Goal: Information Seeking & Learning: Learn about a topic

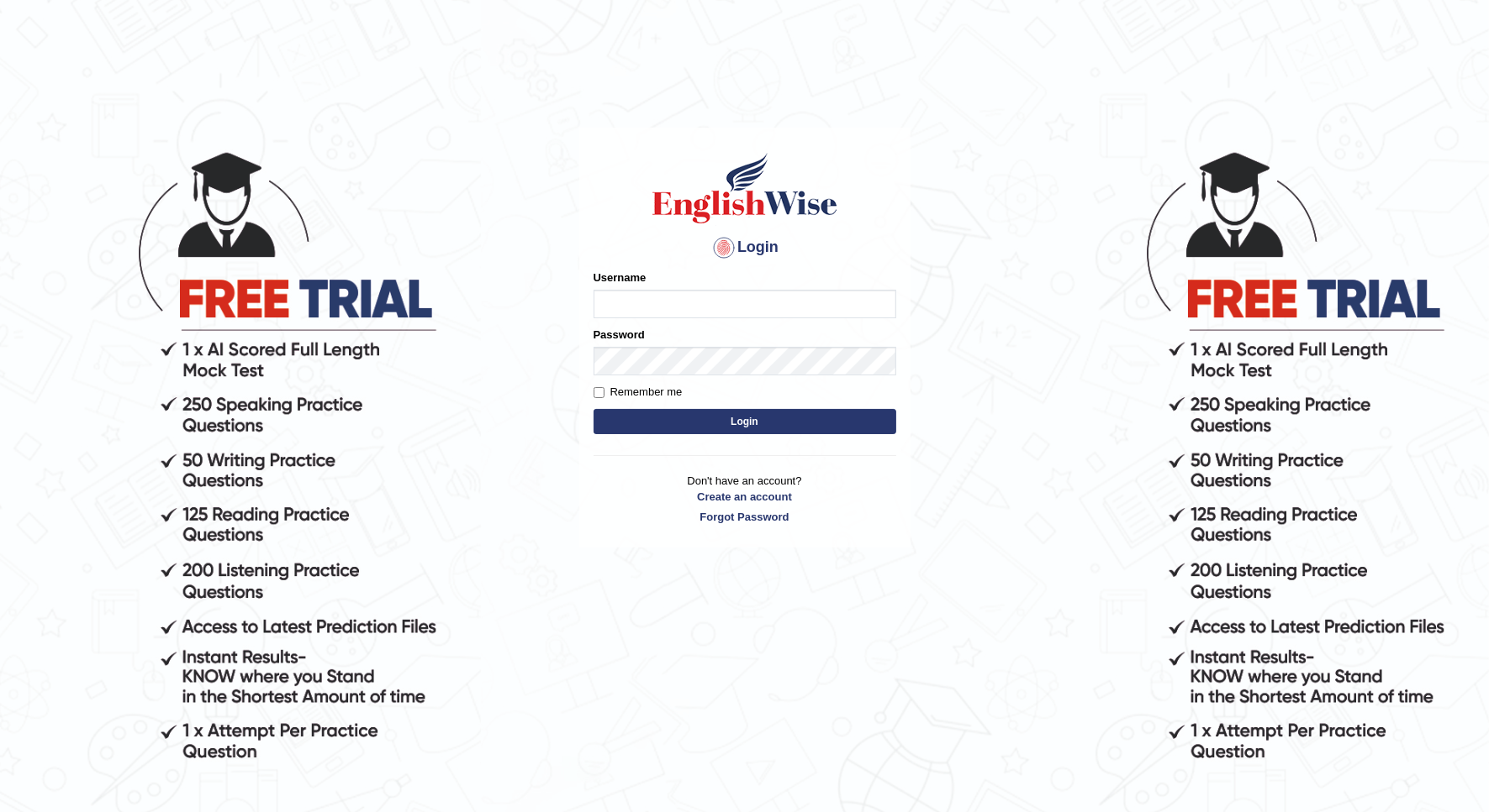
type input "Nidhi7774"
click at [668, 424] on button "Login" at bounding box center [744, 422] width 302 height 25
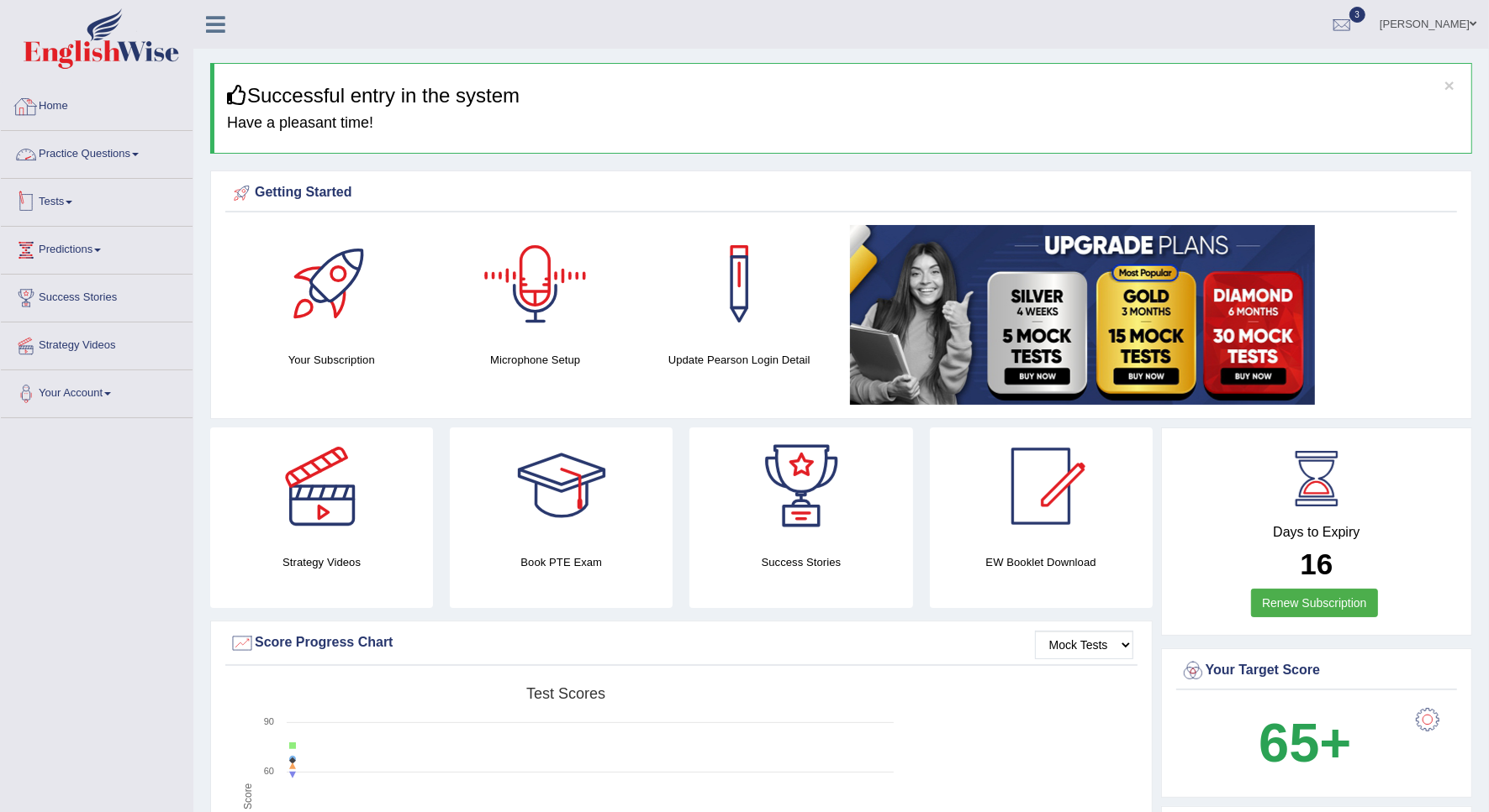
click at [103, 148] on link "Practice Questions" at bounding box center [97, 151] width 192 height 42
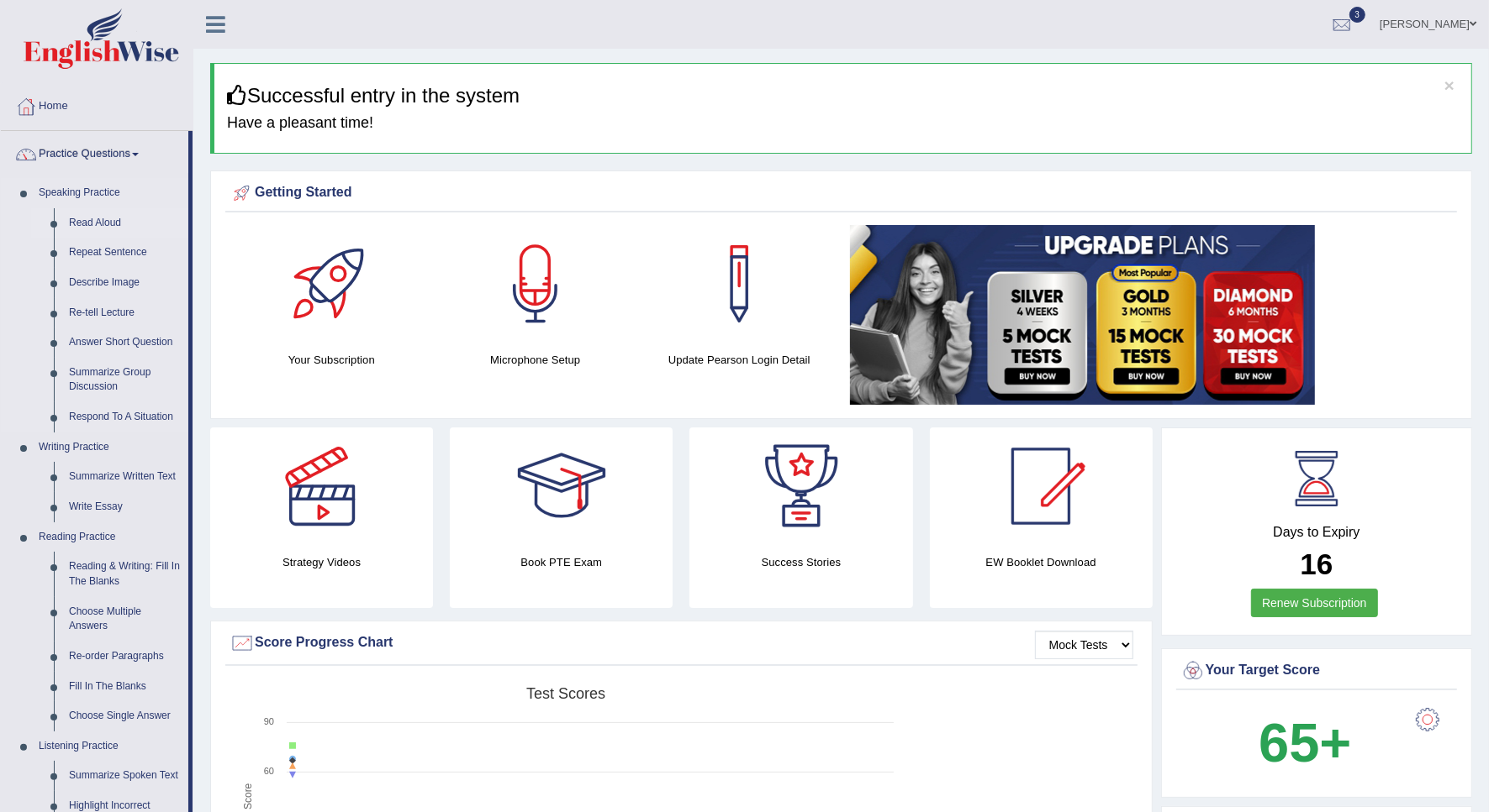
click at [98, 220] on link "Read Aloud" at bounding box center [124, 223] width 127 height 30
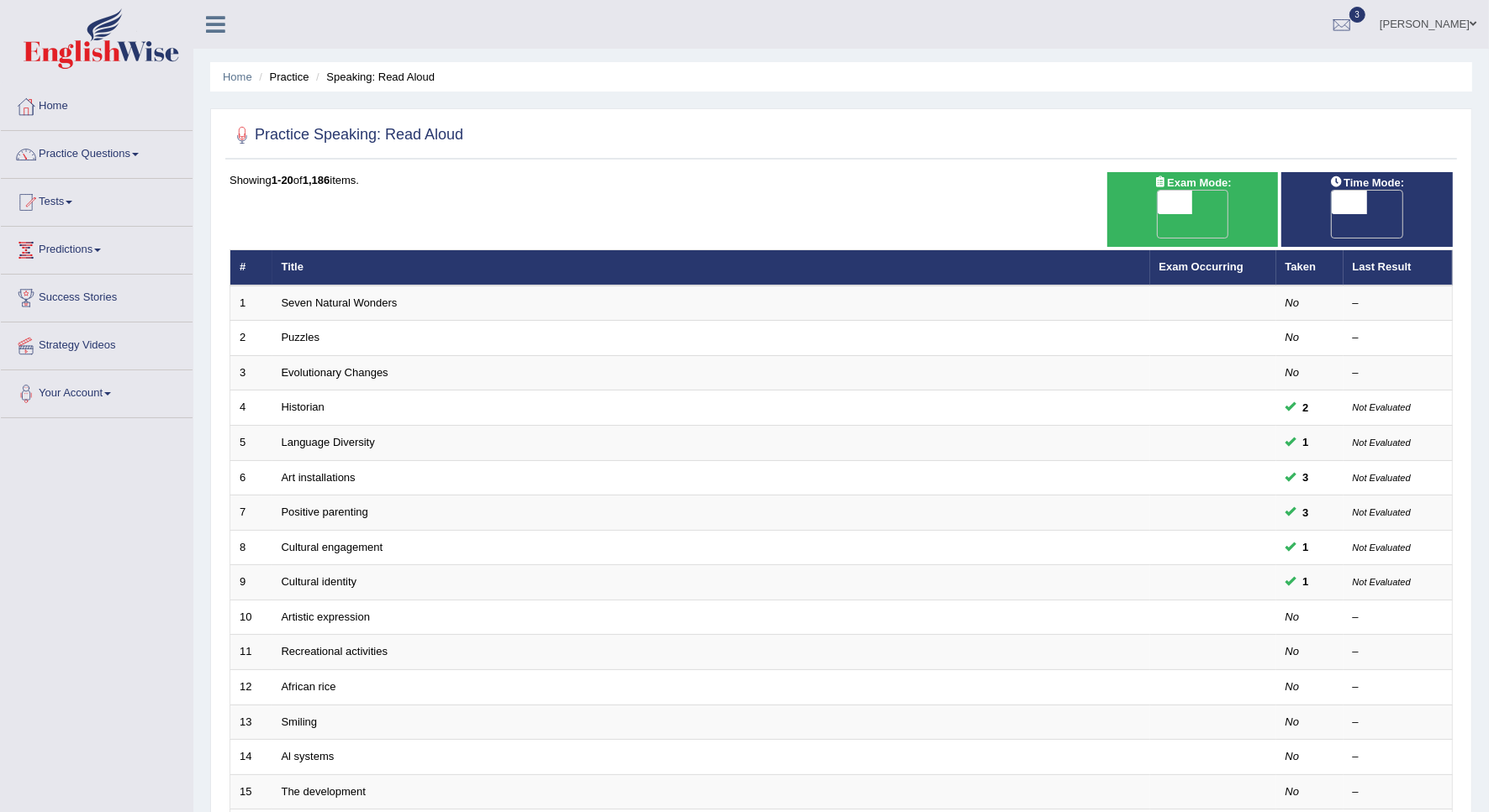
click at [1157, 214] on span "OFF" at bounding box center [1140, 226] width 35 height 23
checkbox input "true"
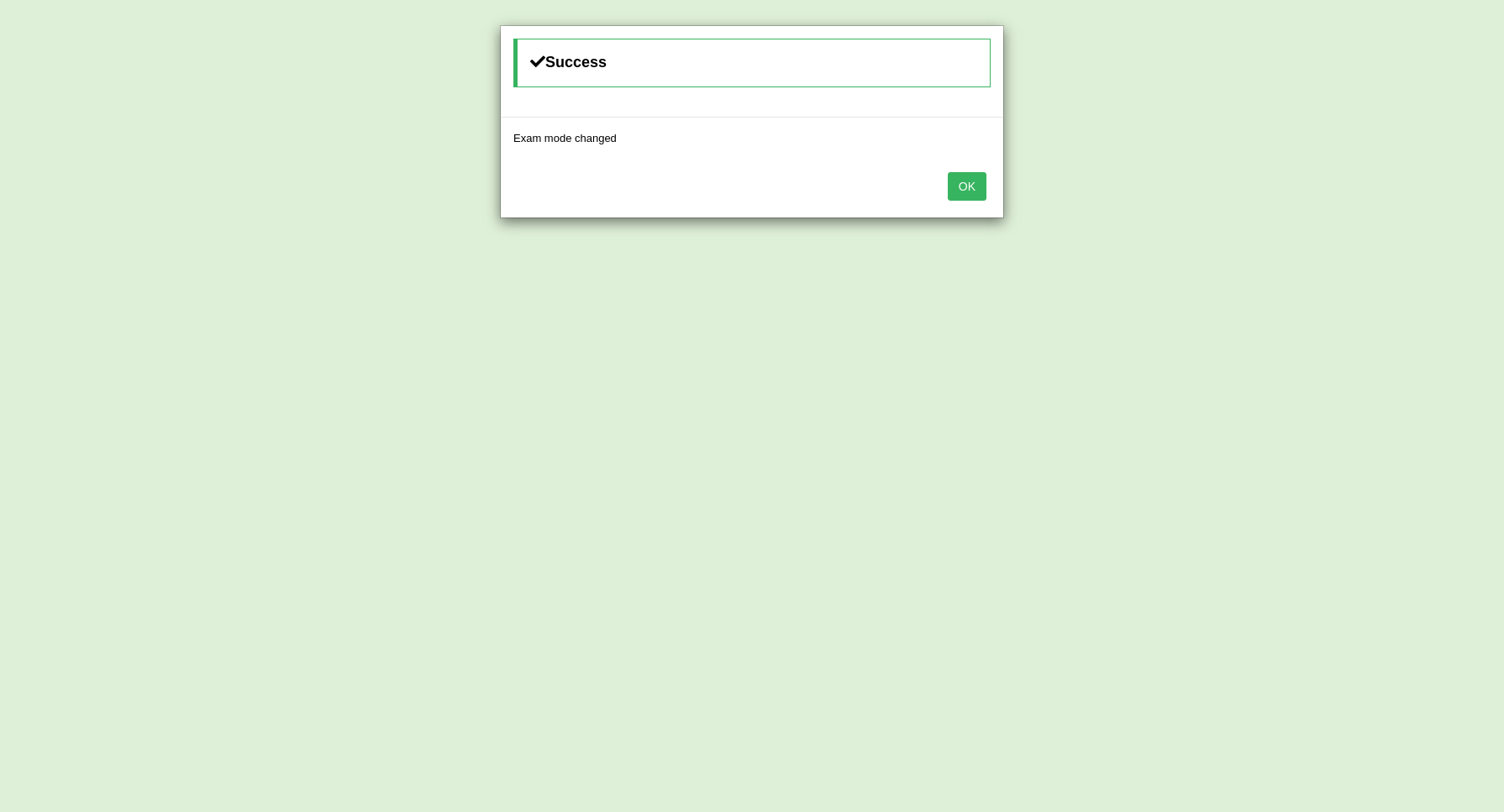
click at [975, 191] on button "OK" at bounding box center [967, 186] width 39 height 28
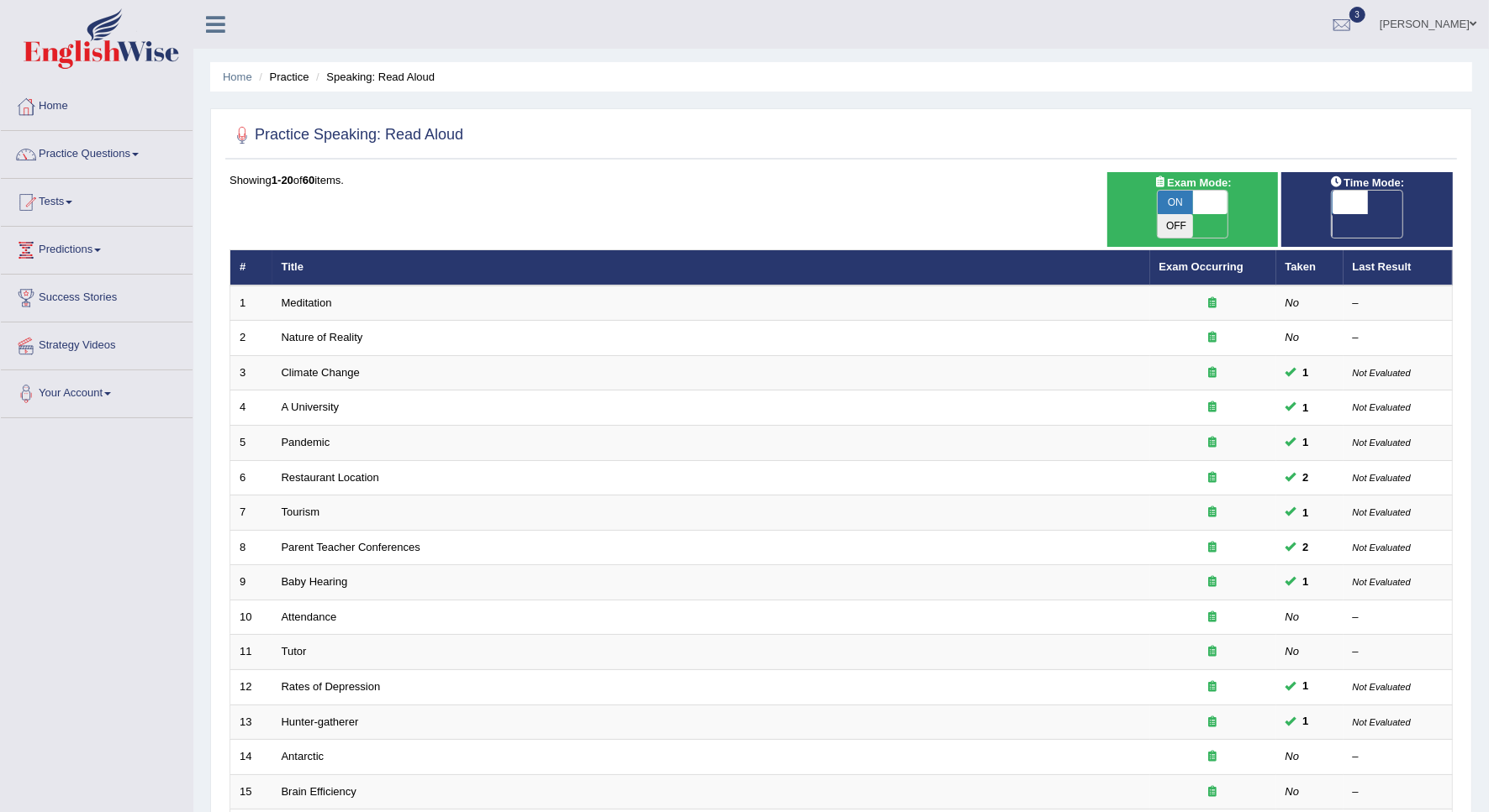
click at [1353, 206] on span at bounding box center [1348, 203] width 35 height 23
checkbox input "true"
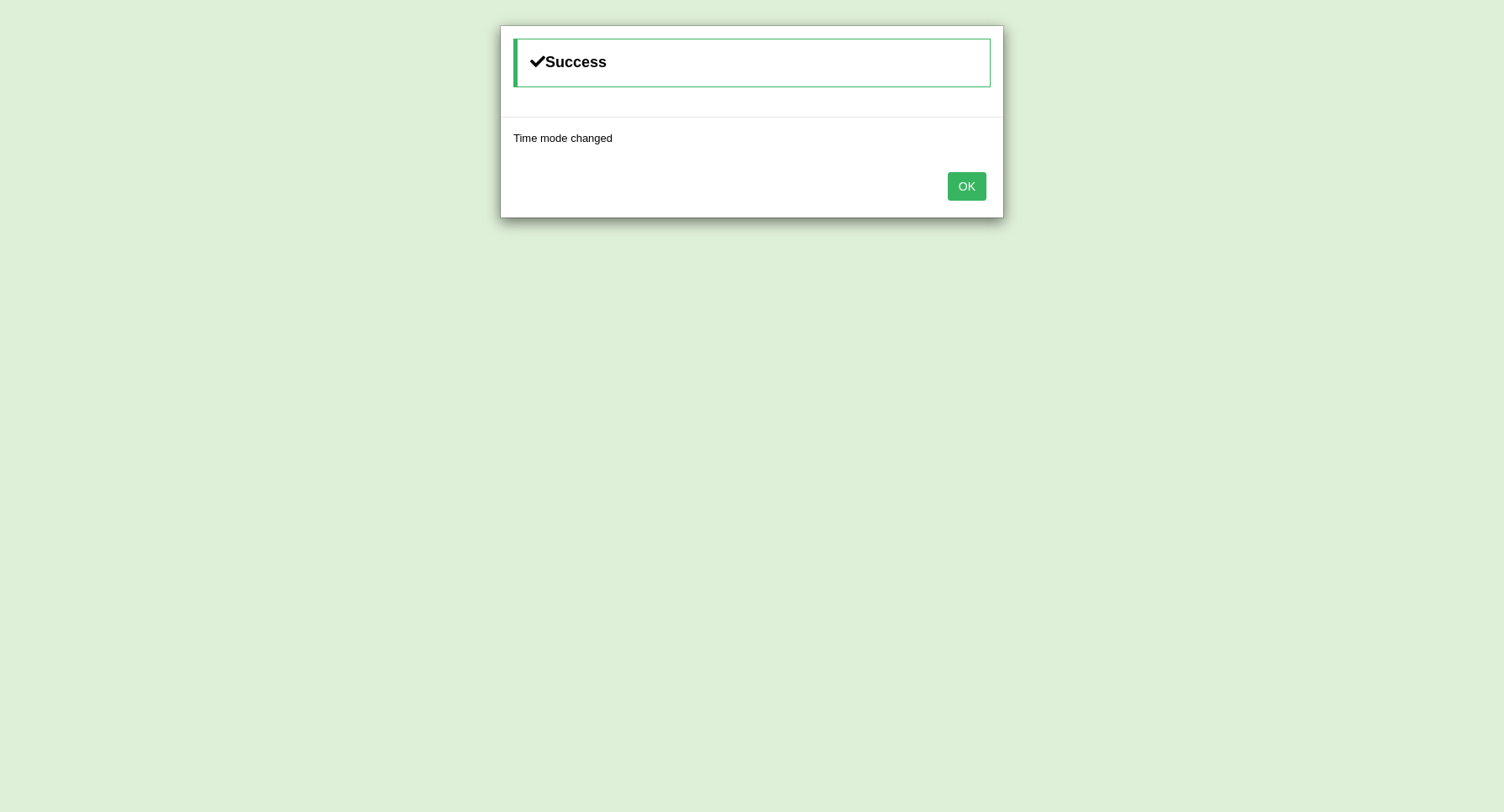
click at [981, 190] on button "OK" at bounding box center [967, 186] width 39 height 28
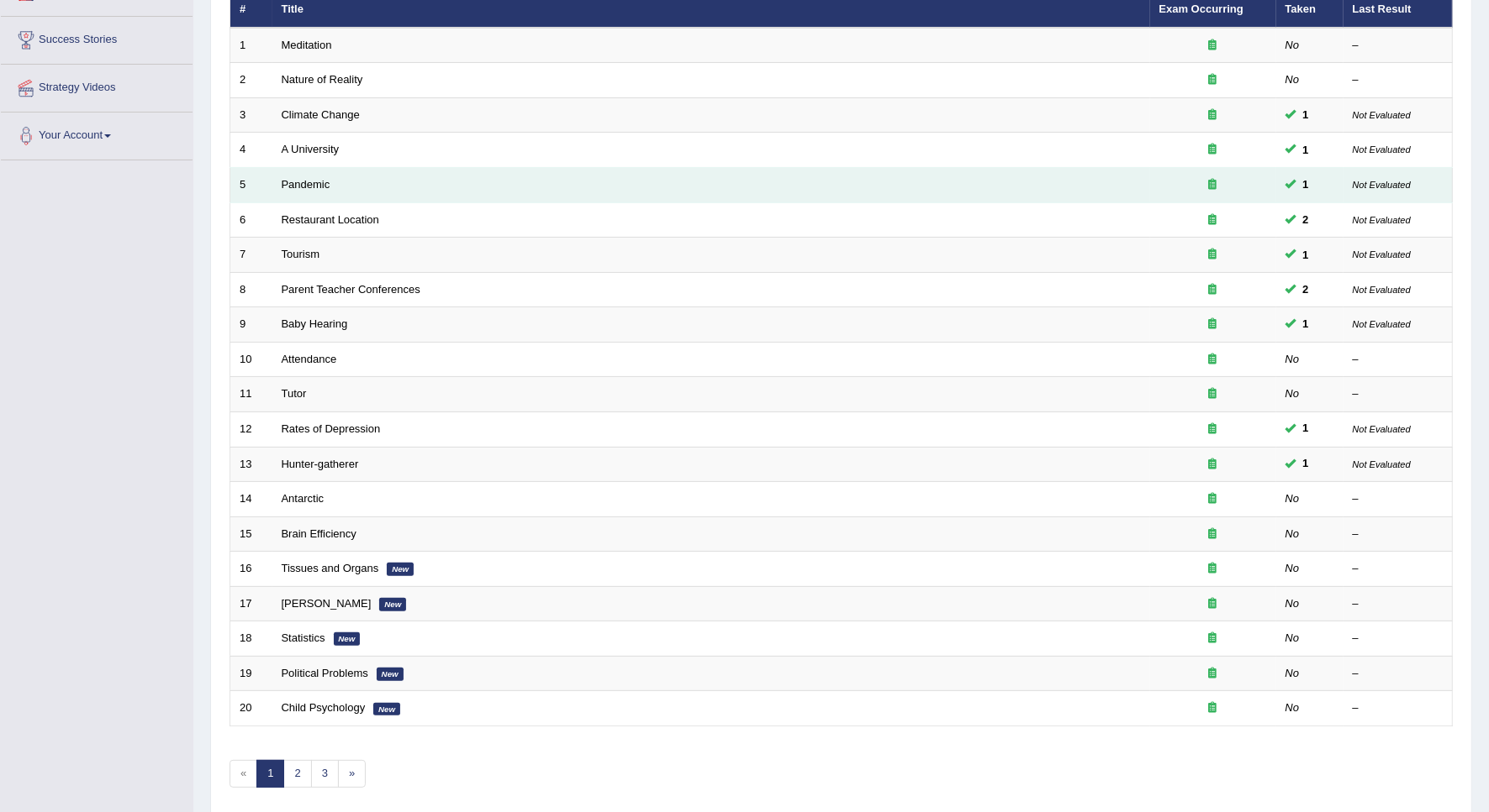
scroll to position [304, 0]
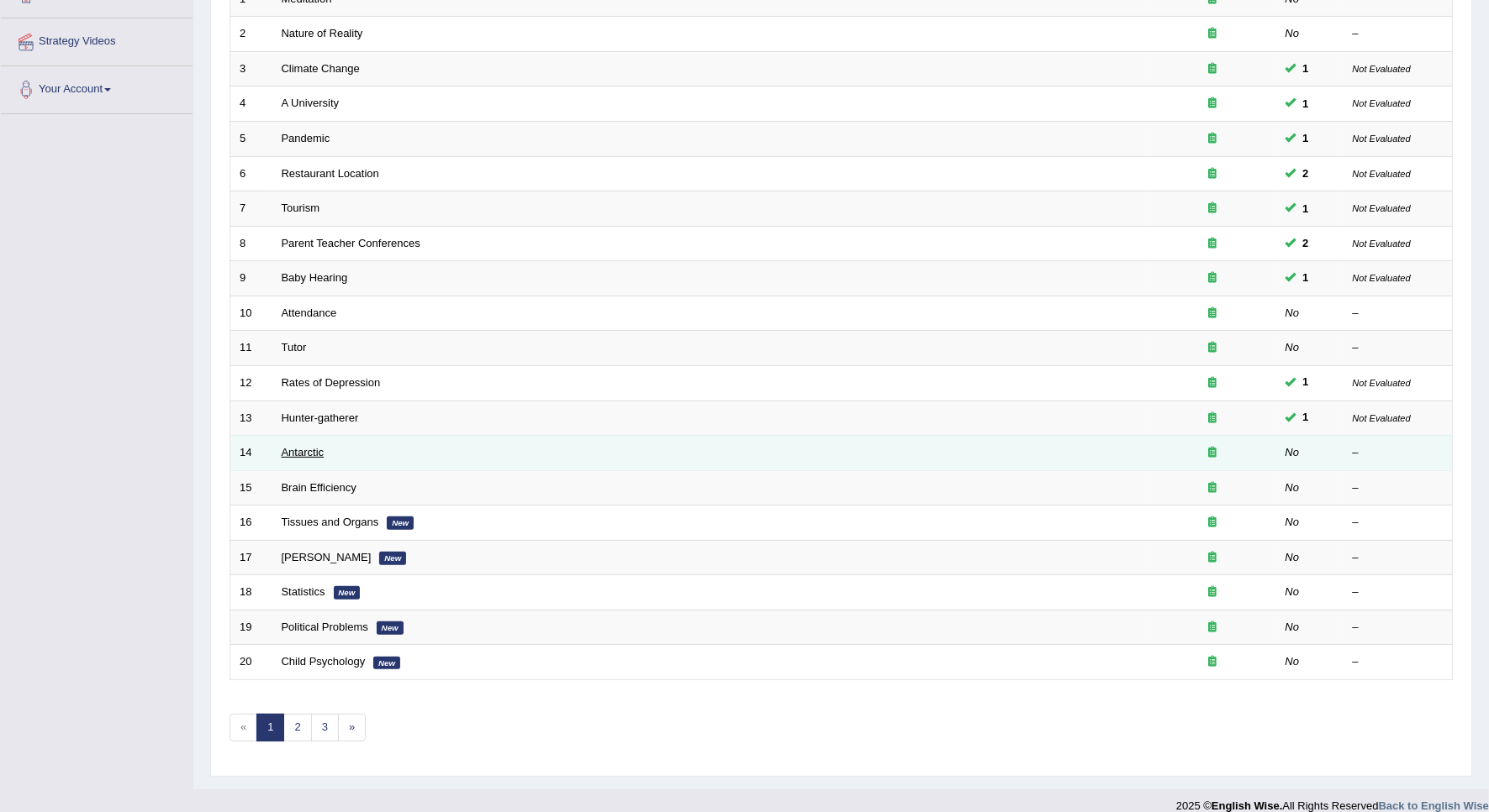
click at [299, 446] on link "Antarctic" at bounding box center [302, 452] width 43 height 13
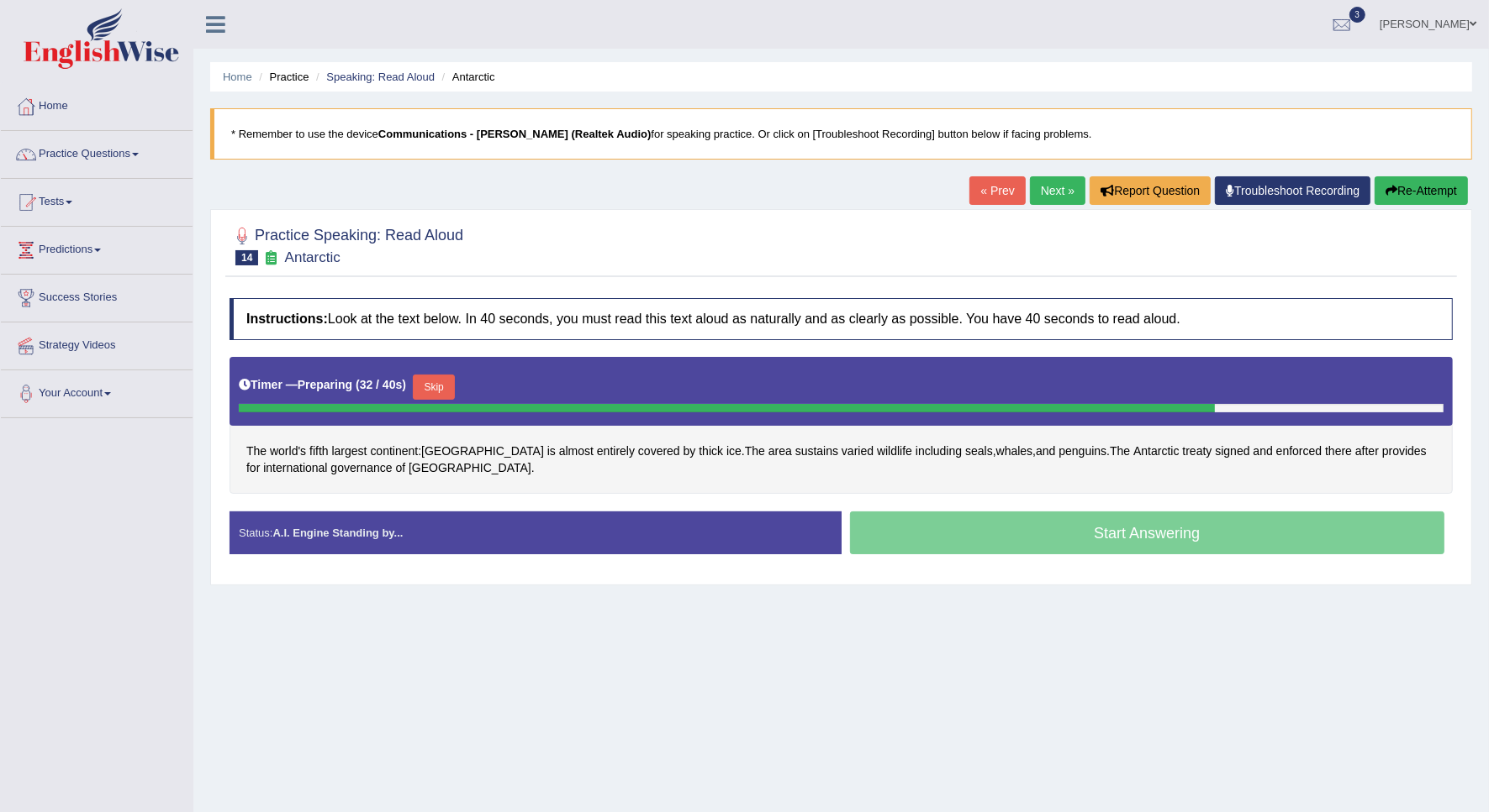
click at [427, 390] on button "Skip" at bounding box center [433, 388] width 42 height 25
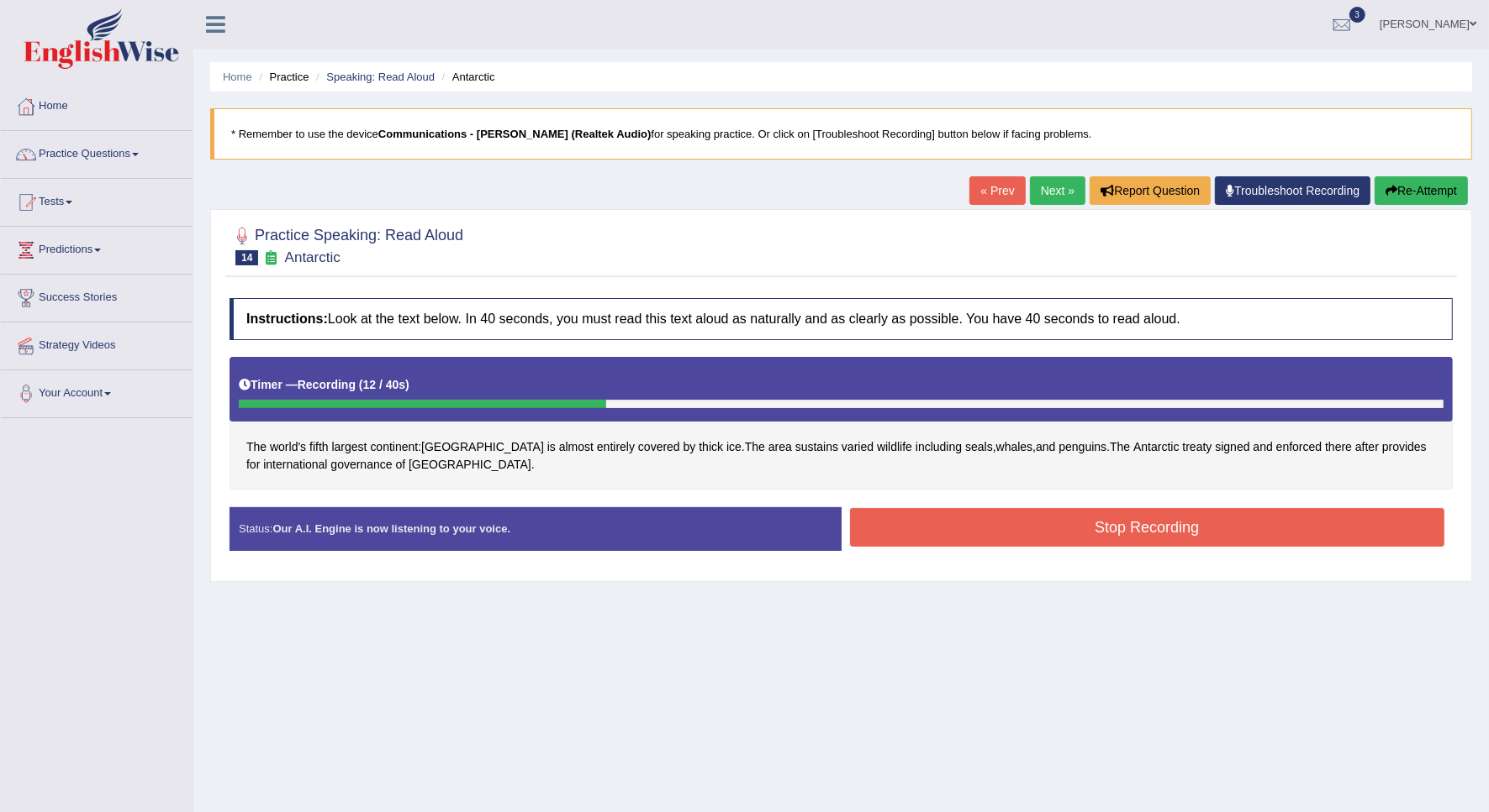
click at [853, 542] on button "Stop Recording" at bounding box center [1148, 528] width 595 height 39
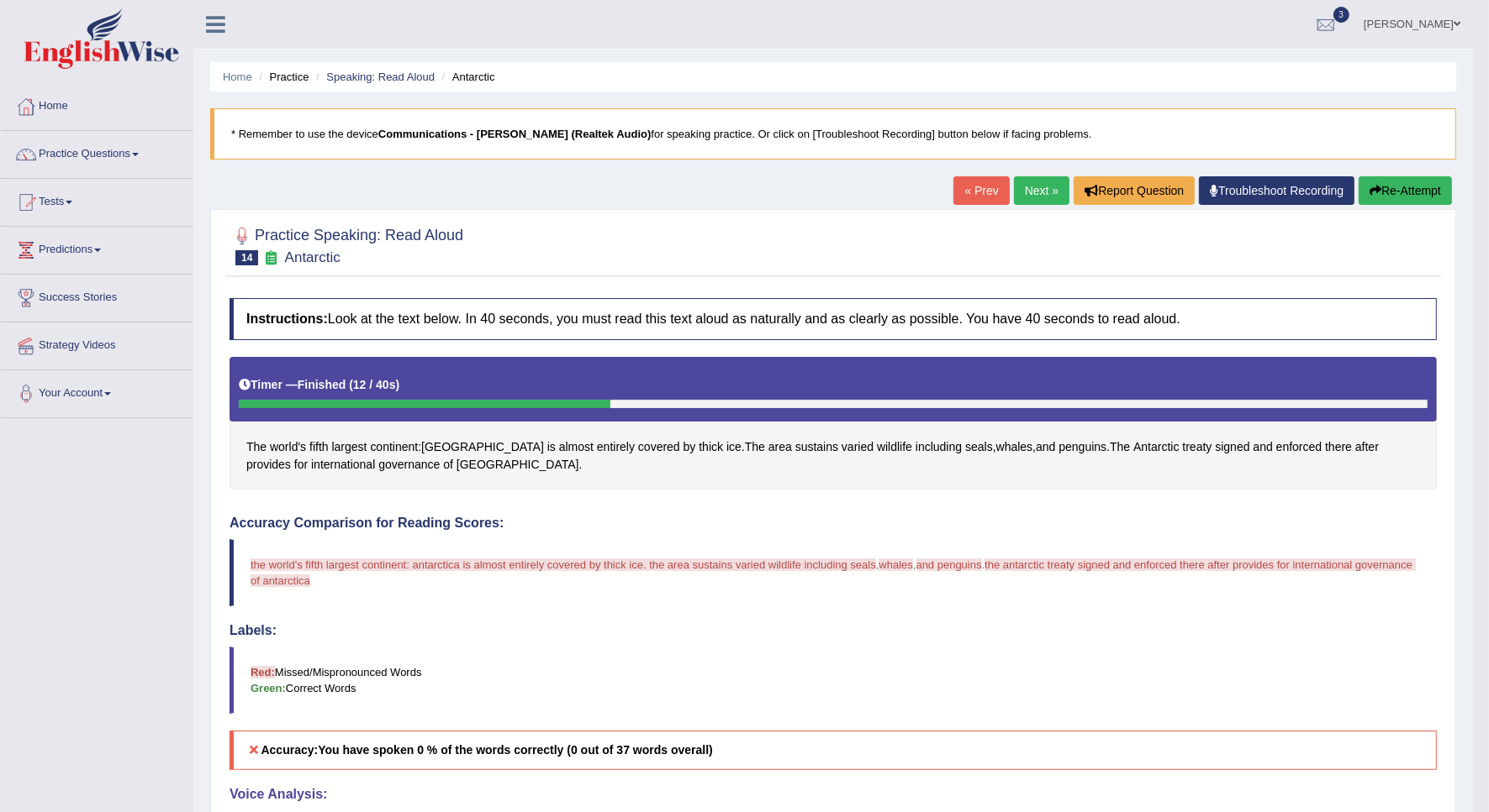
click at [1401, 196] on button "Re-Attempt" at bounding box center [1405, 190] width 93 height 28
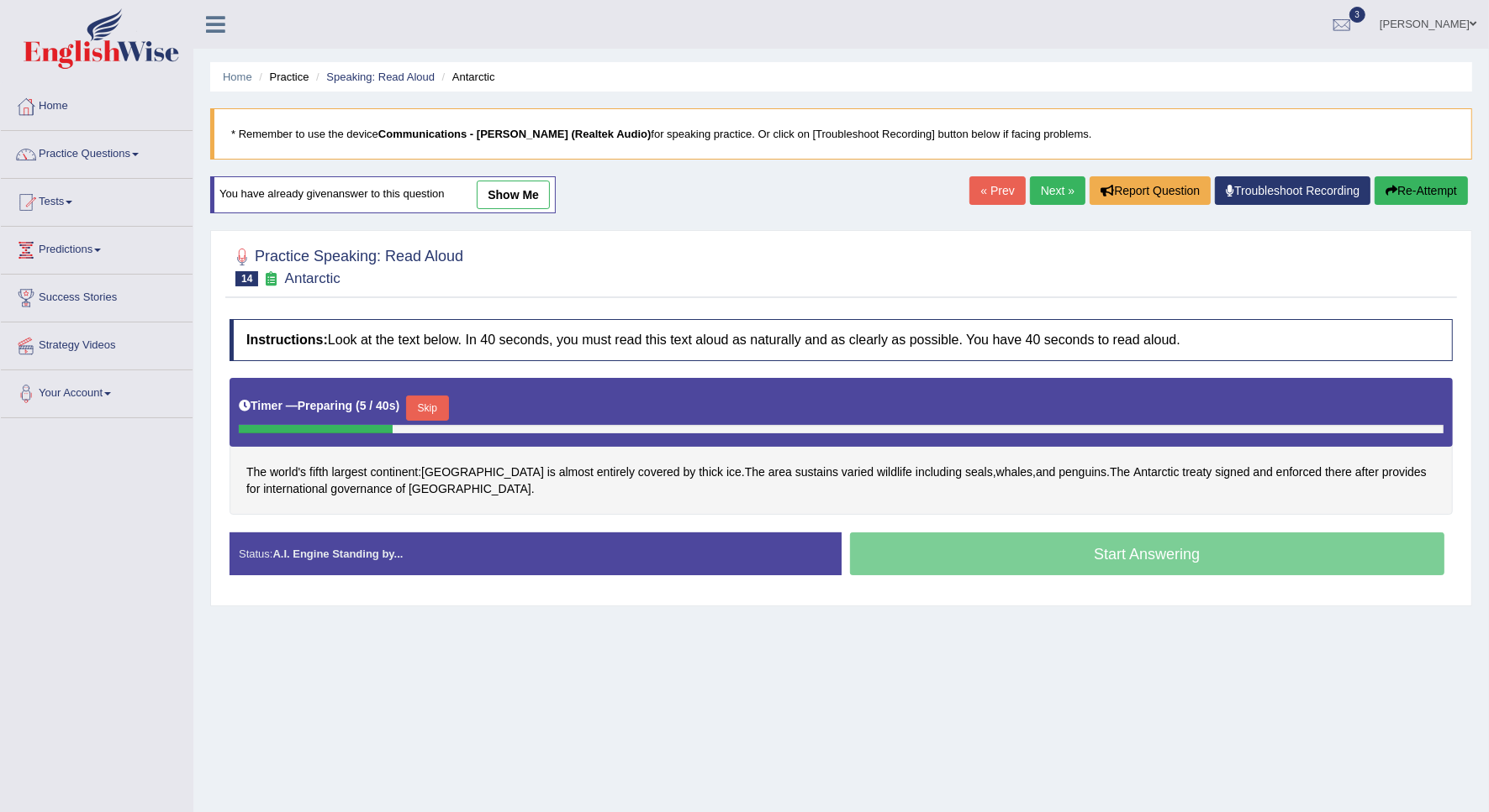
click at [425, 414] on button "Skip" at bounding box center [427, 408] width 42 height 25
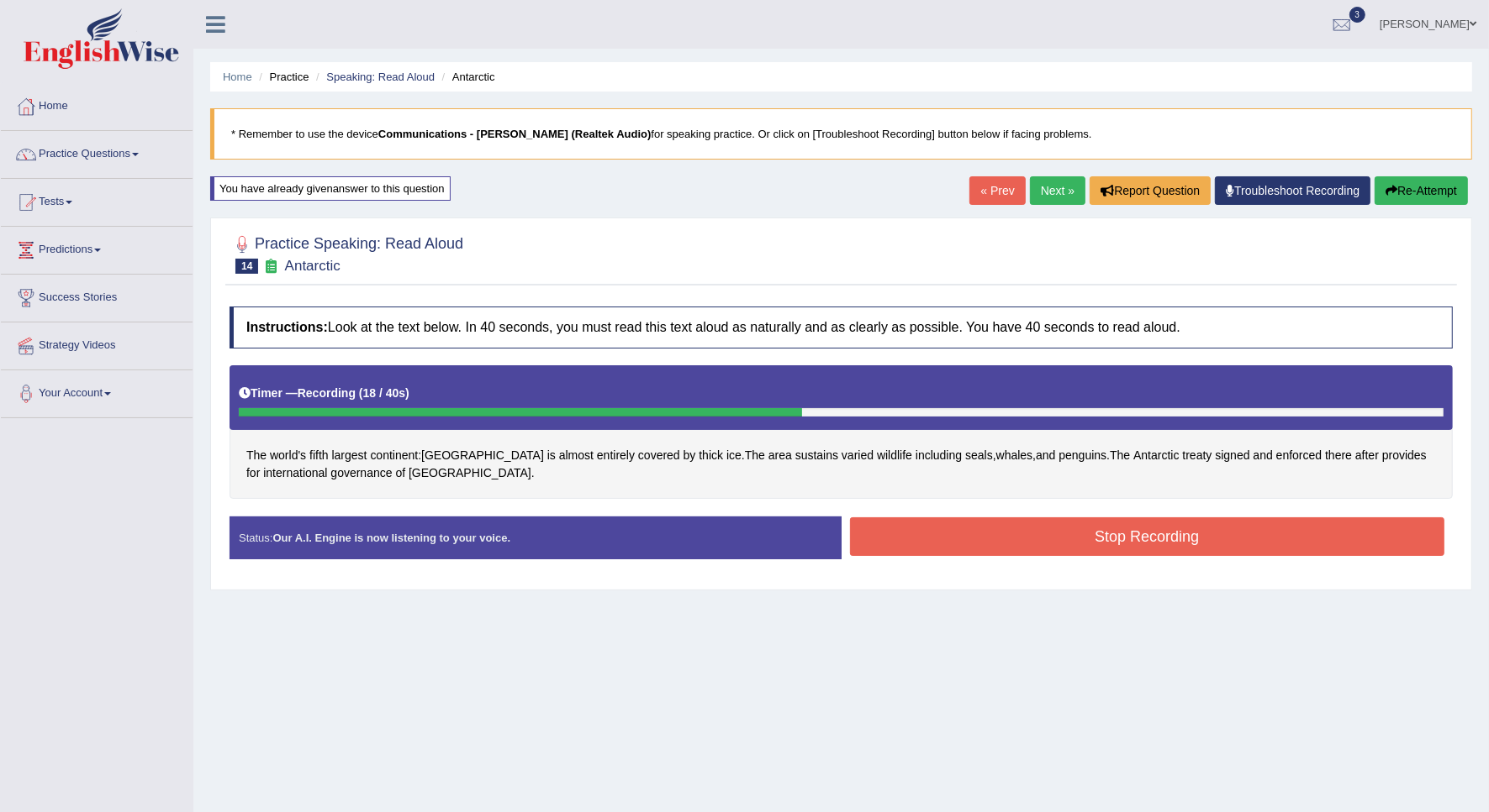
click at [963, 547] on button "Stop Recording" at bounding box center [1148, 537] width 595 height 39
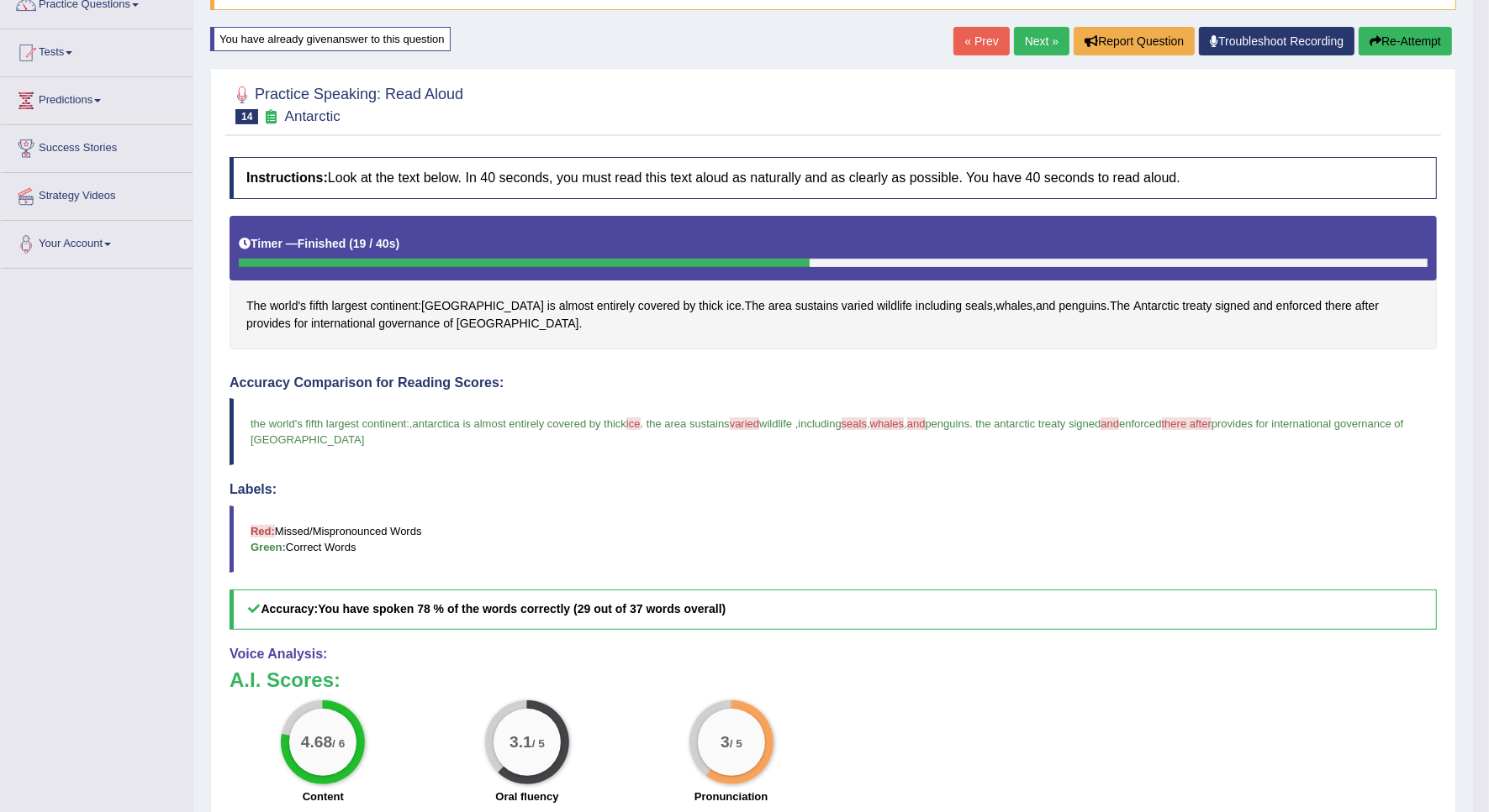
scroll to position [210, 0]
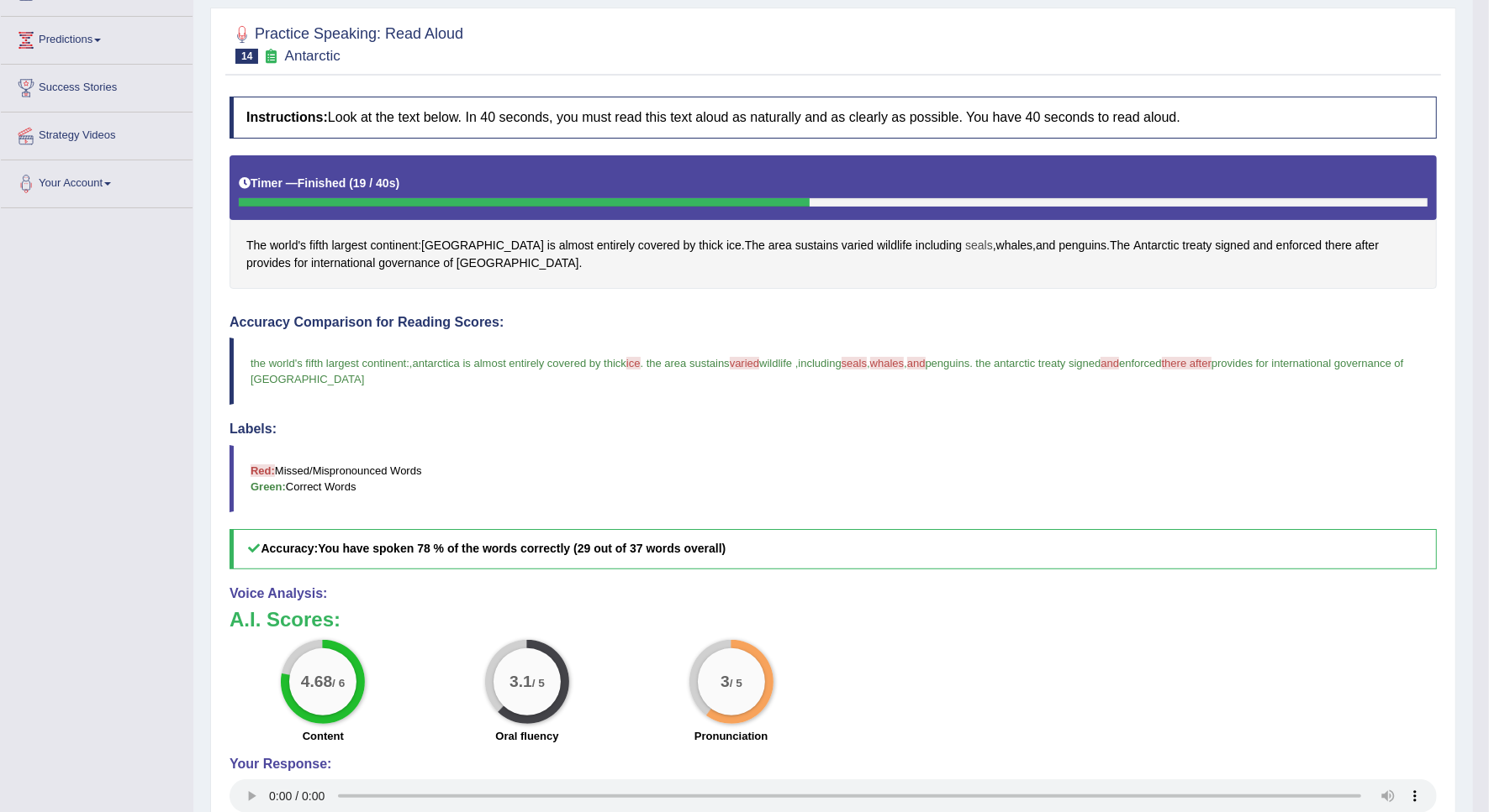
click at [965, 240] on span "seals" at bounding box center [978, 246] width 28 height 17
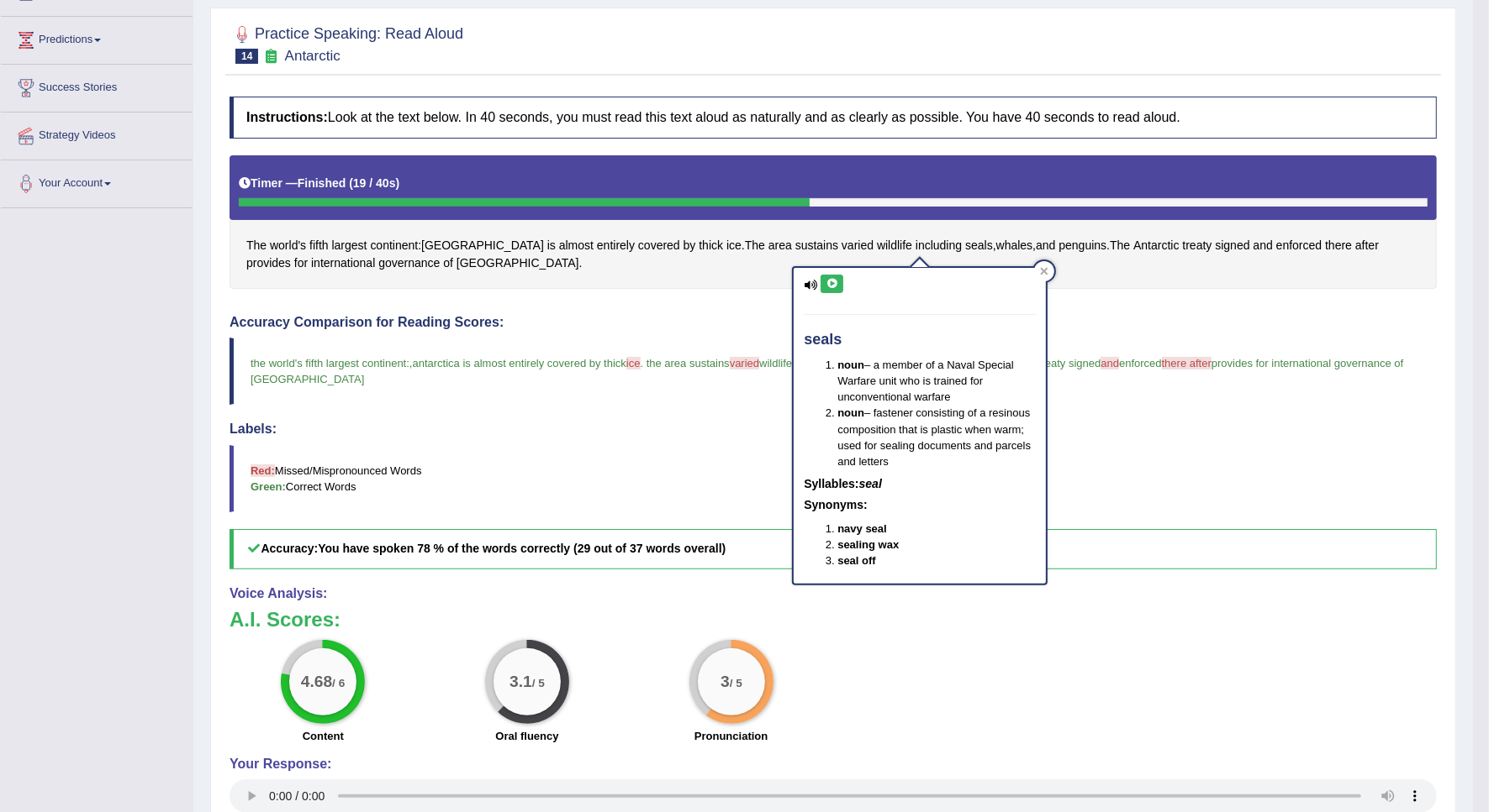
click at [822, 281] on button at bounding box center [831, 284] width 22 height 18
click at [997, 242] on span "whales" at bounding box center [1015, 246] width 37 height 17
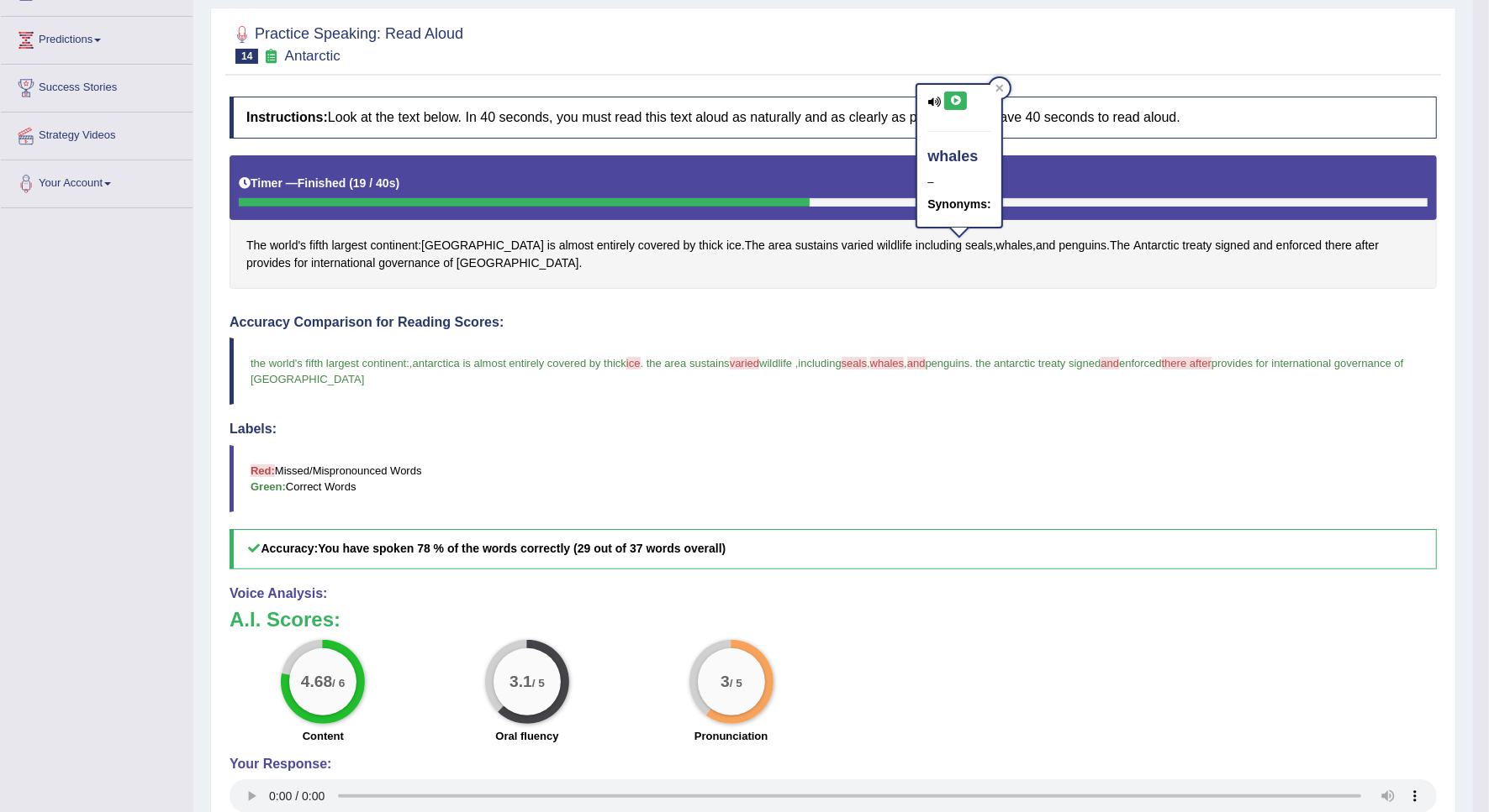
click at [959, 99] on icon at bounding box center [955, 101] width 13 height 10
click at [1059, 245] on span "penguins" at bounding box center [1082, 246] width 48 height 17
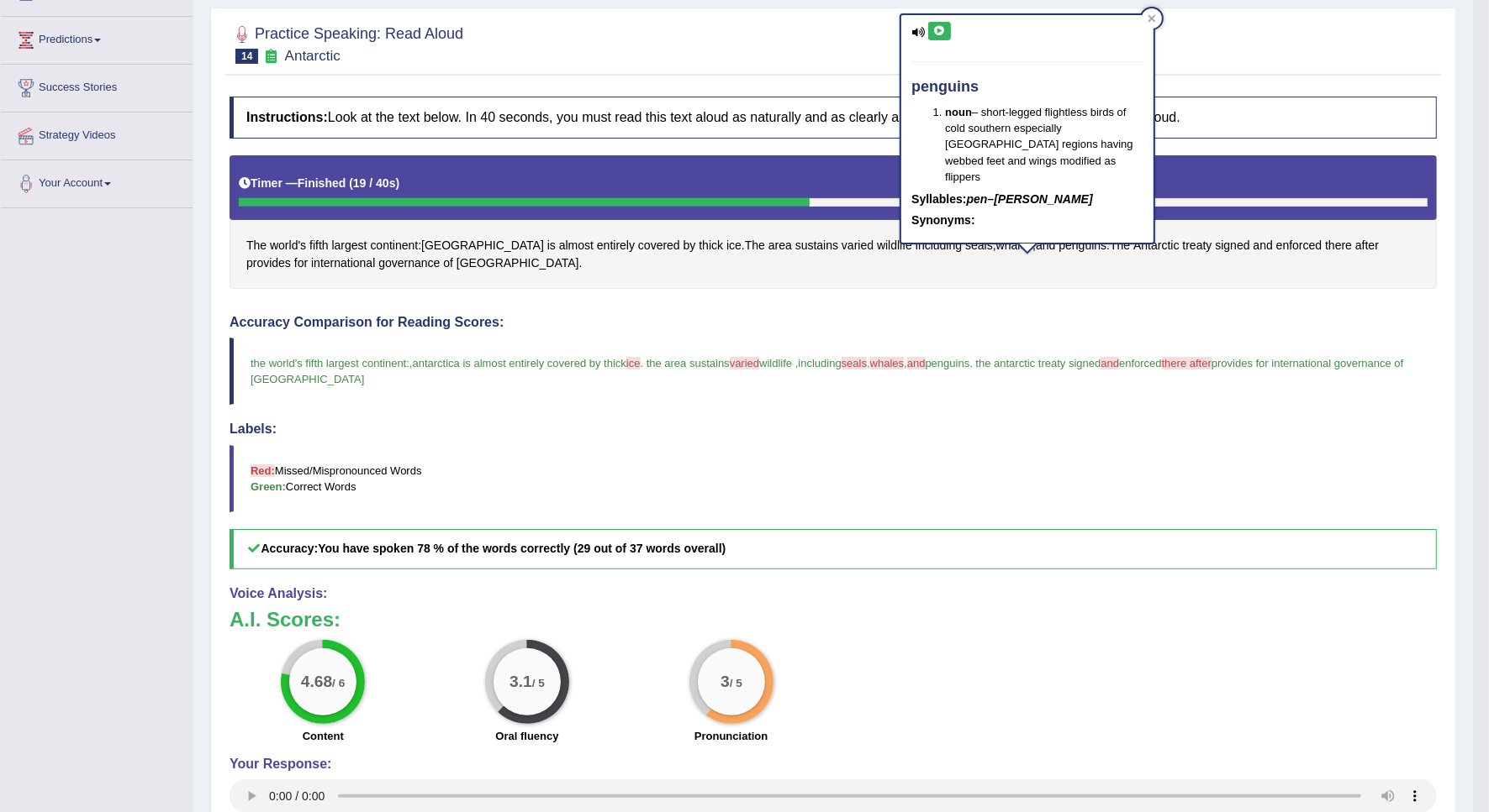
click at [938, 35] on icon at bounding box center [938, 31] width 13 height 10
click at [841, 250] on span "varied" at bounding box center [857, 246] width 32 height 17
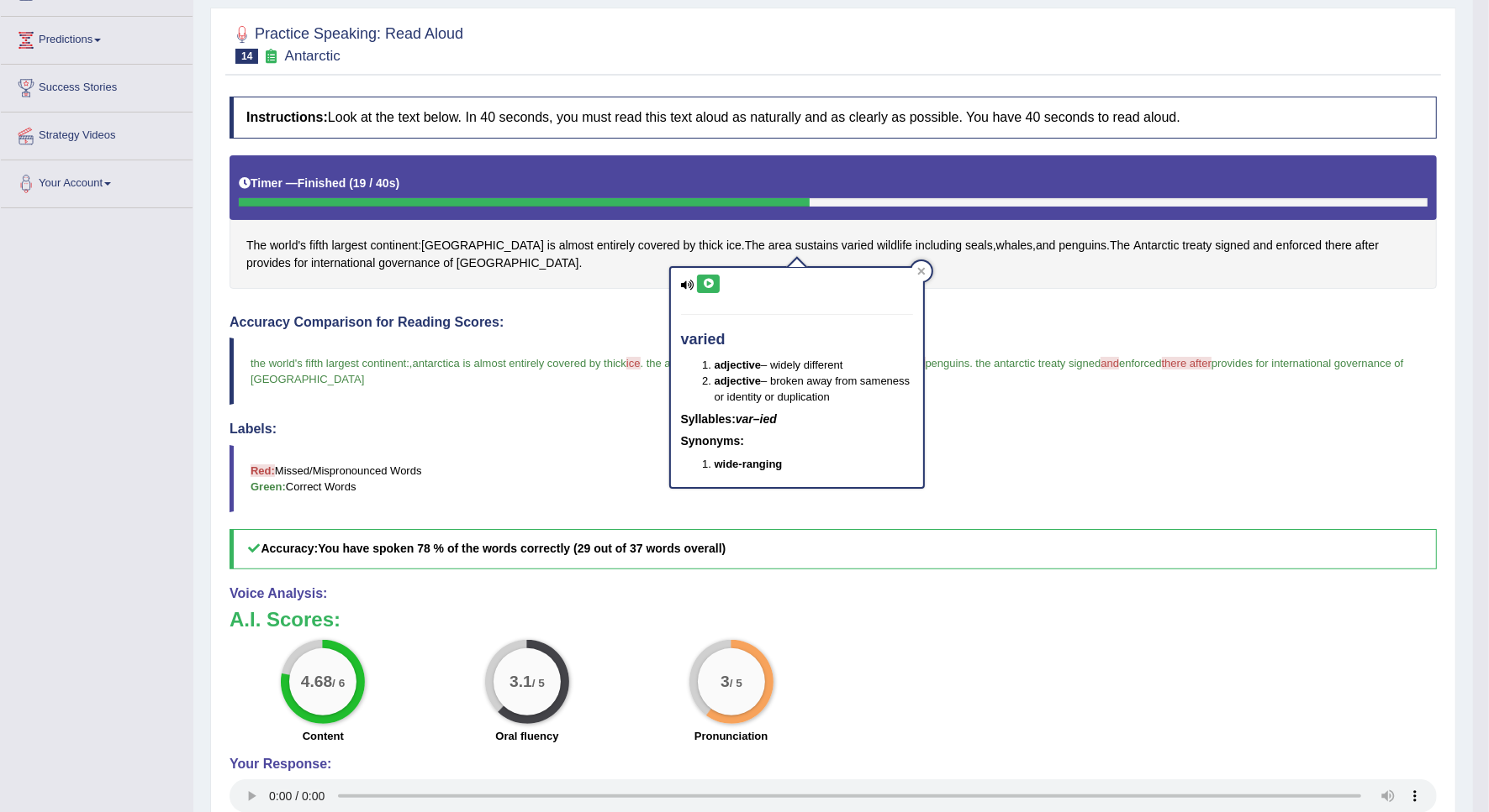
click at [711, 284] on icon at bounding box center [708, 284] width 13 height 10
click at [1121, 453] on blockquote "Red: Missed/Mispronounced Words Green: Correct Words" at bounding box center [833, 479] width 1207 height 67
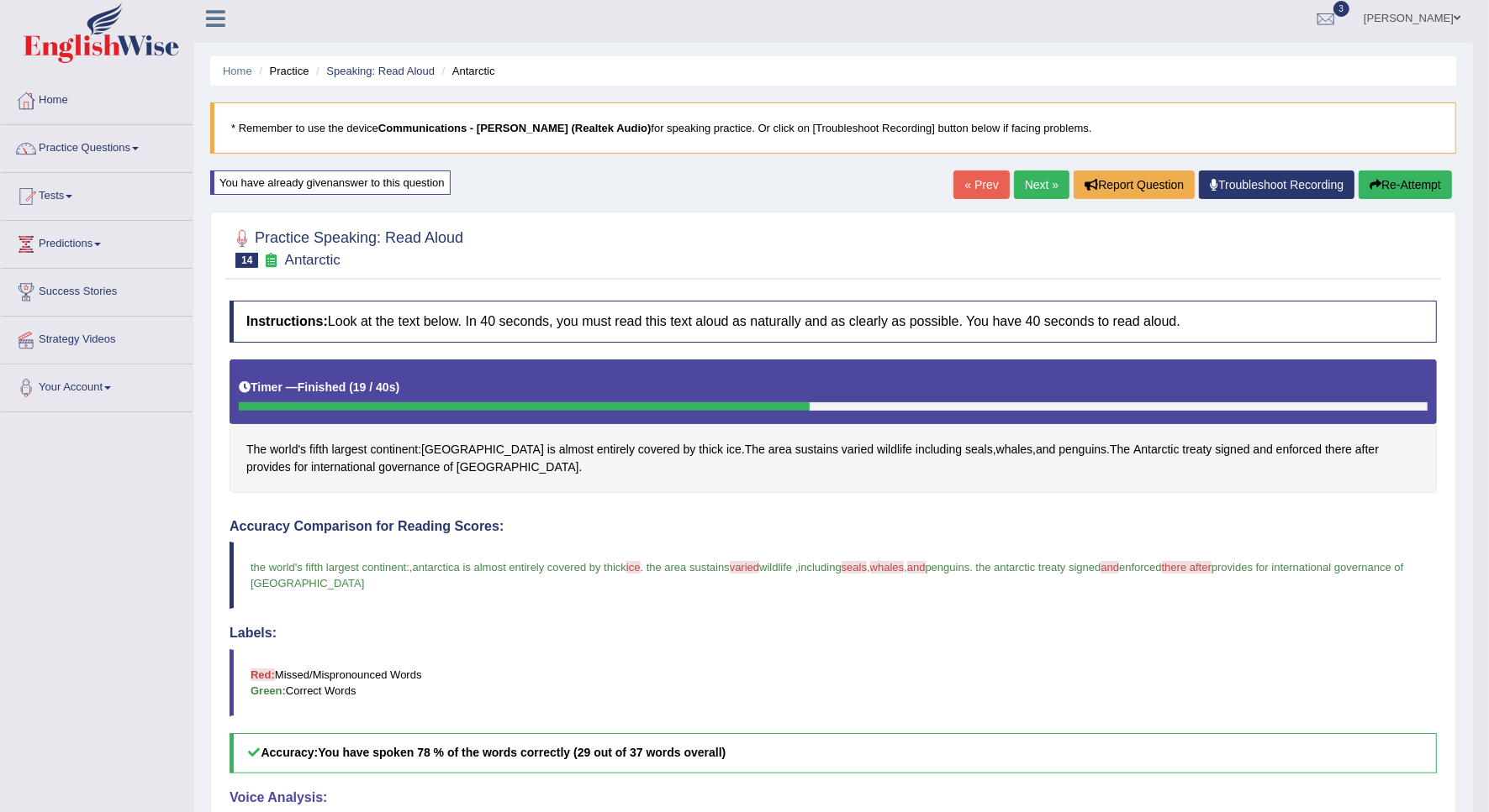
scroll to position [0, 0]
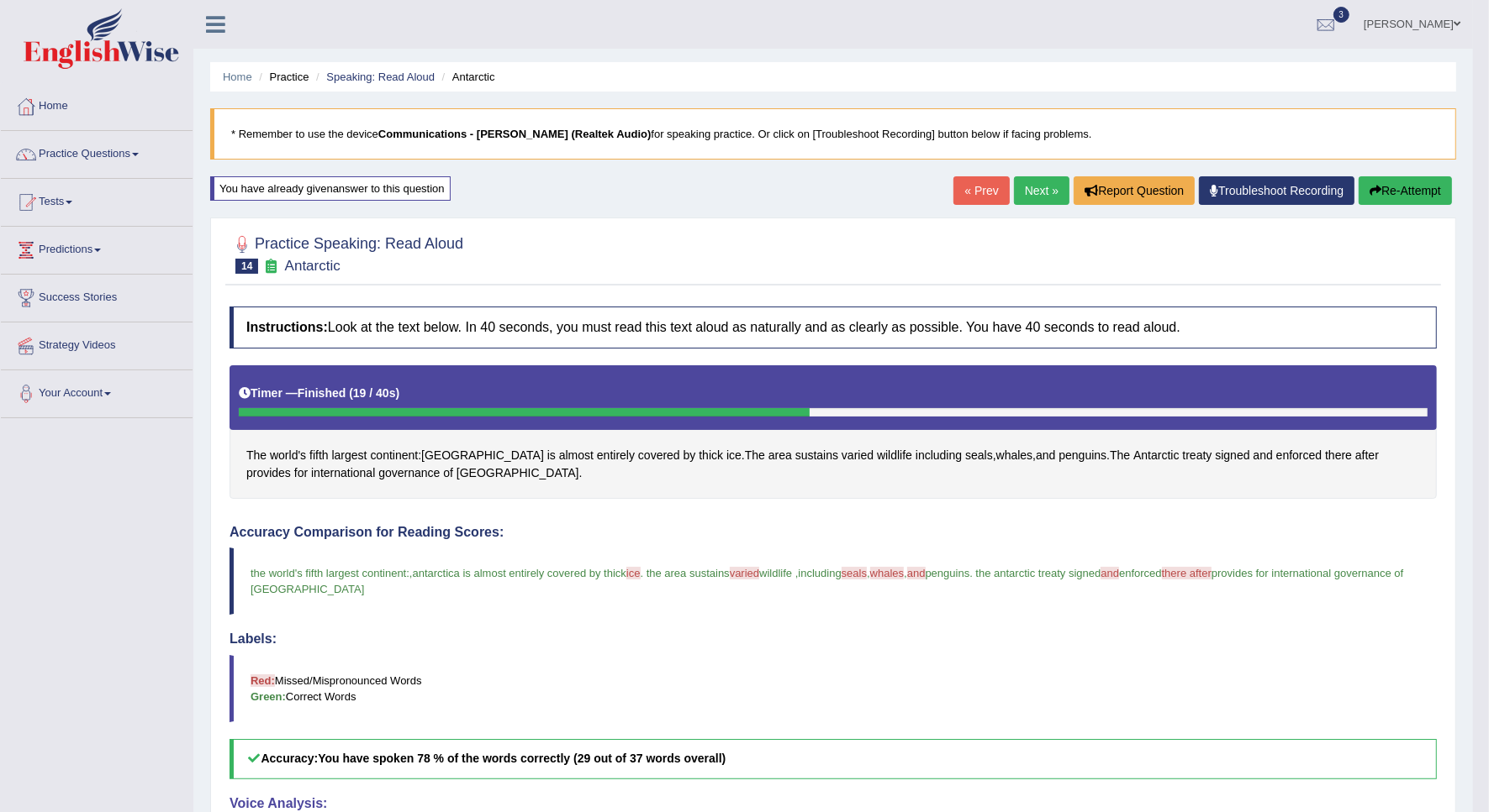
click at [1017, 196] on link "Next »" at bounding box center [1041, 190] width 55 height 28
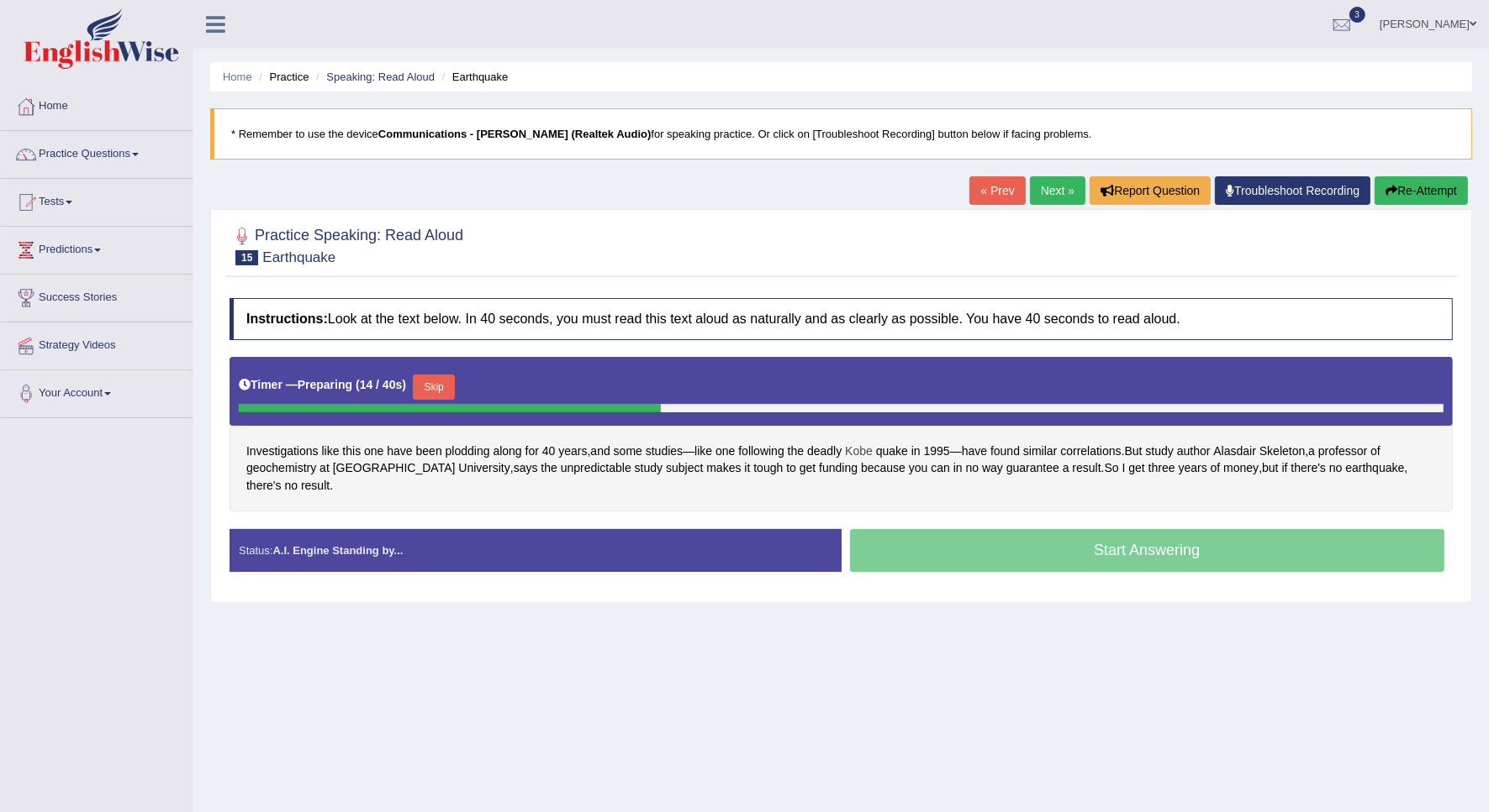
click at [864, 459] on span "Kobe" at bounding box center [858, 452] width 28 height 17
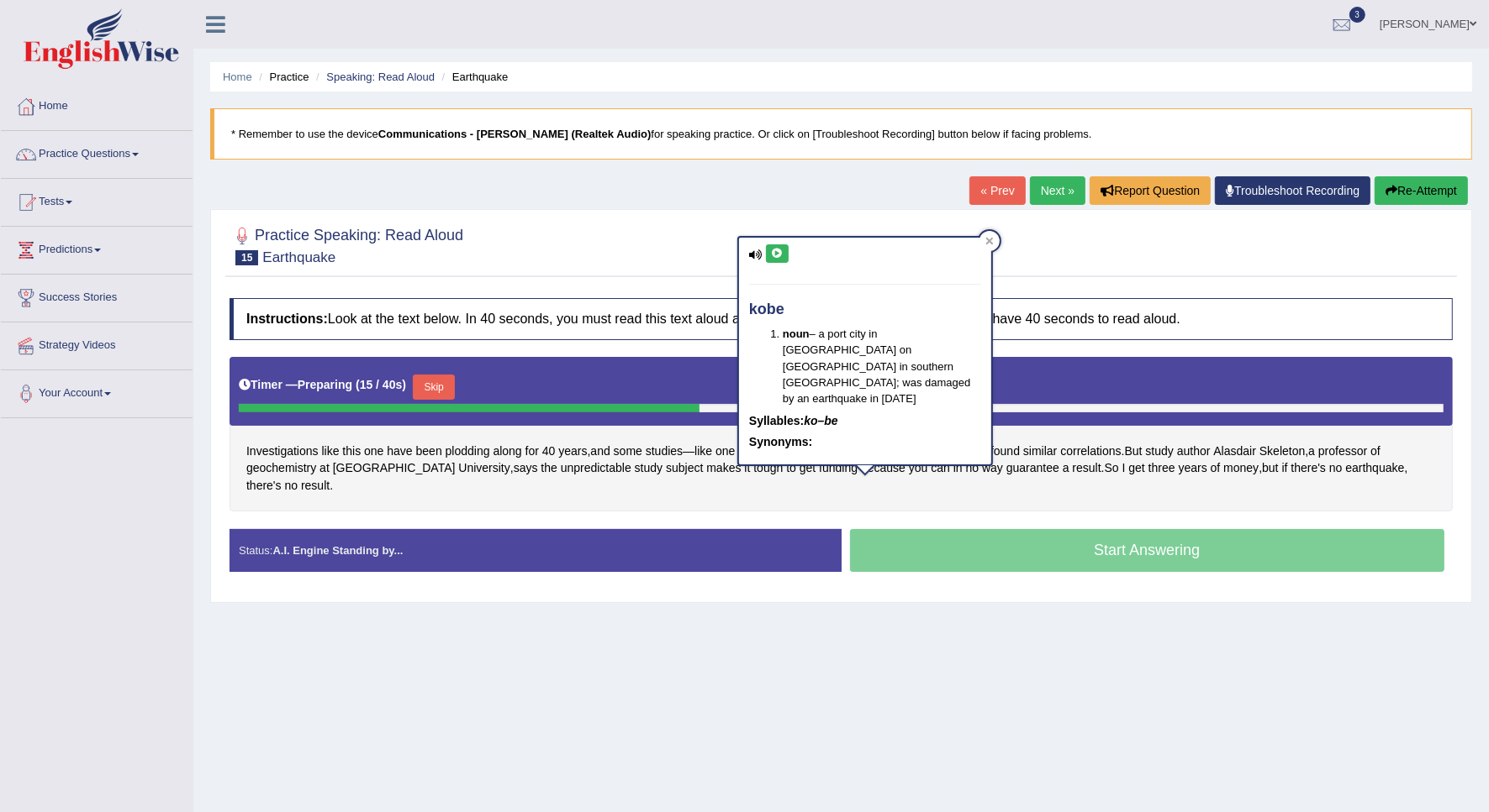
click at [772, 255] on icon at bounding box center [776, 254] width 13 height 10
click at [900, 453] on span "quake" at bounding box center [892, 452] width 32 height 17
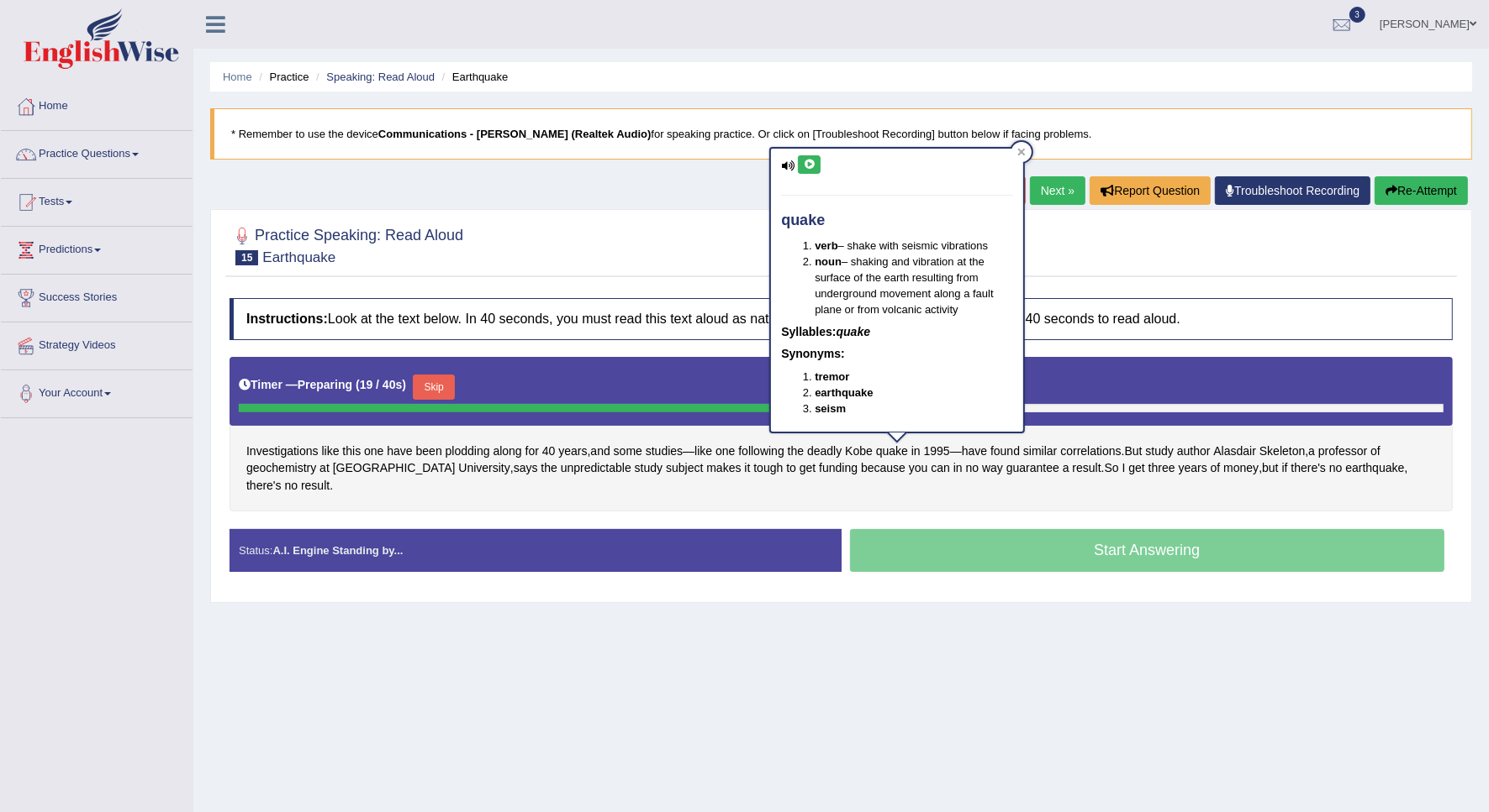
click at [813, 165] on icon at bounding box center [808, 165] width 13 height 10
click at [885, 493] on div "Investigations like this one have been plodding along for 40 years , and some s…" at bounding box center [841, 435] width 1223 height 155
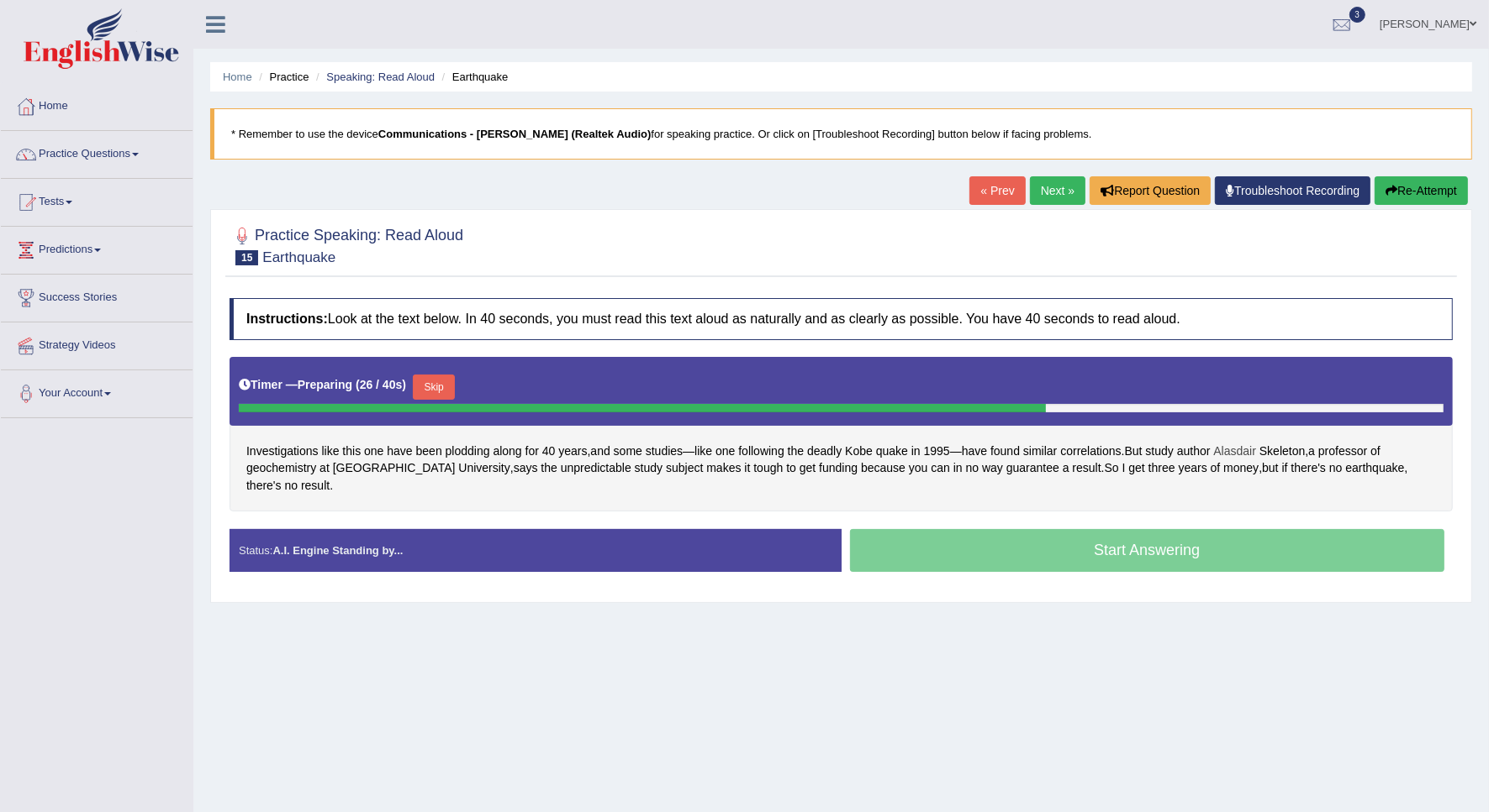
click at [1244, 459] on span "Alasdair" at bounding box center [1234, 452] width 43 height 17
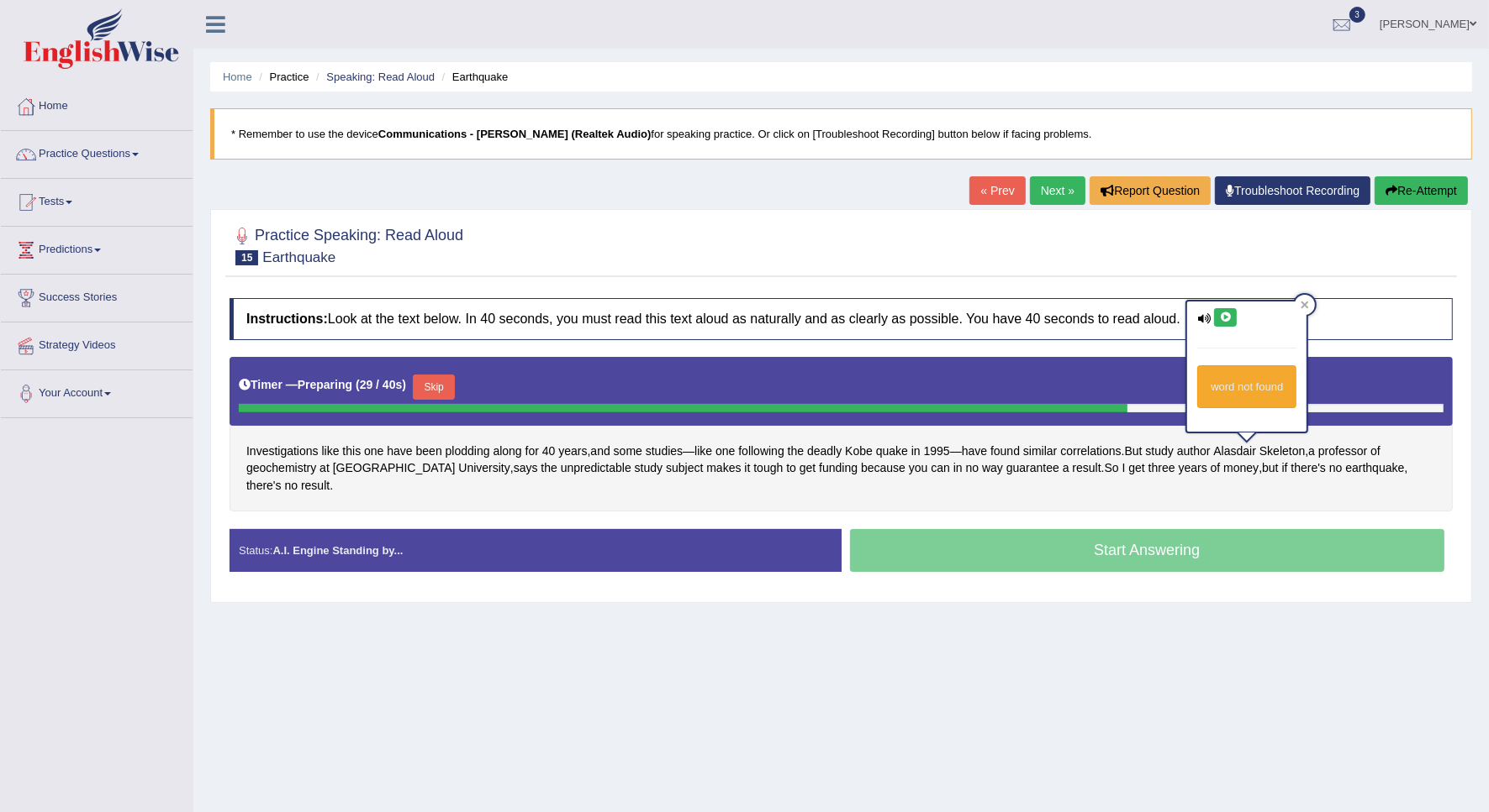
click at [1228, 313] on icon at bounding box center [1224, 318] width 13 height 10
click at [1457, 354] on div "Practice Speaking: Read Aloud 15 Earthquake Instructions: Look at the text belo…" at bounding box center [841, 406] width 1262 height 393
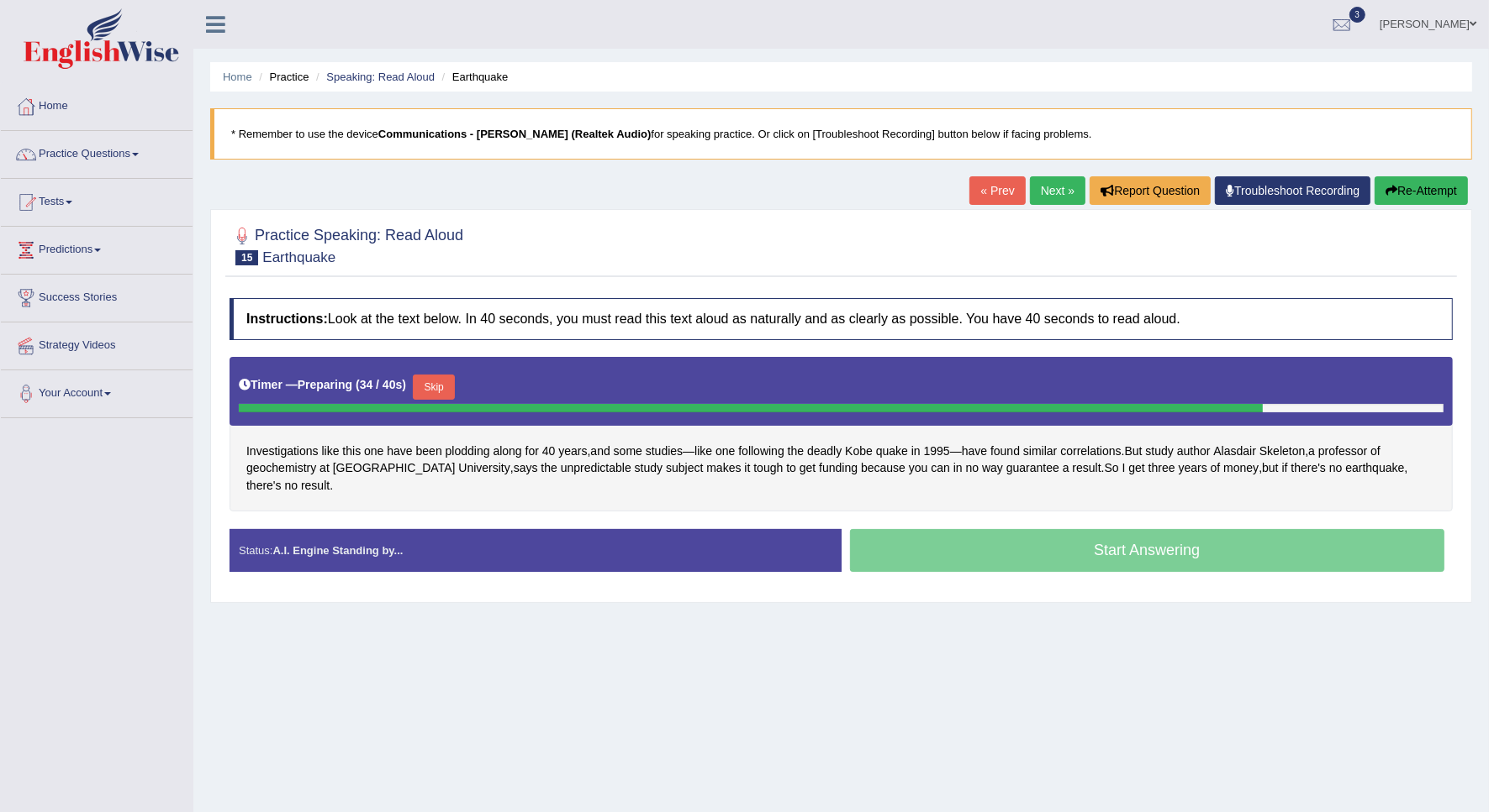
click at [1383, 200] on button "Re-Attempt" at bounding box center [1421, 190] width 93 height 28
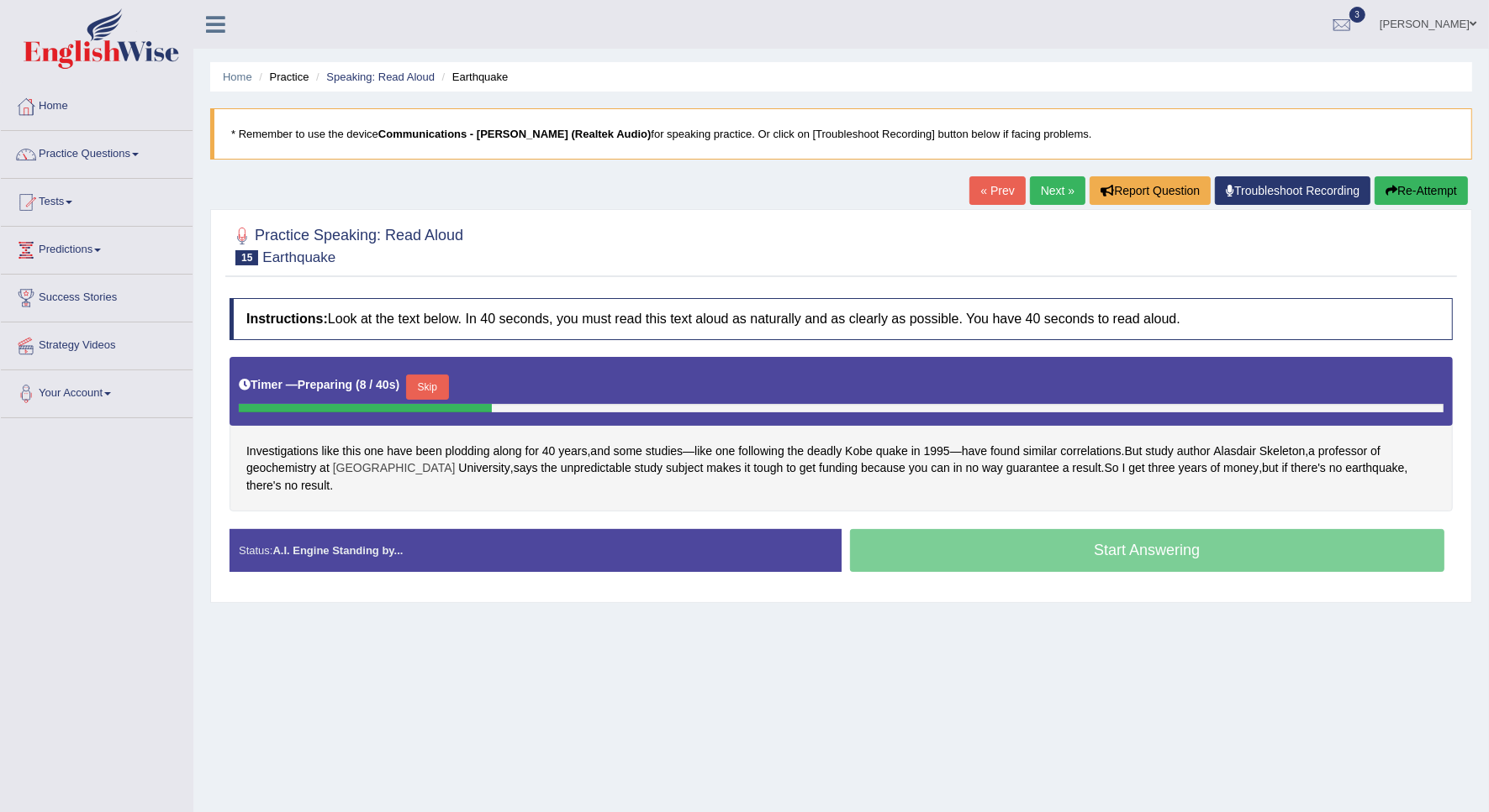
click at [360, 463] on span "[GEOGRAPHIC_DATA]" at bounding box center [394, 468] width 123 height 17
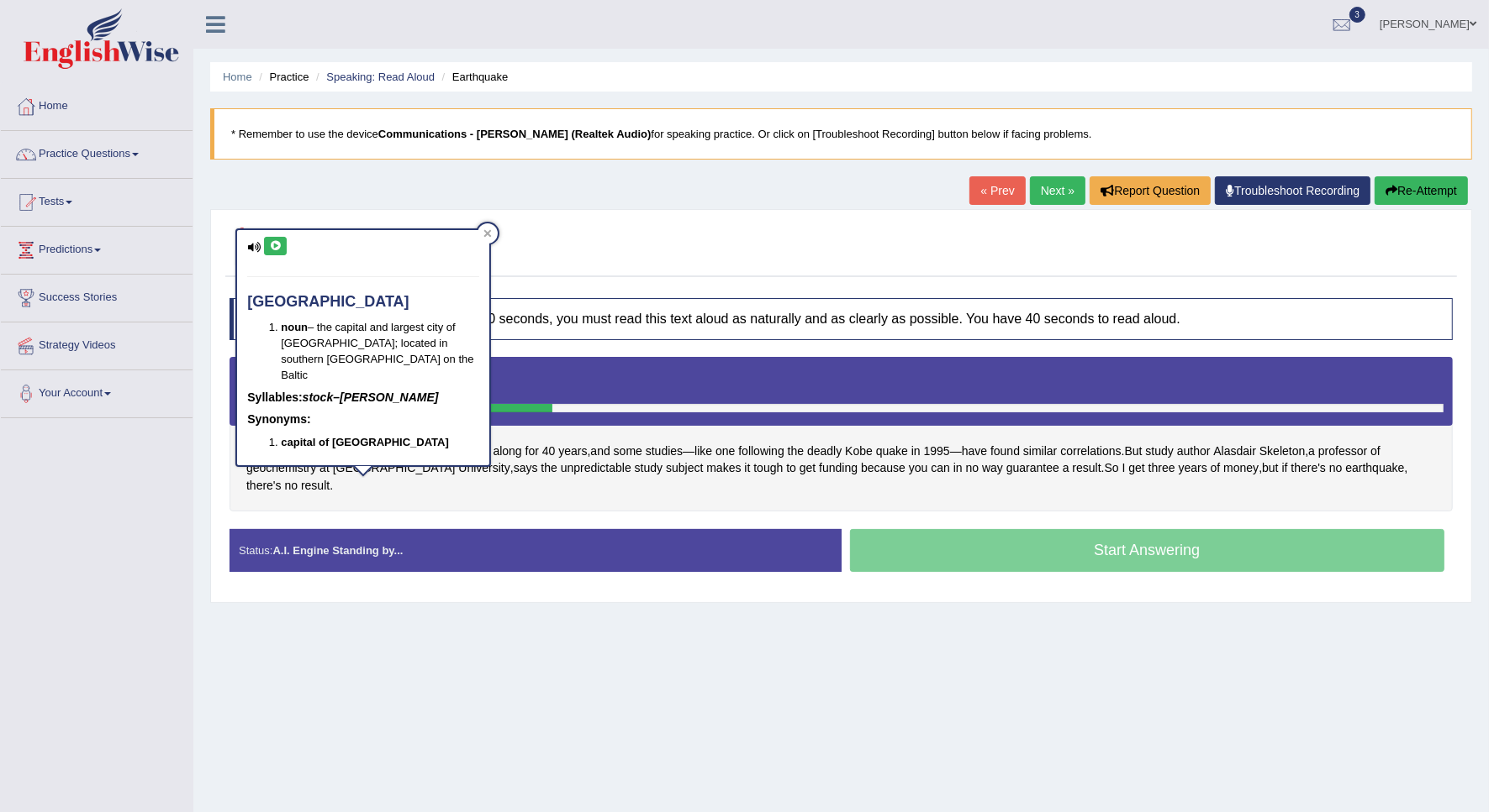
click at [271, 241] on icon at bounding box center [274, 246] width 13 height 10
click at [434, 498] on div "Instructions: Look at the text below. In 40 seconds, you must read this text al…" at bounding box center [840, 441] width 1231 height 303
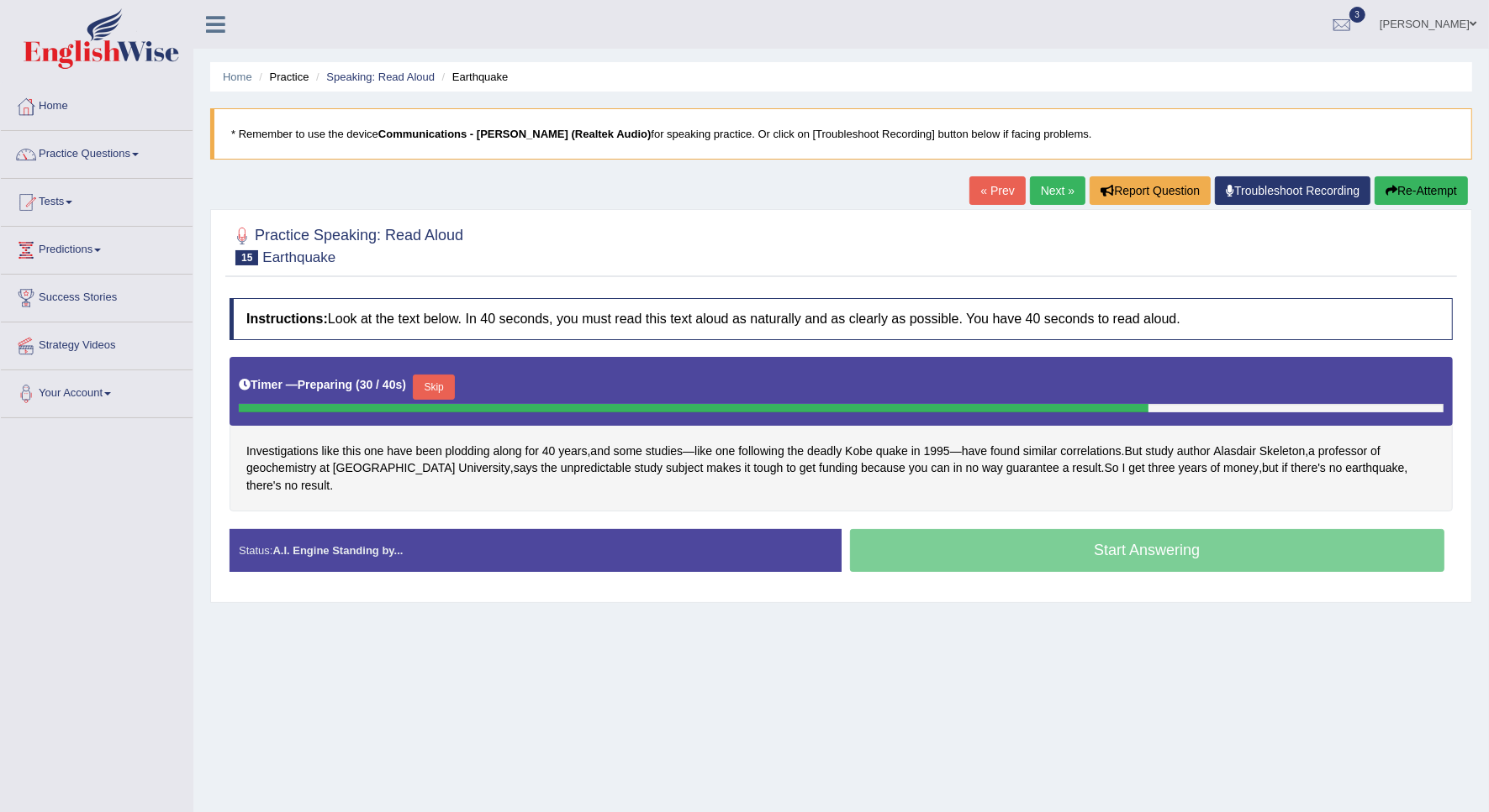
click at [1396, 200] on button "Re-Attempt" at bounding box center [1421, 190] width 93 height 28
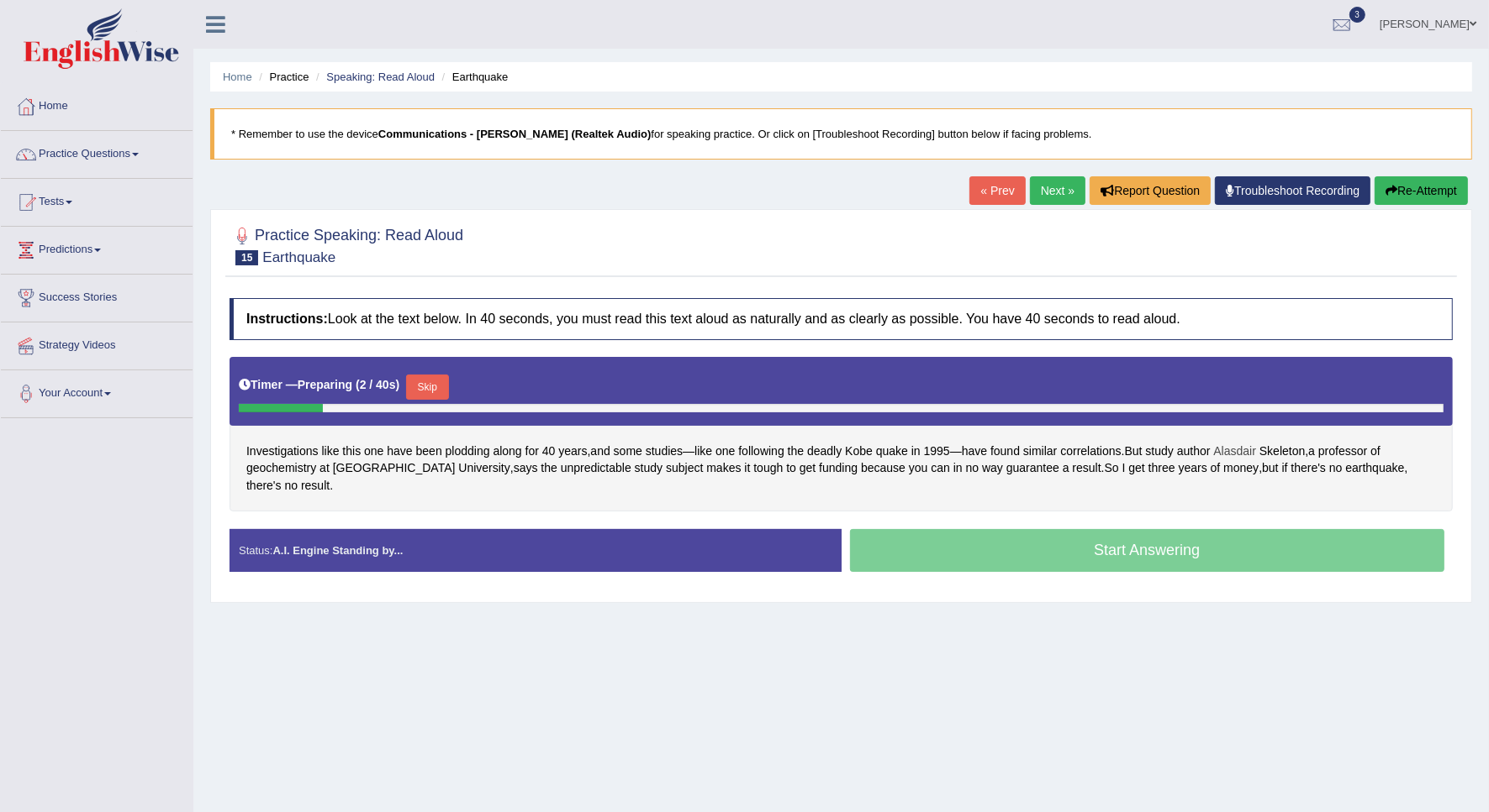
click at [1247, 454] on span "Alasdair" at bounding box center [1234, 452] width 43 height 17
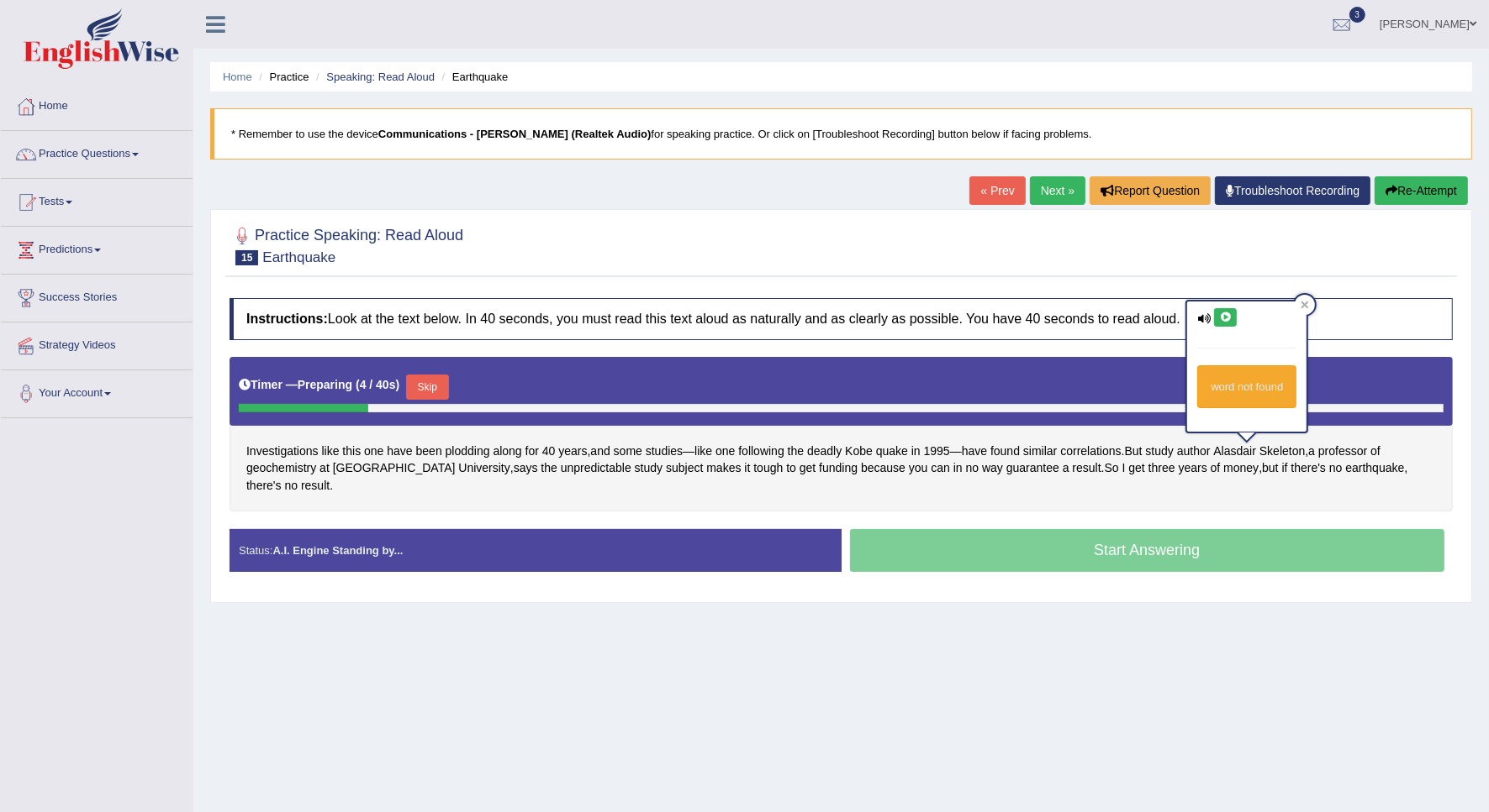
click at [1219, 313] on icon at bounding box center [1224, 318] width 13 height 10
click at [1296, 270] on div at bounding box center [841, 244] width 1223 height 51
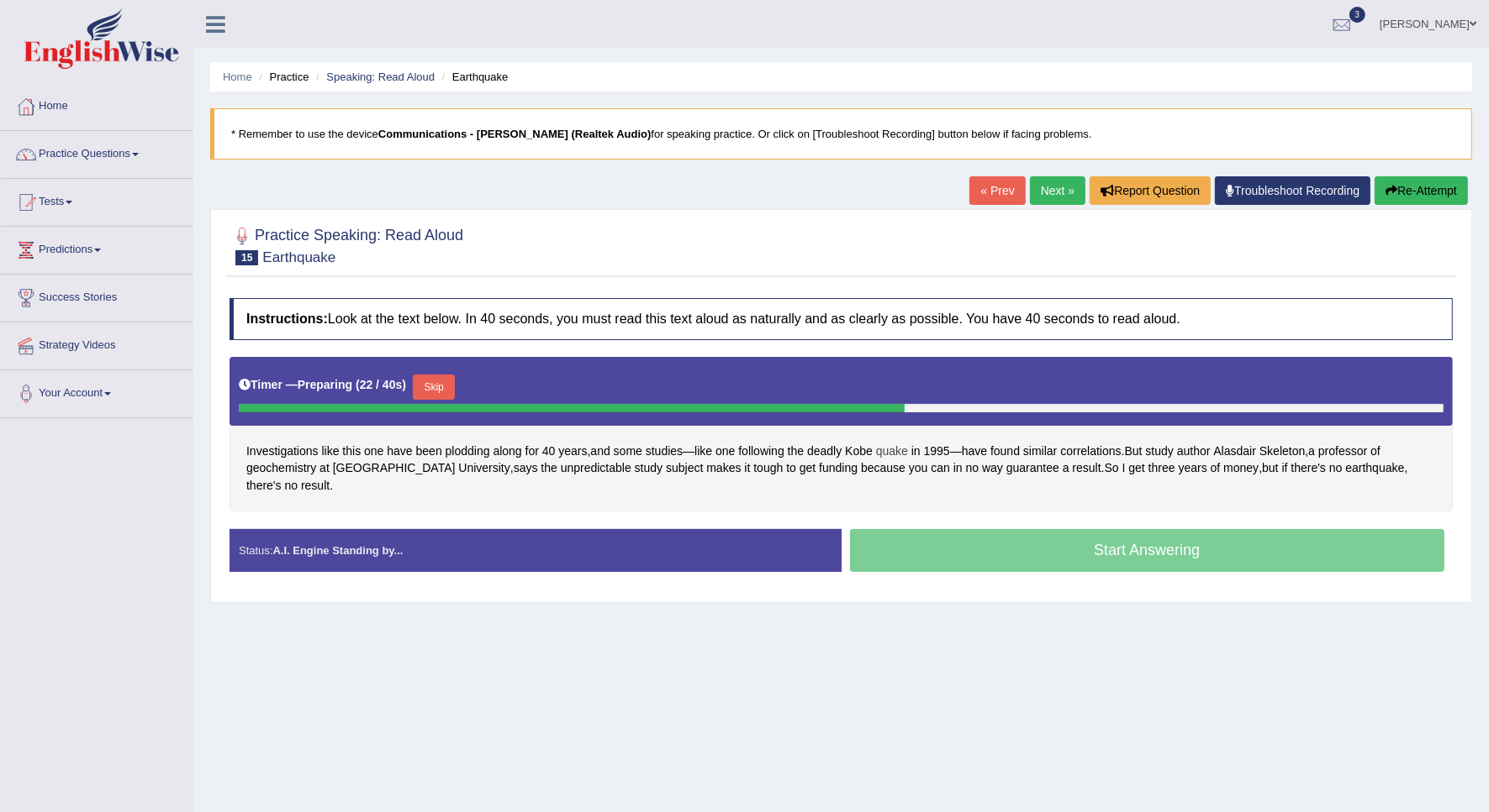
click at [893, 455] on span "quake" at bounding box center [892, 452] width 32 height 17
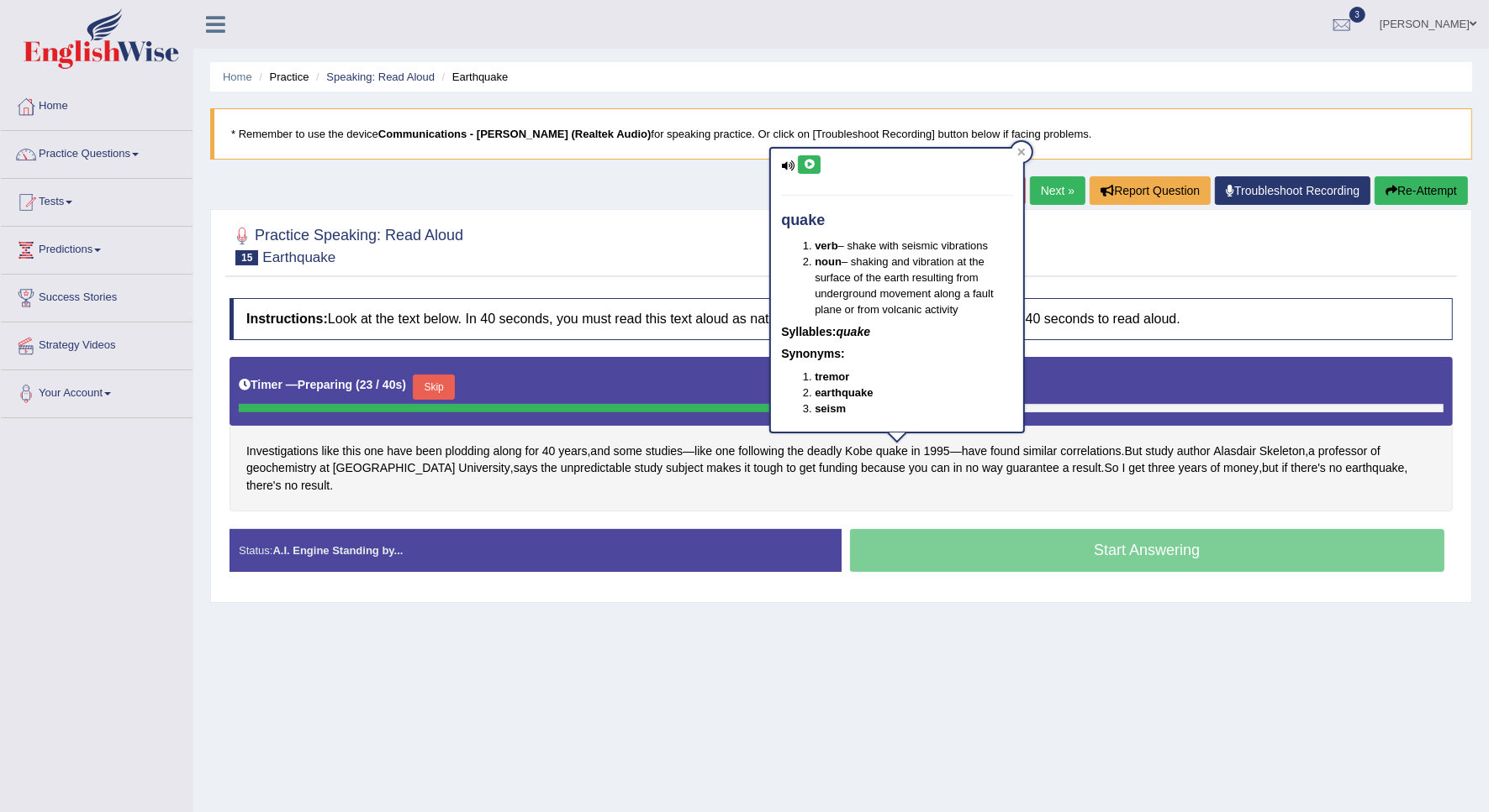
click at [808, 169] on button at bounding box center [808, 164] width 22 height 18
click at [1060, 270] on div at bounding box center [841, 244] width 1223 height 51
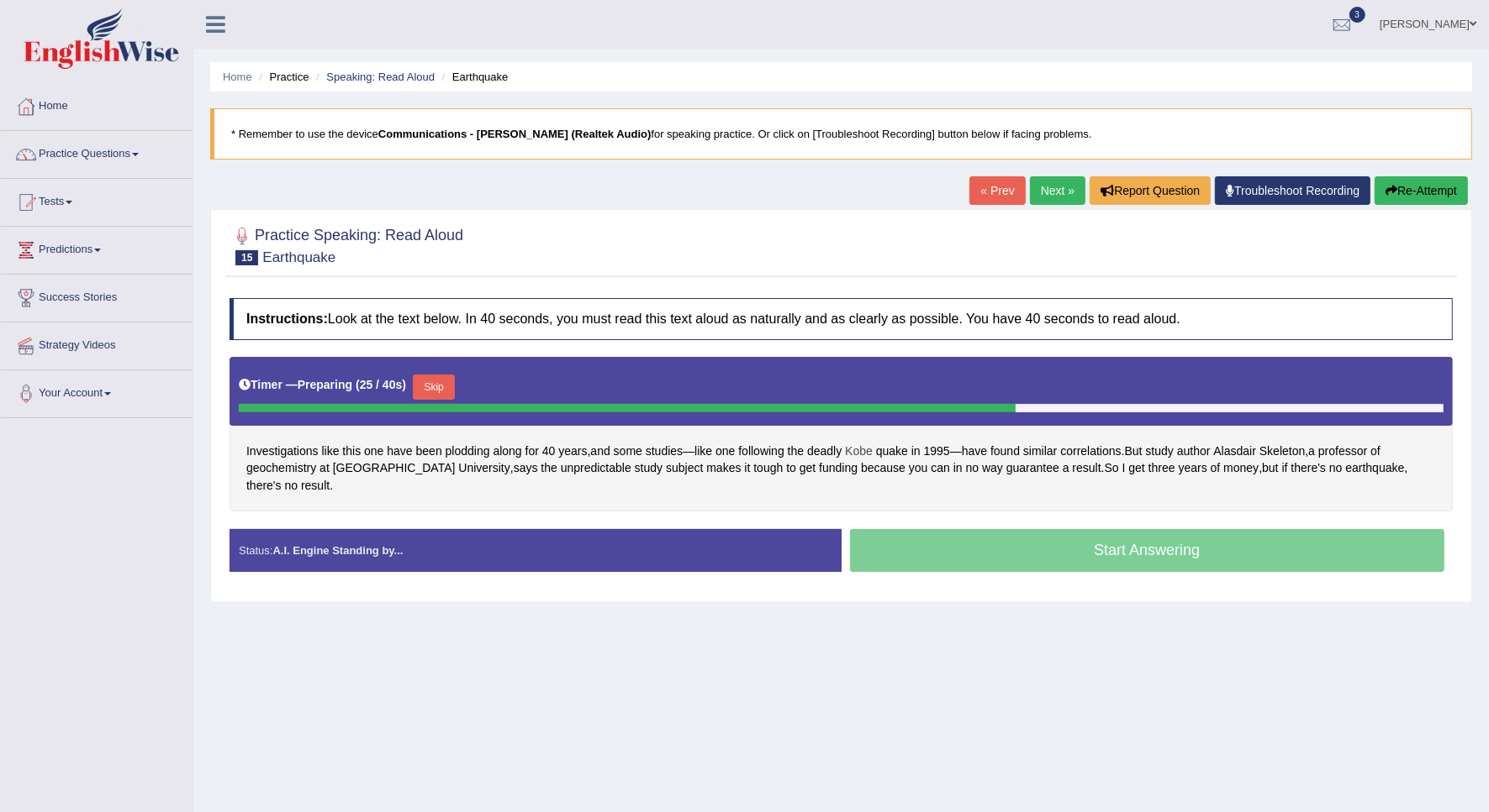
click at [859, 447] on span "Kobe" at bounding box center [858, 452] width 28 height 17
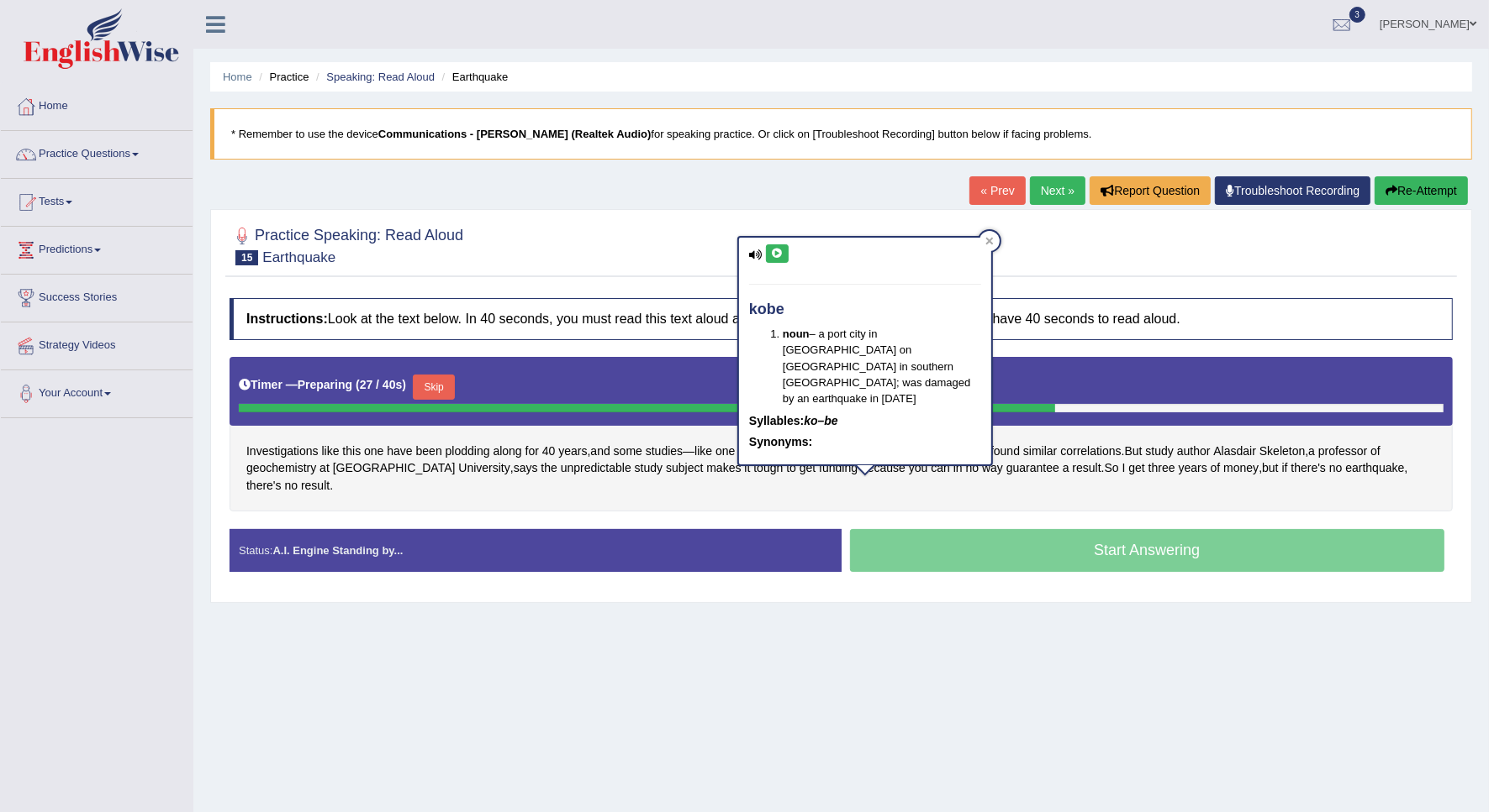
click at [771, 249] on icon at bounding box center [776, 254] width 13 height 10
click at [1070, 273] on div "Practice Speaking: Read Aloud 15 Earthquake" at bounding box center [840, 247] width 1231 height 59
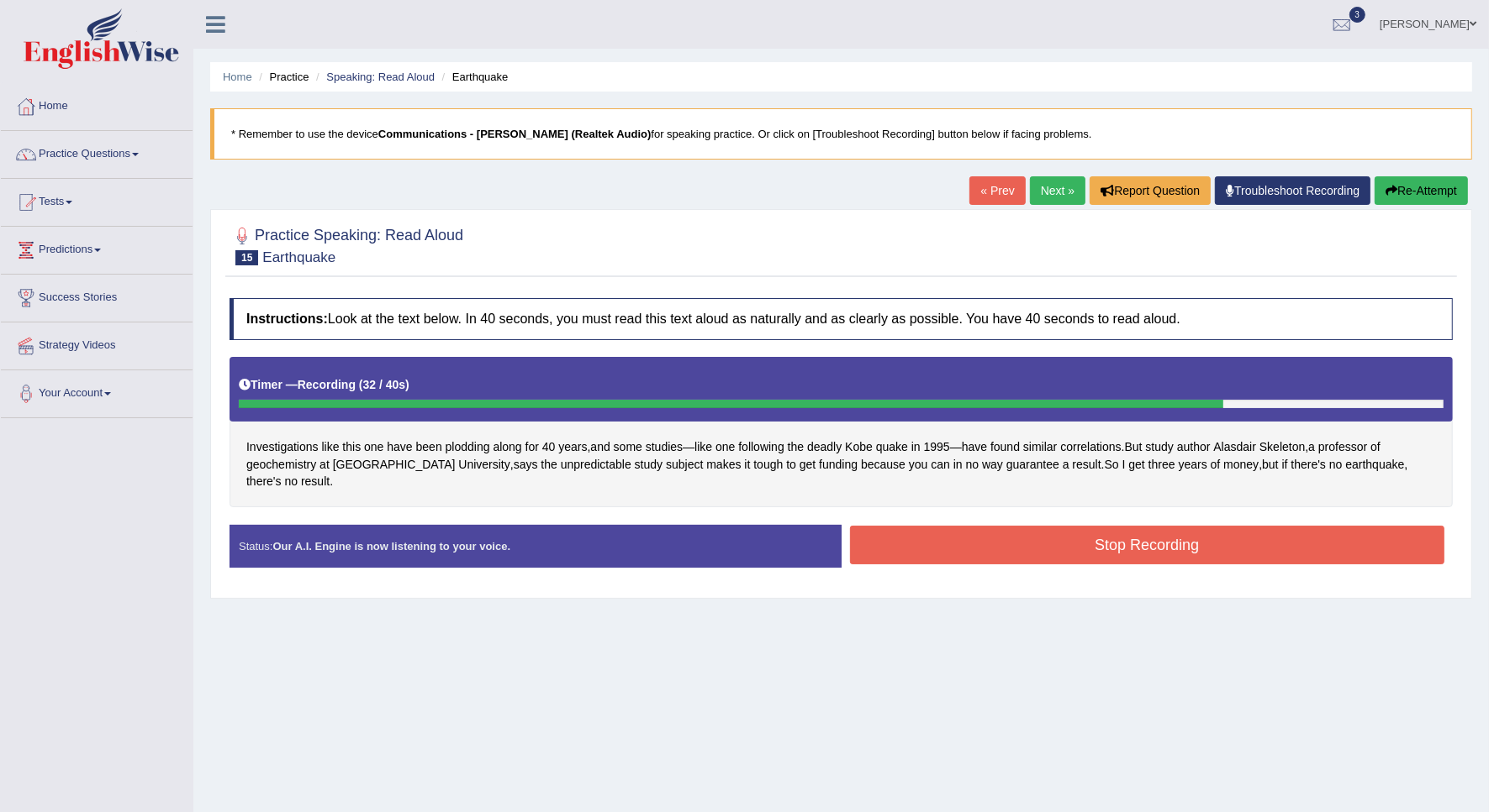
click at [963, 526] on button "Stop Recording" at bounding box center [1148, 546] width 595 height 39
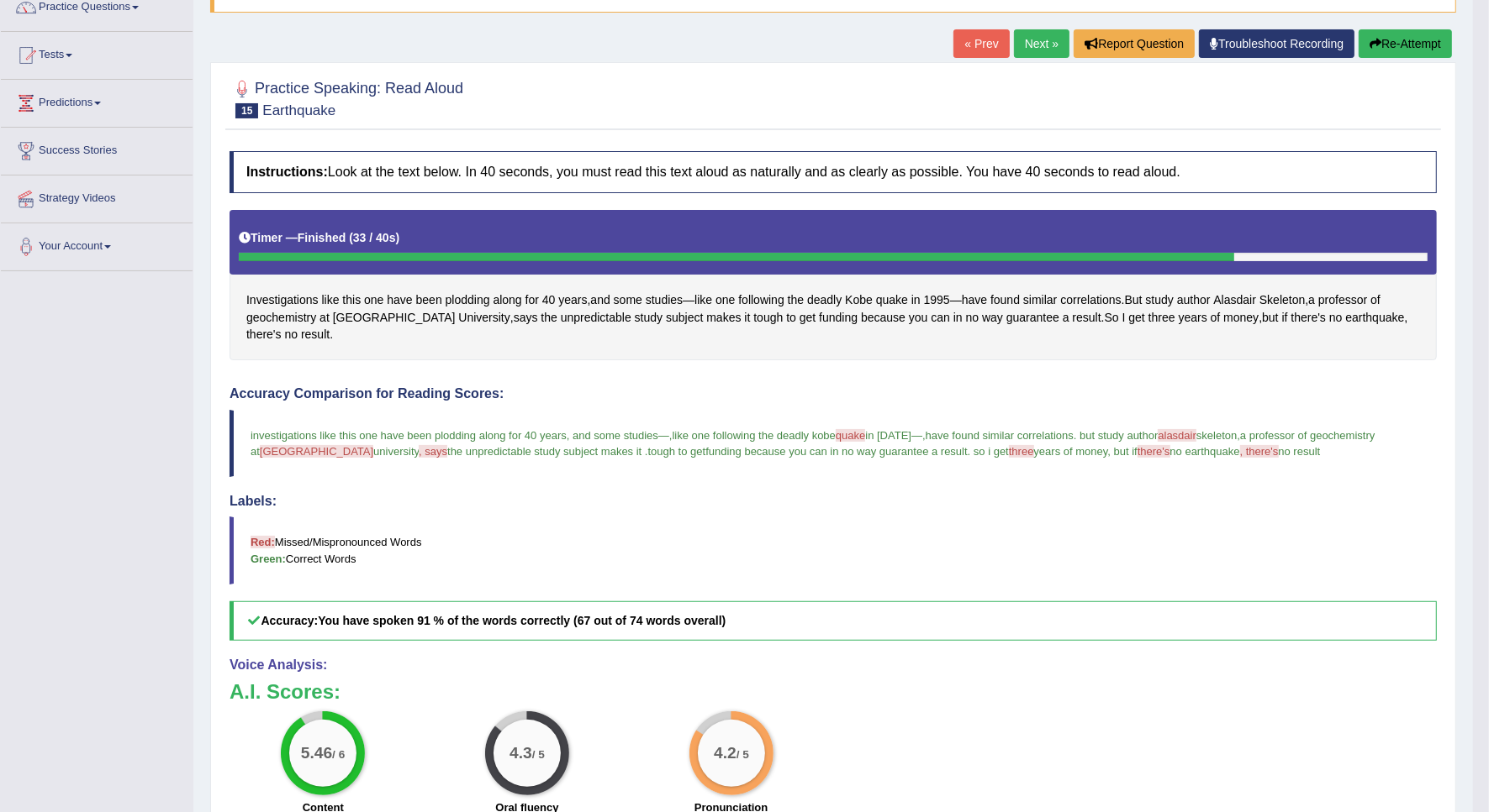
scroll to position [145, 0]
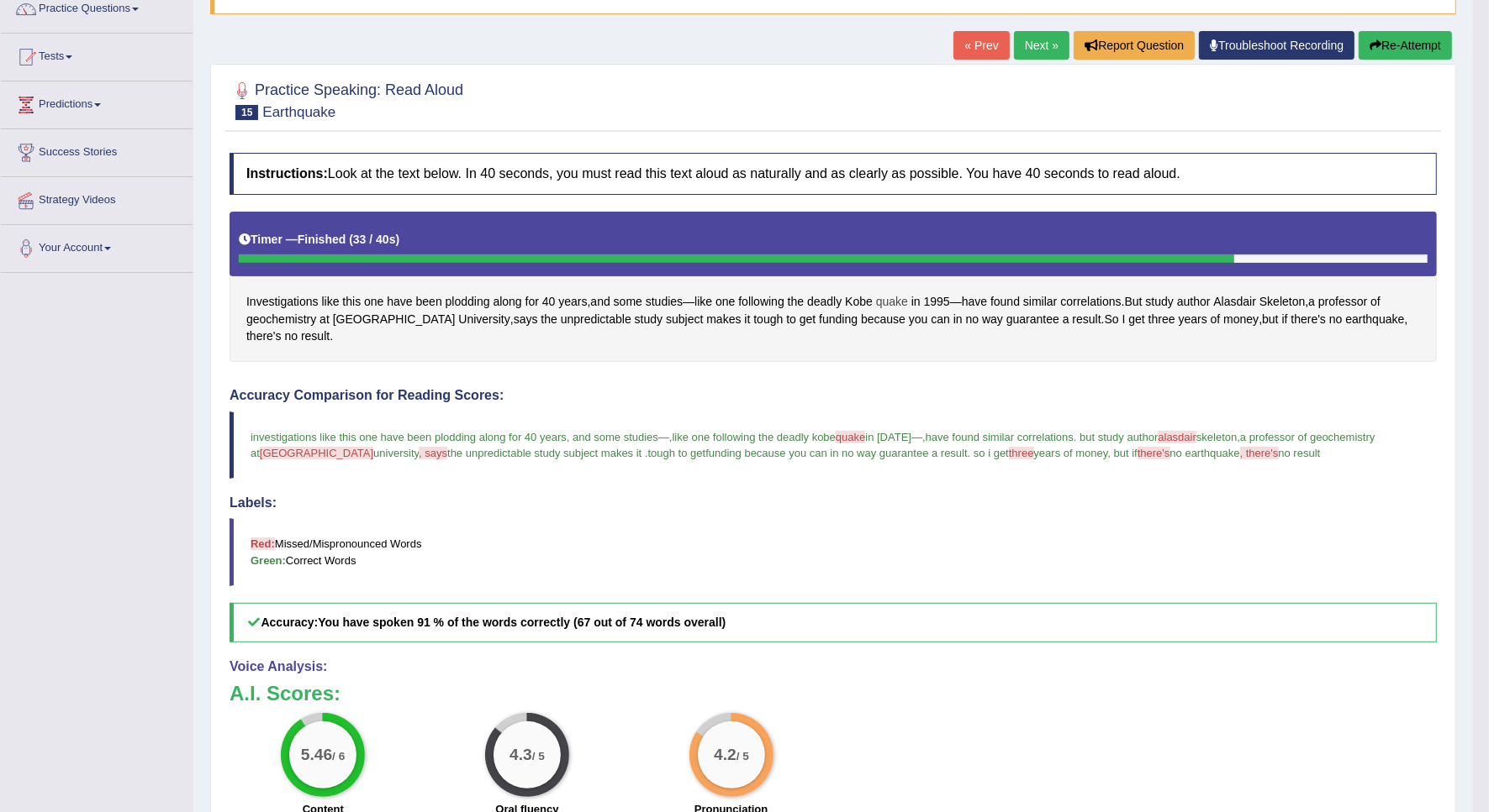
click at [901, 295] on span "quake" at bounding box center [892, 302] width 32 height 17
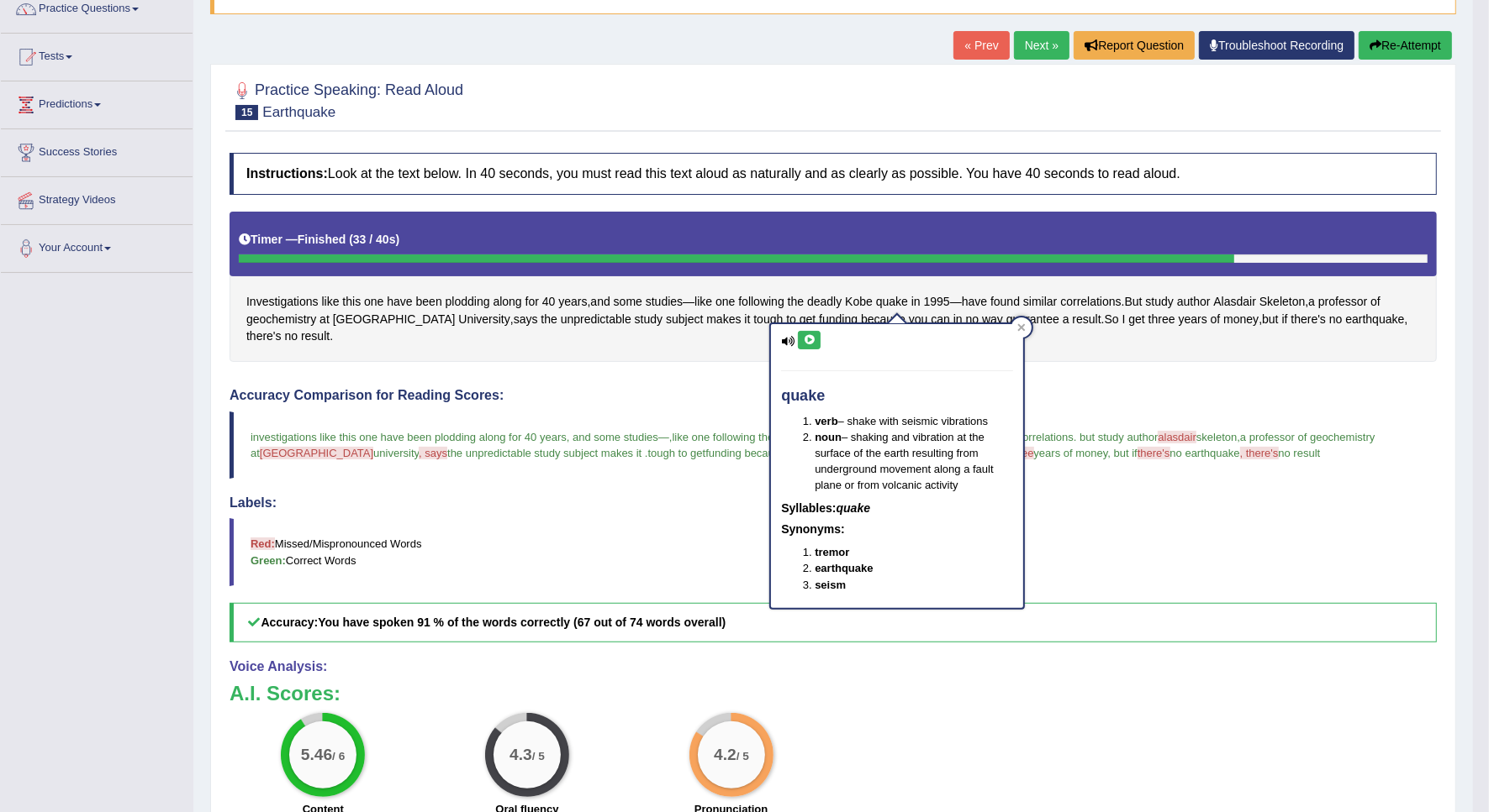
click at [805, 340] on icon at bounding box center [808, 340] width 13 height 10
click at [493, 500] on h4 "Labels:" at bounding box center [833, 504] width 1207 height 16
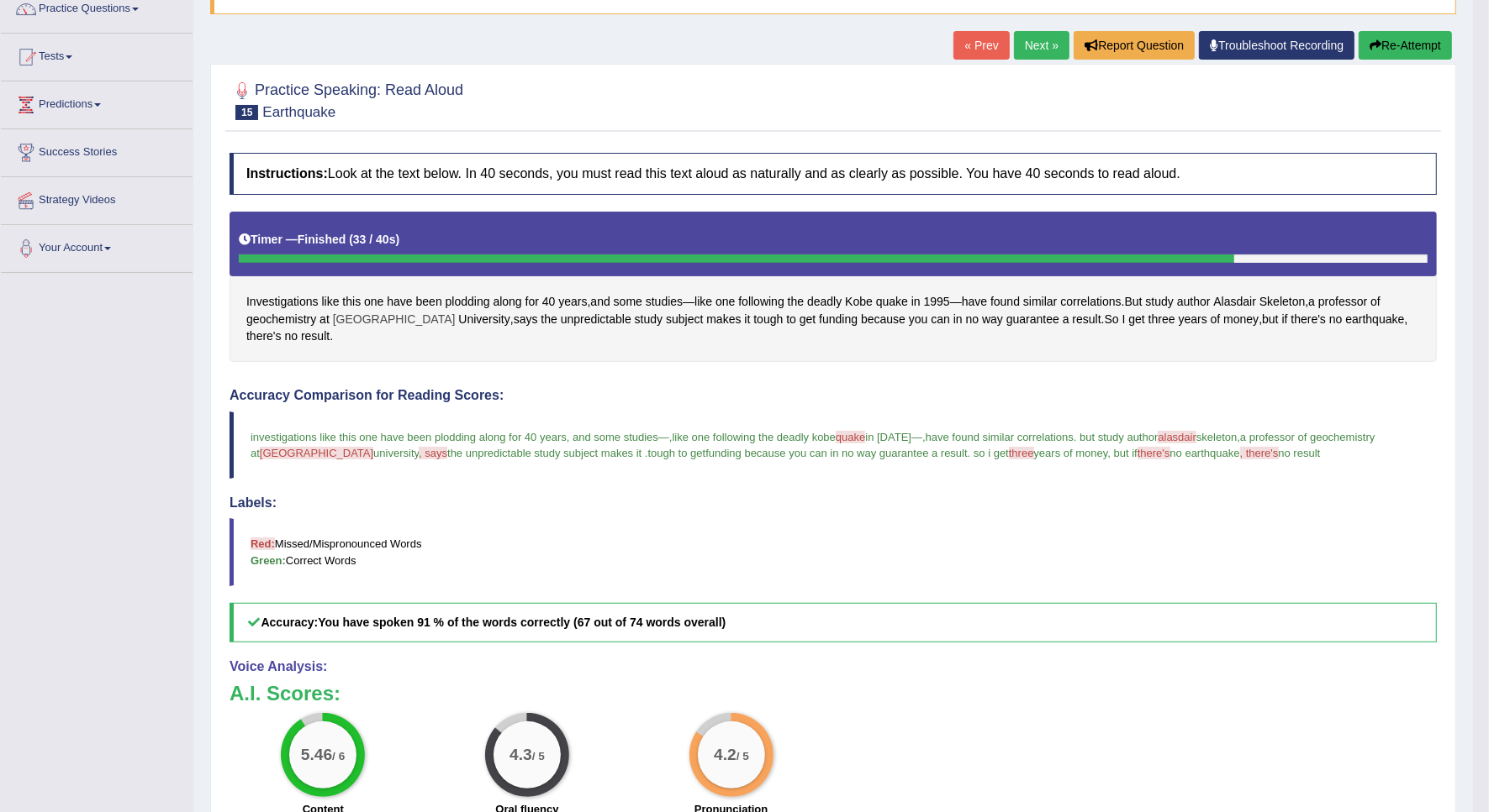
click at [378, 315] on span "Stockholm" at bounding box center [394, 320] width 123 height 17
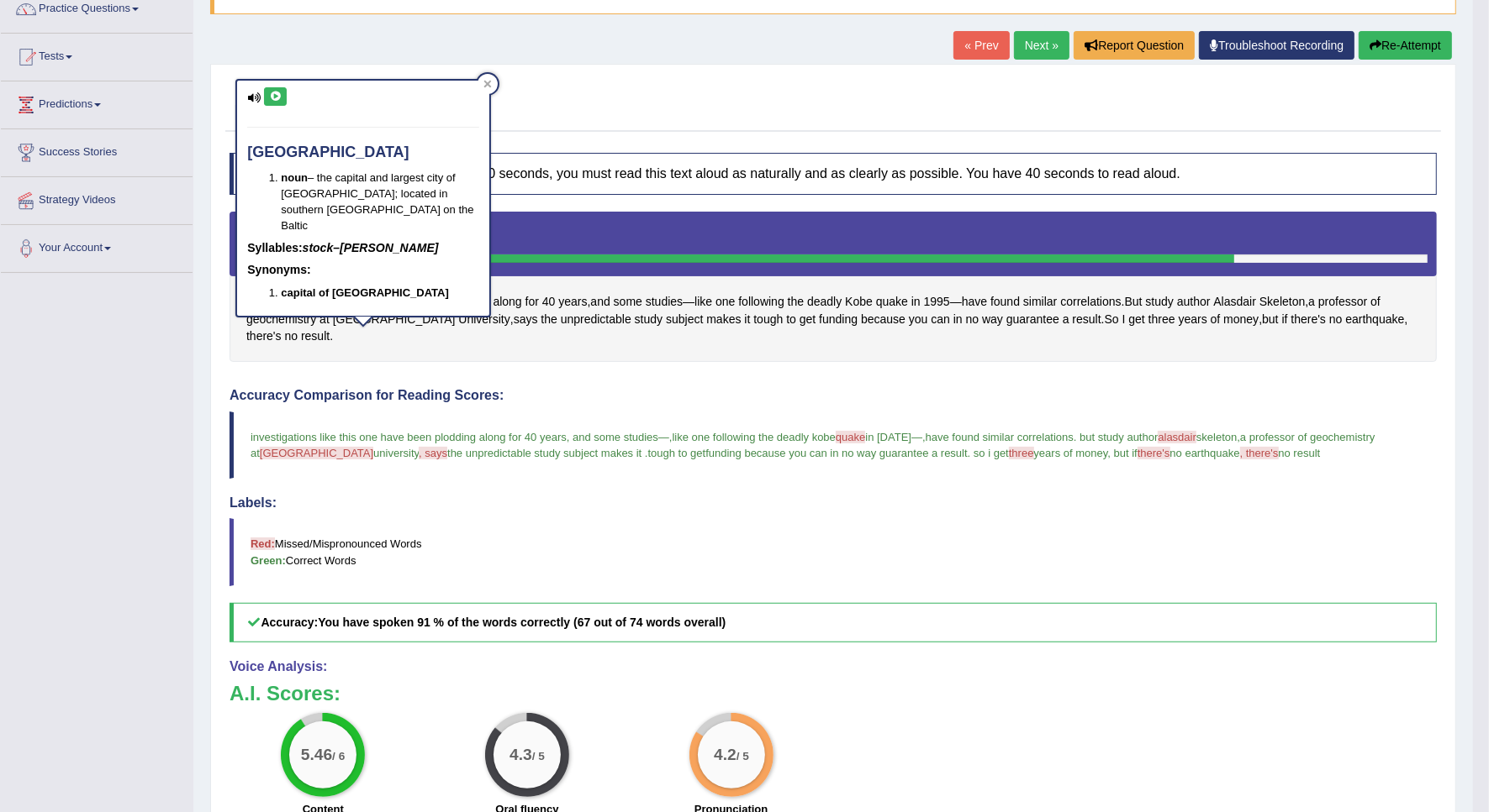
click at [281, 98] on button at bounding box center [274, 96] width 22 height 18
click at [439, 480] on div "Accuracy Comparison for Reading Scores: investigations like this one have been …" at bounding box center [833, 515] width 1207 height 255
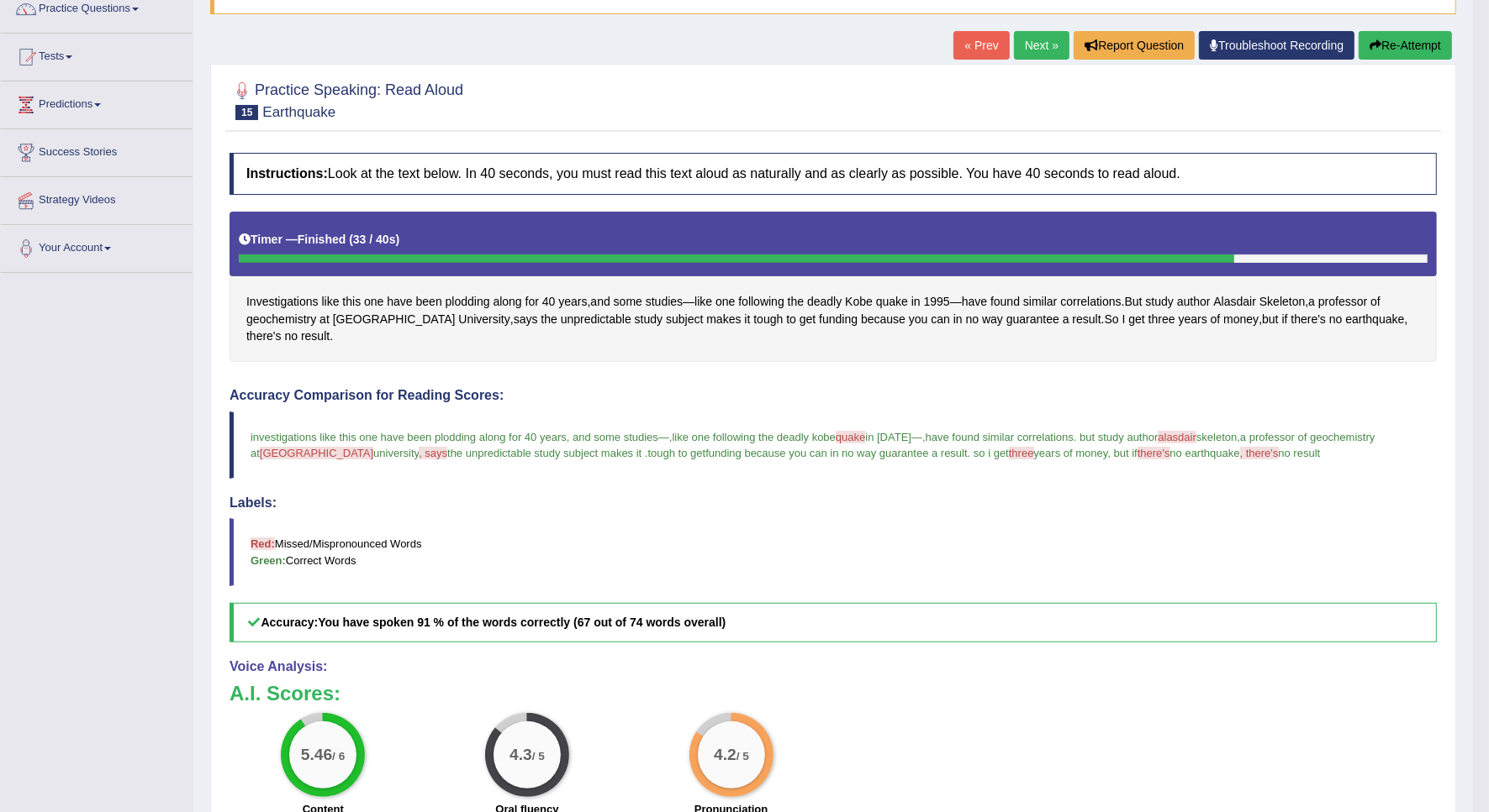
click at [1400, 54] on button "Re-Attempt" at bounding box center [1405, 45] width 93 height 28
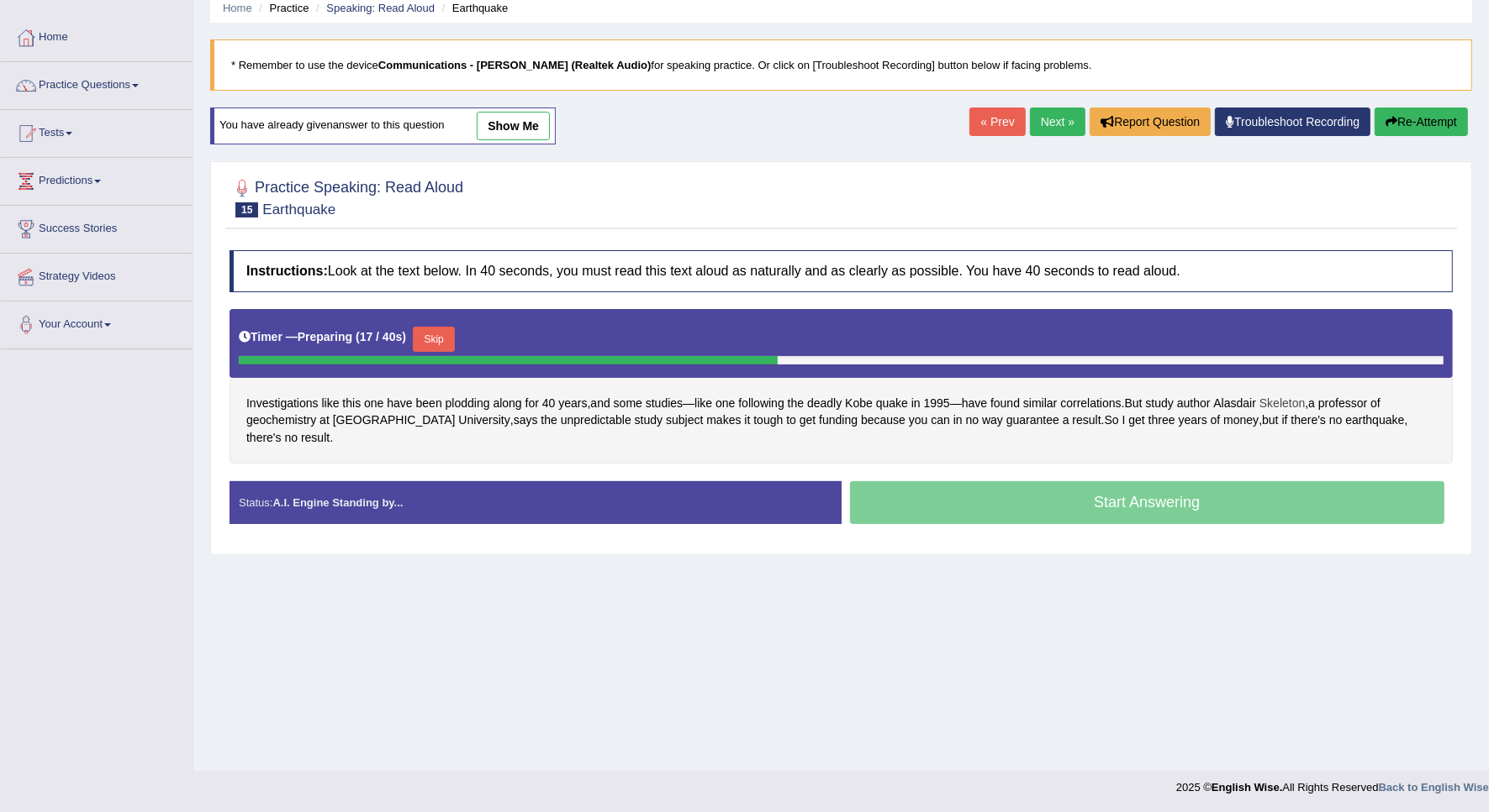
click at [1305, 395] on span "Skeleton" at bounding box center [1282, 404] width 46 height 17
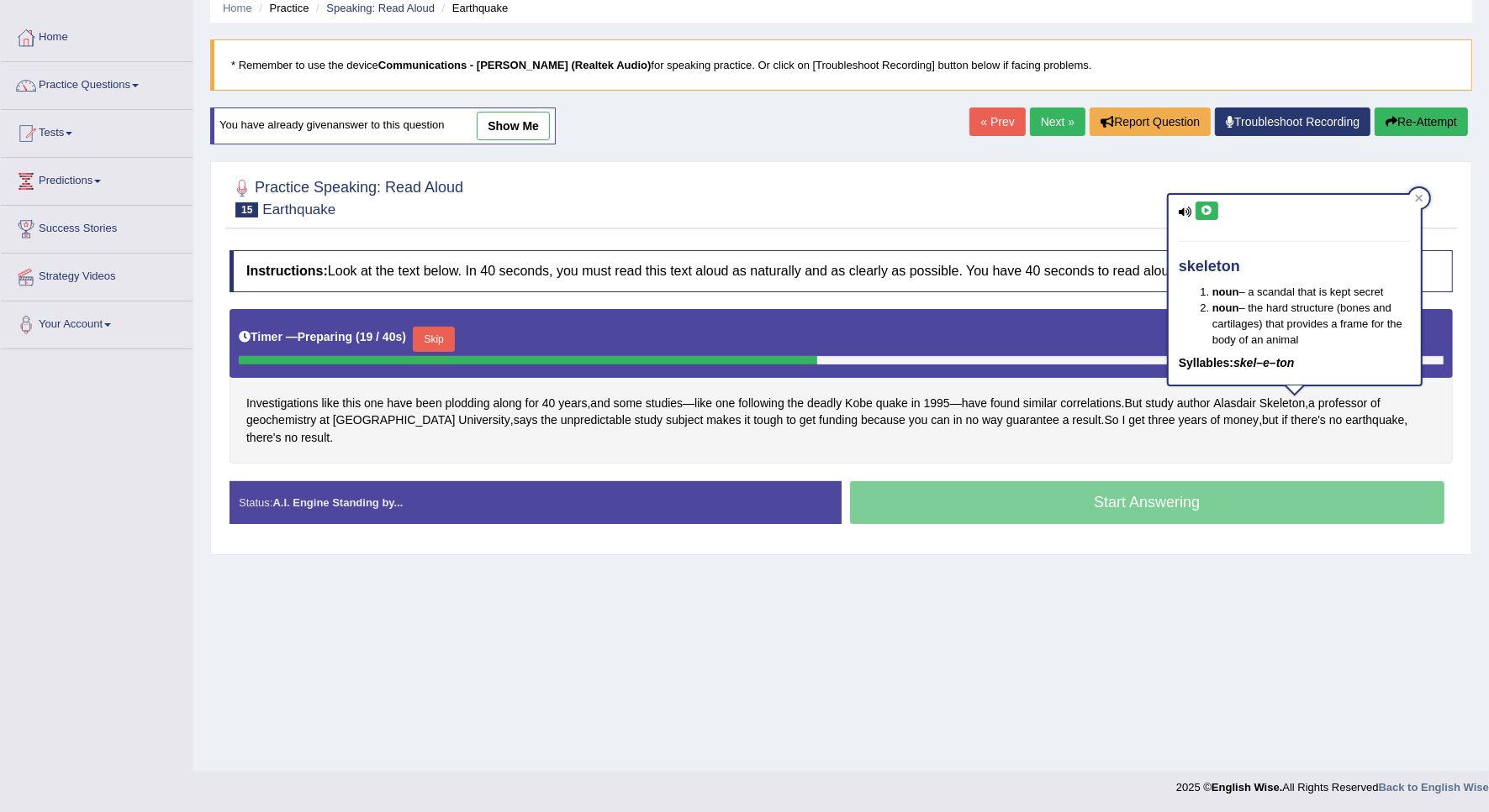
click at [1202, 206] on icon at bounding box center [1206, 210] width 13 height 10
click at [1436, 199] on div at bounding box center [841, 197] width 1223 height 51
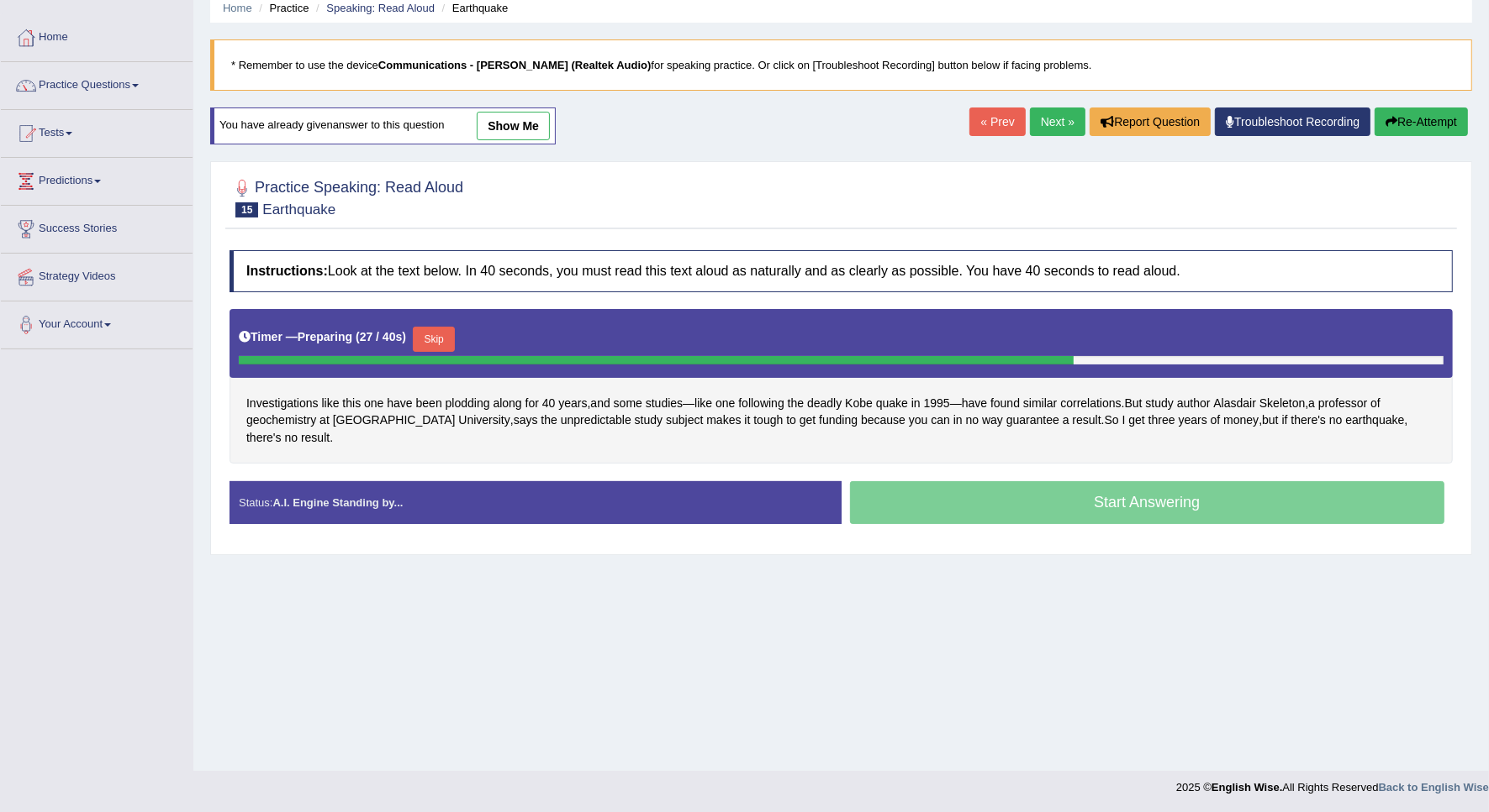
click at [439, 341] on button "Skip" at bounding box center [433, 339] width 42 height 25
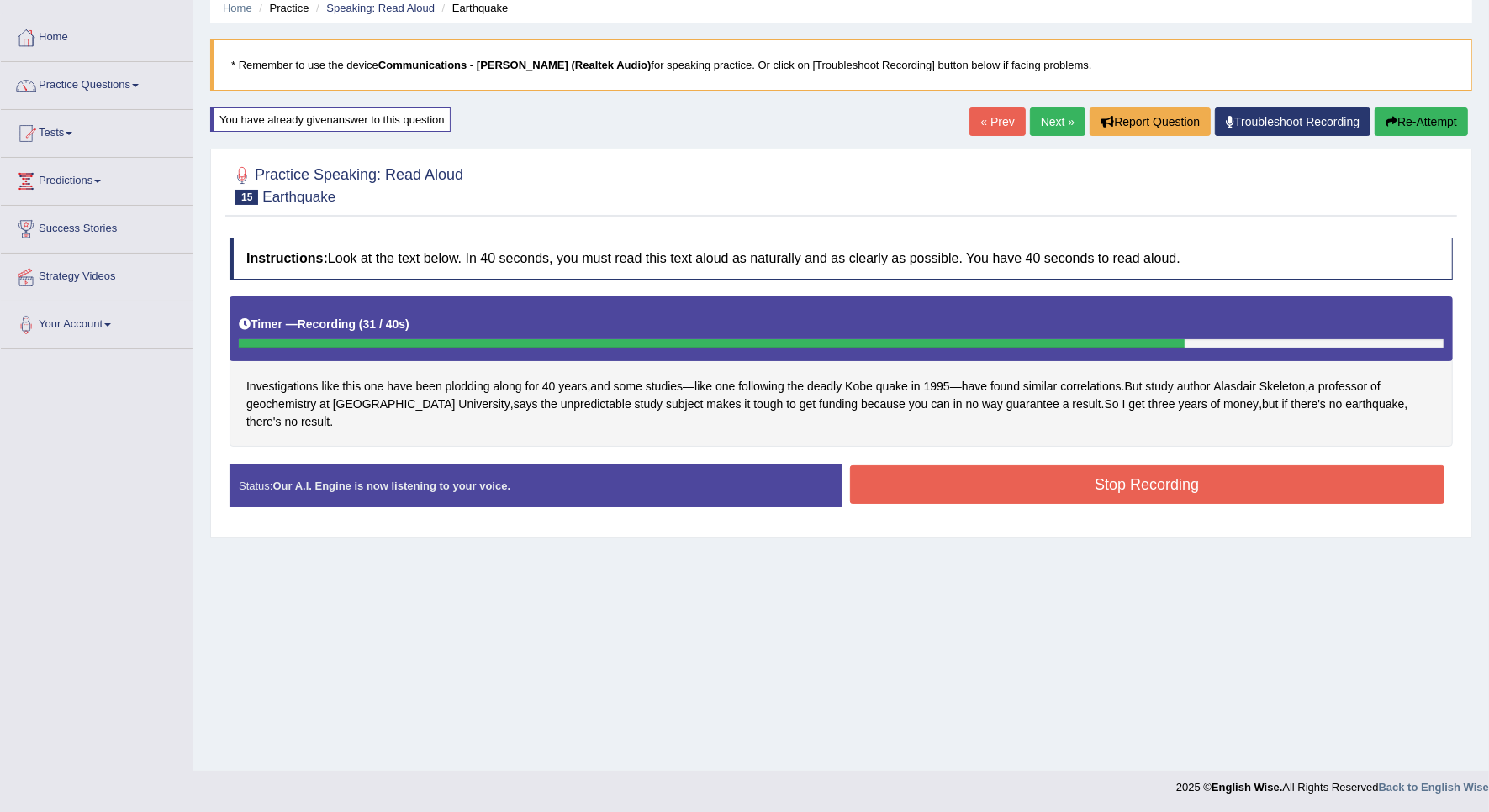
click at [1036, 472] on button "Stop Recording" at bounding box center [1148, 484] width 595 height 39
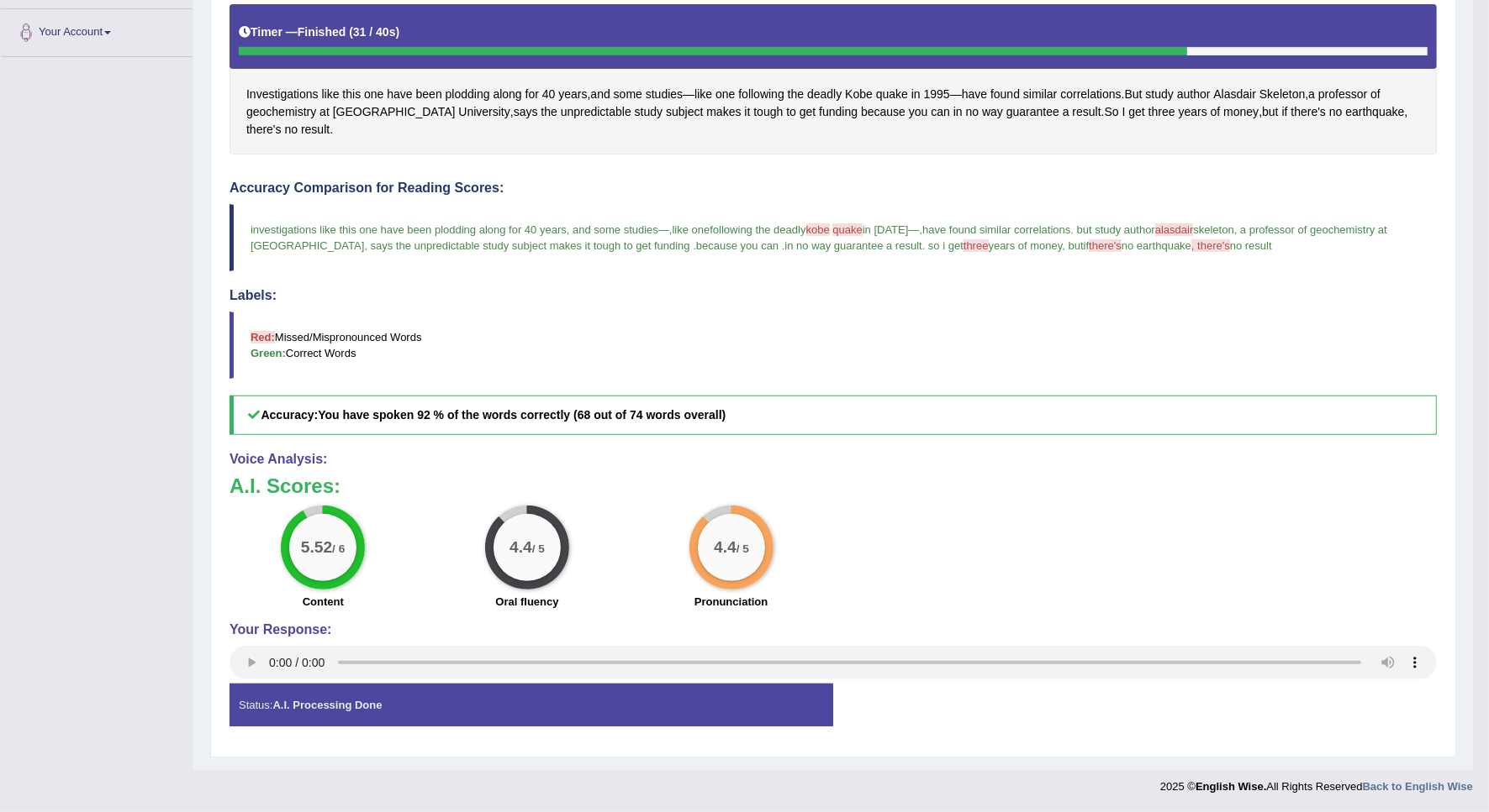
scroll to position [50, 0]
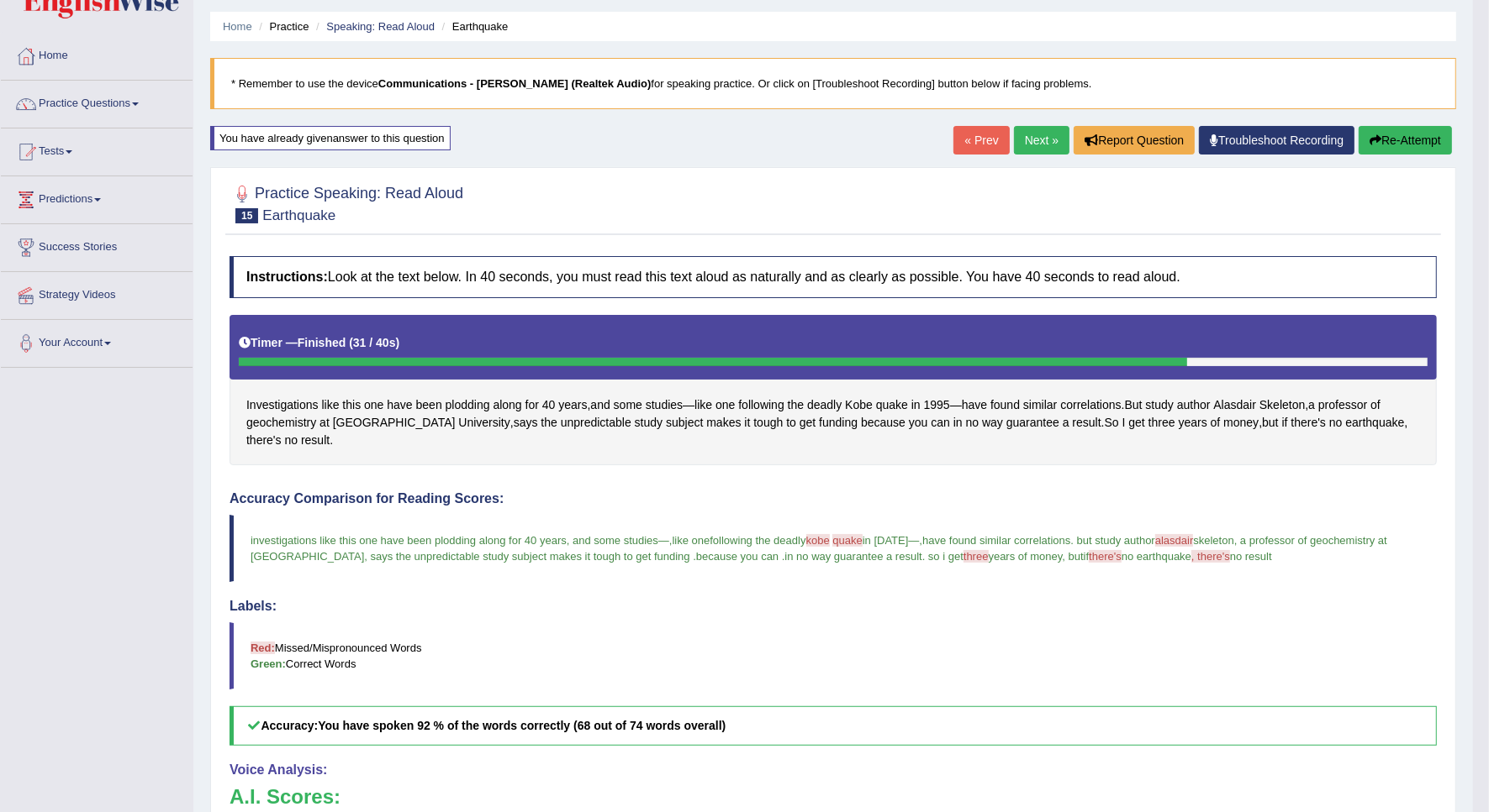
click at [1014, 148] on link "Next »" at bounding box center [1041, 140] width 55 height 28
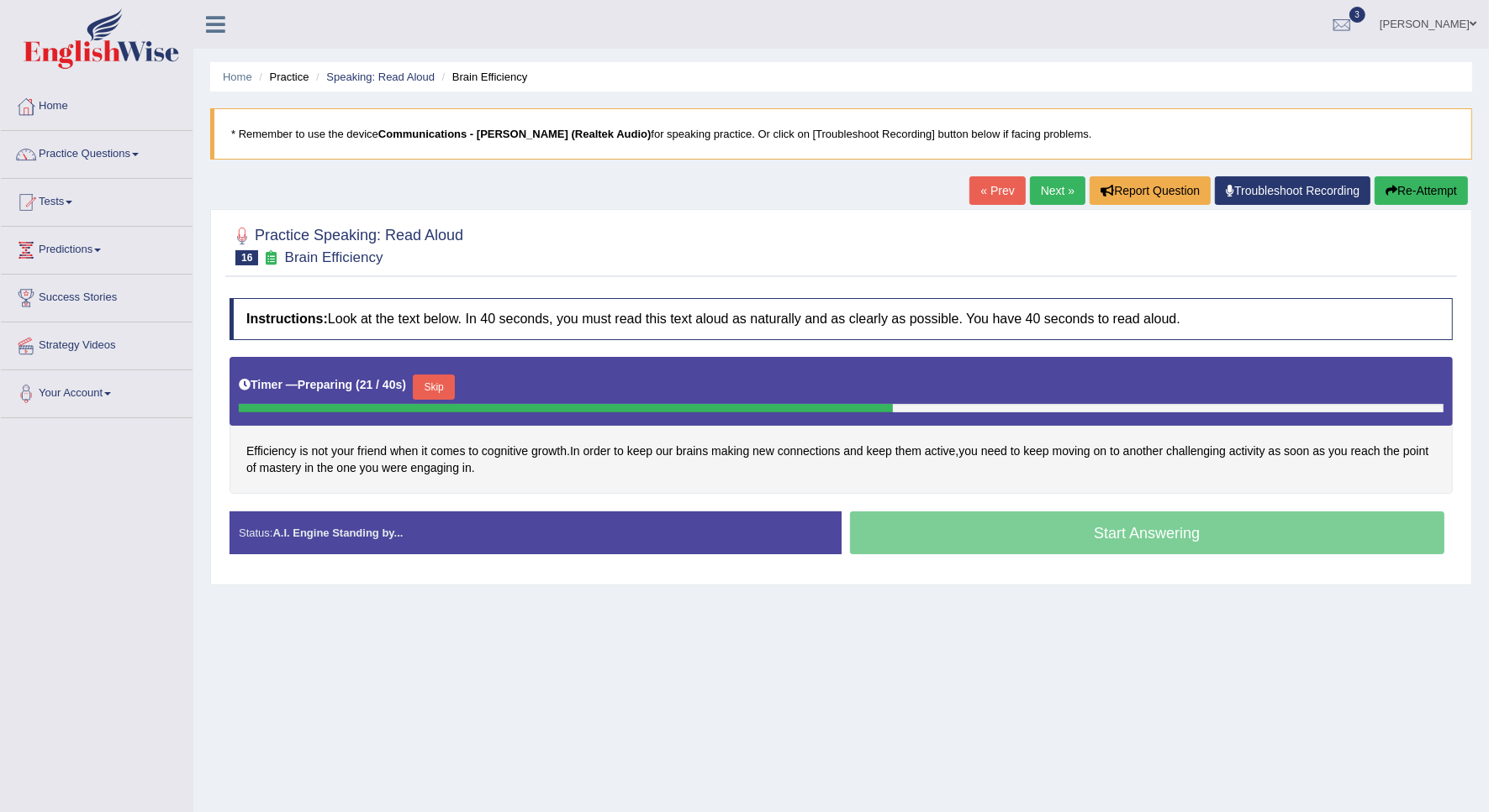
click at [439, 384] on button "Skip" at bounding box center [433, 388] width 42 height 25
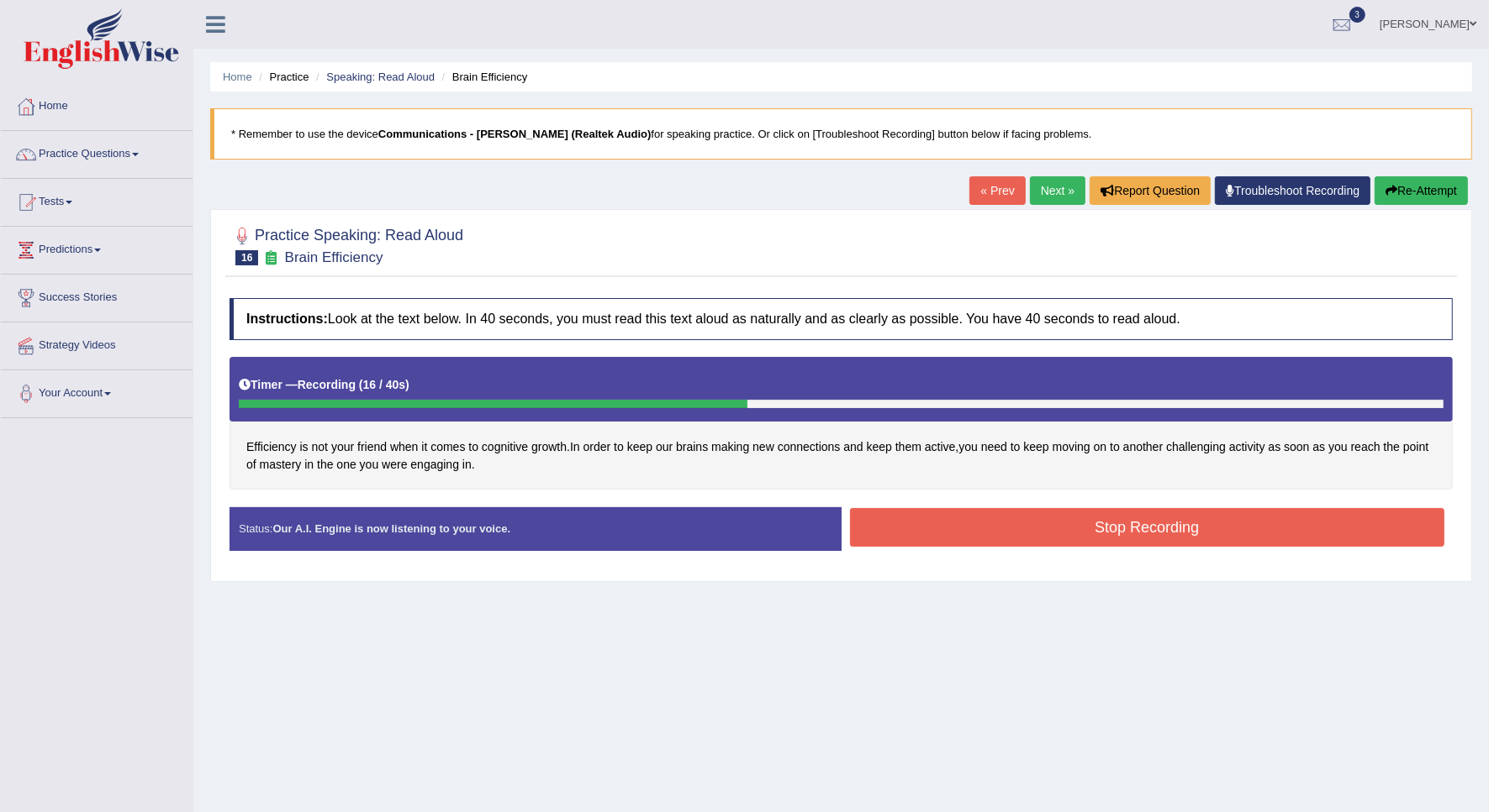
click at [952, 514] on button "Stop Recording" at bounding box center [1148, 528] width 595 height 39
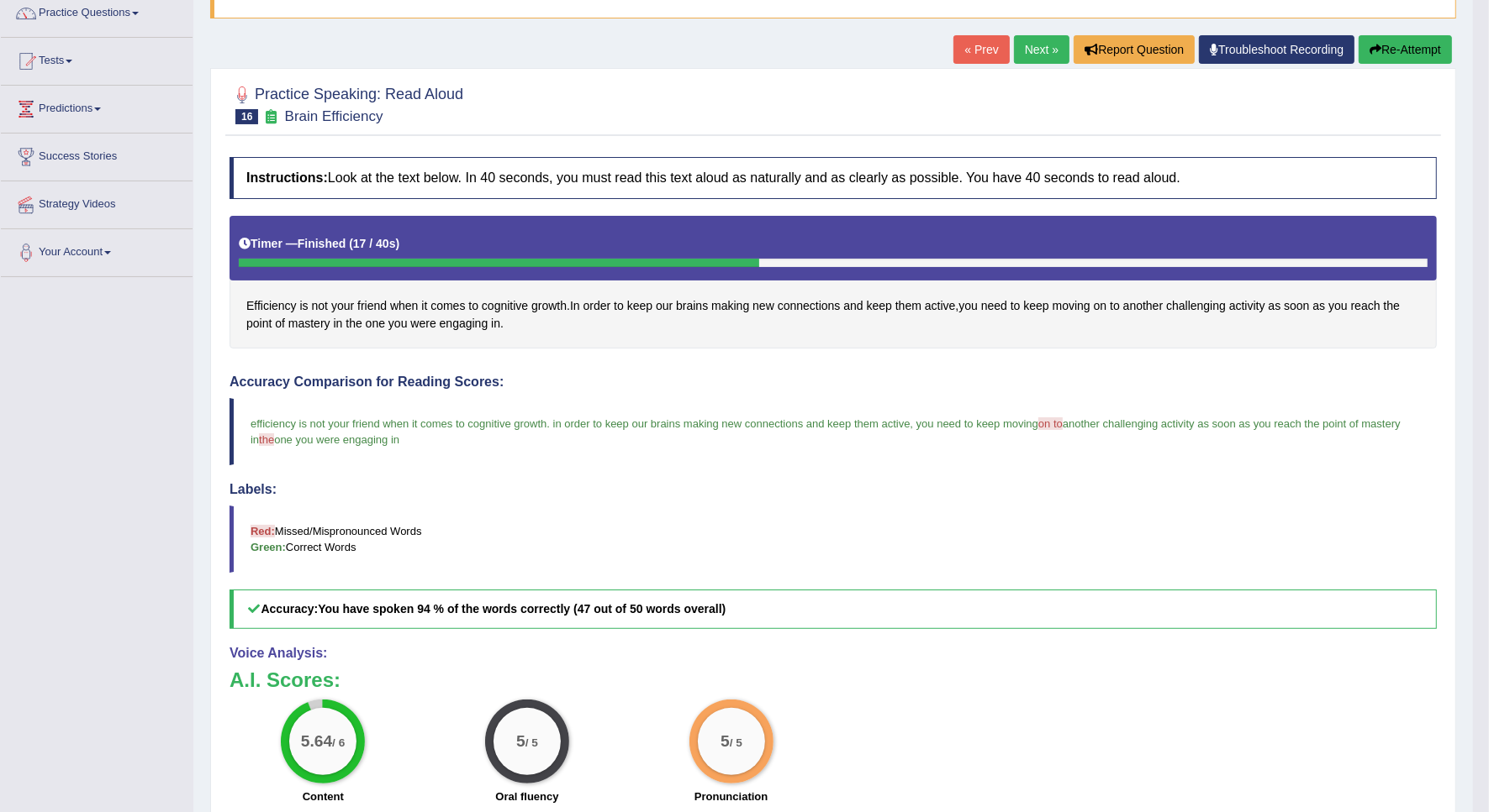
scroll to position [105, 0]
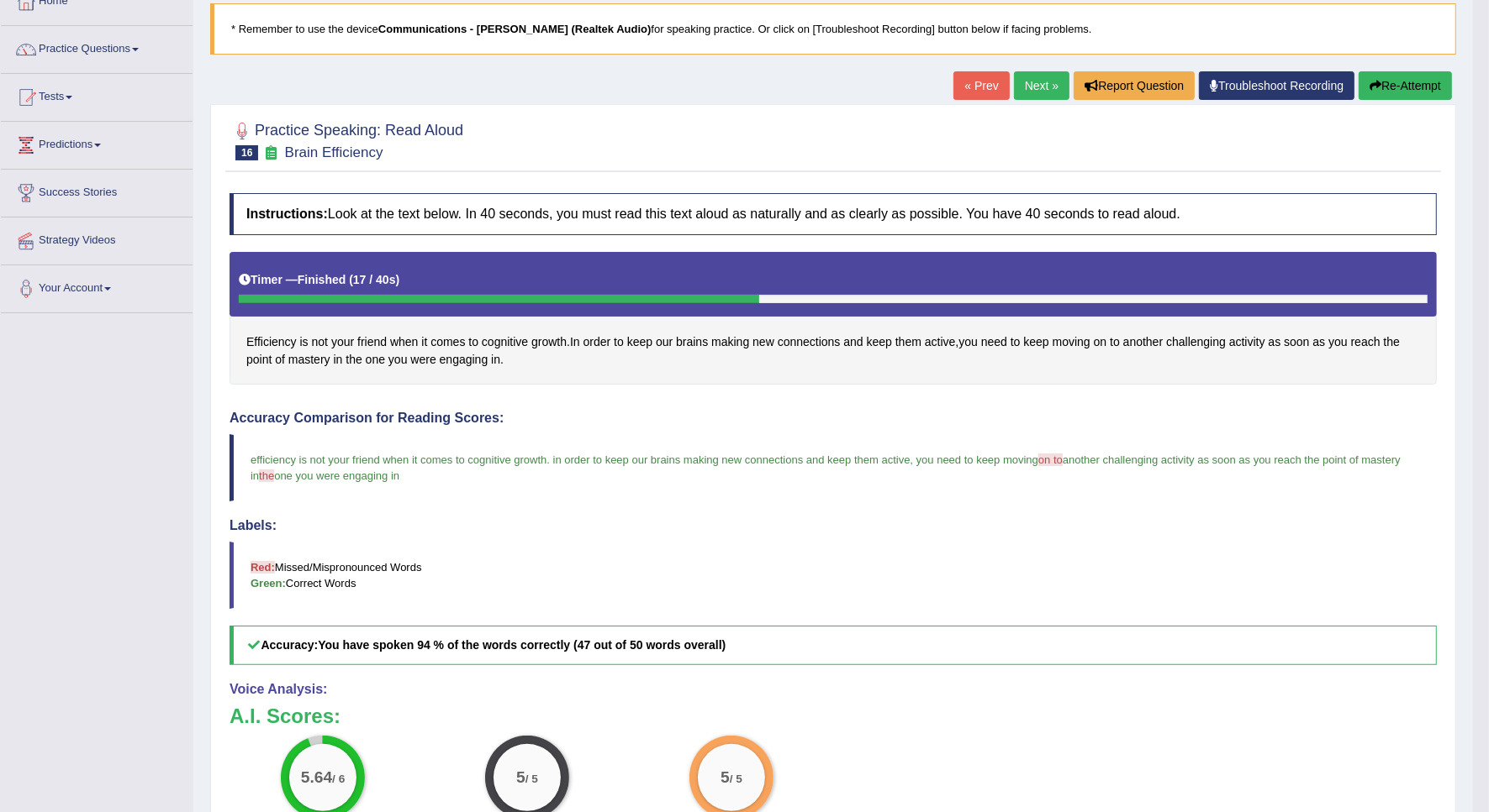
click at [1030, 93] on link "Next »" at bounding box center [1041, 85] width 55 height 28
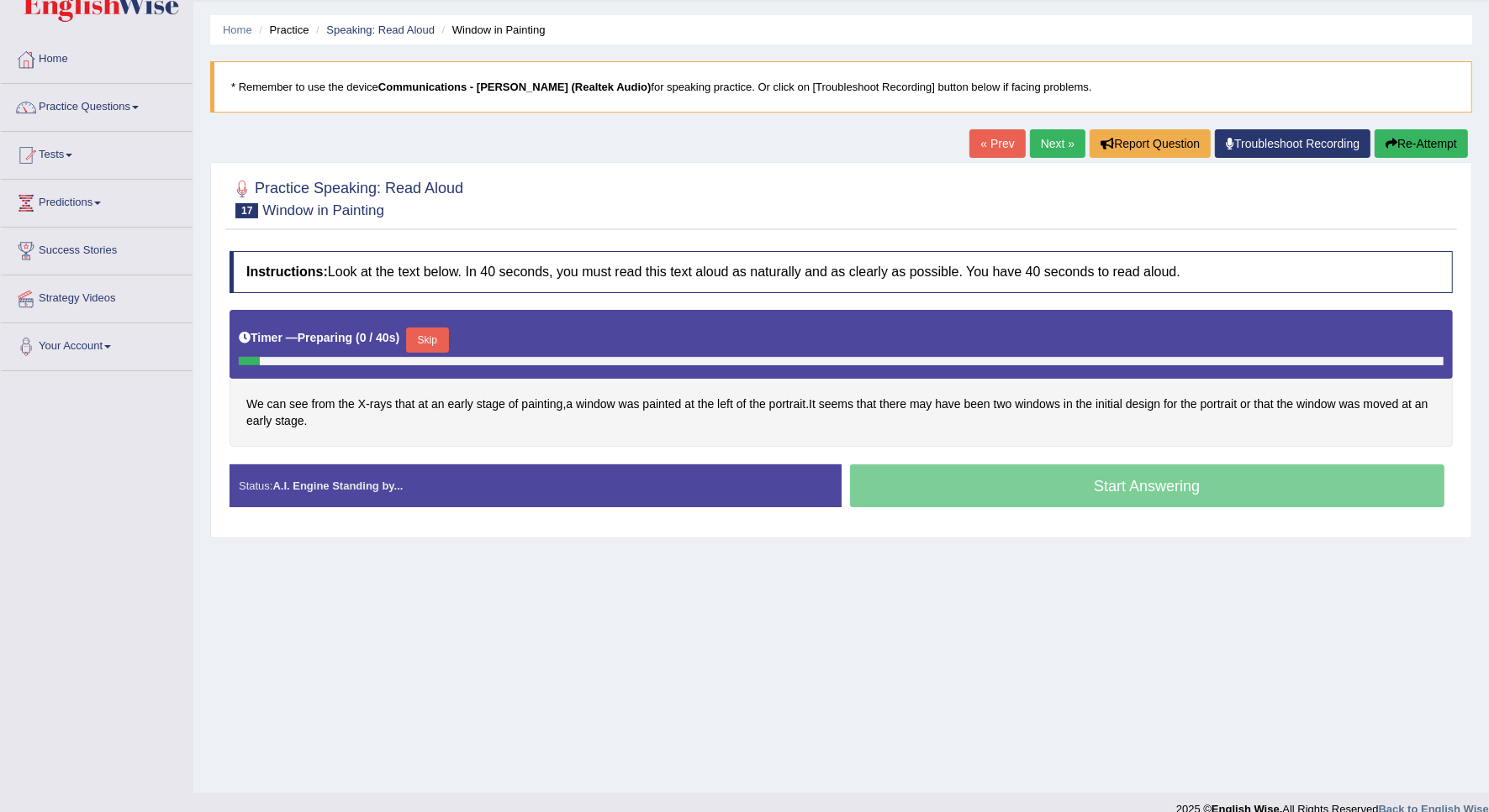
scroll to position [69, 0]
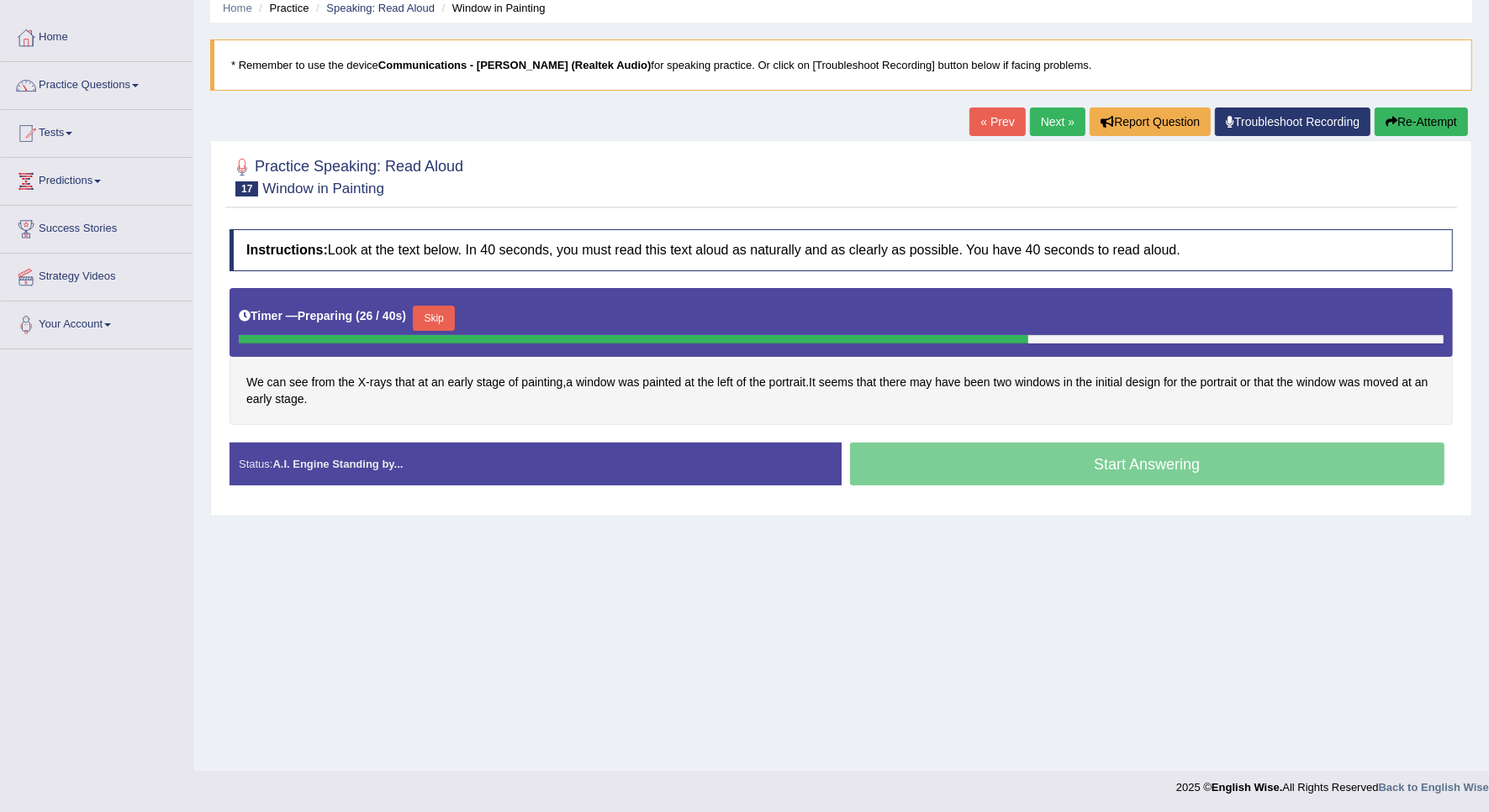
click at [428, 319] on button "Skip" at bounding box center [433, 319] width 42 height 25
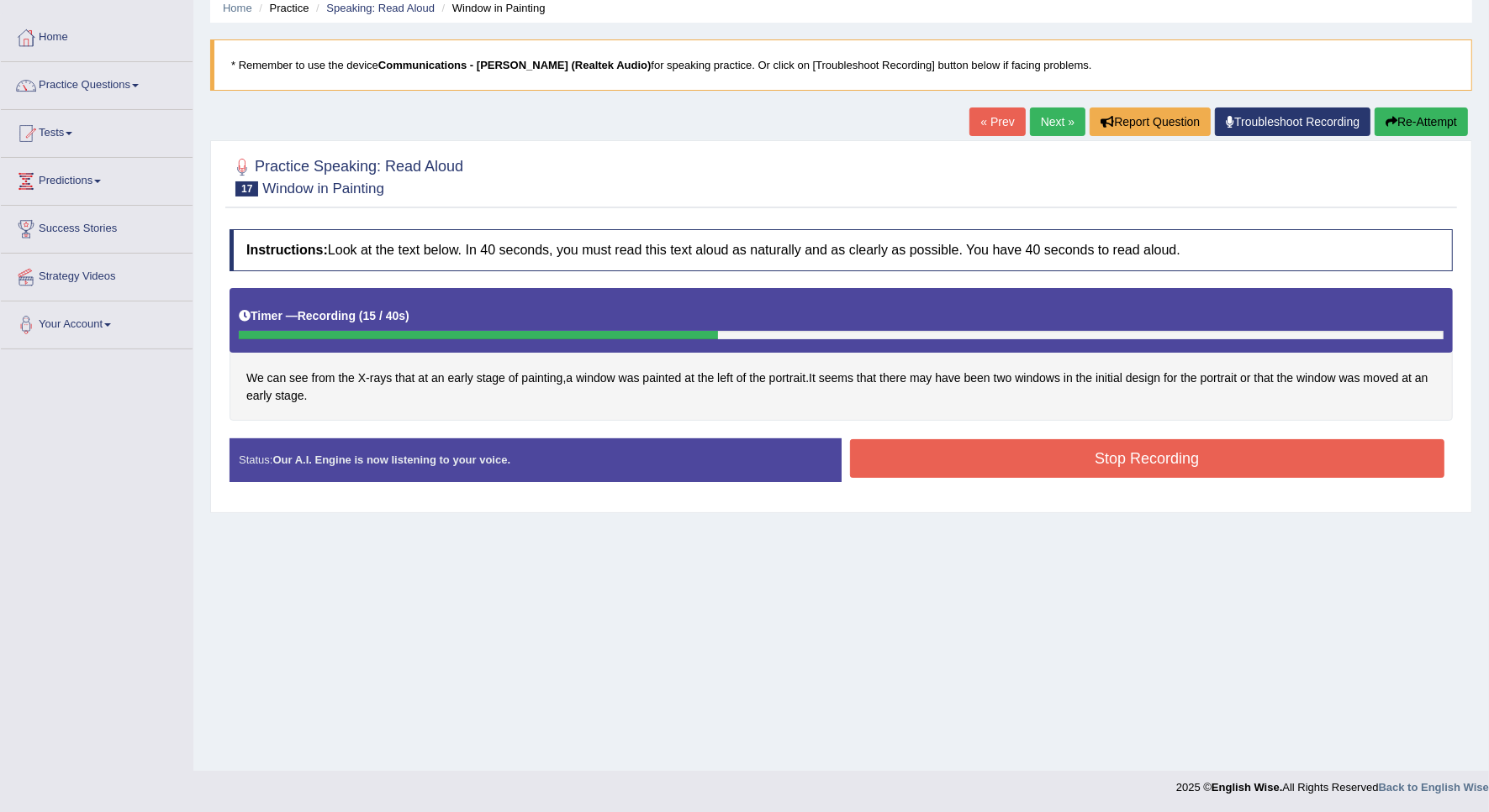
click at [876, 460] on button "Stop Recording" at bounding box center [1148, 458] width 595 height 39
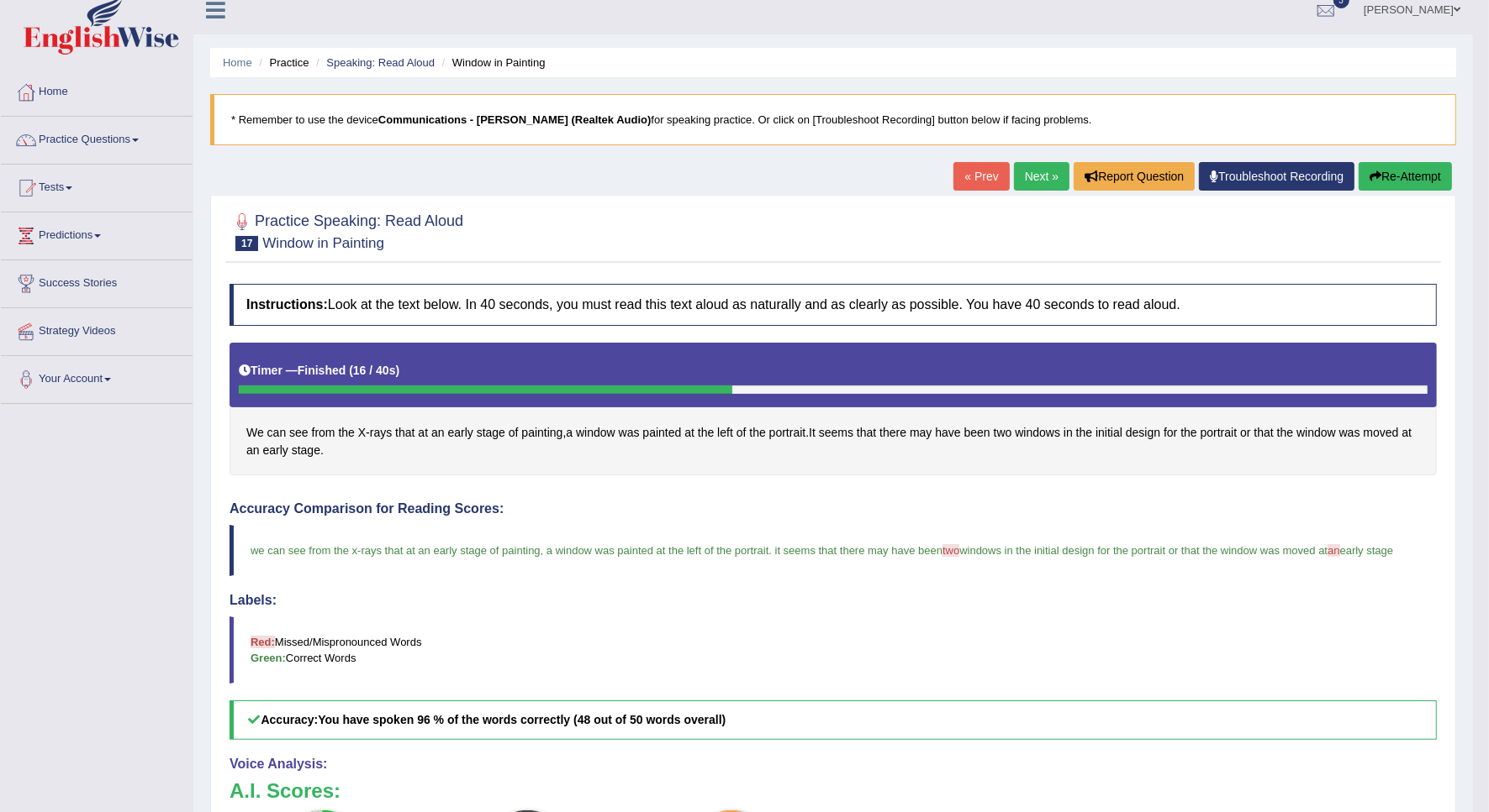
scroll to position [0, 0]
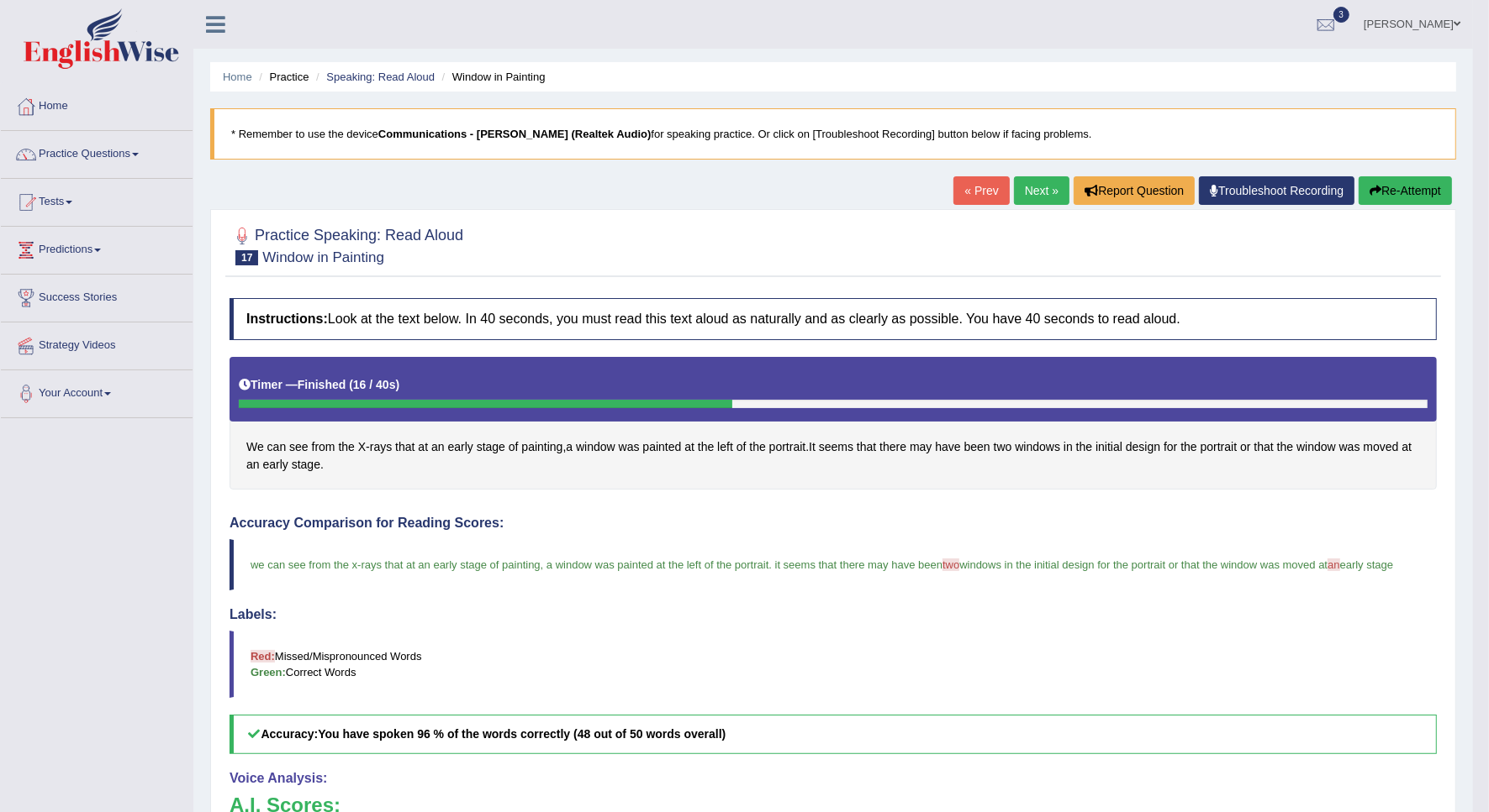
click at [1014, 199] on link "Next »" at bounding box center [1041, 190] width 55 height 28
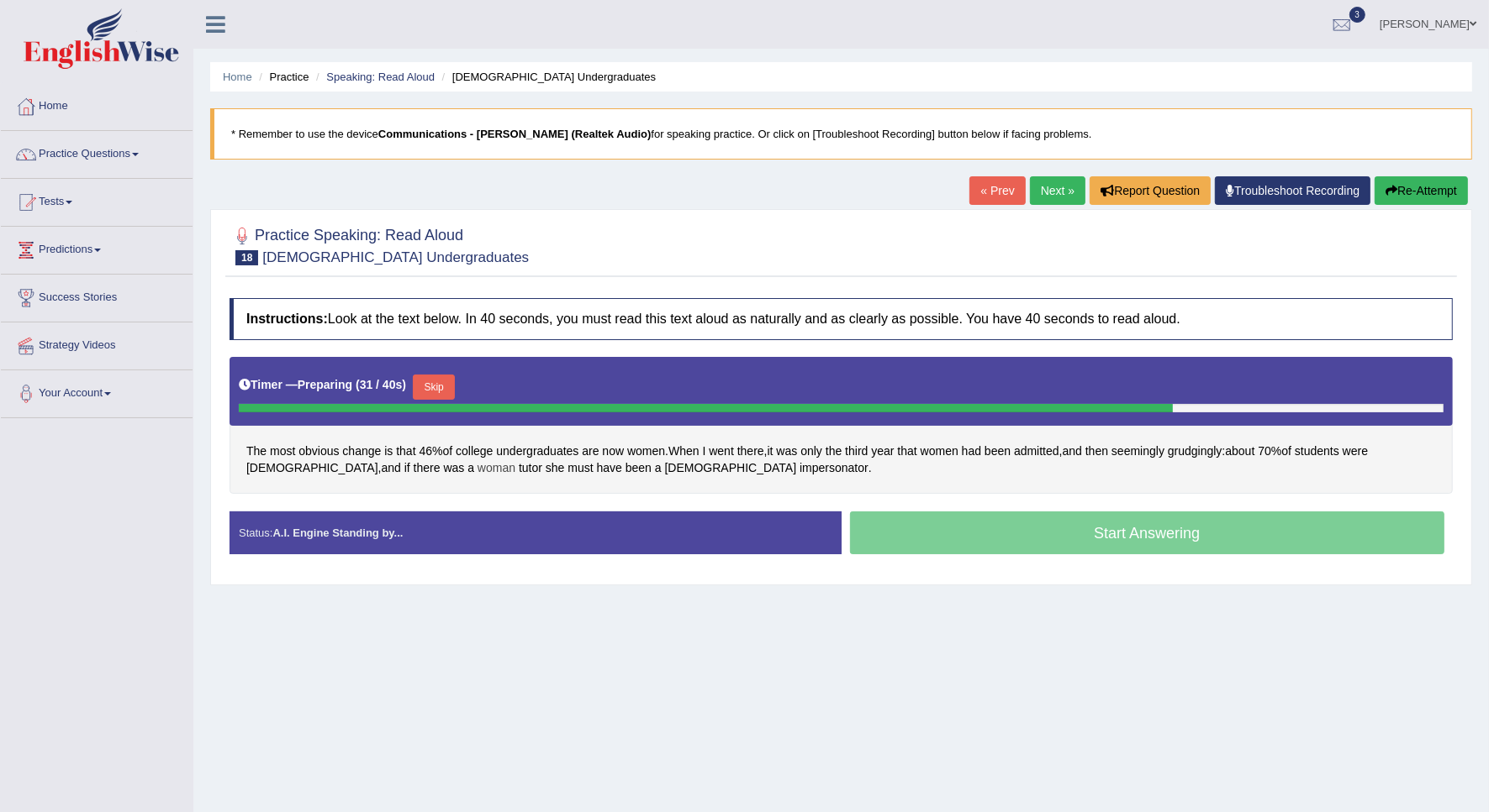
click at [478, 466] on span "woman" at bounding box center [496, 468] width 38 height 17
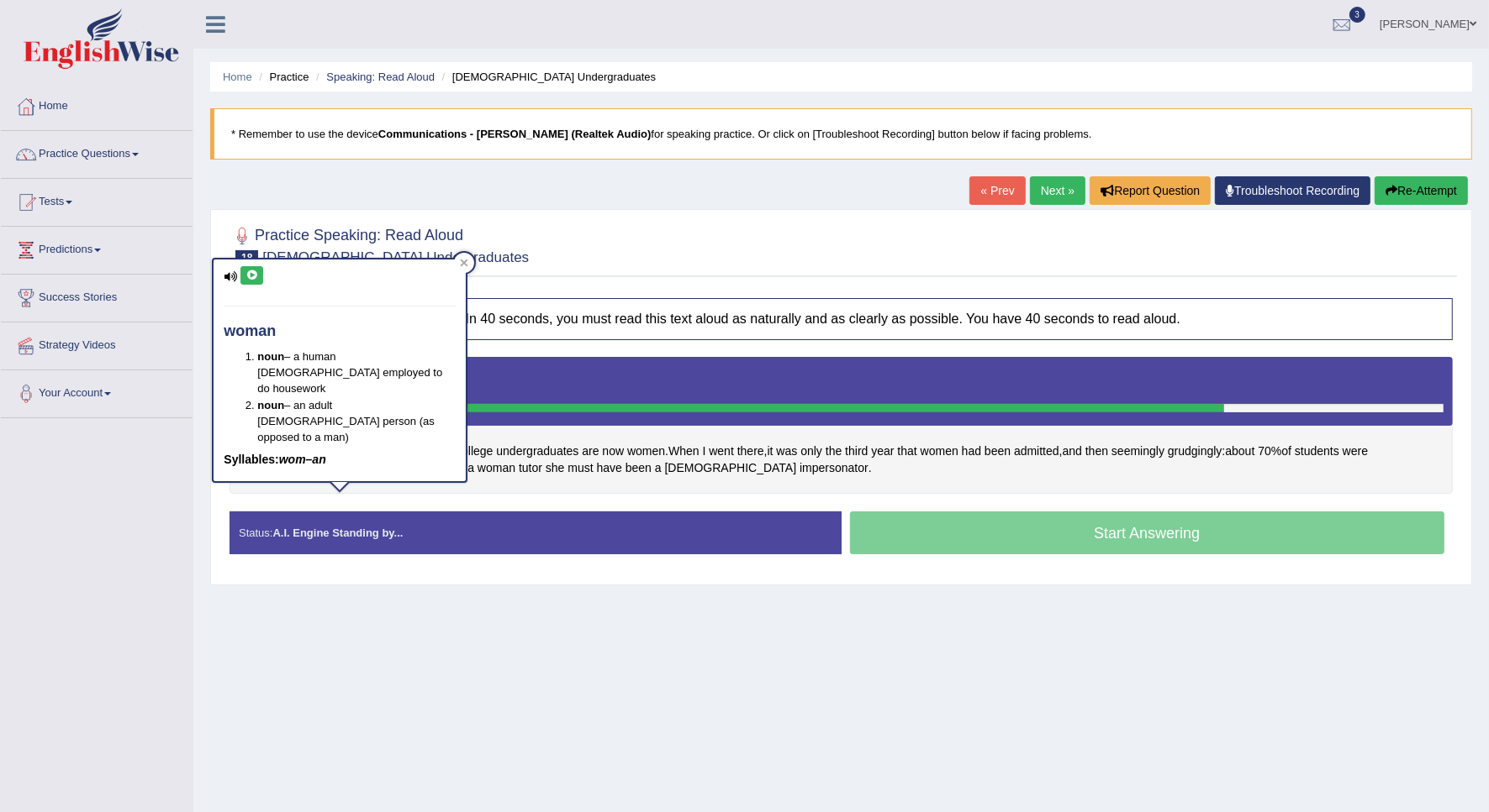
click at [245, 280] on button at bounding box center [251, 275] width 22 height 18
click at [648, 455] on span "women" at bounding box center [646, 452] width 38 height 17
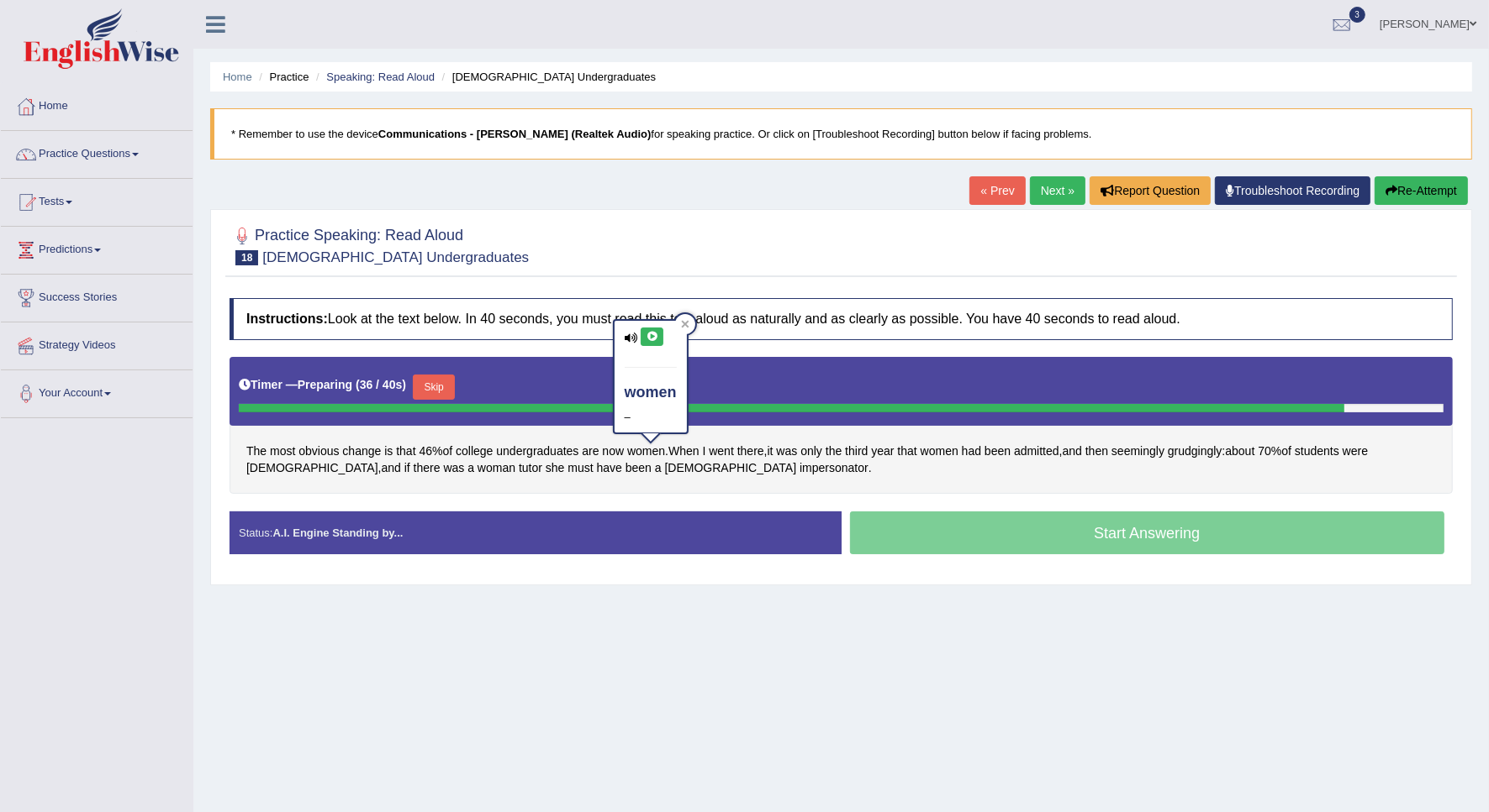
click at [646, 336] on icon at bounding box center [651, 337] width 13 height 10
click at [639, 341] on div "women –" at bounding box center [650, 376] width 73 height 111
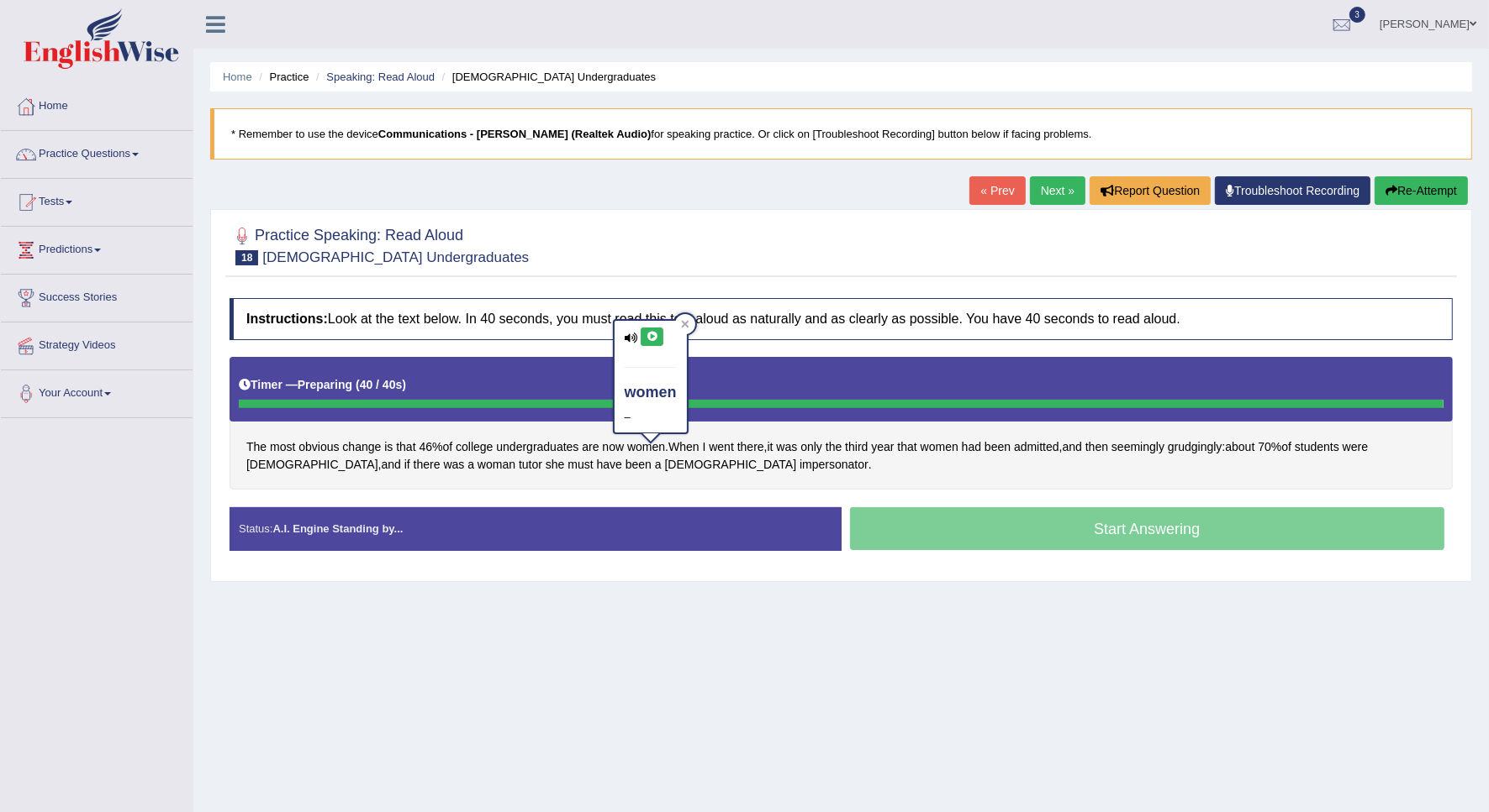
click at [649, 333] on icon at bounding box center [651, 337] width 13 height 10
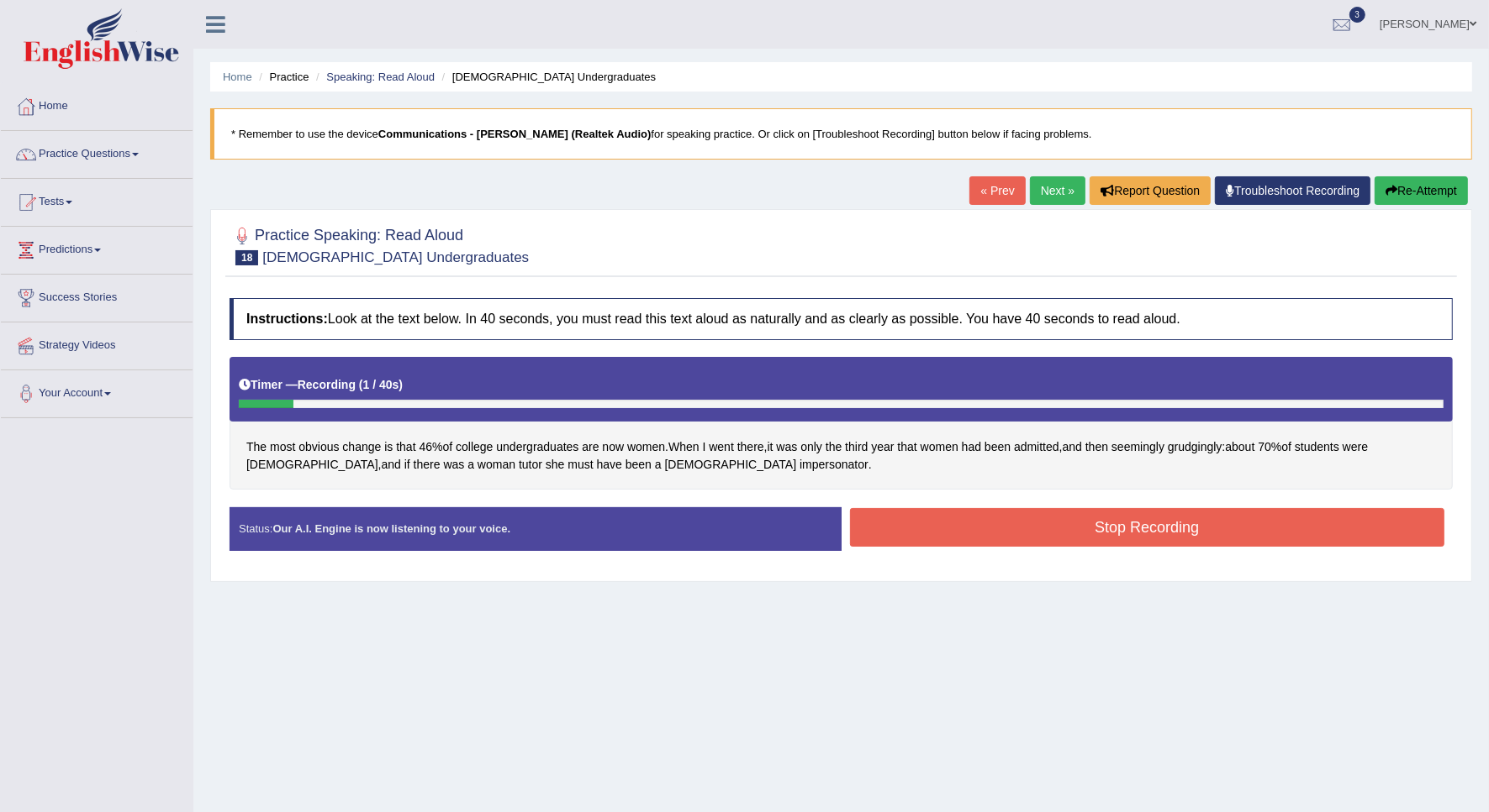
click at [1414, 187] on button "Re-Attempt" at bounding box center [1421, 190] width 93 height 28
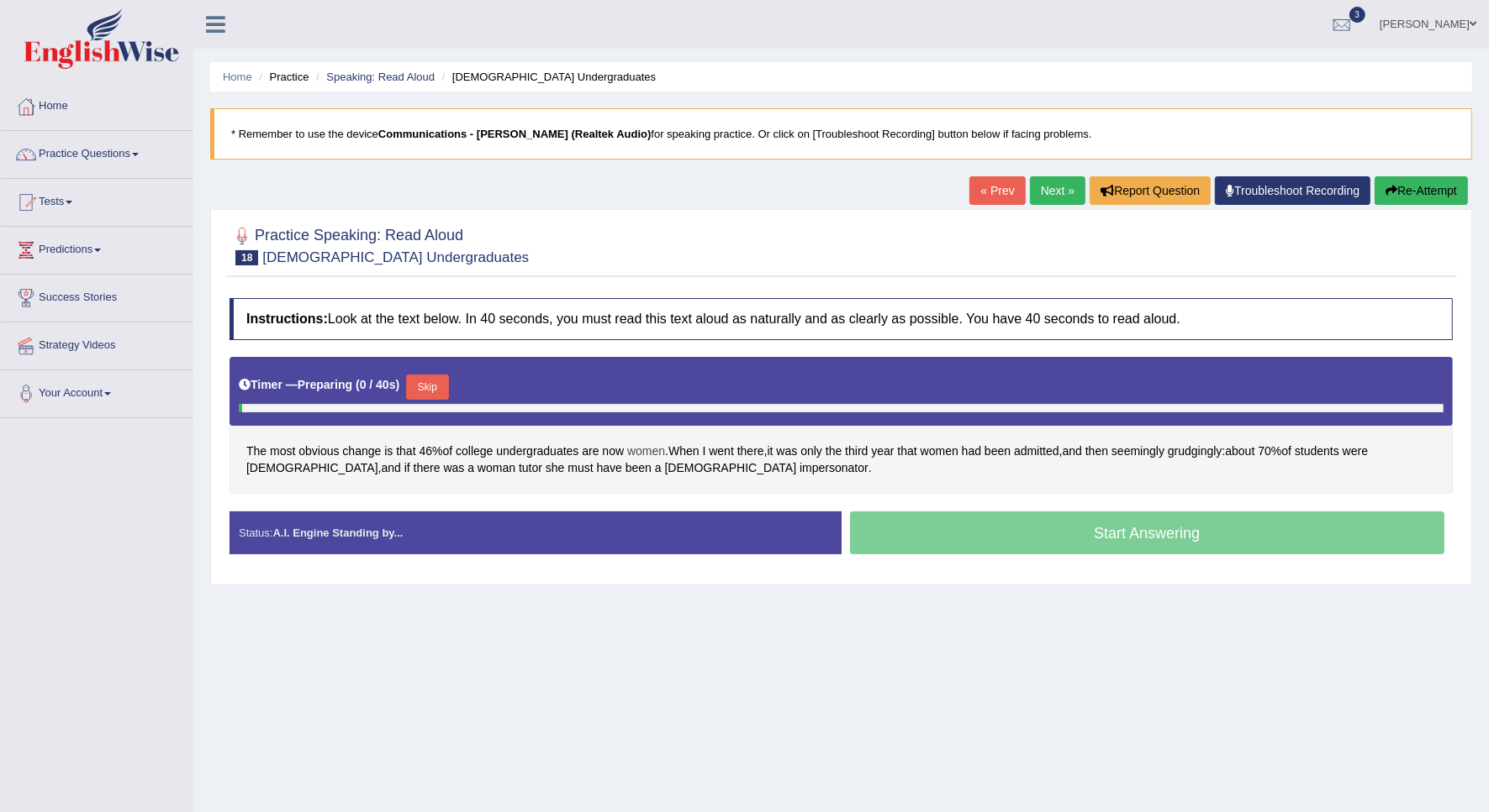
click at [639, 455] on span "women" at bounding box center [646, 452] width 38 height 17
click at [644, 338] on button at bounding box center [651, 336] width 22 height 18
click at [655, 450] on span "women" at bounding box center [646, 452] width 38 height 17
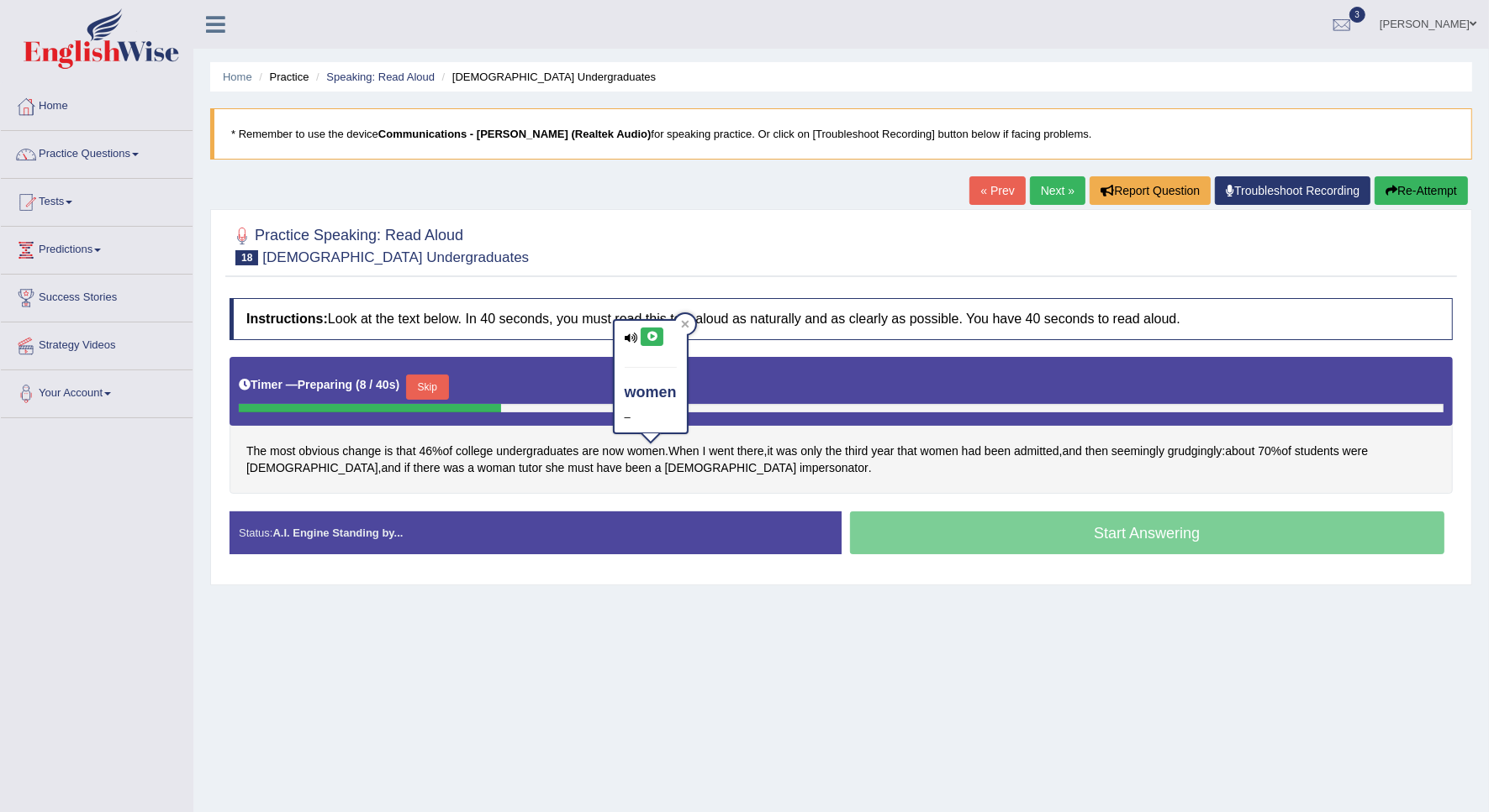
click at [646, 338] on icon at bounding box center [651, 337] width 13 height 10
click at [656, 337] on icon at bounding box center [651, 337] width 13 height 10
click at [680, 471] on div "The most obvious change is that 46 % of college undergraduates are now women . …" at bounding box center [841, 425] width 1223 height 137
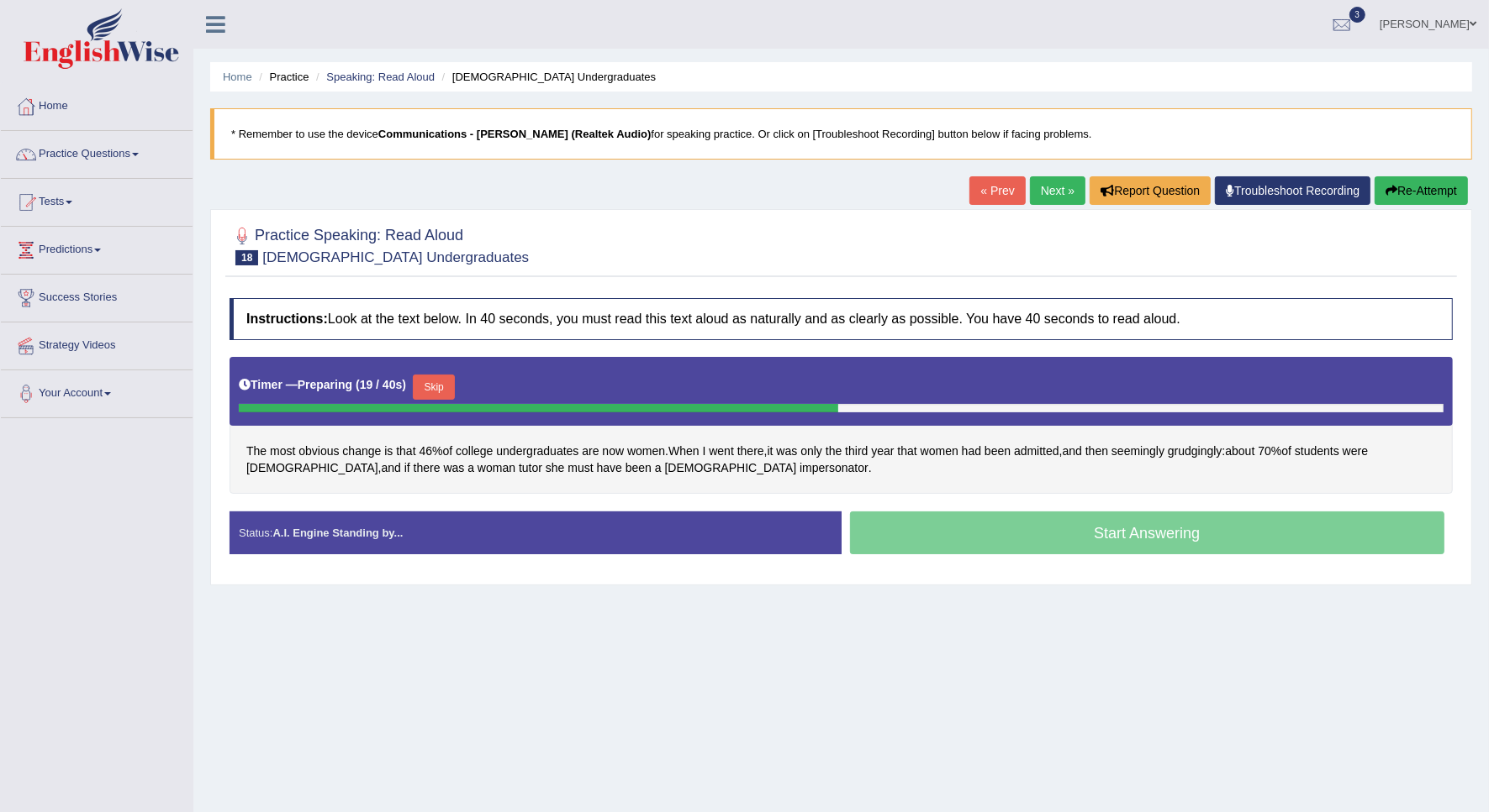
click at [446, 390] on button "Skip" at bounding box center [433, 388] width 42 height 25
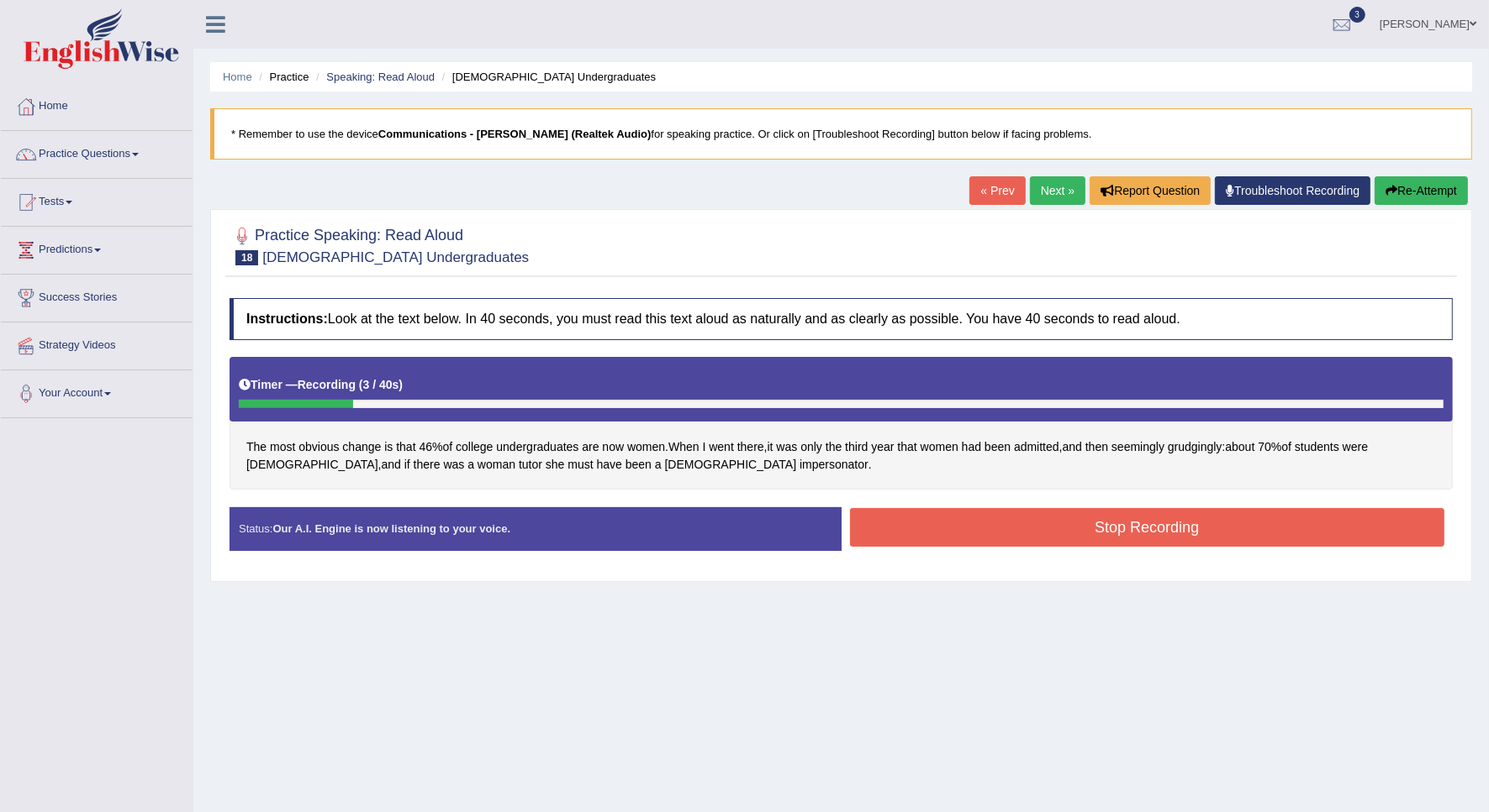
click at [1406, 191] on button "Re-Attempt" at bounding box center [1421, 190] width 93 height 28
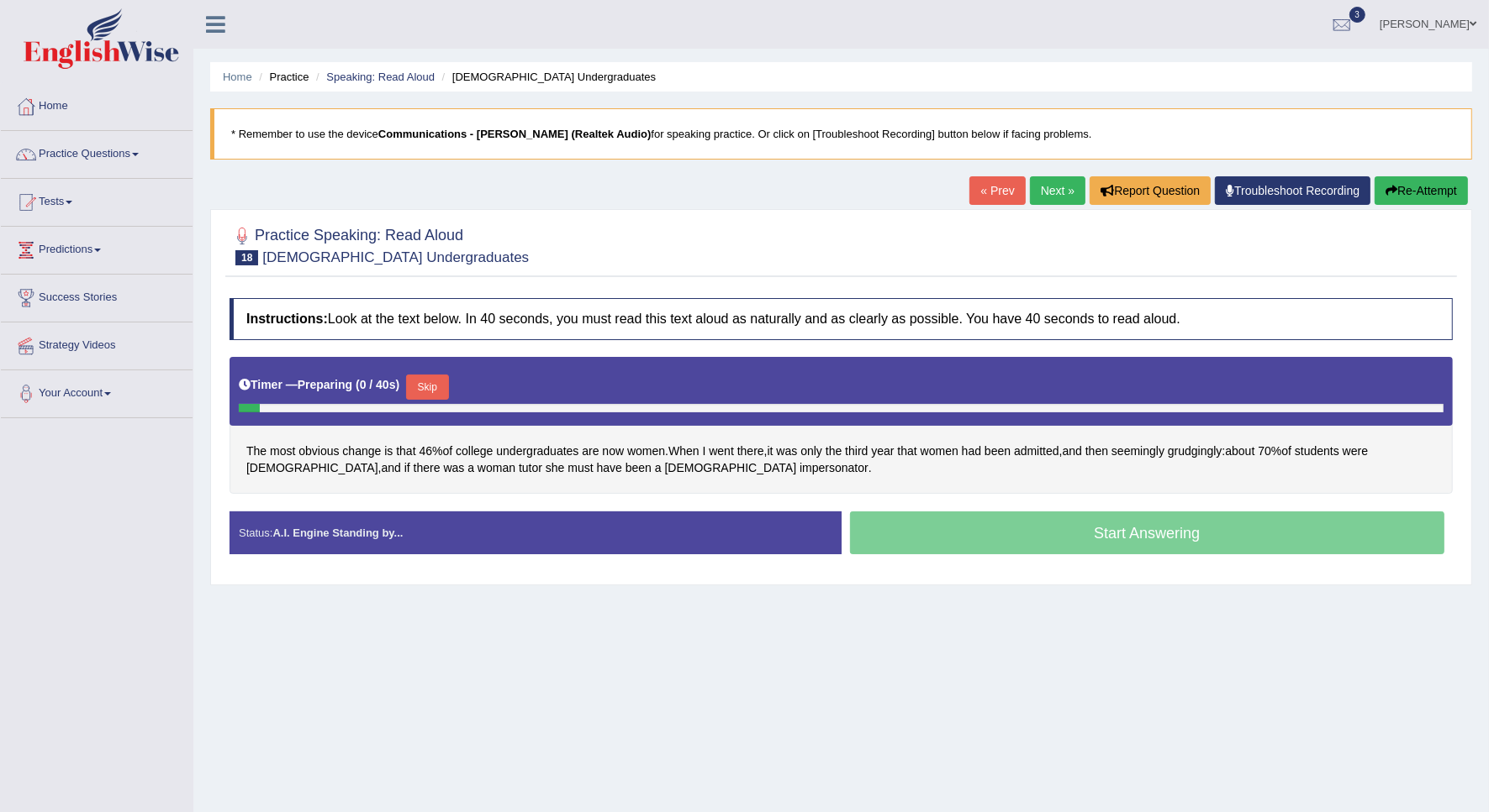
click at [427, 389] on button "Skip" at bounding box center [427, 388] width 42 height 25
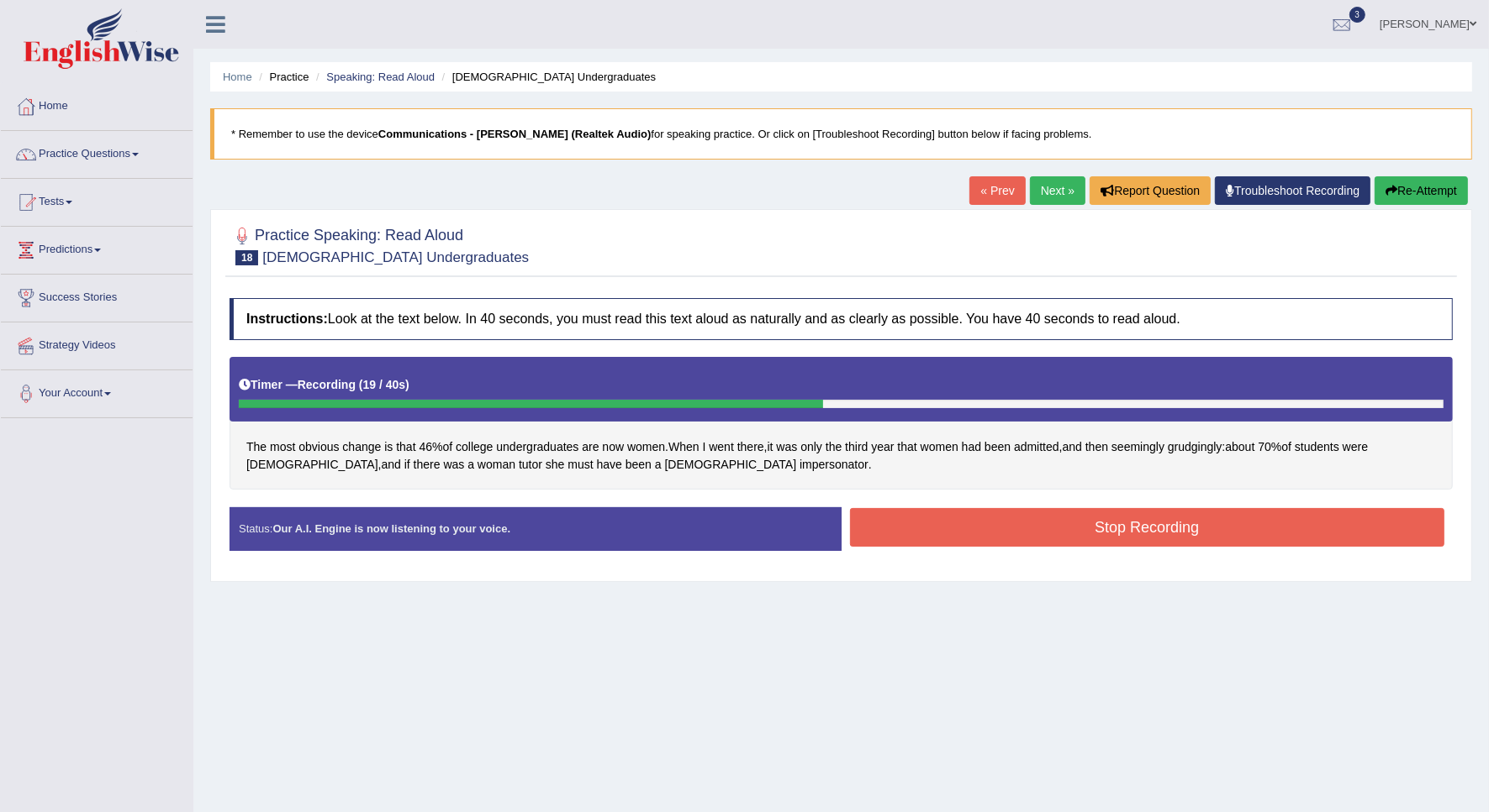
click at [1007, 534] on button "Stop Recording" at bounding box center [1148, 528] width 595 height 39
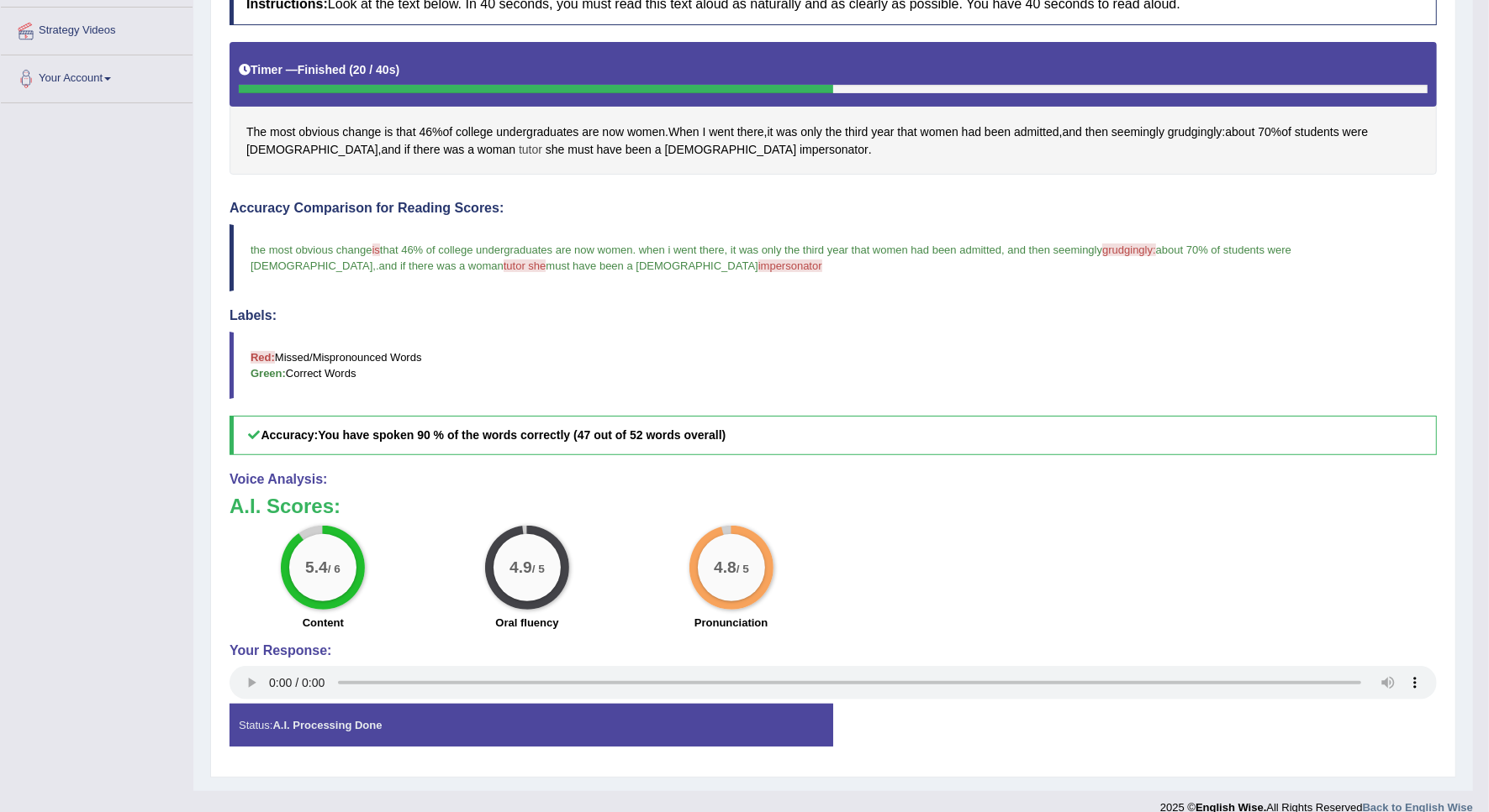
scroll to position [210, 0]
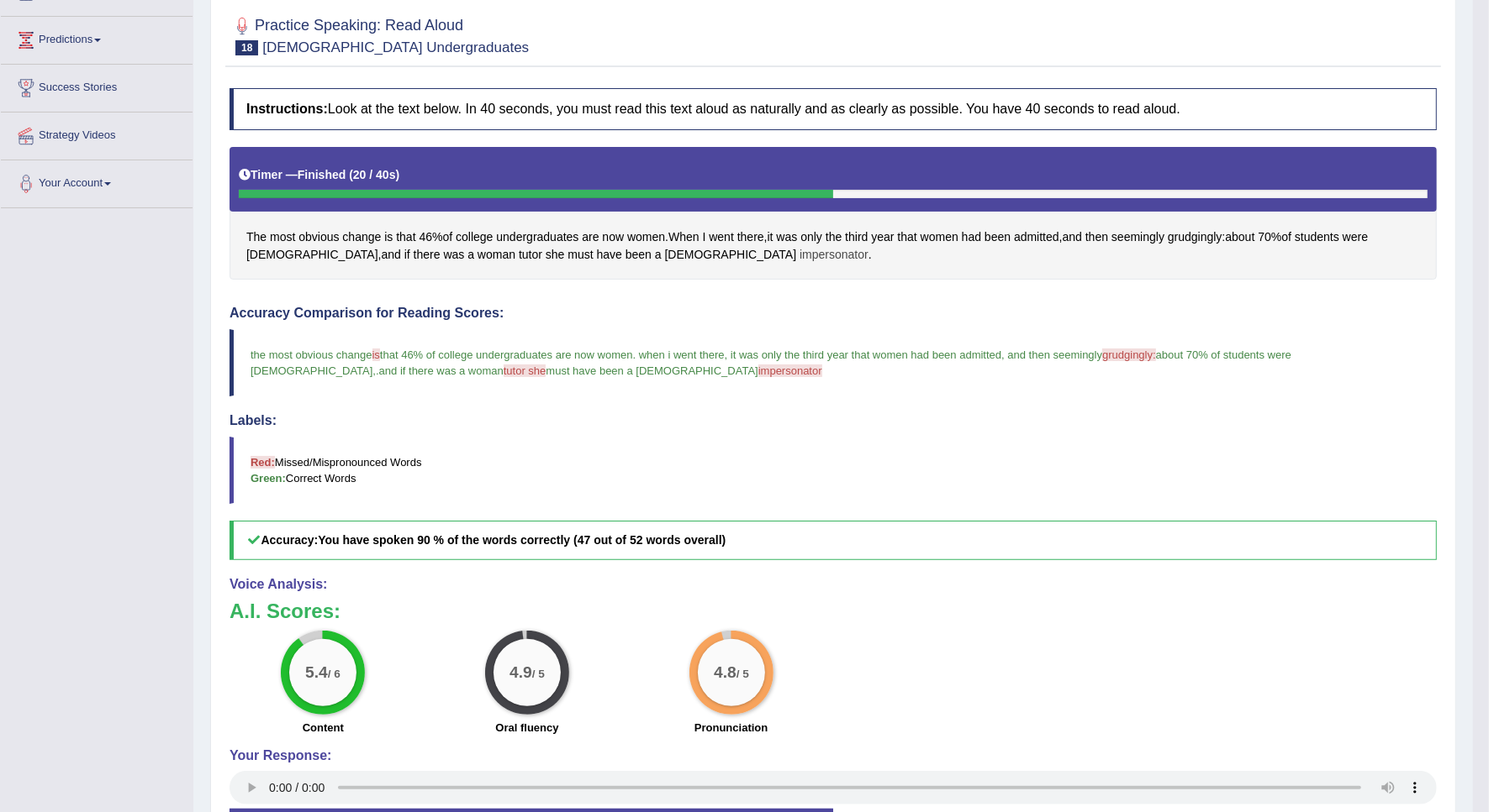
click at [800, 261] on span "impersonator" at bounding box center [834, 255] width 69 height 17
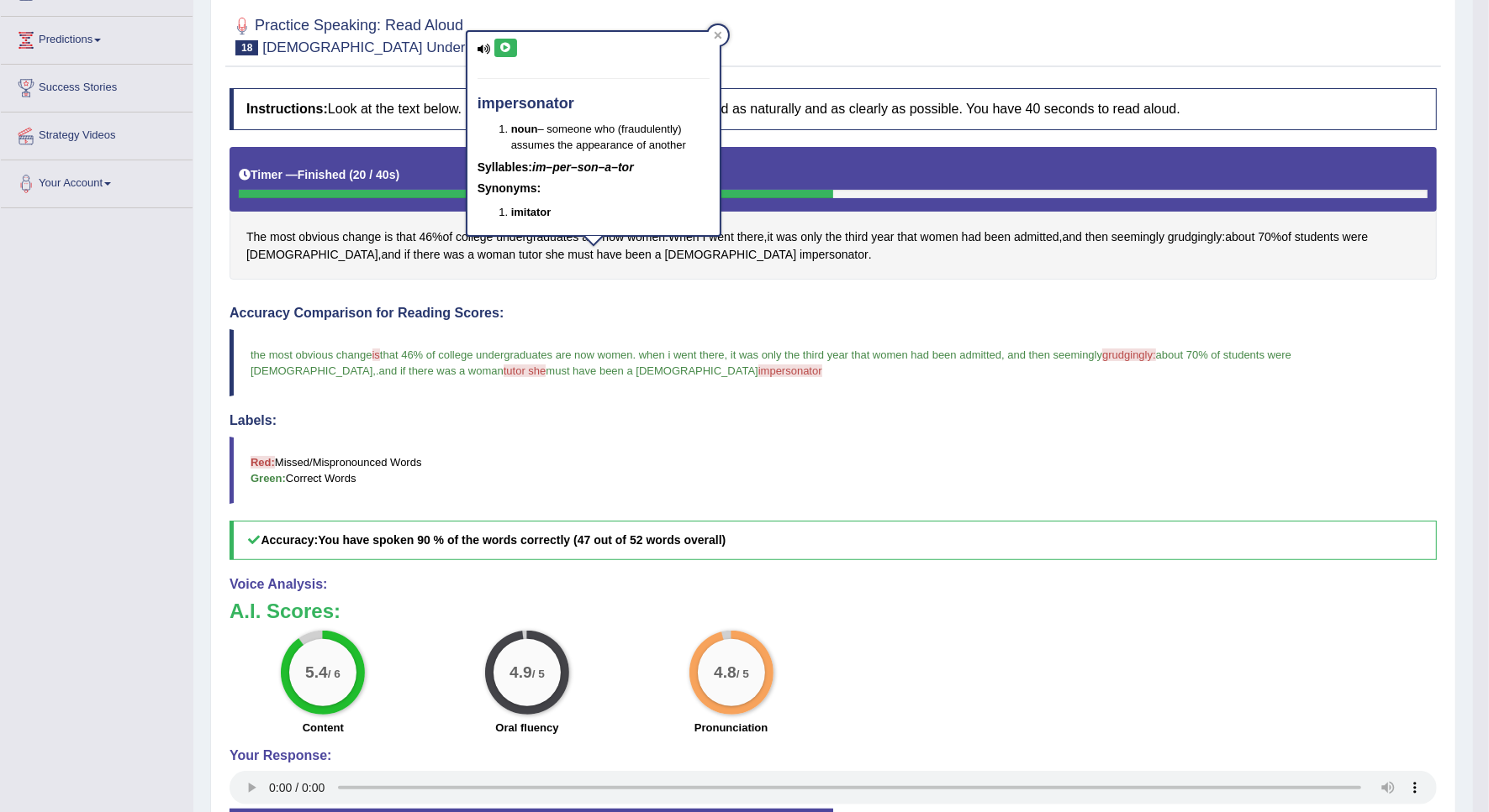
click at [509, 55] on button at bounding box center [505, 47] width 22 height 18
click at [509, 47] on icon at bounding box center [505, 47] width 13 height 10
click at [1133, 361] on span "grudgingly:" at bounding box center [1128, 355] width 53 height 13
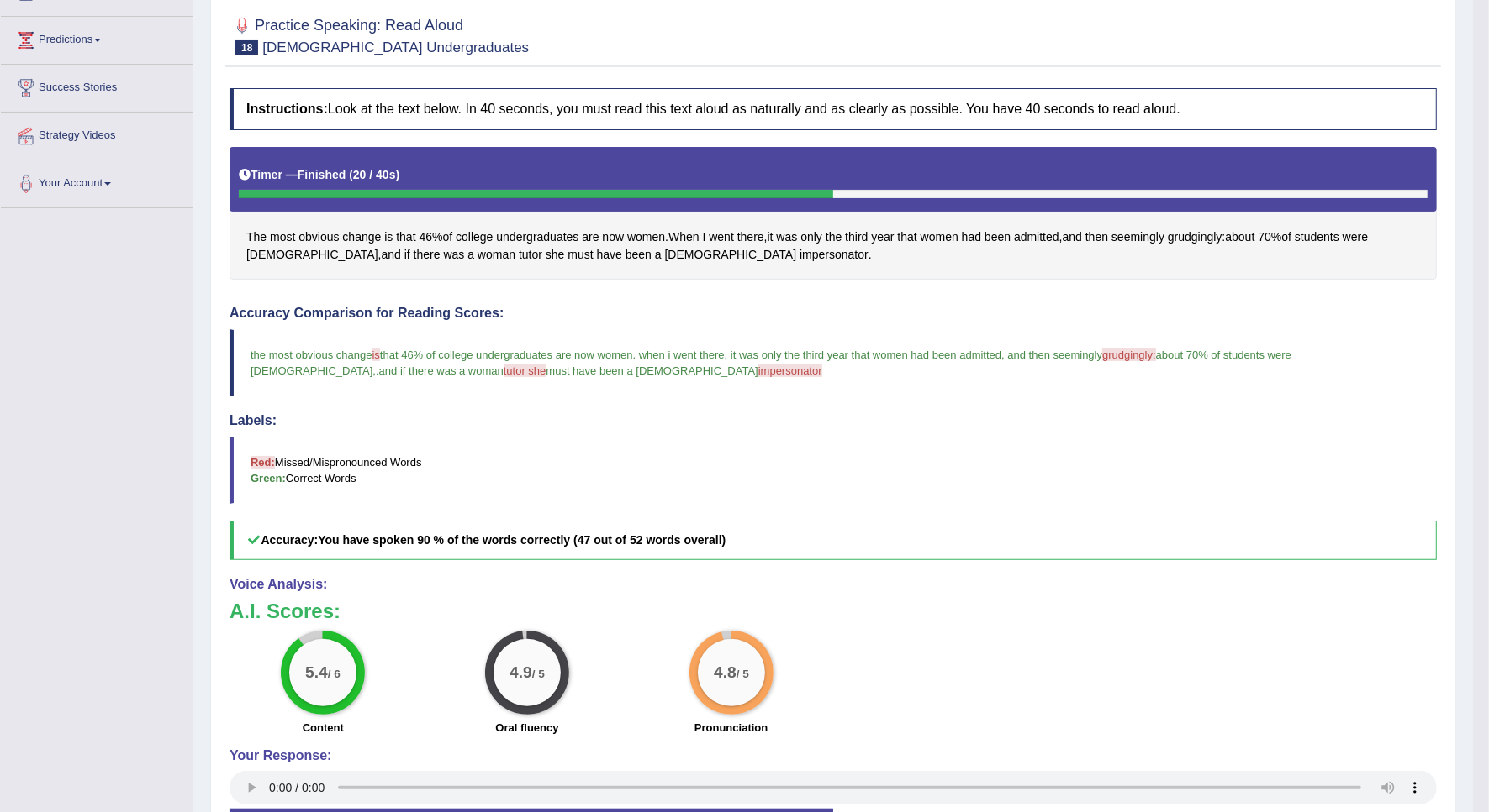
click at [1119, 353] on span "grudgingly:" at bounding box center [1128, 355] width 53 height 13
click at [1145, 358] on span "grudgingly:" at bounding box center [1128, 355] width 53 height 13
click at [1117, 354] on span "grudgingly:" at bounding box center [1128, 355] width 53 height 13
click at [1195, 239] on span "grudgingly" at bounding box center [1194, 237] width 54 height 17
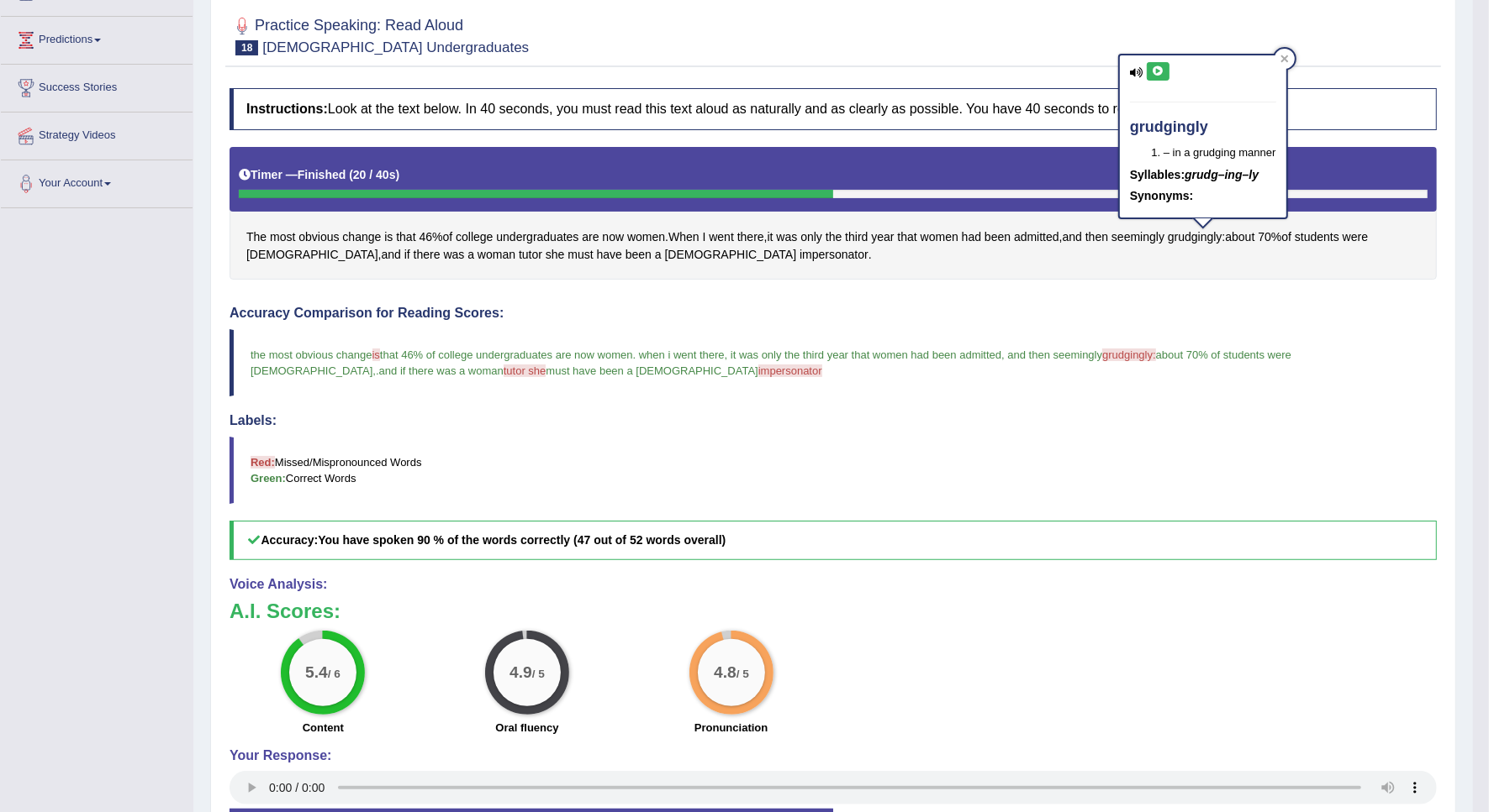
click at [1156, 62] on button at bounding box center [1157, 71] width 22 height 18
click at [800, 256] on span "impersonator" at bounding box center [834, 255] width 69 height 17
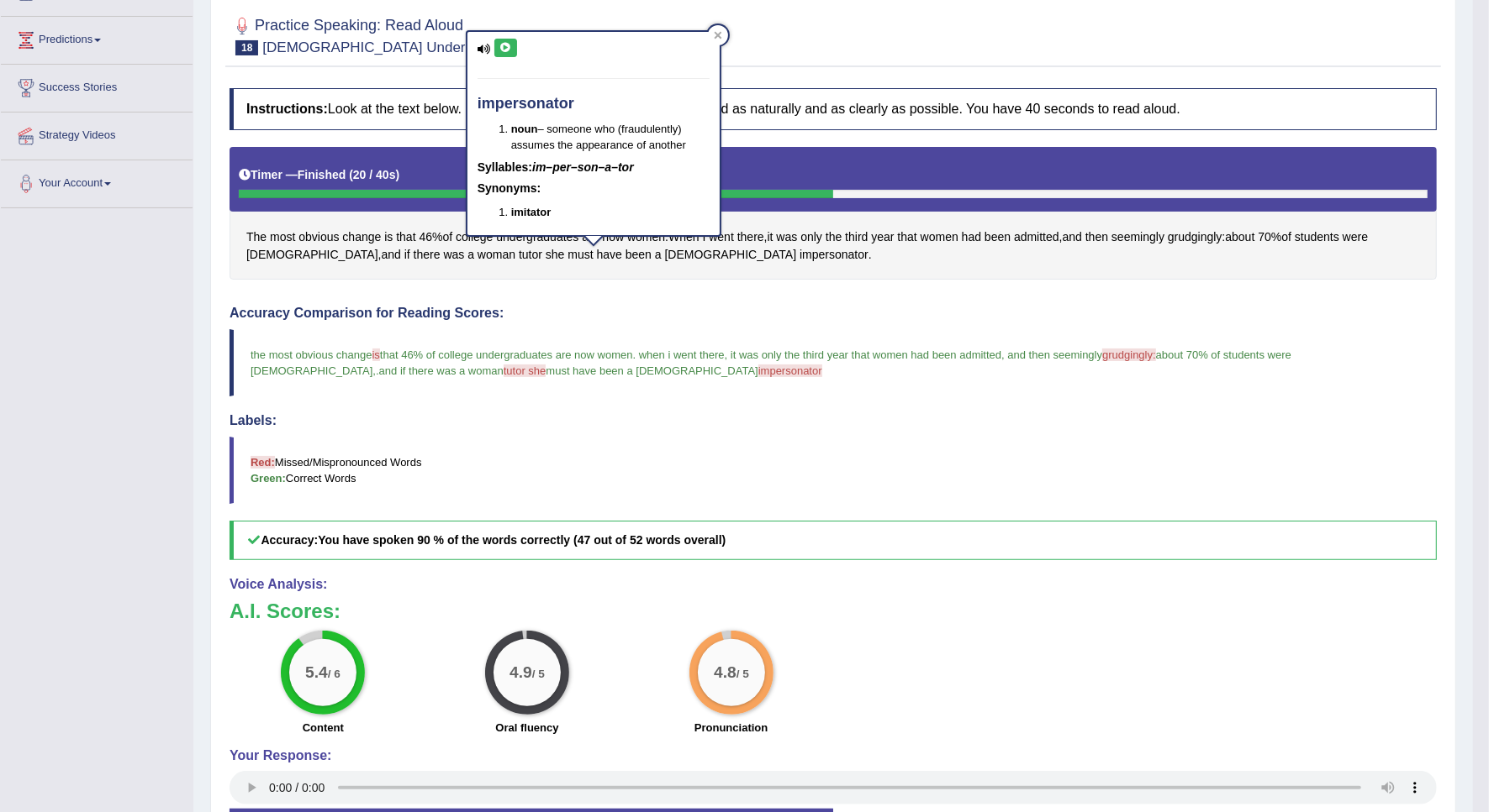
click at [505, 54] on button at bounding box center [505, 47] width 22 height 18
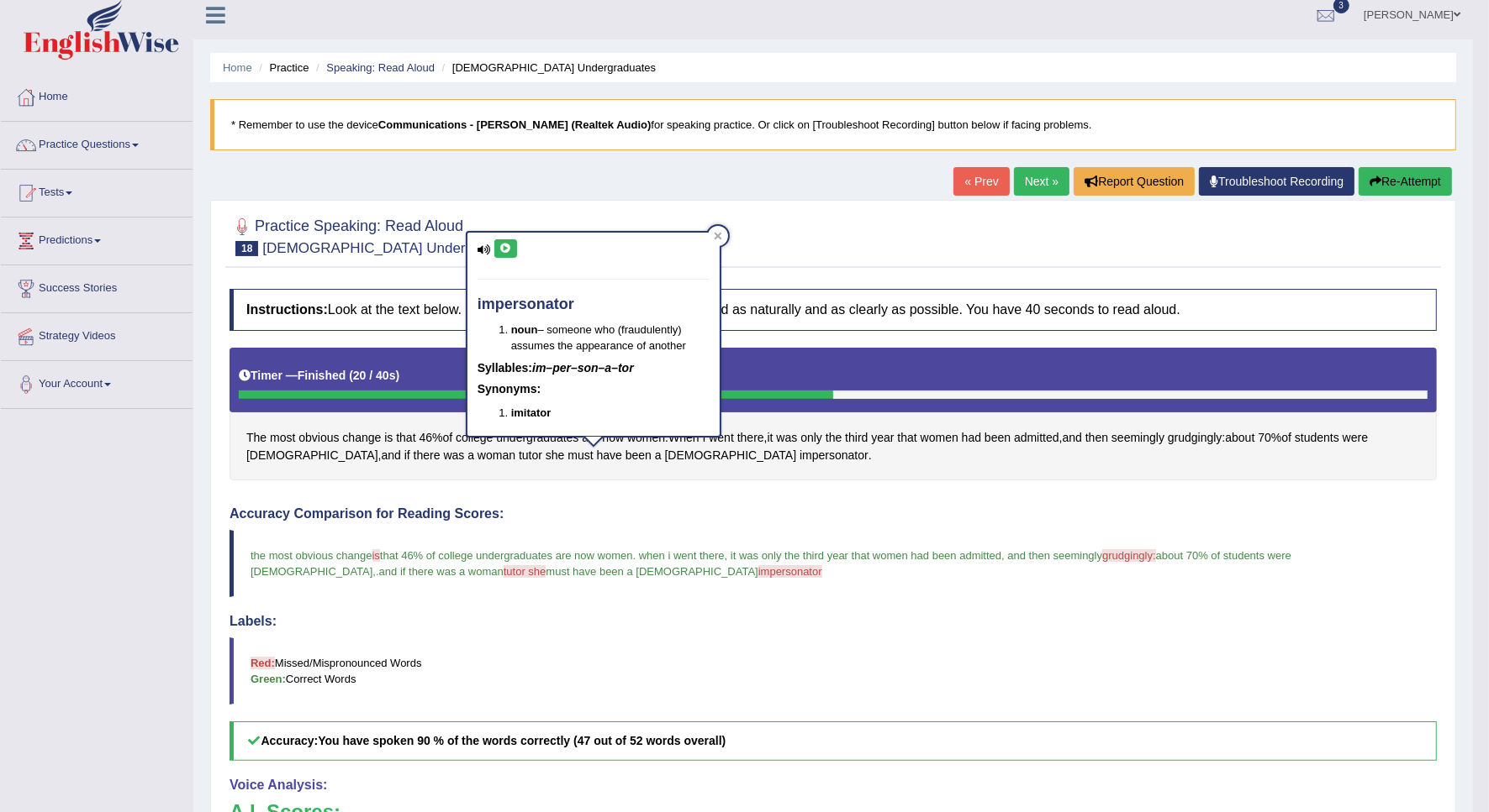
scroll to position [0, 0]
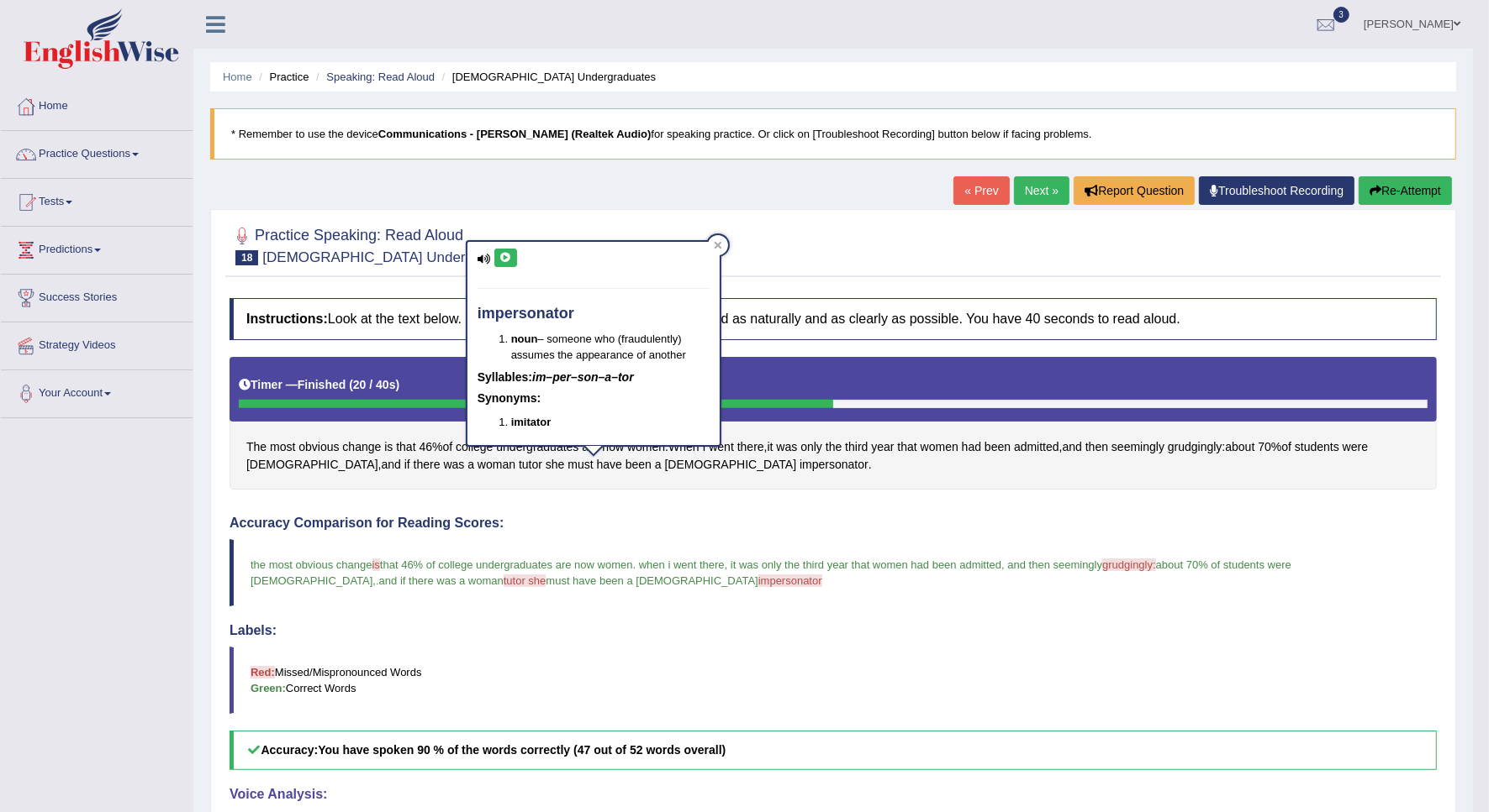
click at [1048, 194] on link "Next »" at bounding box center [1041, 190] width 55 height 28
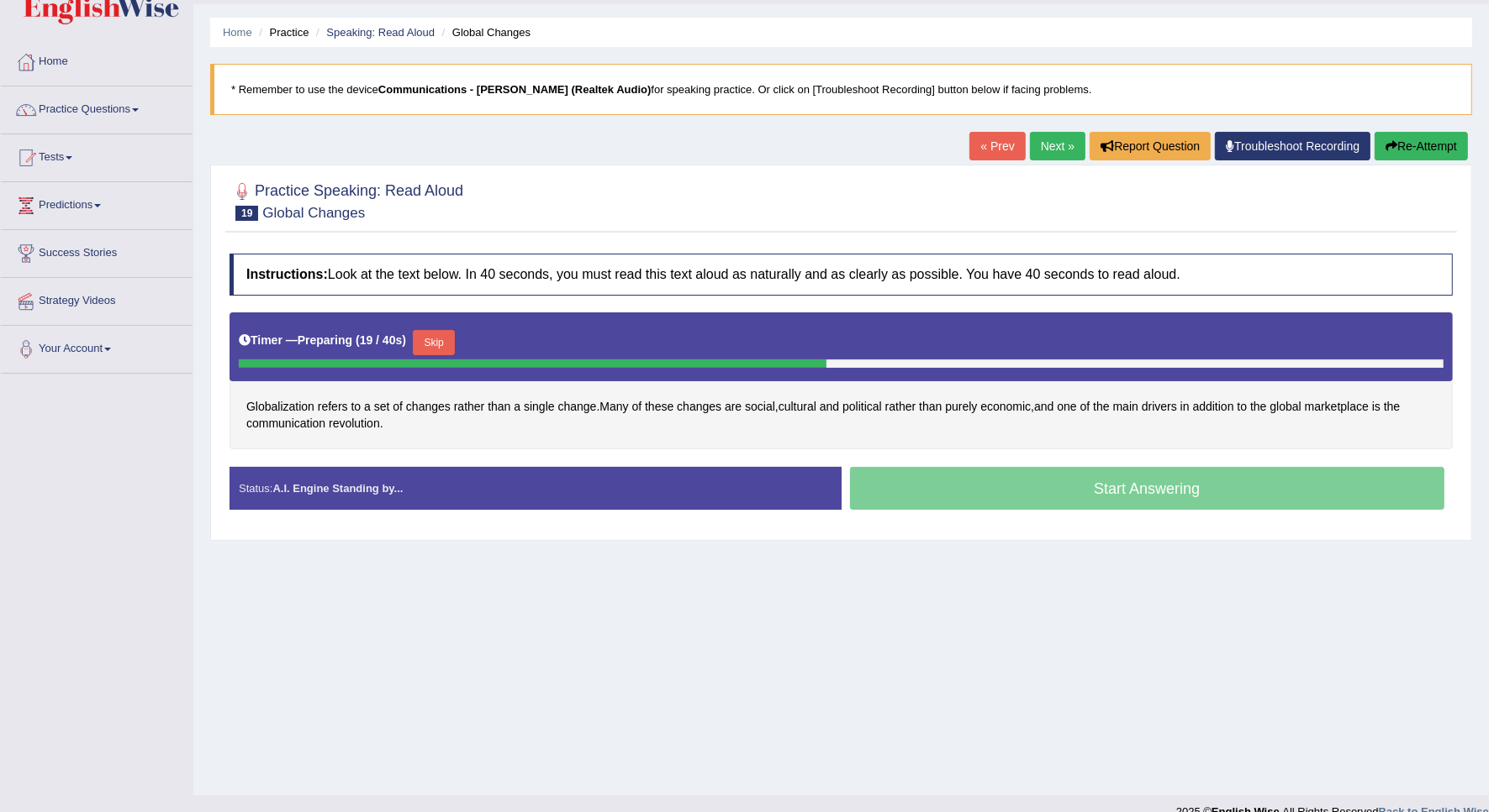
scroll to position [69, 0]
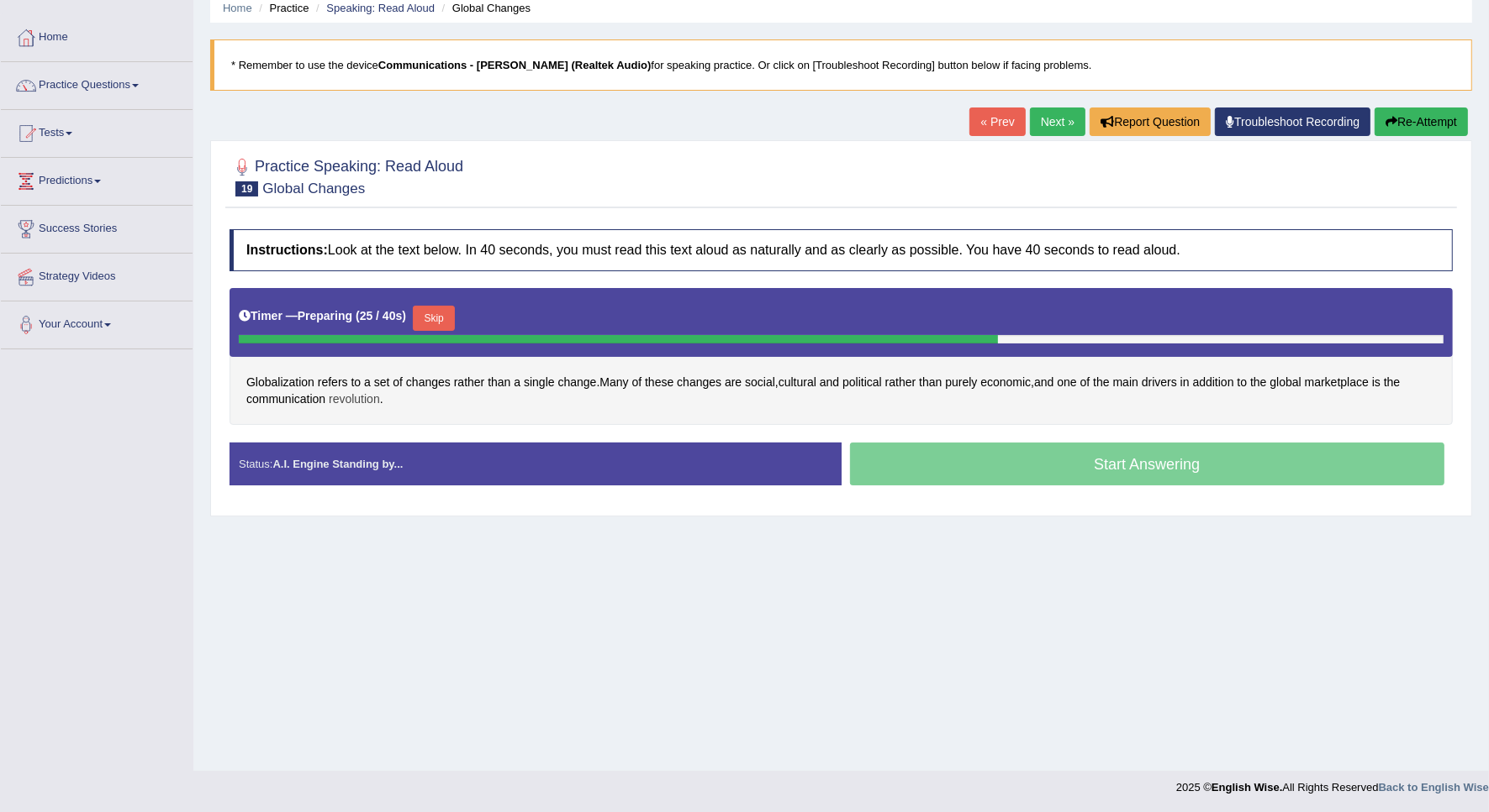
click at [338, 393] on span "revolution" at bounding box center [354, 399] width 51 height 17
click at [353, 290] on button at bounding box center [351, 284] width 22 height 18
click at [476, 393] on div "Globalization refers to a set of changes rather than a single change . Many of …" at bounding box center [841, 356] width 1223 height 137
click at [433, 317] on button "Skip" at bounding box center [433, 319] width 42 height 25
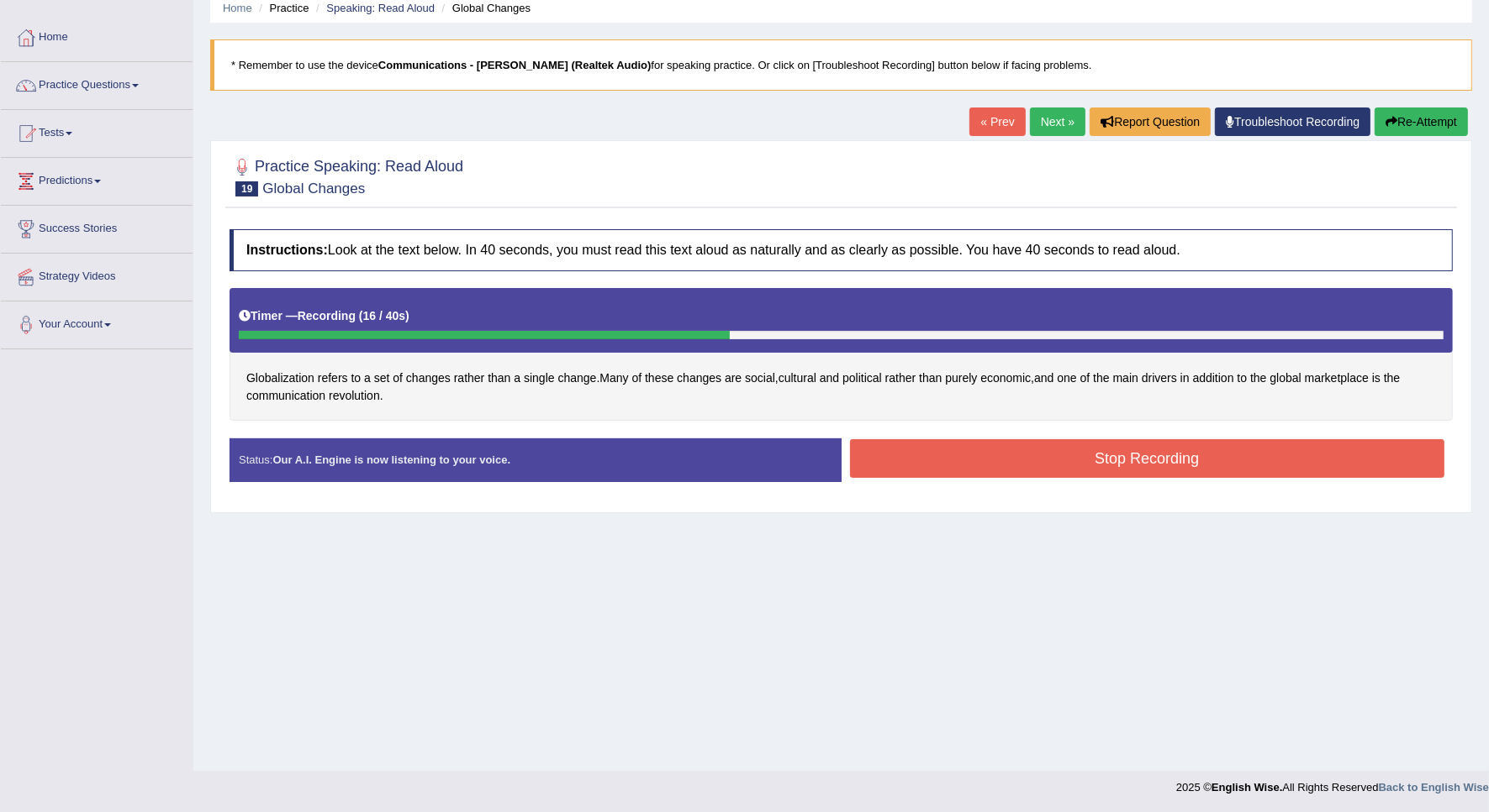
click at [917, 453] on button "Stop Recording" at bounding box center [1148, 458] width 595 height 39
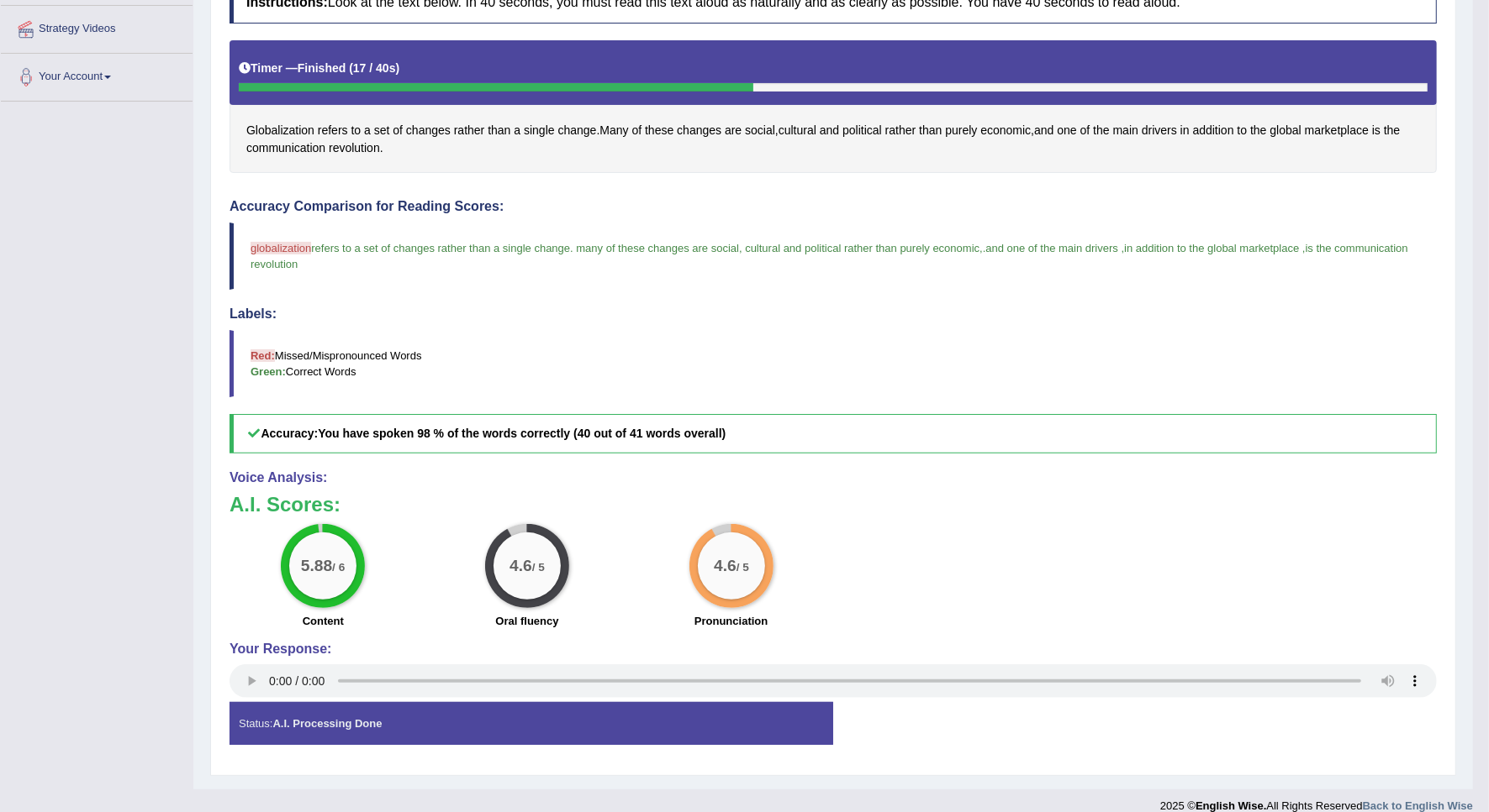
scroll to position [338, 0]
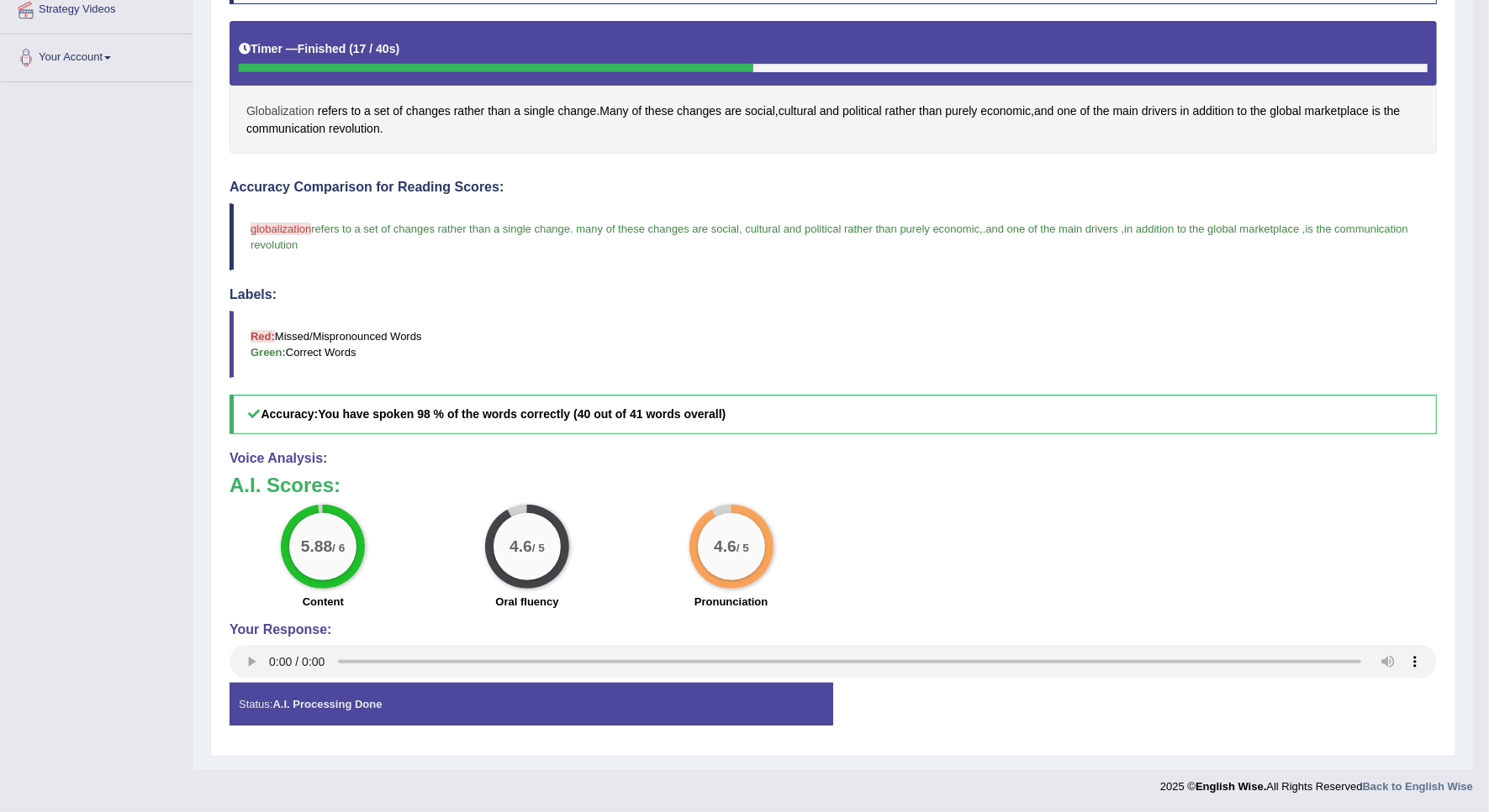
click at [270, 103] on span "Globalization" at bounding box center [280, 111] width 68 height 17
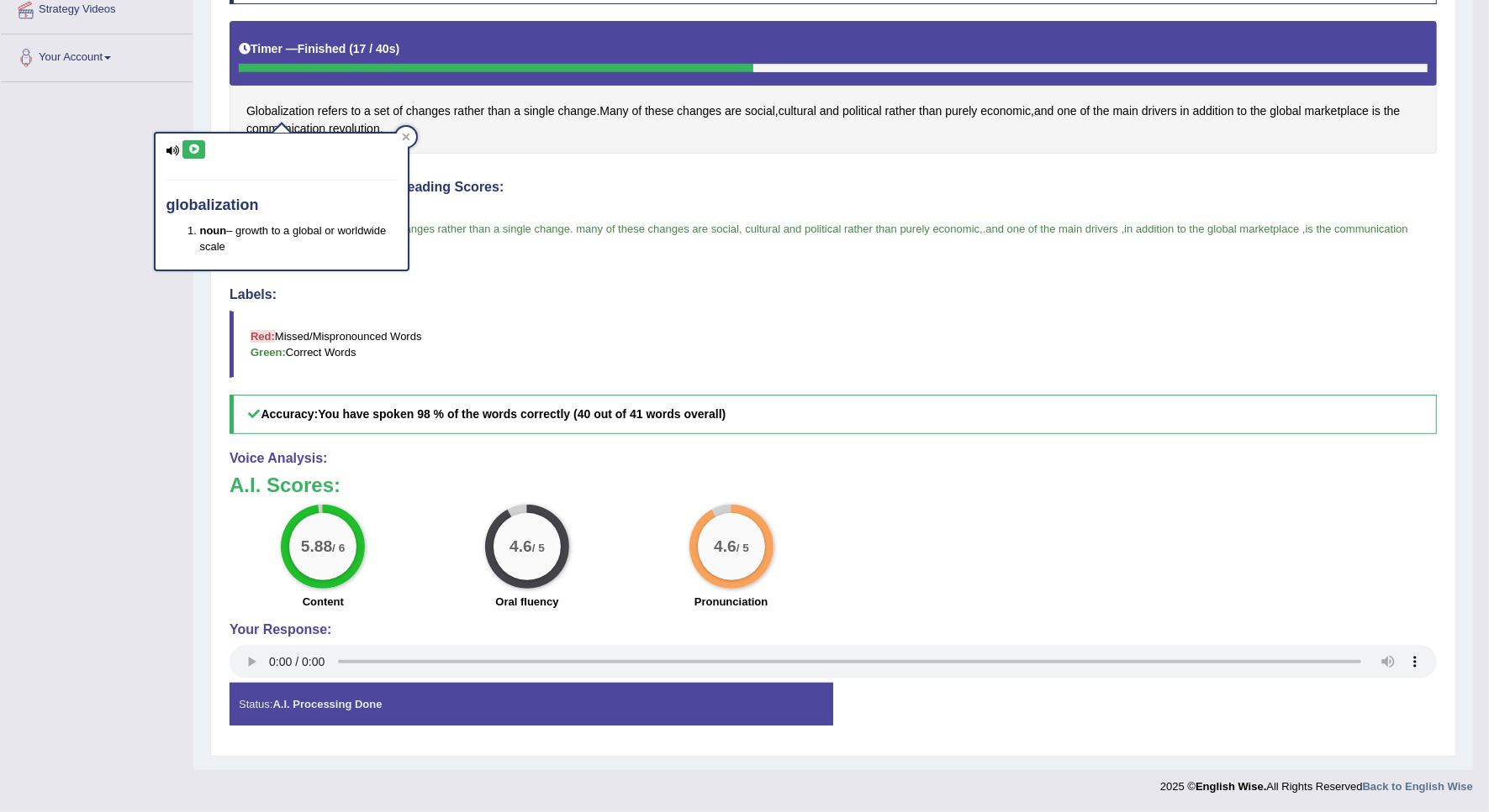
click at [198, 144] on icon at bounding box center [193, 149] width 13 height 10
click at [590, 338] on blockquote "Red: Missed/Mispronounced Words Green: Correct Words" at bounding box center [833, 344] width 1207 height 67
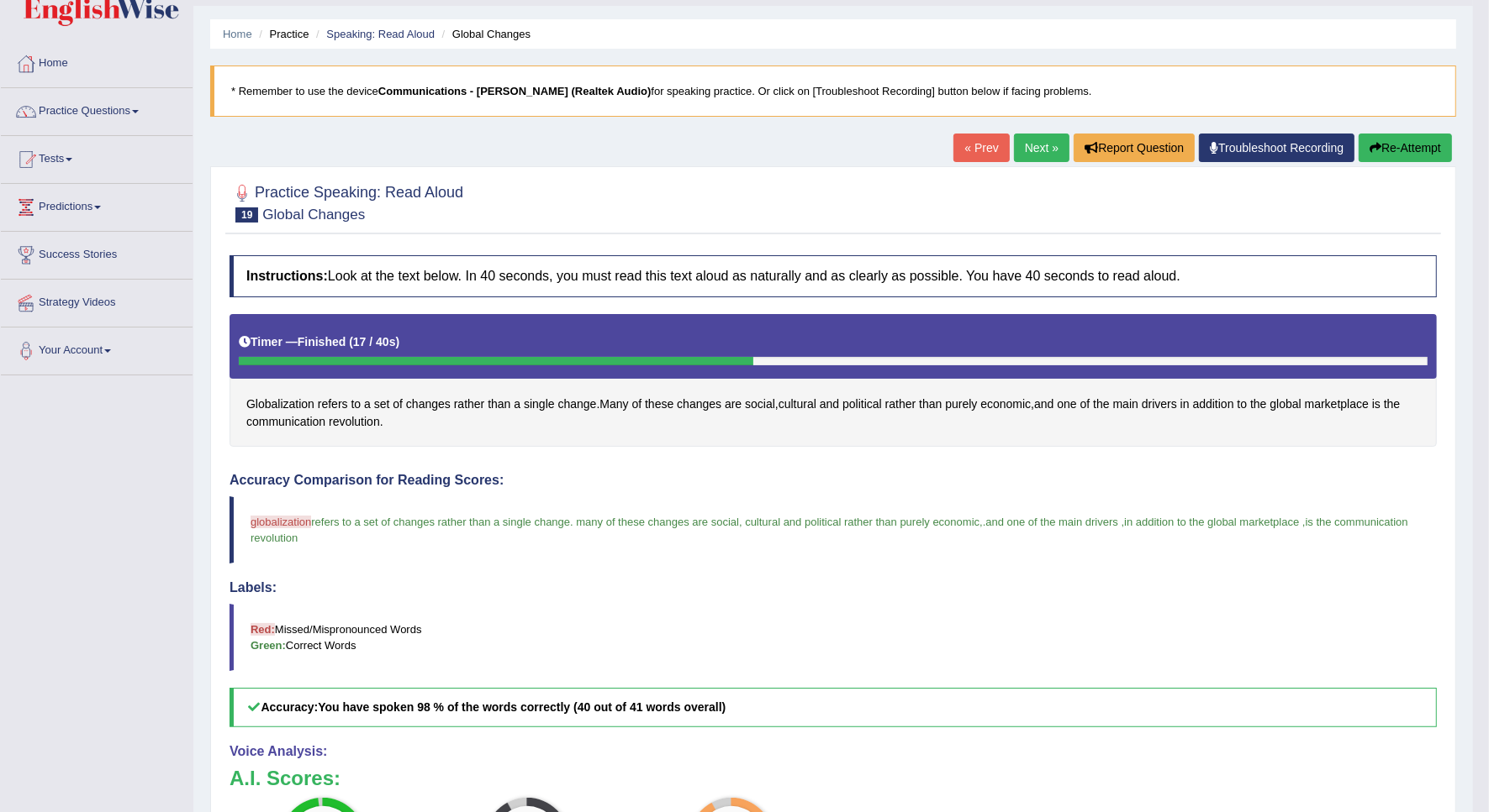
scroll to position [0, 0]
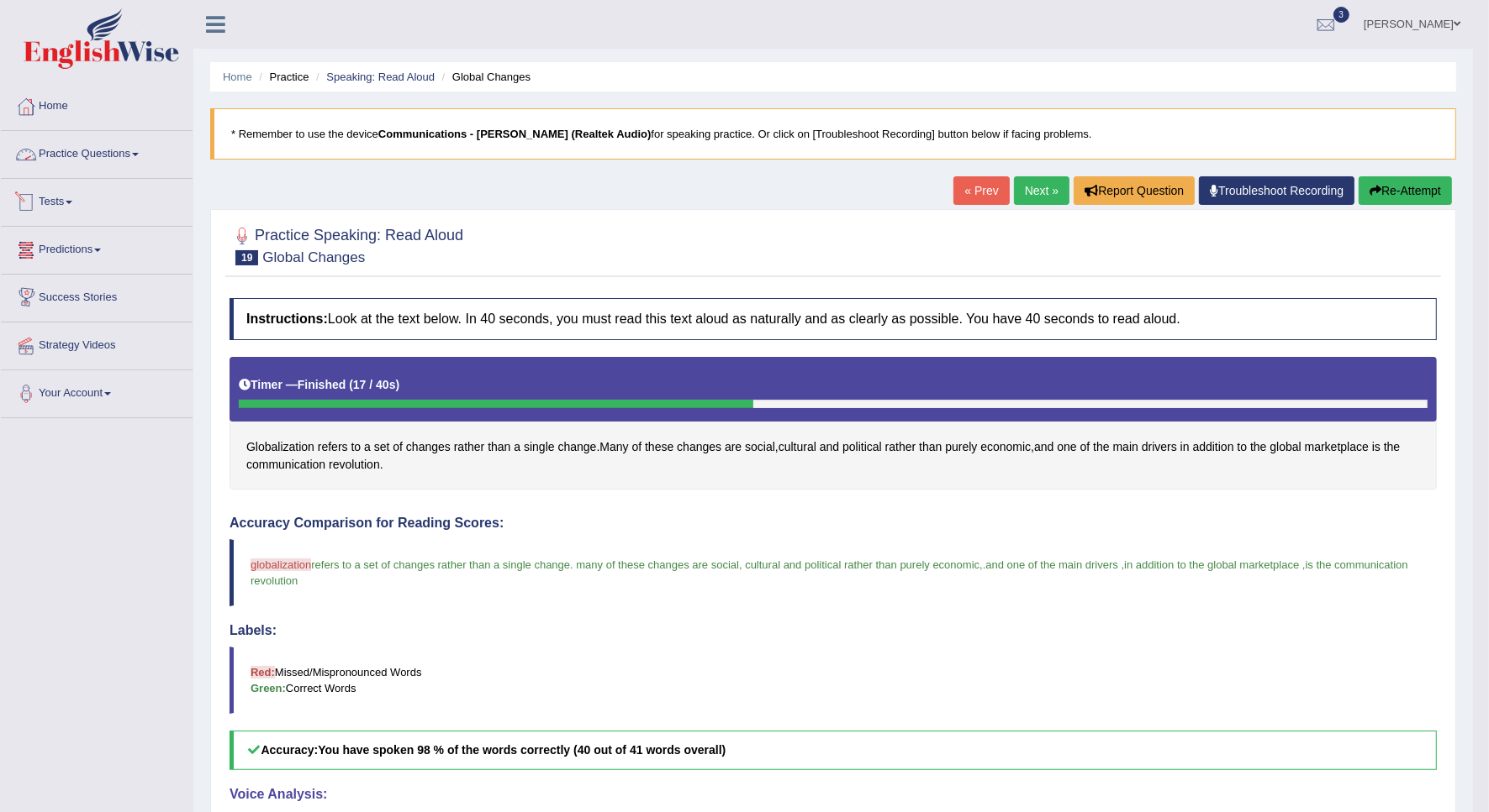
click at [124, 151] on link "Practice Questions" at bounding box center [97, 151] width 192 height 42
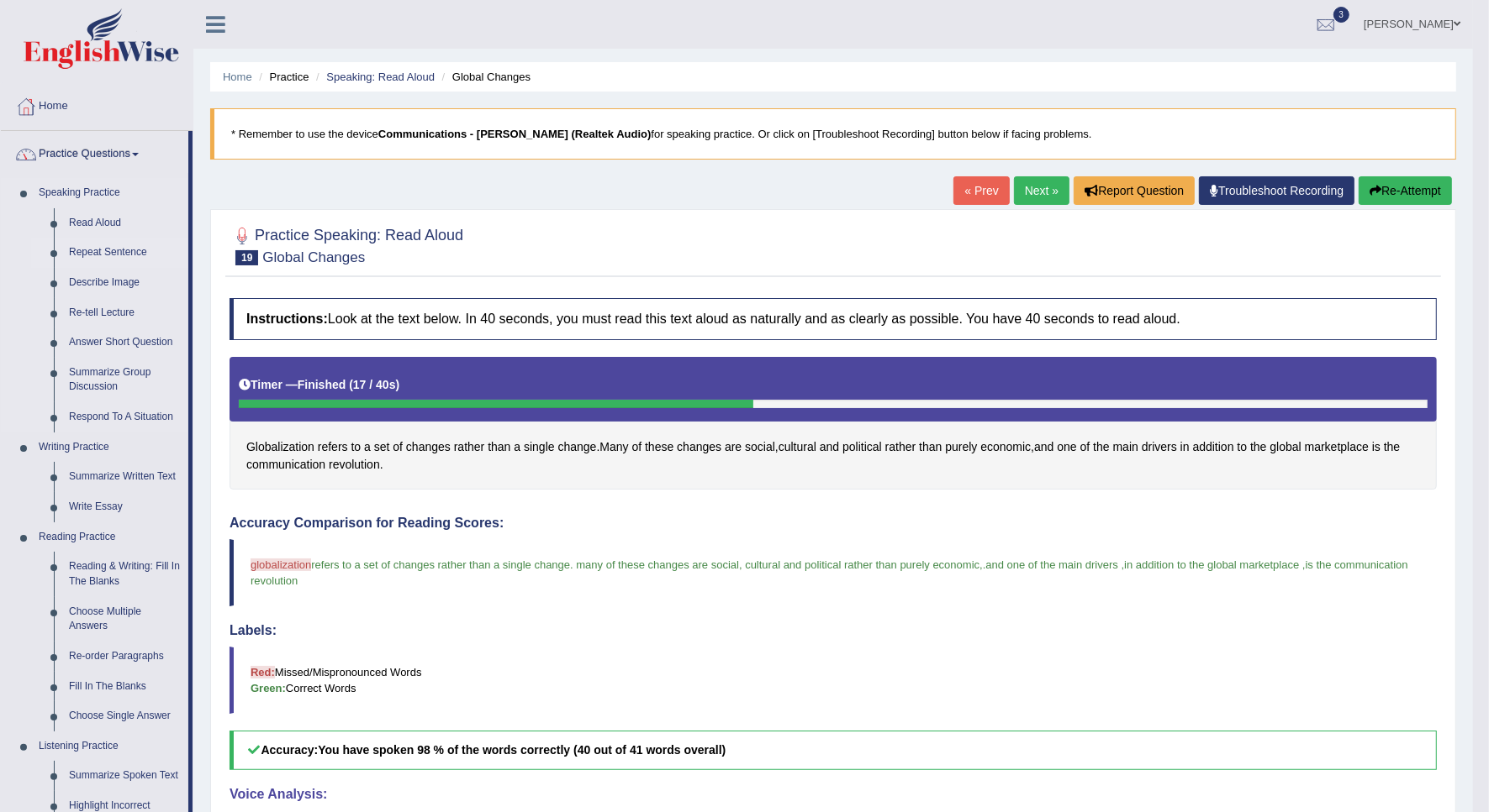
click at [105, 250] on link "Repeat Sentence" at bounding box center [124, 252] width 127 height 30
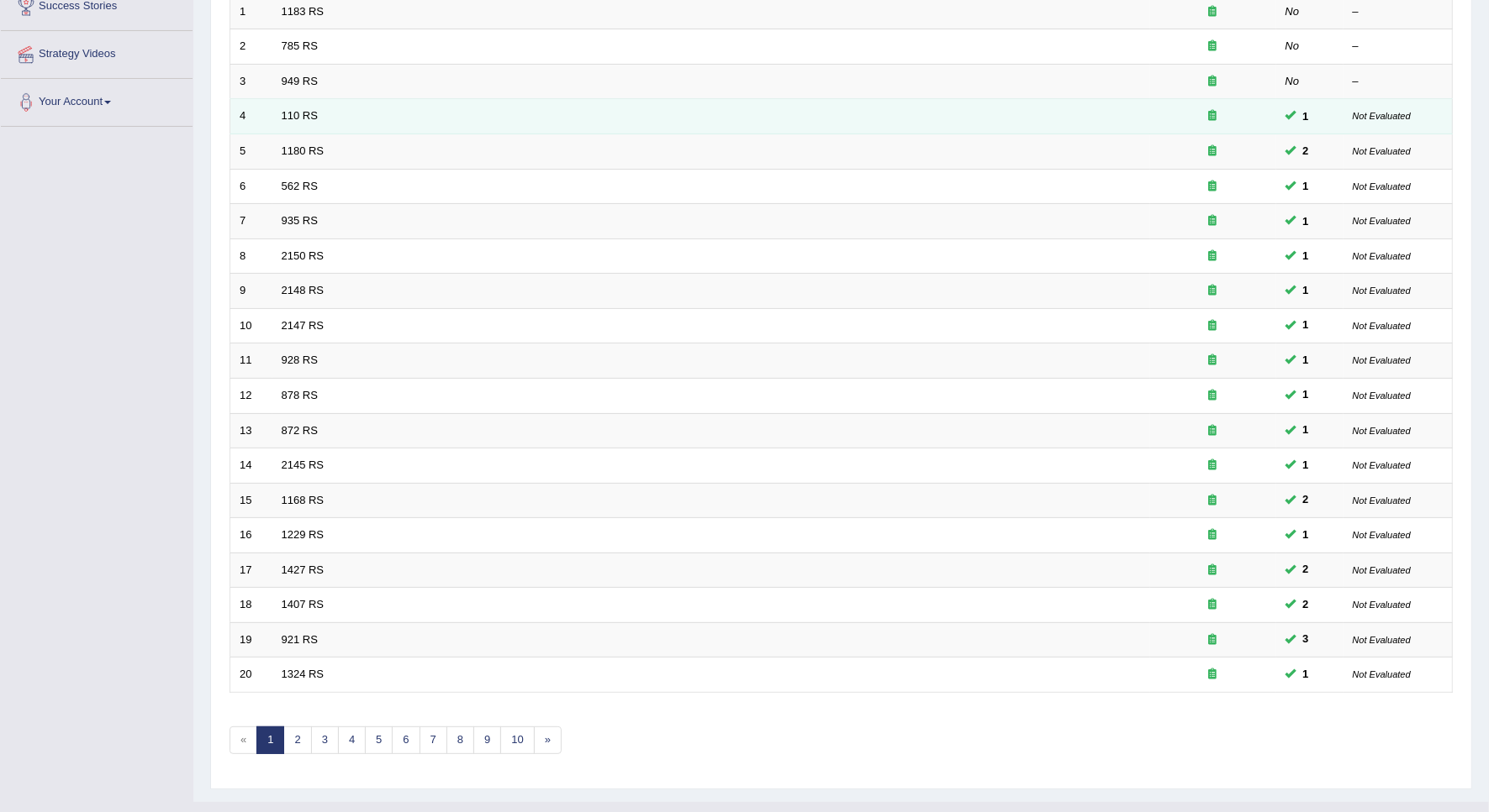
scroll to position [304, 0]
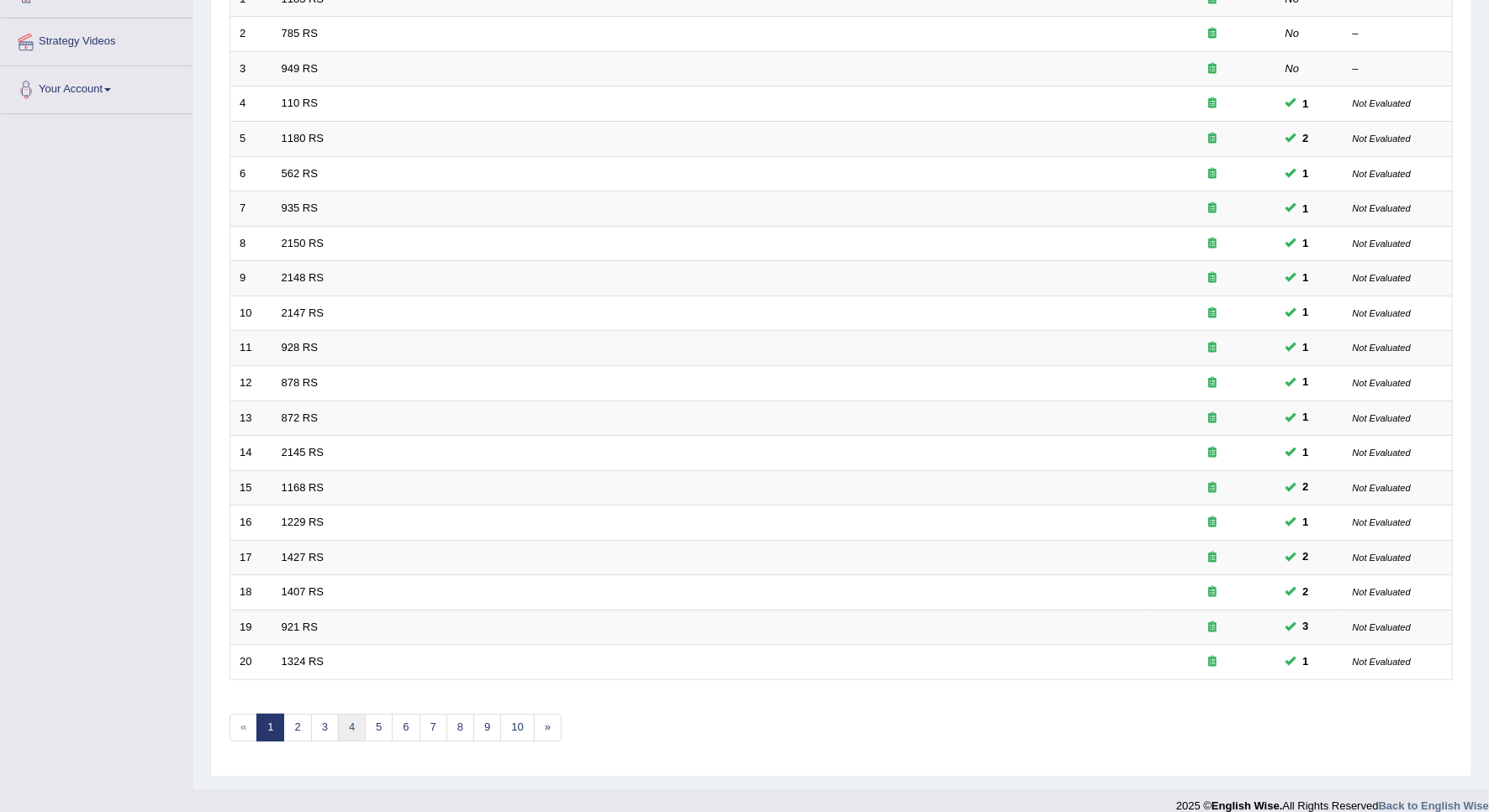
click at [359, 714] on link "4" at bounding box center [352, 728] width 28 height 28
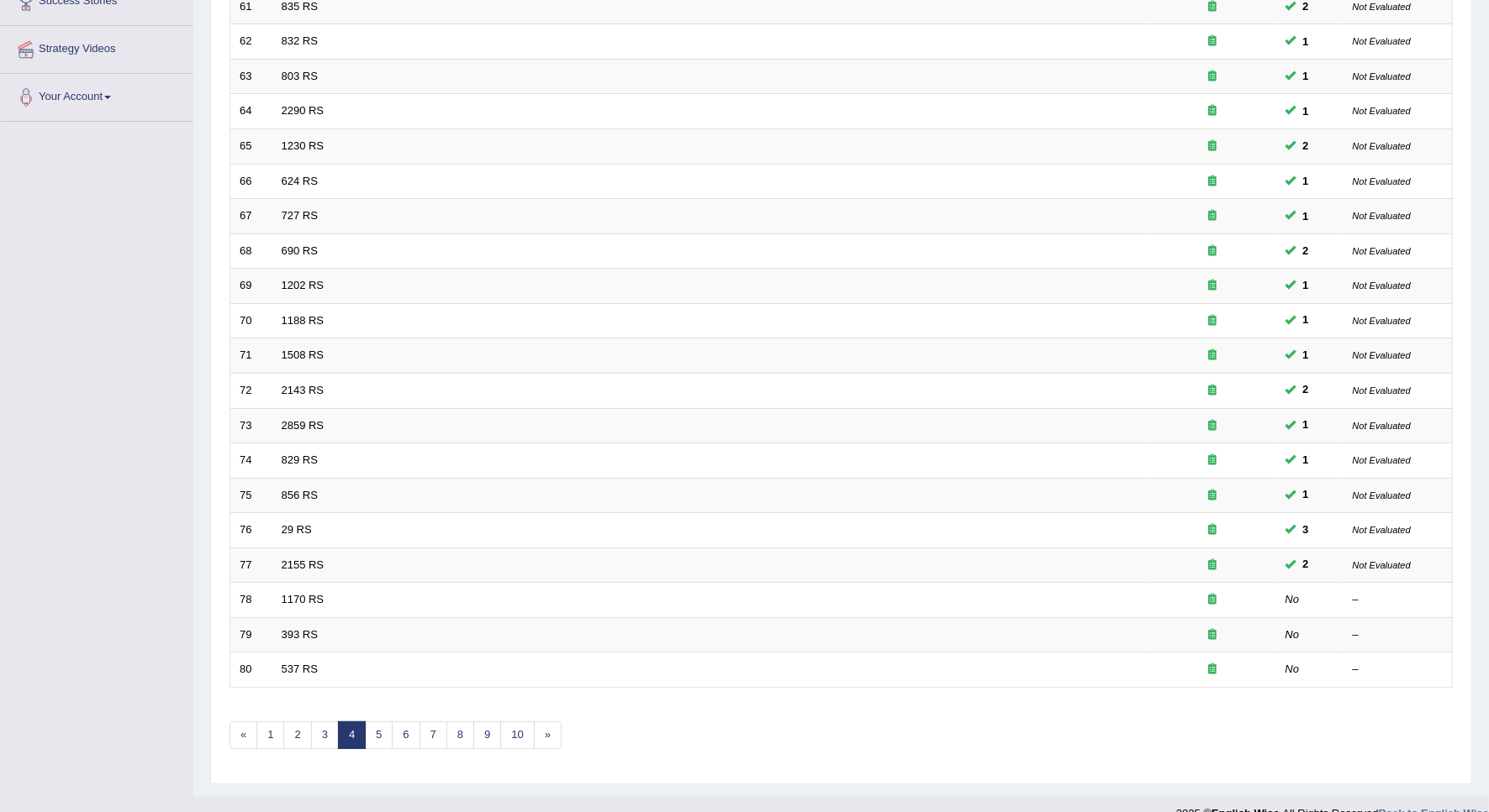
scroll to position [304, 0]
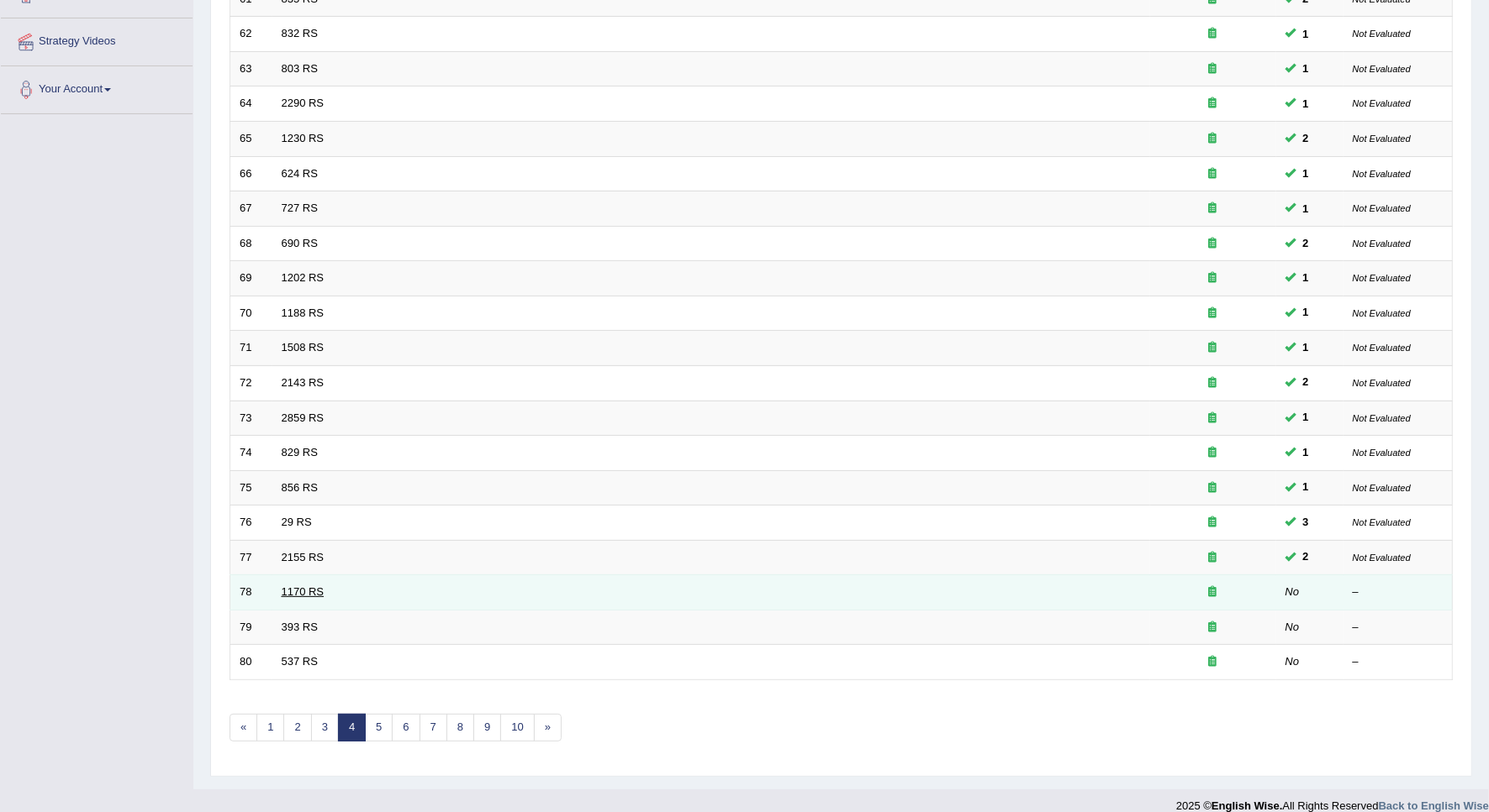
click at [295, 585] on link "1170 RS" at bounding box center [302, 591] width 43 height 13
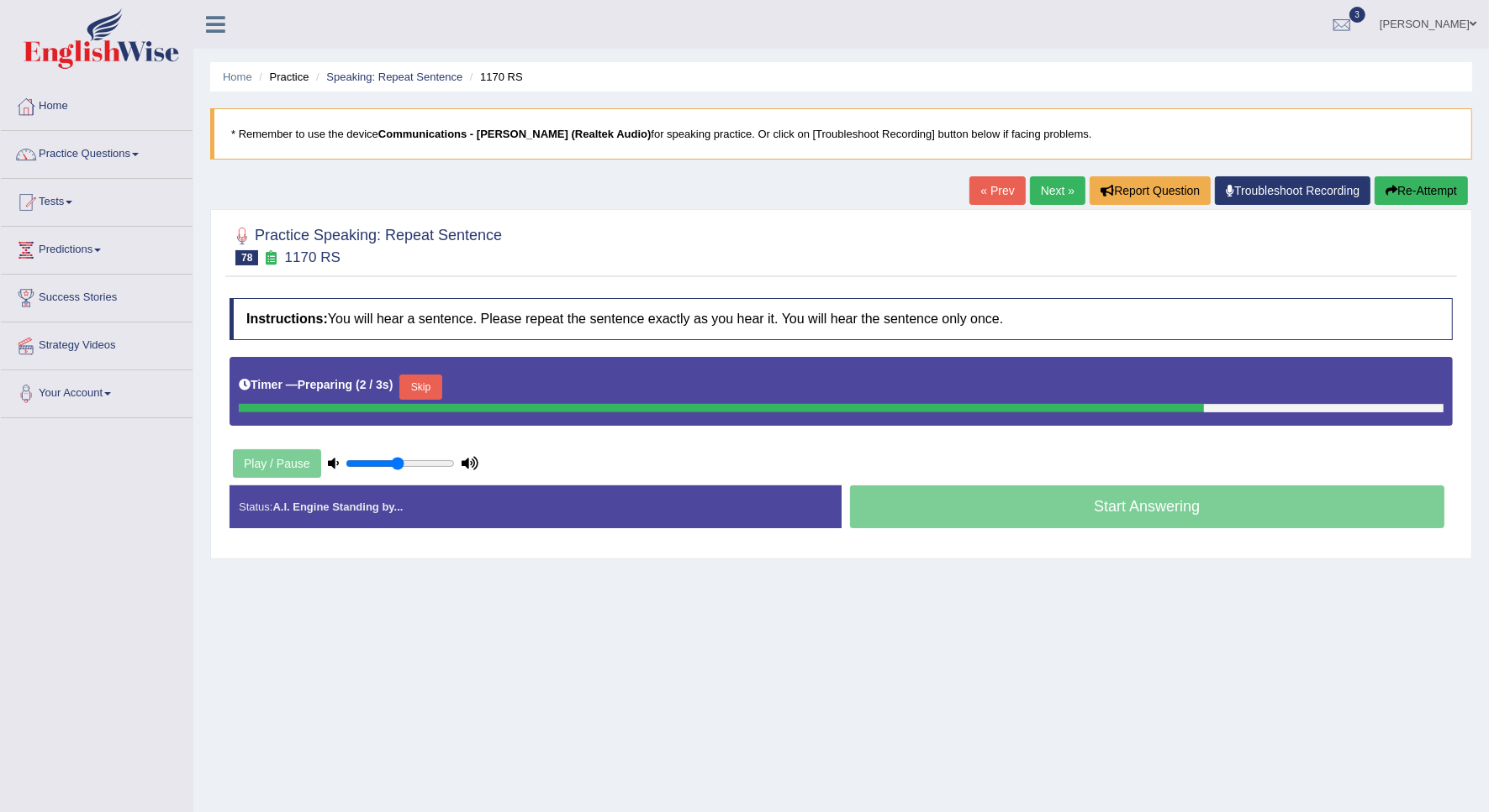
click at [427, 390] on button "Skip" at bounding box center [420, 388] width 42 height 25
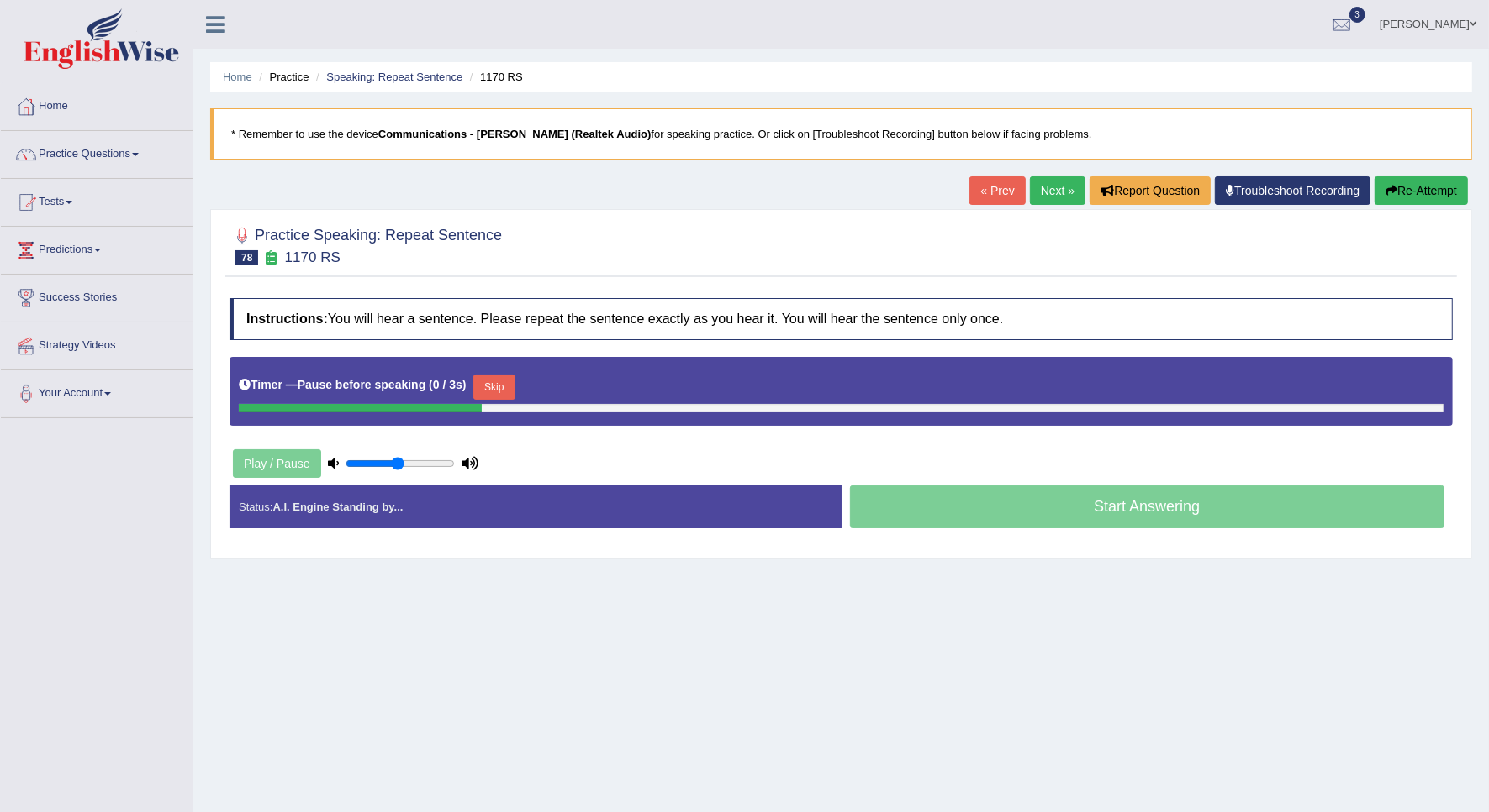
click at [1067, 180] on link "Next »" at bounding box center [1057, 190] width 55 height 28
click at [401, 387] on button "Skip" at bounding box center [420, 388] width 42 height 25
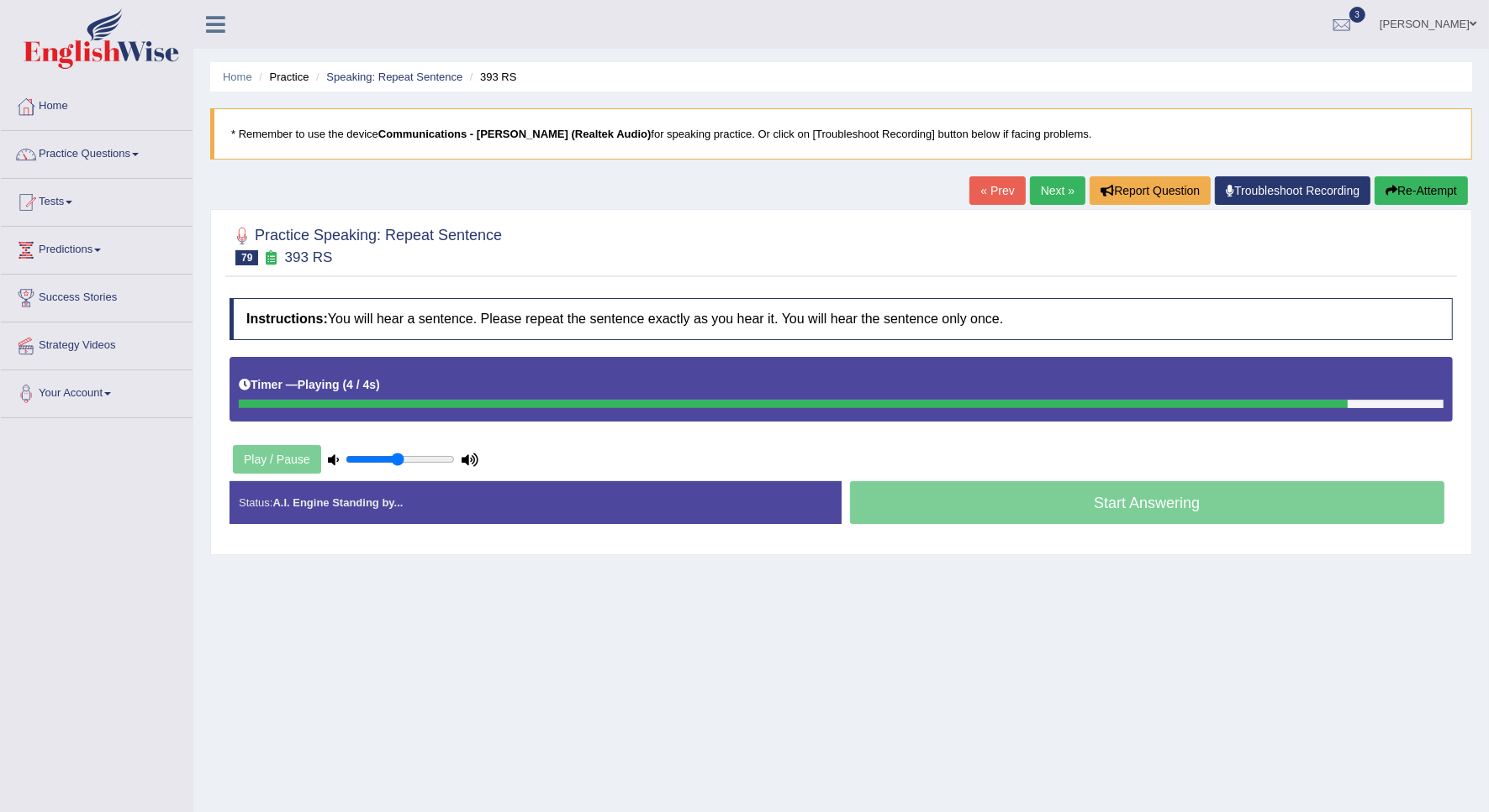
click at [1441, 183] on button "Re-Attempt" at bounding box center [1421, 190] width 93 height 28
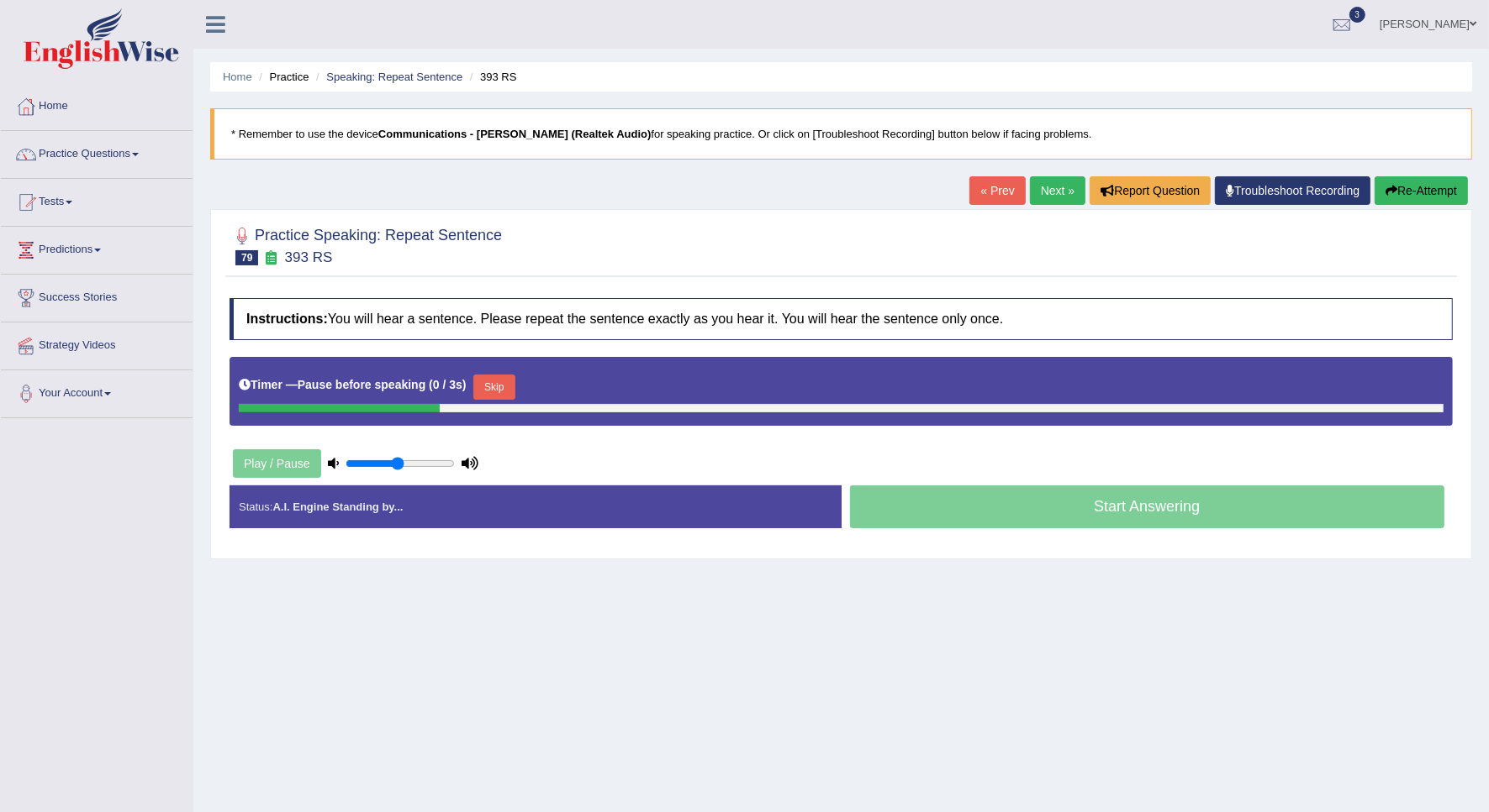
click at [1004, 507] on div "Start Answering" at bounding box center [1147, 509] width 612 height 47
click at [1005, 507] on div "Start Answering" at bounding box center [1147, 509] width 612 height 47
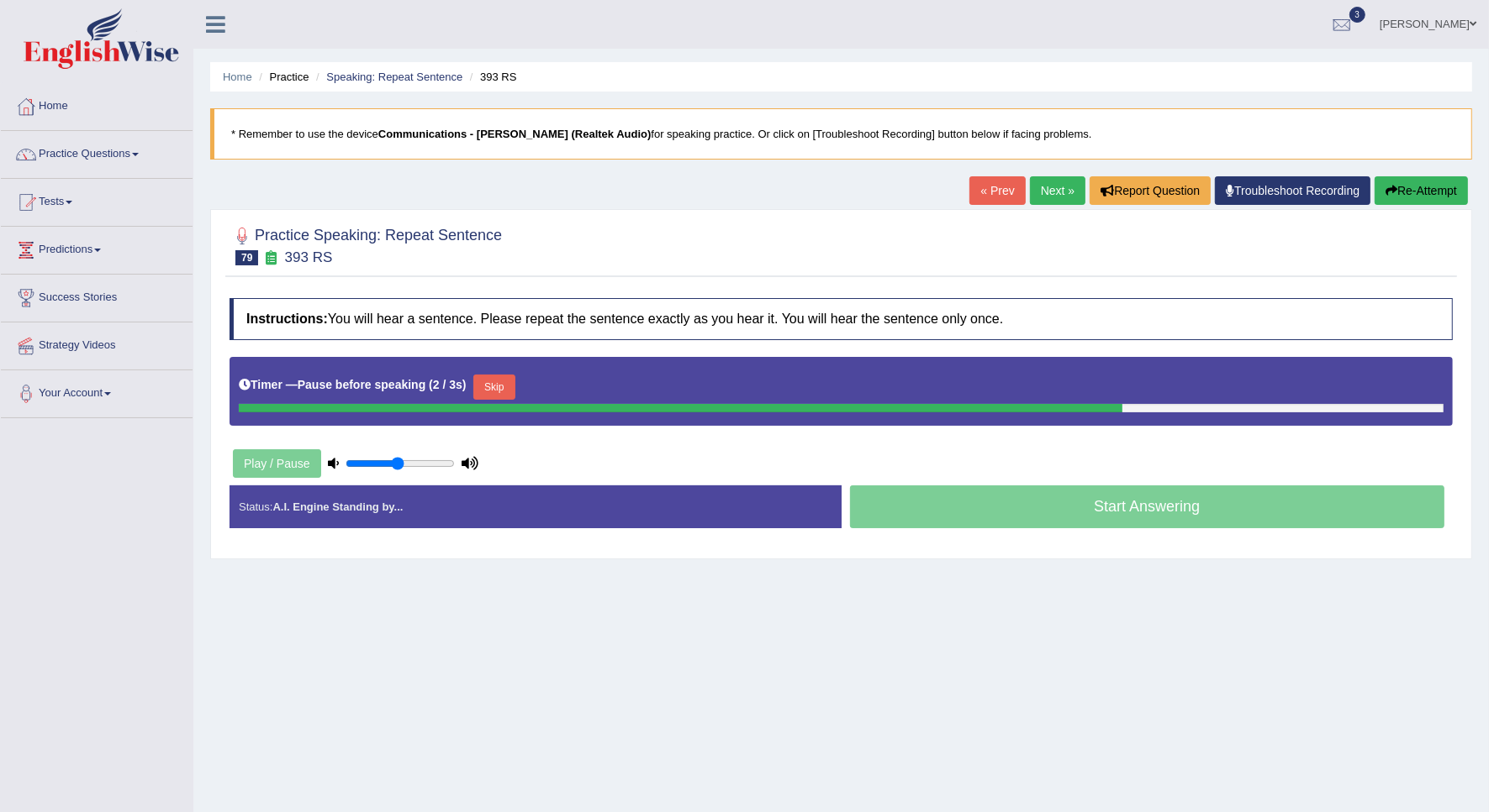
click at [492, 391] on button "Skip" at bounding box center [493, 388] width 42 height 25
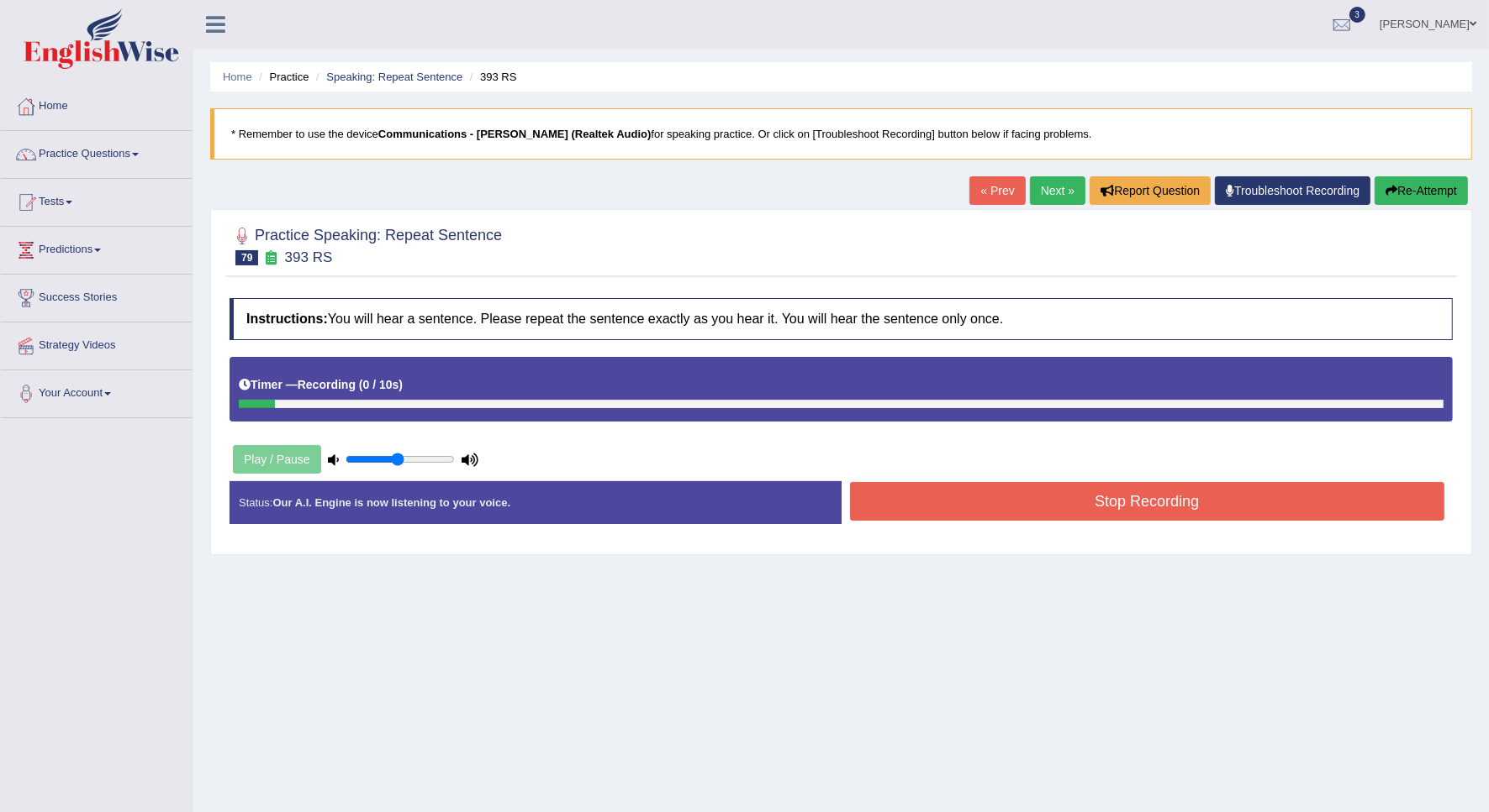
click at [905, 504] on button "Stop Recording" at bounding box center [1148, 502] width 595 height 39
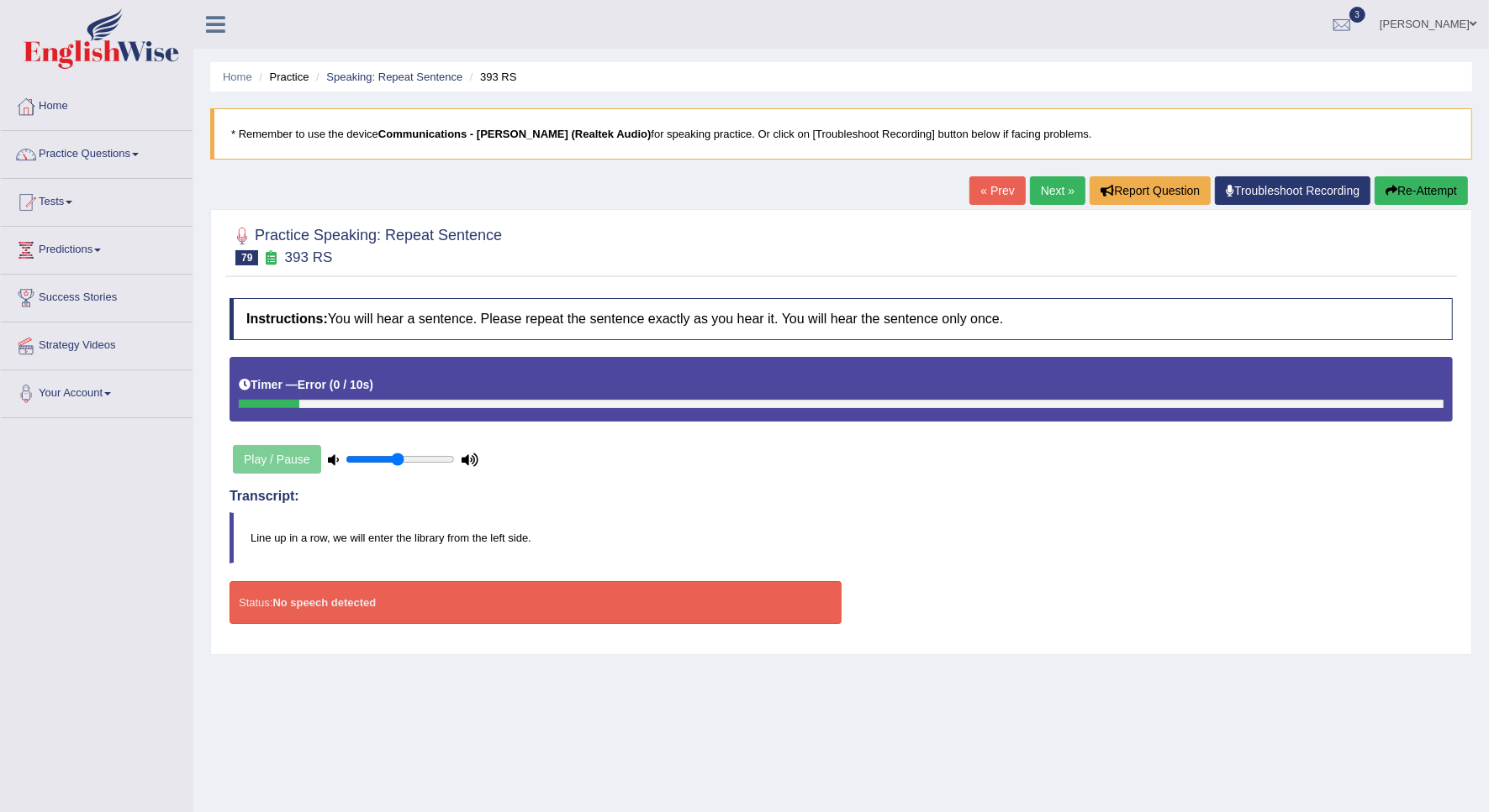
click at [1047, 182] on link "Next »" at bounding box center [1057, 190] width 55 height 28
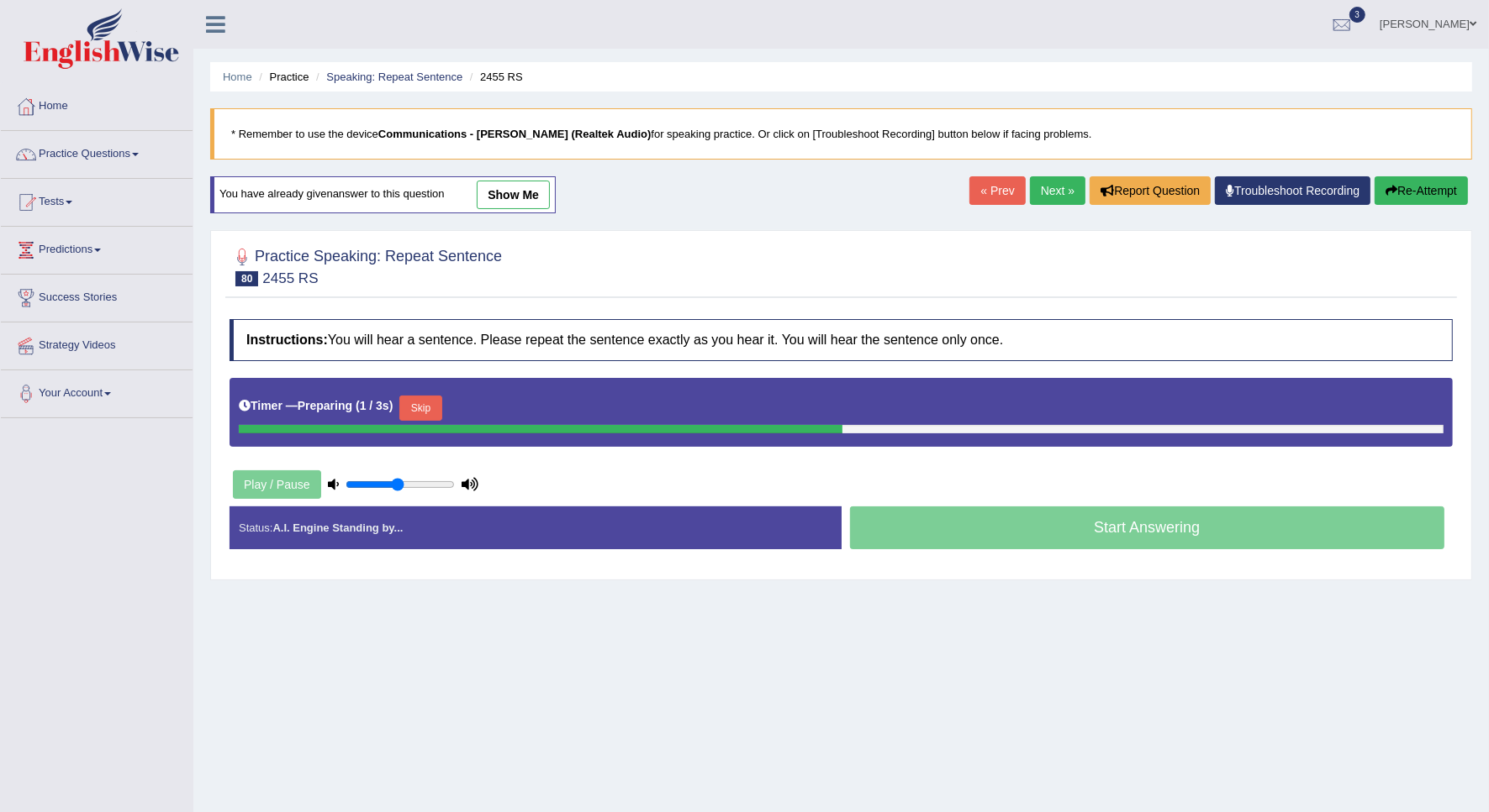
click at [427, 408] on button "Skip" at bounding box center [420, 408] width 42 height 25
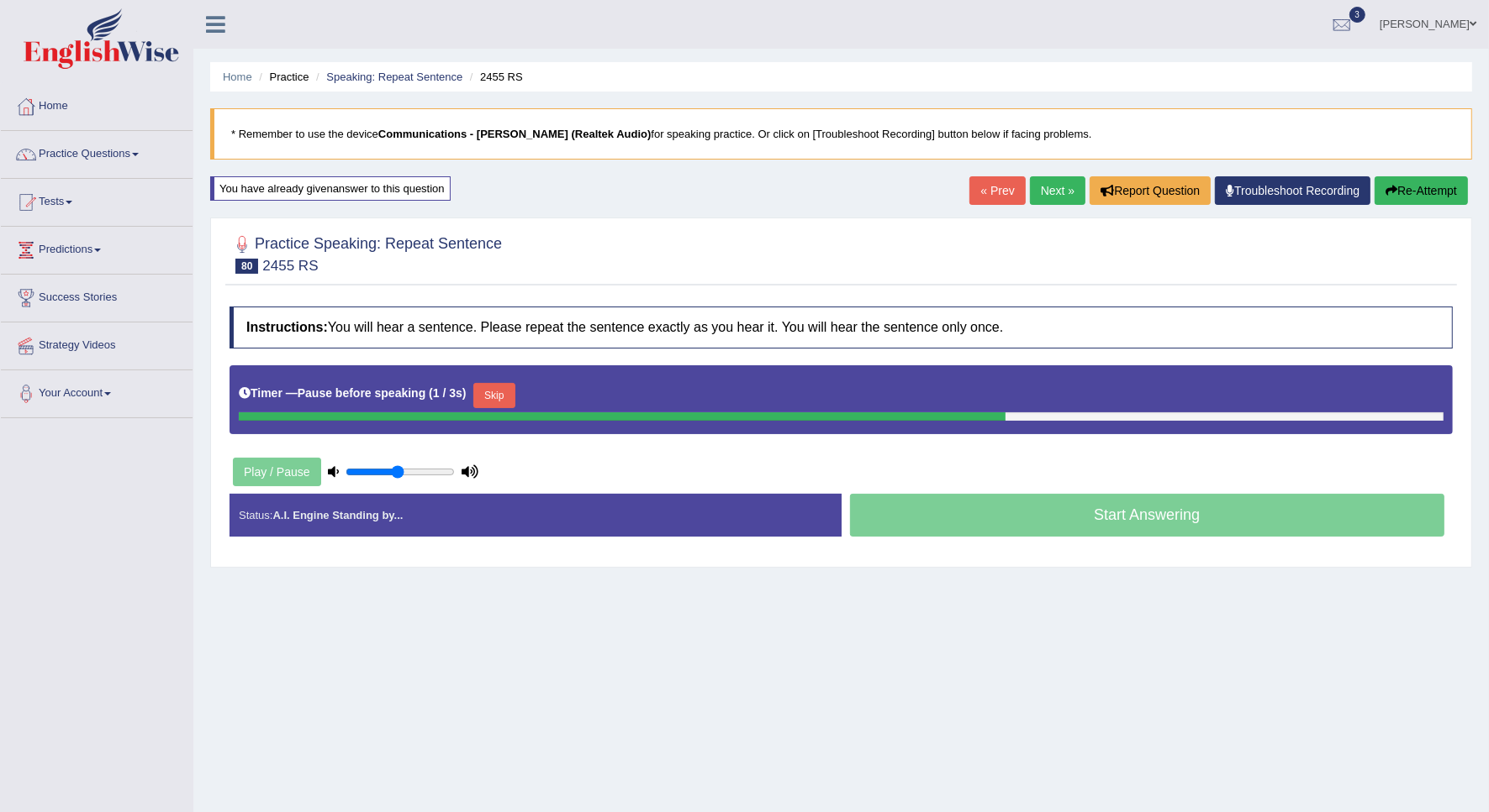
click at [1052, 189] on link "Next »" at bounding box center [1057, 190] width 55 height 28
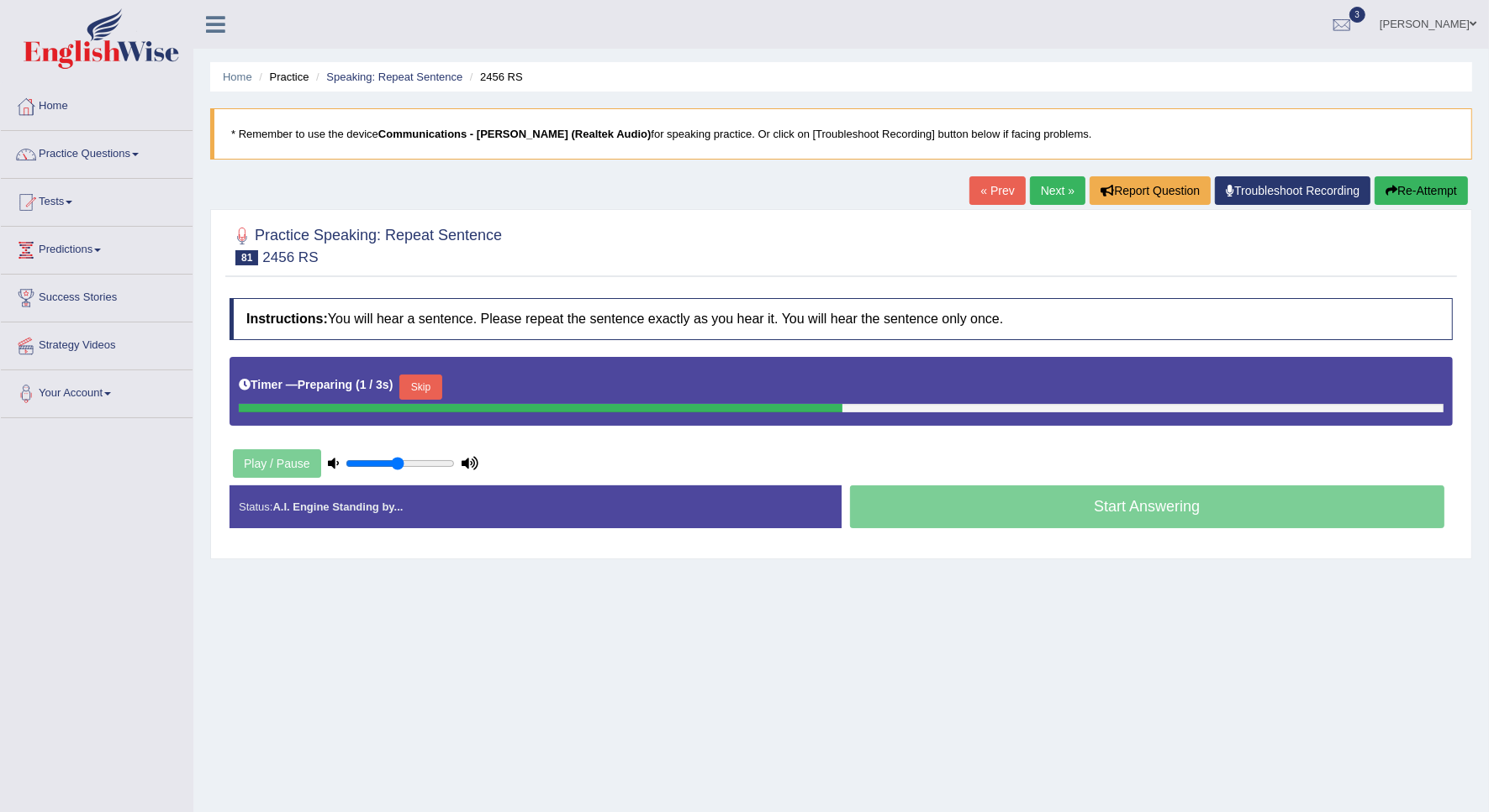
click at [438, 385] on button "Skip" at bounding box center [420, 388] width 42 height 25
click at [497, 380] on button "Skip" at bounding box center [493, 388] width 42 height 25
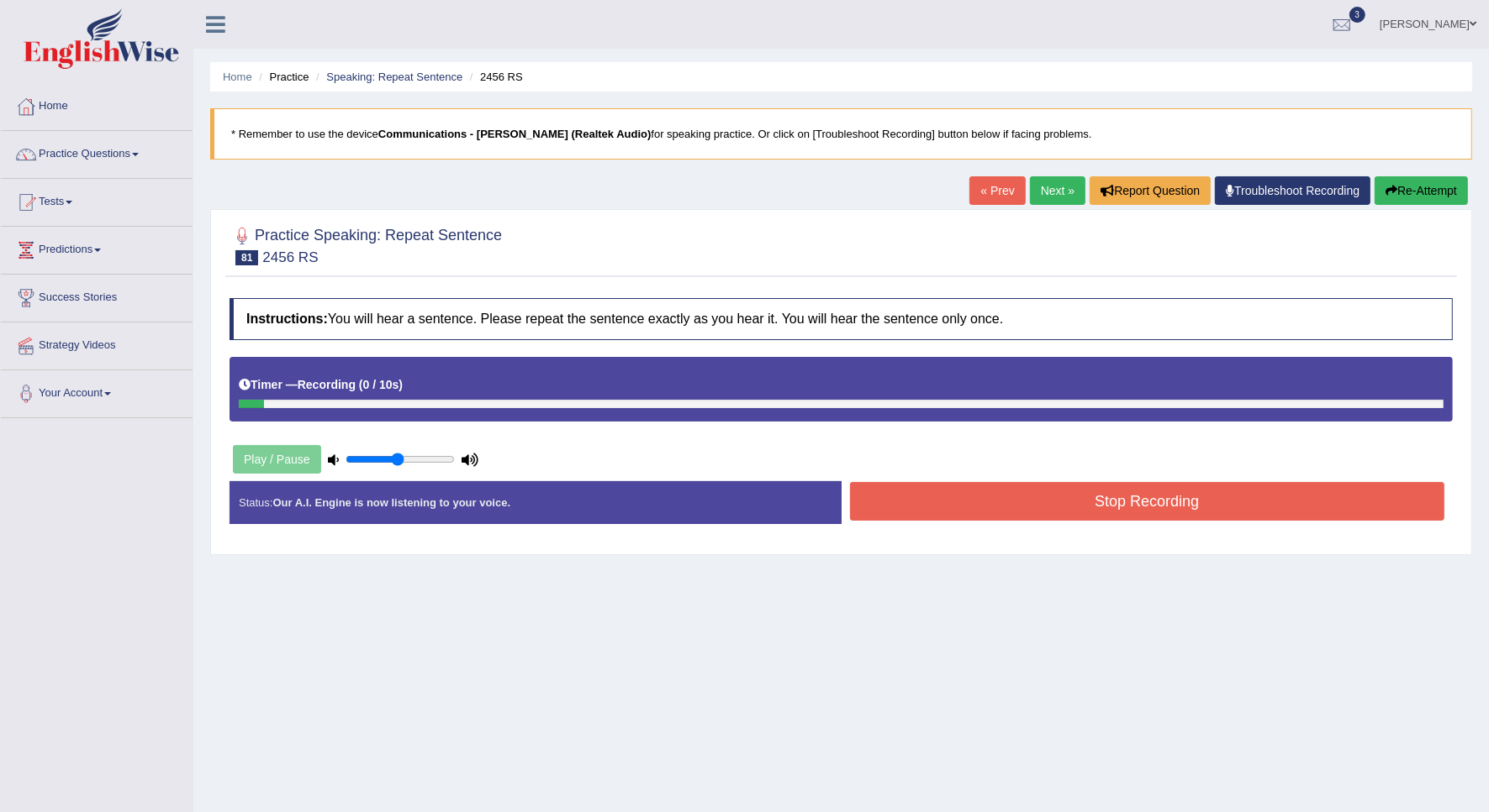
click at [1061, 516] on button "Stop Recording" at bounding box center [1148, 502] width 595 height 39
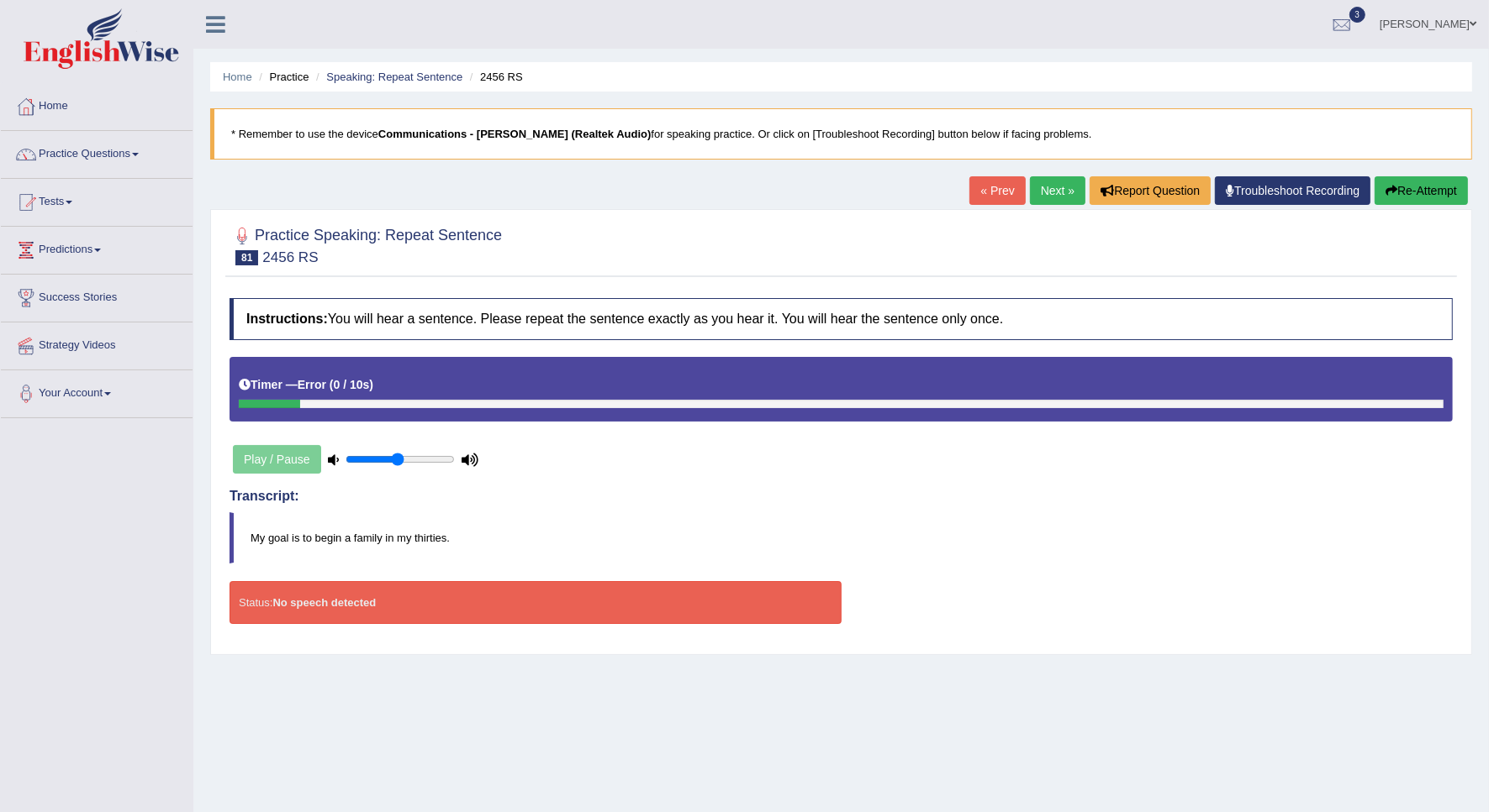
click at [1057, 198] on link "Next »" at bounding box center [1057, 190] width 55 height 28
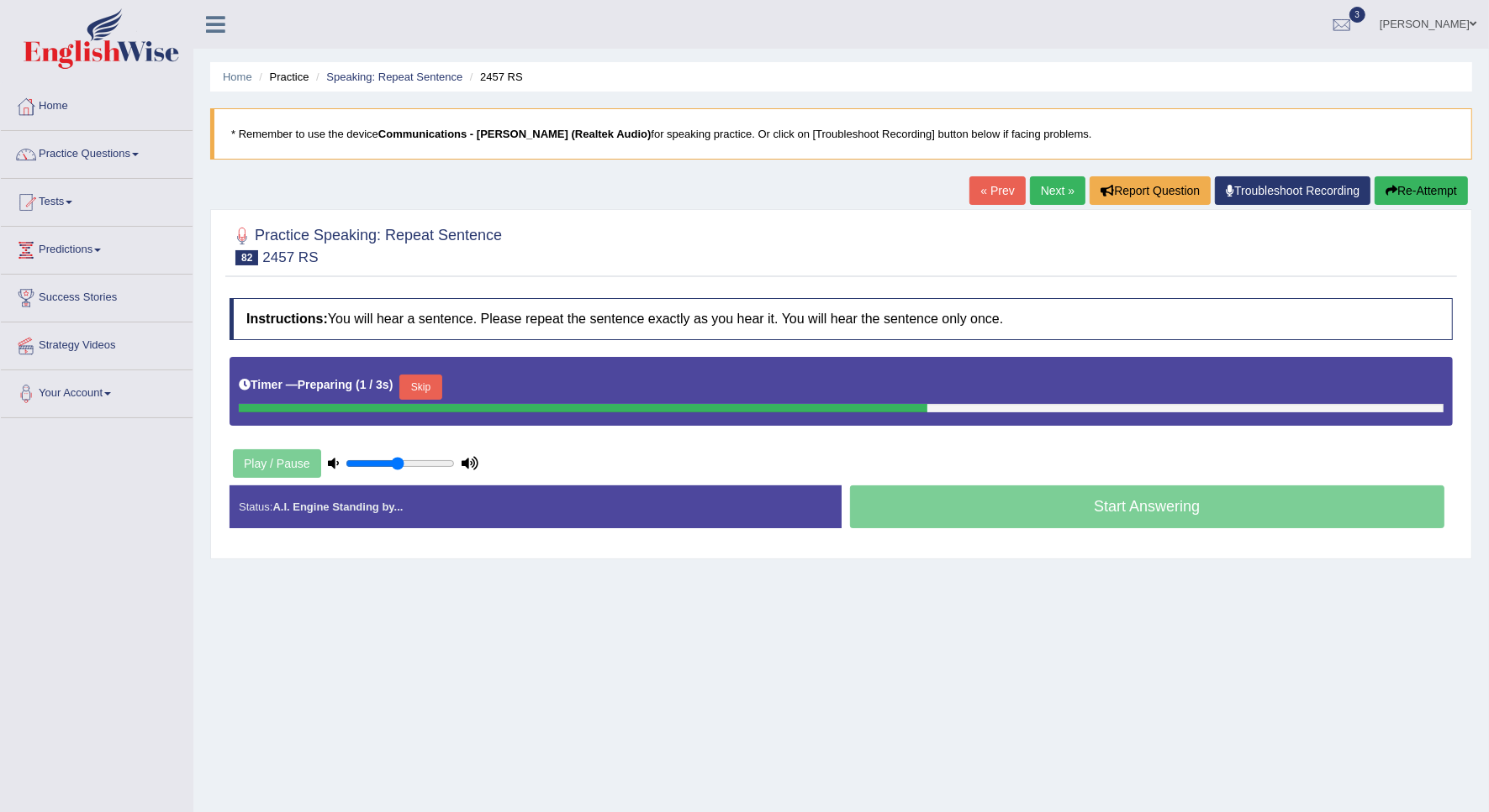
click at [408, 389] on button "Skip" at bounding box center [420, 388] width 42 height 25
click at [1058, 203] on link "Next »" at bounding box center [1057, 190] width 55 height 28
drag, startPoint x: 433, startPoint y: 390, endPoint x: 434, endPoint y: 376, distance: 14.0
click at [433, 389] on button "Skip" at bounding box center [420, 388] width 42 height 25
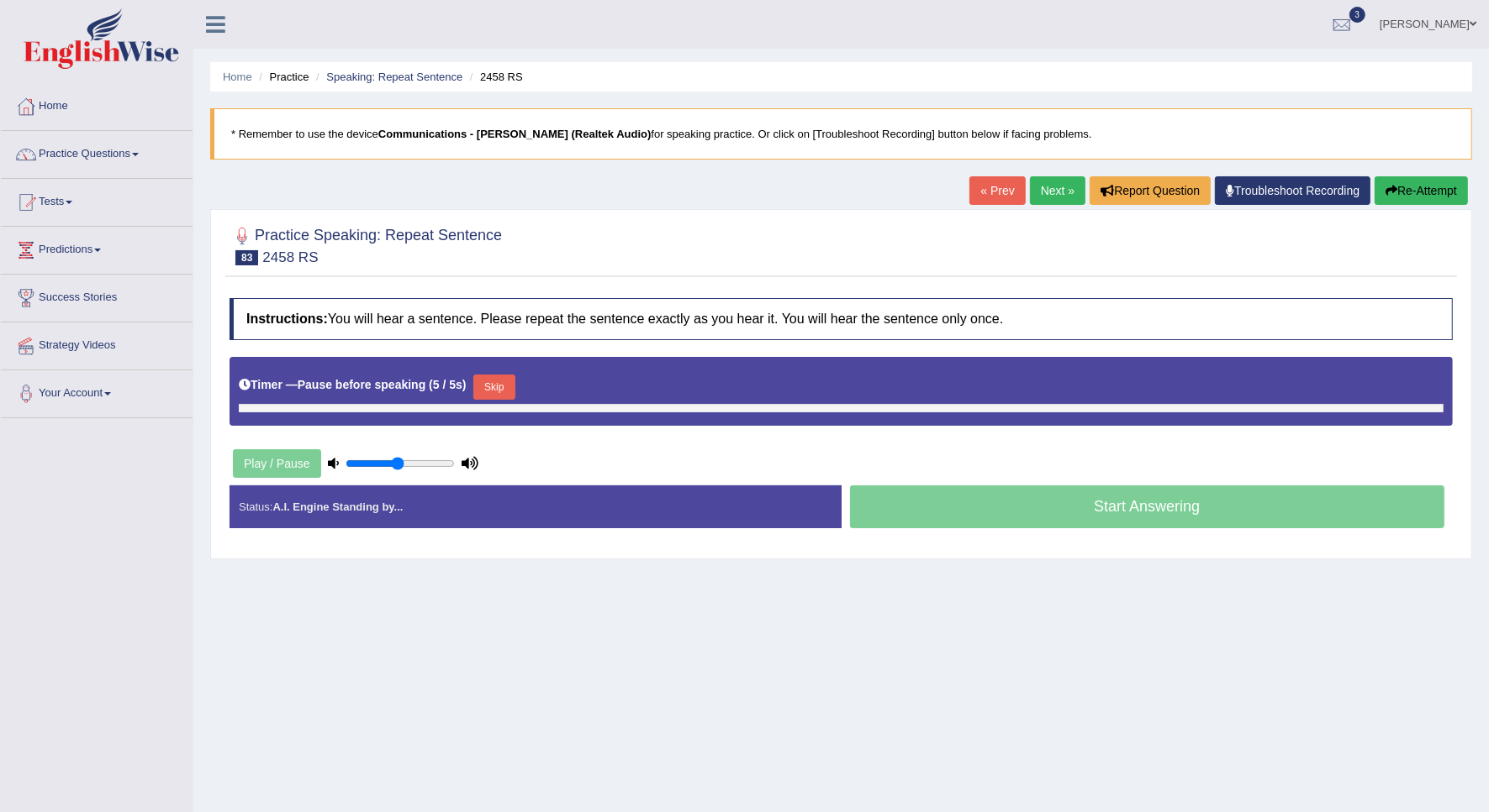
click at [1042, 198] on link "Next »" at bounding box center [1057, 190] width 55 height 28
click at [430, 389] on button "Skip" at bounding box center [420, 388] width 42 height 25
click at [1039, 183] on link "Next »" at bounding box center [1057, 190] width 55 height 28
click at [413, 384] on button "Skip" at bounding box center [420, 388] width 42 height 25
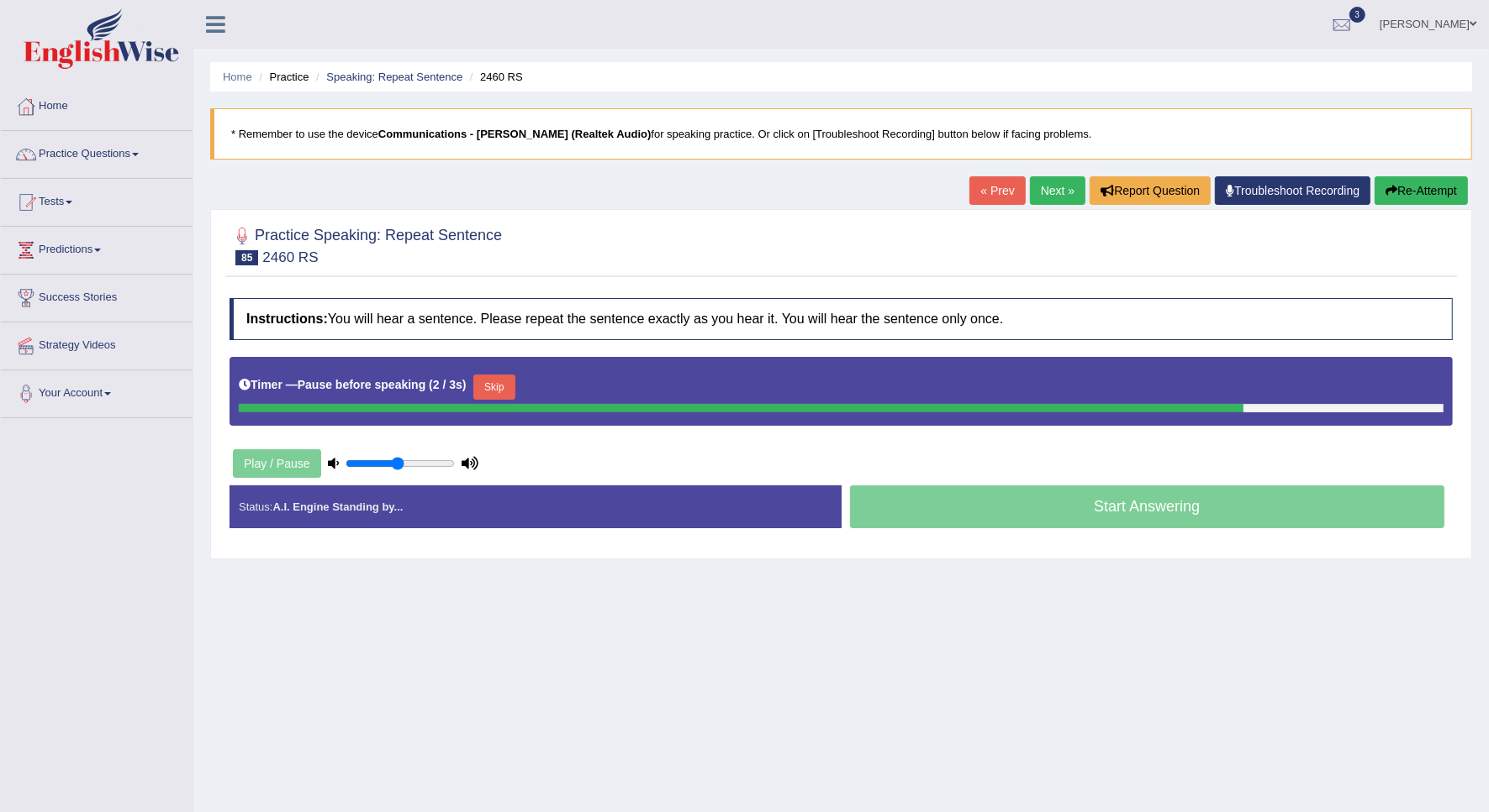
click at [1053, 192] on link "Next »" at bounding box center [1057, 190] width 55 height 28
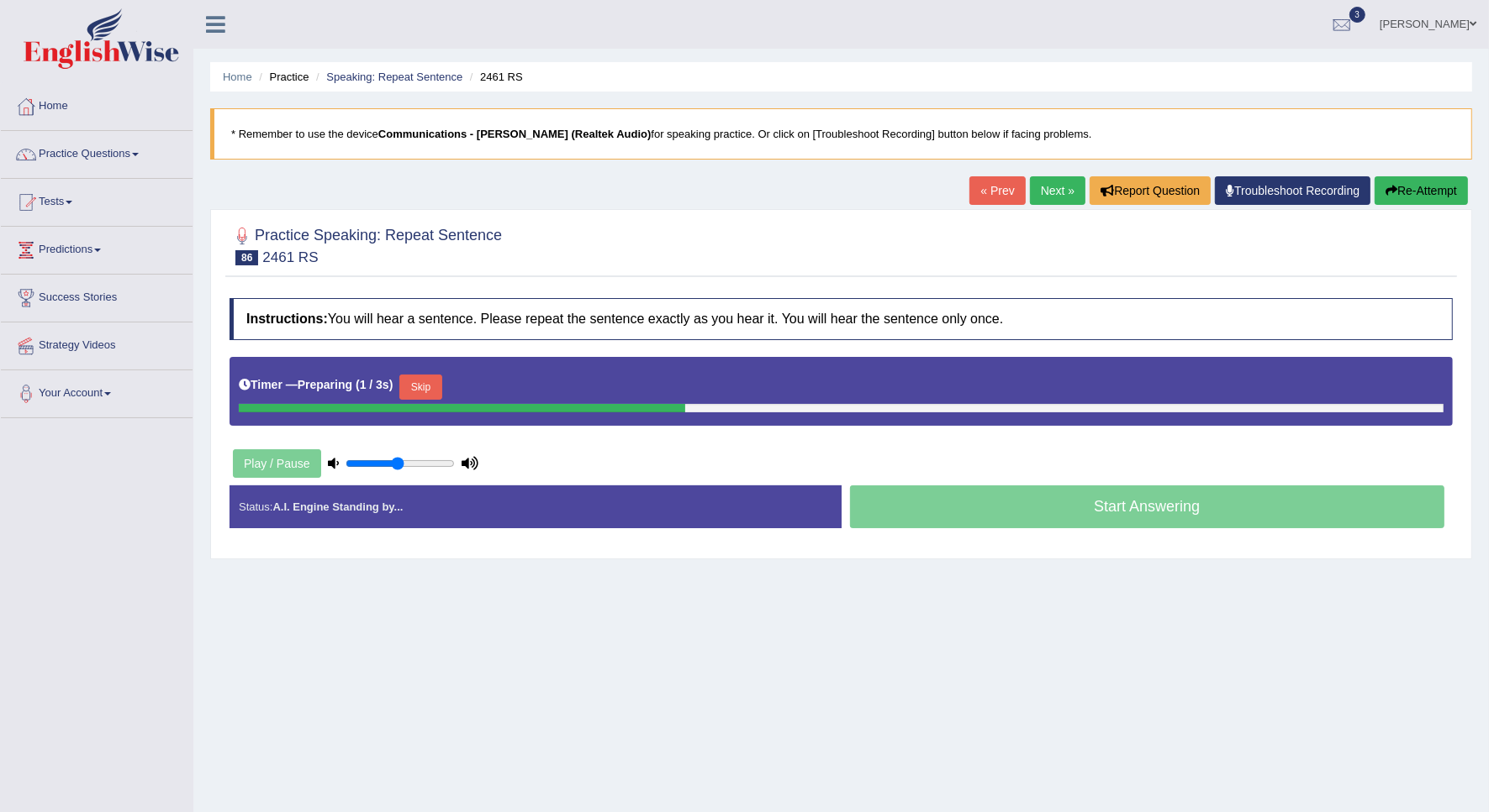
click at [427, 379] on button "Skip" at bounding box center [420, 388] width 42 height 25
click at [490, 376] on button "Skip" at bounding box center [493, 388] width 42 height 25
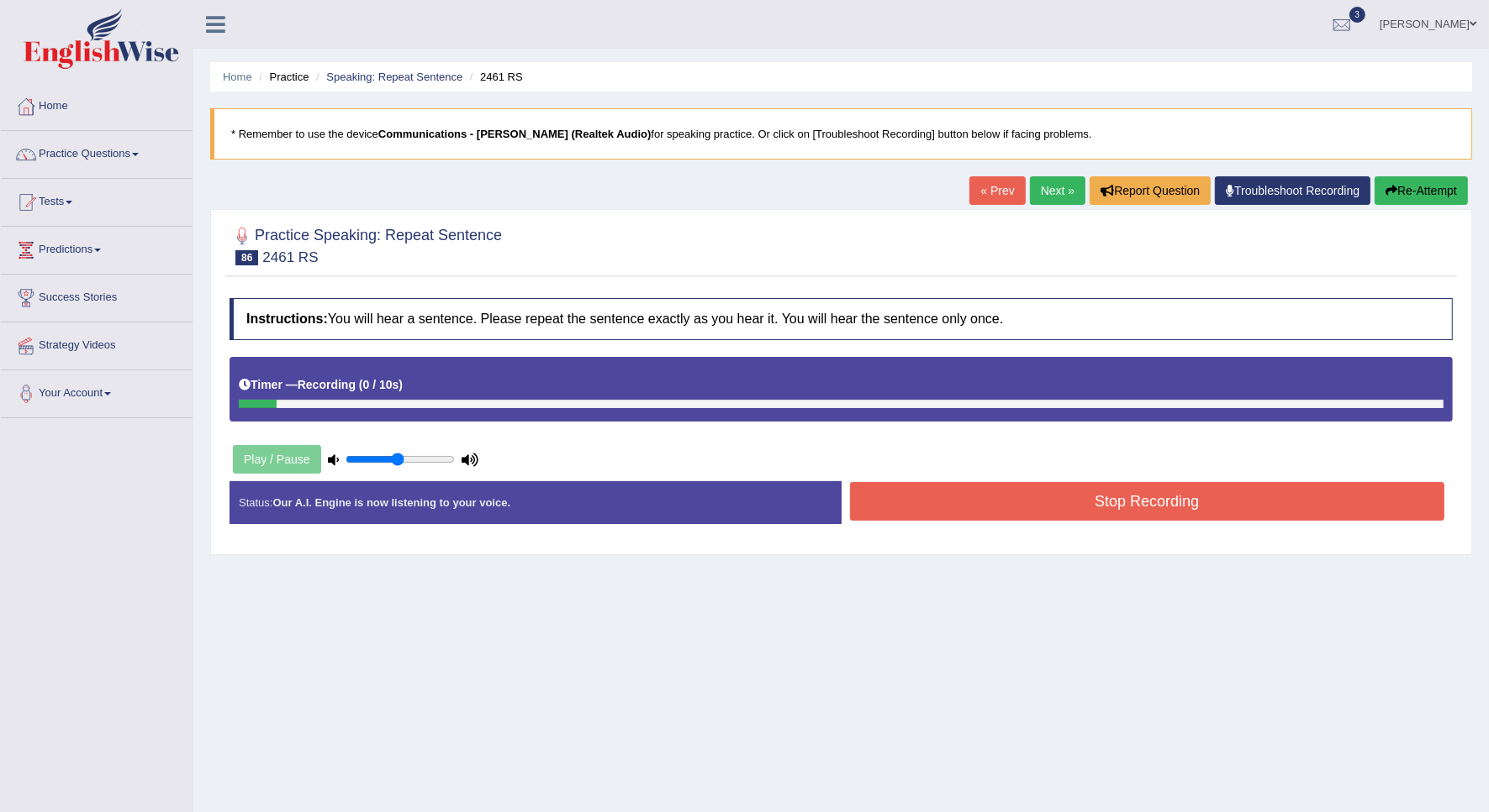
click at [984, 507] on button "Stop Recording" at bounding box center [1148, 502] width 595 height 39
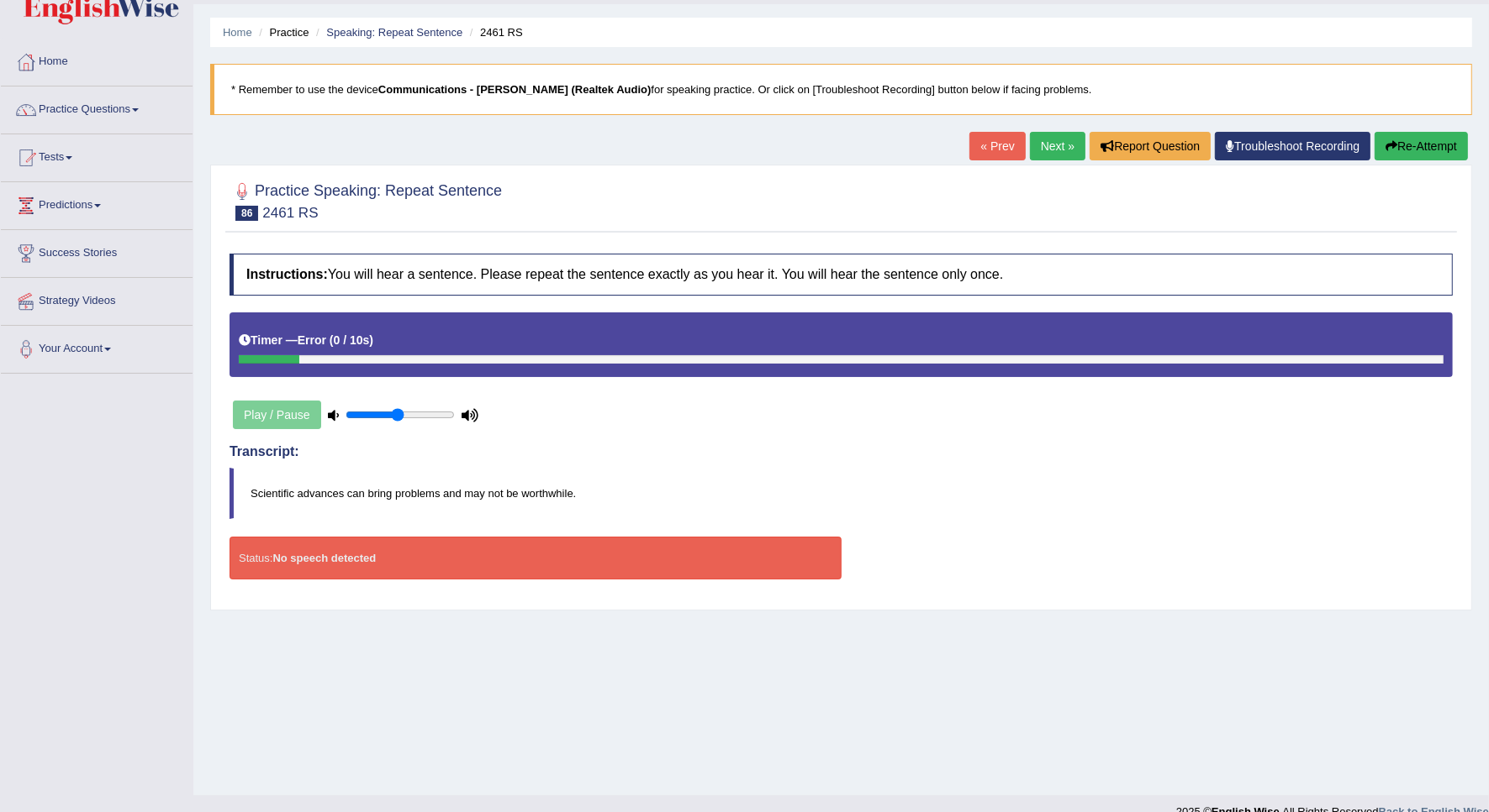
scroll to position [69, 0]
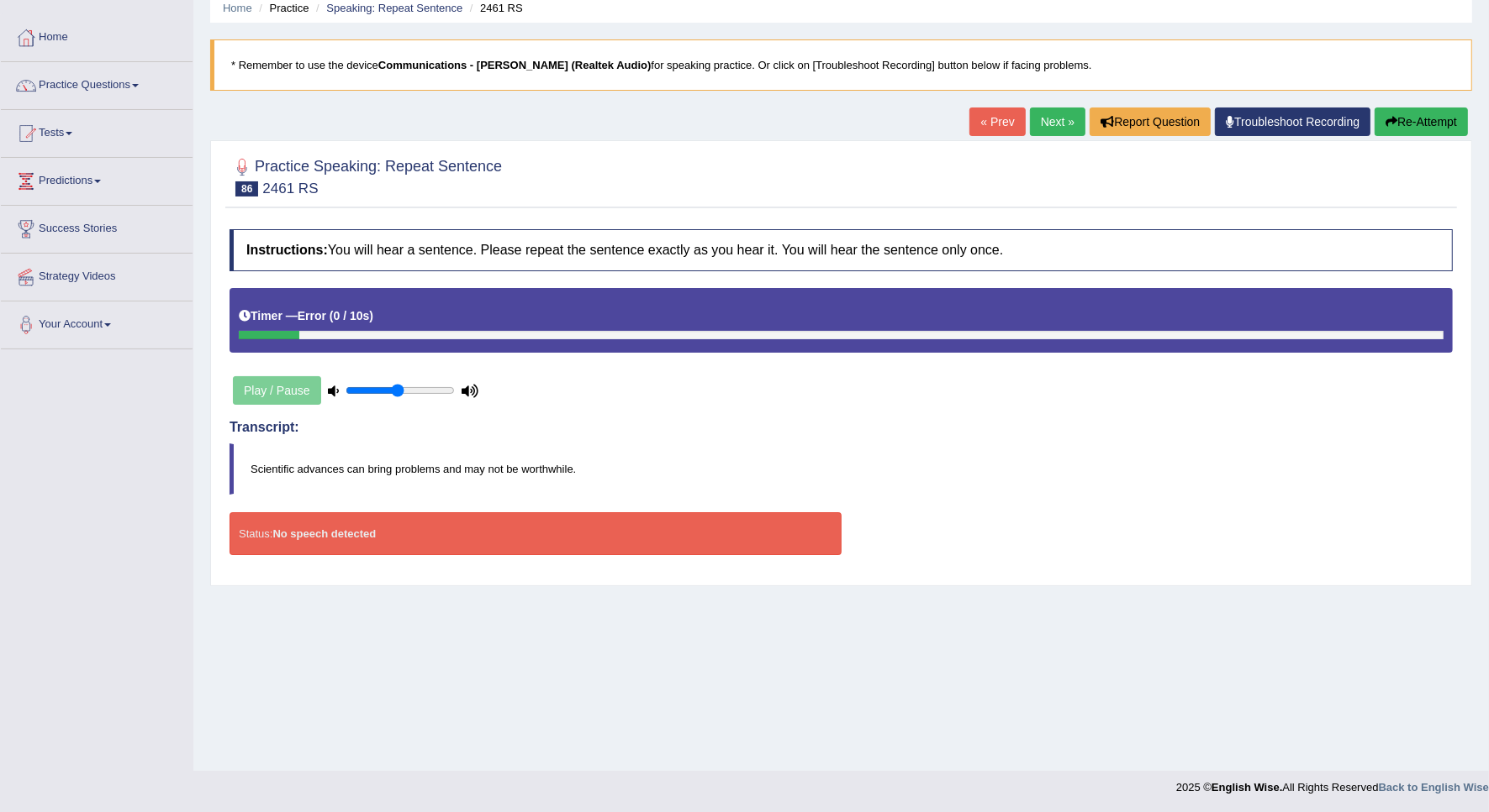
drag, startPoint x: 1049, startPoint y: 126, endPoint x: 1048, endPoint y: 141, distance: 15.0
click at [1048, 126] on link "Next »" at bounding box center [1057, 121] width 55 height 28
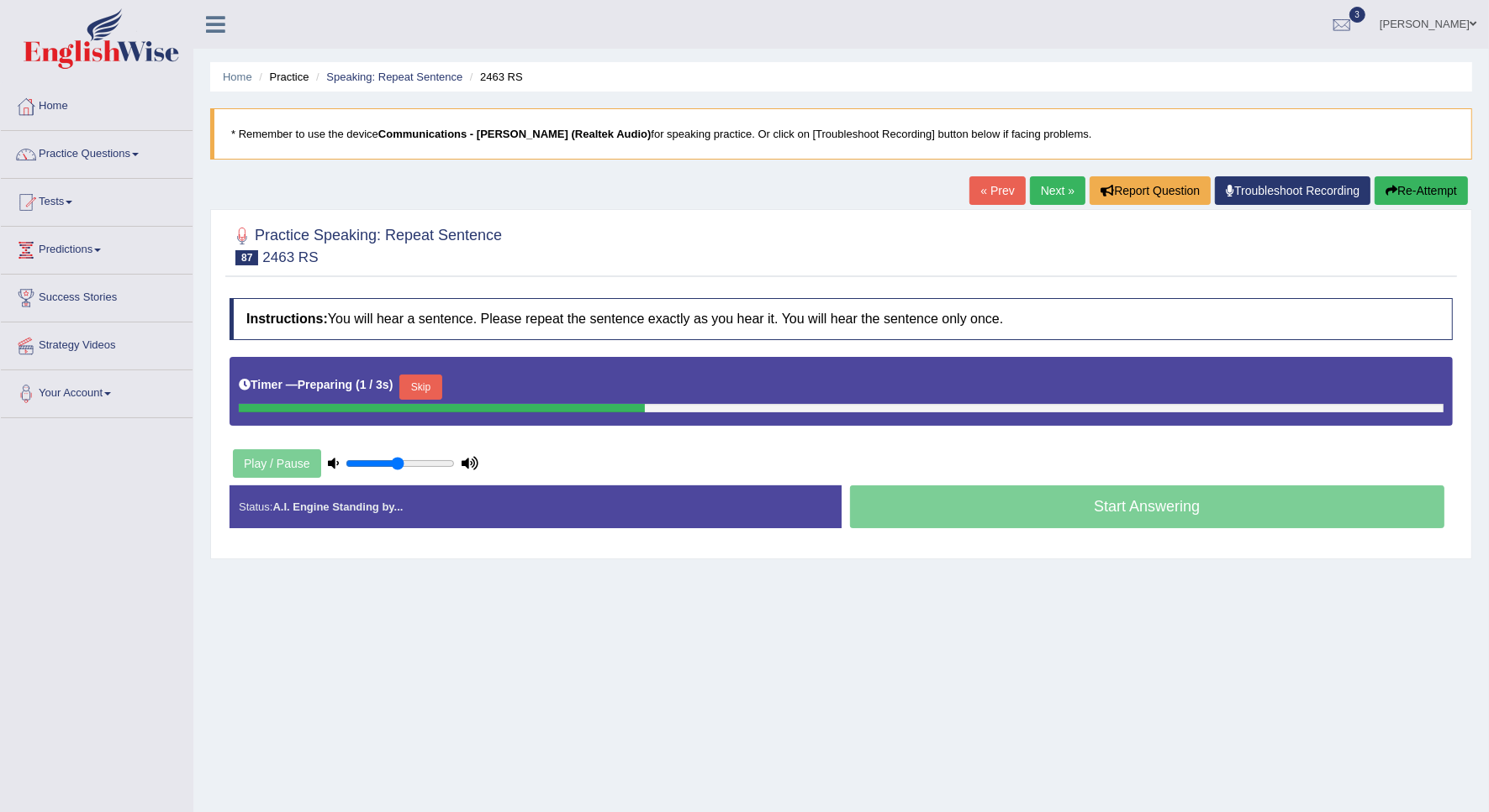
click at [403, 392] on button "Skip" at bounding box center [420, 388] width 42 height 25
click at [1065, 187] on link "Next »" at bounding box center [1057, 190] width 55 height 28
click at [429, 383] on button "Skip" at bounding box center [420, 388] width 42 height 25
click at [491, 390] on button "Skip" at bounding box center [493, 388] width 42 height 25
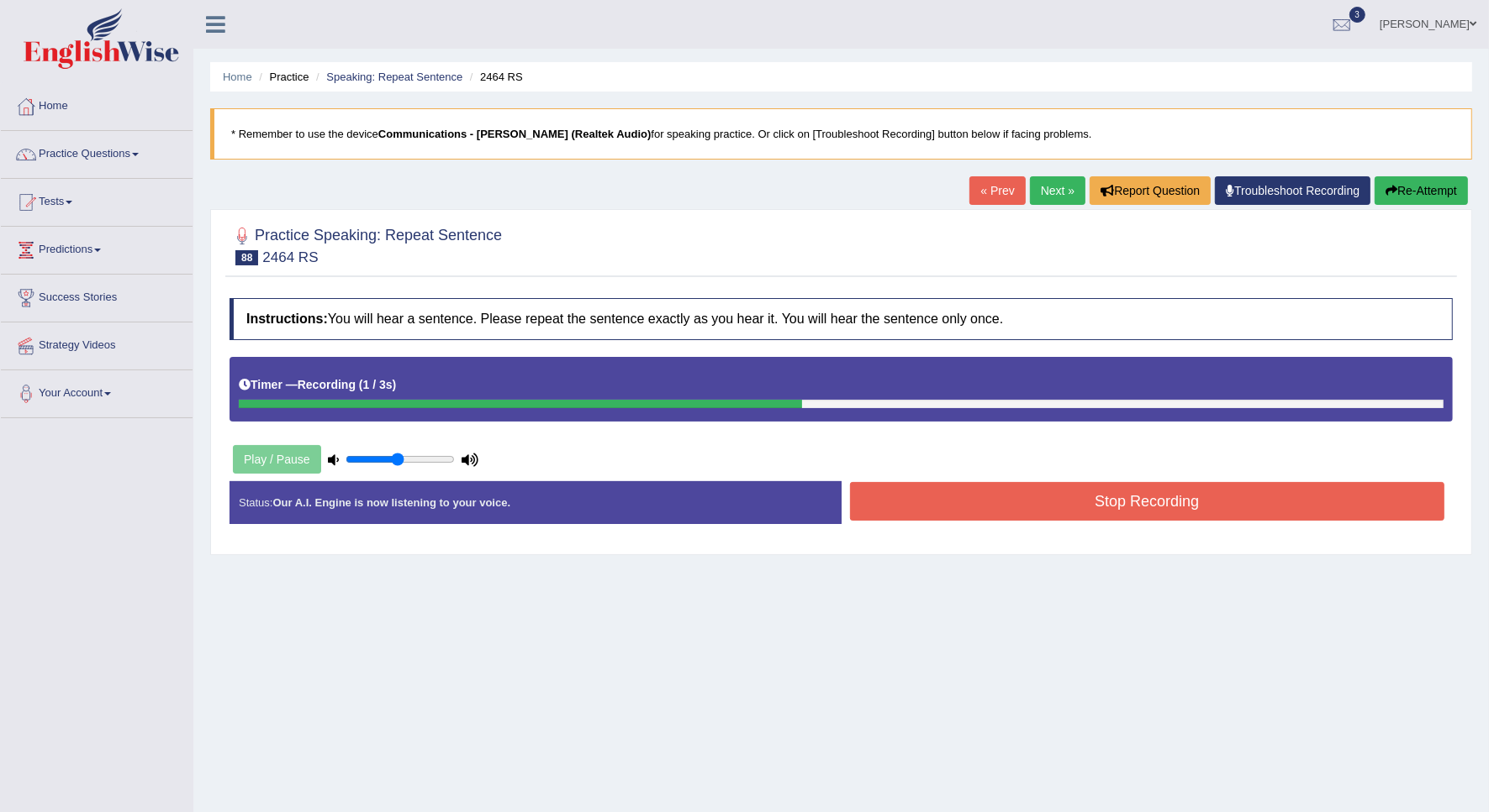
click at [927, 505] on button "Stop Recording" at bounding box center [1148, 502] width 595 height 39
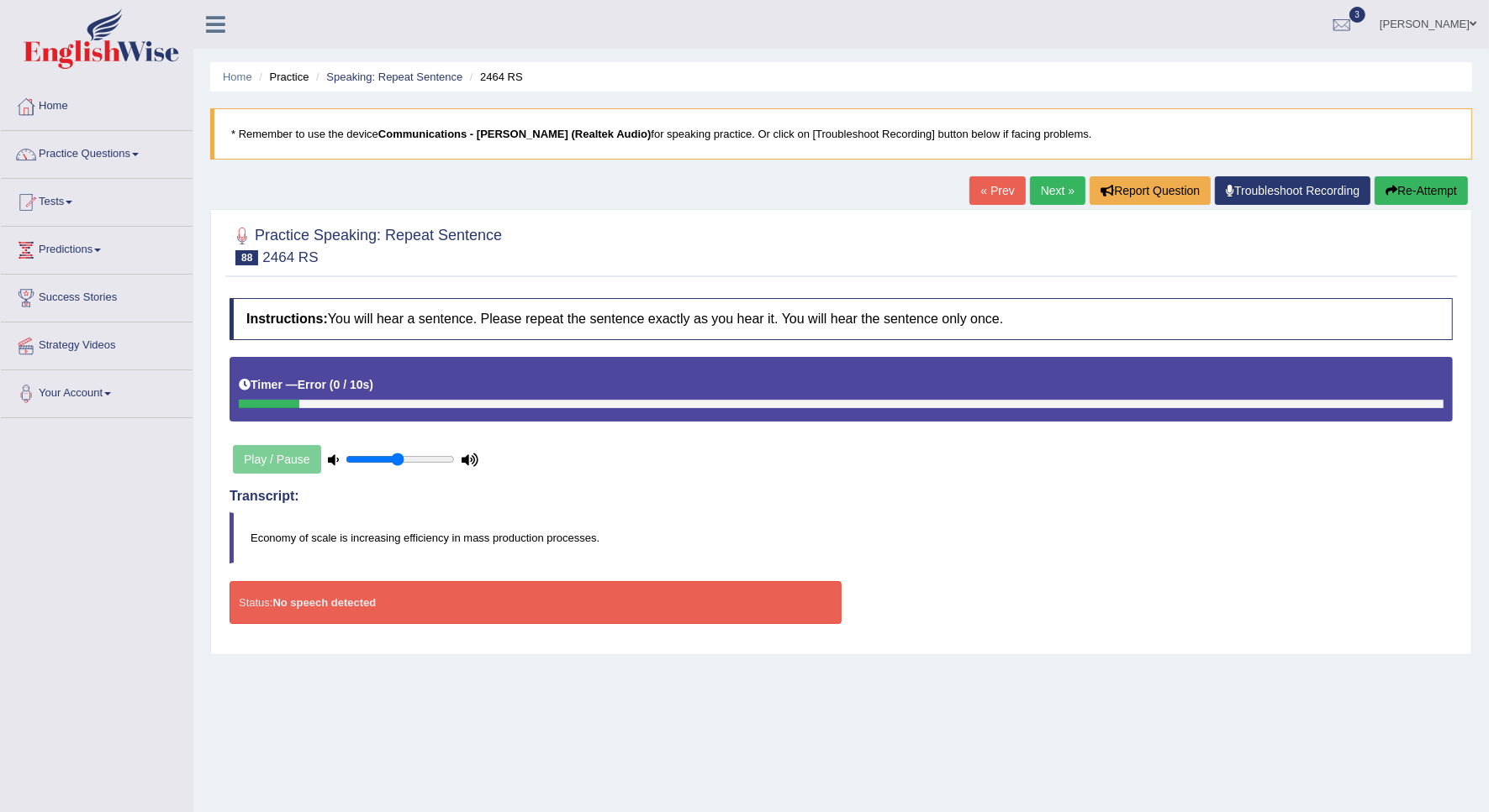
click at [1420, 182] on button "Re-Attempt" at bounding box center [1421, 190] width 93 height 28
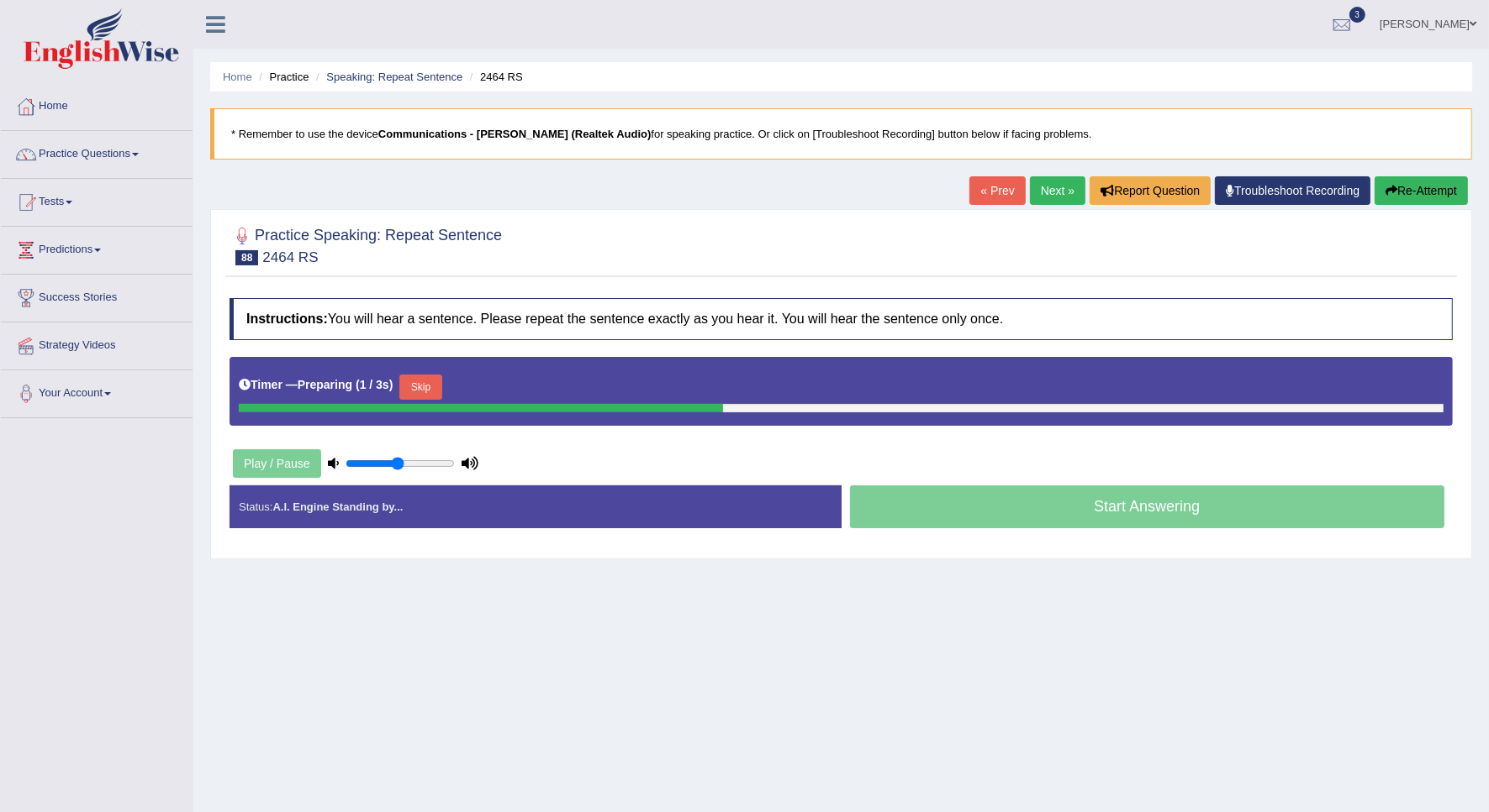
click at [400, 397] on button "Skip" at bounding box center [420, 388] width 42 height 25
click at [490, 389] on button "Skip" at bounding box center [493, 388] width 42 height 25
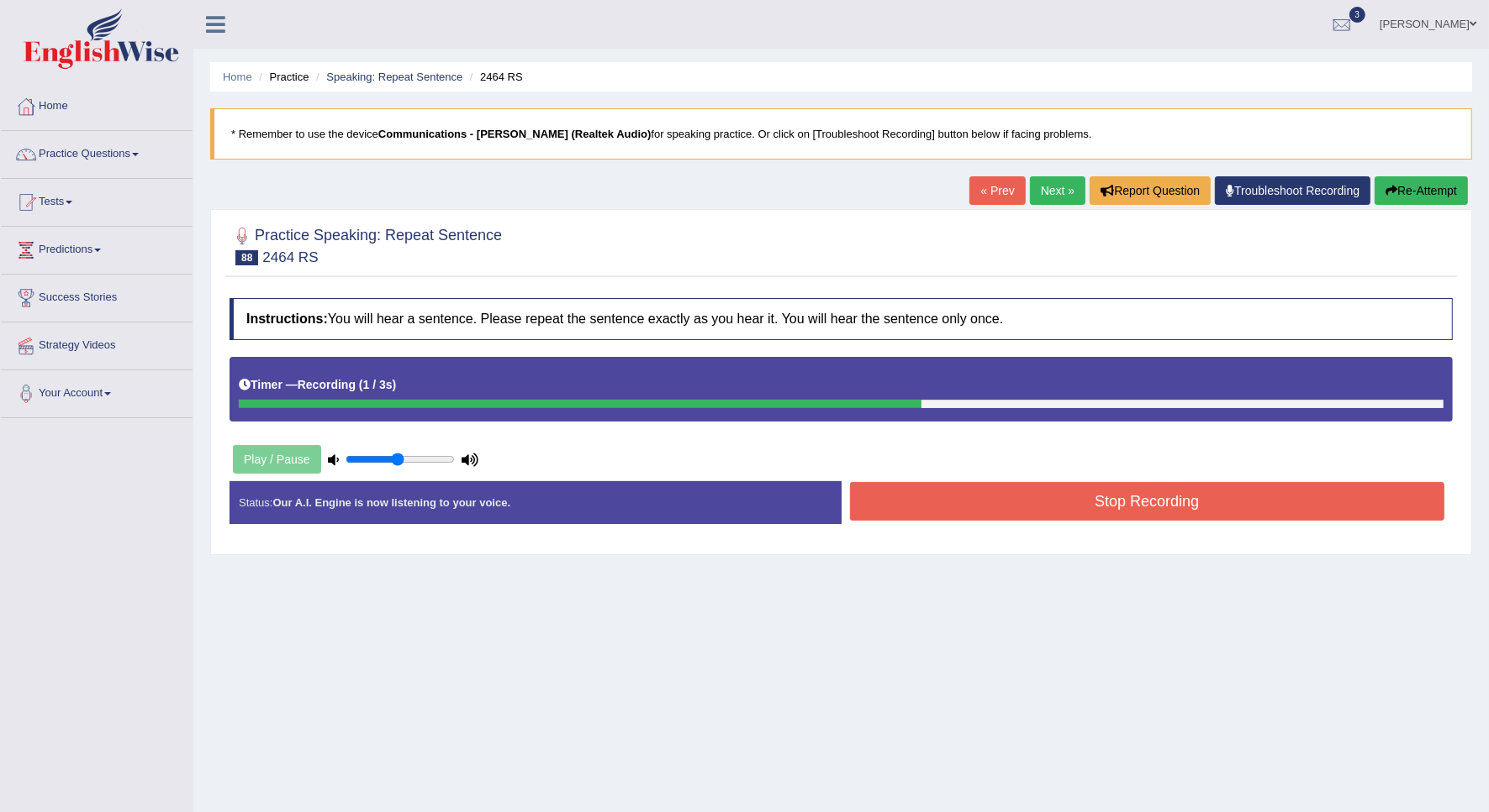
click at [980, 502] on div "Status: Our A.I. Engine is now listening to your voice. Start Answering Stop Re…" at bounding box center [841, 512] width 1223 height 60
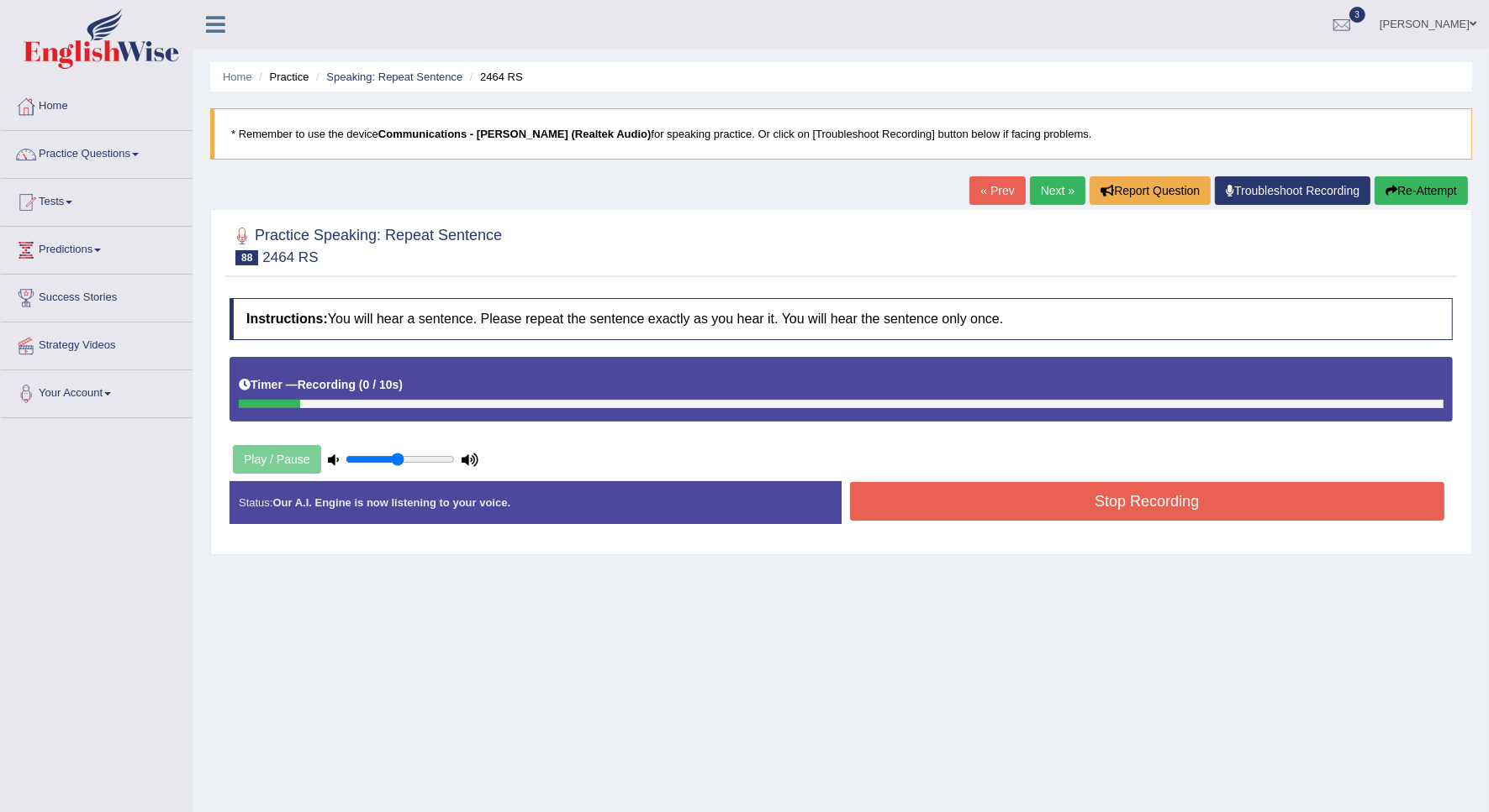
click at [980, 502] on button "Stop Recording" at bounding box center [1148, 502] width 595 height 39
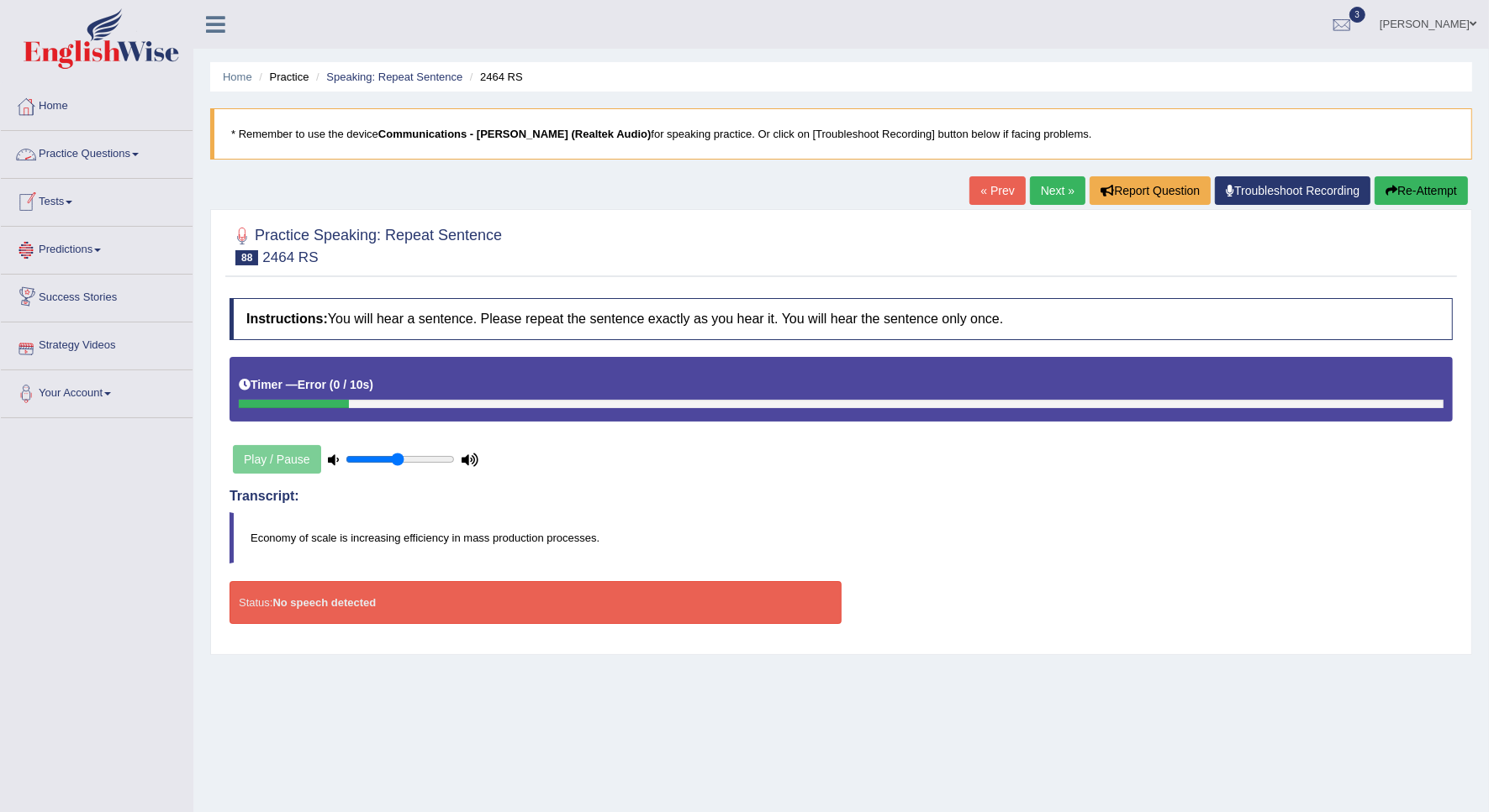
click at [124, 151] on link "Practice Questions" at bounding box center [97, 151] width 192 height 42
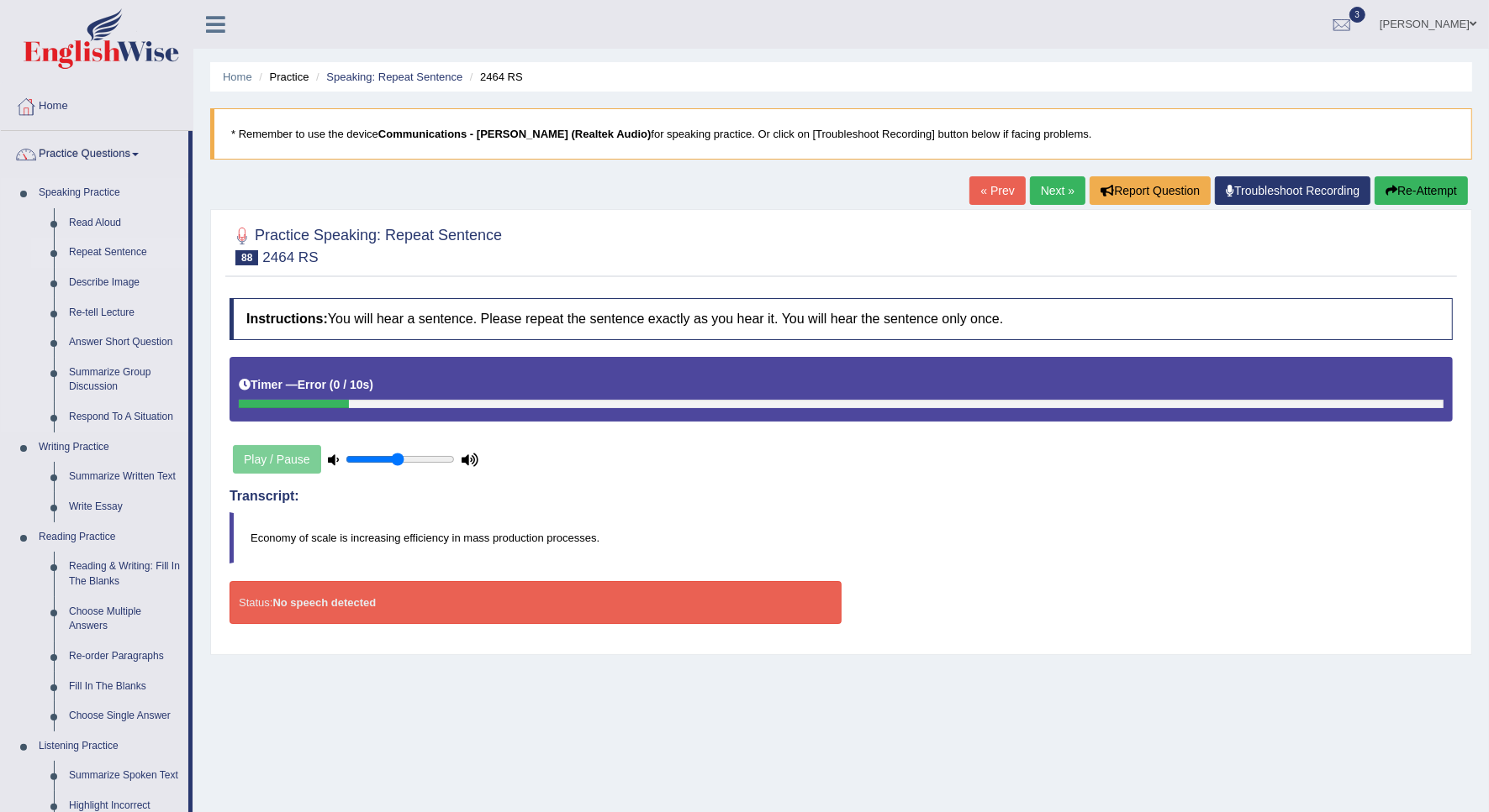
click at [123, 250] on link "Repeat Sentence" at bounding box center [124, 252] width 127 height 30
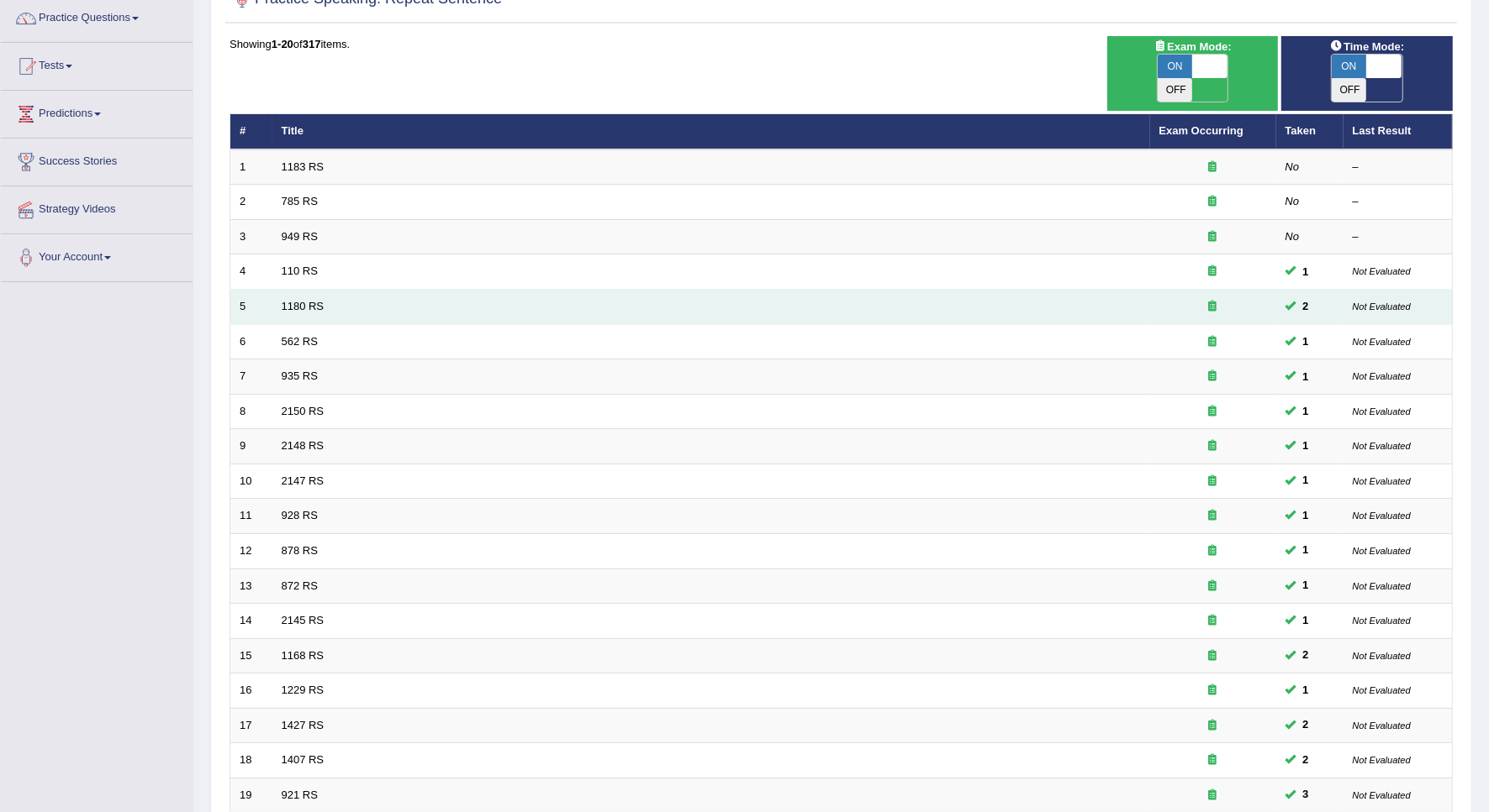
scroll to position [304, 0]
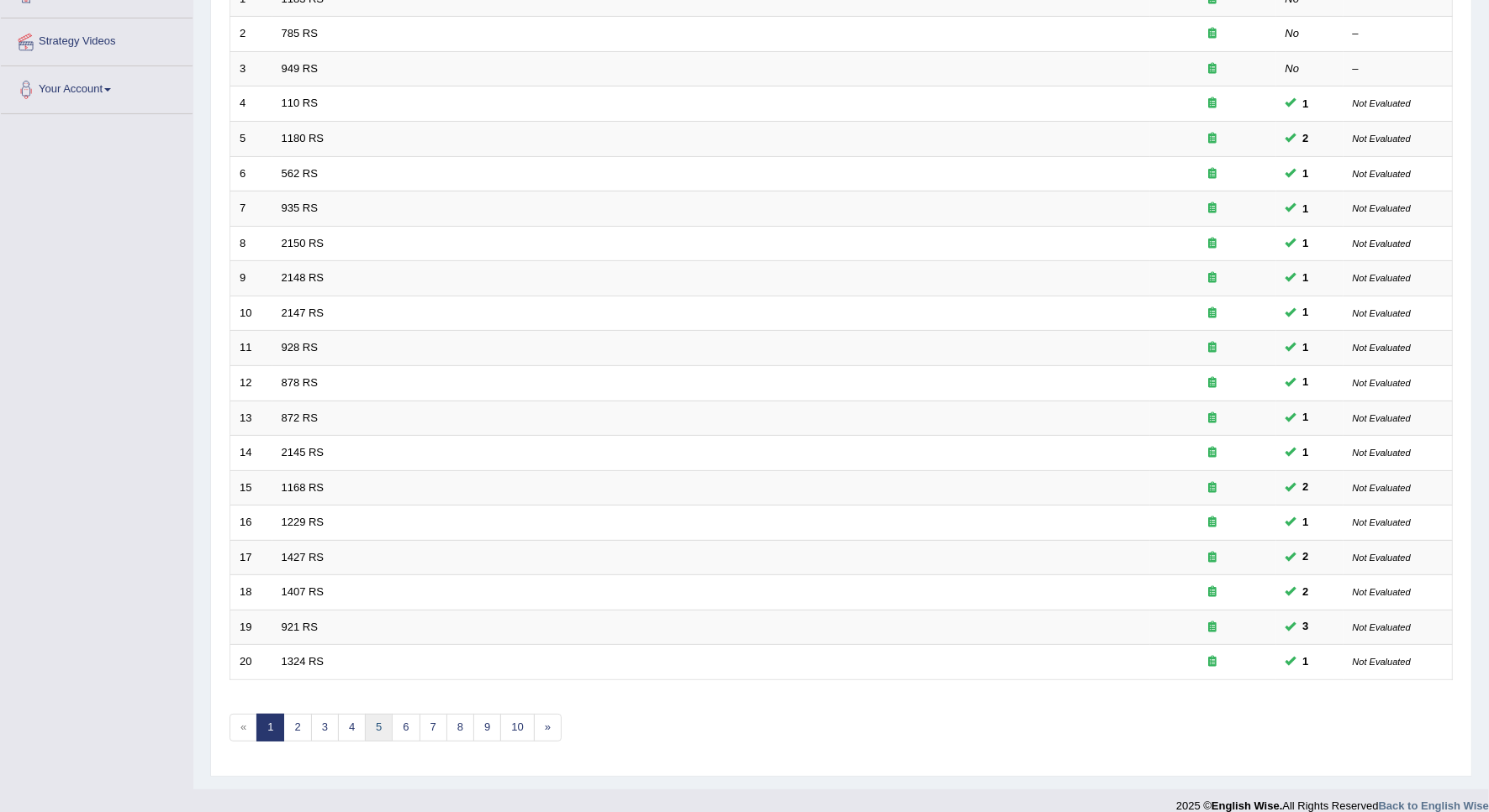
click at [384, 714] on link "5" at bounding box center [378, 728] width 28 height 28
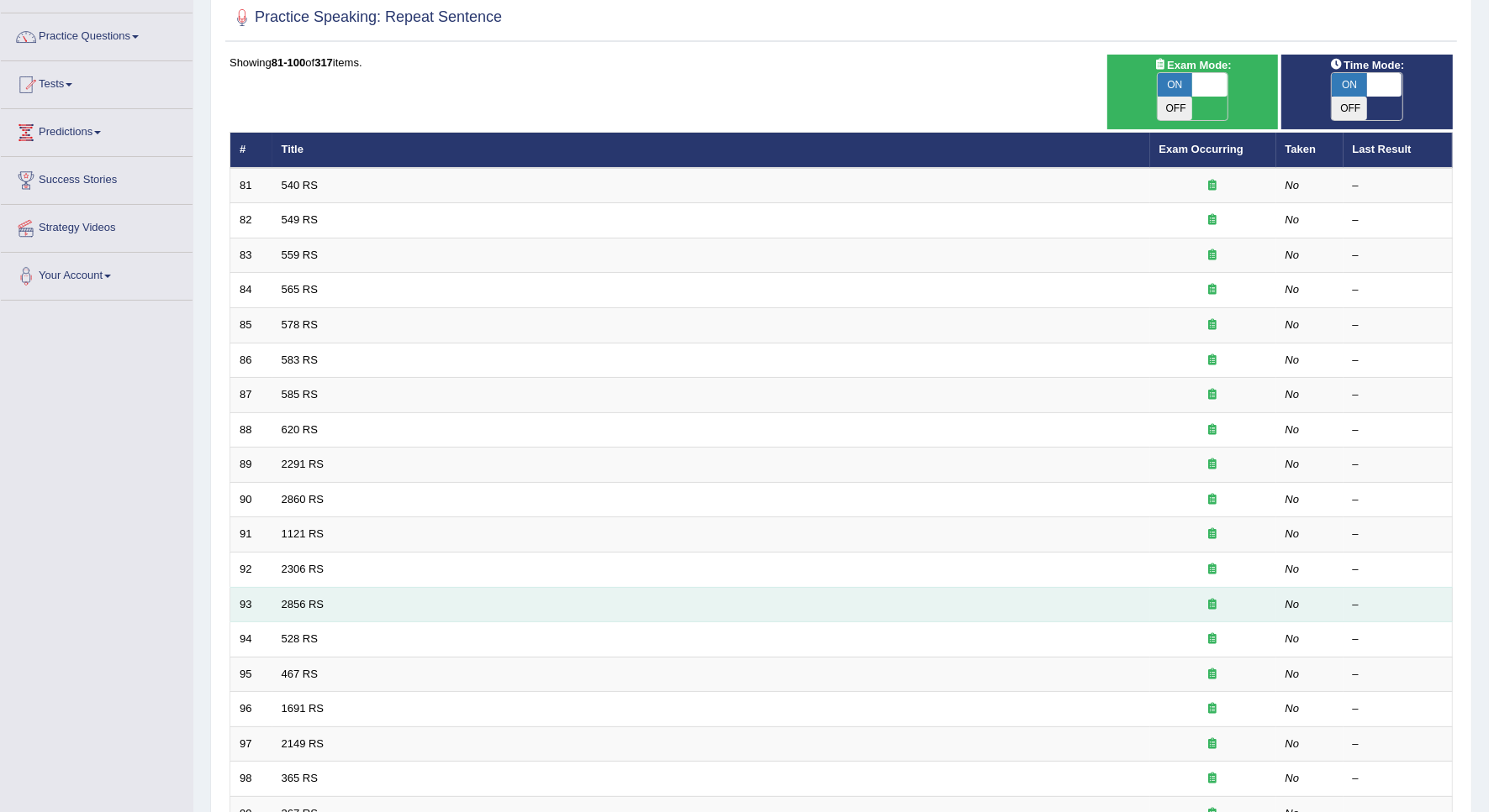
scroll to position [304, 0]
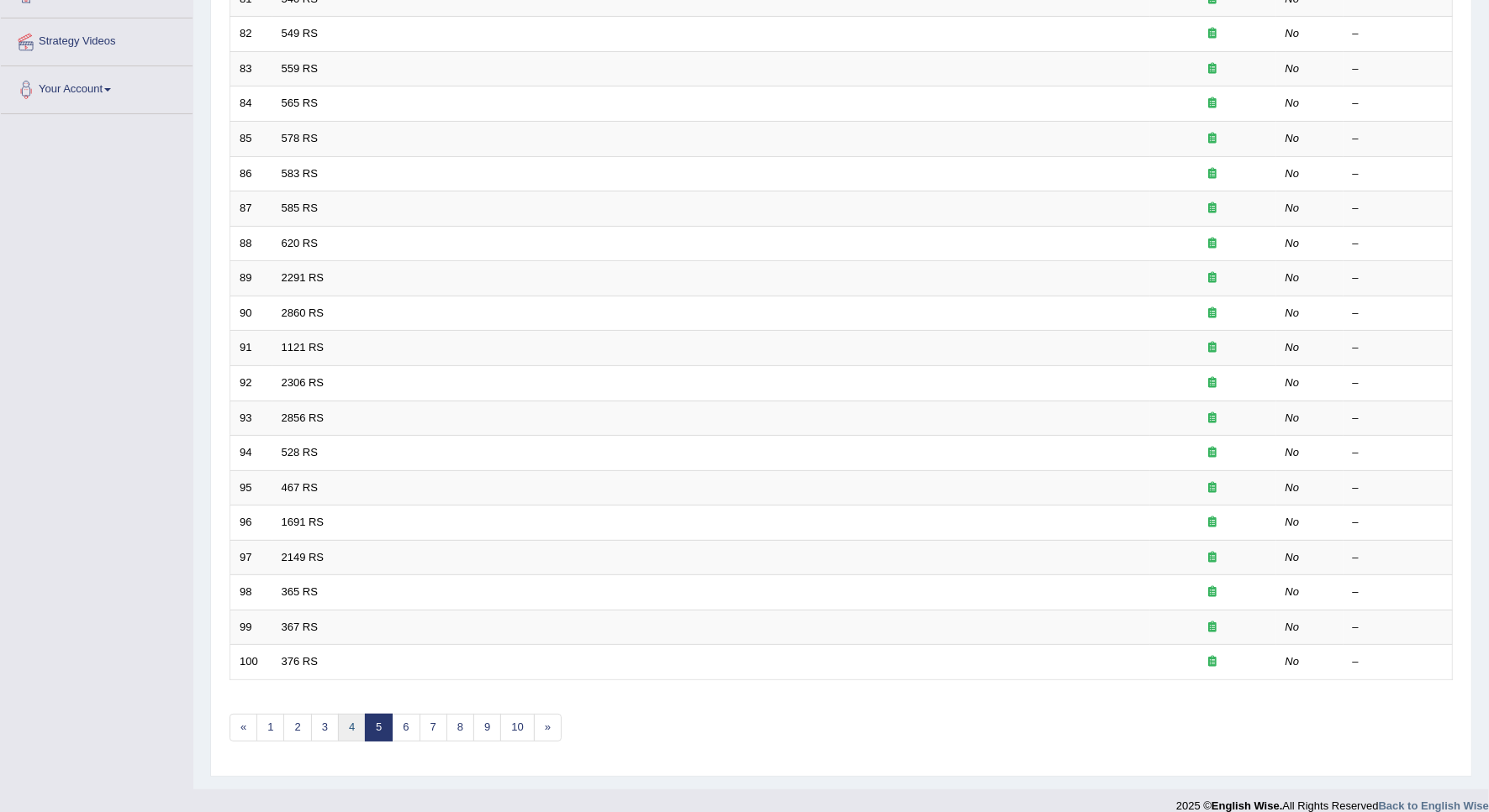
click at [358, 714] on link "4" at bounding box center [352, 728] width 28 height 28
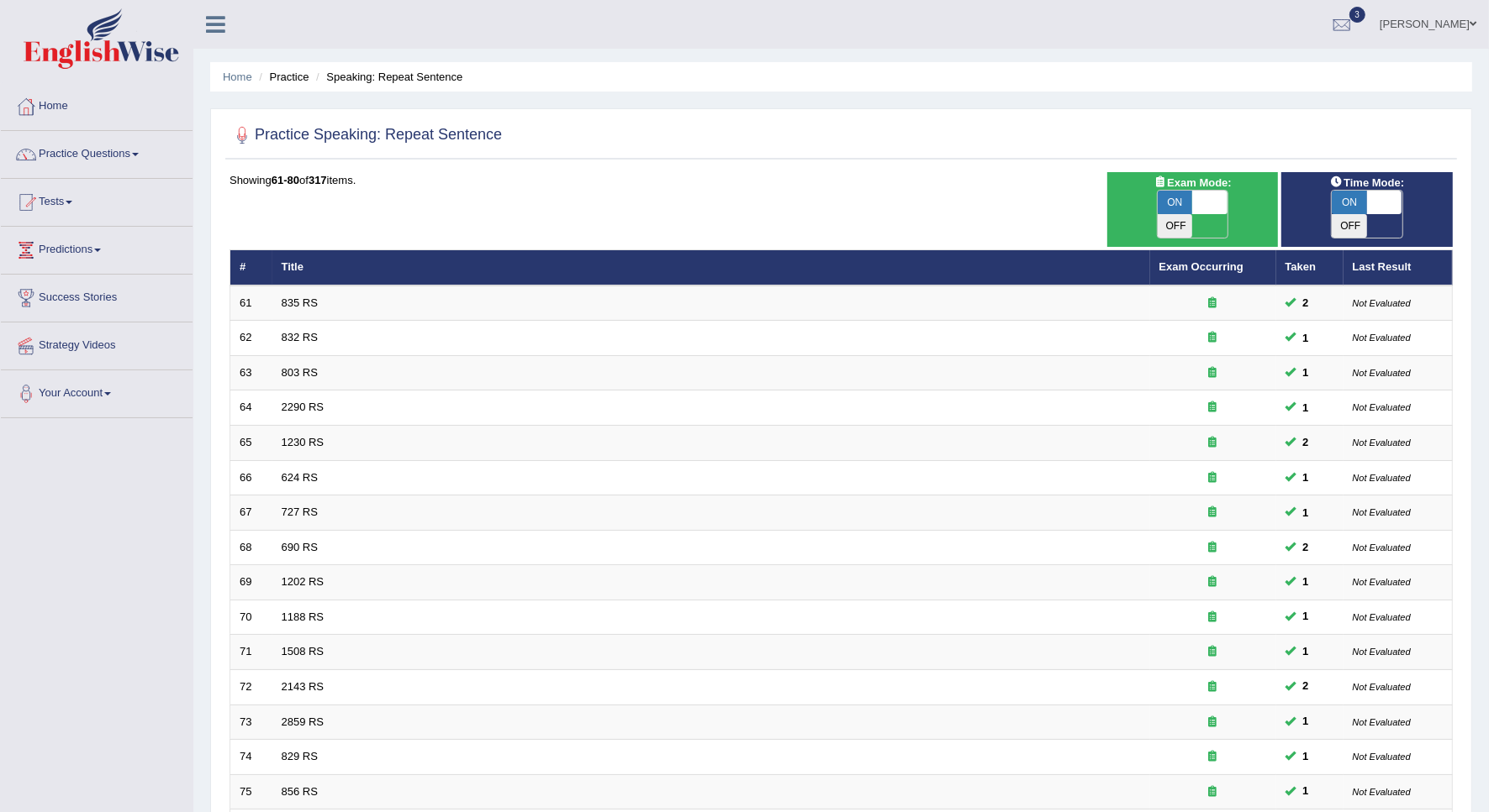
scroll to position [304, 0]
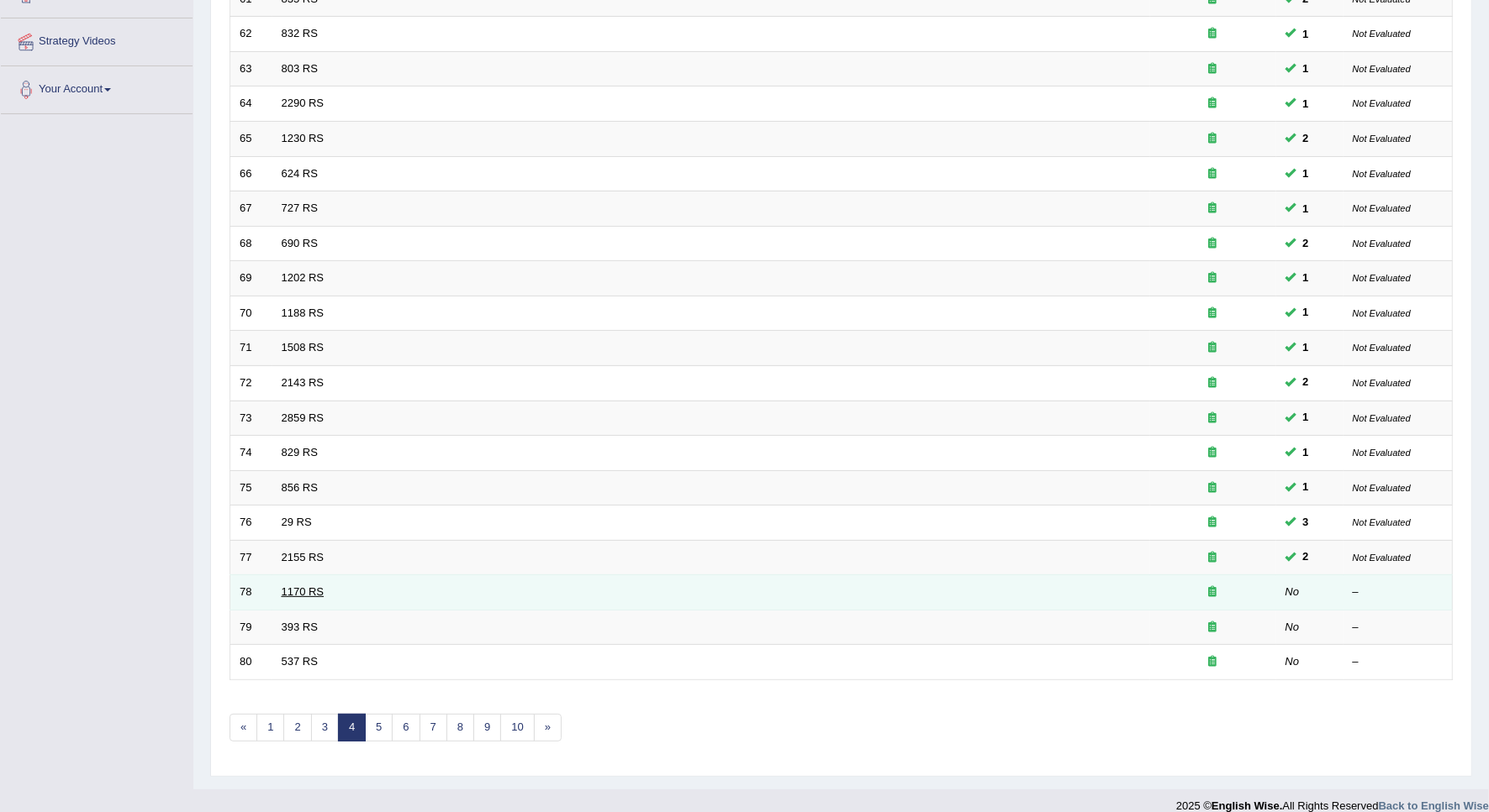
click at [284, 585] on link "1170 RS" at bounding box center [302, 591] width 43 height 13
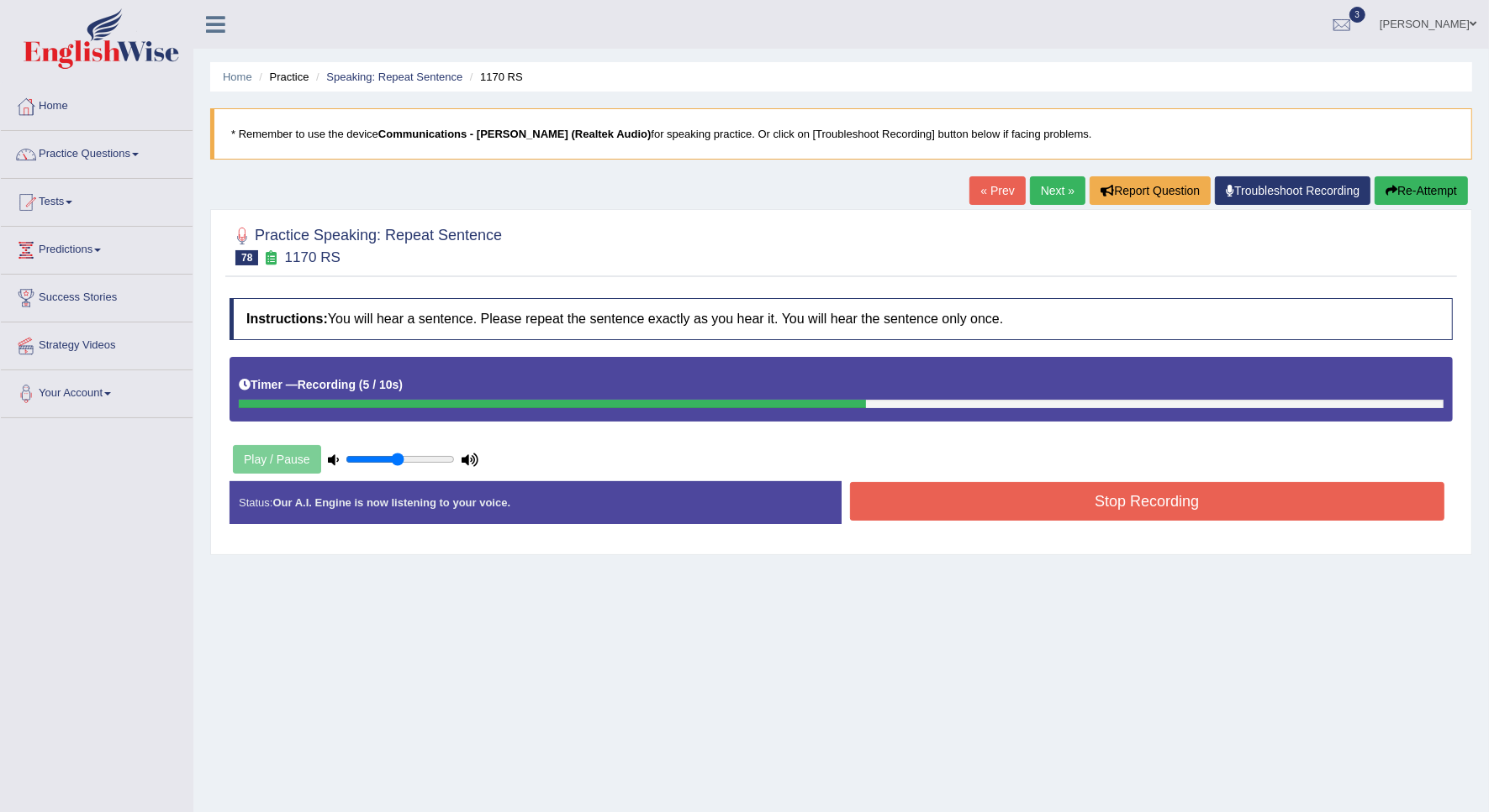
click at [965, 496] on button "Stop Recording" at bounding box center [1148, 502] width 595 height 39
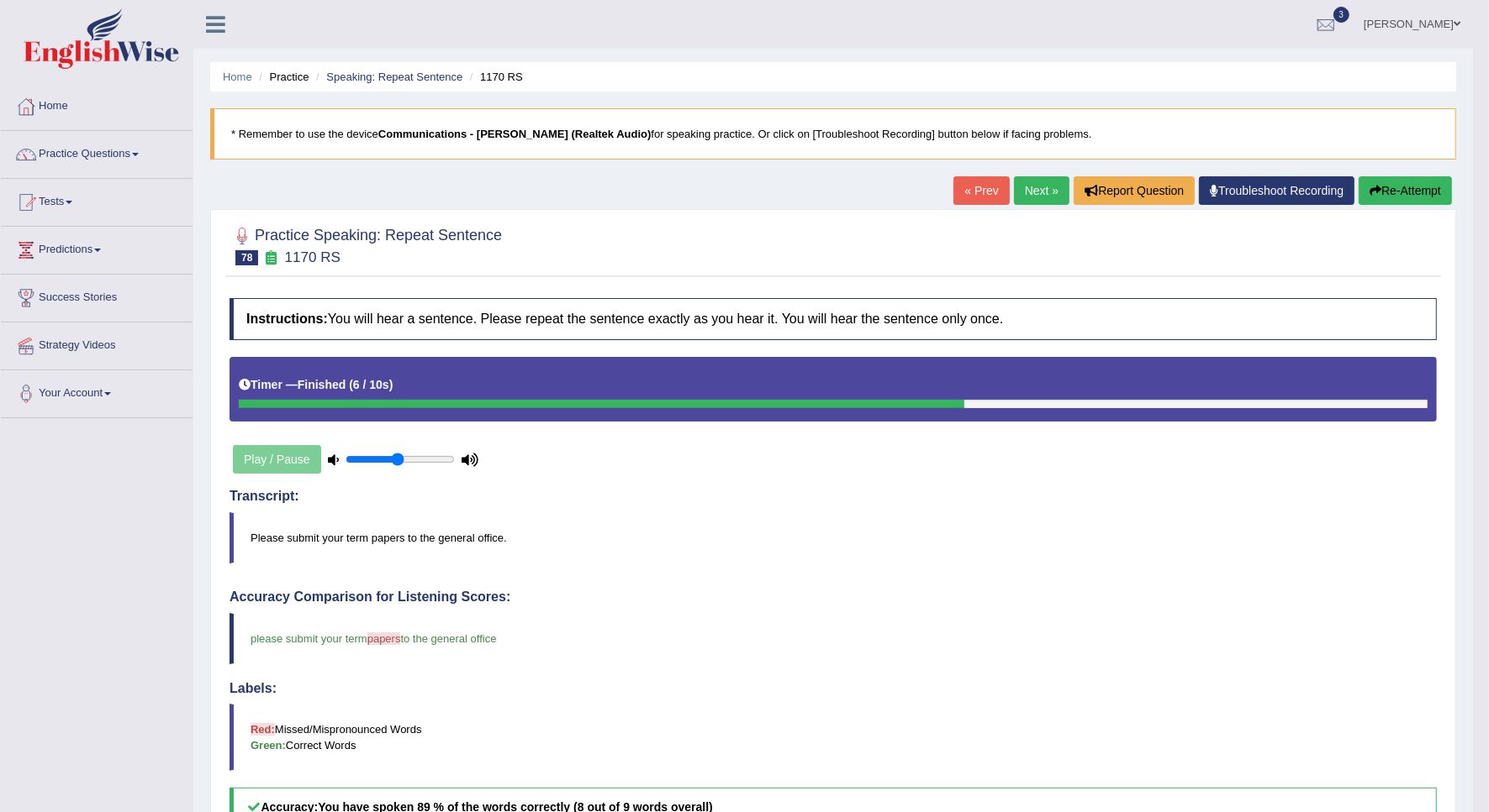
click at [1034, 182] on link "Next »" at bounding box center [1041, 190] width 55 height 28
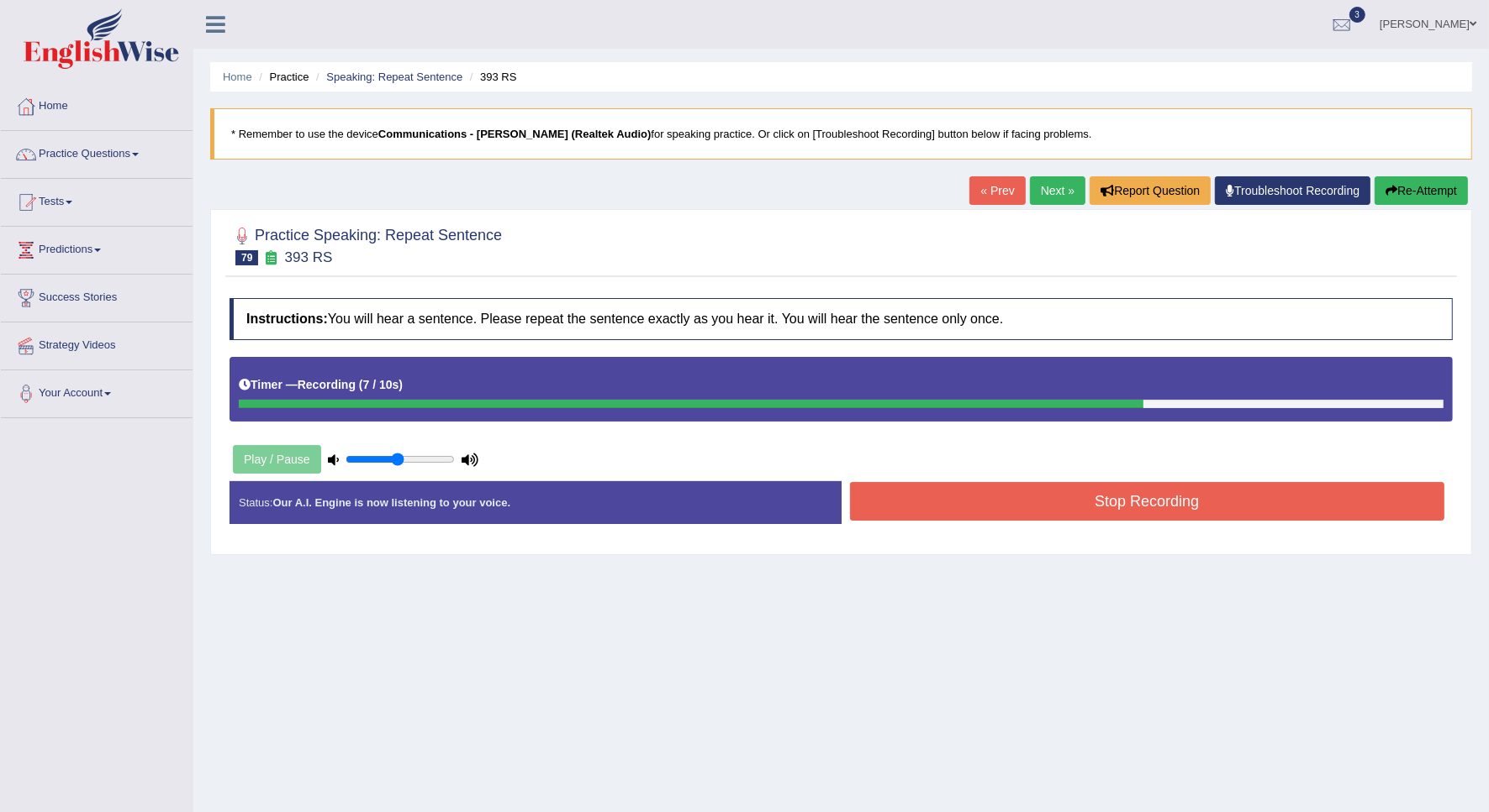
drag, startPoint x: 1404, startPoint y: 187, endPoint x: 1287, endPoint y: 242, distance: 129.3
click at [1404, 187] on button "Re-Attempt" at bounding box center [1421, 190] width 93 height 28
click at [944, 514] on button "Stop Recording" at bounding box center [1148, 502] width 595 height 39
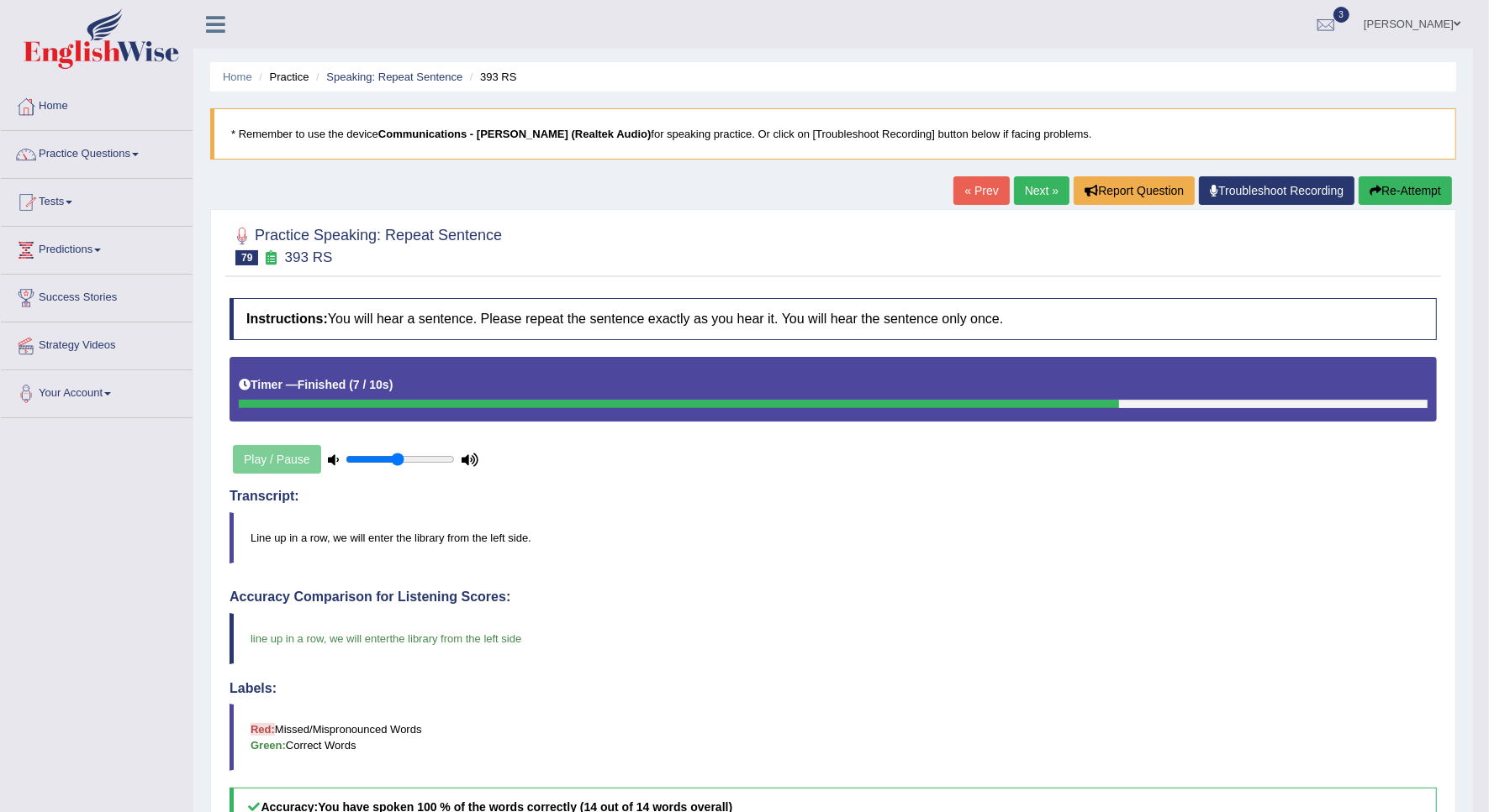
click at [1023, 190] on link "Next »" at bounding box center [1041, 190] width 55 height 28
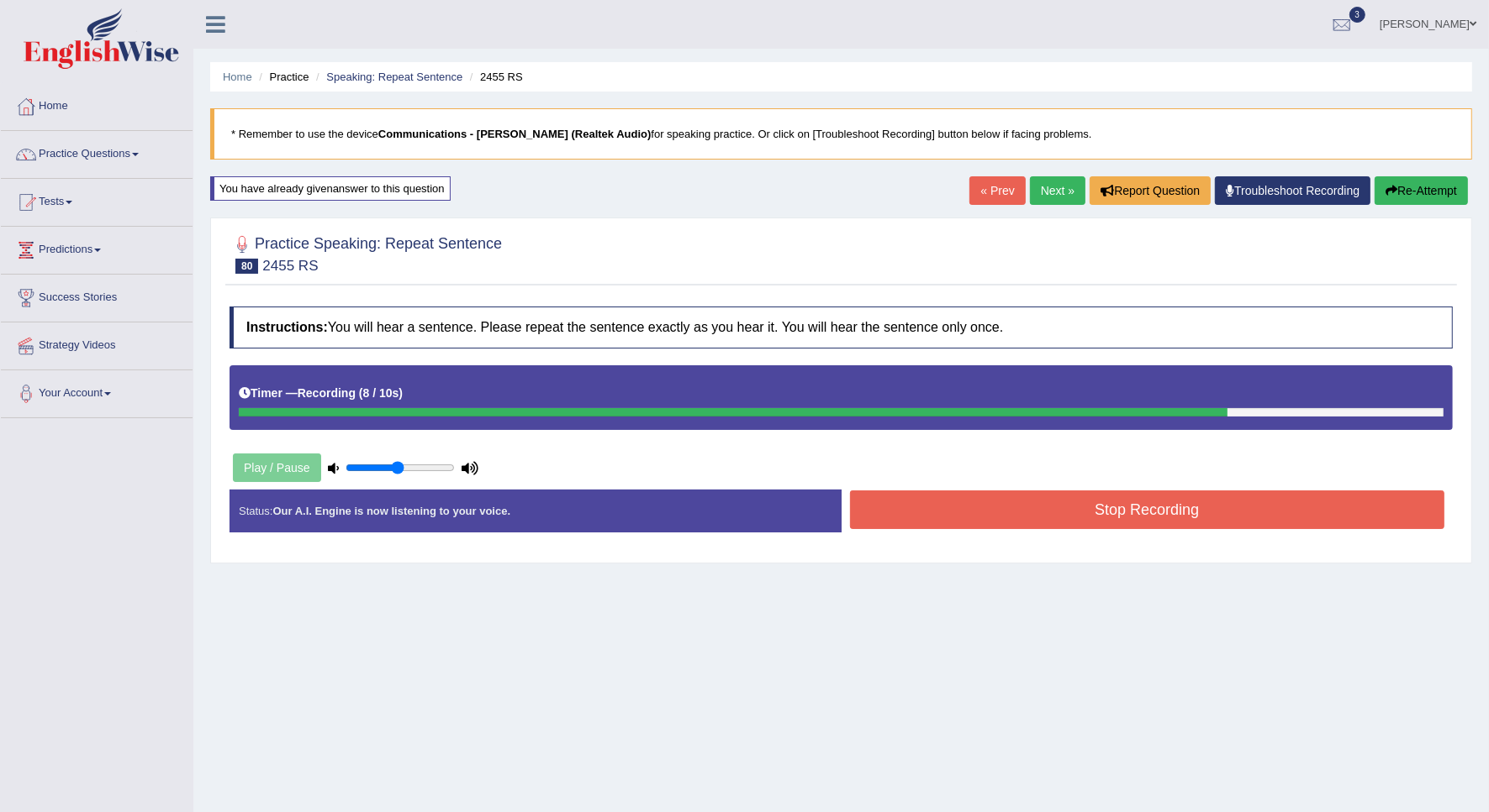
click at [885, 516] on button "Stop Recording" at bounding box center [1148, 510] width 595 height 39
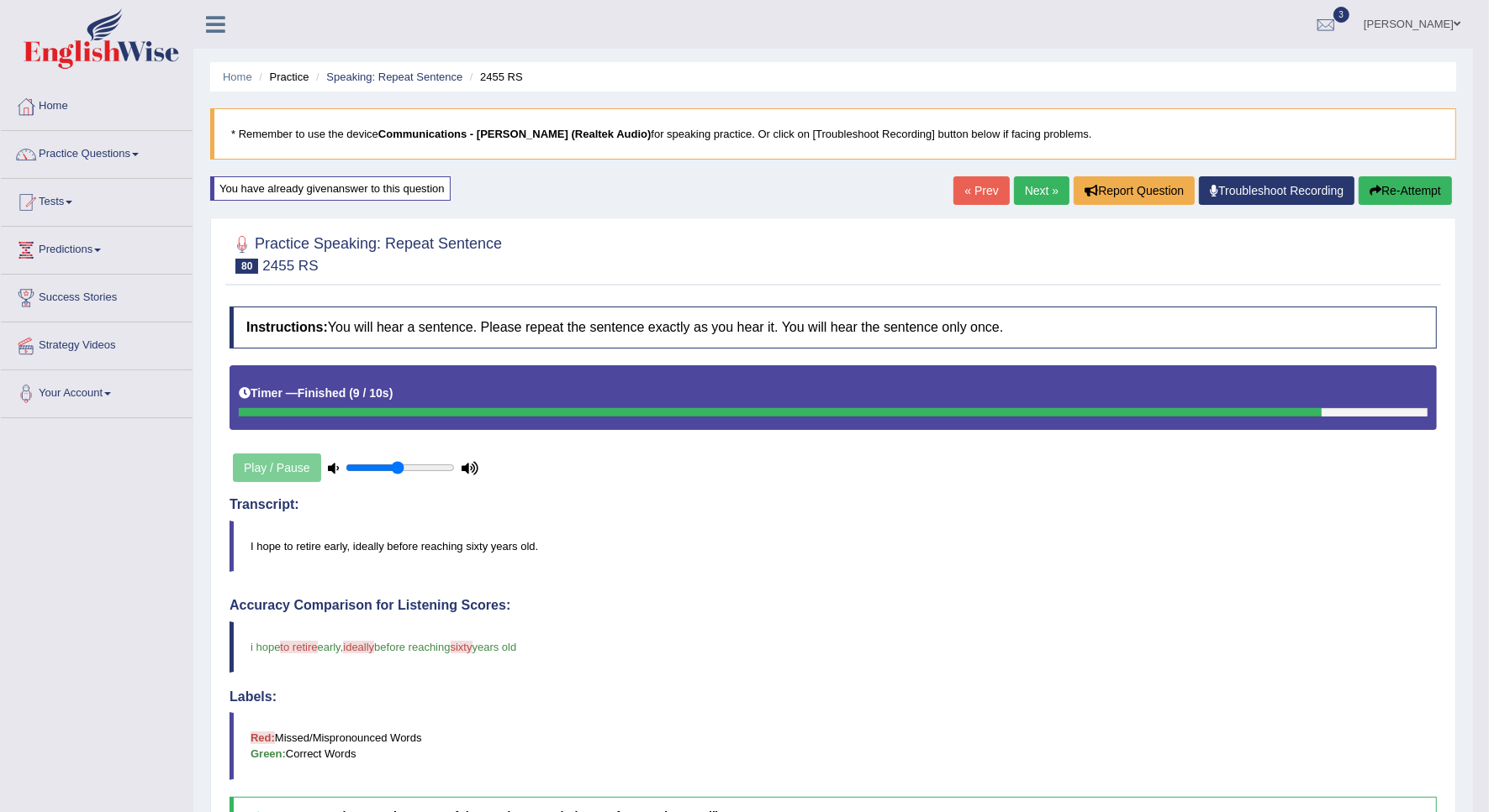
click at [1398, 191] on button "Re-Attempt" at bounding box center [1405, 190] width 93 height 28
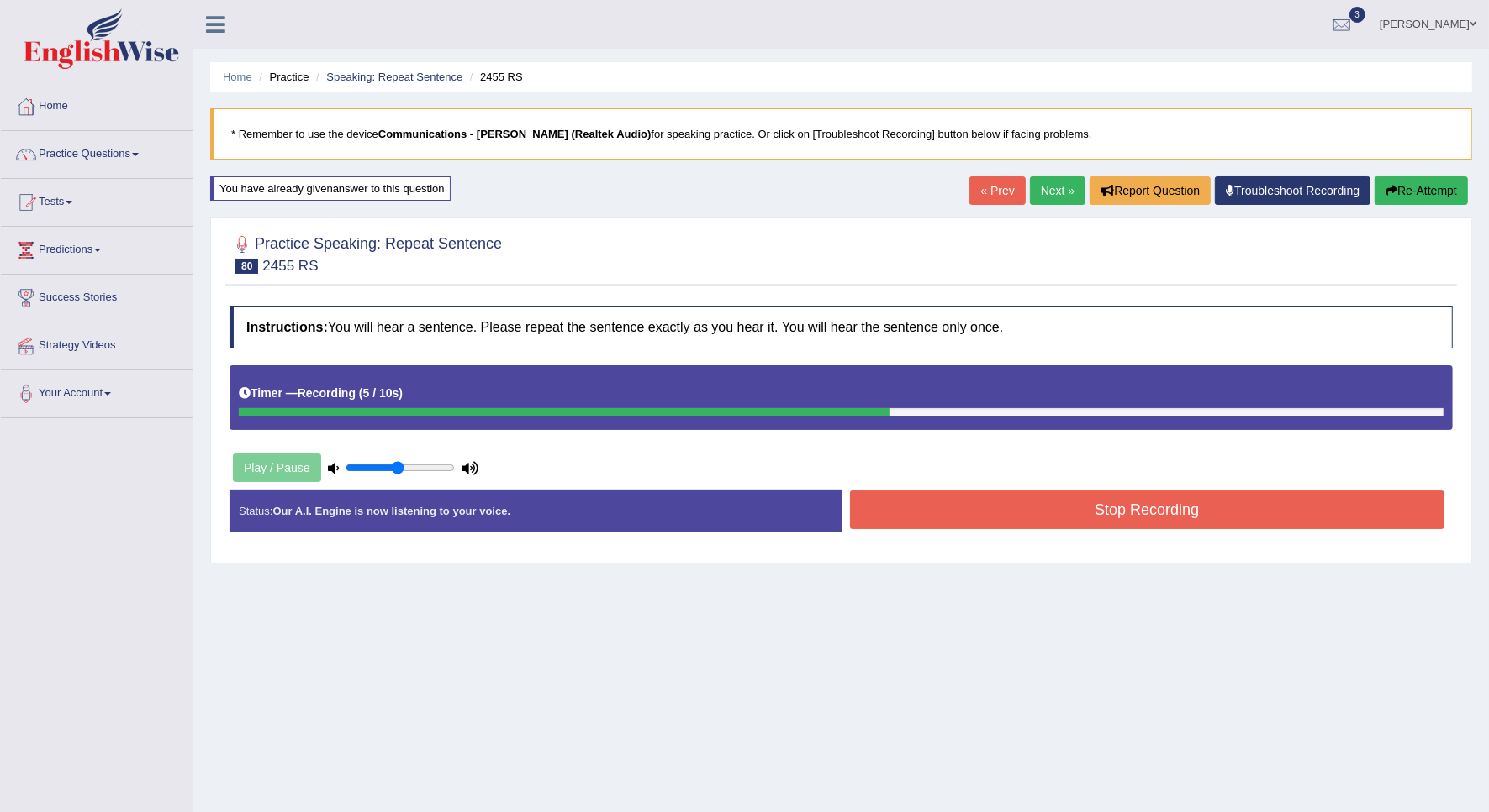
click at [905, 513] on button "Stop Recording" at bounding box center [1148, 510] width 595 height 39
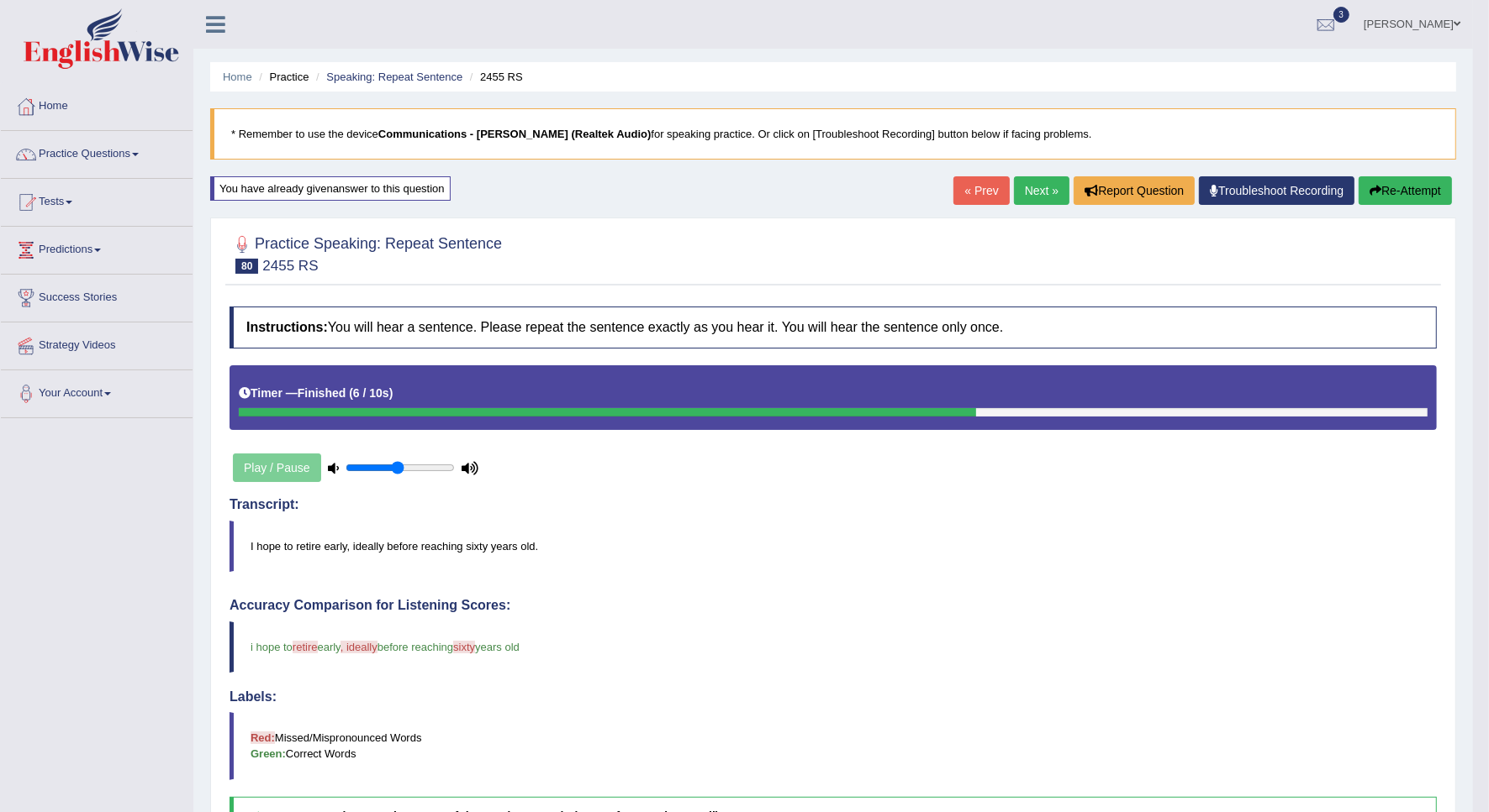
click at [1038, 185] on link "Next »" at bounding box center [1041, 190] width 55 height 28
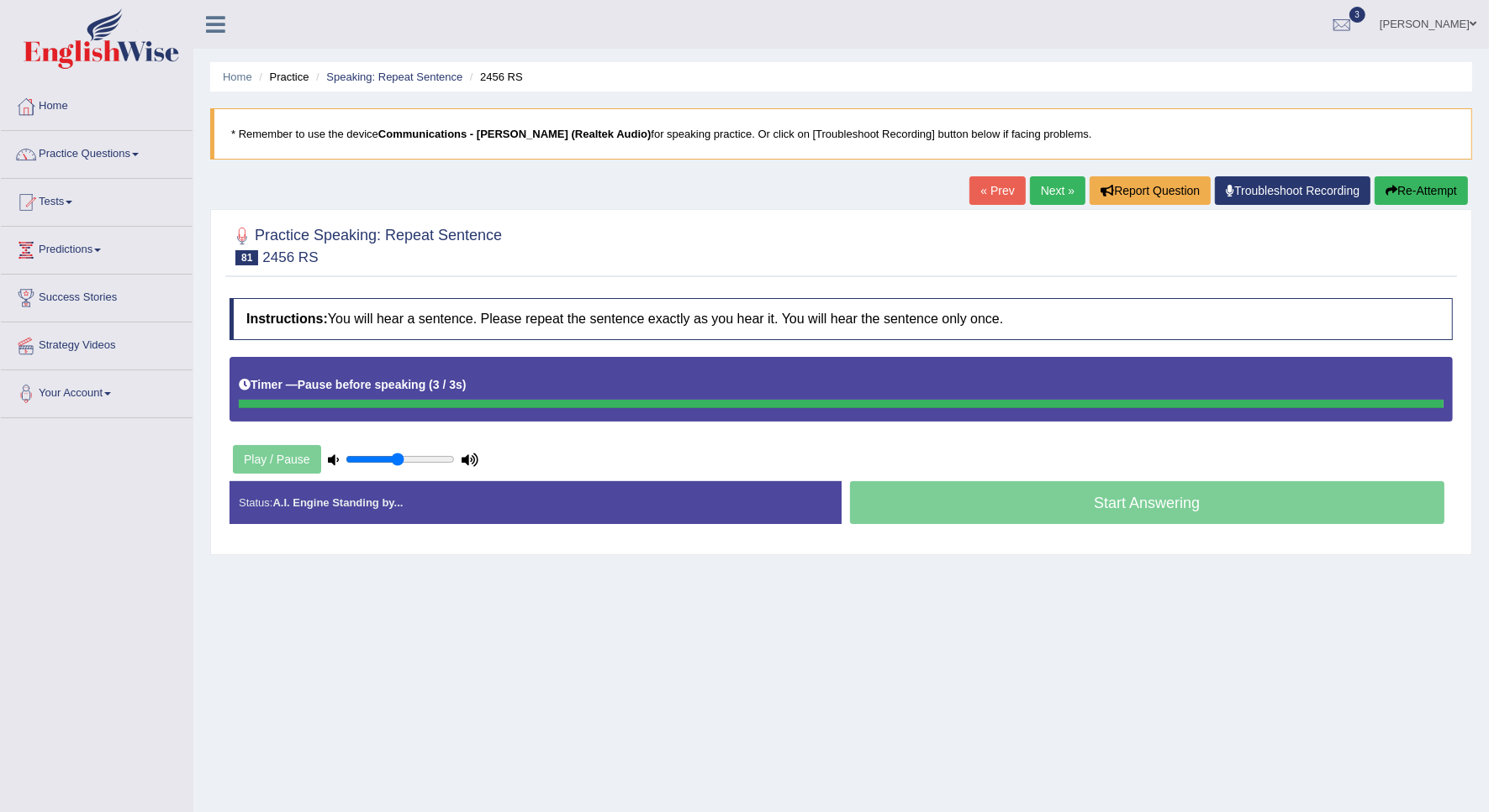
click at [1443, 186] on button "Re-Attempt" at bounding box center [1421, 190] width 93 height 28
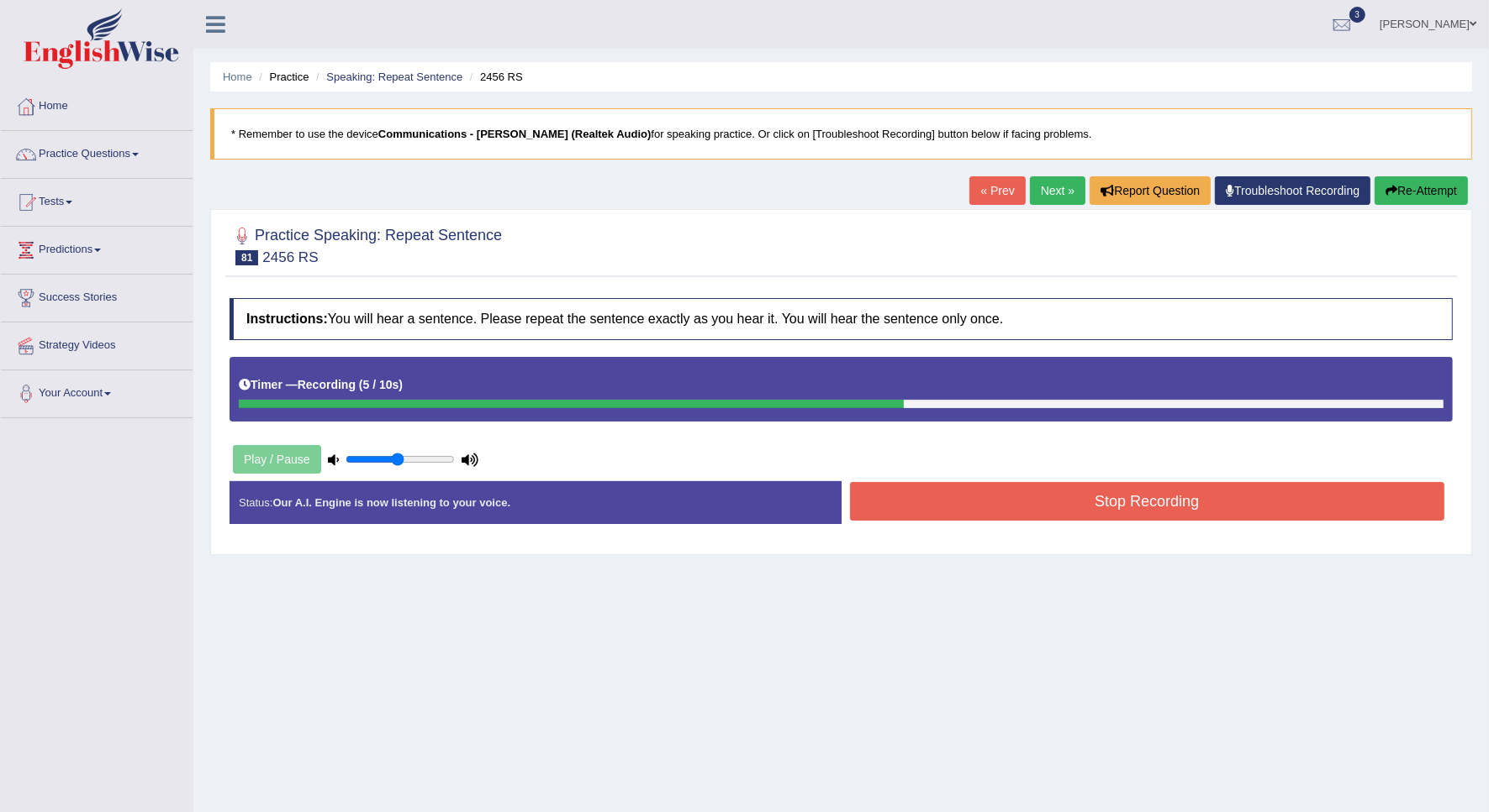
click at [943, 519] on button "Stop Recording" at bounding box center [1148, 502] width 595 height 39
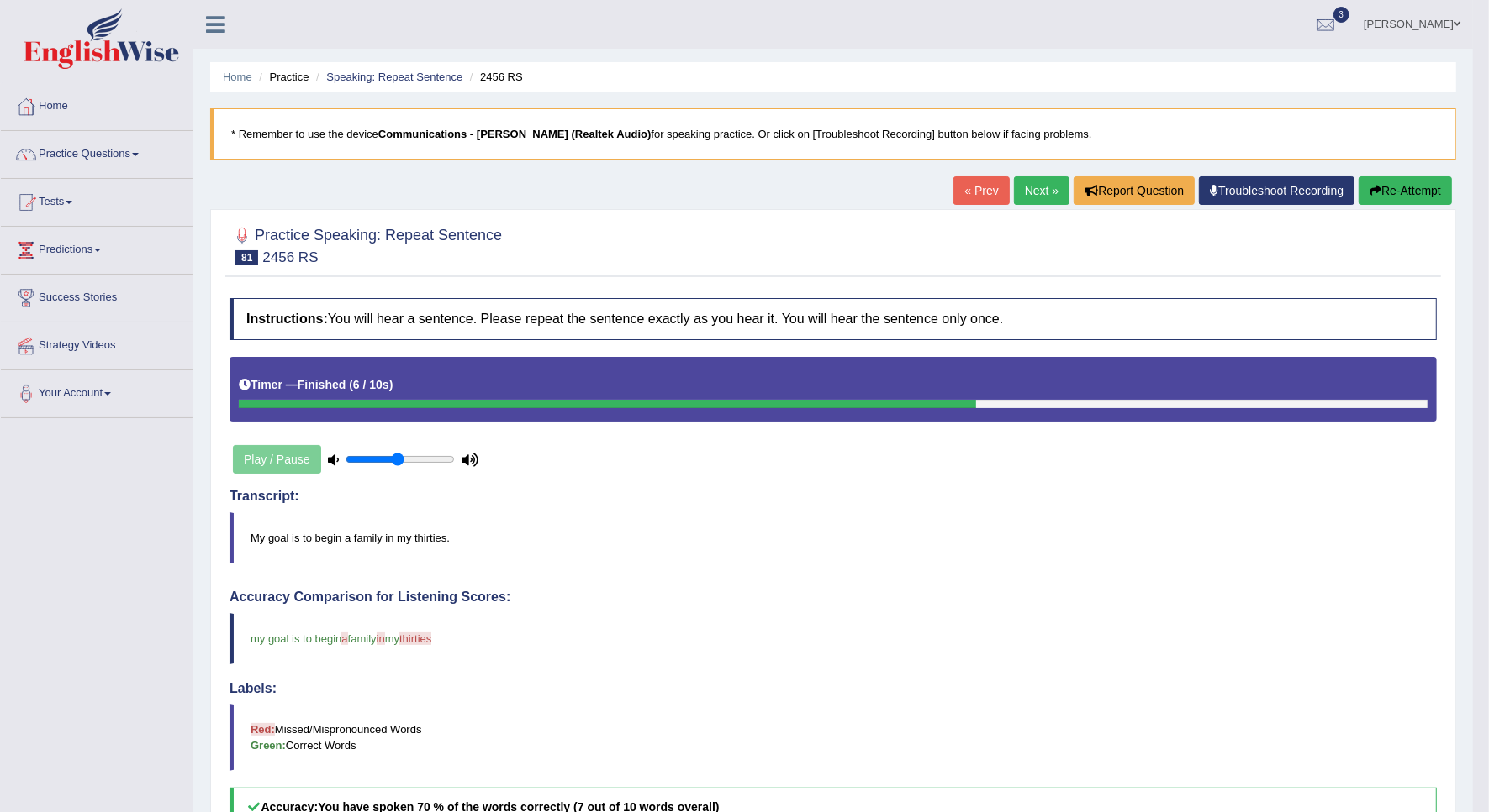
click at [1376, 189] on icon "button" at bounding box center [1376, 191] width 12 height 12
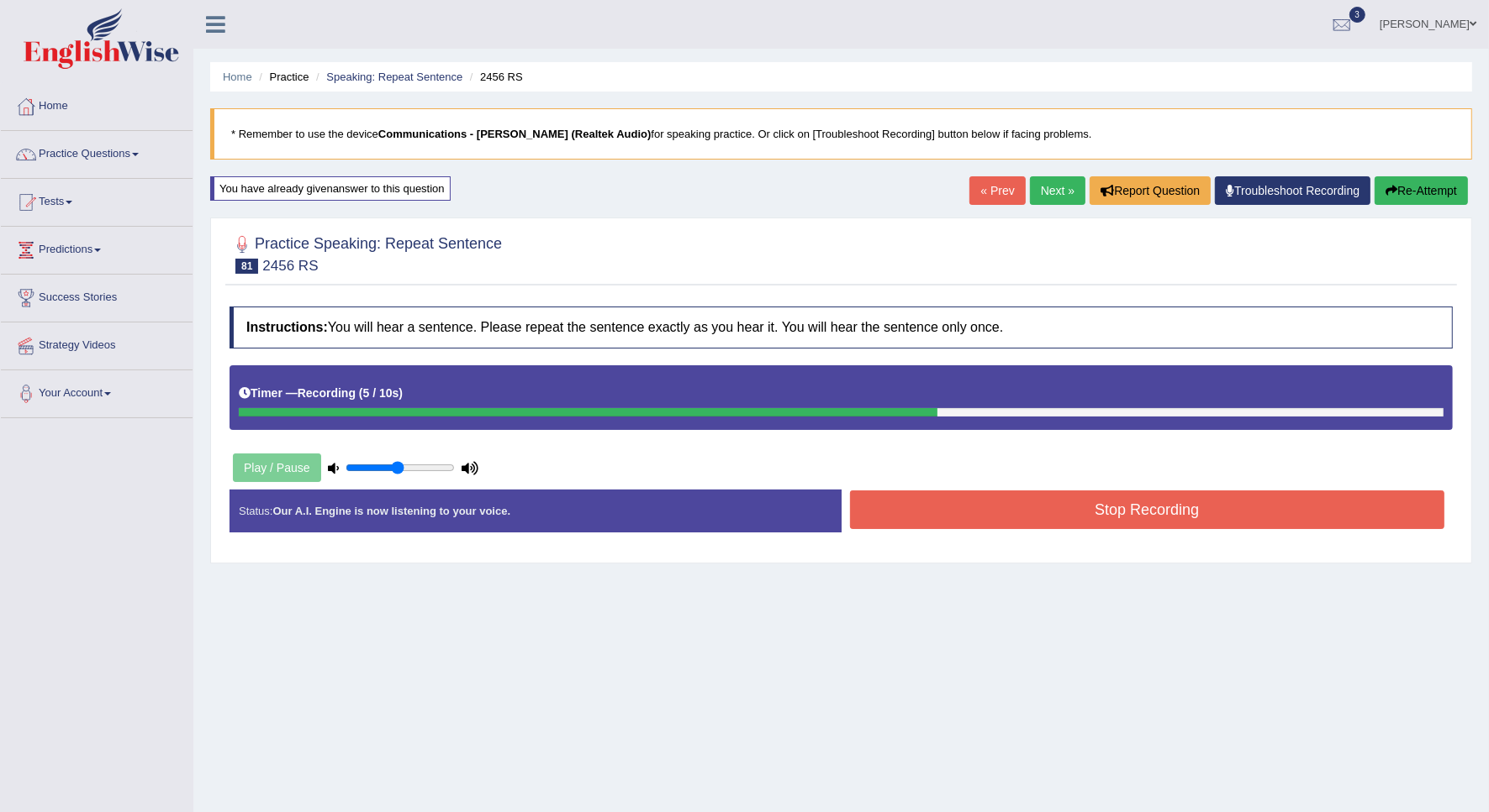
click at [943, 534] on div "Stop Recording" at bounding box center [1147, 512] width 612 height 43
click at [952, 519] on button "Stop Recording" at bounding box center [1148, 510] width 595 height 39
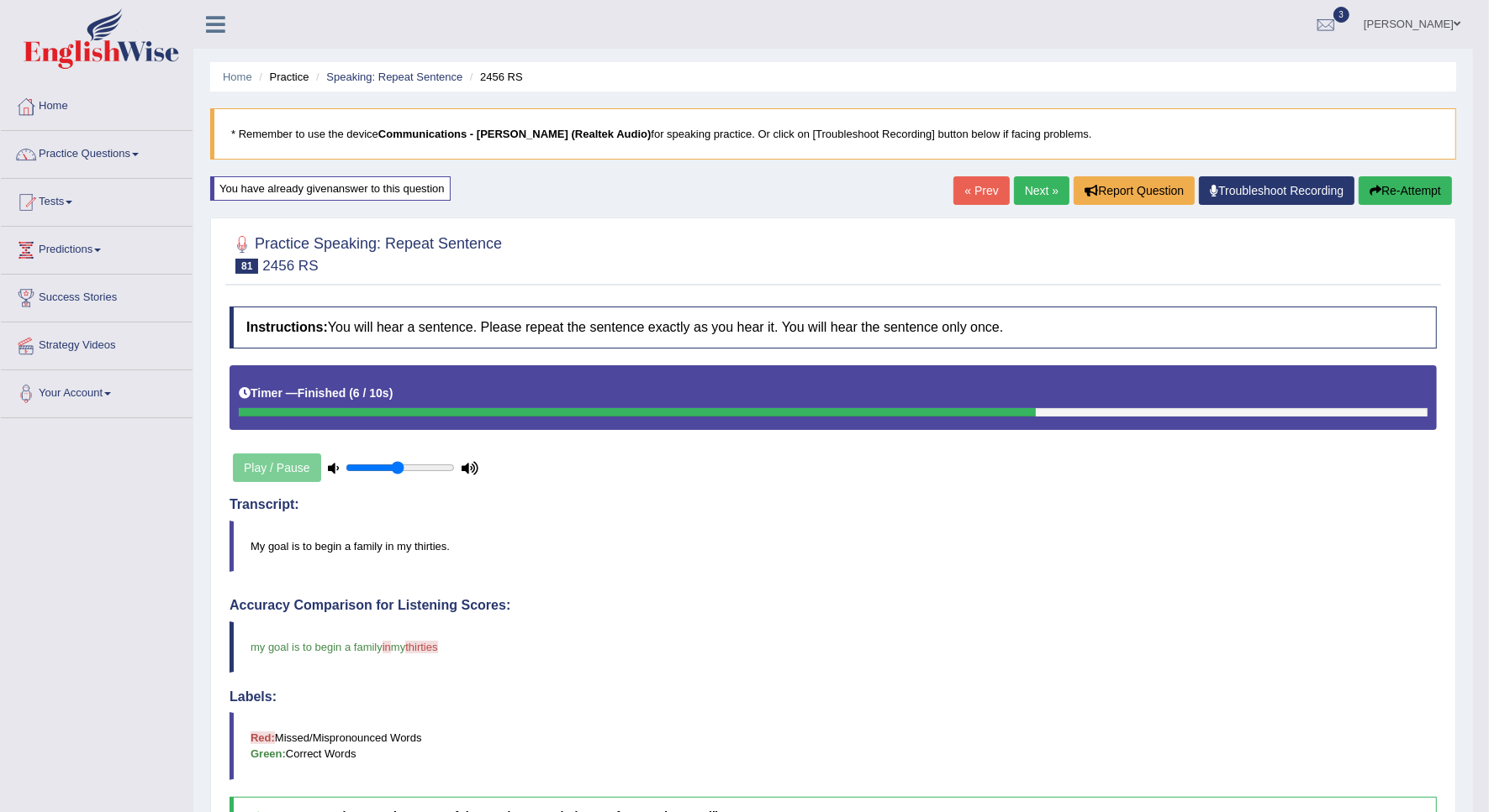
click at [427, 542] on blockquote "My goal is to begin a family in my thirties." at bounding box center [833, 547] width 1207 height 51
click at [428, 547] on blockquote "My goal is to begin a family in my thirties." at bounding box center [833, 547] width 1207 height 51
drag, startPoint x: 1034, startPoint y: 199, endPoint x: 1009, endPoint y: 255, distance: 61.3
click at [1034, 199] on link "Next »" at bounding box center [1041, 190] width 55 height 28
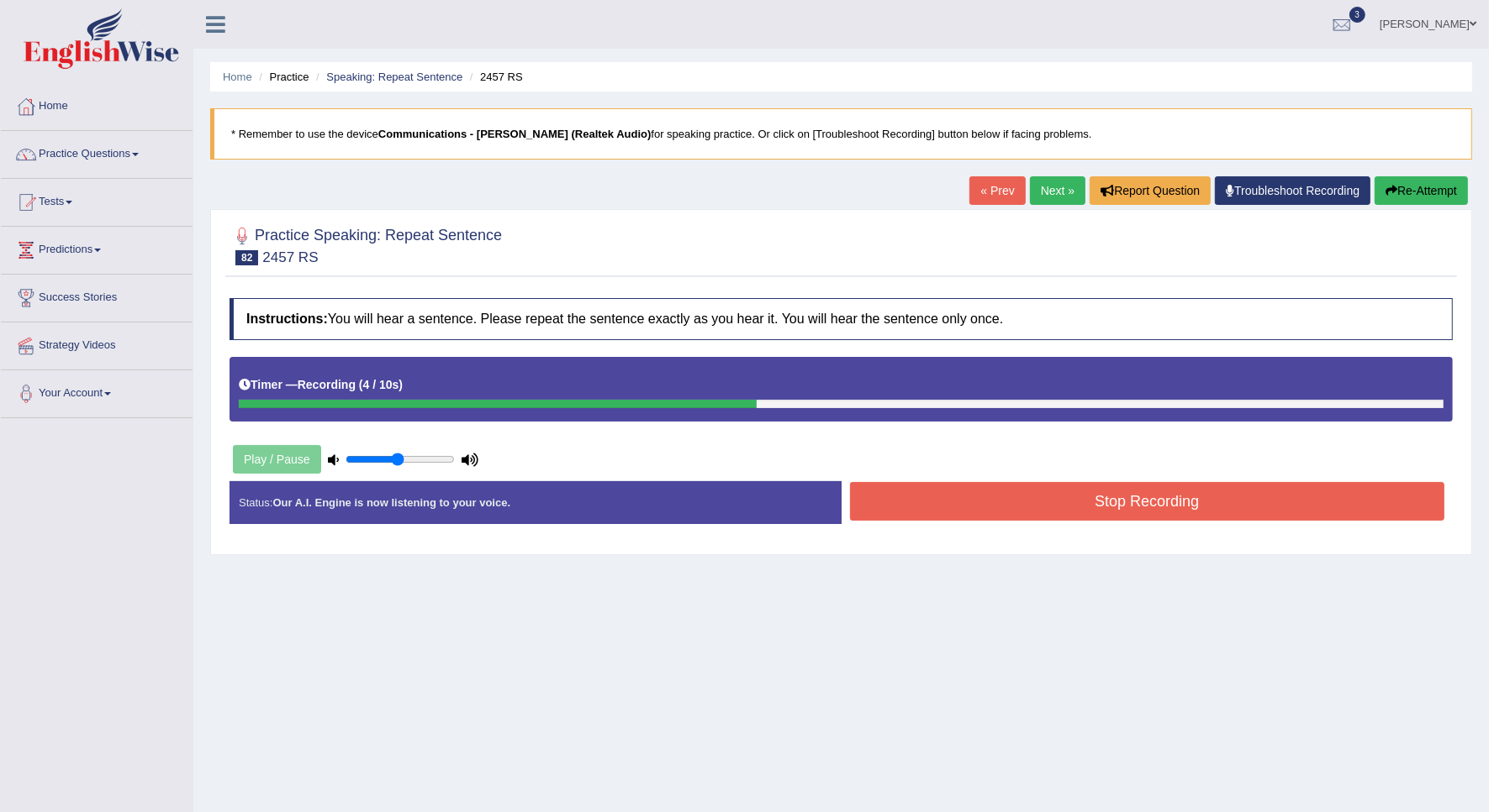
click at [1396, 183] on button "Re-Attempt" at bounding box center [1421, 190] width 93 height 28
click at [943, 501] on button "Stop Recording" at bounding box center [1148, 502] width 595 height 39
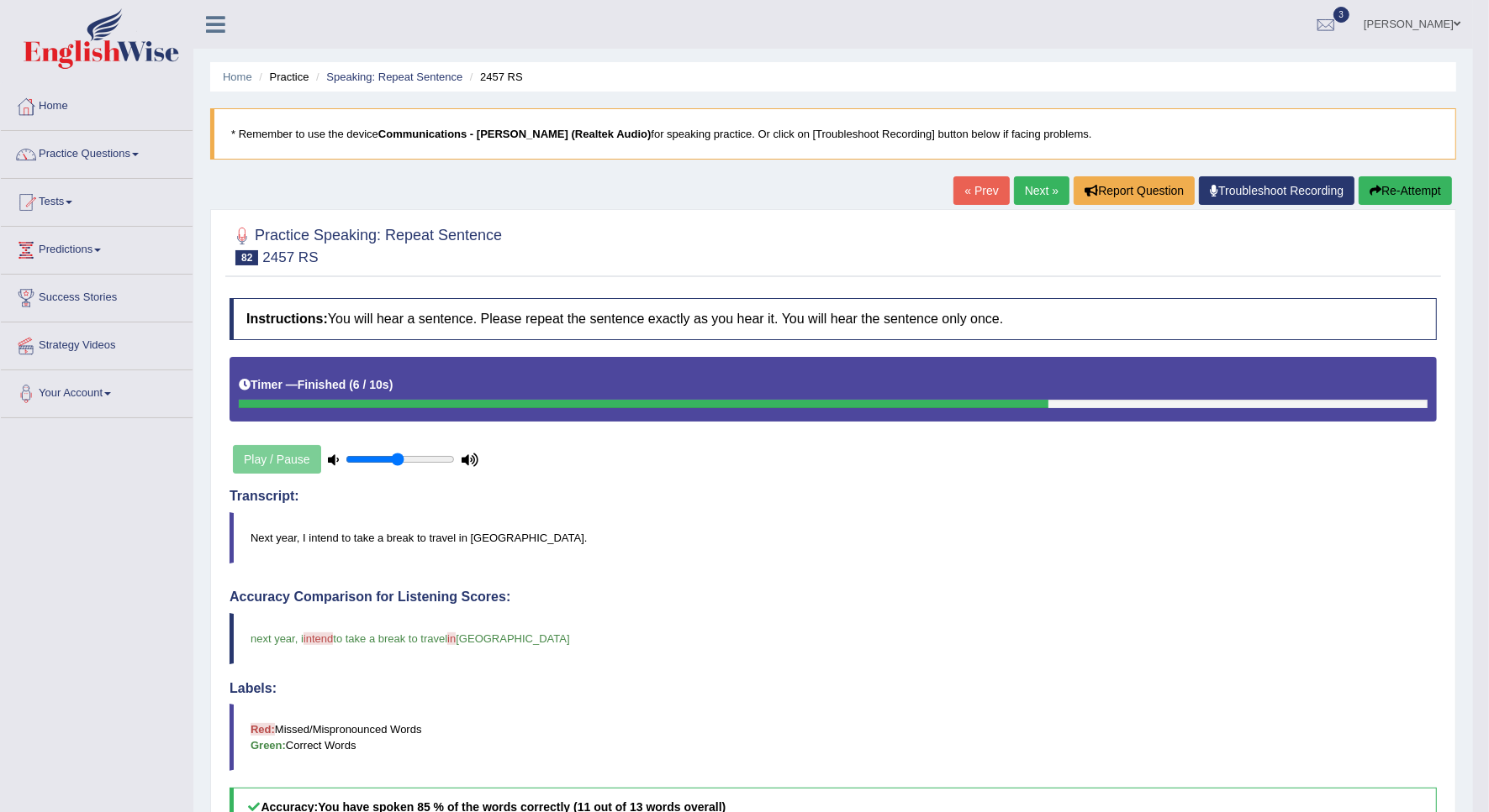
click at [1057, 202] on link "Next »" at bounding box center [1041, 190] width 55 height 28
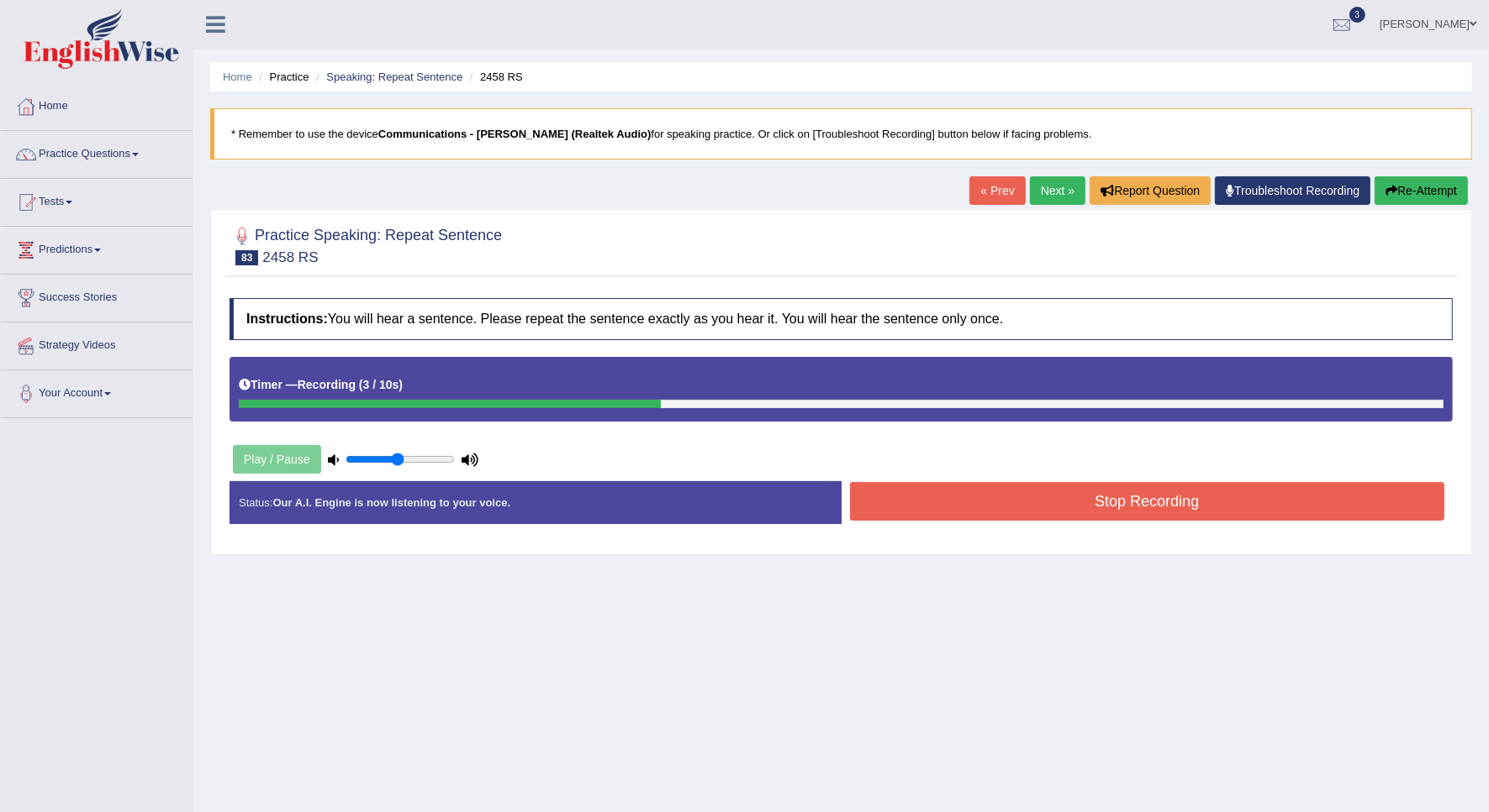
click at [1409, 193] on button "Re-Attempt" at bounding box center [1421, 190] width 93 height 28
click at [1074, 496] on button "Stop Recording" at bounding box center [1148, 502] width 595 height 39
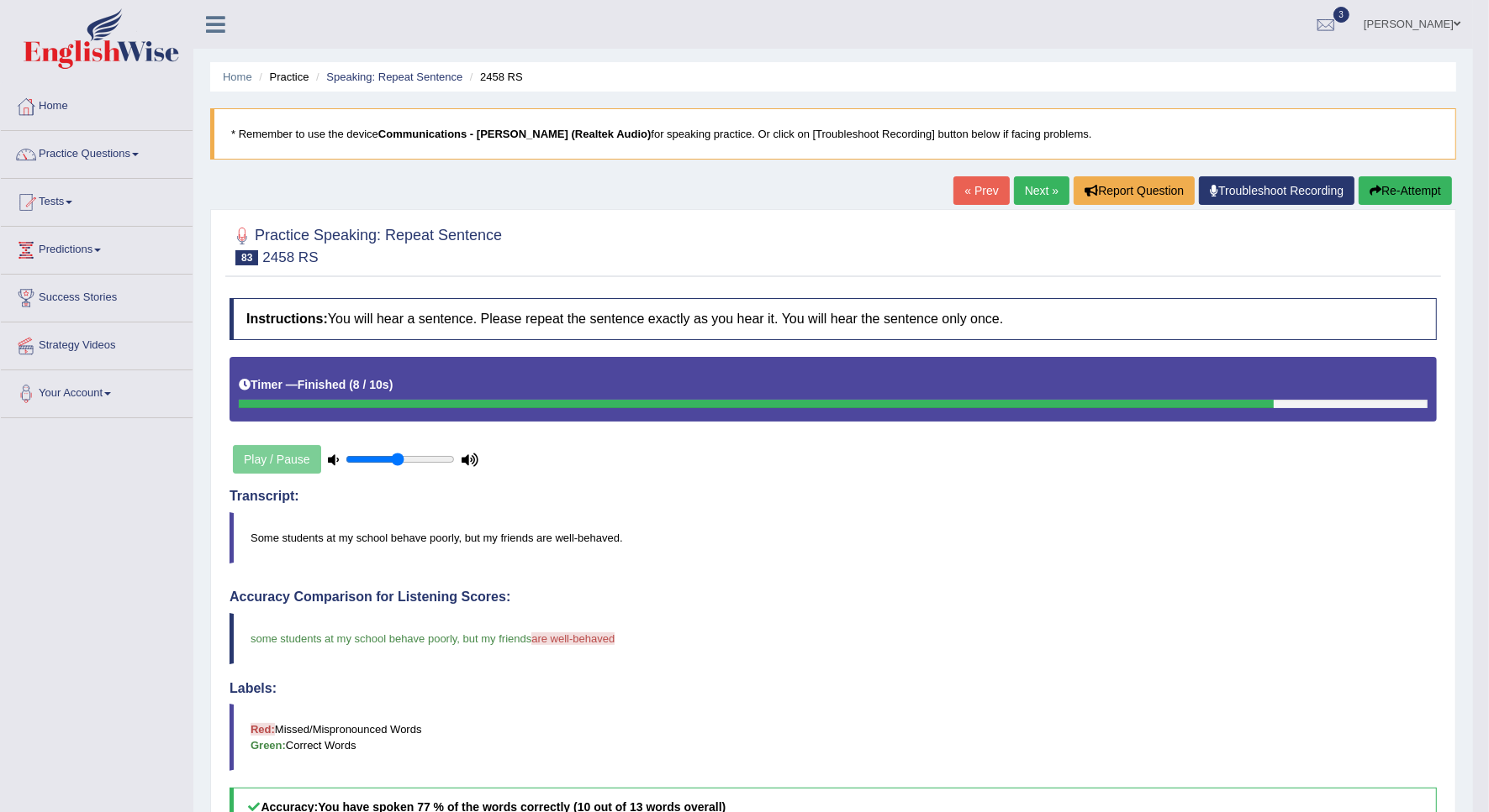
click at [1388, 199] on button "Re-Attempt" at bounding box center [1405, 190] width 93 height 28
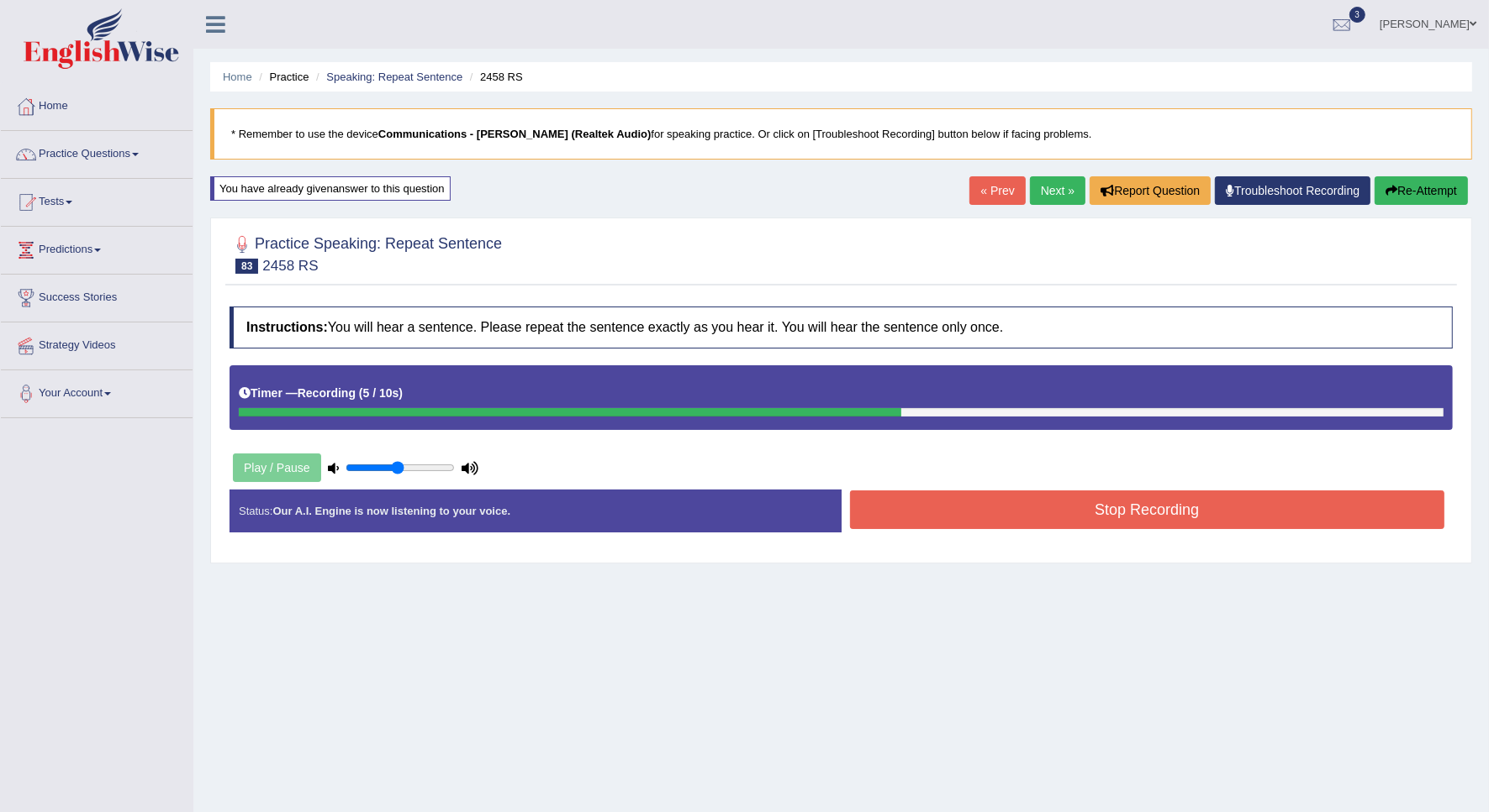
click at [917, 521] on button "Stop Recording" at bounding box center [1148, 510] width 595 height 39
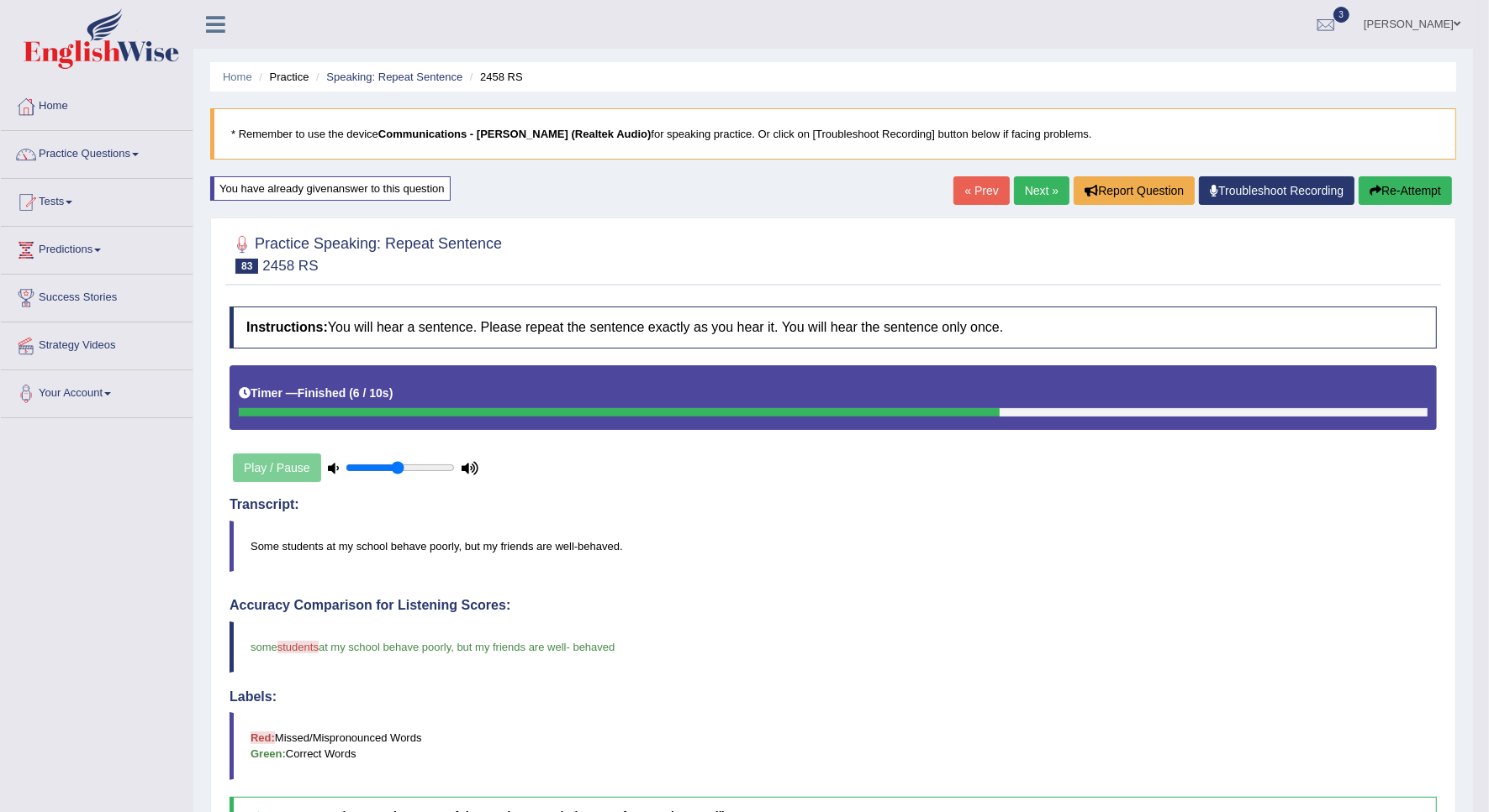
click at [1022, 191] on link "Next »" at bounding box center [1041, 190] width 55 height 28
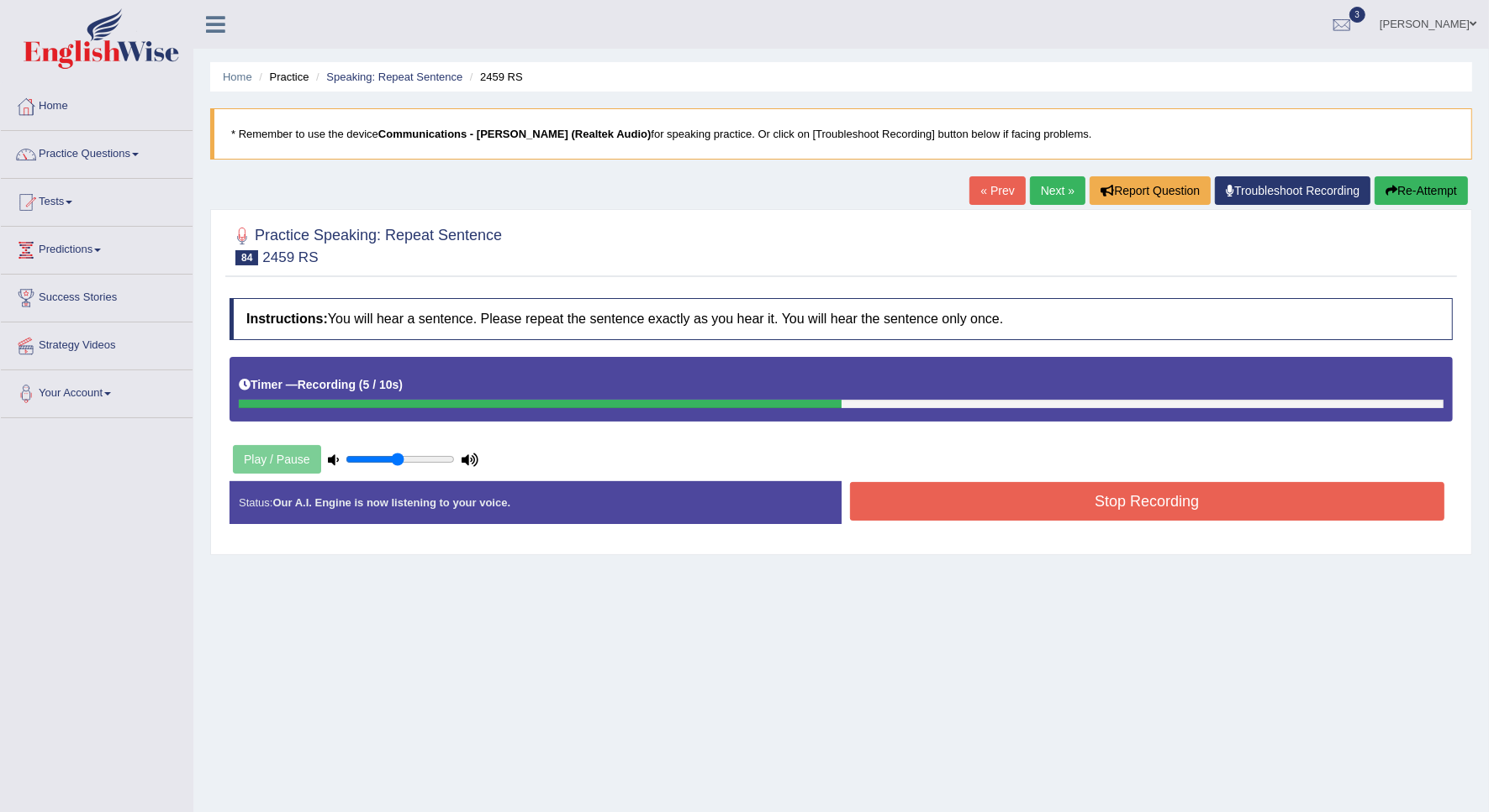
click at [1397, 189] on button "Re-Attempt" at bounding box center [1421, 190] width 93 height 28
click at [1115, 507] on button "Stop Recording" at bounding box center [1148, 502] width 595 height 39
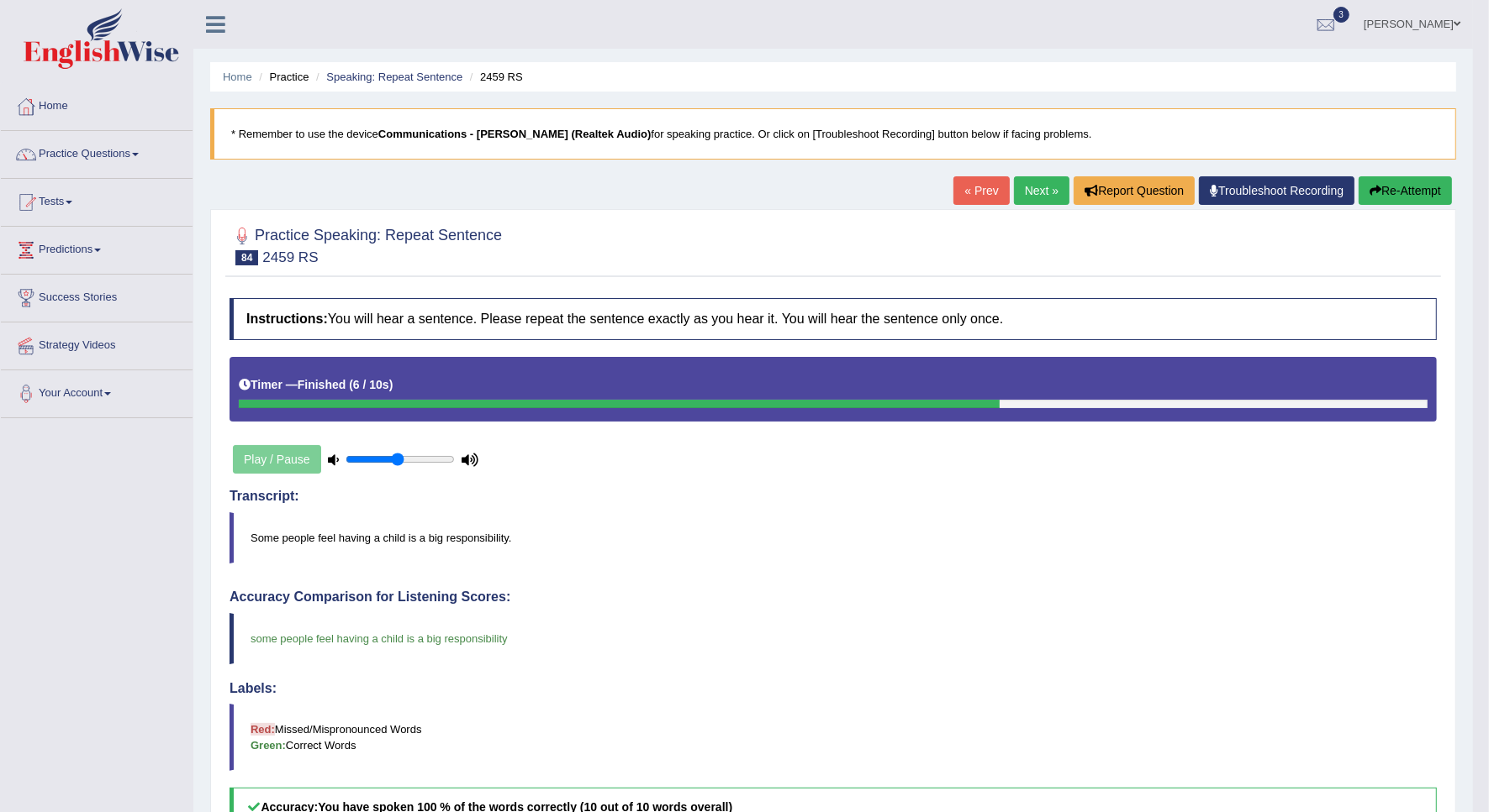
click at [1042, 202] on link "Next »" at bounding box center [1041, 190] width 55 height 28
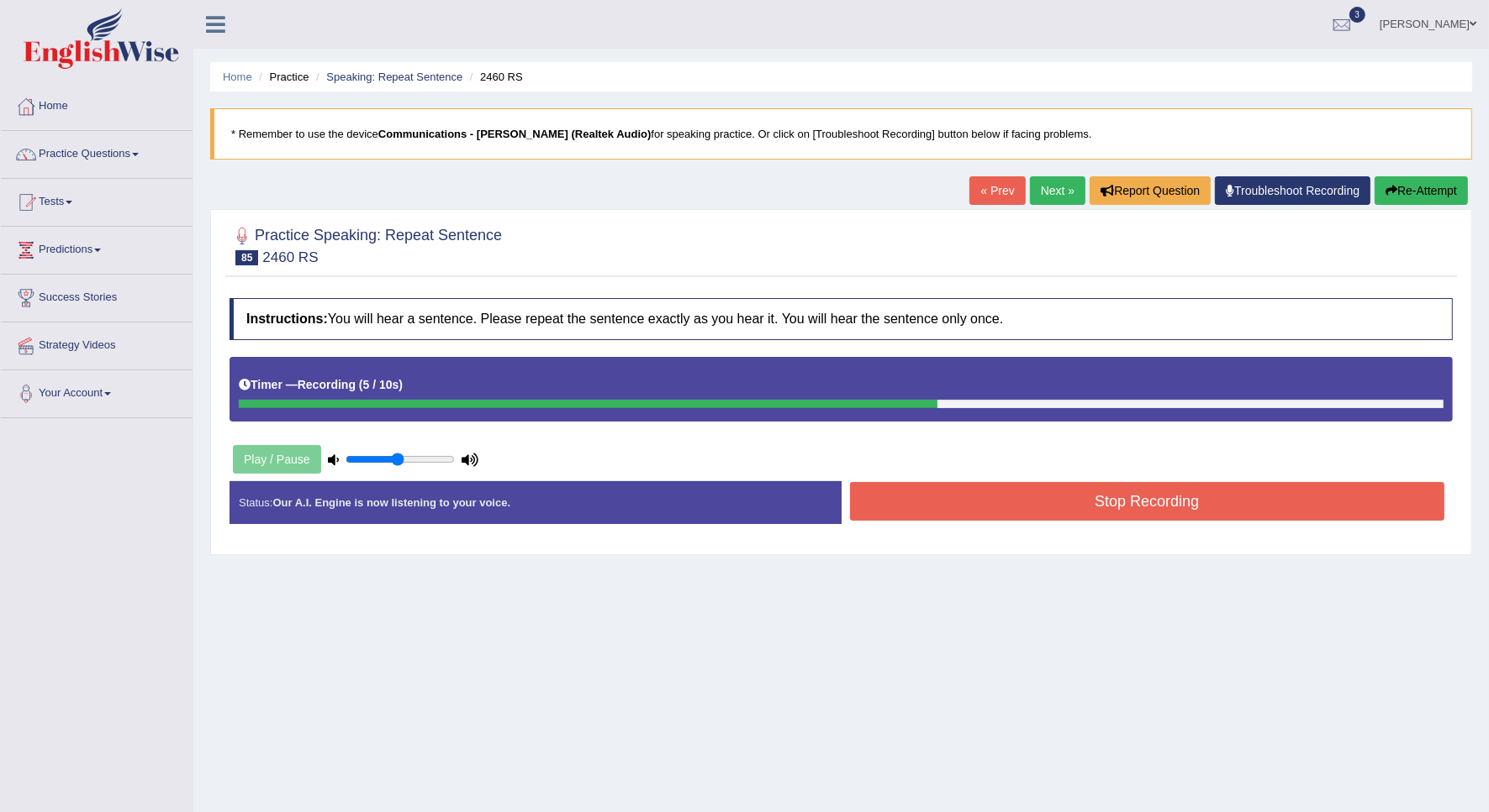
click at [1045, 507] on button "Stop Recording" at bounding box center [1148, 502] width 595 height 39
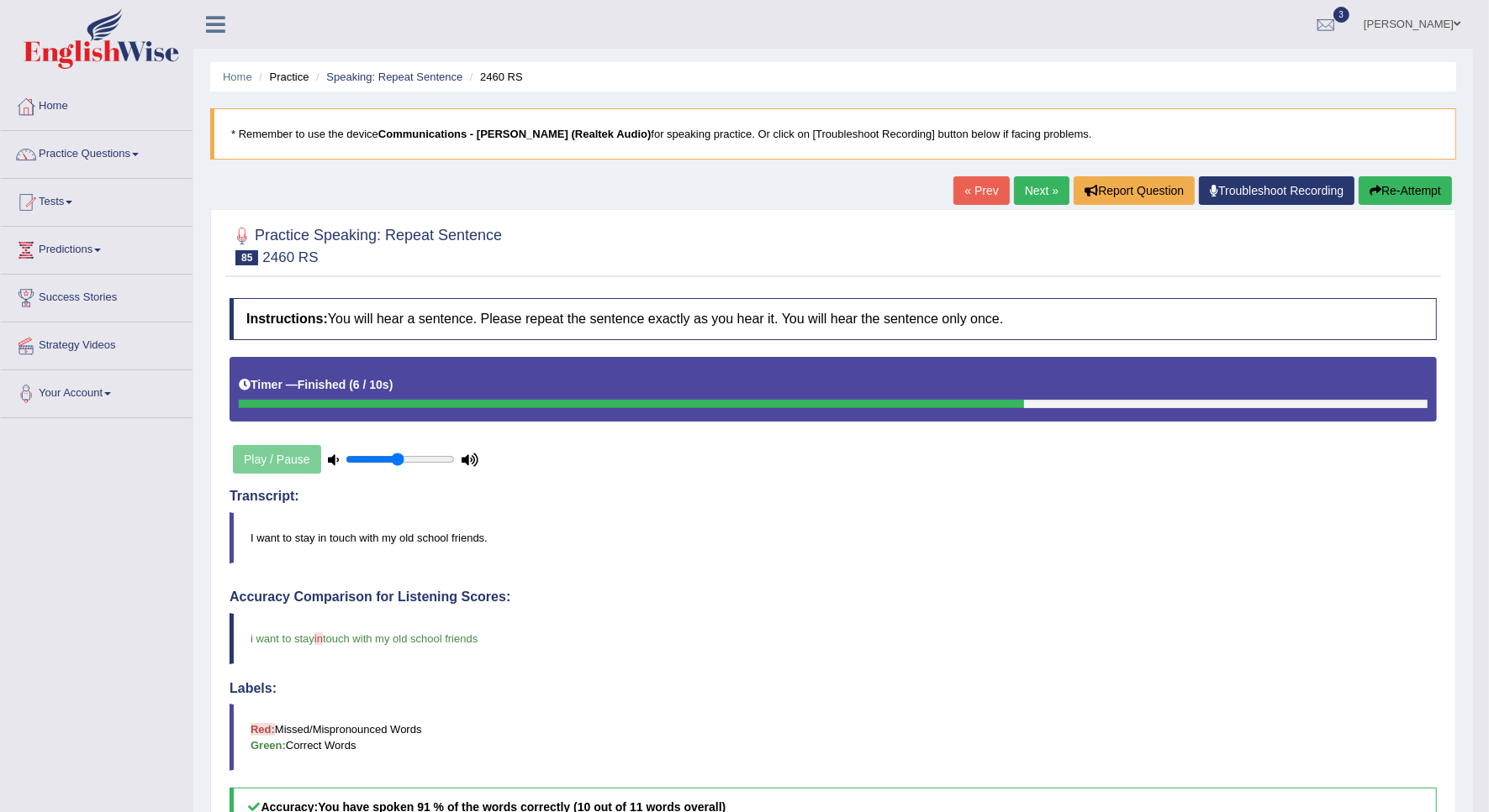
click at [1045, 181] on link "Next »" at bounding box center [1041, 190] width 55 height 28
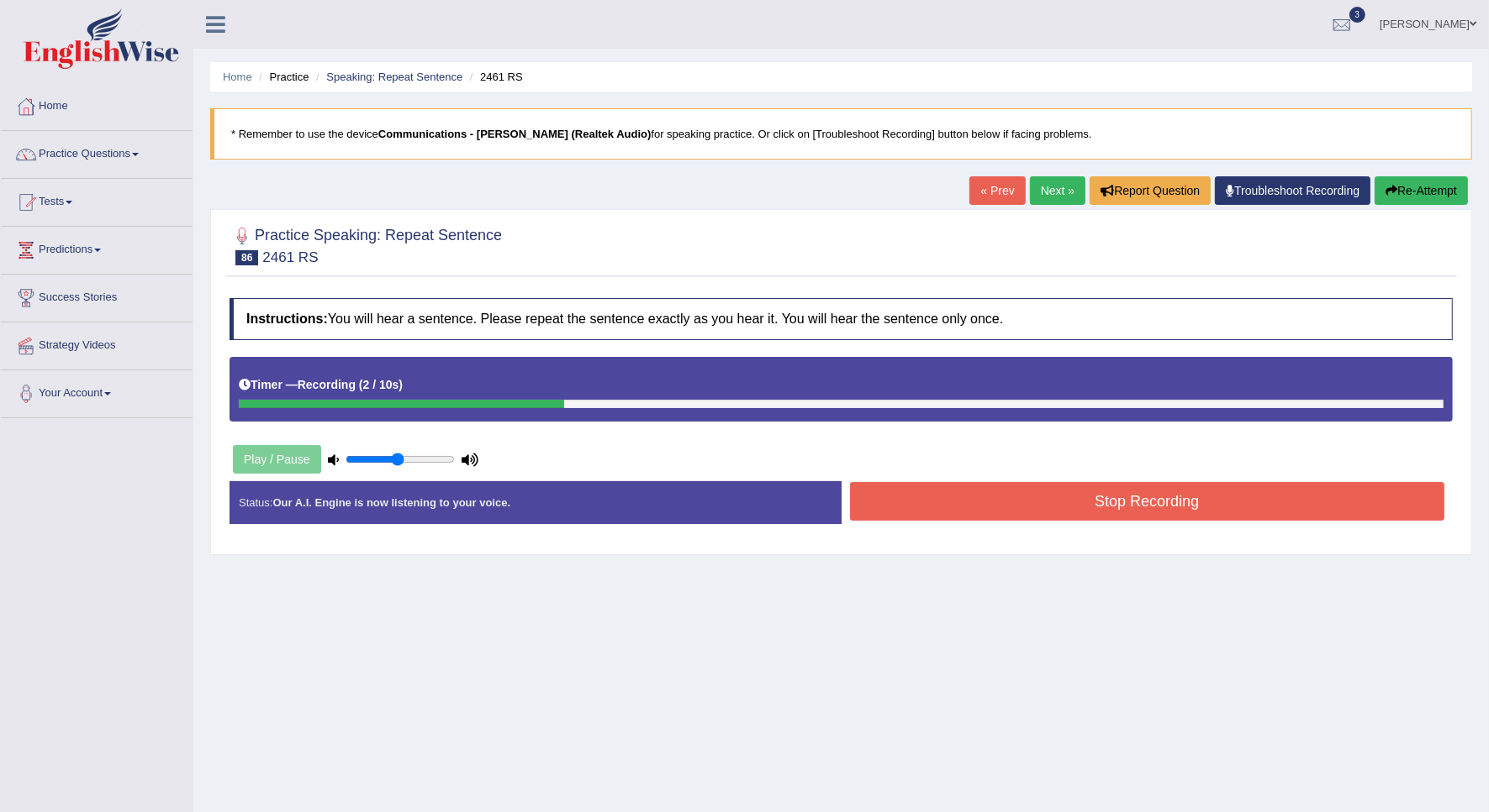
click at [1430, 183] on button "Re-Attempt" at bounding box center [1421, 190] width 93 height 28
click at [942, 509] on button "Stop Recording" at bounding box center [1148, 502] width 595 height 39
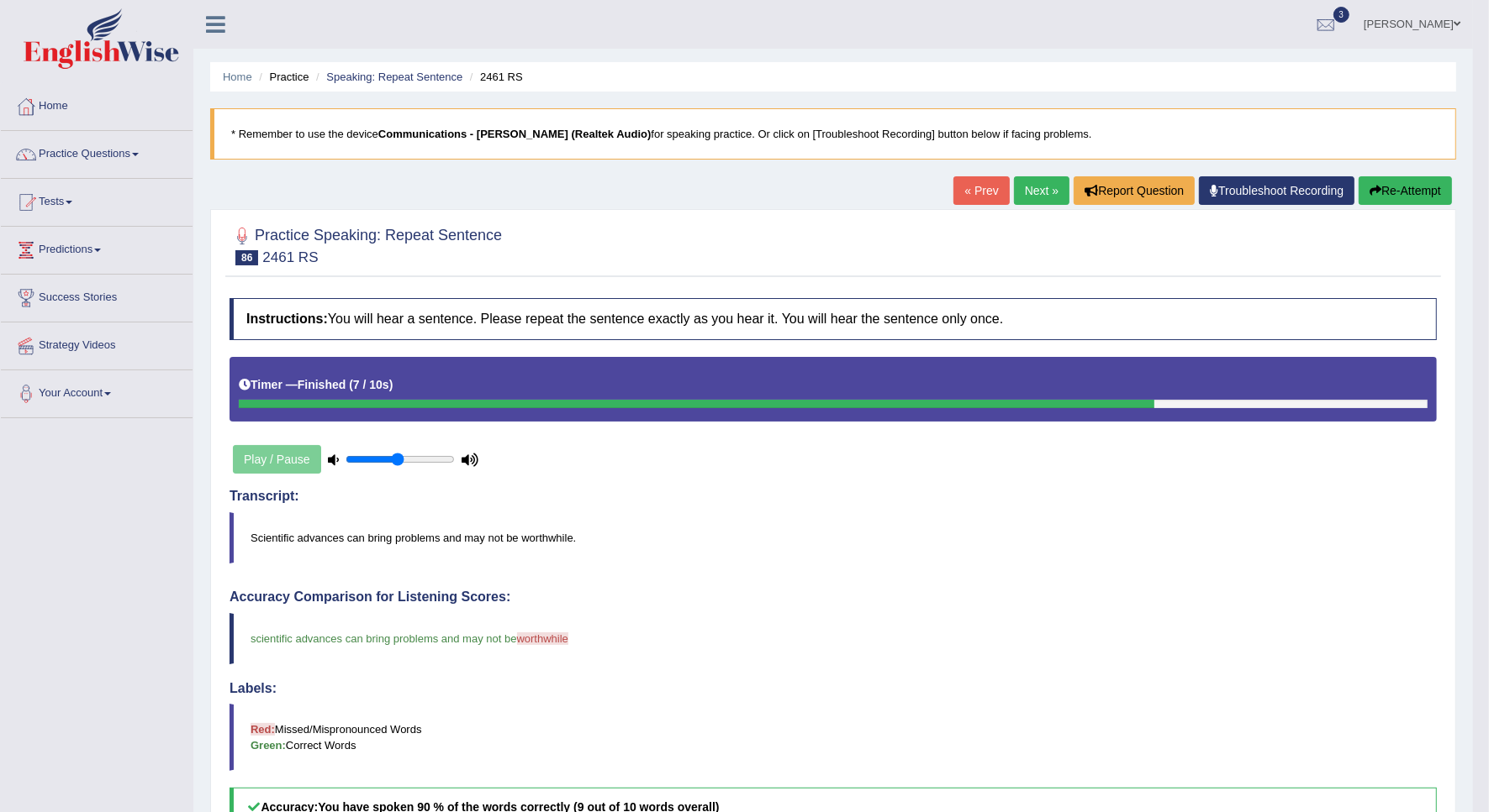
click at [1043, 180] on link "Next »" at bounding box center [1041, 190] width 55 height 28
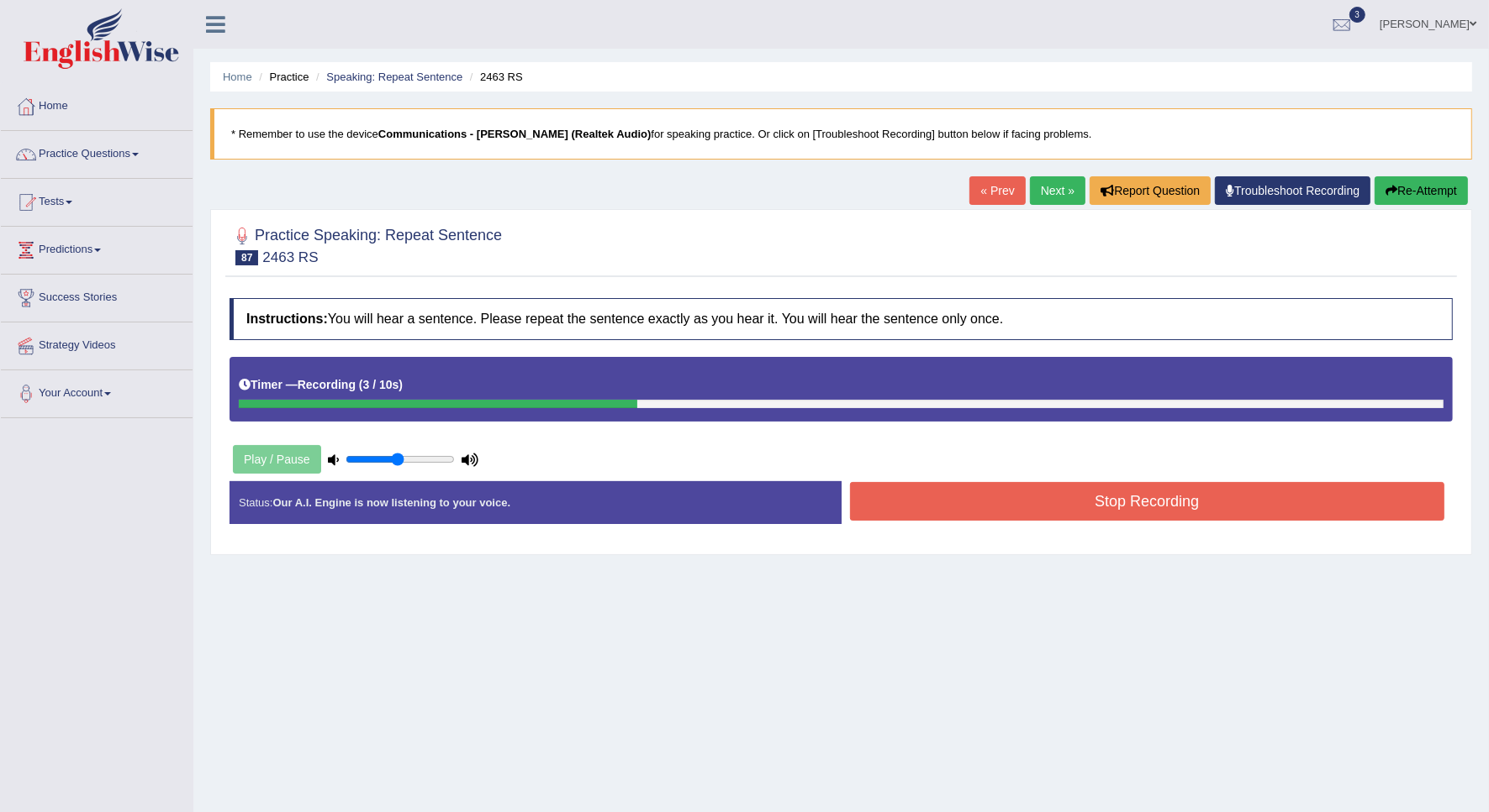
click at [1408, 186] on button "Re-Attempt" at bounding box center [1421, 190] width 93 height 28
click at [916, 503] on button "Stop Recording" at bounding box center [1148, 502] width 595 height 39
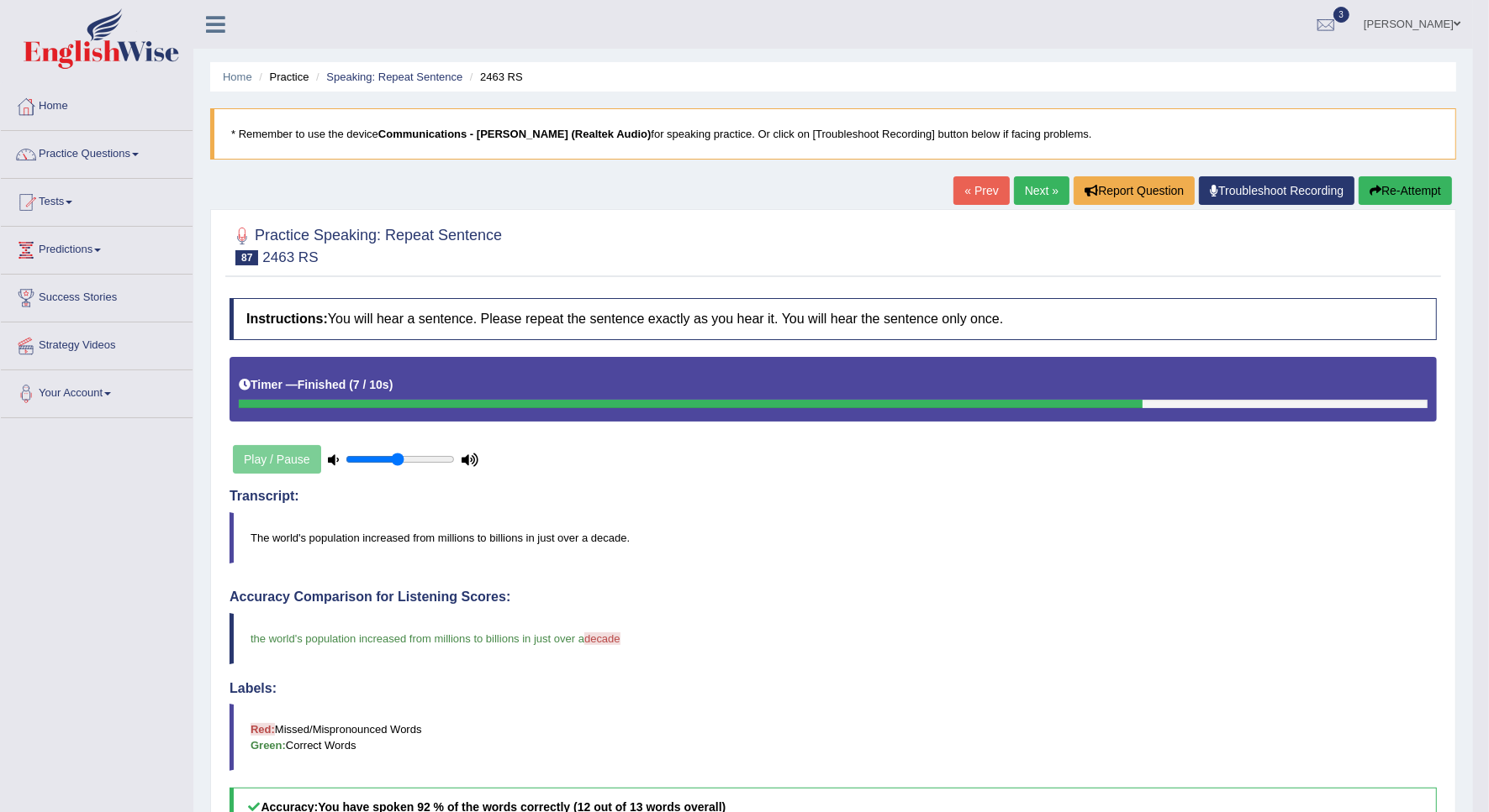
click at [1038, 195] on link "Next »" at bounding box center [1041, 190] width 55 height 28
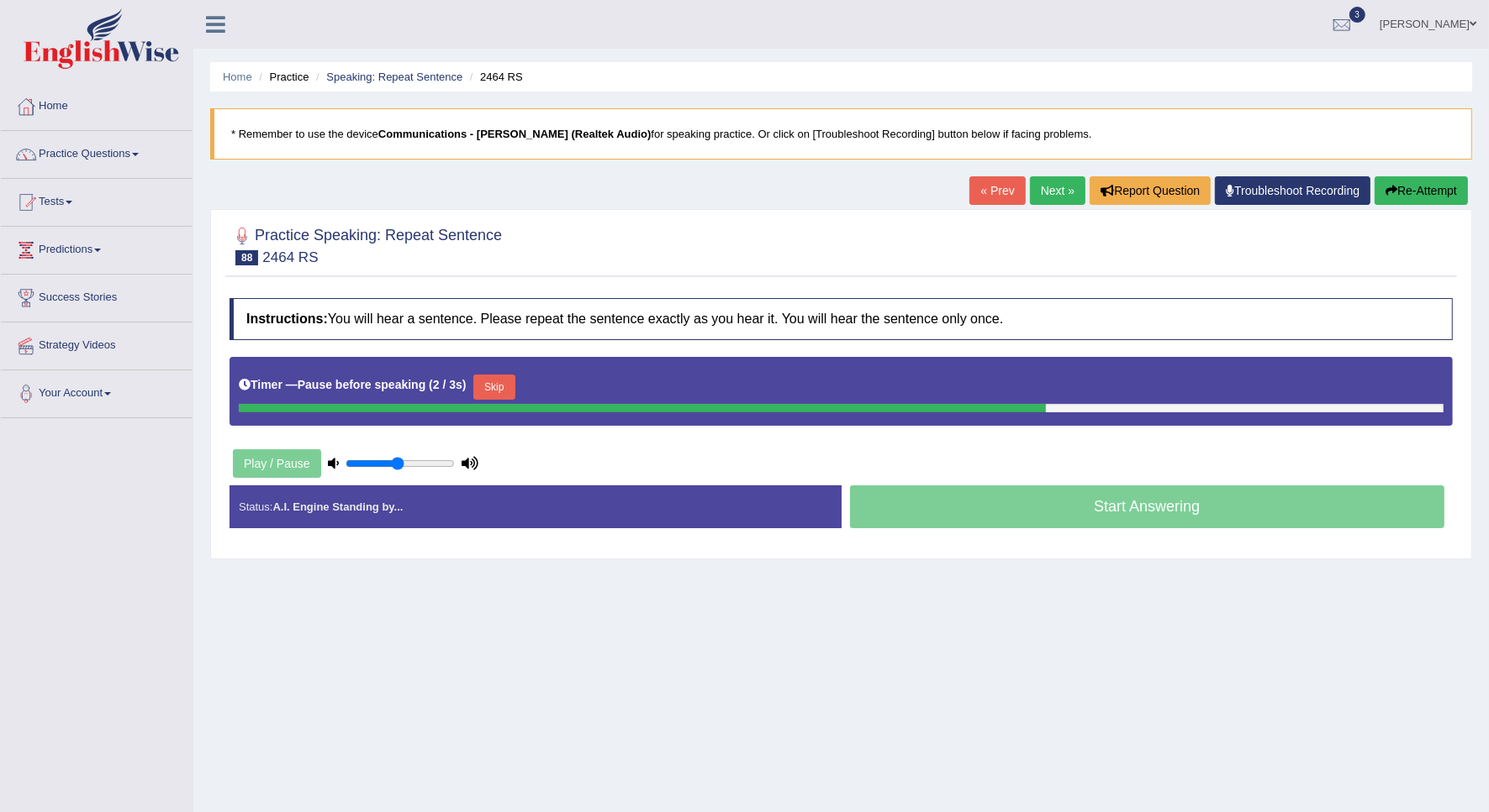
click at [1389, 193] on icon "button" at bounding box center [1391, 191] width 12 height 12
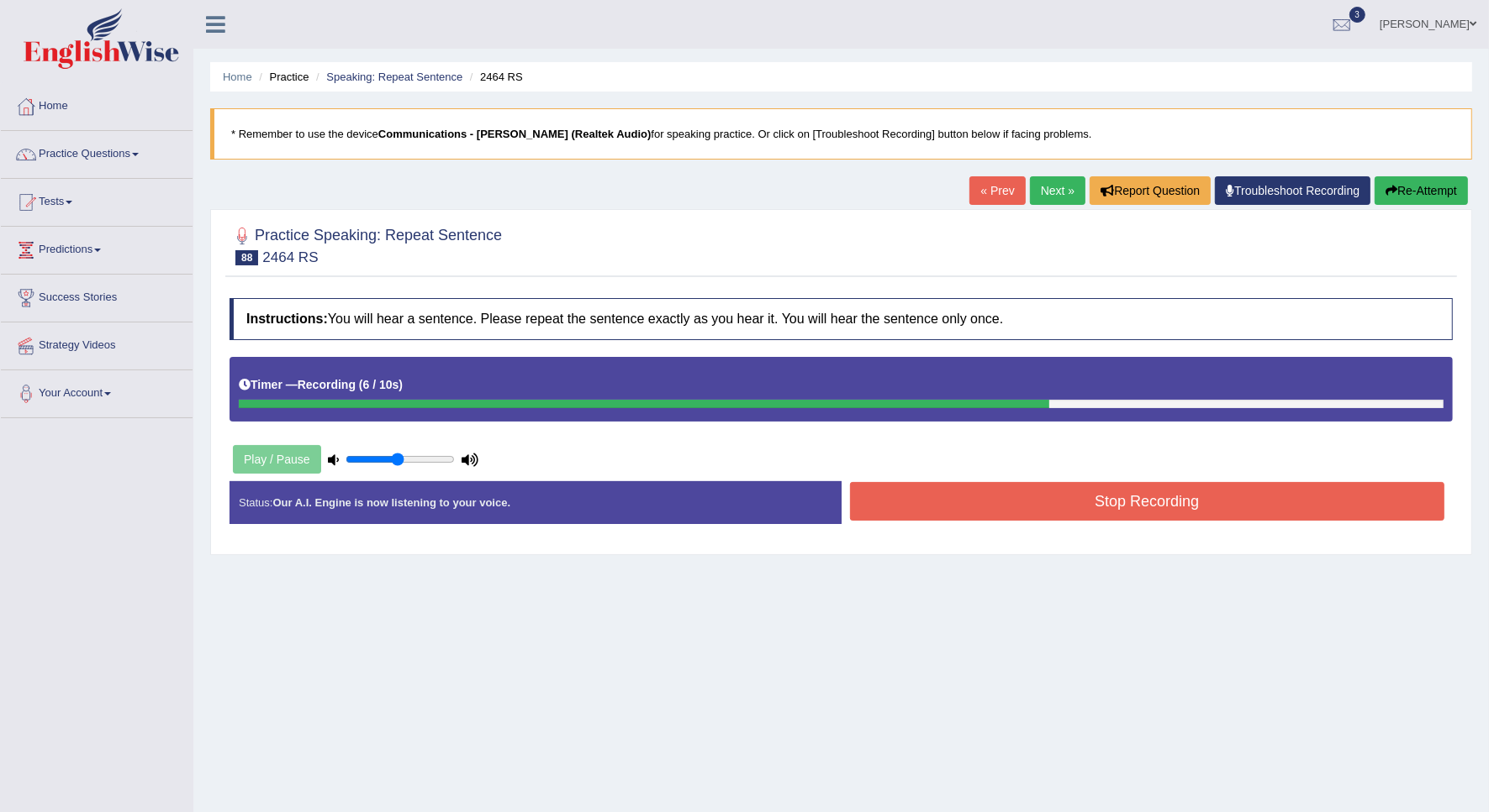
click at [959, 496] on button "Stop Recording" at bounding box center [1148, 502] width 595 height 39
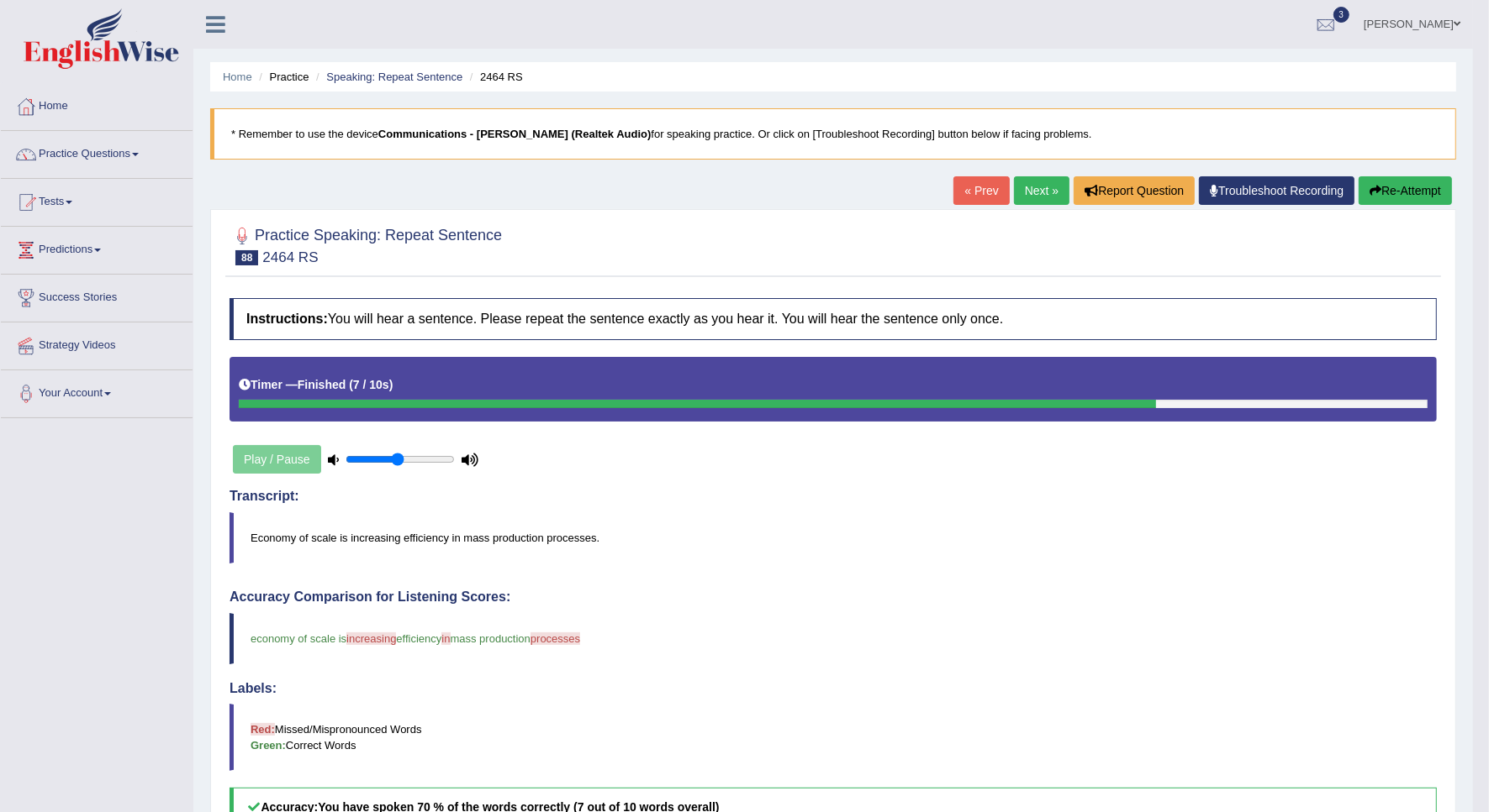
click at [1416, 193] on button "Re-Attempt" at bounding box center [1405, 190] width 93 height 28
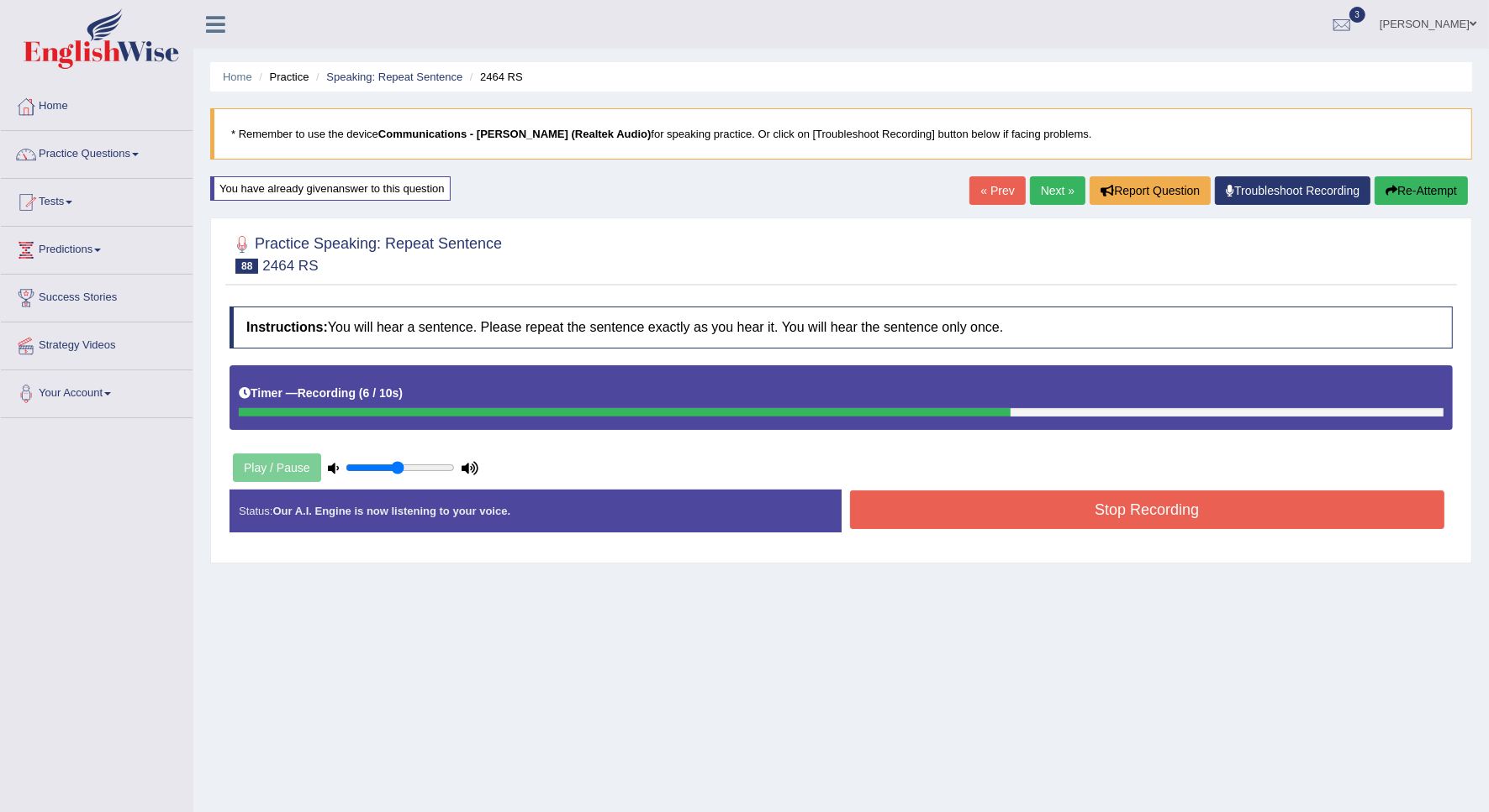
click at [988, 518] on button "Stop Recording" at bounding box center [1148, 510] width 595 height 39
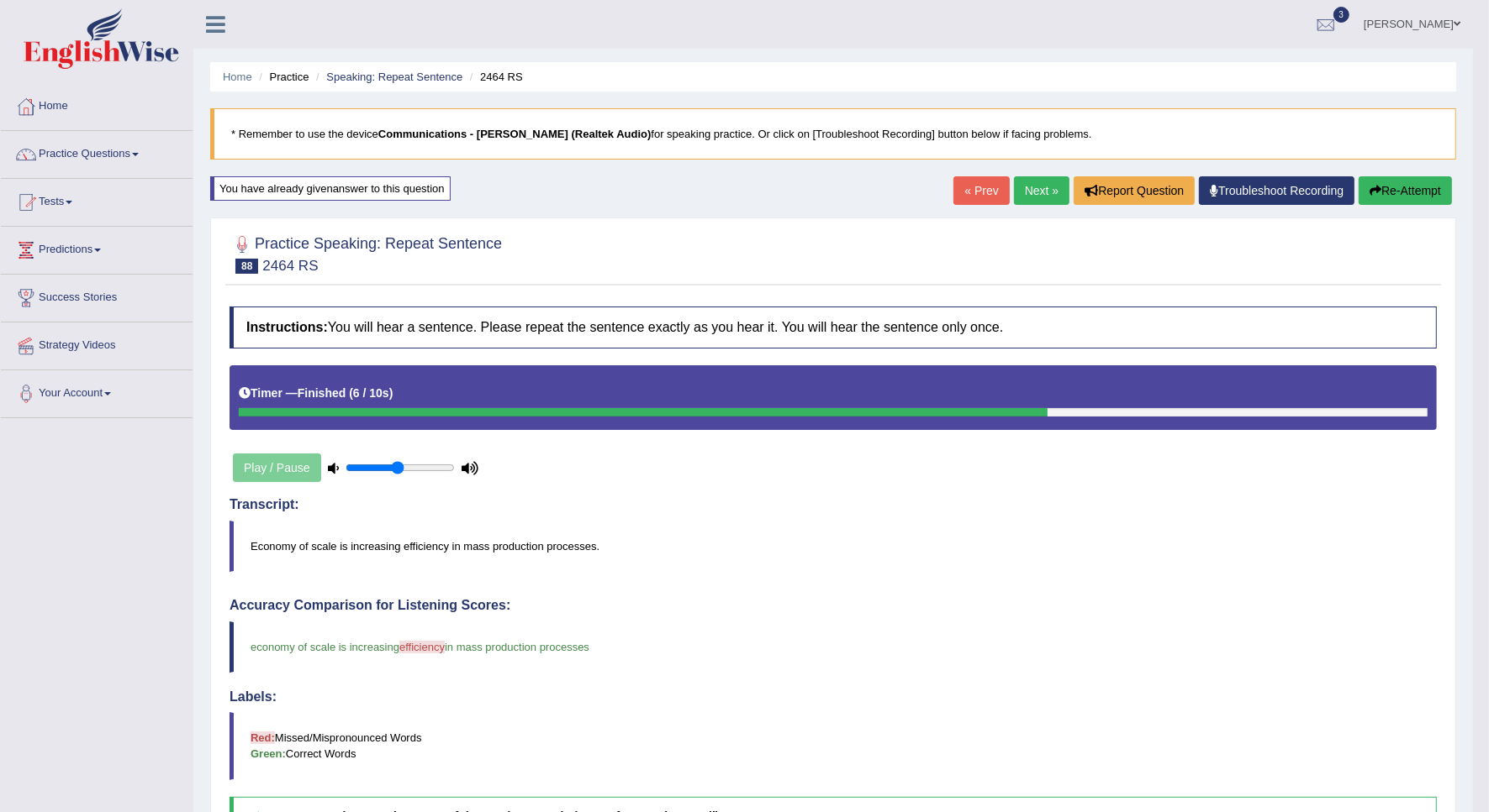
click at [1017, 193] on link "Next »" at bounding box center [1041, 190] width 55 height 28
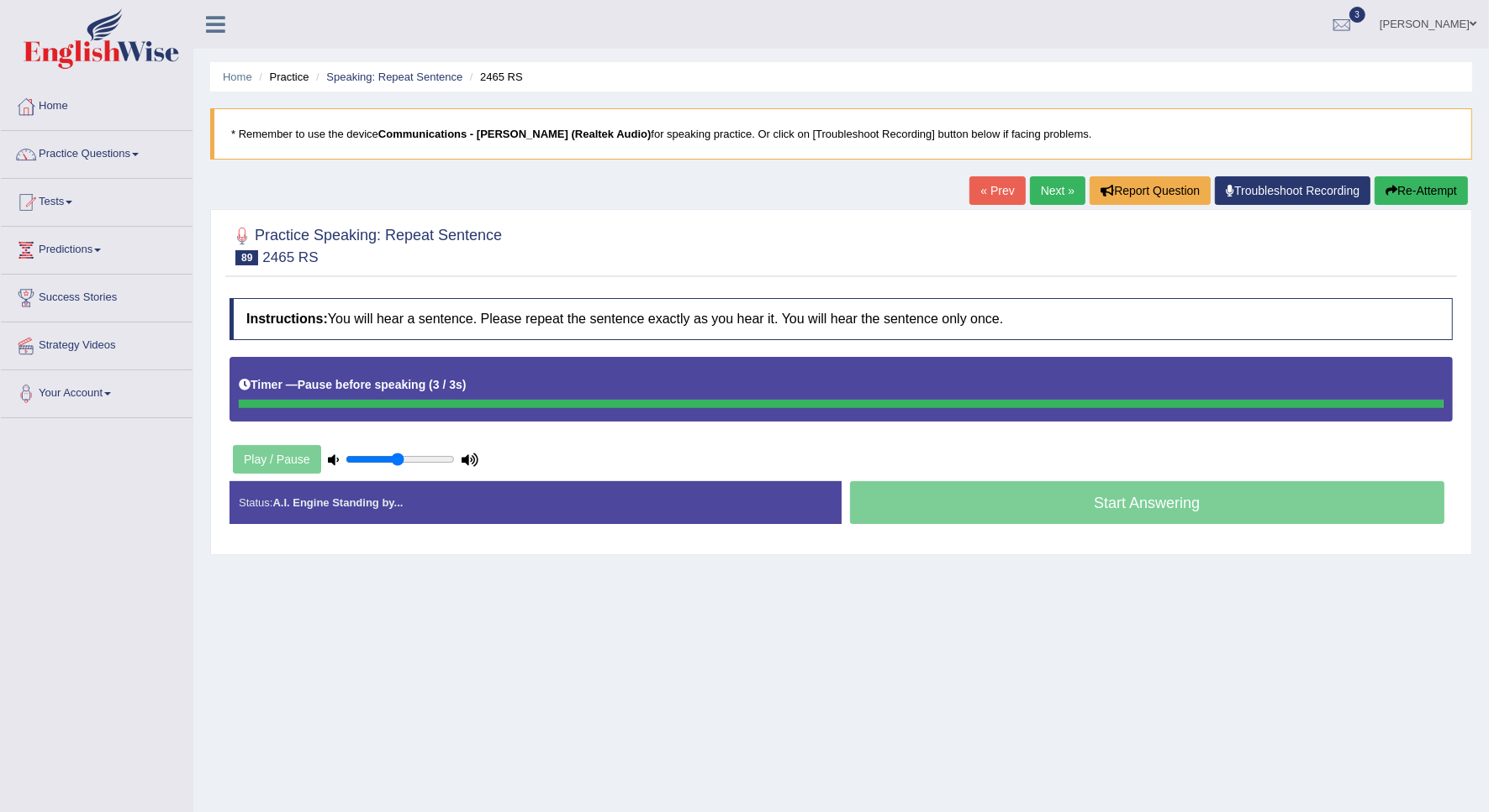
click at [1385, 196] on icon "button" at bounding box center [1391, 191] width 12 height 12
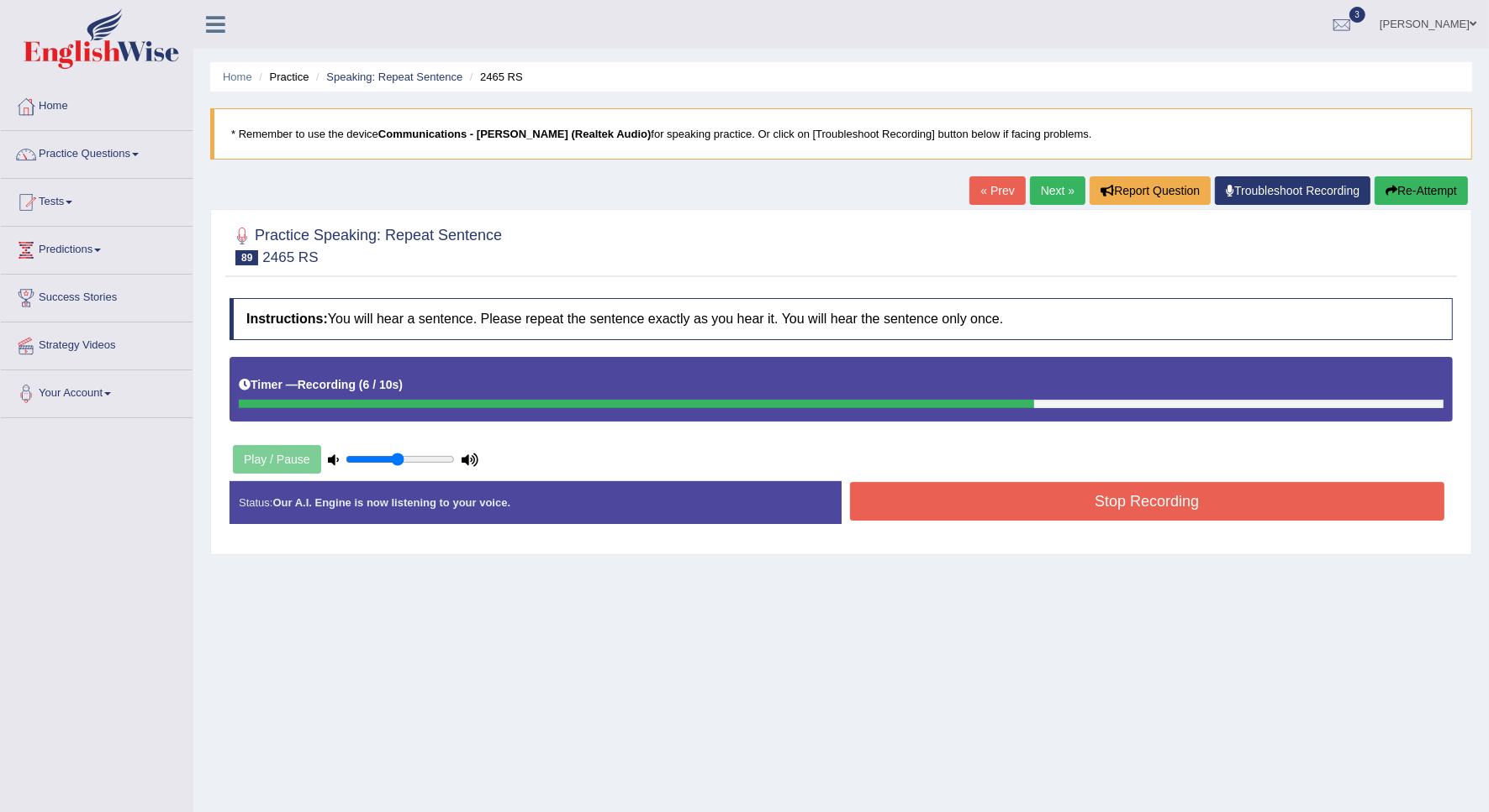
click at [1401, 193] on button "Re-Attempt" at bounding box center [1421, 190] width 93 height 28
click at [1137, 502] on button "Stop Recording" at bounding box center [1148, 502] width 595 height 39
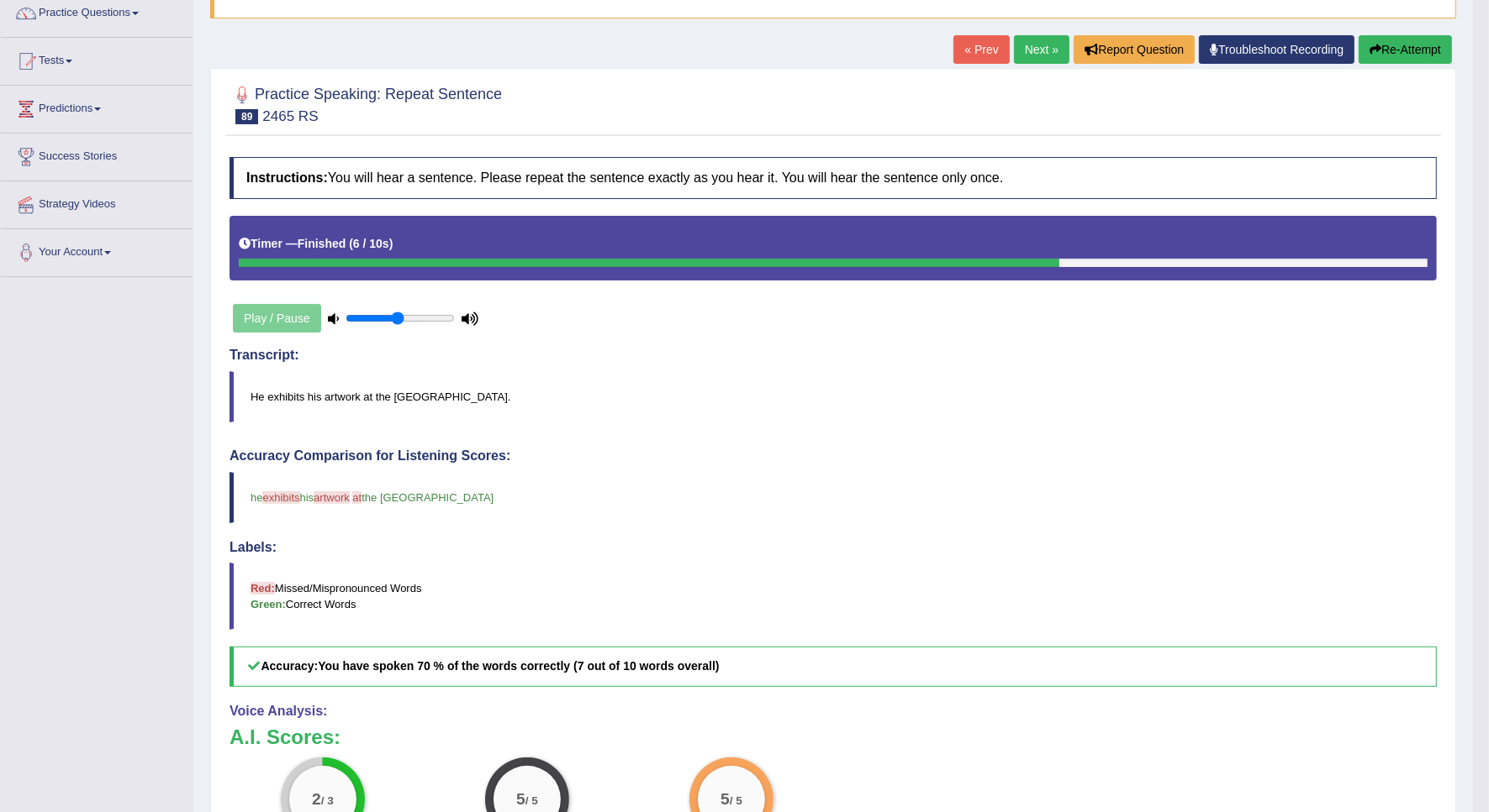
scroll to position [105, 0]
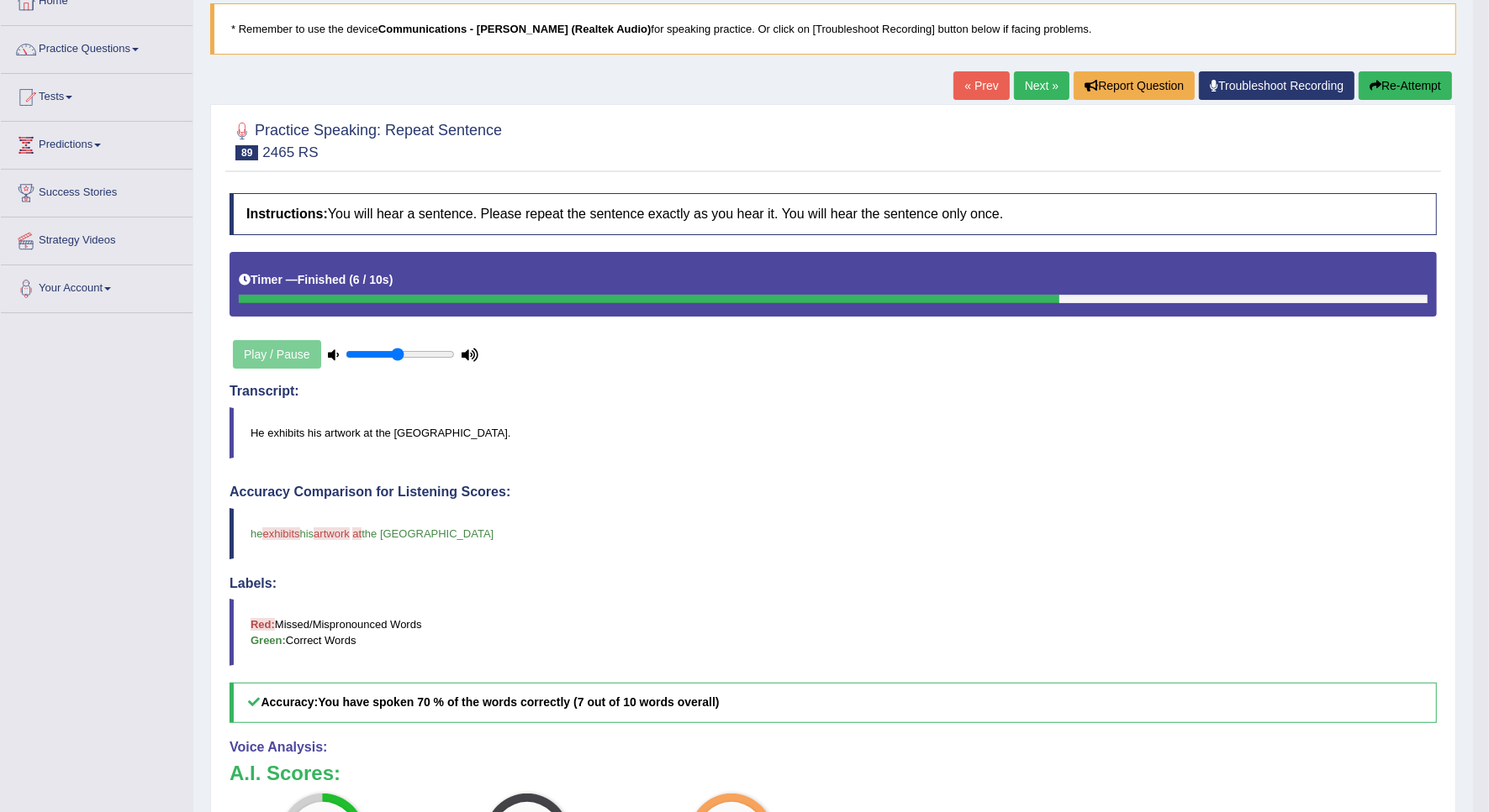
click at [1412, 80] on button "Re-Attempt" at bounding box center [1405, 85] width 93 height 28
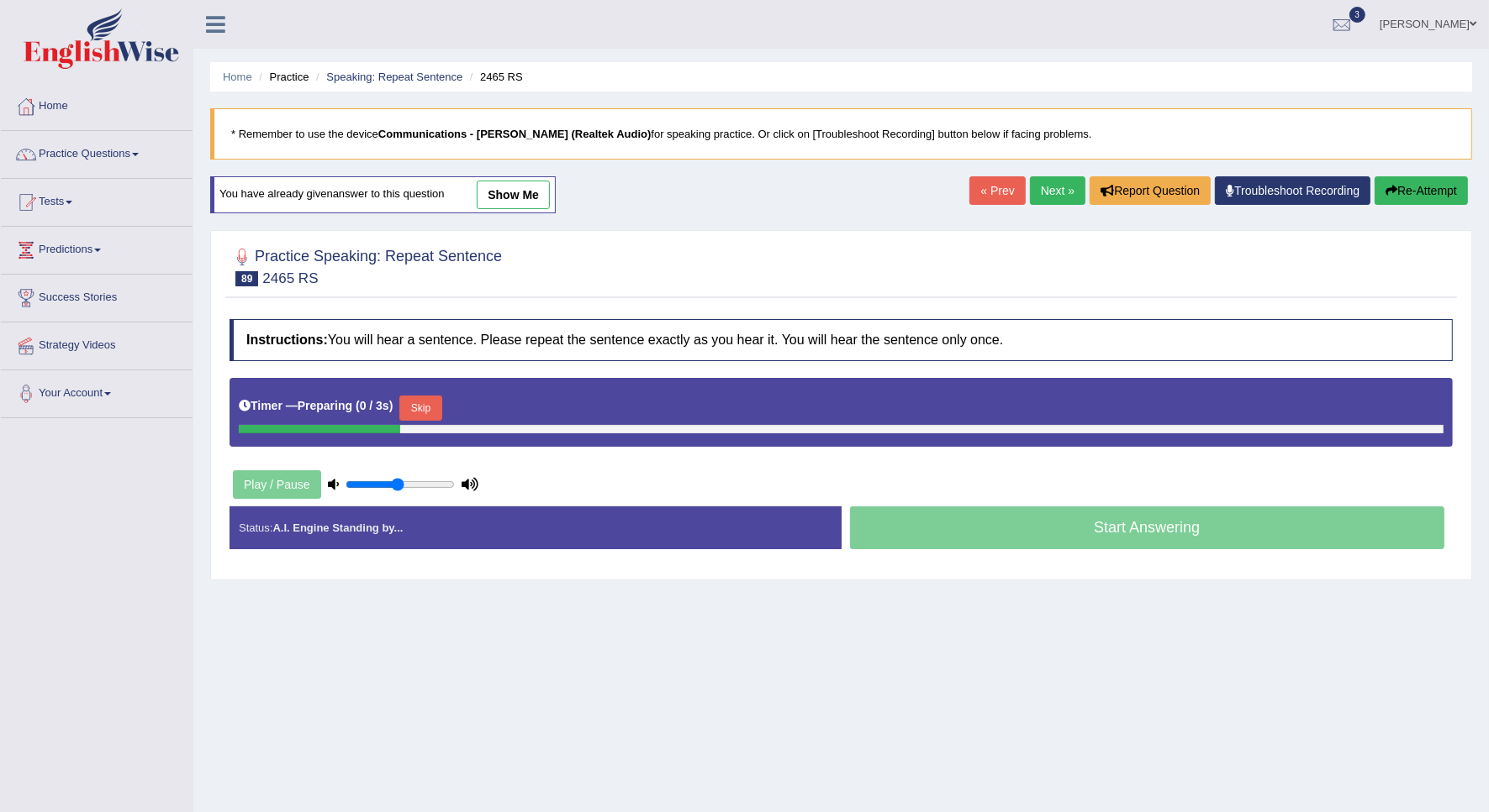
scroll to position [69, 0]
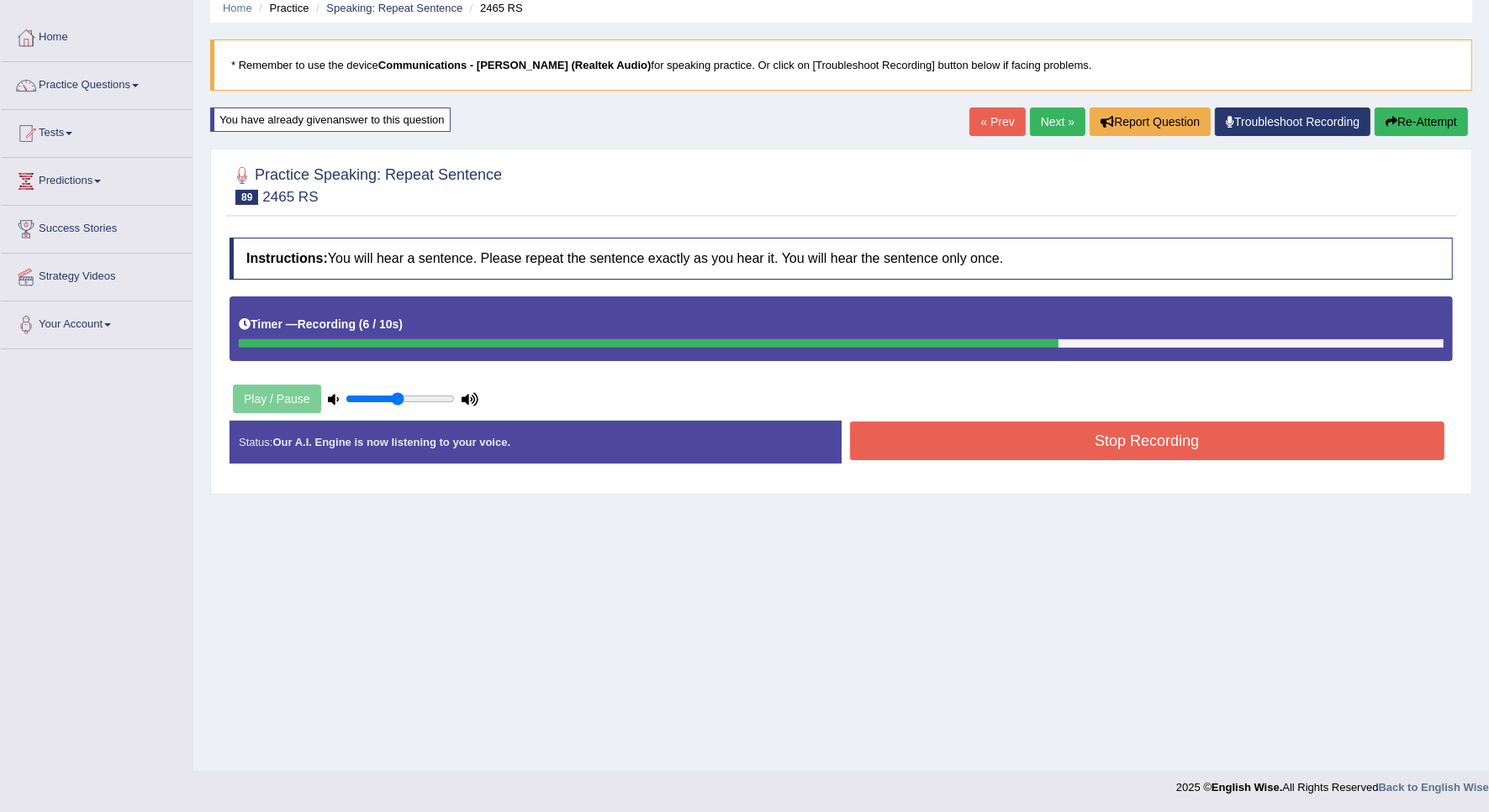
click at [1394, 131] on button "Re-Attempt" at bounding box center [1421, 121] width 93 height 28
click at [1048, 446] on button "Stop Recording" at bounding box center [1148, 441] width 595 height 39
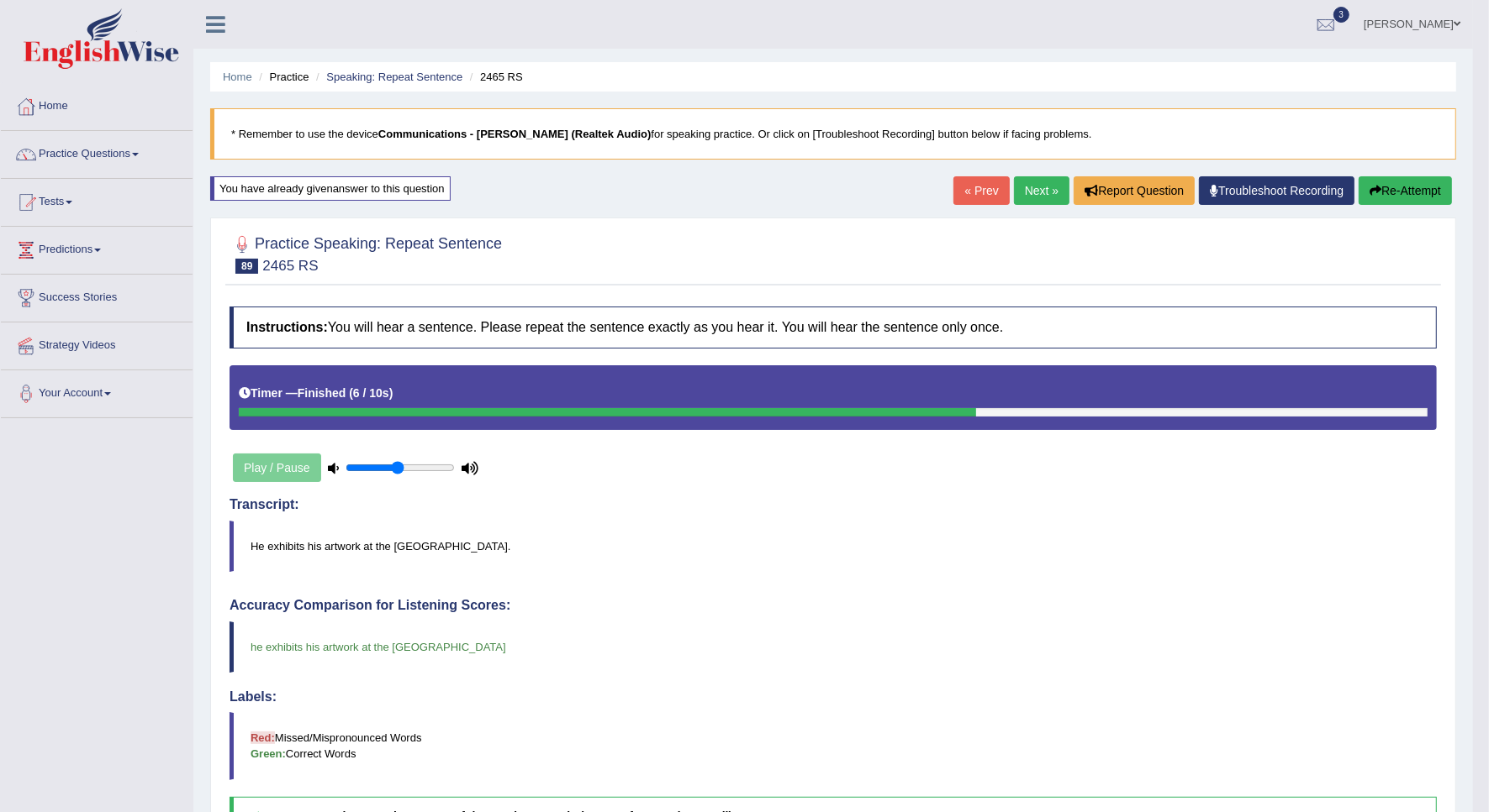
click at [1014, 200] on link "Next »" at bounding box center [1041, 190] width 55 height 28
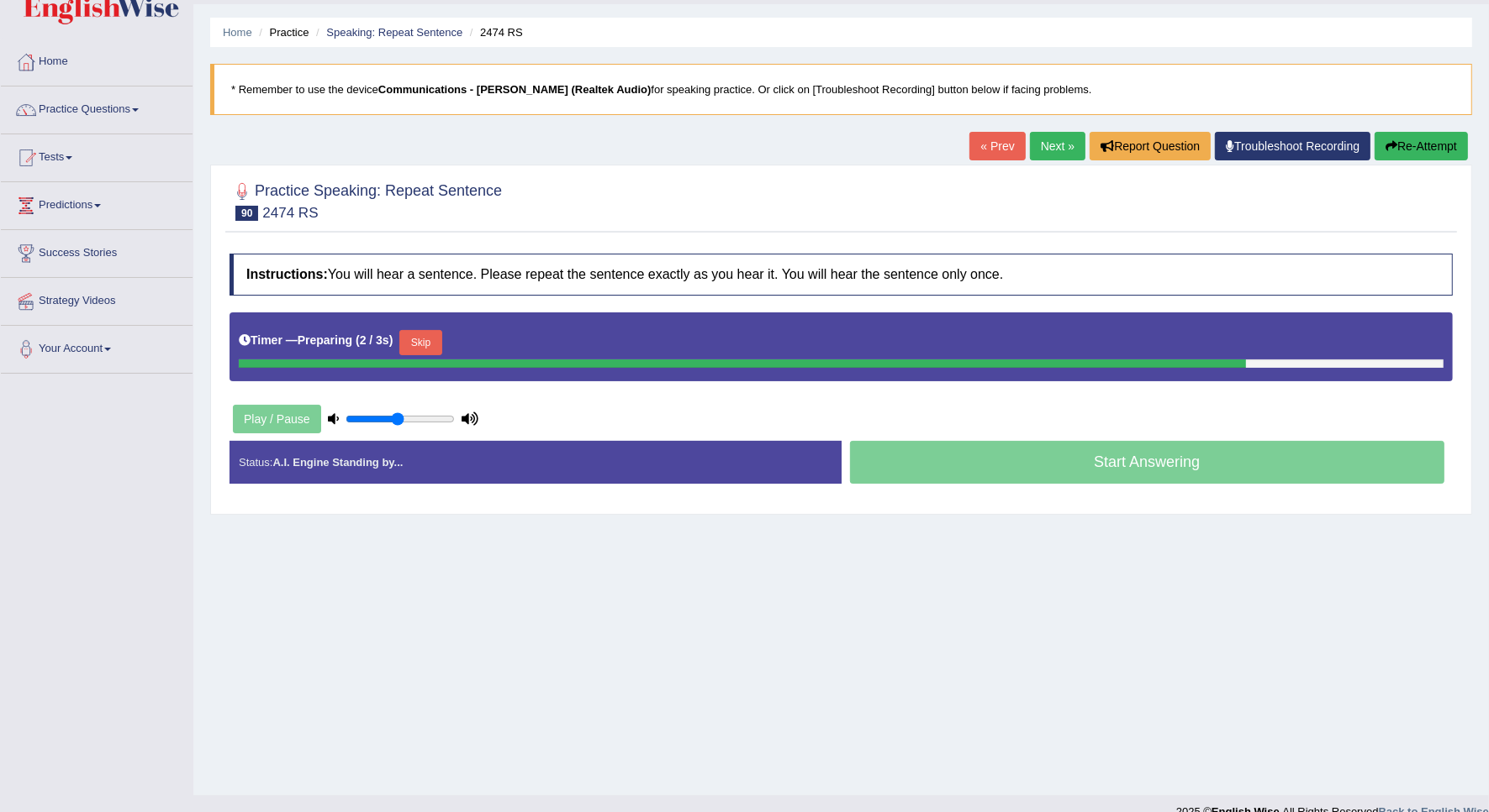
scroll to position [69, 0]
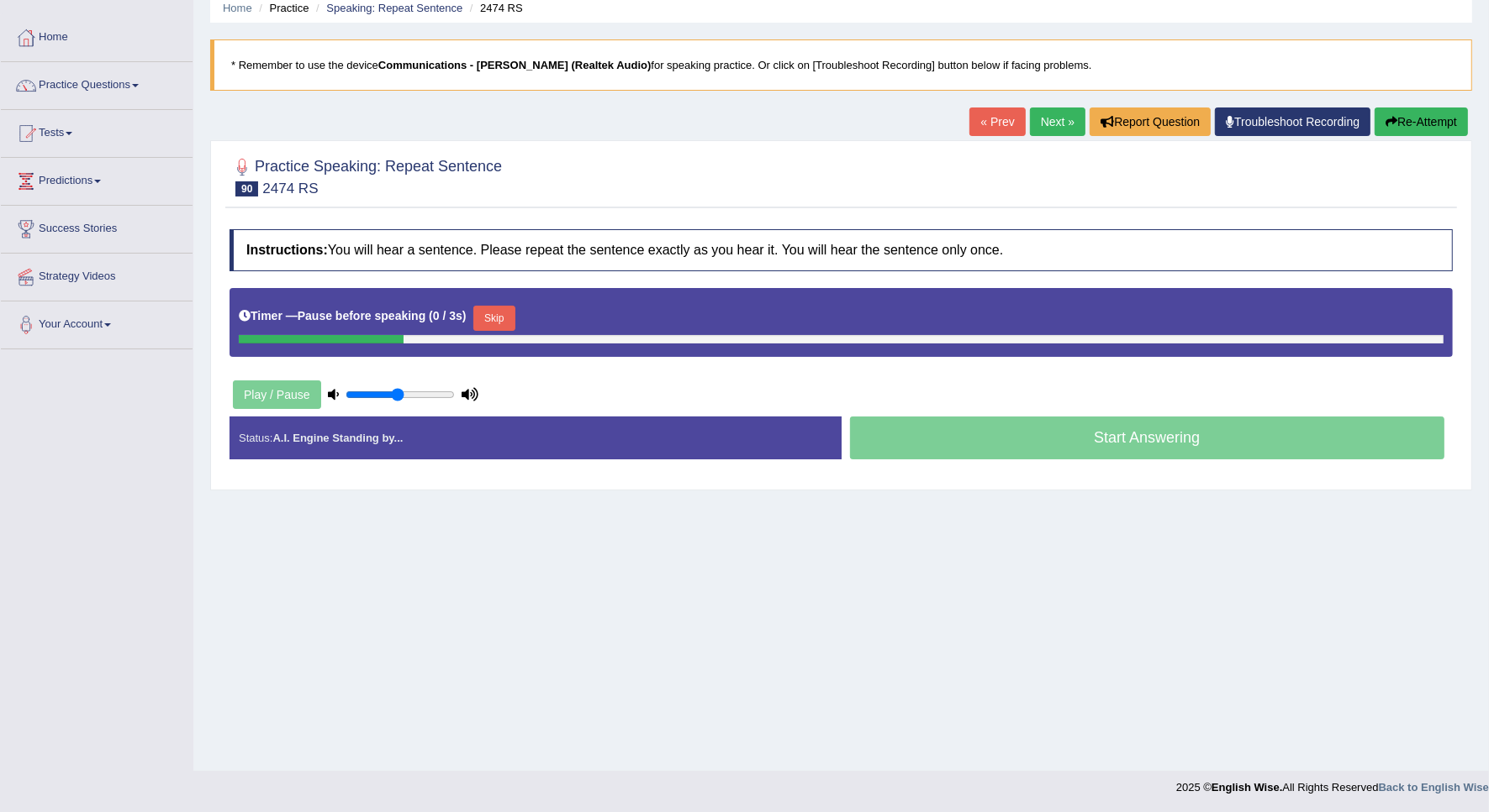
click at [1419, 130] on button "Re-Attempt" at bounding box center [1421, 121] width 93 height 28
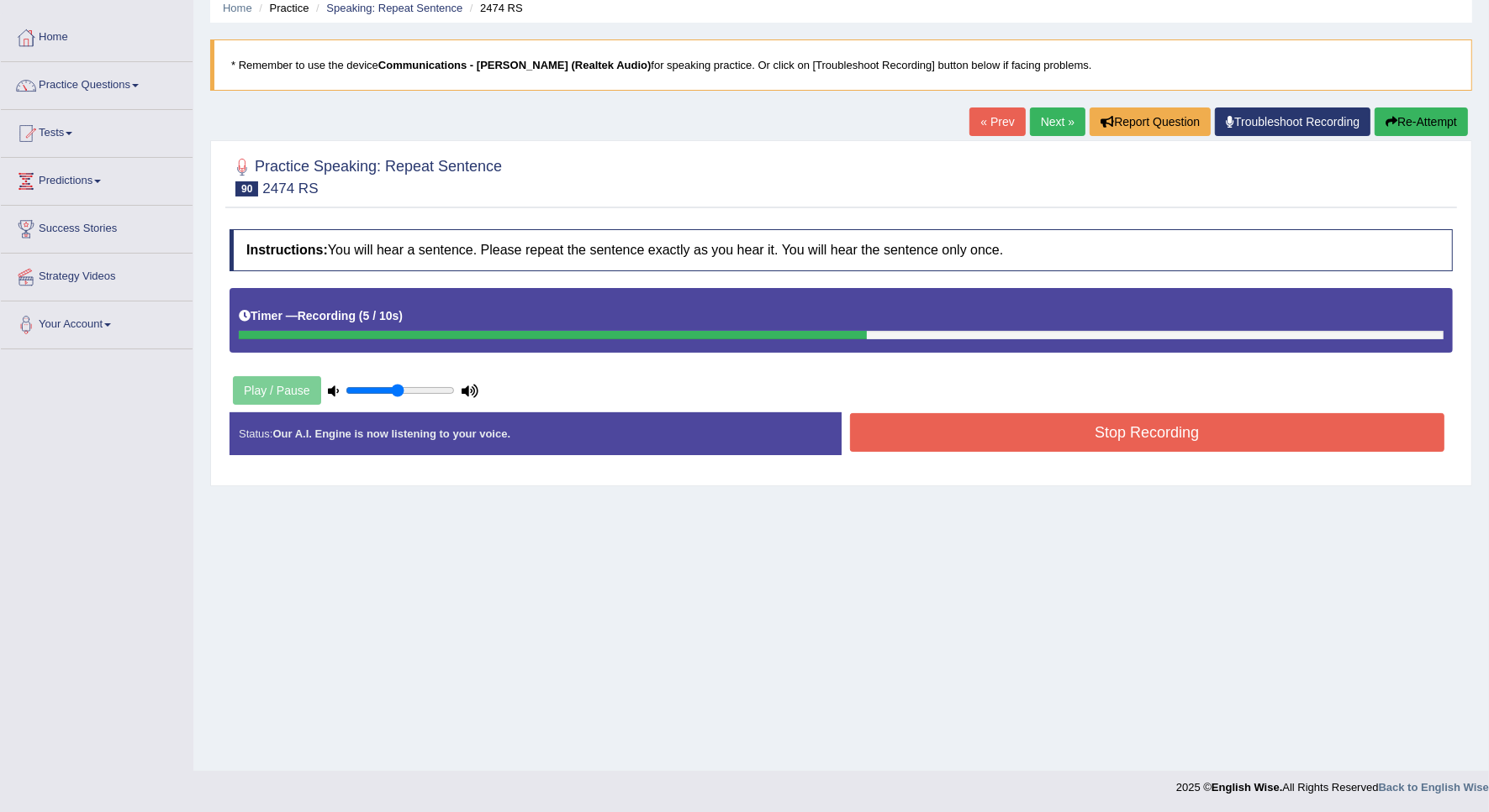
click at [1174, 433] on button "Stop Recording" at bounding box center [1148, 433] width 595 height 39
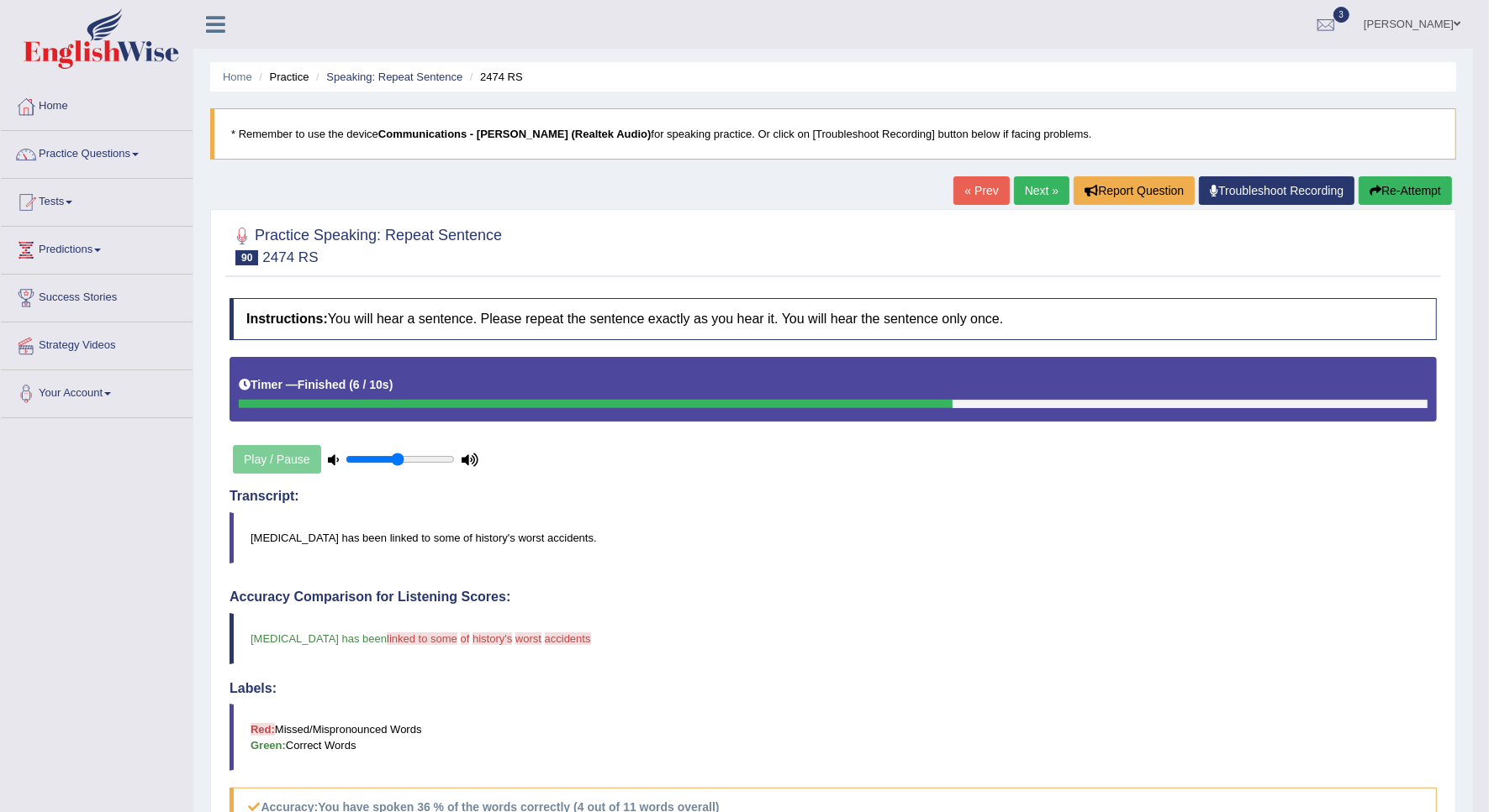
click at [1366, 200] on button "Re-Attempt" at bounding box center [1405, 190] width 93 height 28
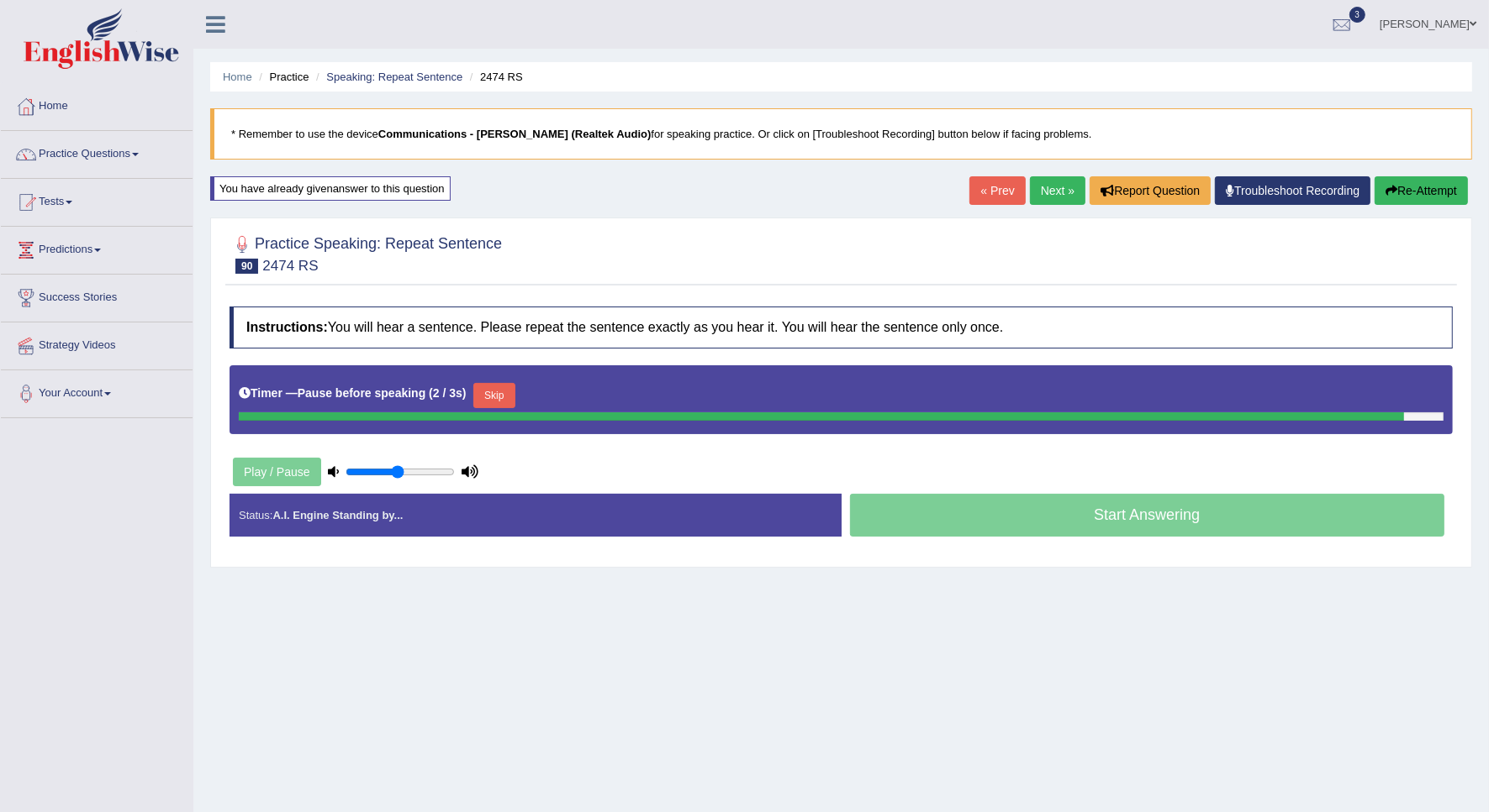
click at [1385, 203] on button "Re-Attempt" at bounding box center [1421, 190] width 93 height 28
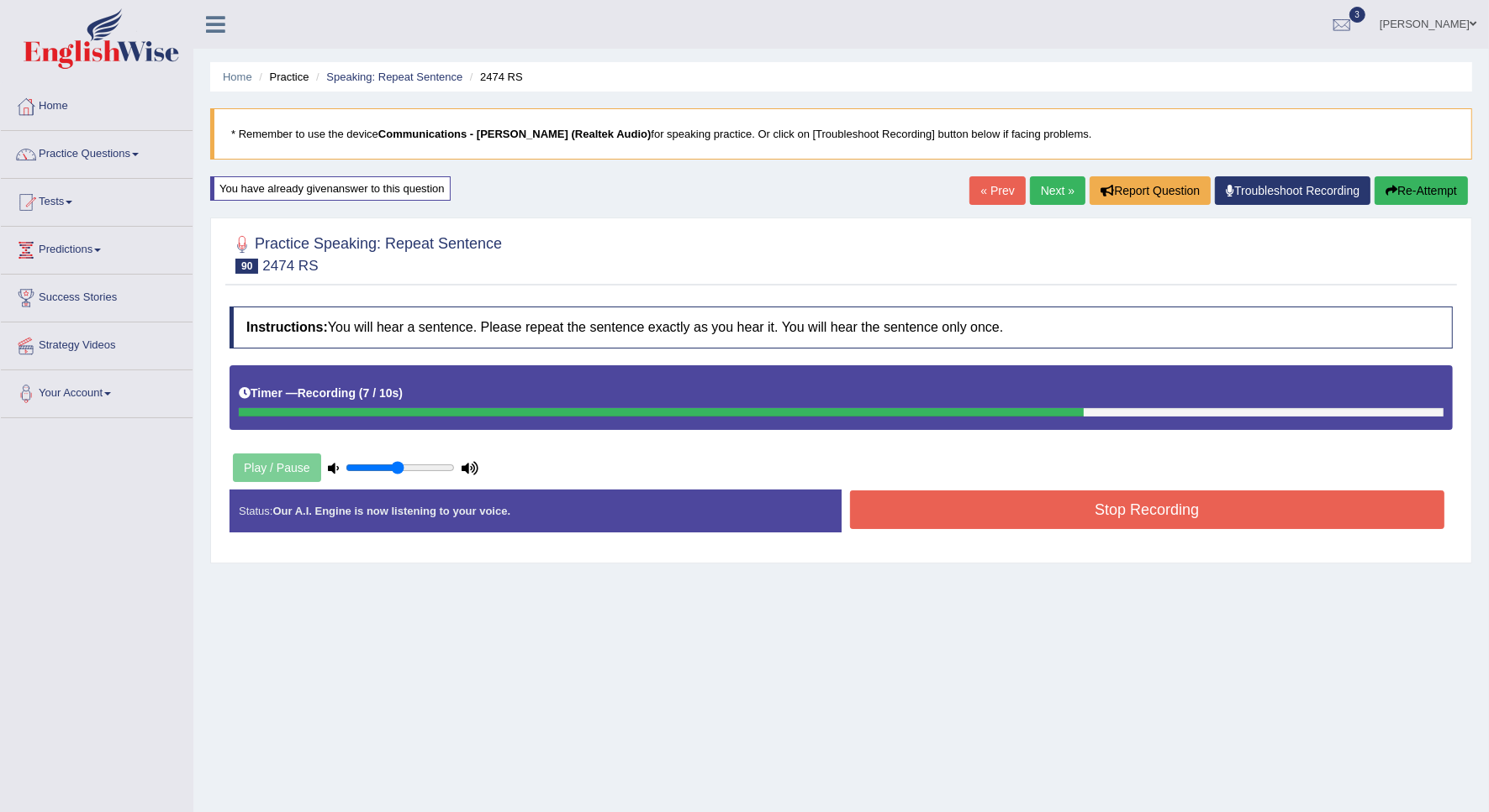
click at [1135, 521] on button "Stop Recording" at bounding box center [1148, 510] width 595 height 39
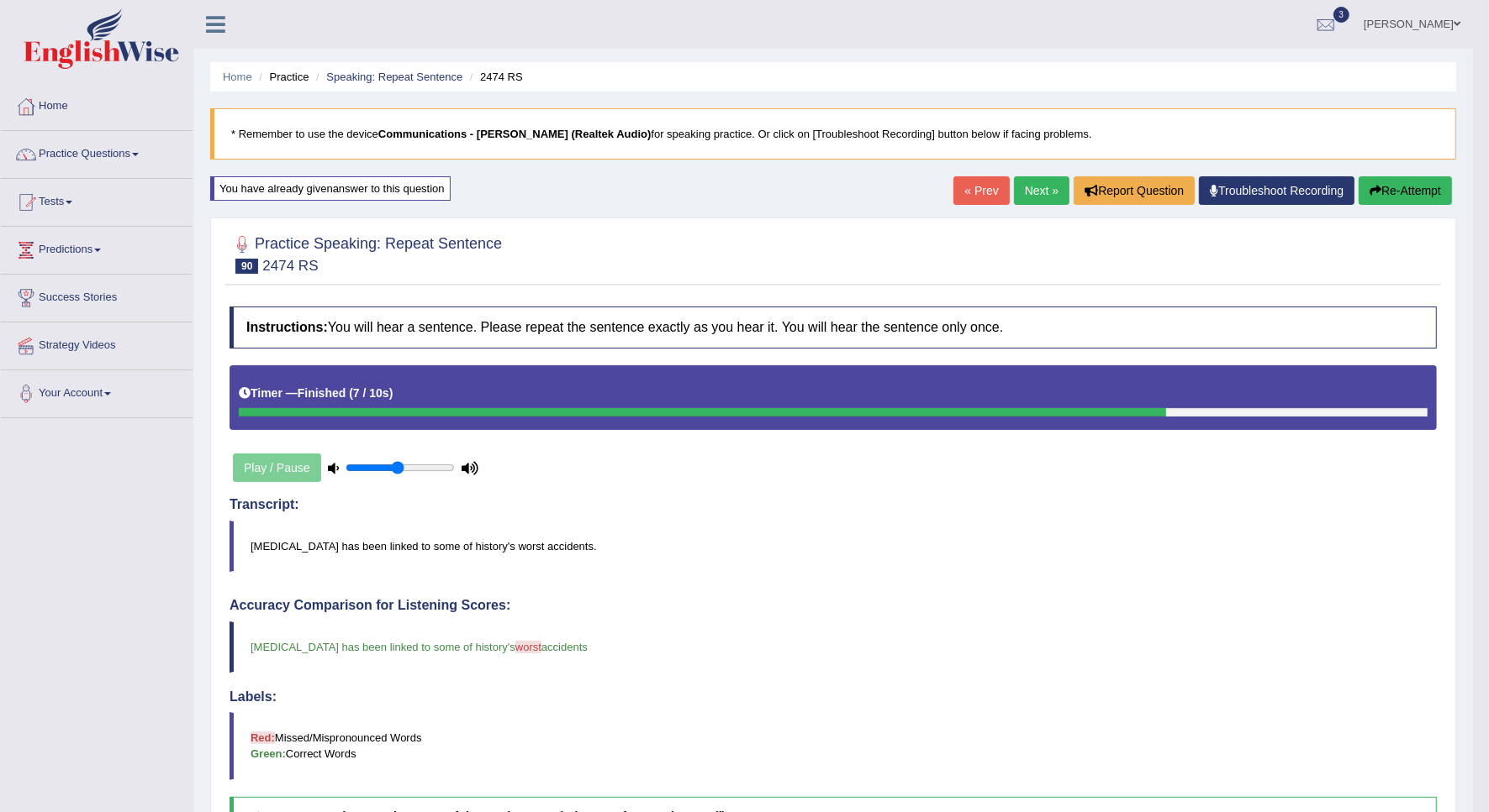
click at [1040, 185] on link "Next »" at bounding box center [1041, 190] width 55 height 28
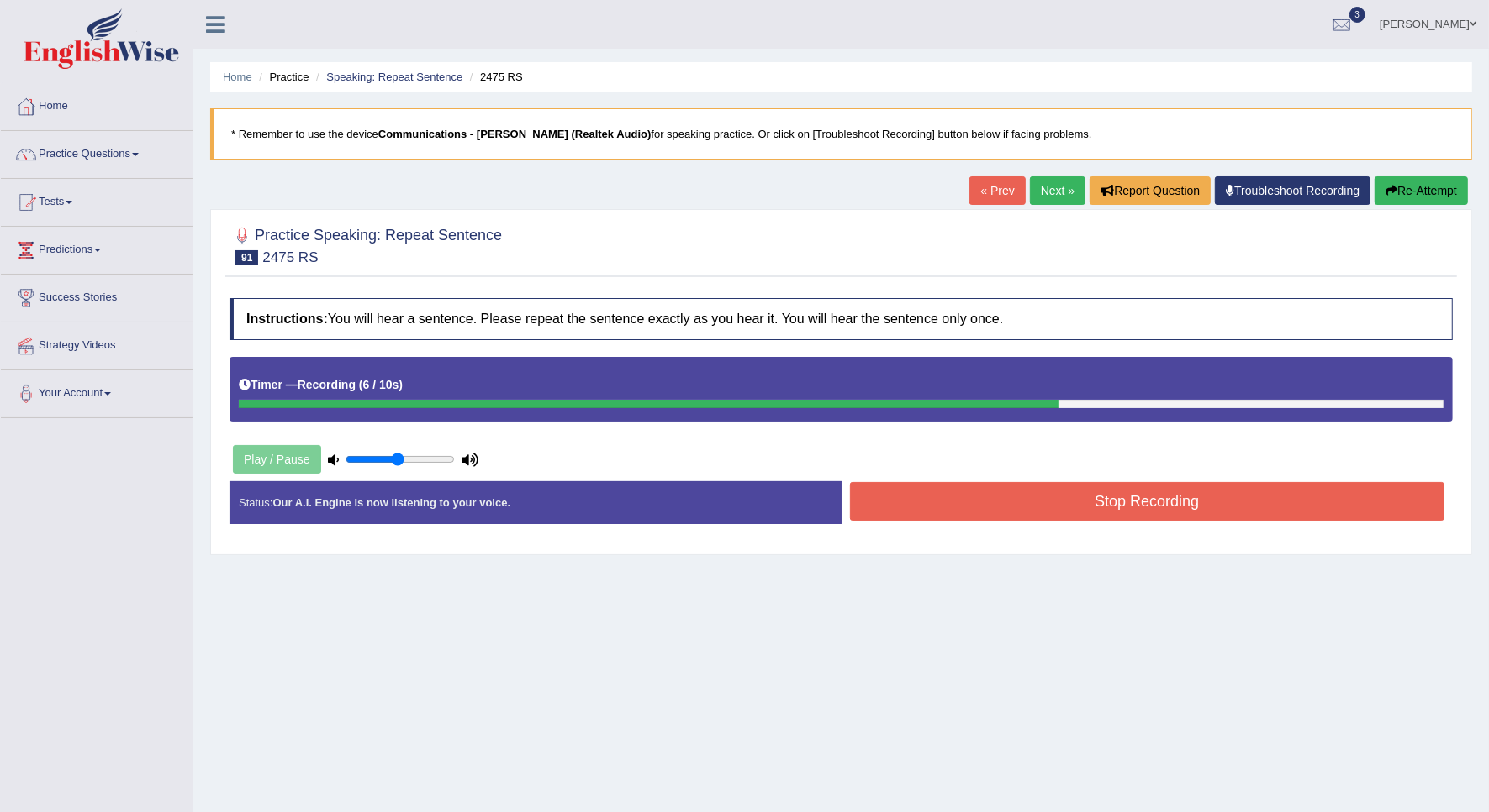
click at [1058, 493] on button "Stop Recording" at bounding box center [1148, 502] width 595 height 39
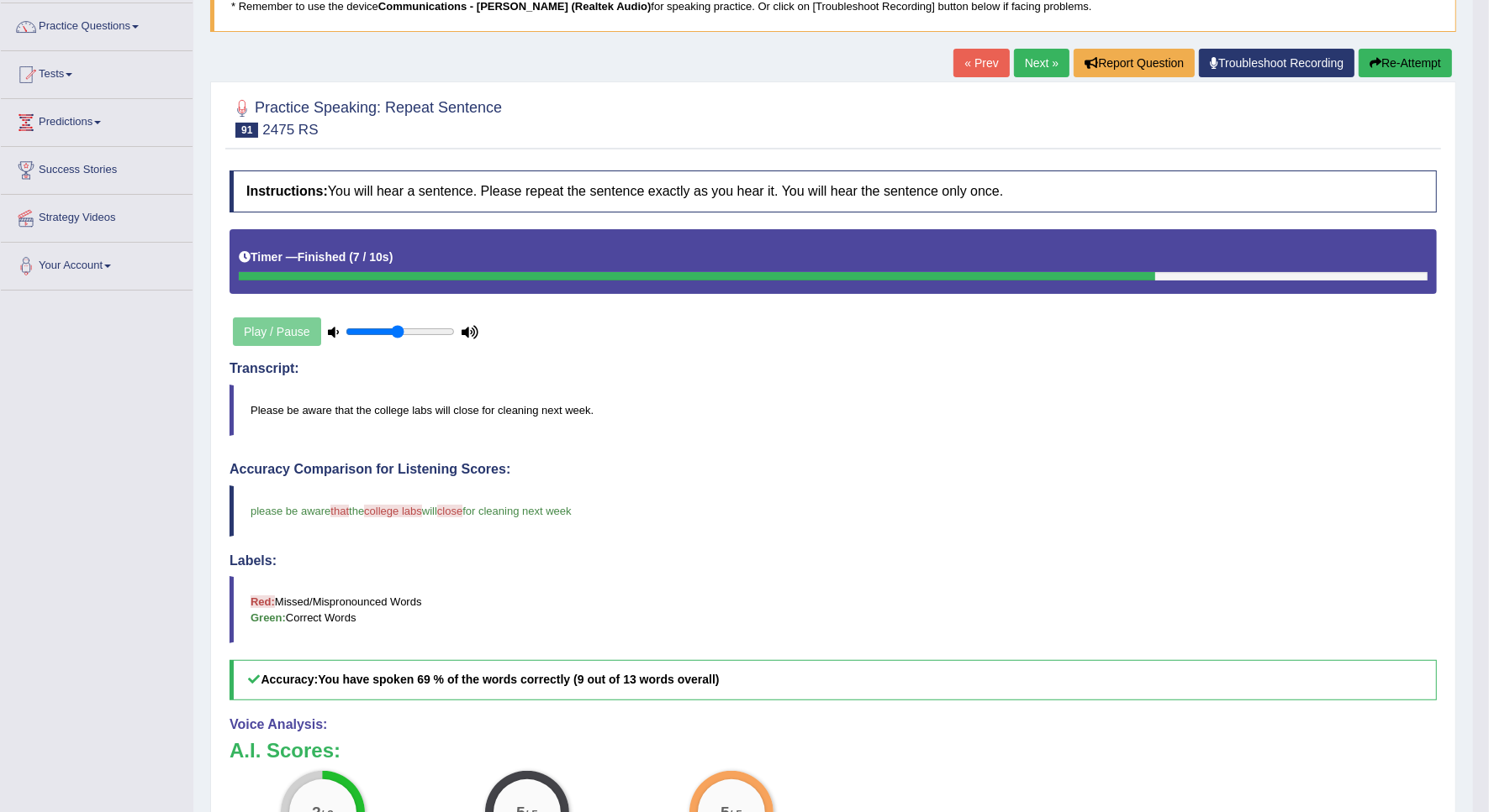
scroll to position [81, 0]
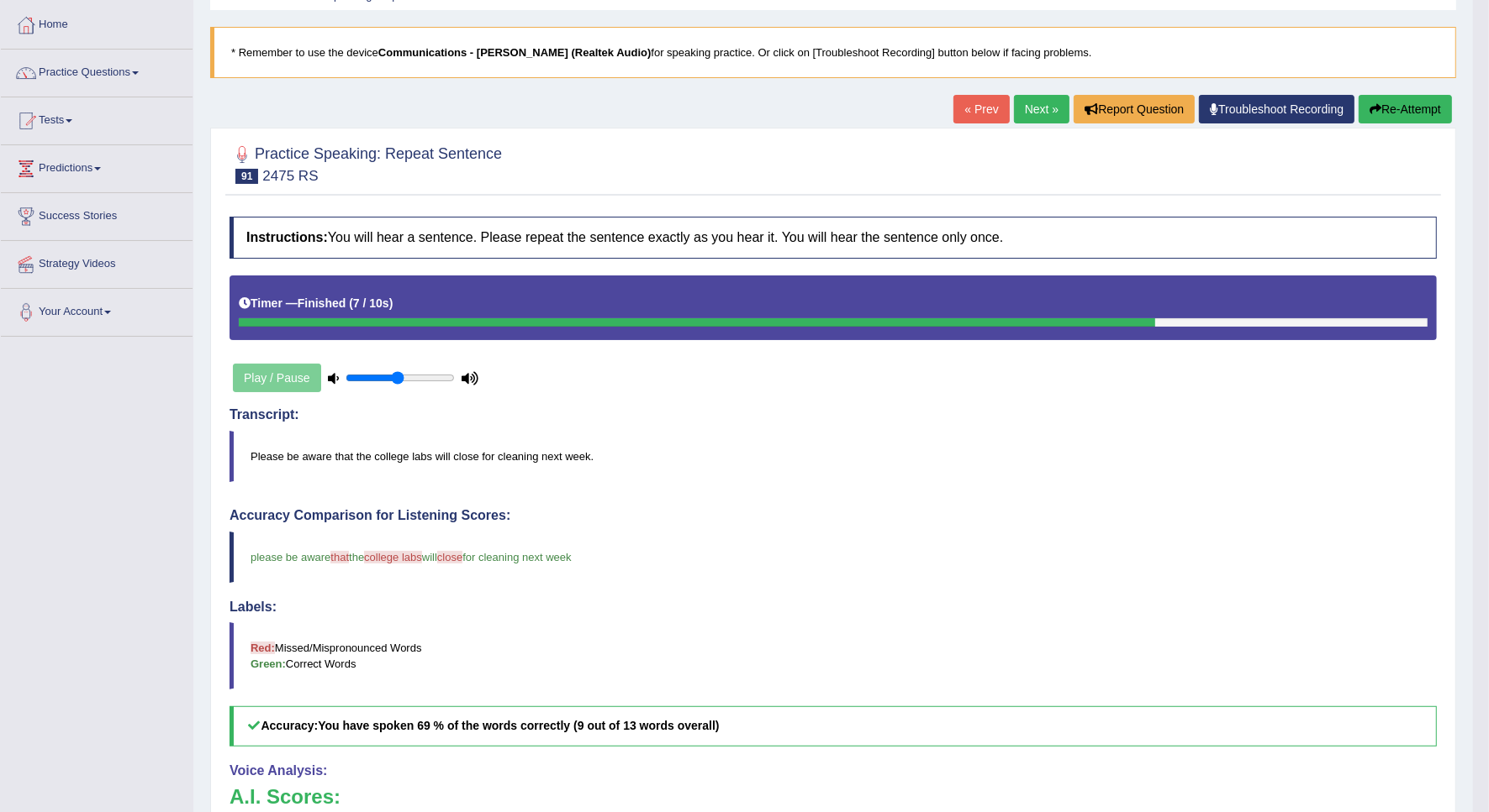
click at [1362, 118] on button "Re-Attempt" at bounding box center [1405, 109] width 93 height 28
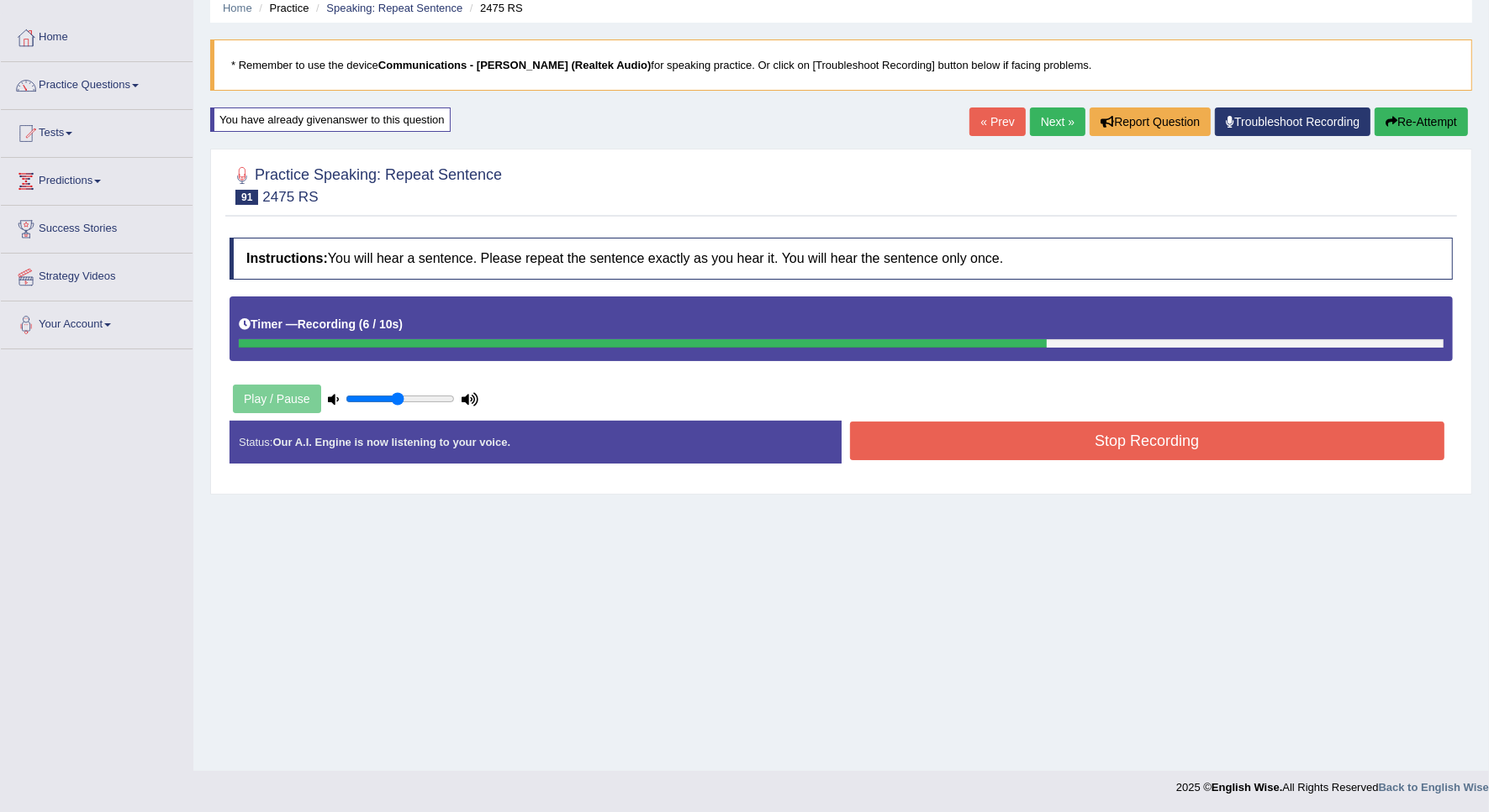
click at [1187, 439] on button "Stop Recording" at bounding box center [1148, 441] width 595 height 39
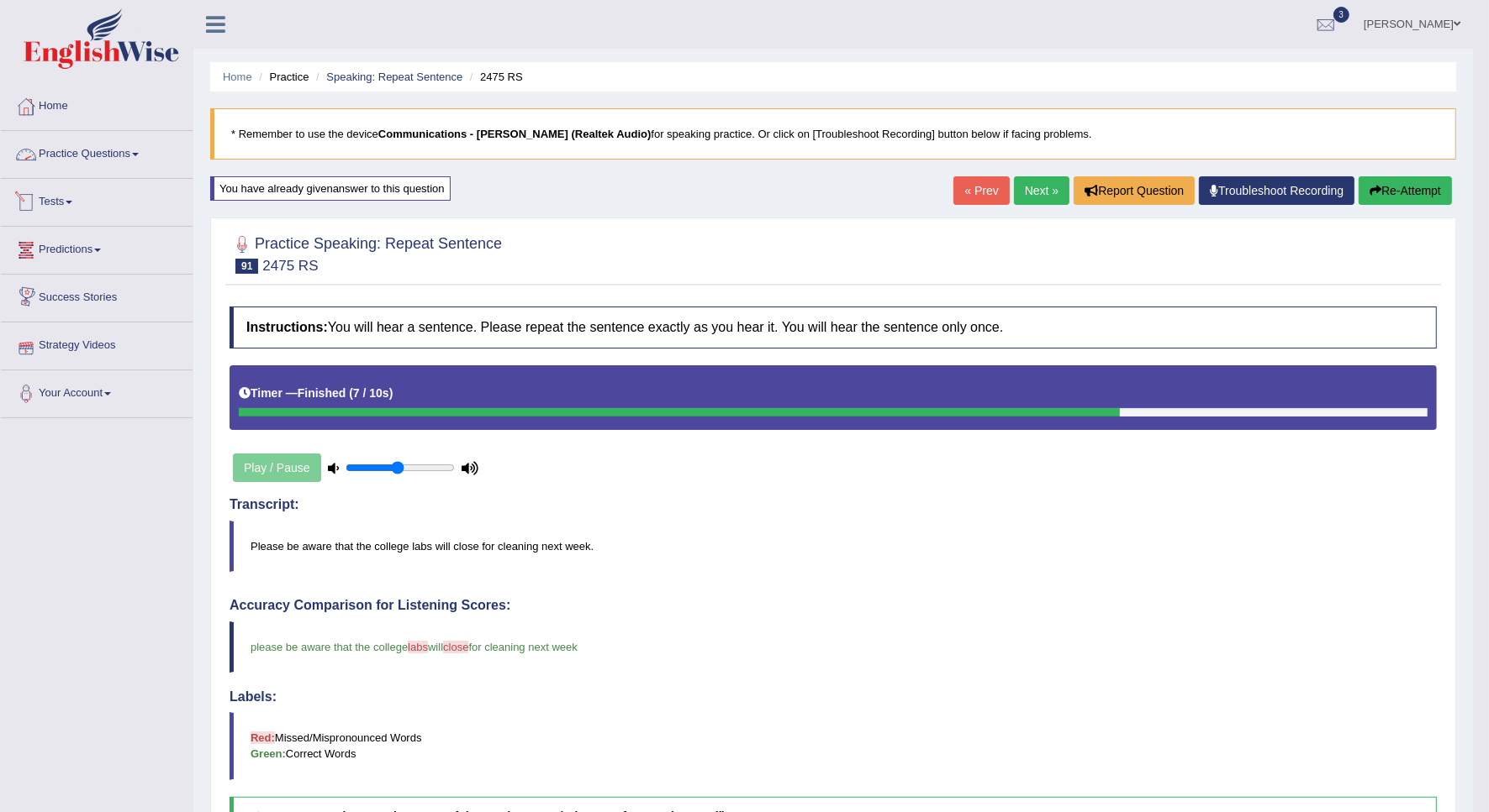
click at [82, 152] on link "Practice Questions" at bounding box center [97, 151] width 192 height 42
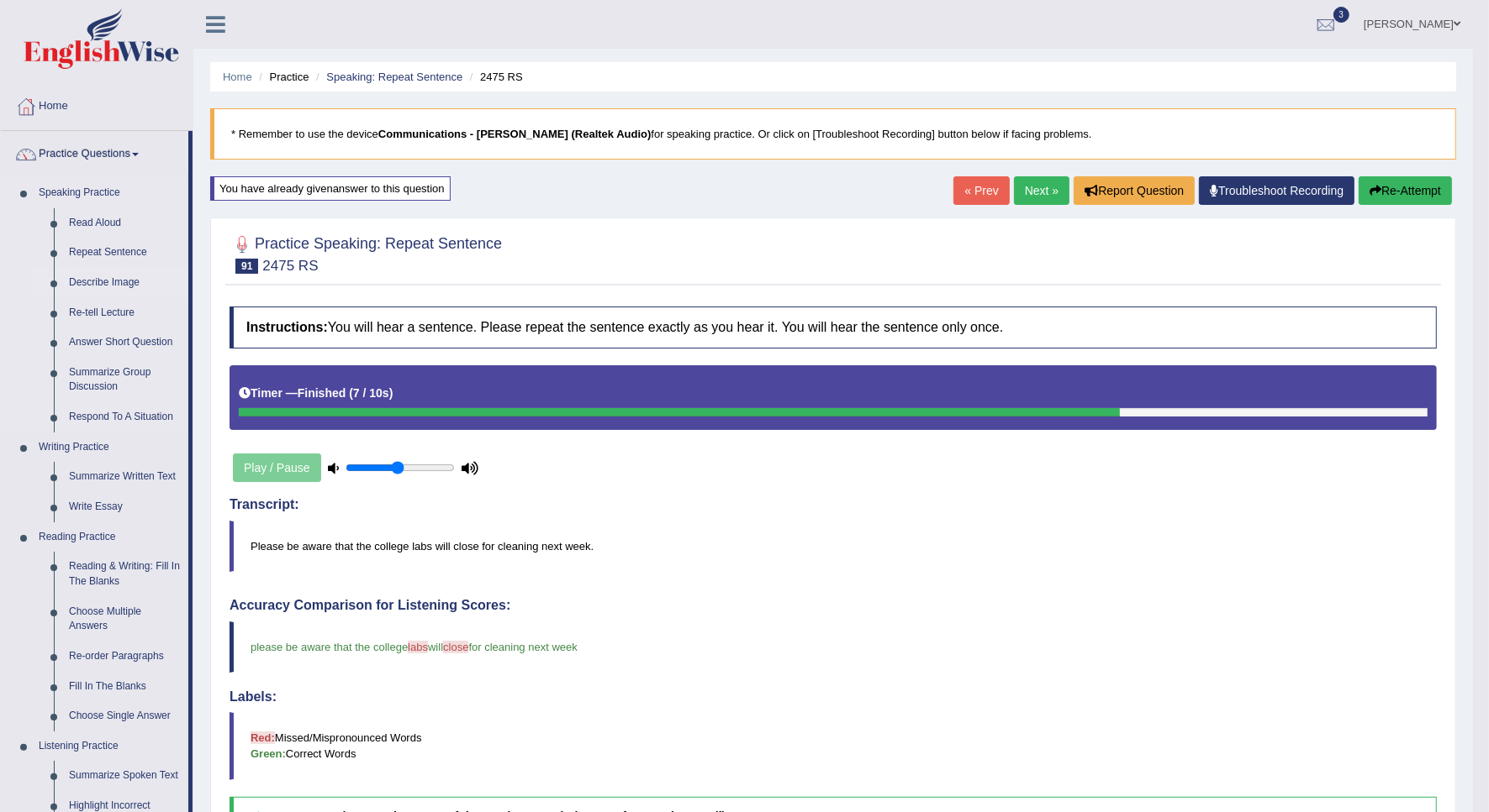
click at [102, 284] on link "Describe Image" at bounding box center [124, 283] width 127 height 30
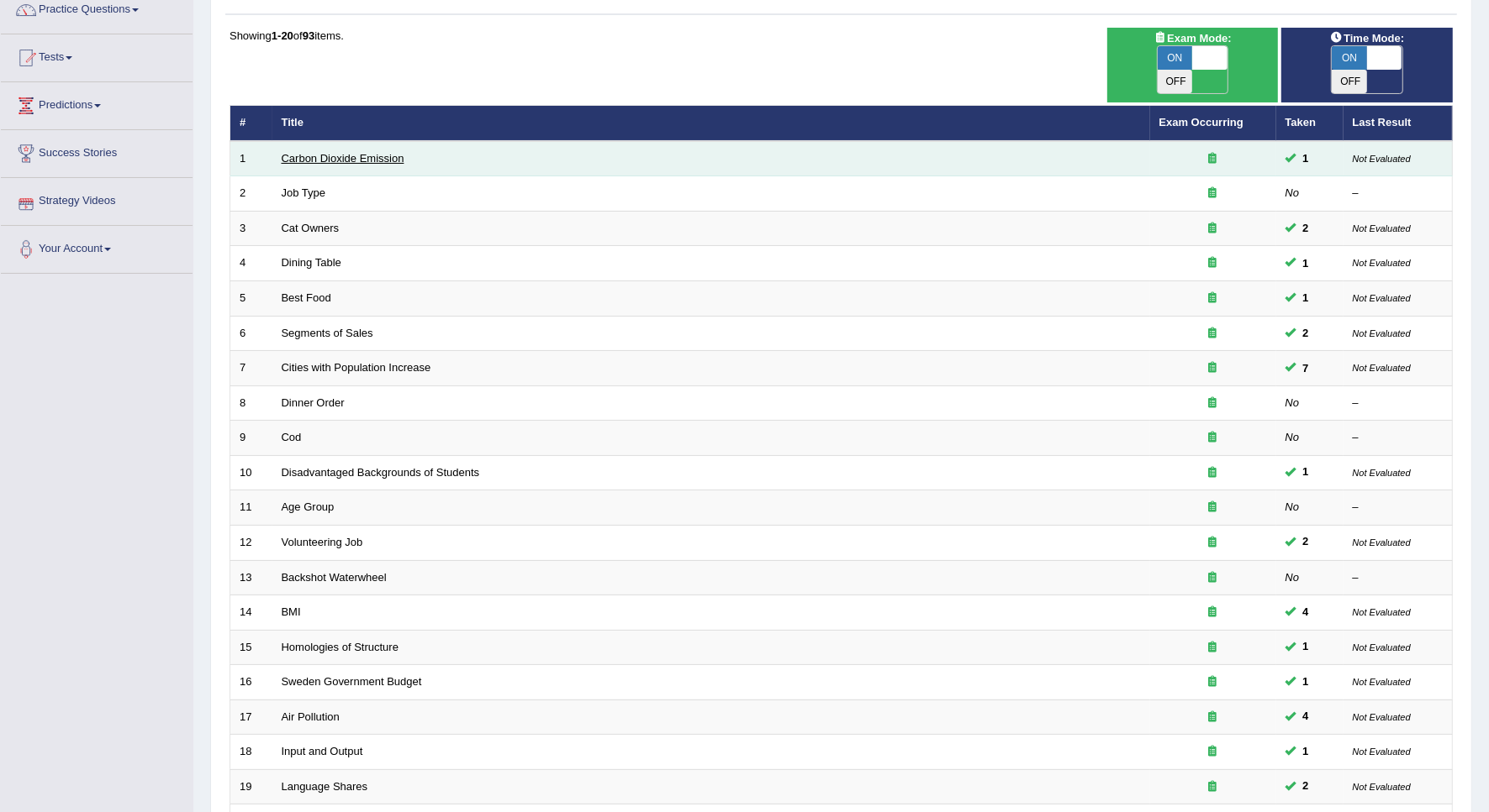
scroll to position [304, 0]
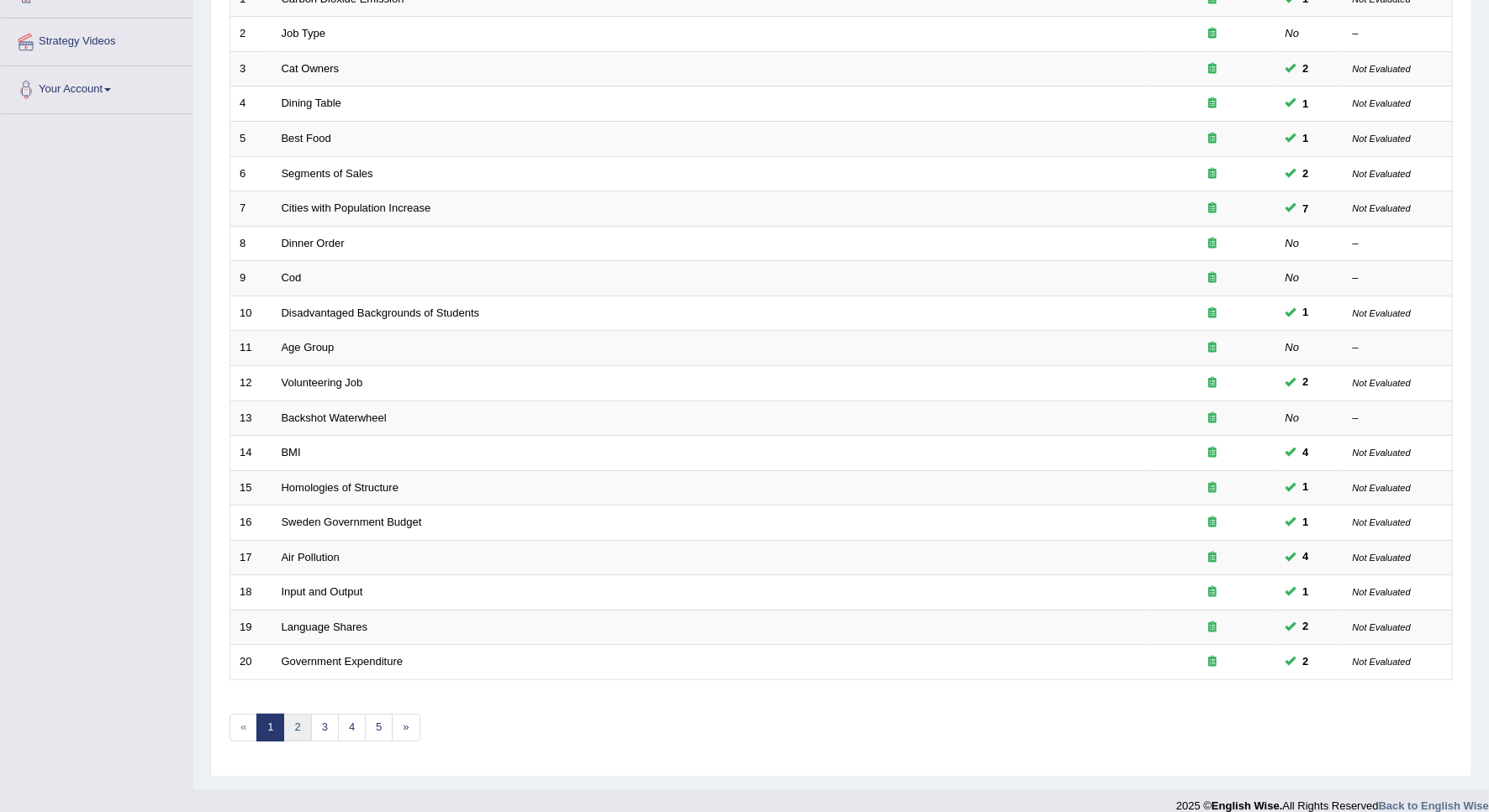
click at [300, 714] on link "2" at bounding box center [297, 728] width 28 height 28
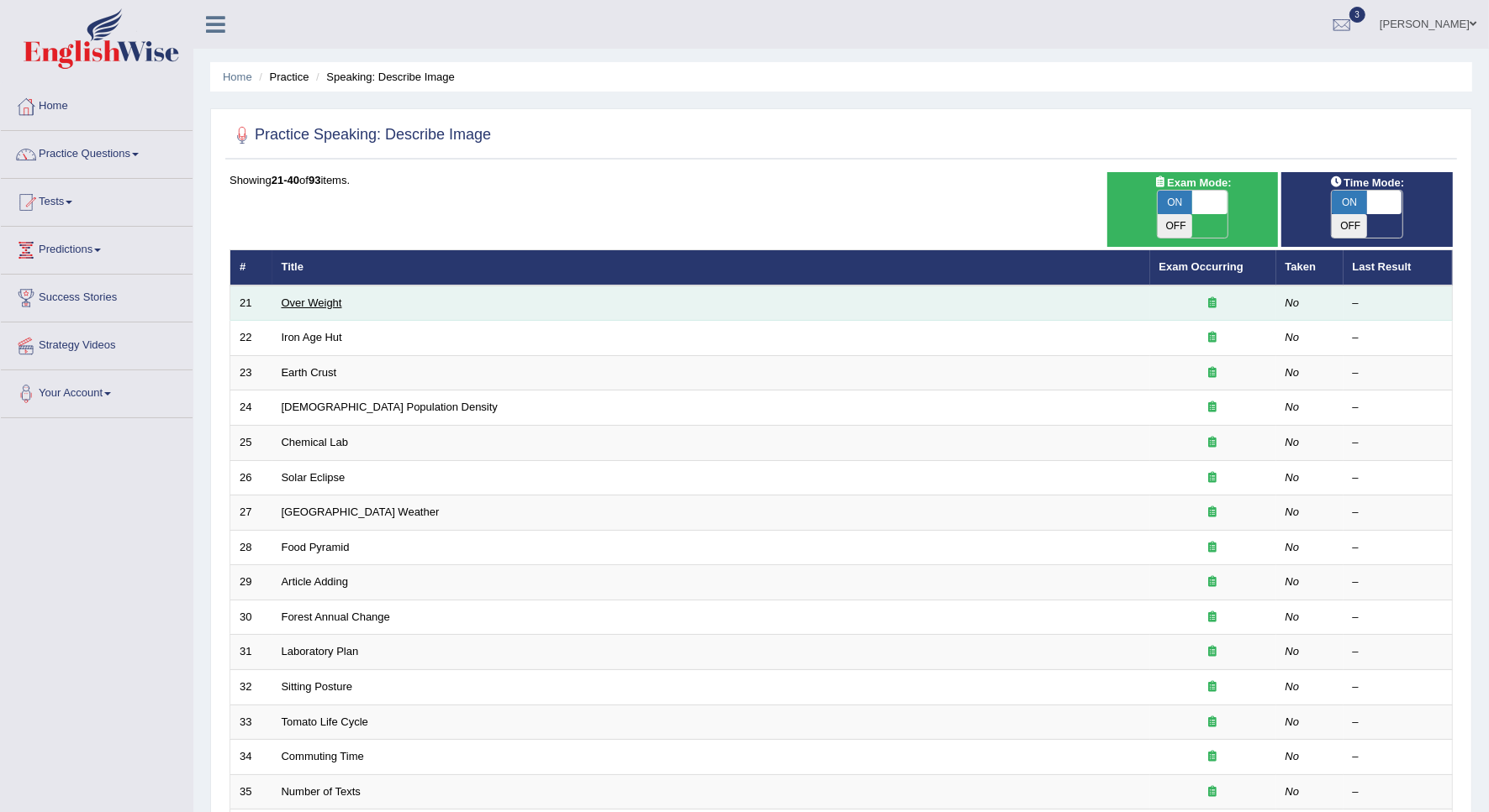
click at [329, 297] on link "Over Weight" at bounding box center [311, 302] width 60 height 13
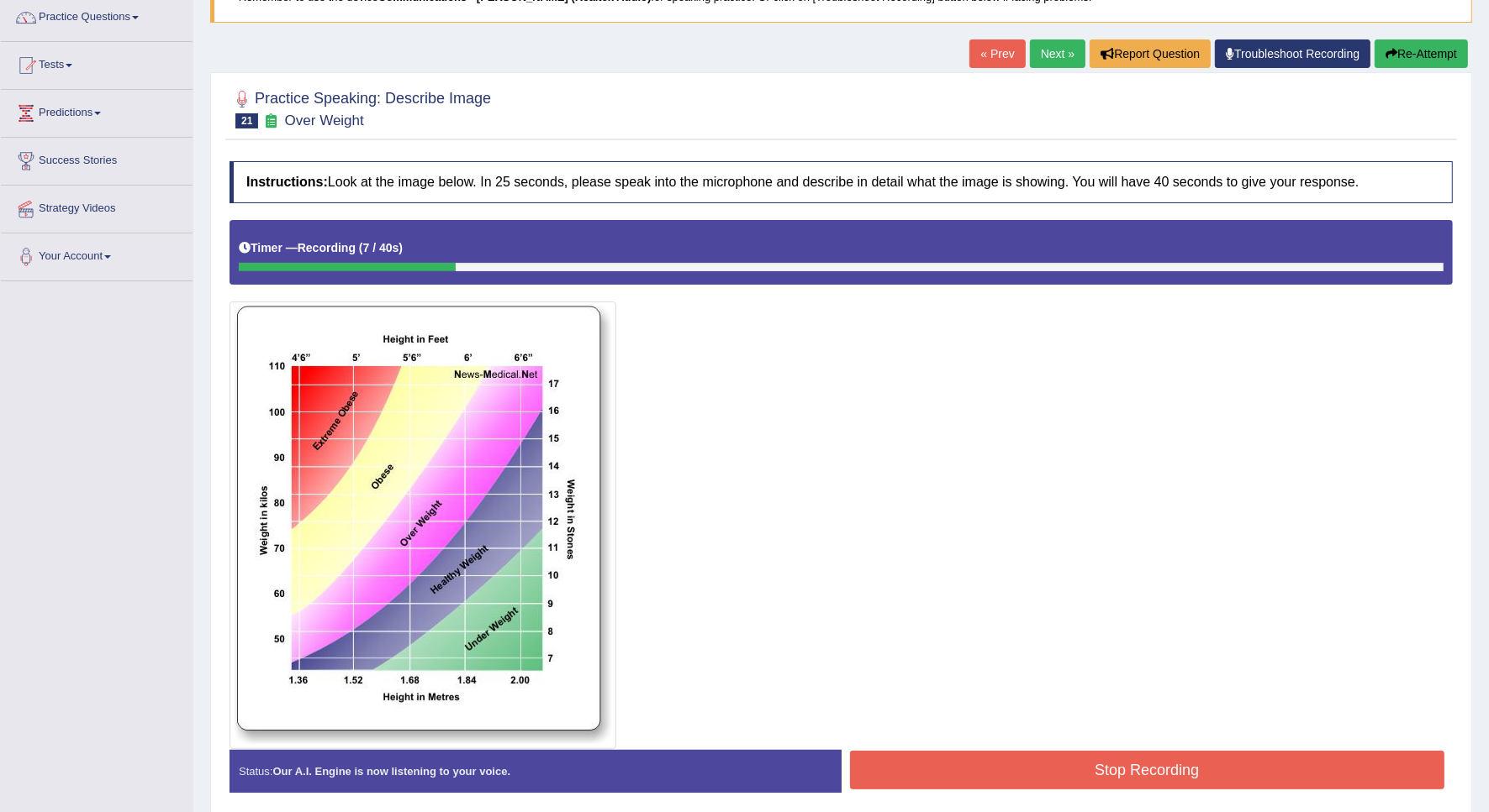
scroll to position [101, 0]
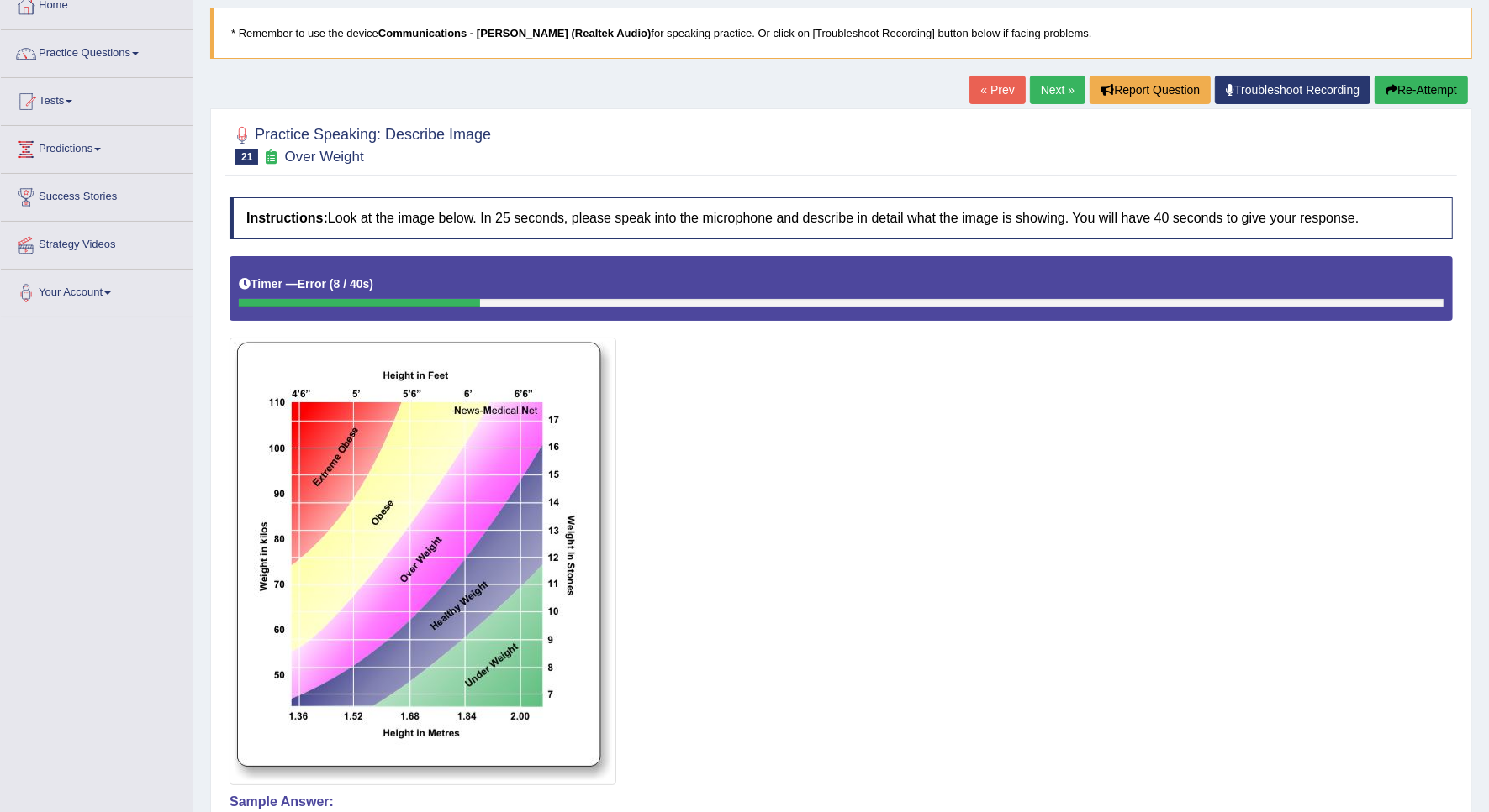
click at [363, 399] on img at bounding box center [423, 561] width 378 height 439
click at [364, 422] on img at bounding box center [423, 561] width 378 height 439
click at [1034, 91] on link "Next »" at bounding box center [1057, 89] width 55 height 28
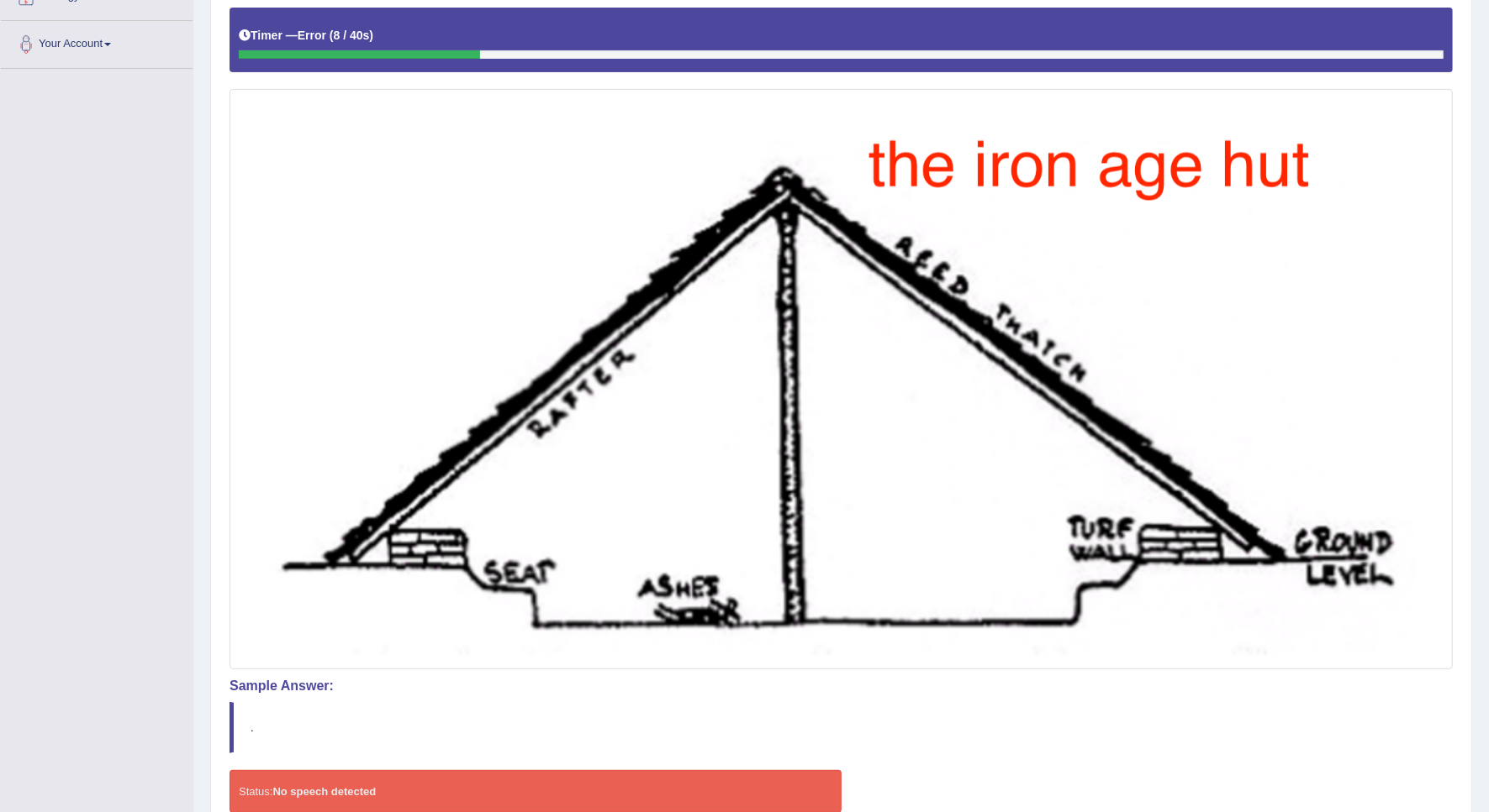
scroll to position [438, 0]
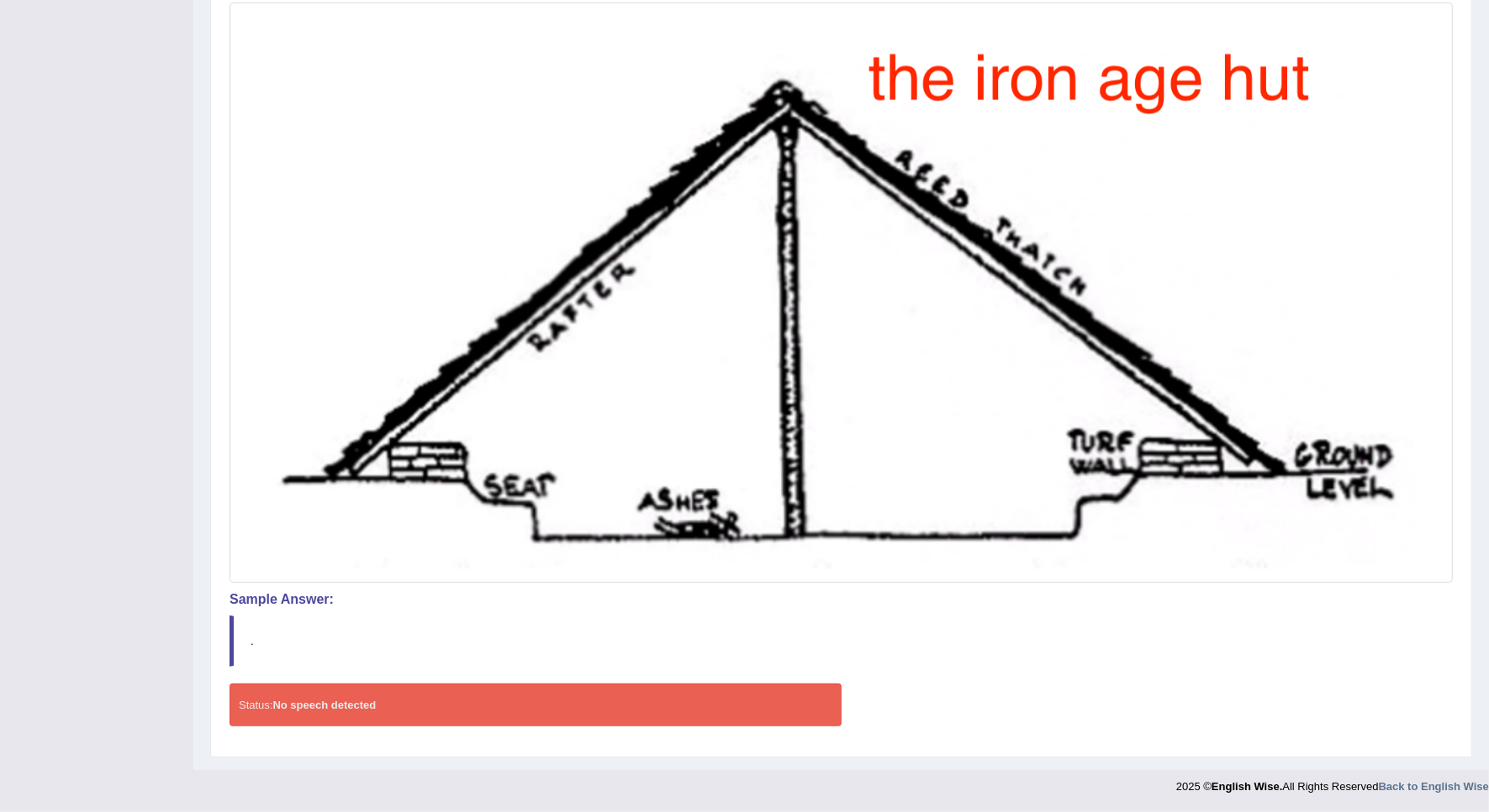
drag, startPoint x: 905, startPoint y: 502, endPoint x: 902, endPoint y: 490, distance: 12.4
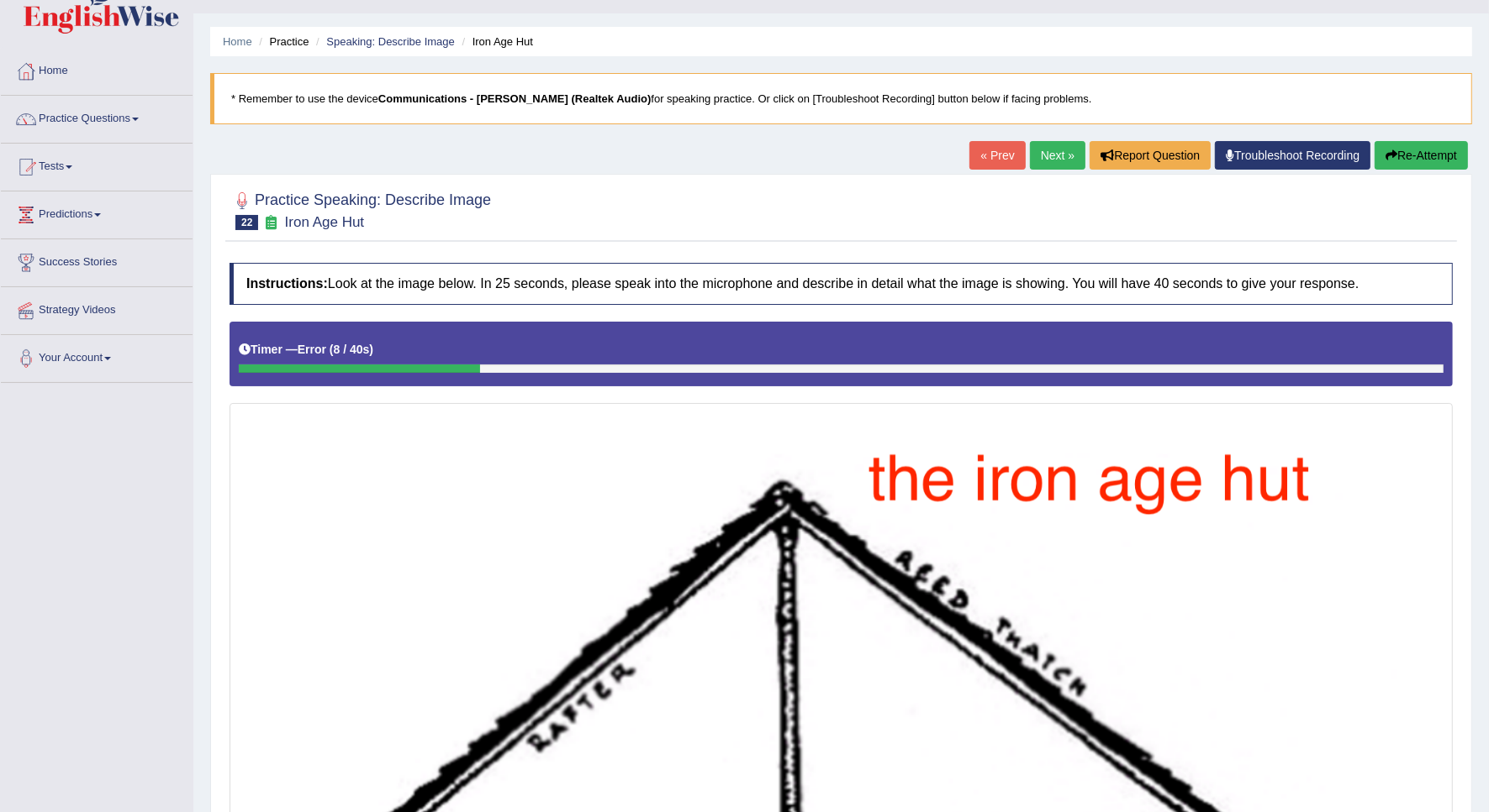
scroll to position [17, 0]
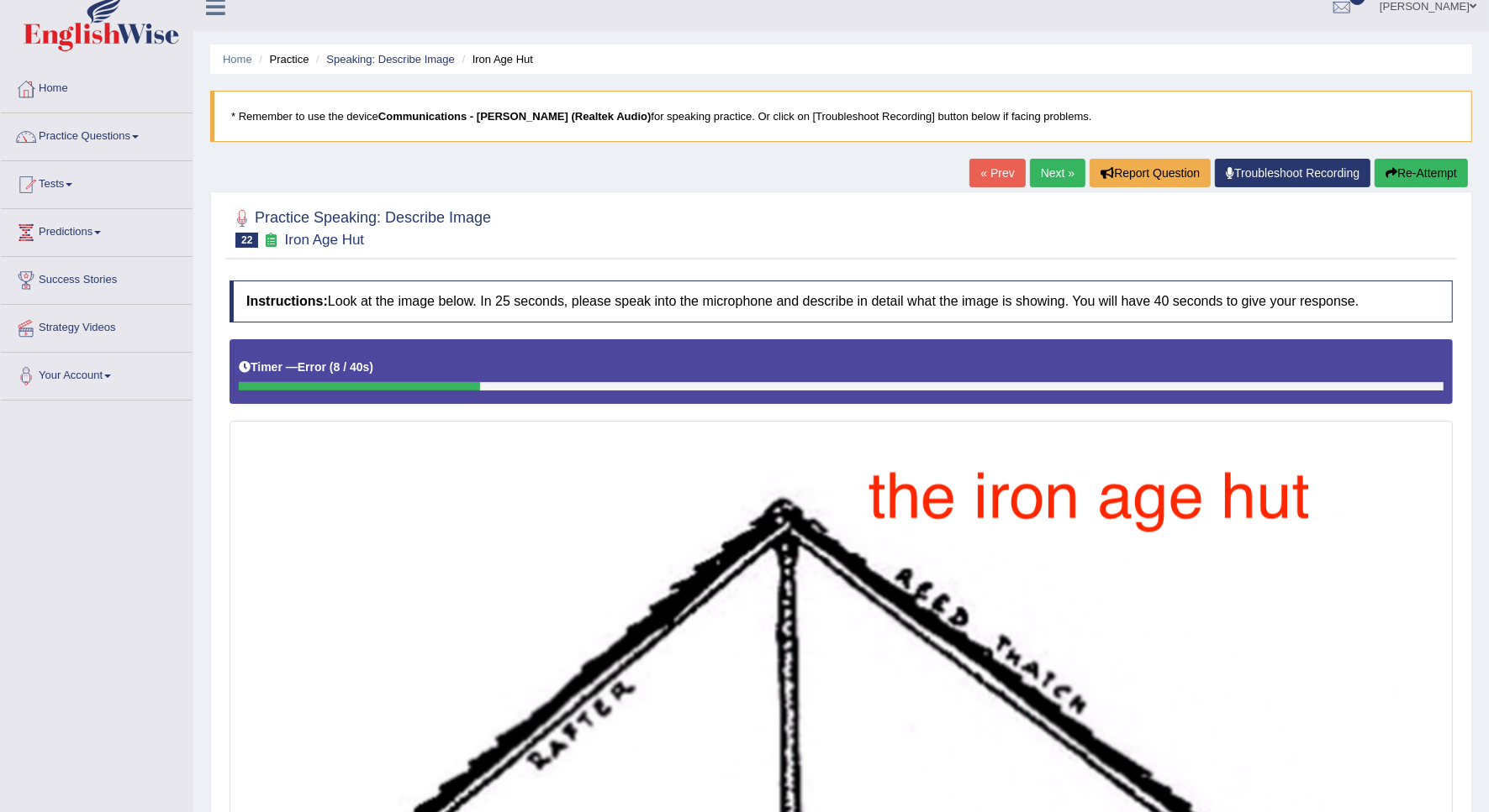
click at [1421, 166] on button "Re-Attempt" at bounding box center [1421, 172] width 93 height 28
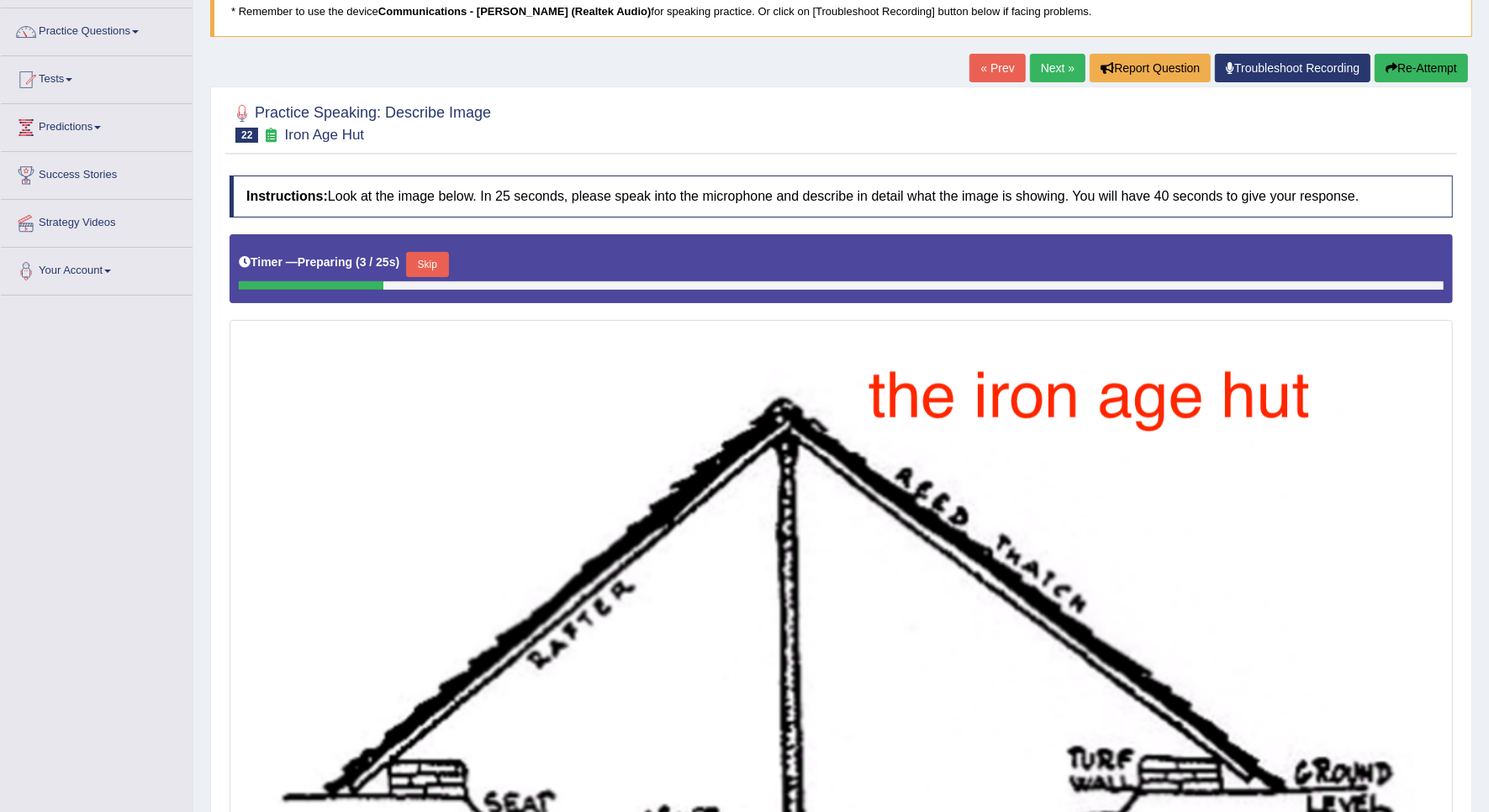
scroll to position [228, 0]
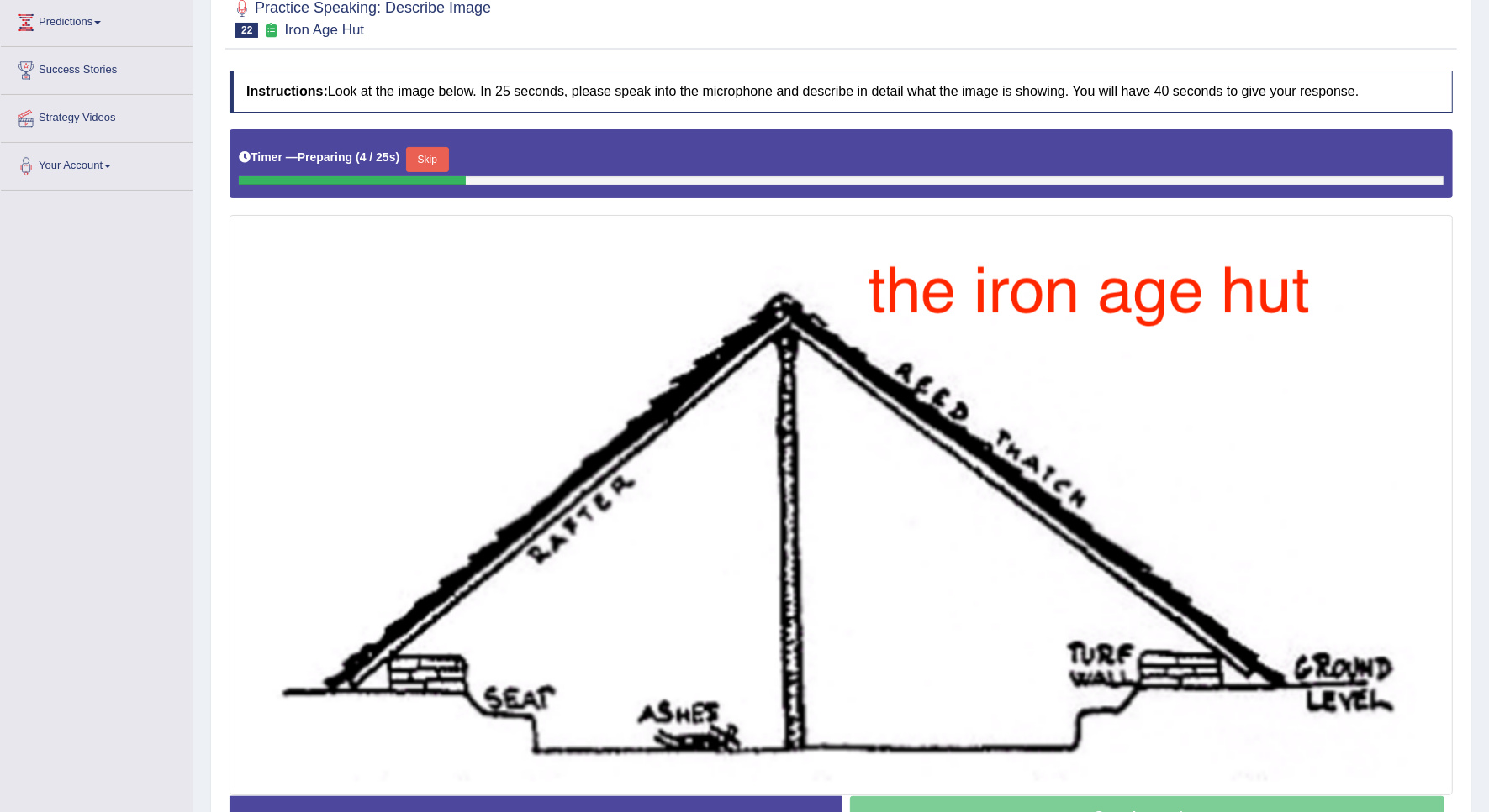
click at [435, 165] on button "Skip" at bounding box center [427, 160] width 42 height 25
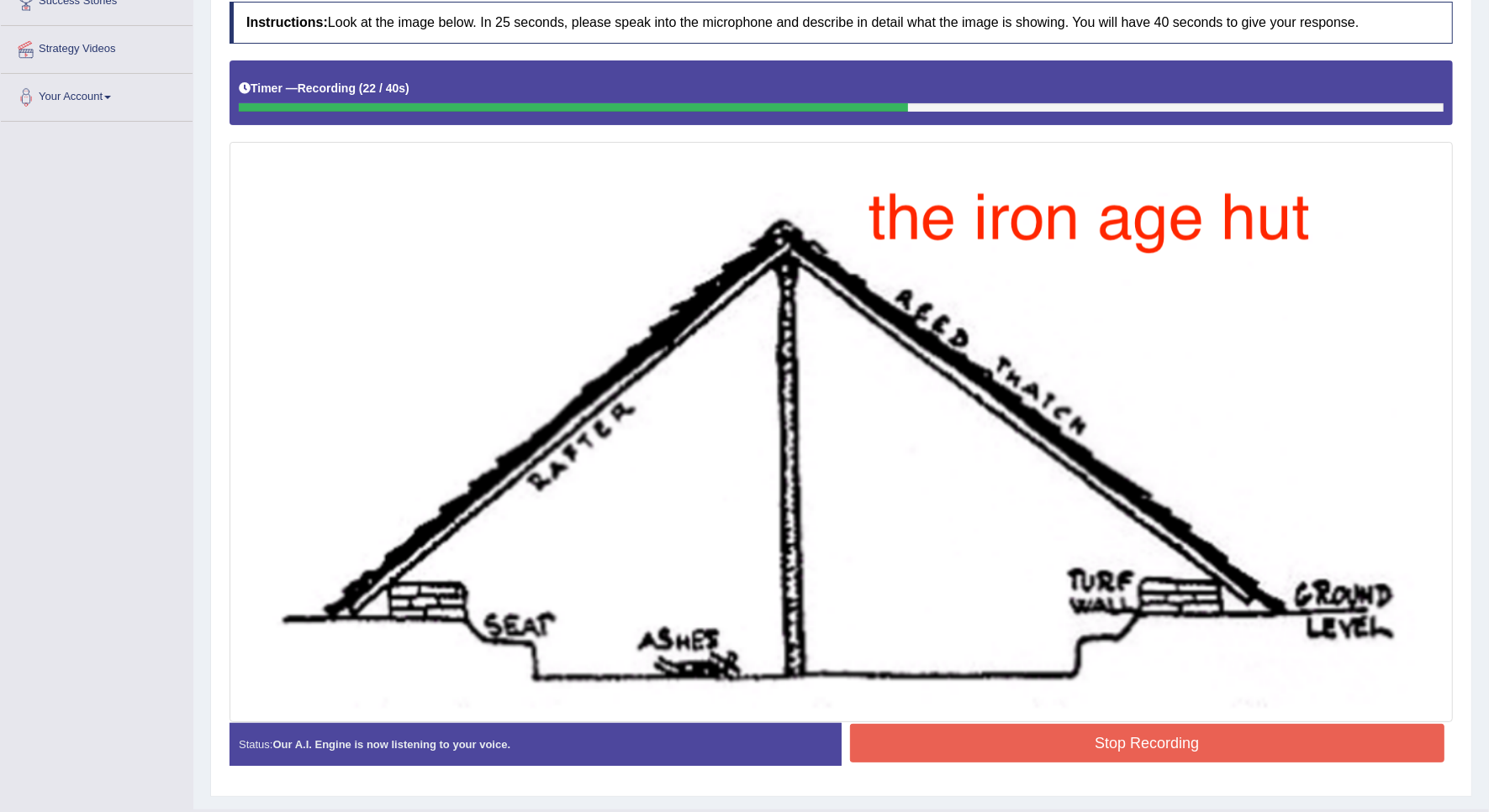
scroll to position [338, 0]
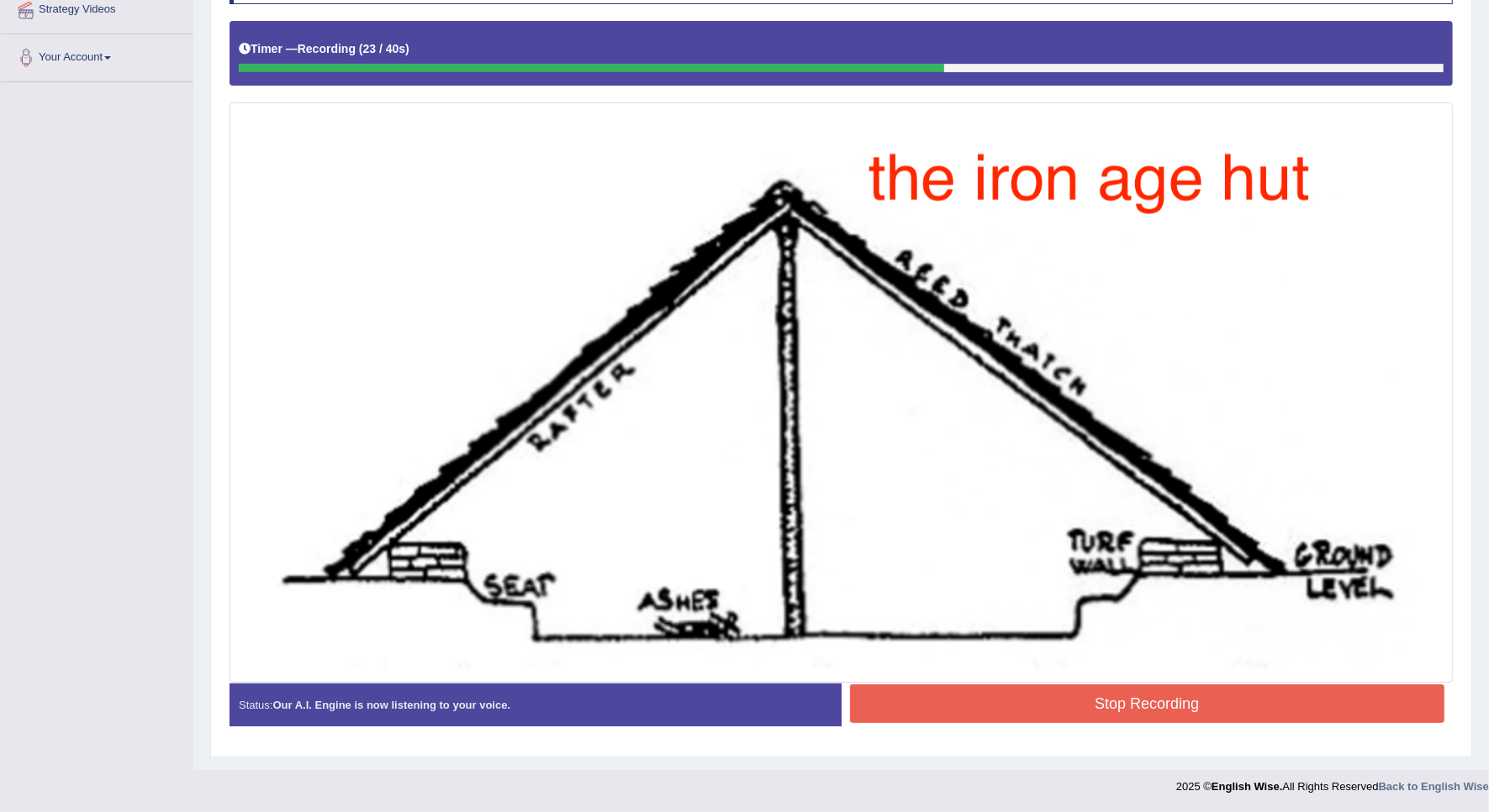
click at [1139, 708] on button "Stop Recording" at bounding box center [1148, 704] width 595 height 39
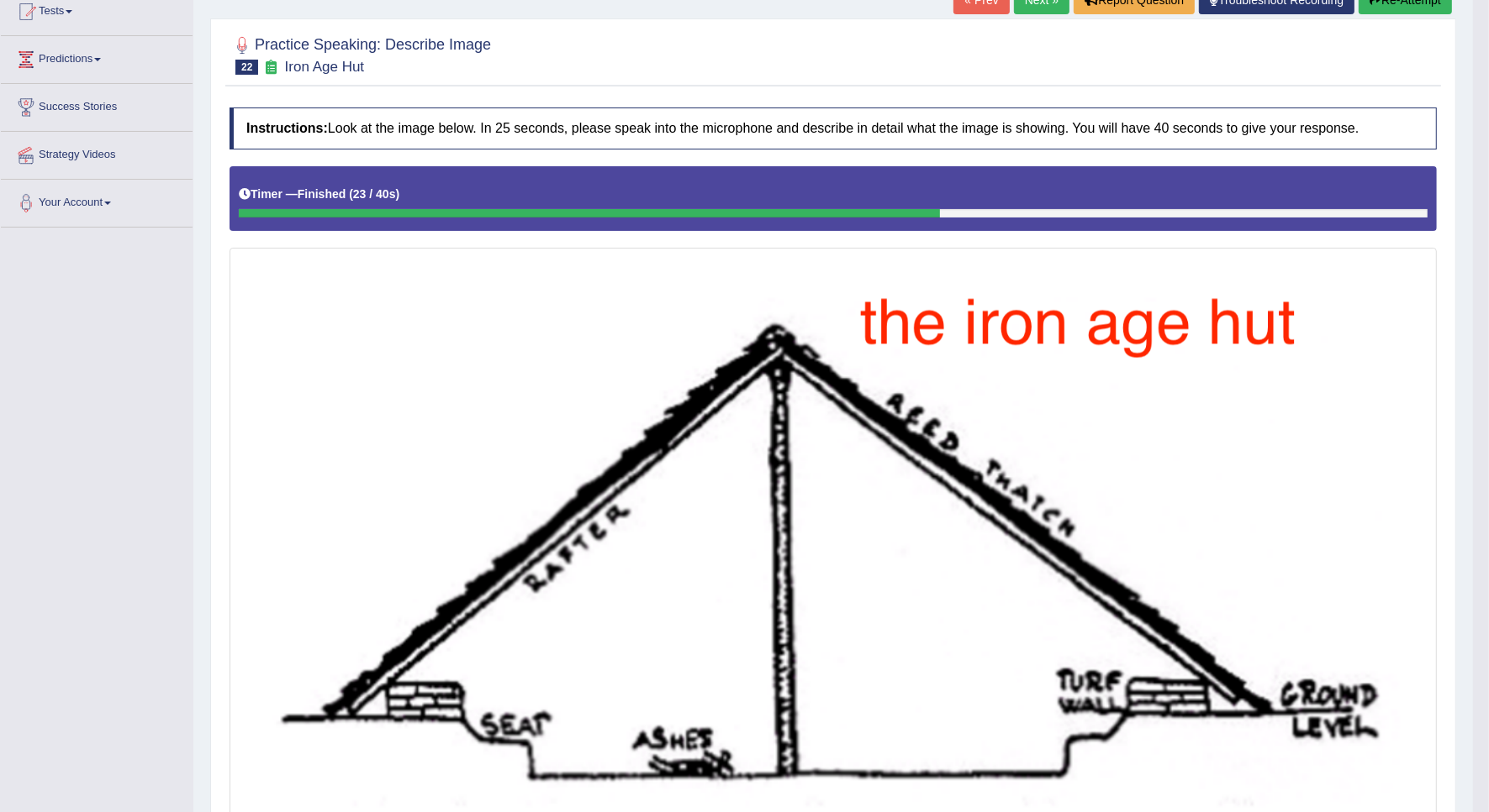
scroll to position [22, 0]
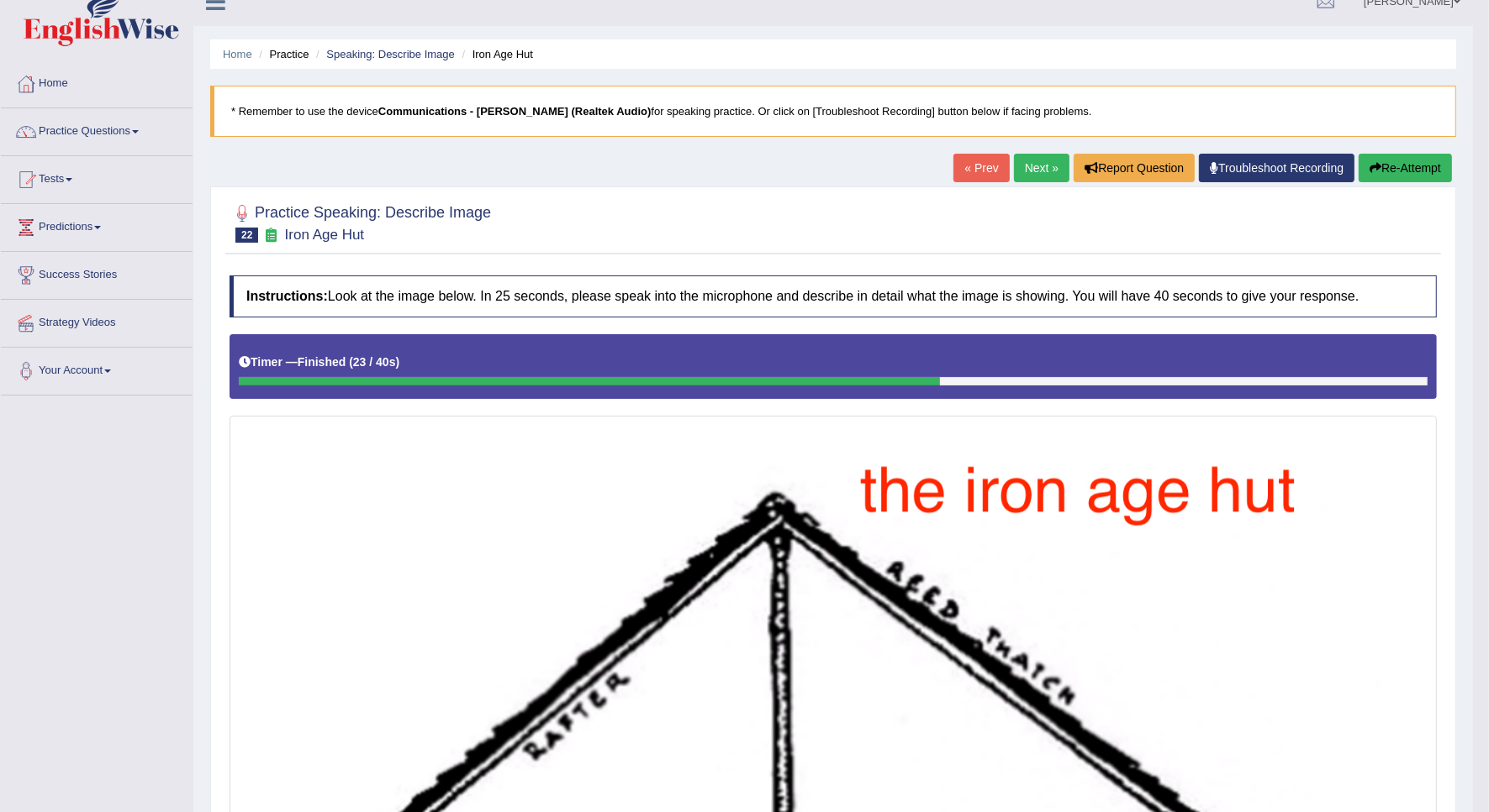
click at [1049, 166] on link "Next »" at bounding box center [1041, 168] width 55 height 28
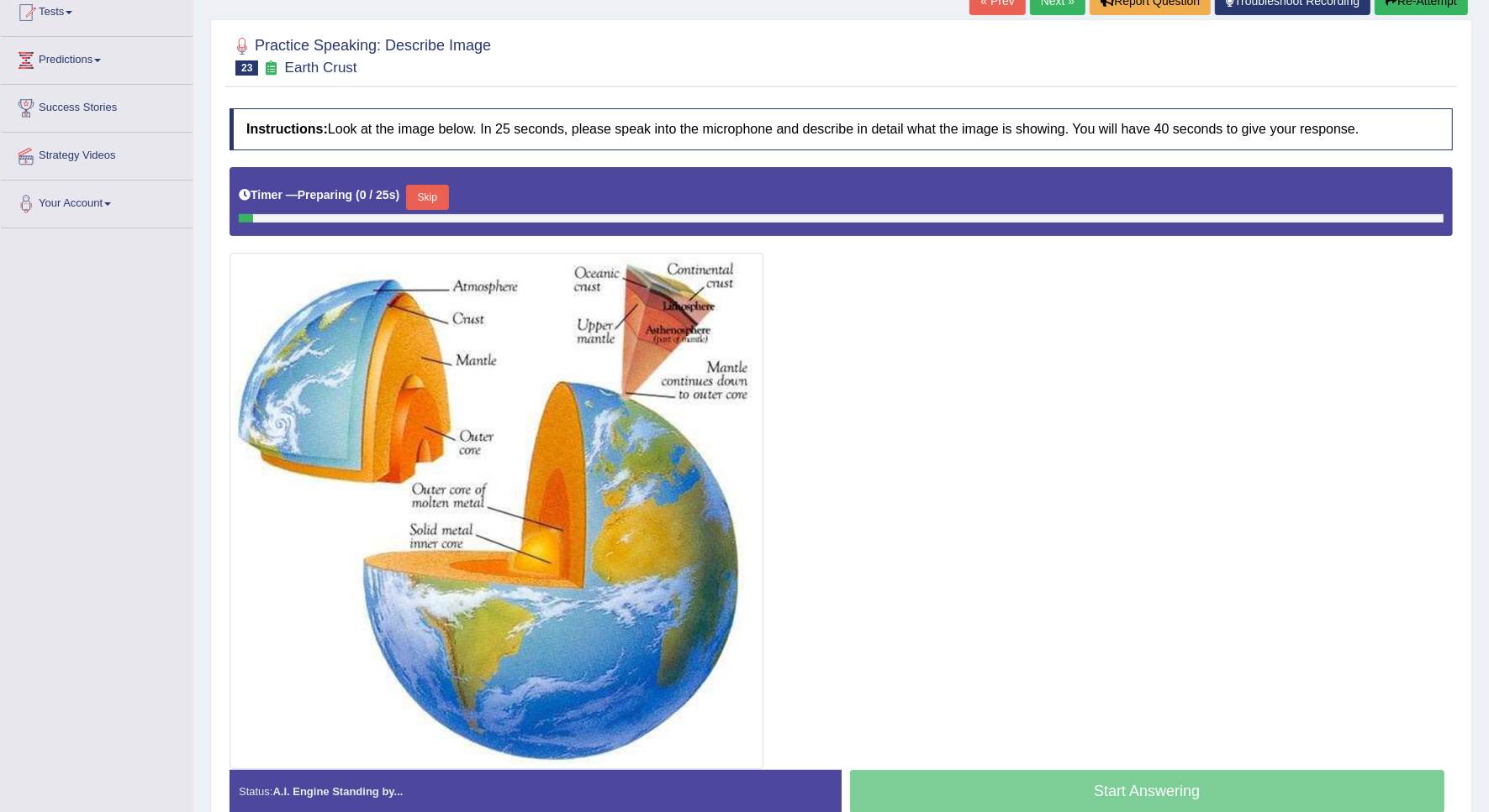
scroll to position [210, 0]
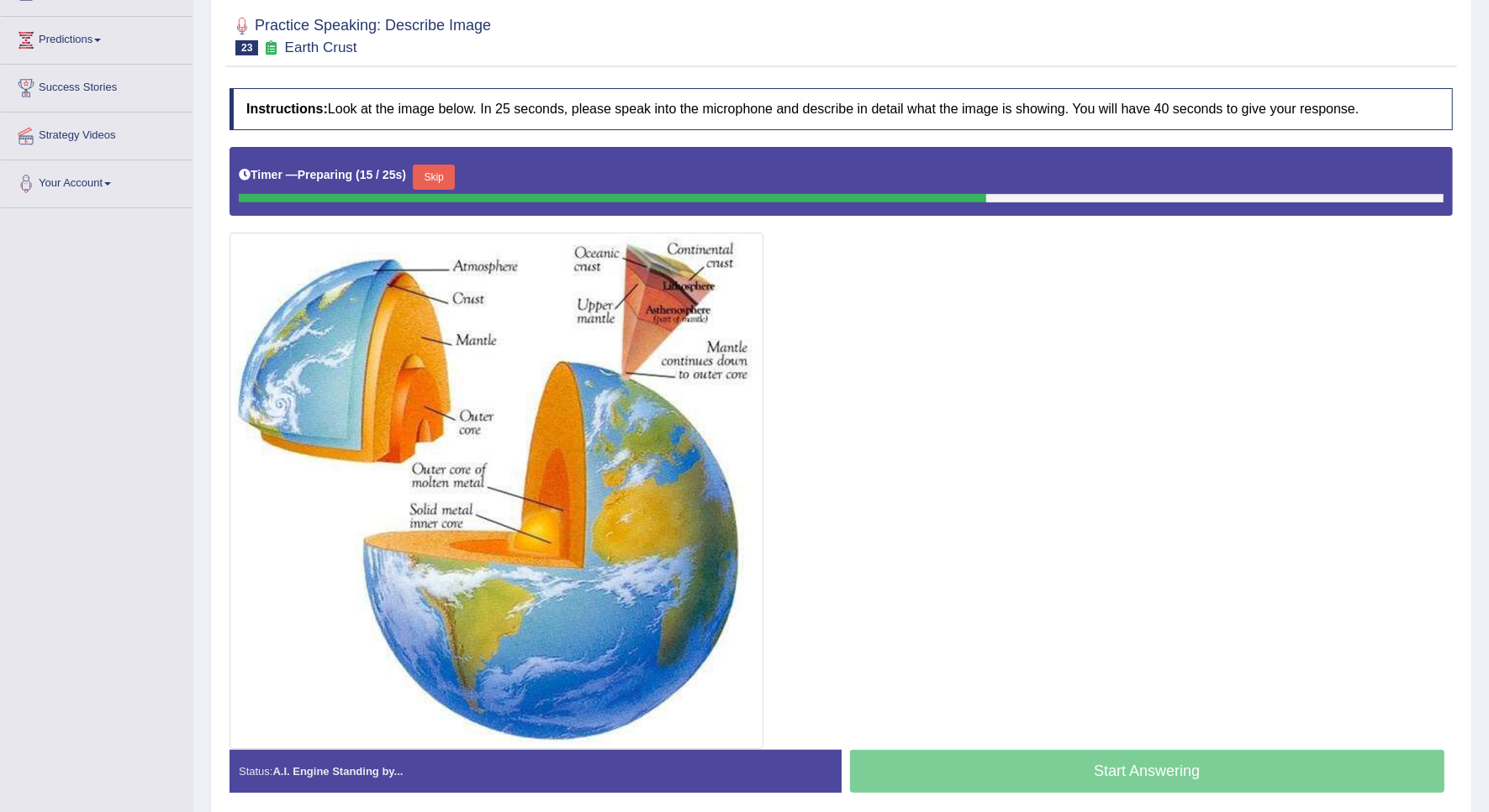
click at [451, 183] on button "Skip" at bounding box center [433, 177] width 42 height 25
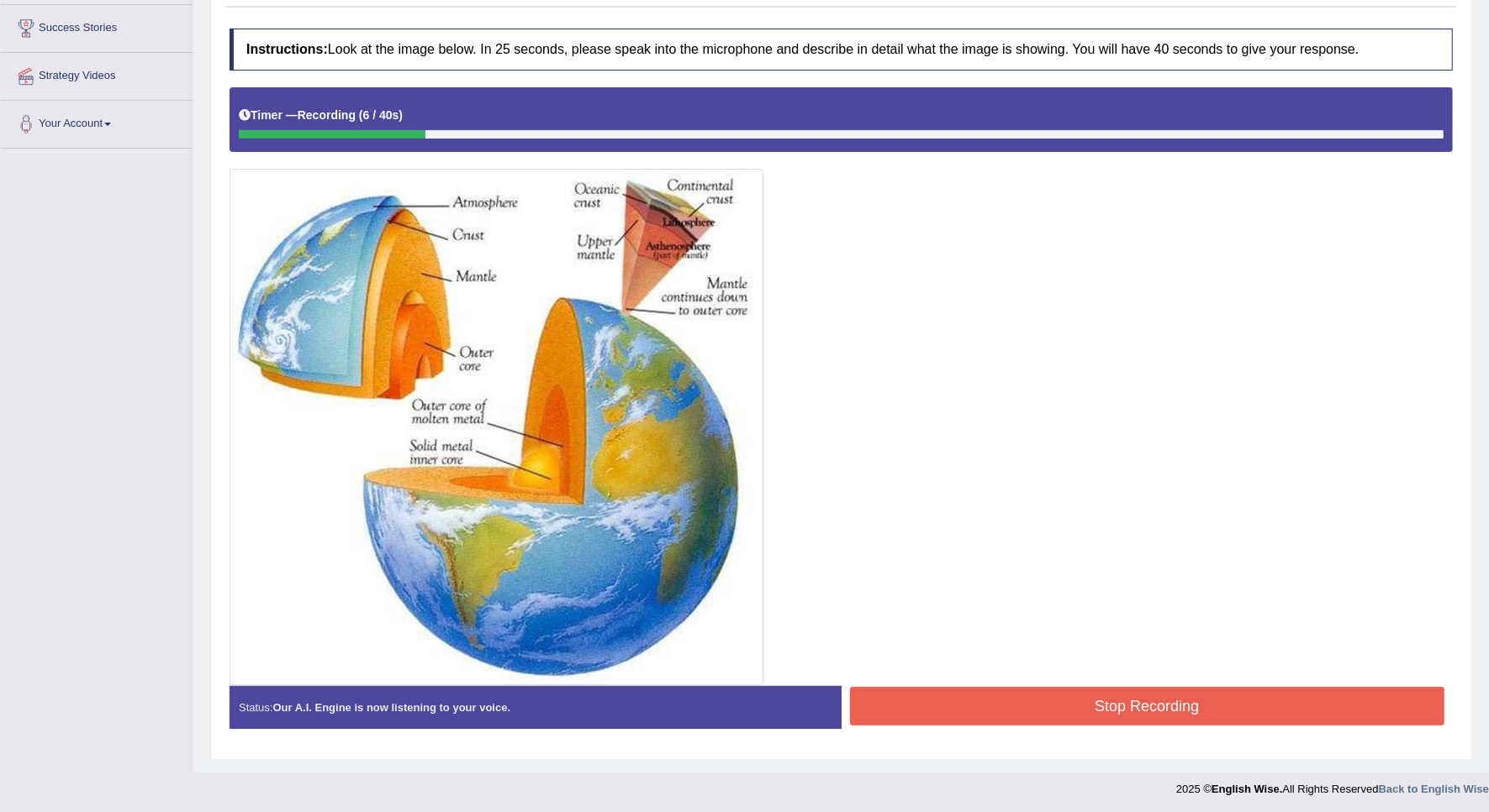
scroll to position [274, 0]
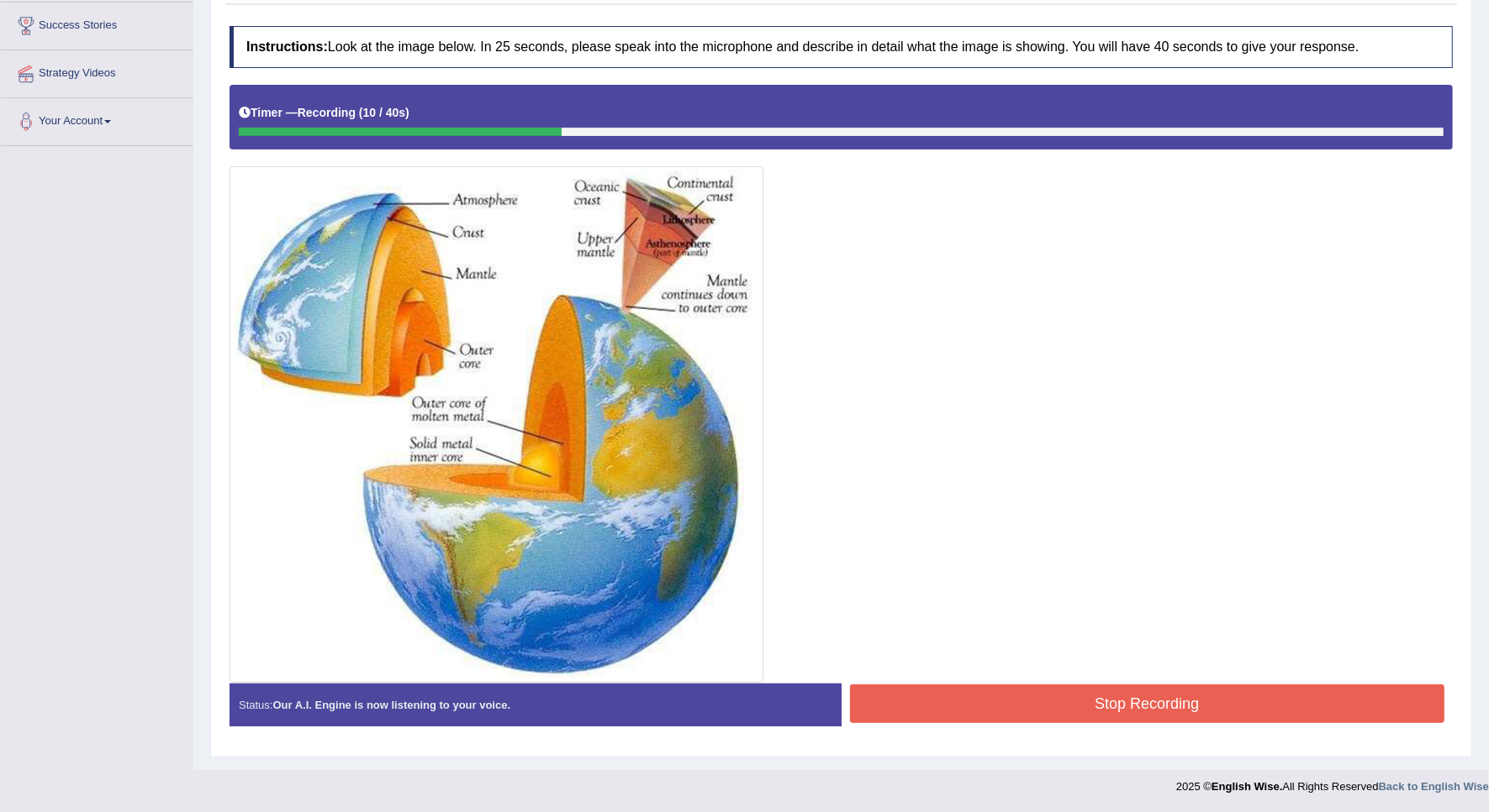
click at [998, 710] on button "Stop Recording" at bounding box center [1148, 704] width 595 height 39
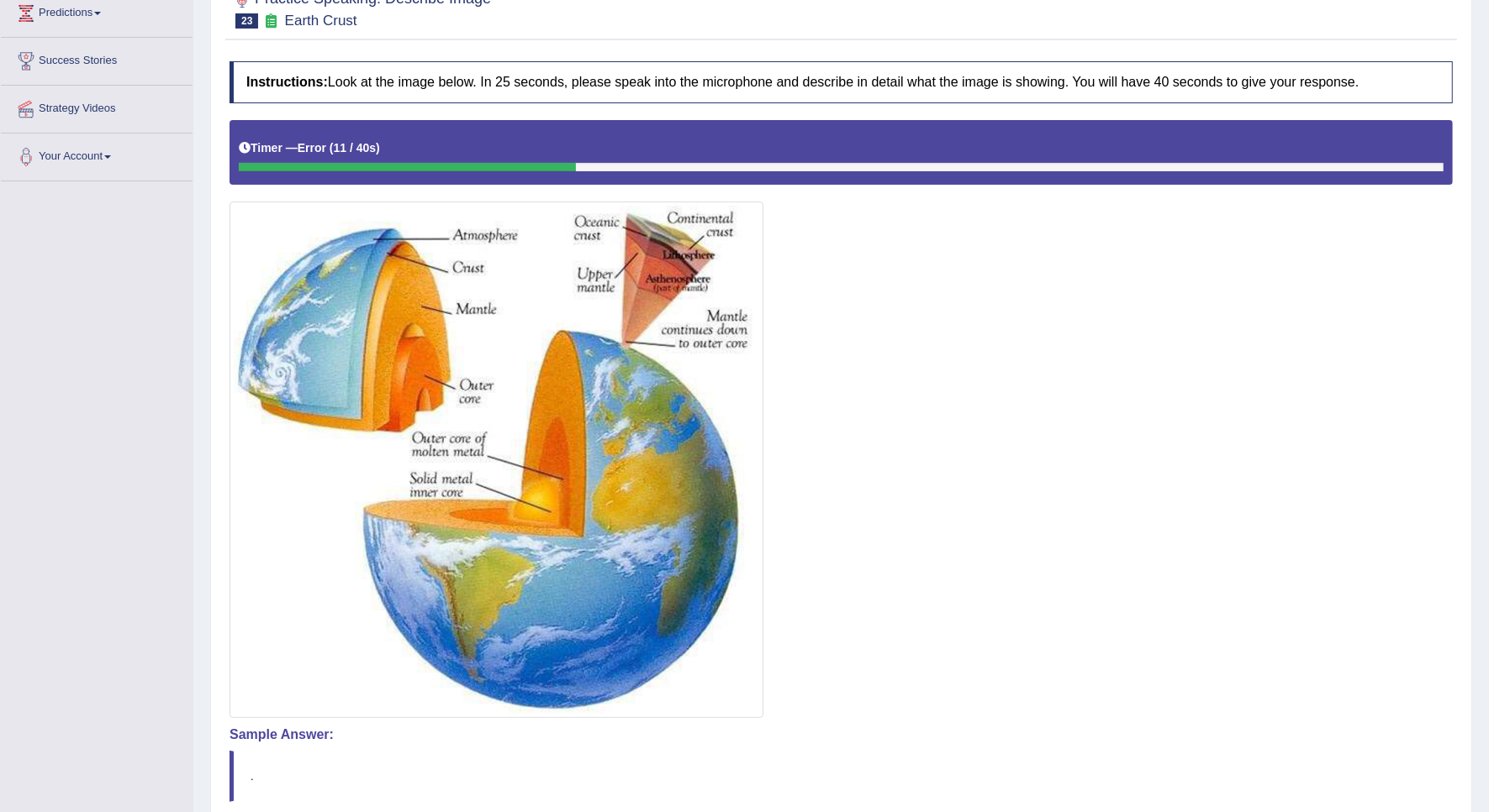
scroll to position [0, 0]
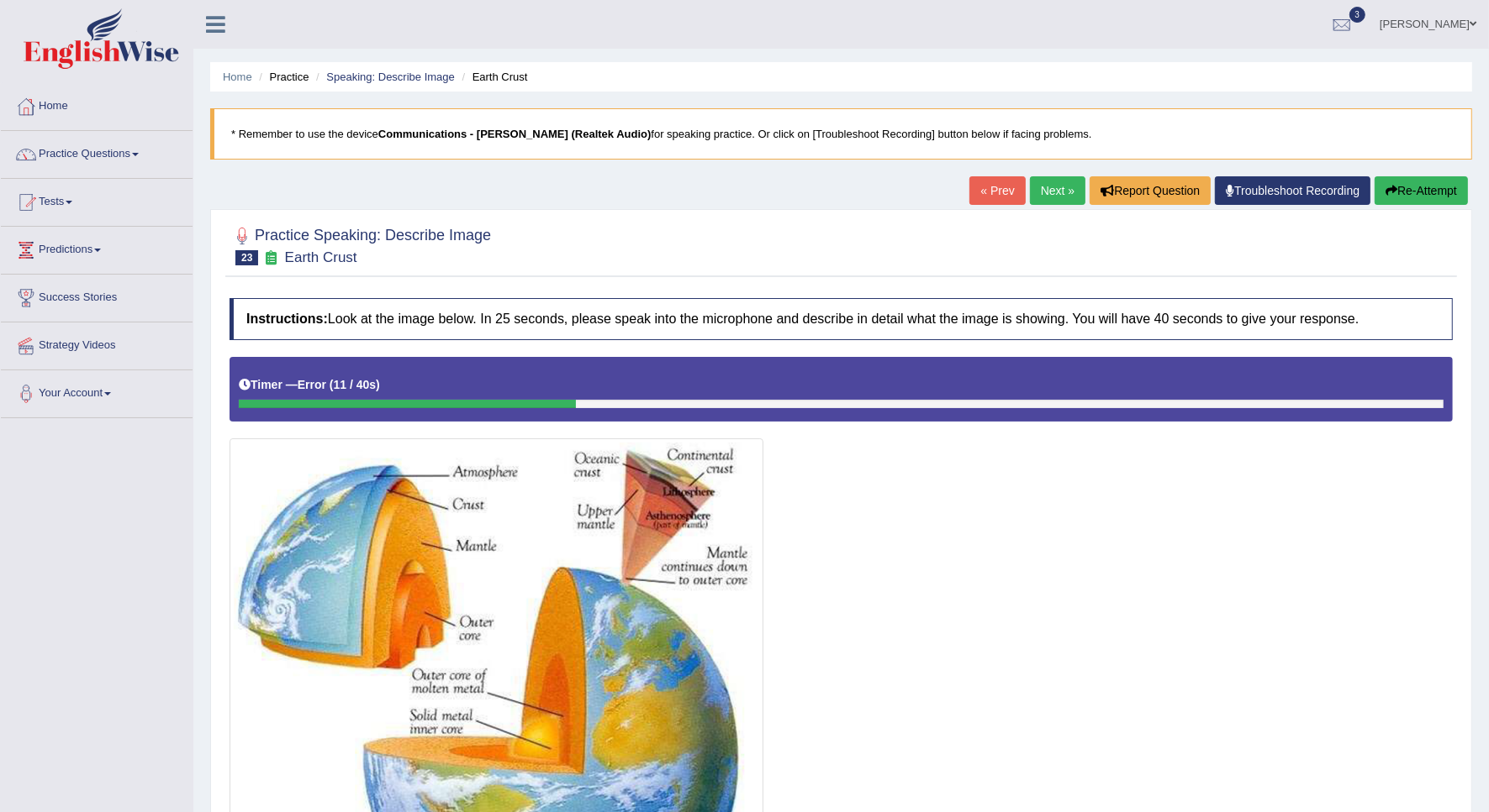
click at [1444, 189] on button "Re-Attempt" at bounding box center [1421, 190] width 93 height 28
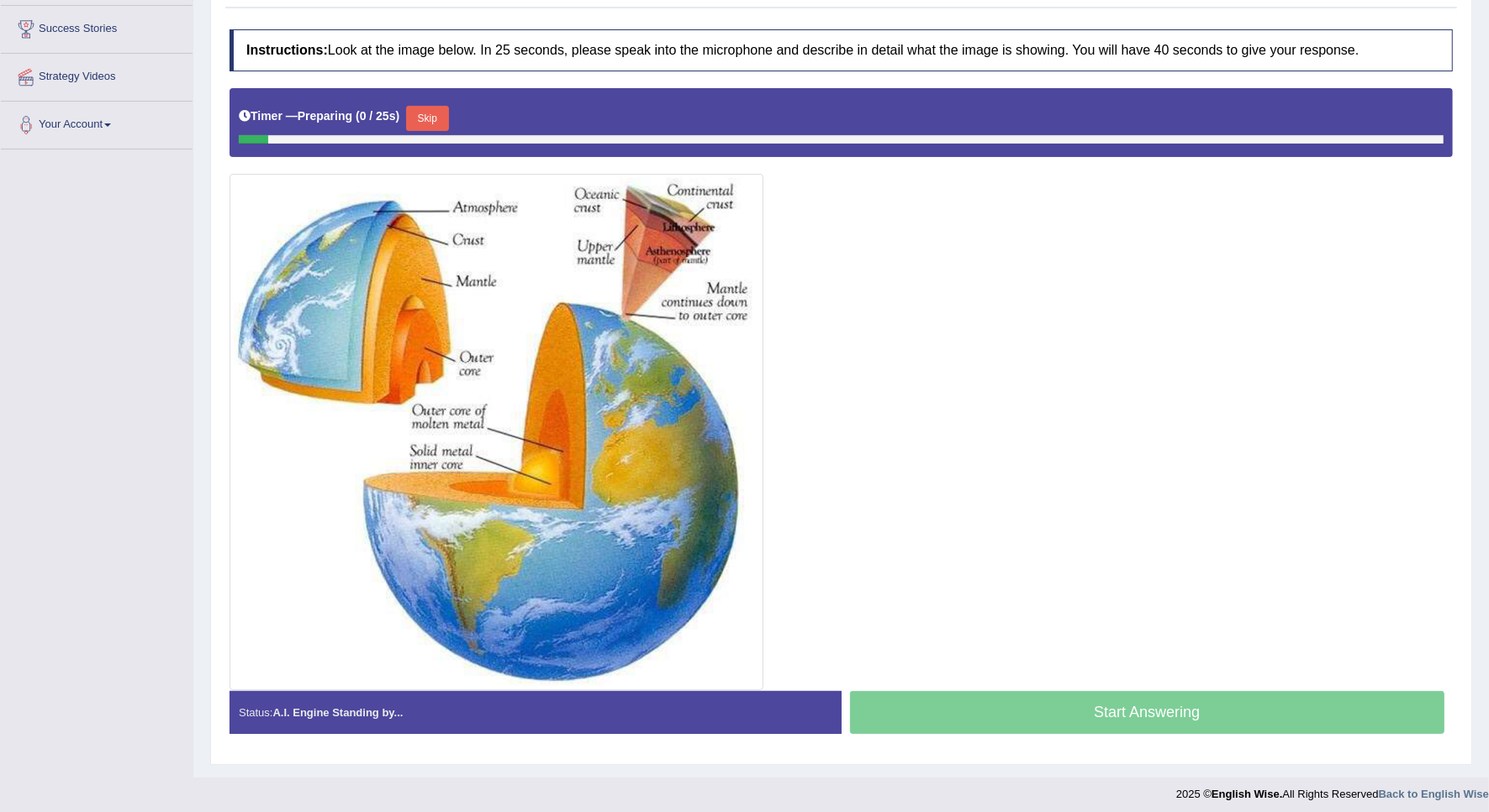
scroll to position [270, 0]
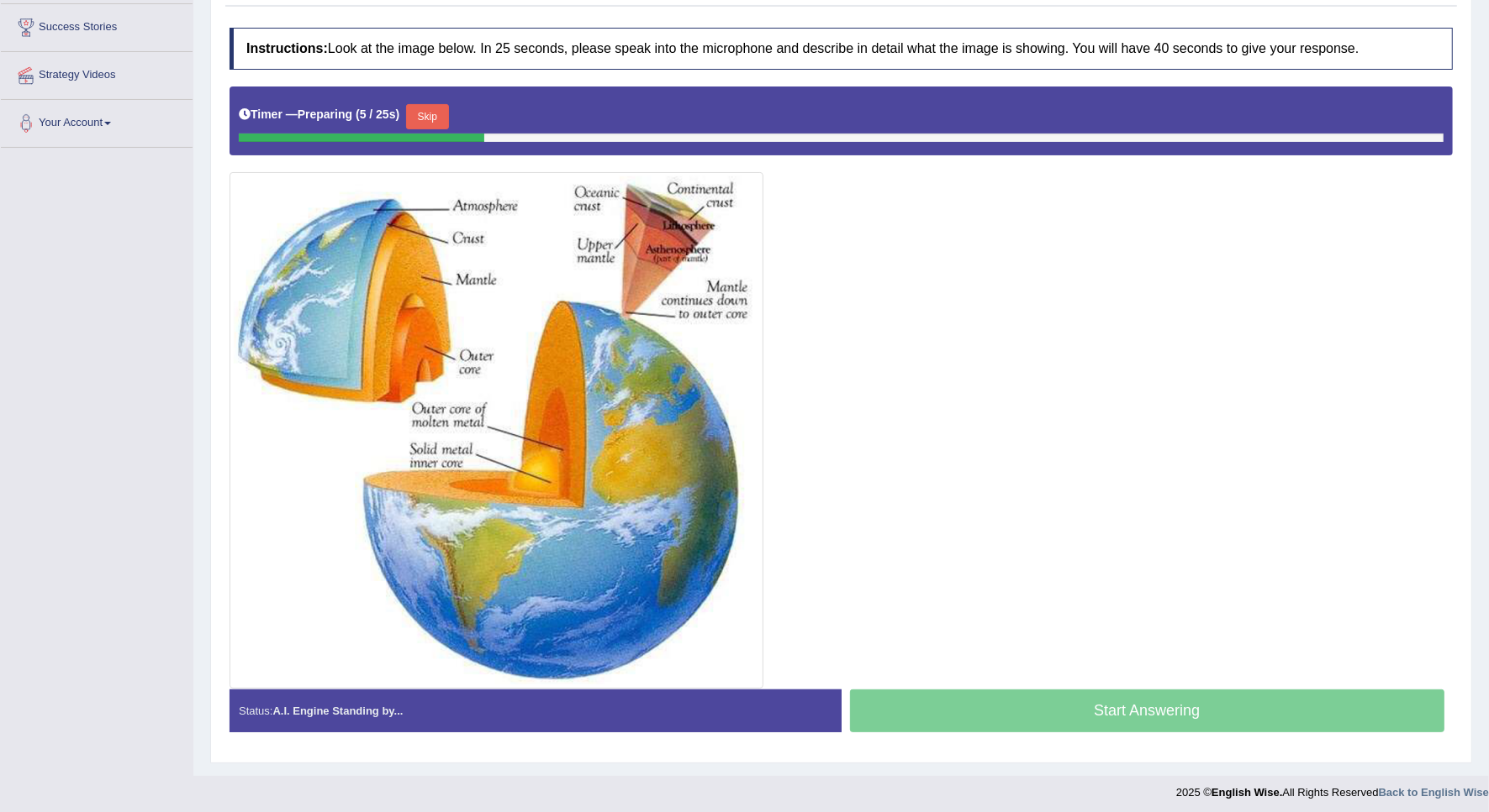
click at [429, 117] on button "Skip" at bounding box center [427, 117] width 42 height 25
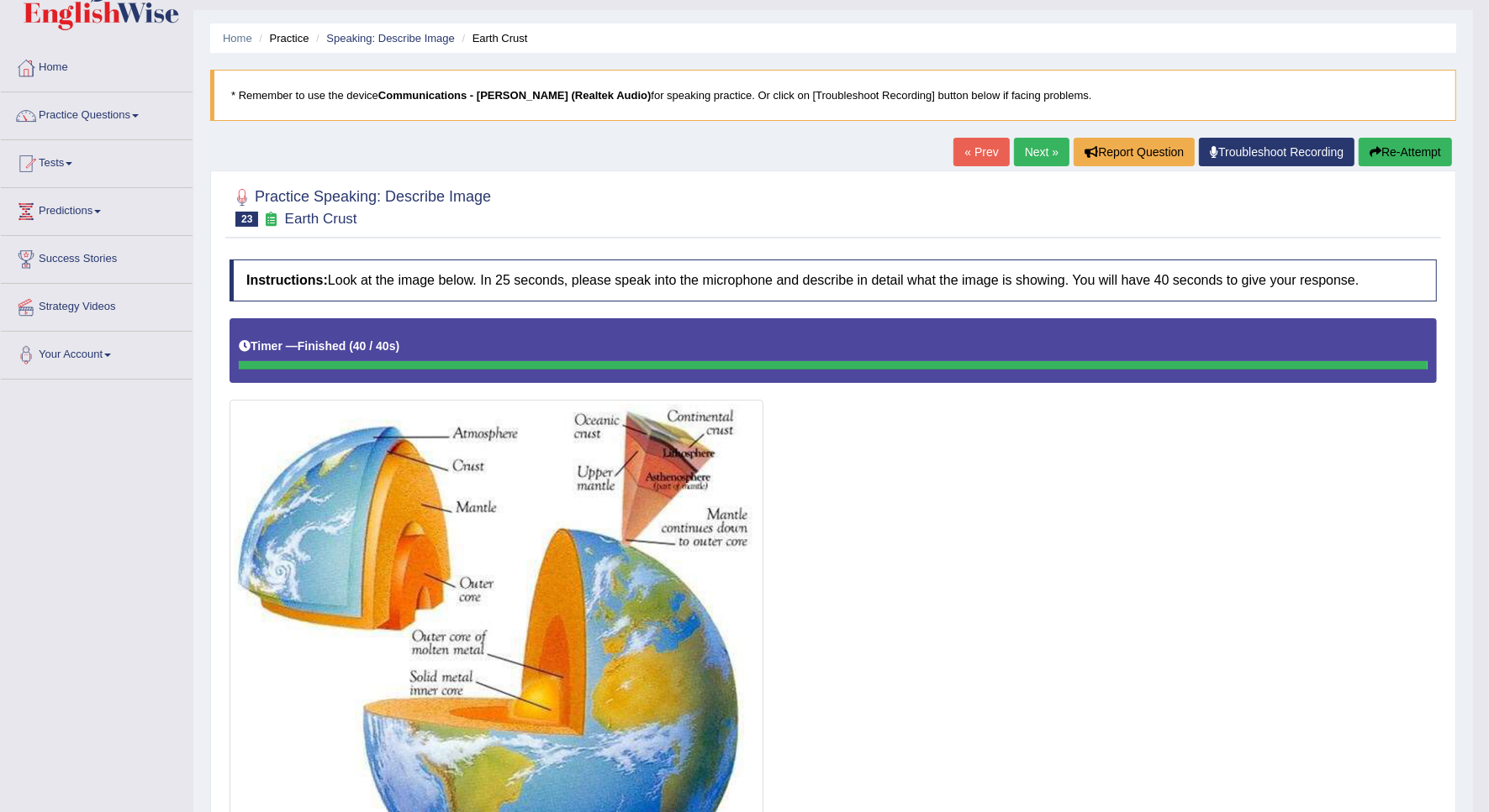
scroll to position [0, 0]
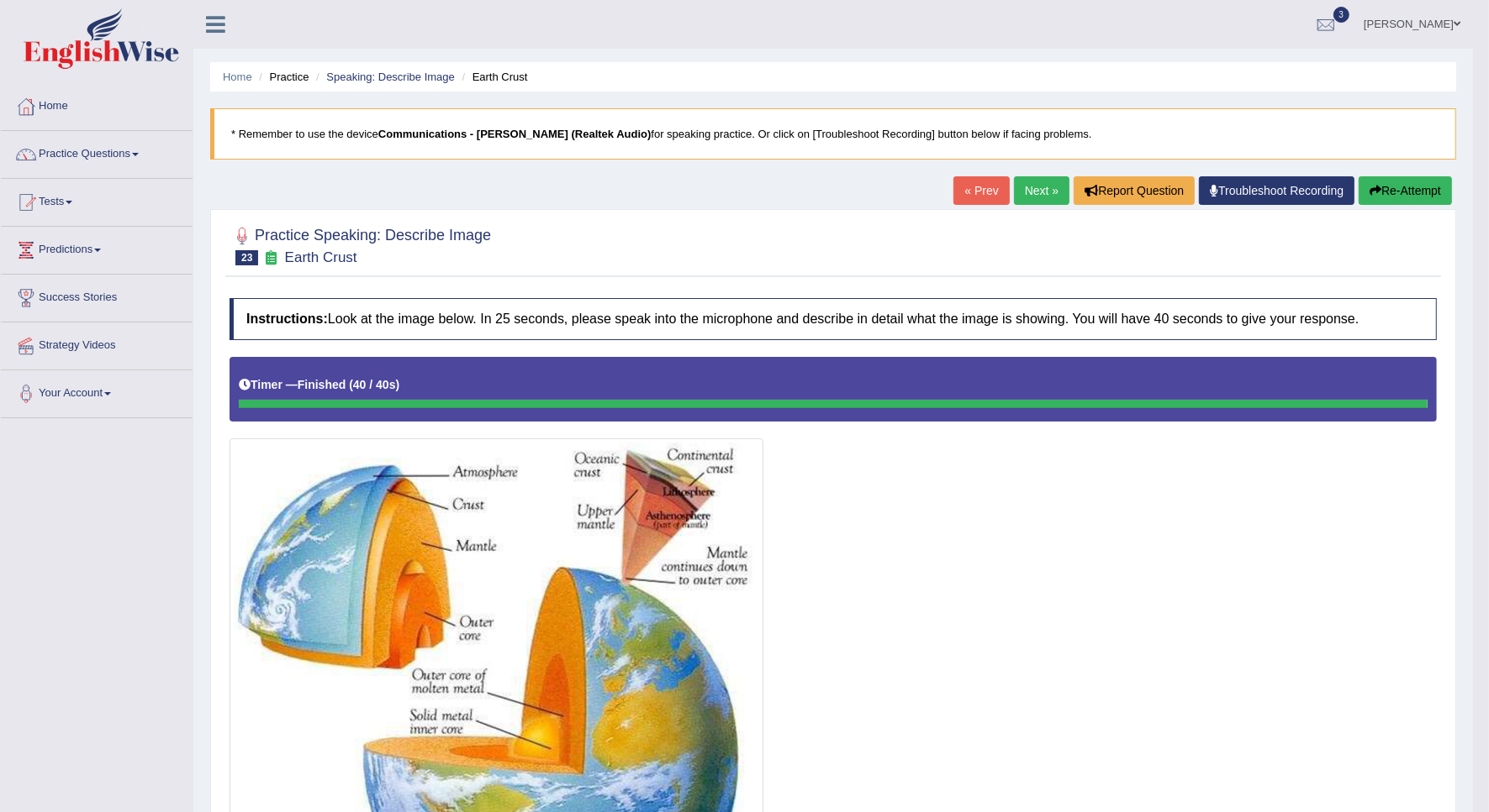
click at [1022, 202] on link "Next »" at bounding box center [1041, 190] width 55 height 28
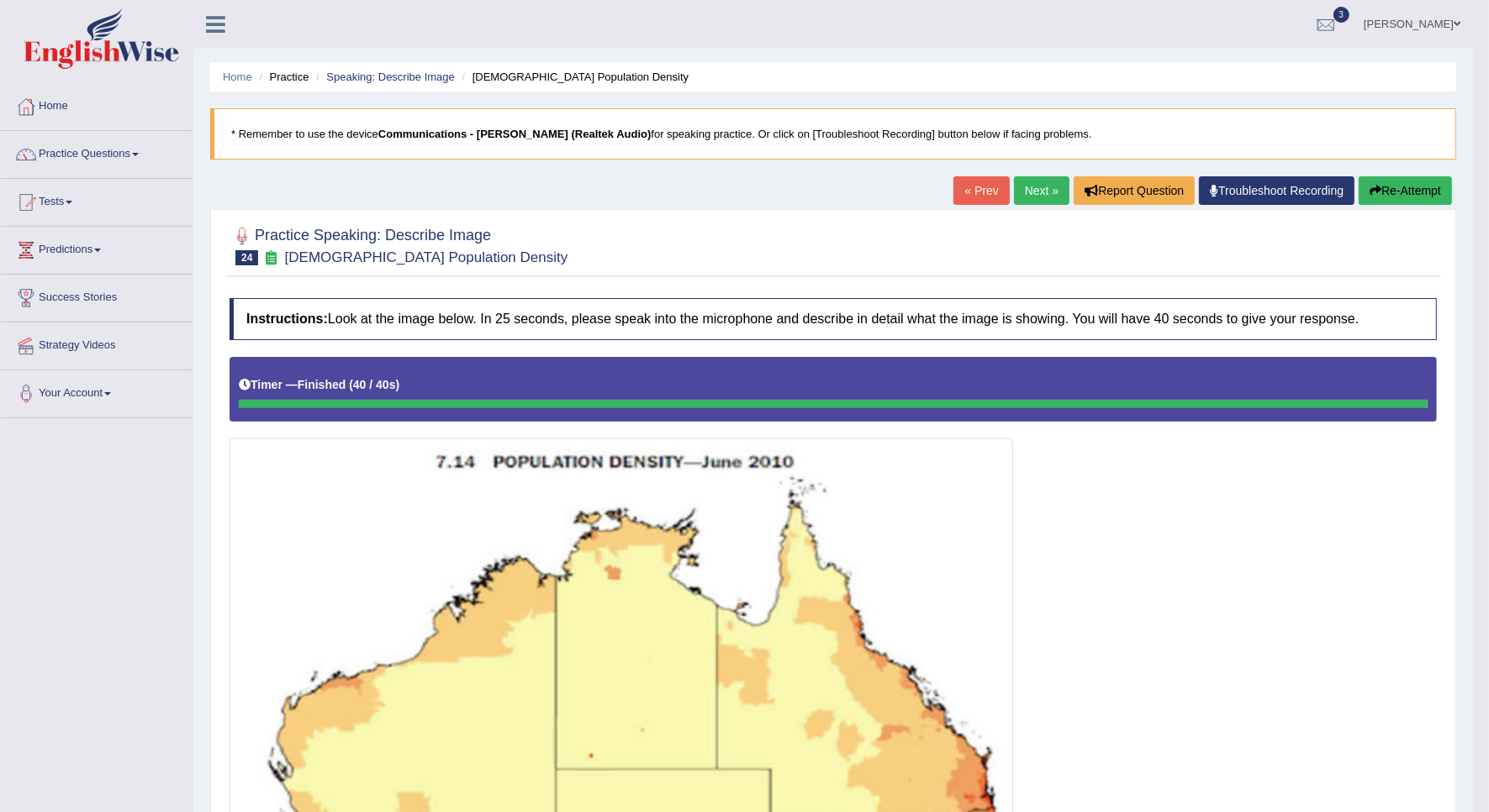
click at [1371, 198] on button "Re-Attempt" at bounding box center [1405, 190] width 93 height 28
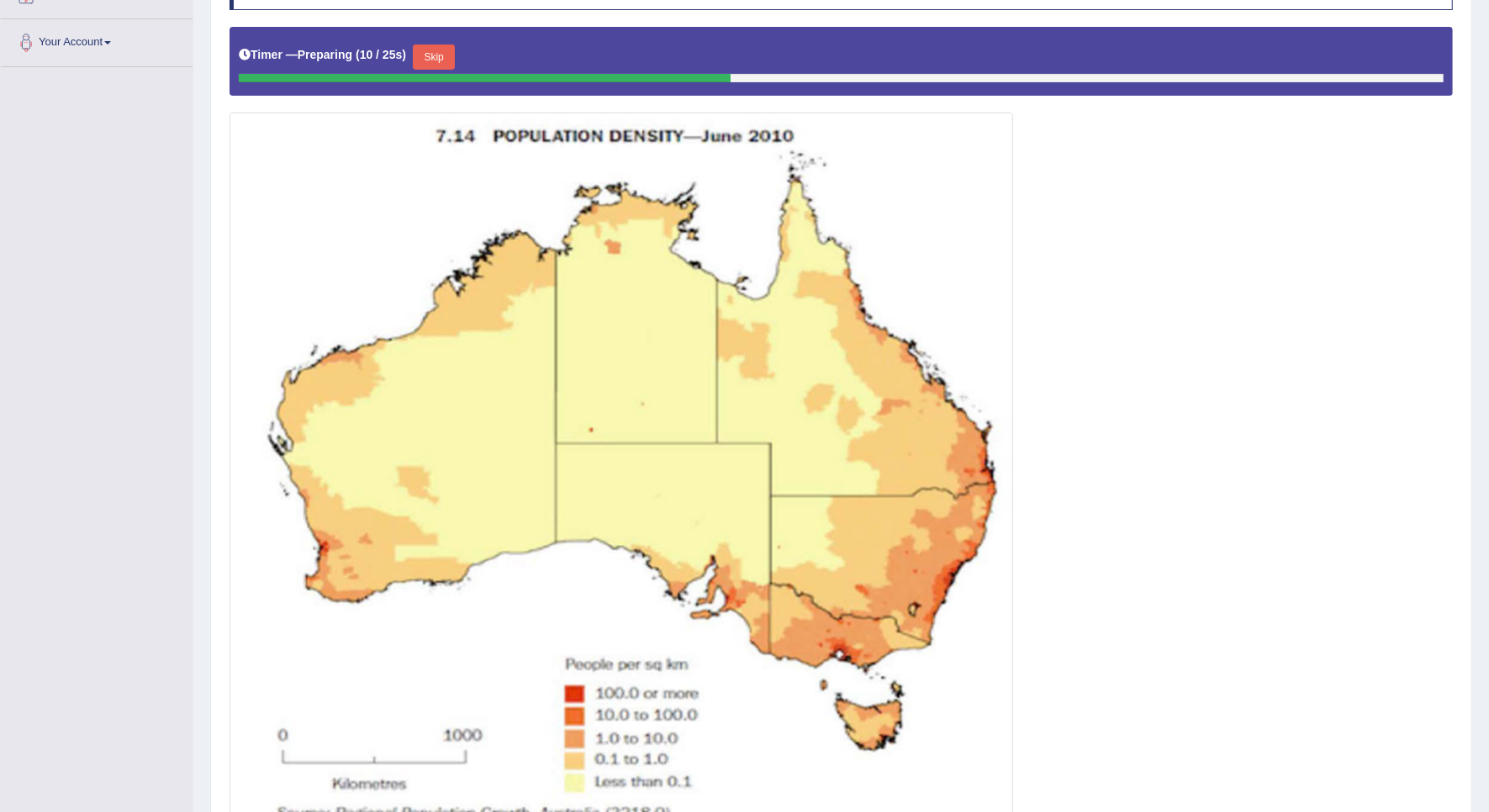
scroll to position [315, 0]
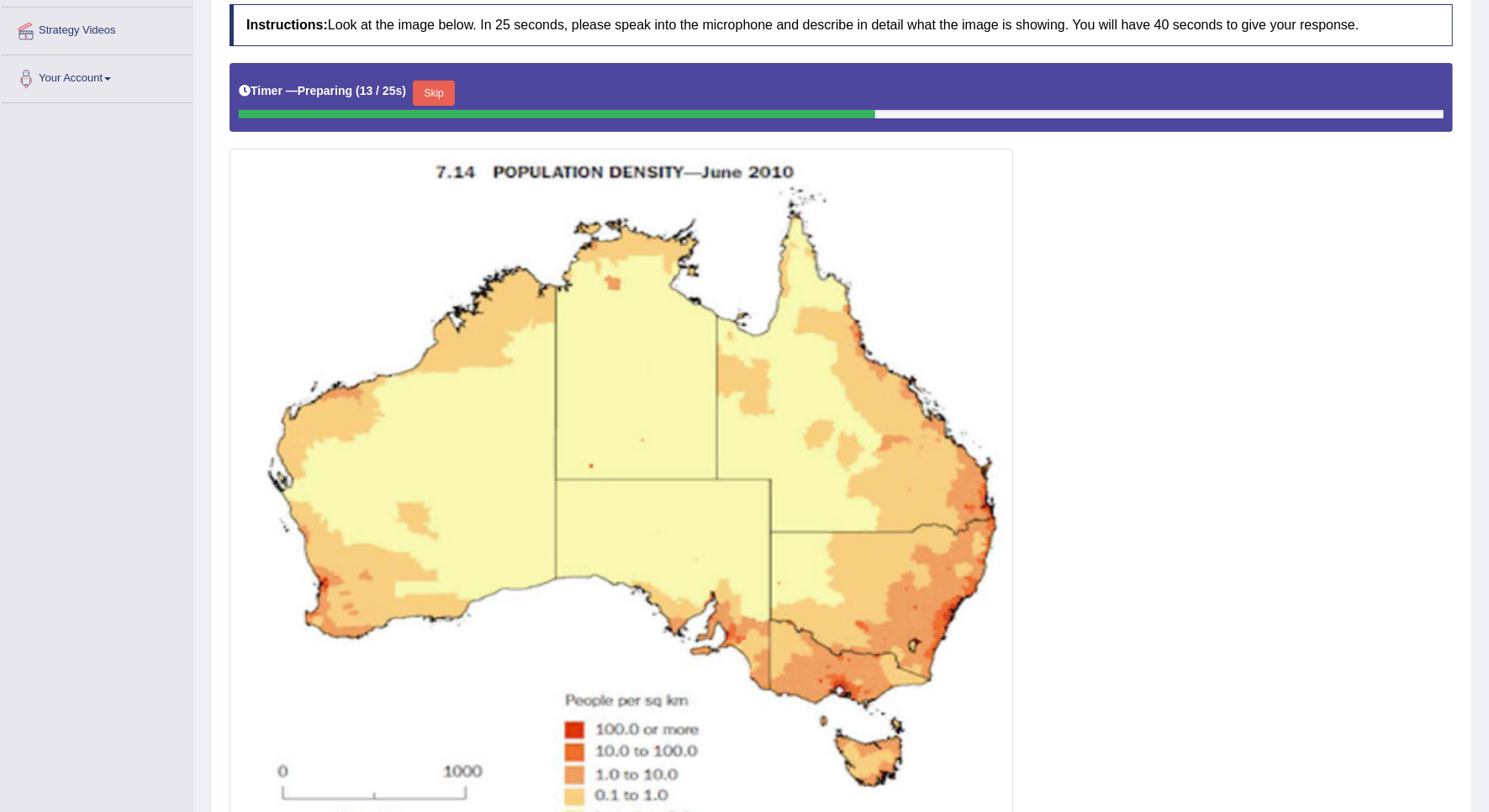
click at [443, 99] on button "Skip" at bounding box center [433, 93] width 42 height 25
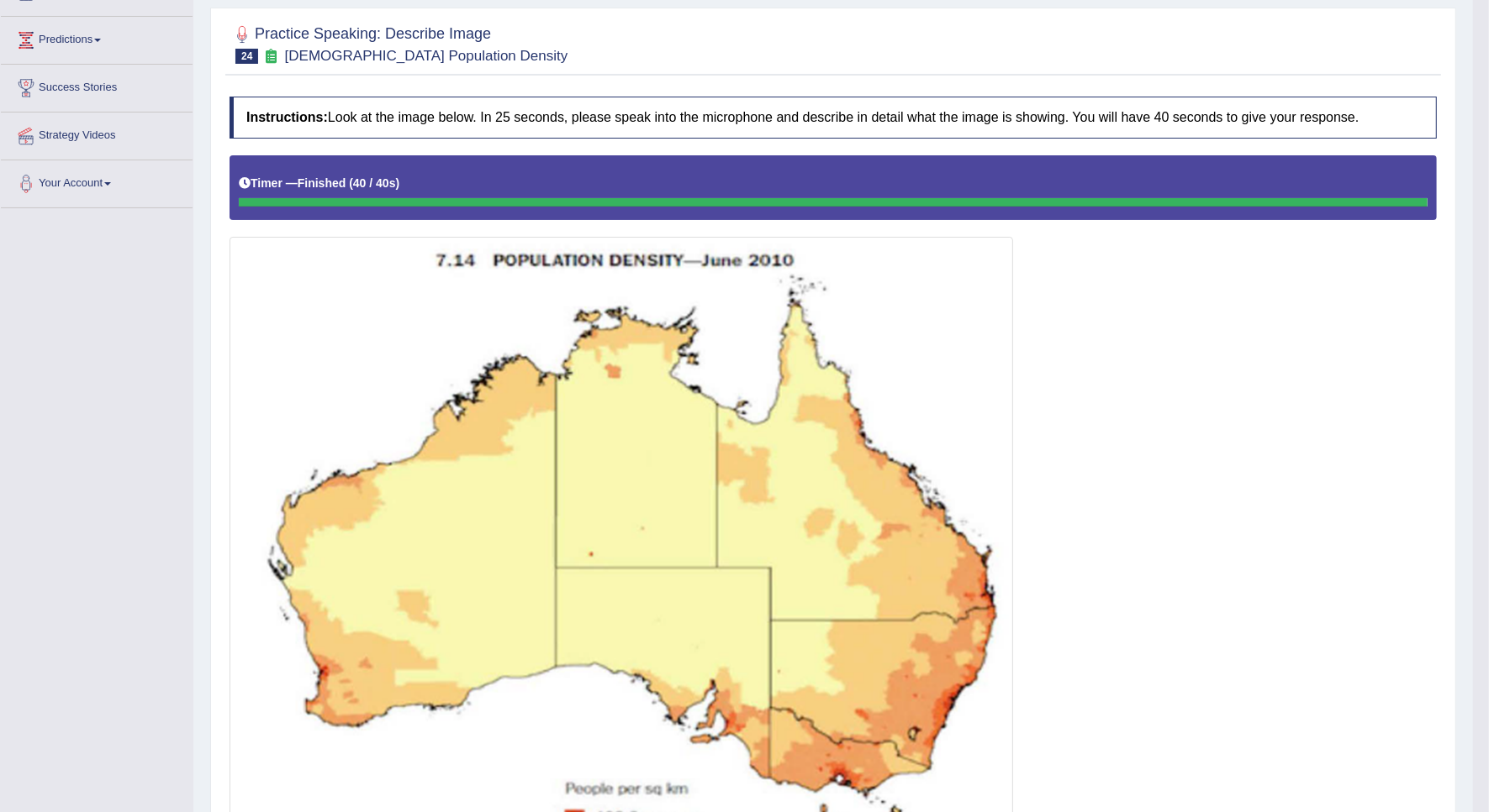
scroll to position [0, 0]
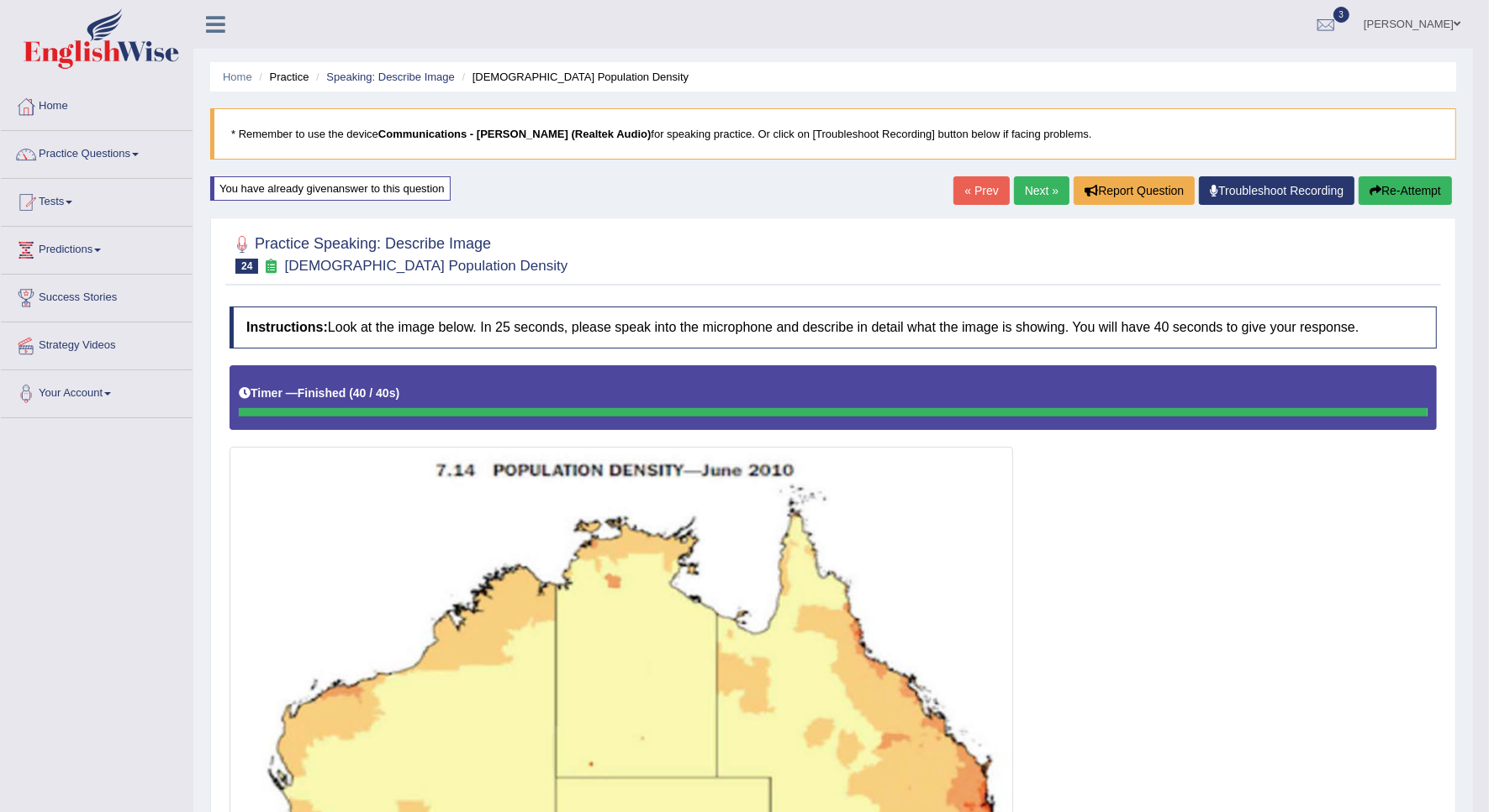
click at [1419, 200] on button "Re-Attempt" at bounding box center [1405, 190] width 93 height 28
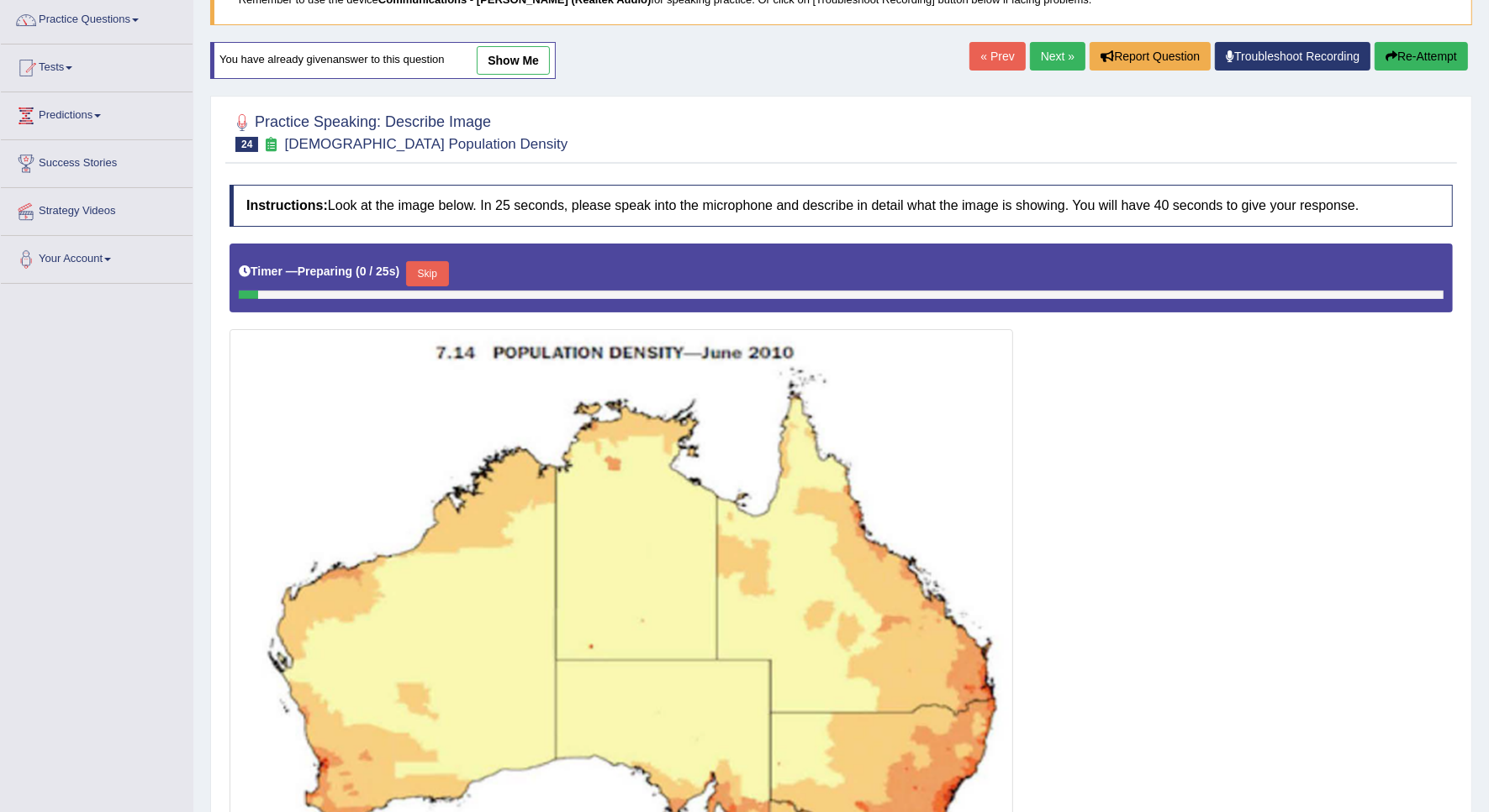
scroll to position [315, 0]
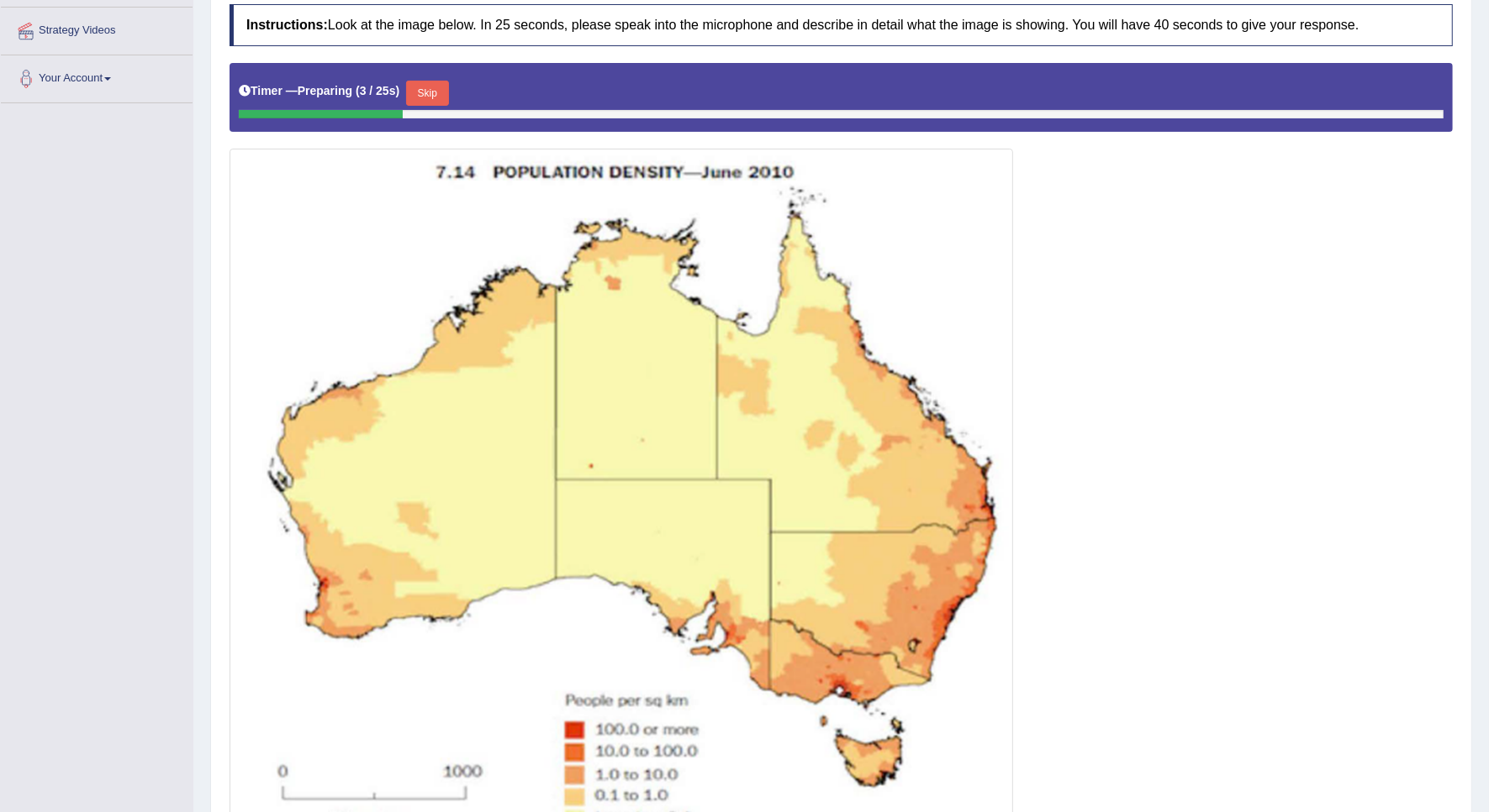
click at [433, 84] on button "Skip" at bounding box center [427, 93] width 42 height 25
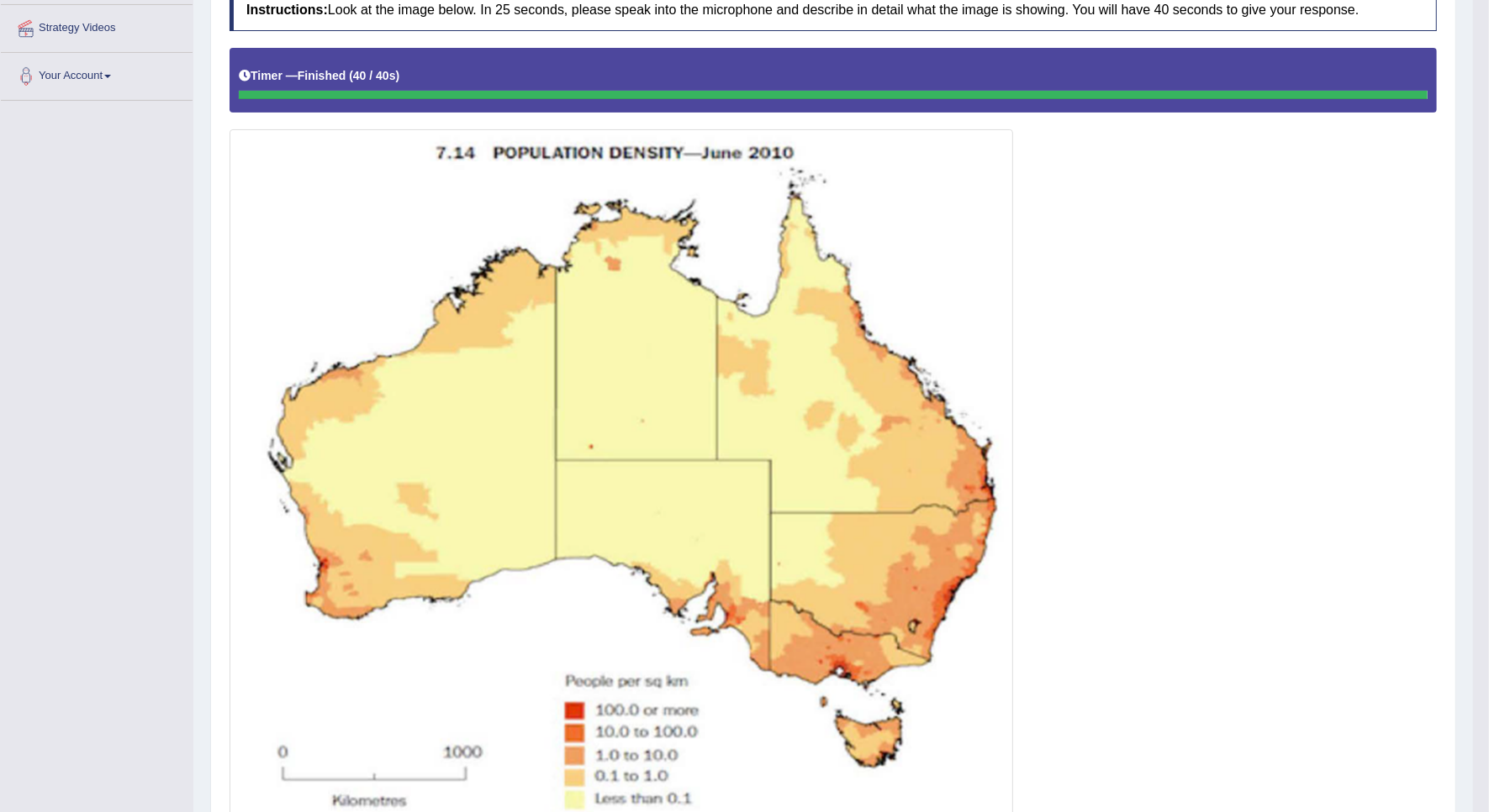
scroll to position [0, 0]
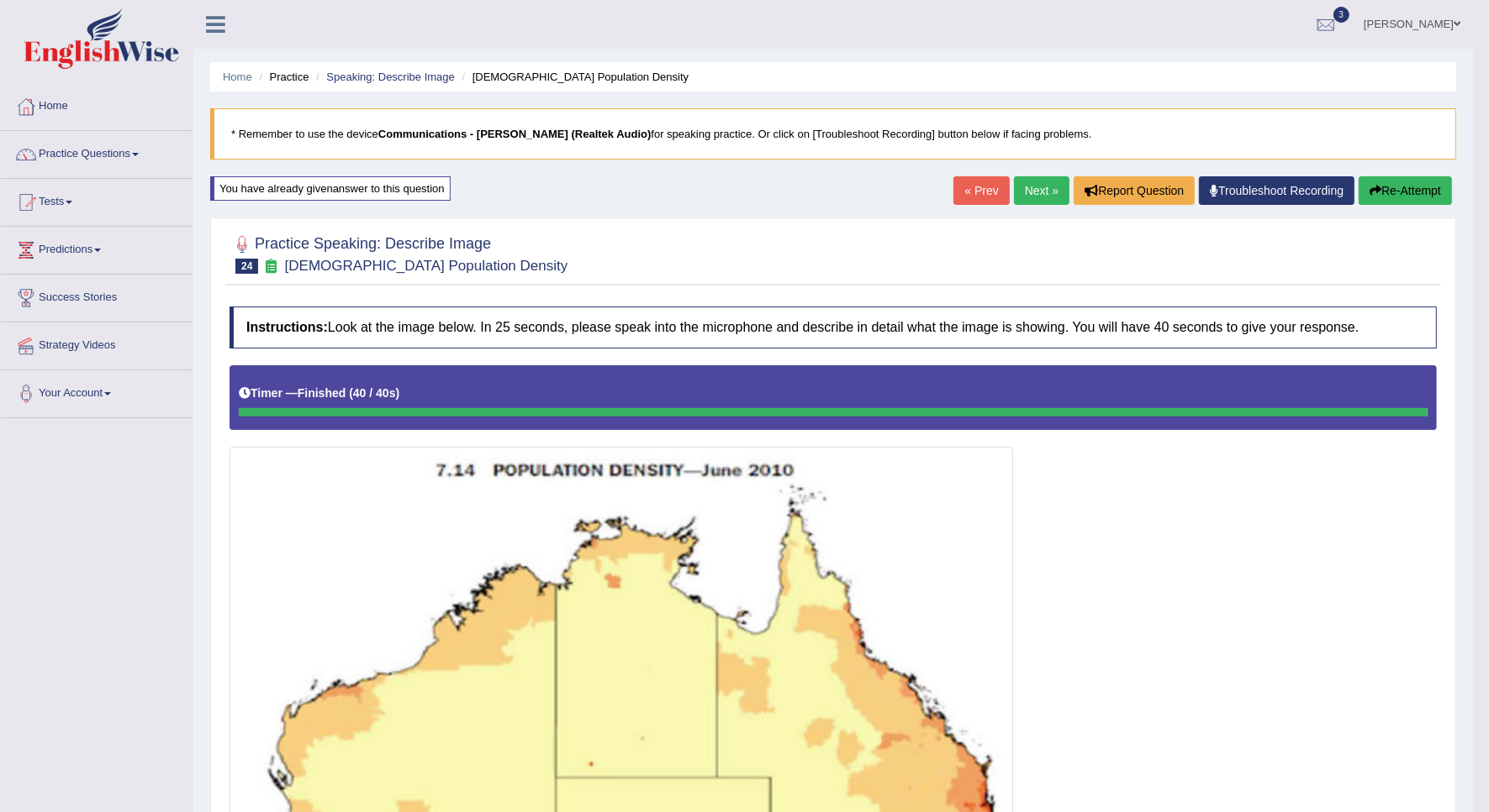
click at [1034, 186] on link "Next »" at bounding box center [1041, 190] width 55 height 28
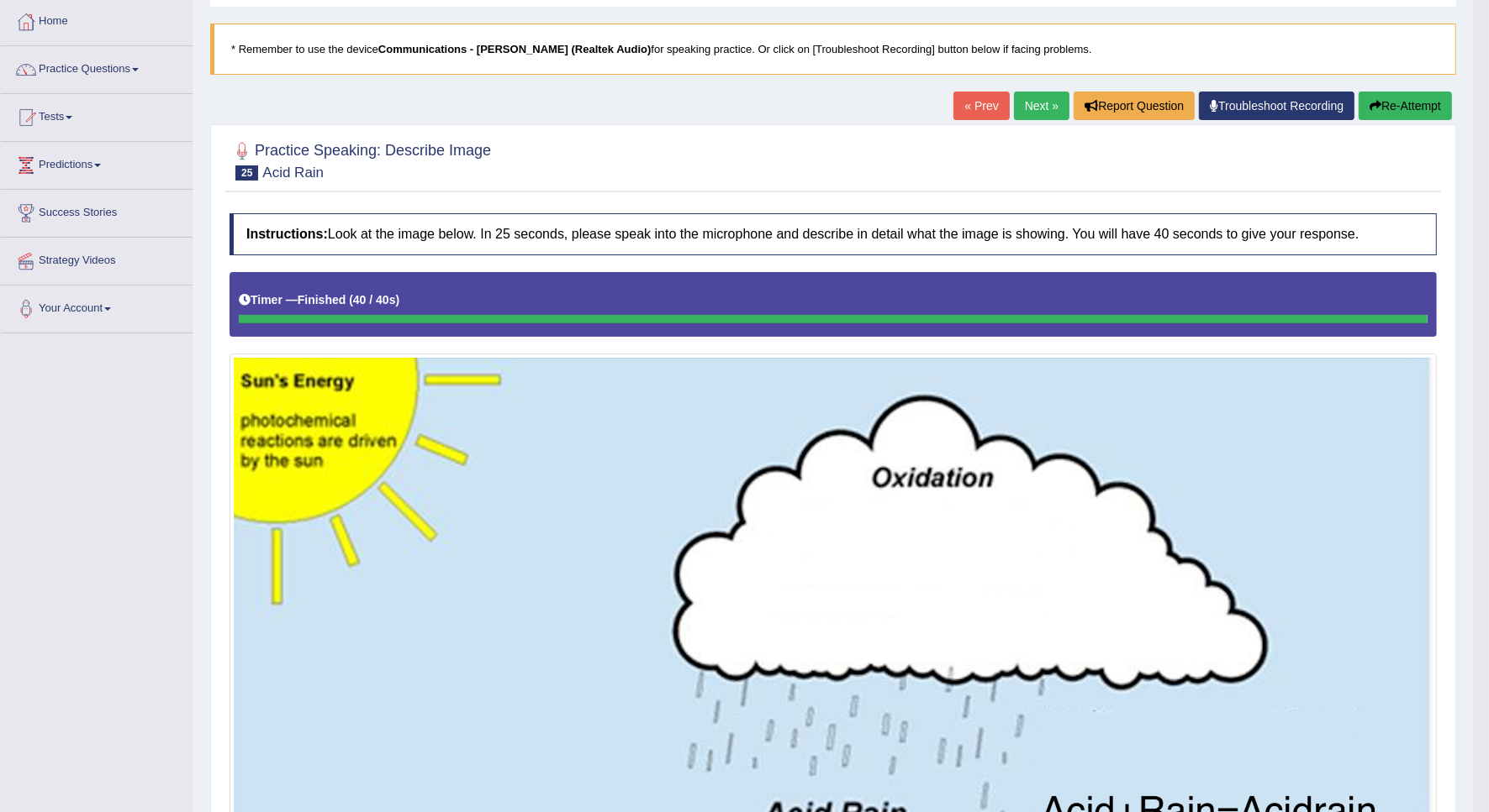
scroll to position [60, 0]
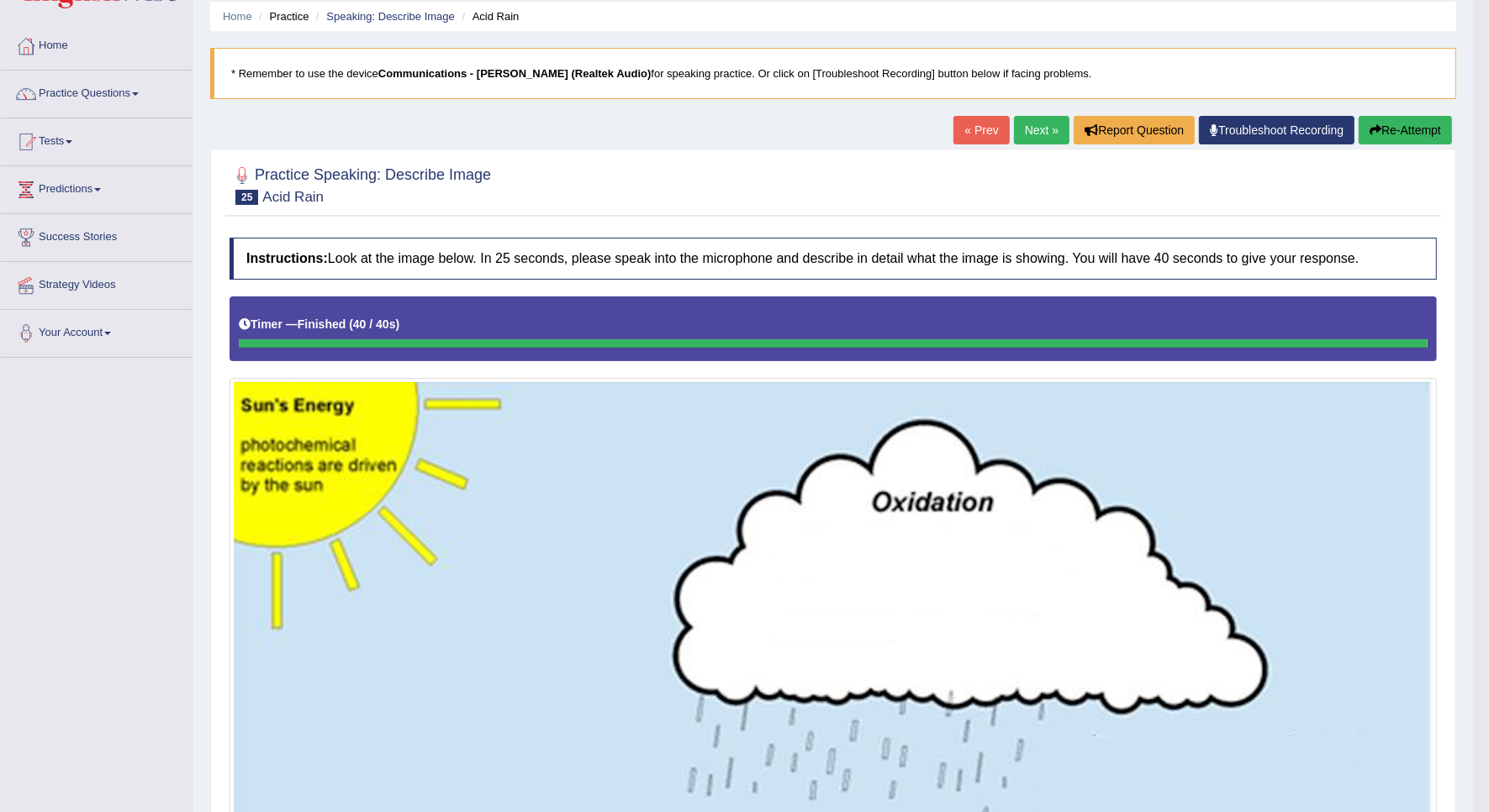
click at [1426, 141] on button "Re-Attempt" at bounding box center [1405, 130] width 93 height 28
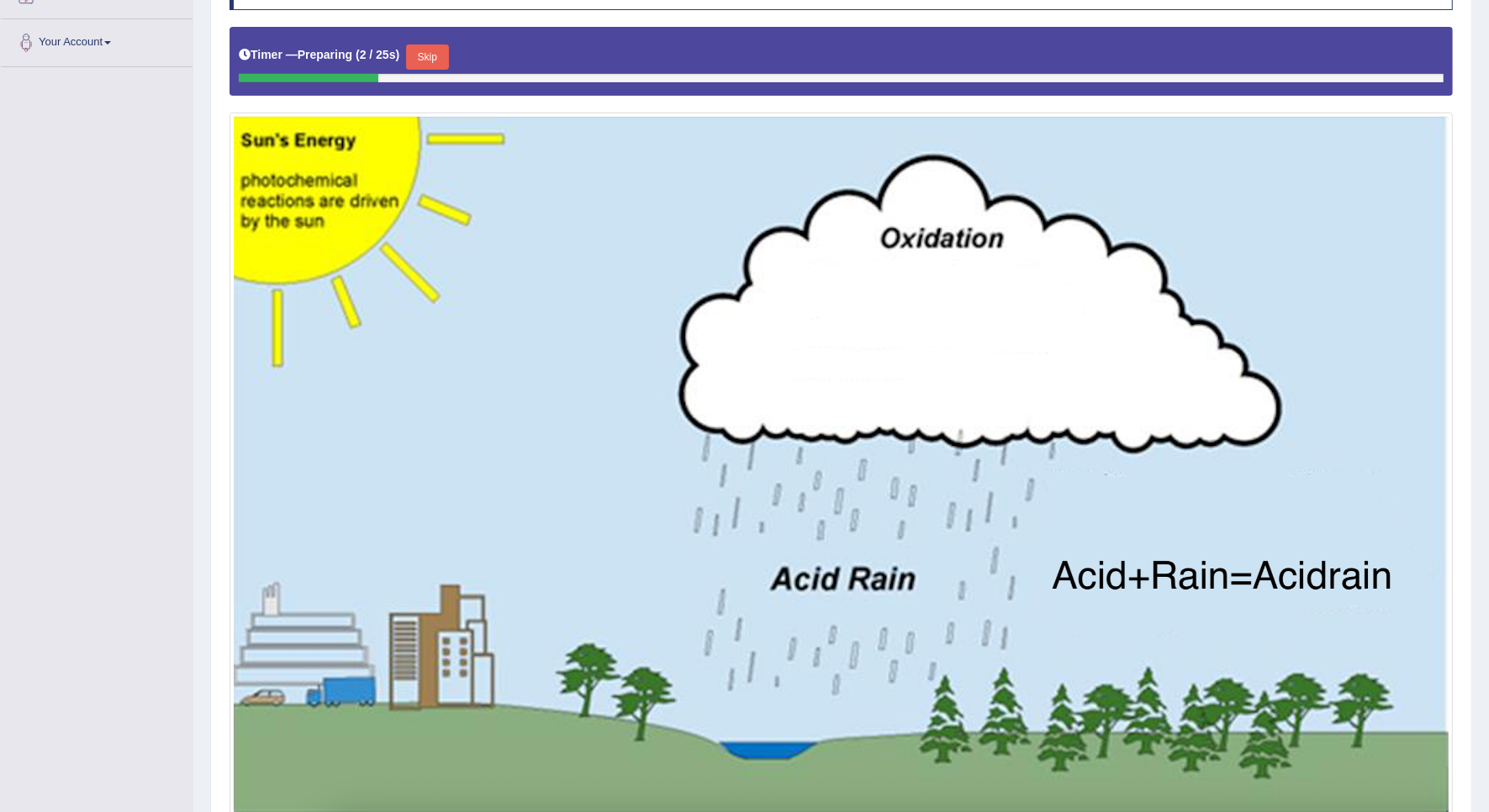
scroll to position [315, 0]
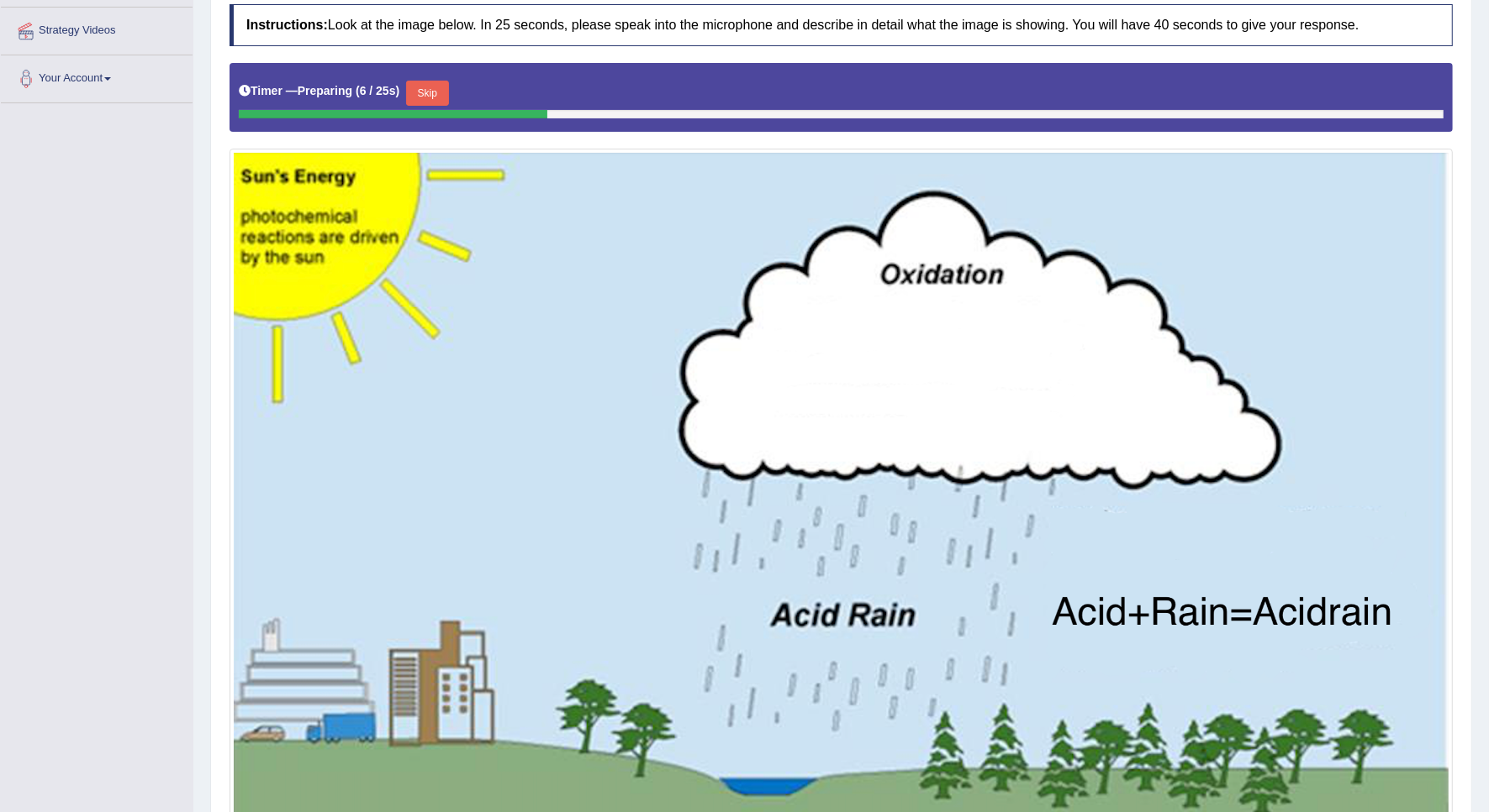
click at [439, 95] on button "Skip" at bounding box center [427, 93] width 42 height 25
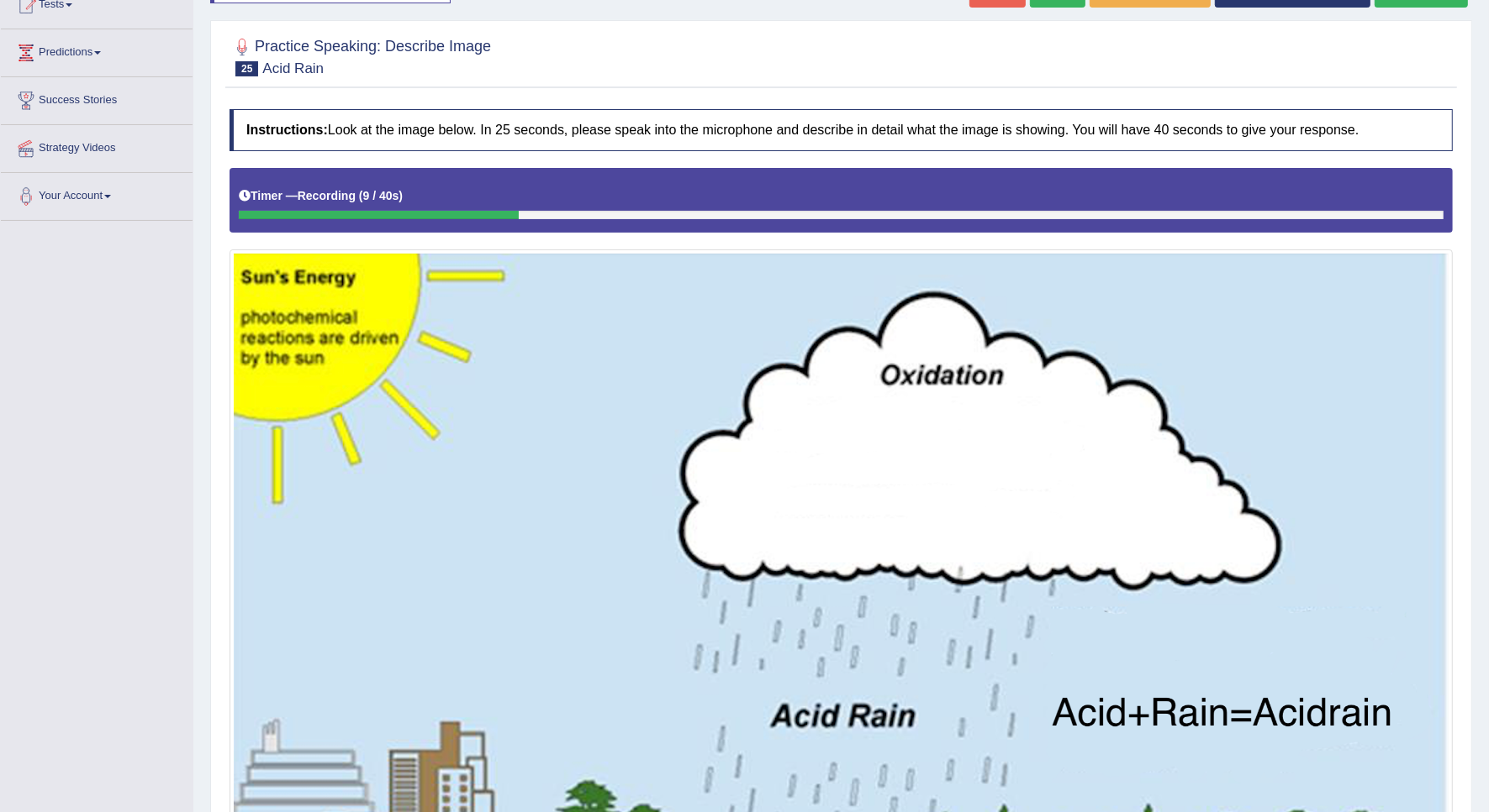
scroll to position [158, 0]
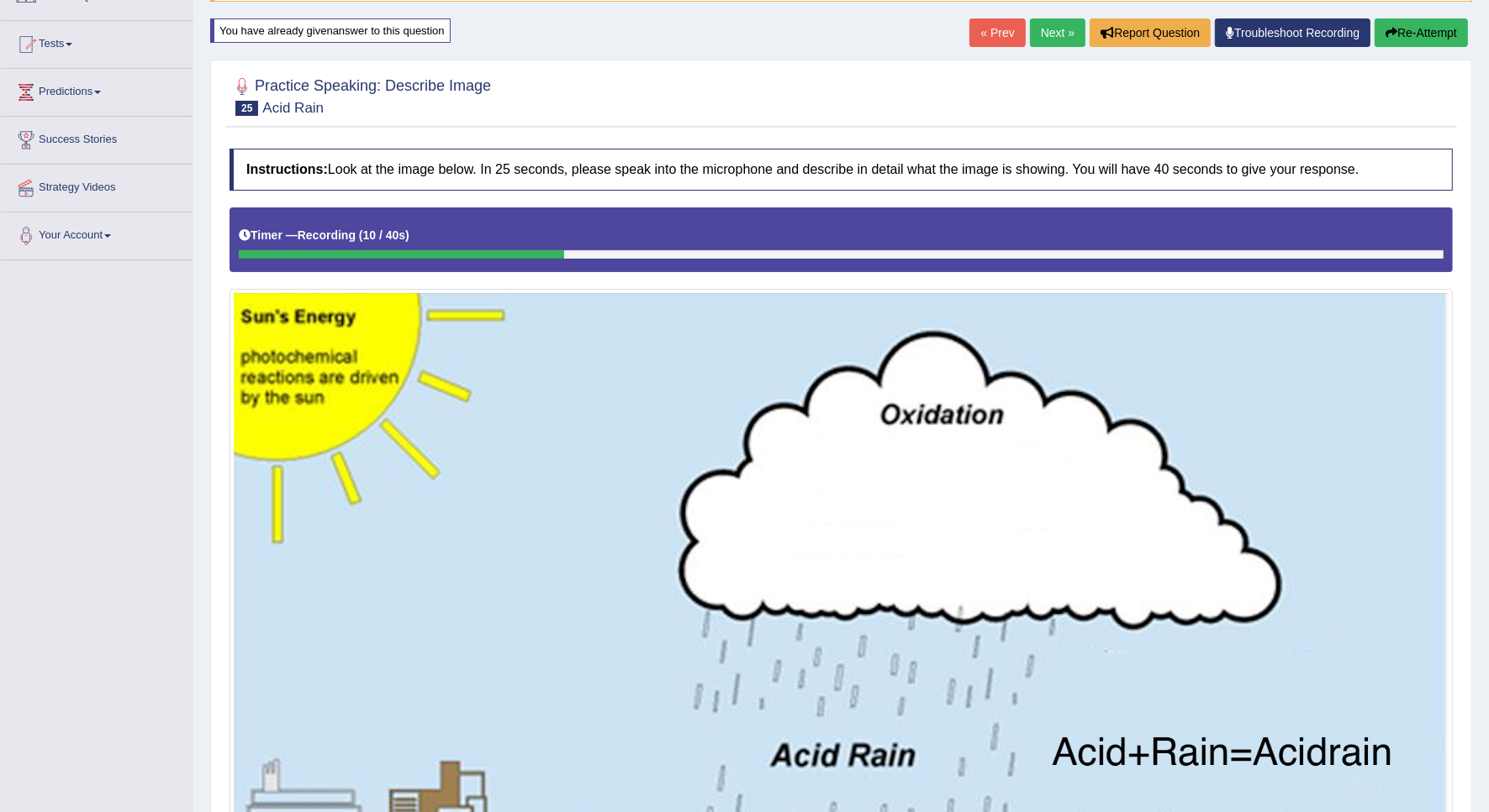
drag, startPoint x: 1406, startPoint y: 29, endPoint x: 1384, endPoint y: 57, distance: 35.6
click at [1405, 29] on button "Re-Attempt" at bounding box center [1421, 32] width 93 height 28
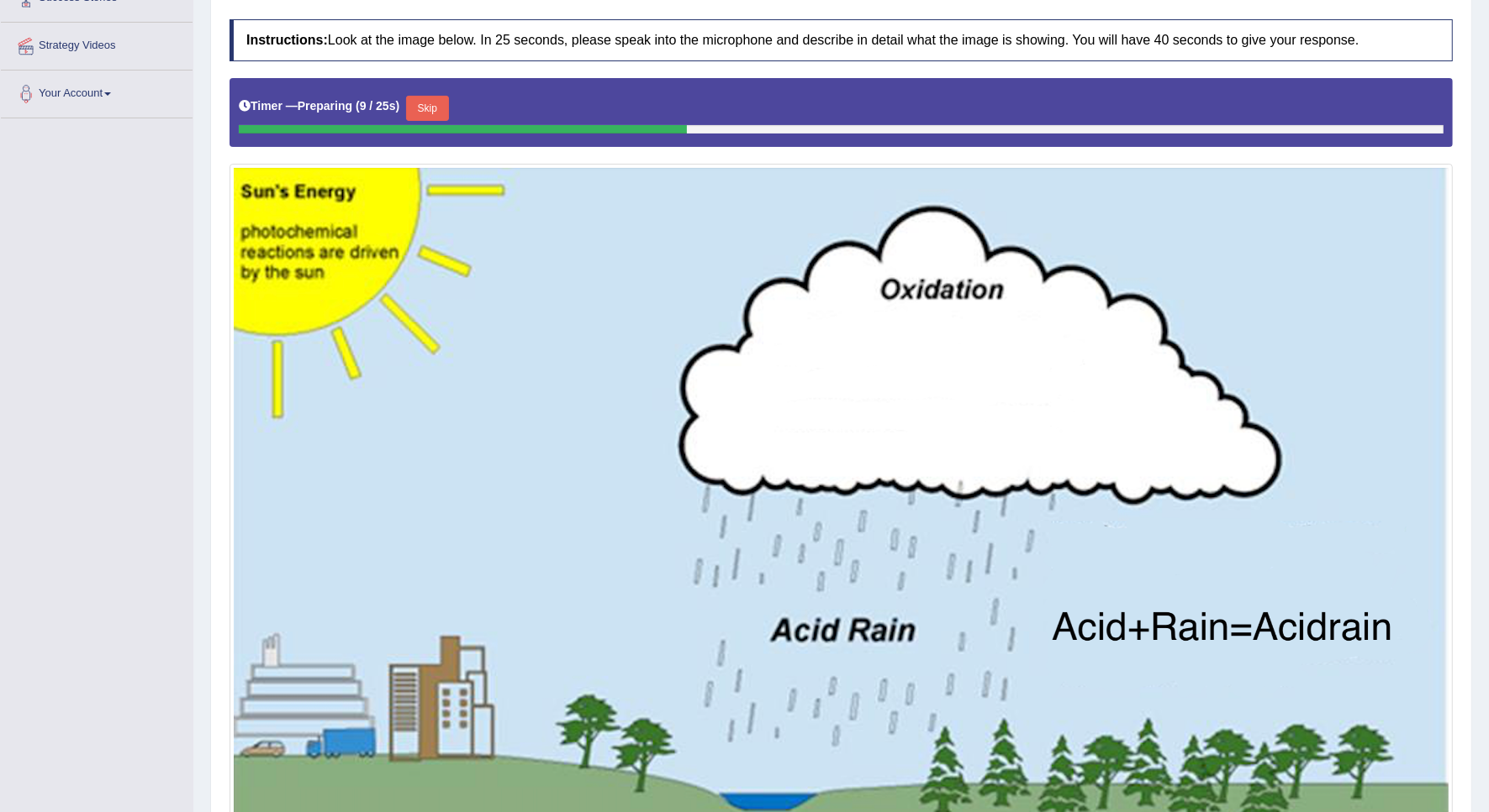
scroll to position [263, 0]
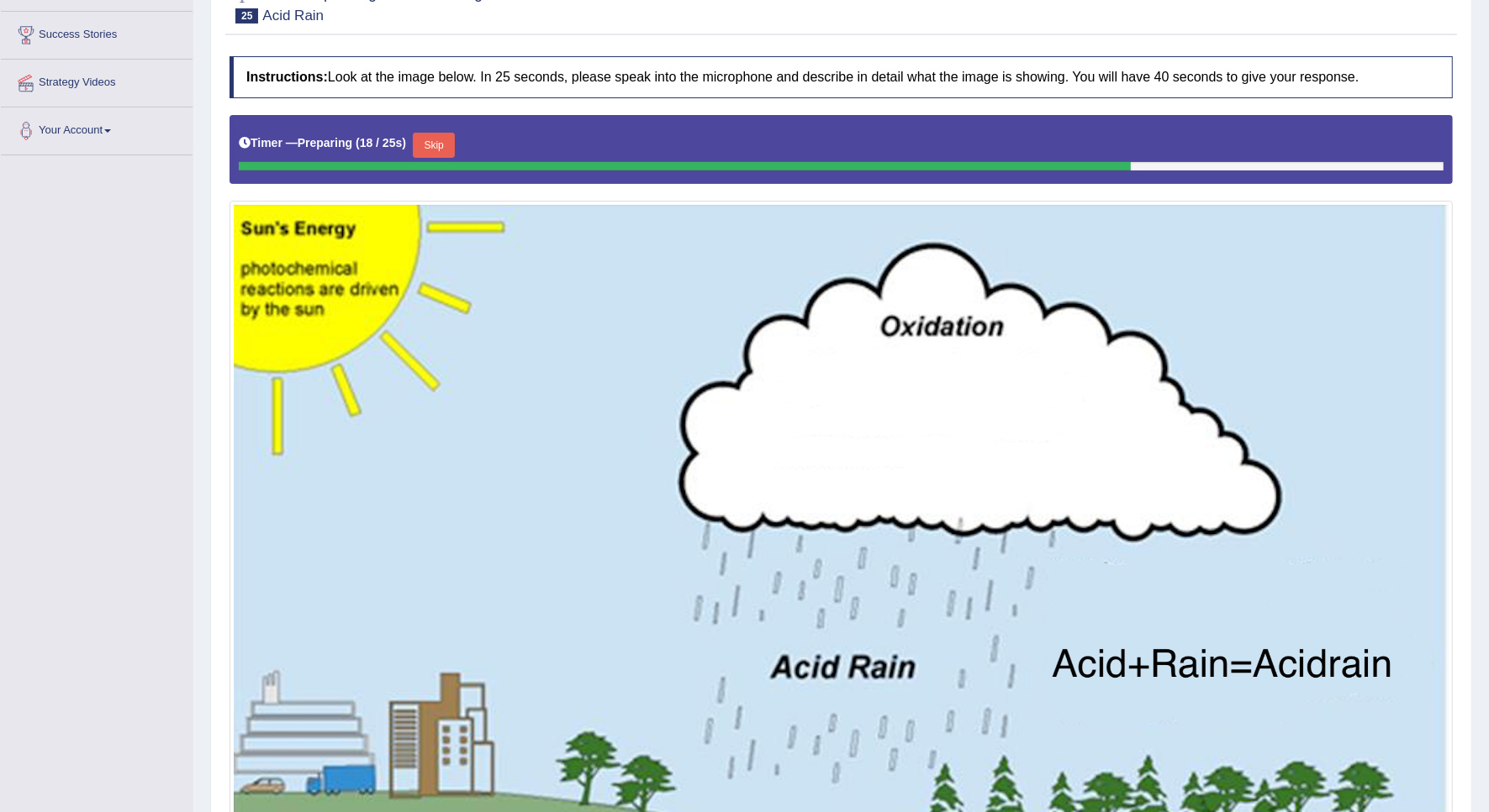
click at [434, 149] on button "Skip" at bounding box center [433, 145] width 42 height 25
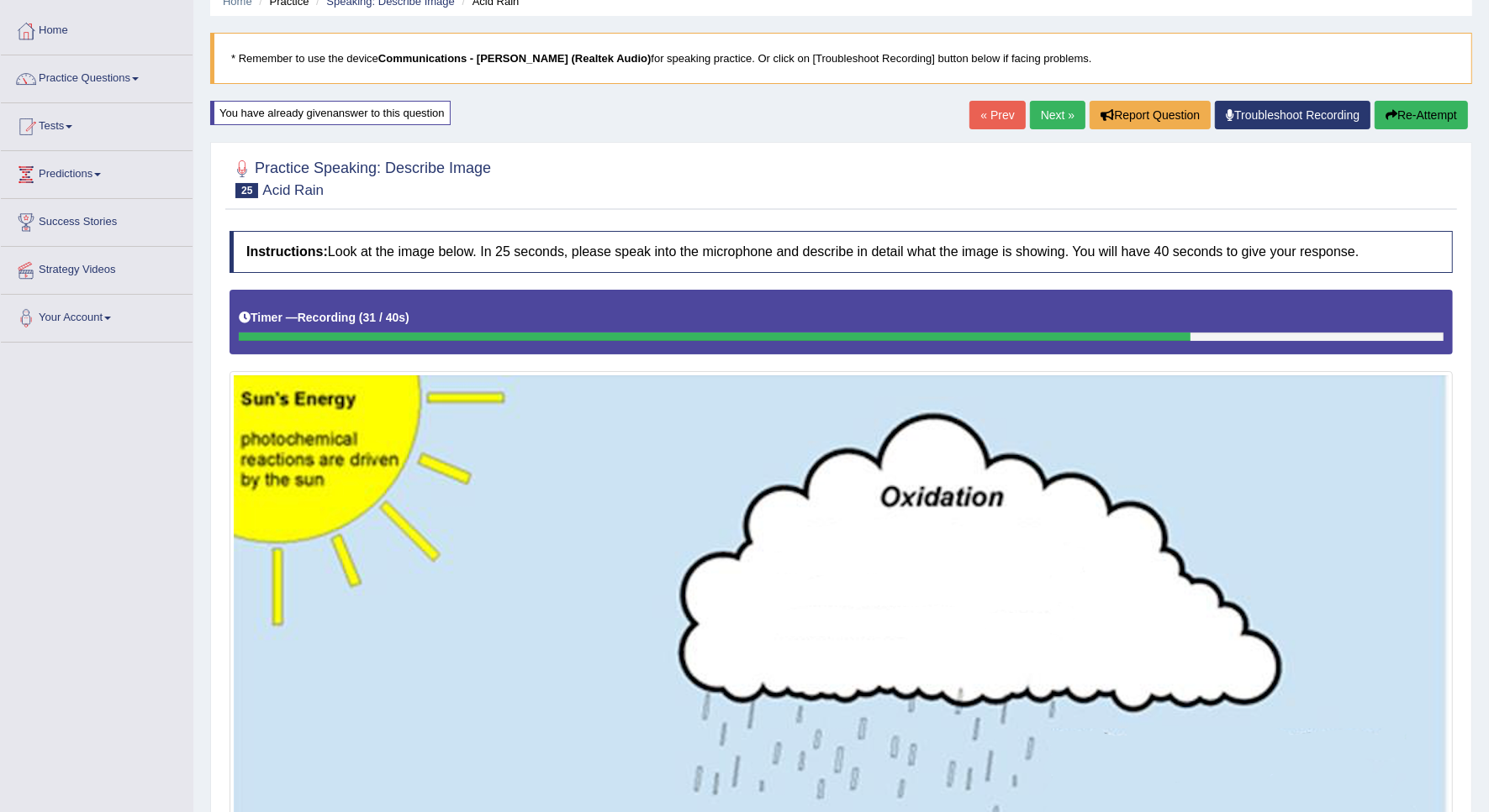
scroll to position [53, 0]
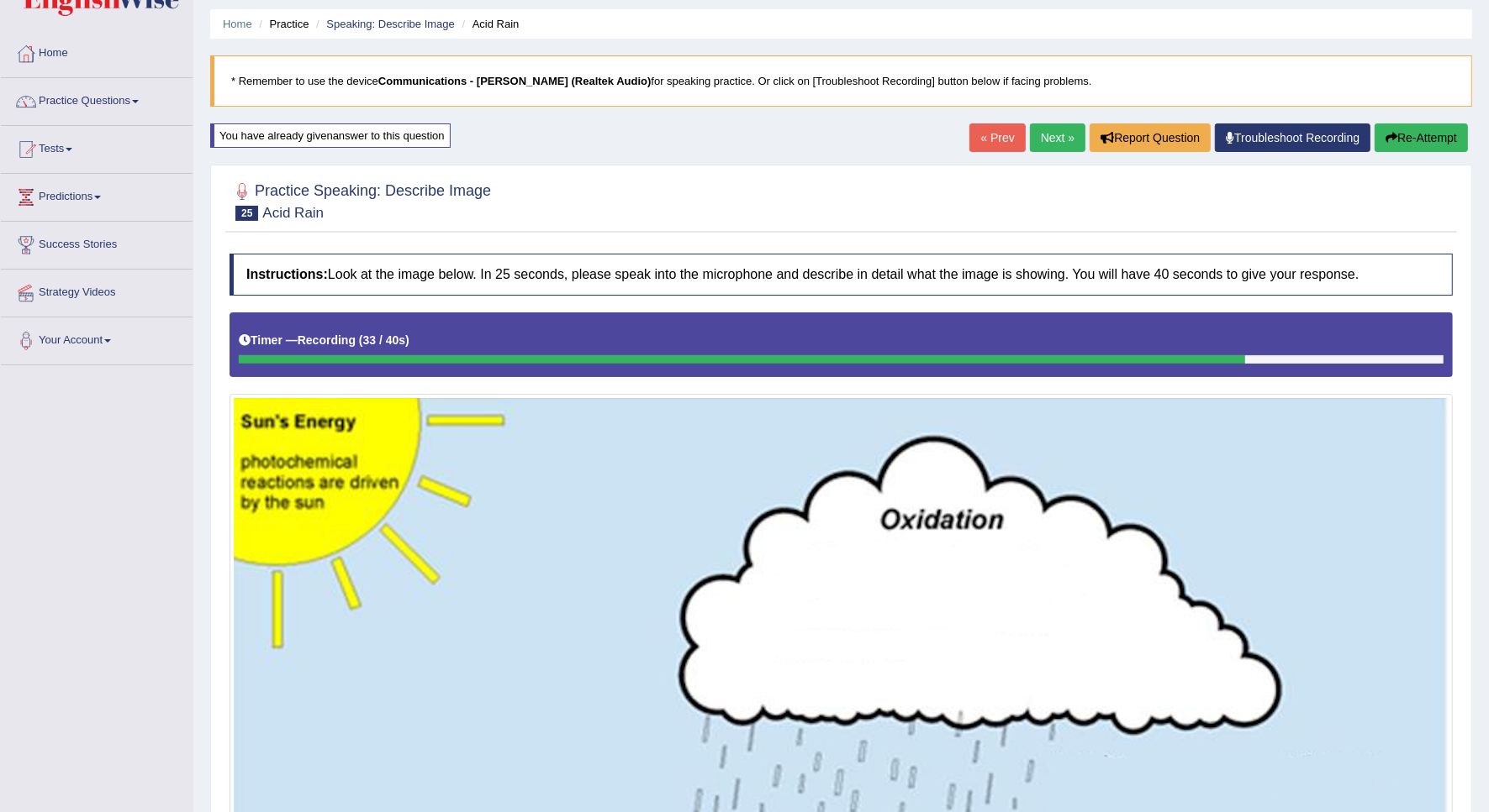
click at [1420, 141] on button "Re-Attempt" at bounding box center [1421, 137] width 93 height 28
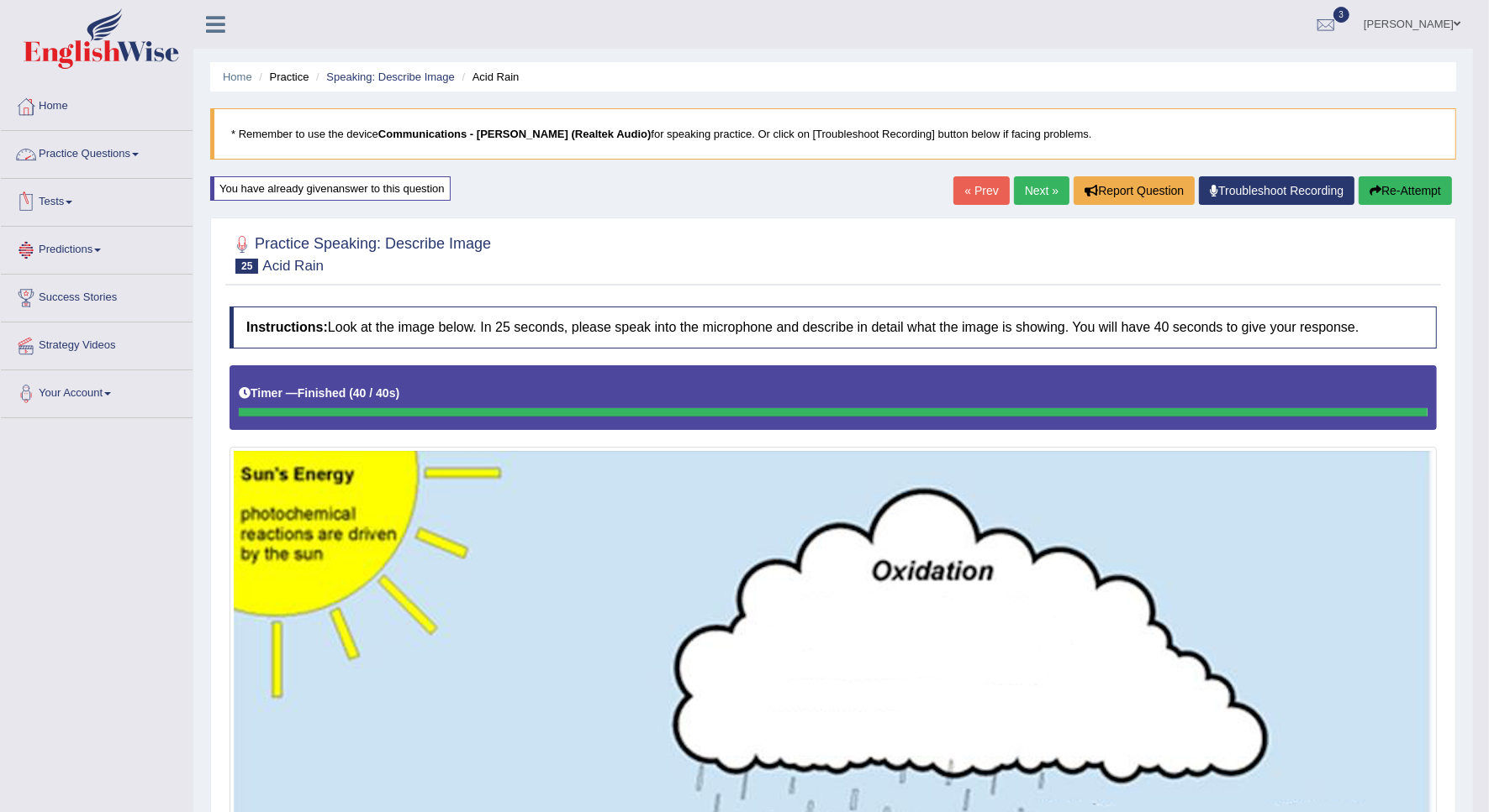
click at [91, 161] on link "Practice Questions" at bounding box center [97, 151] width 192 height 42
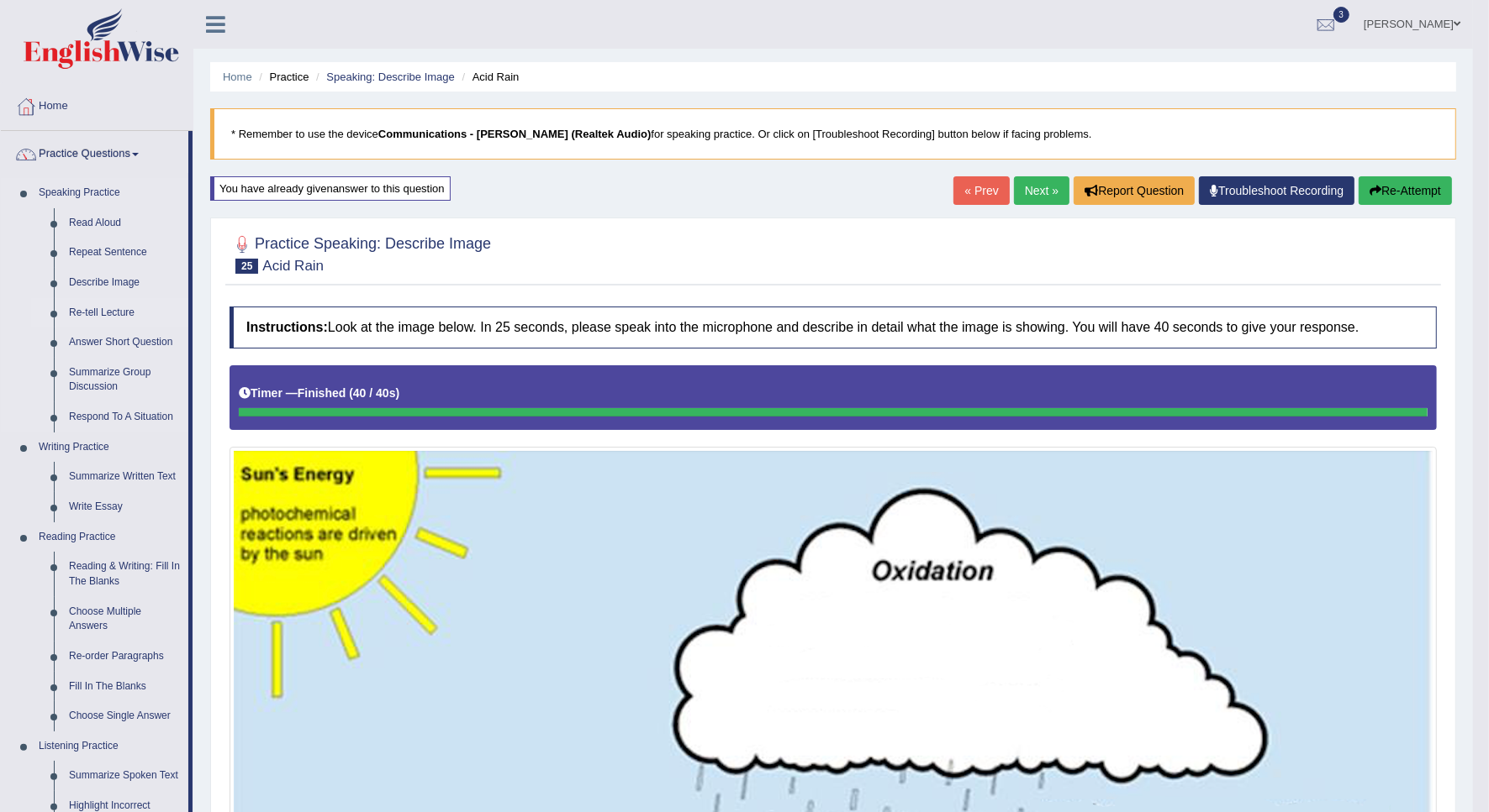
click at [115, 311] on link "Re-tell Lecture" at bounding box center [124, 313] width 127 height 30
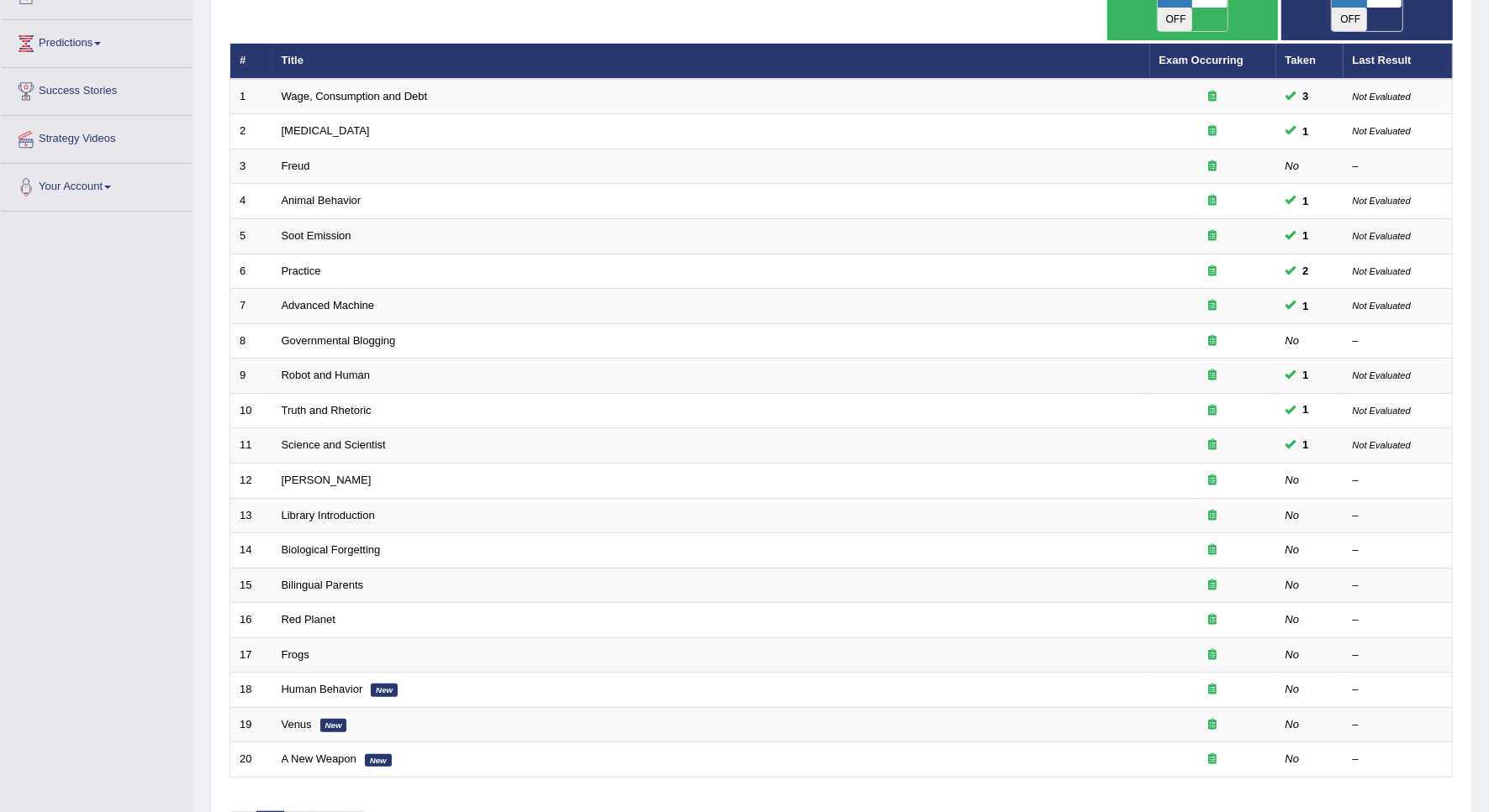
scroll to position [304, 0]
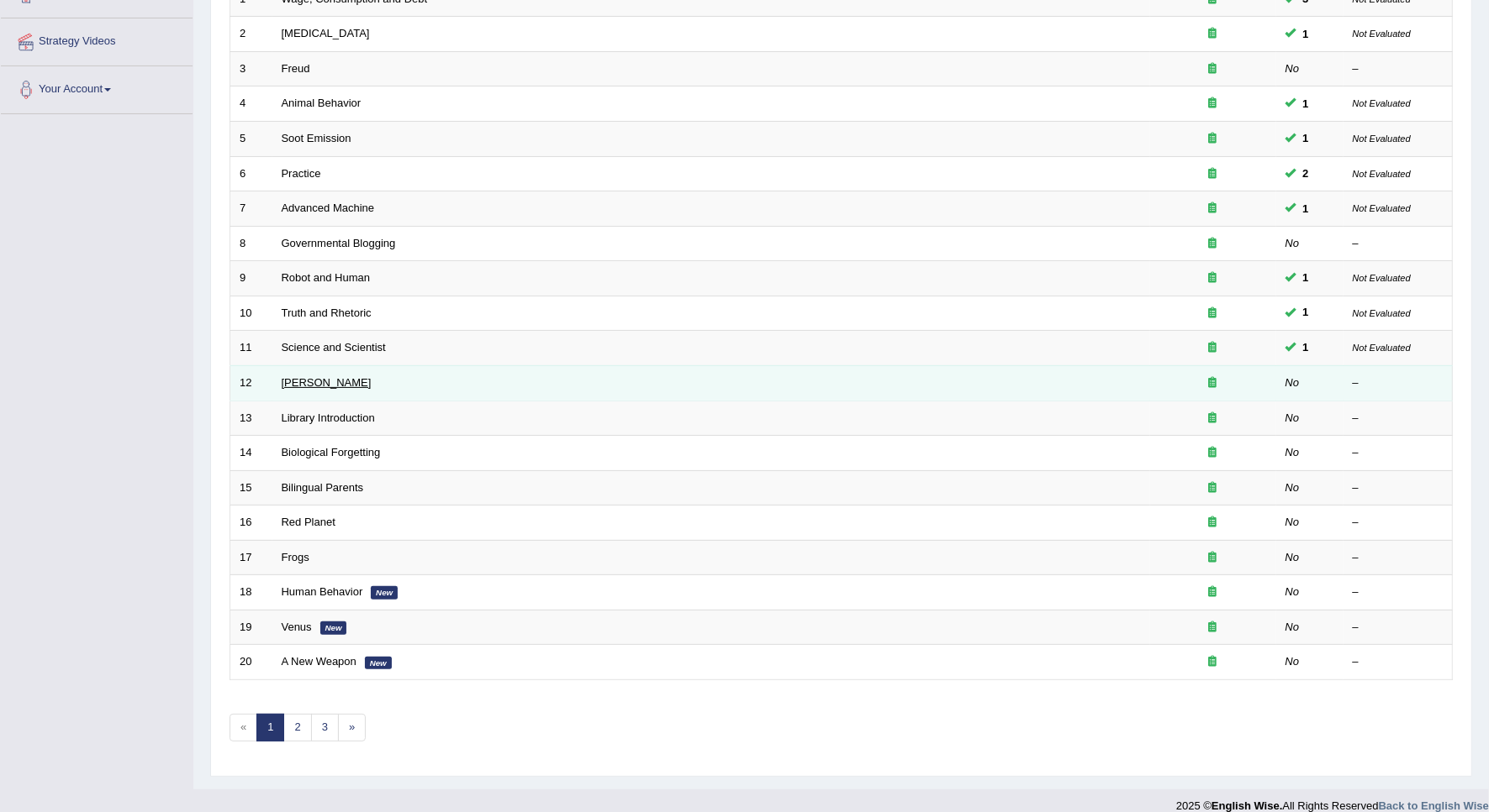
click at [328, 376] on link "[PERSON_NAME]" at bounding box center [326, 382] width 90 height 13
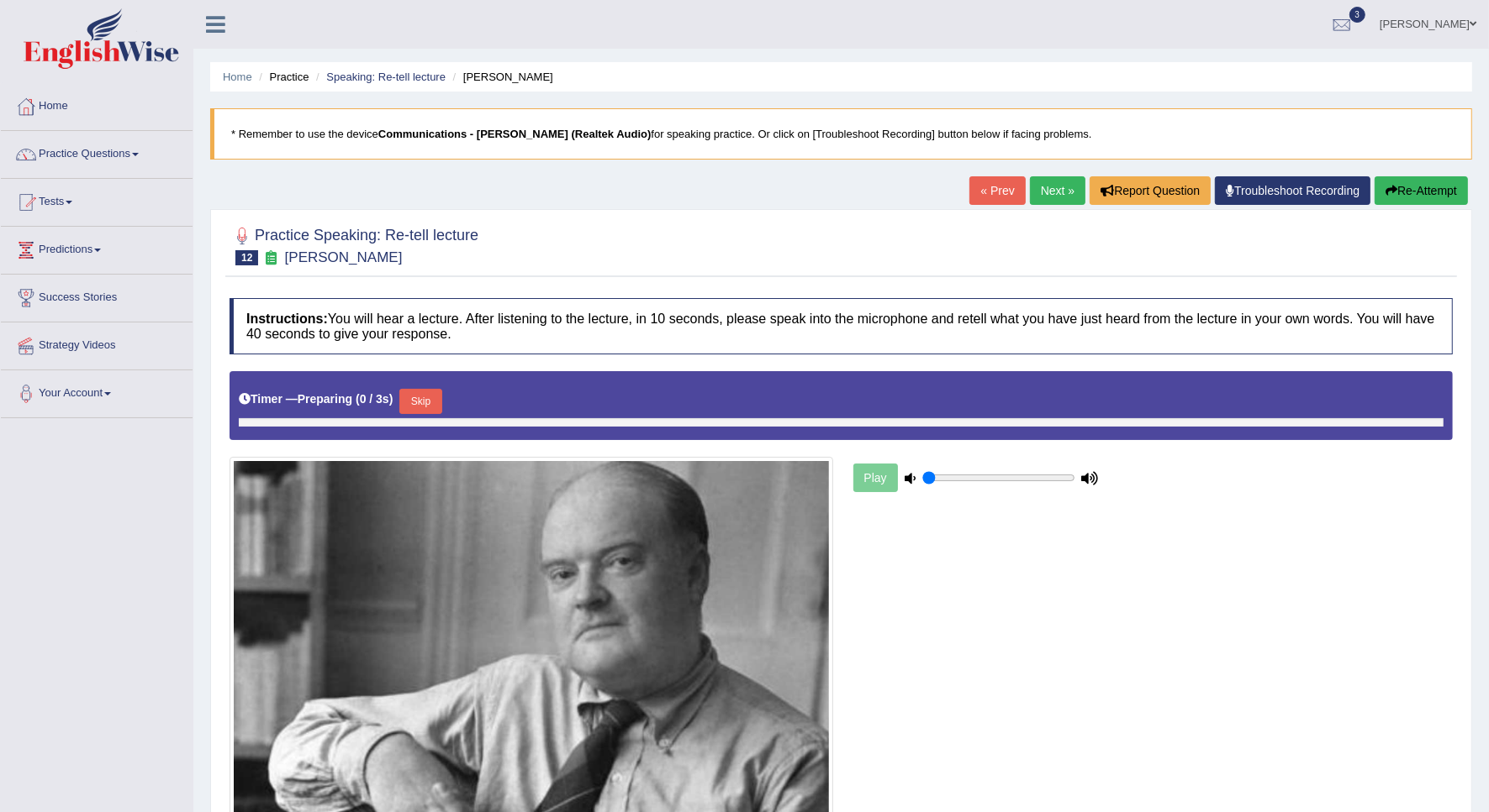
type input "0.5"
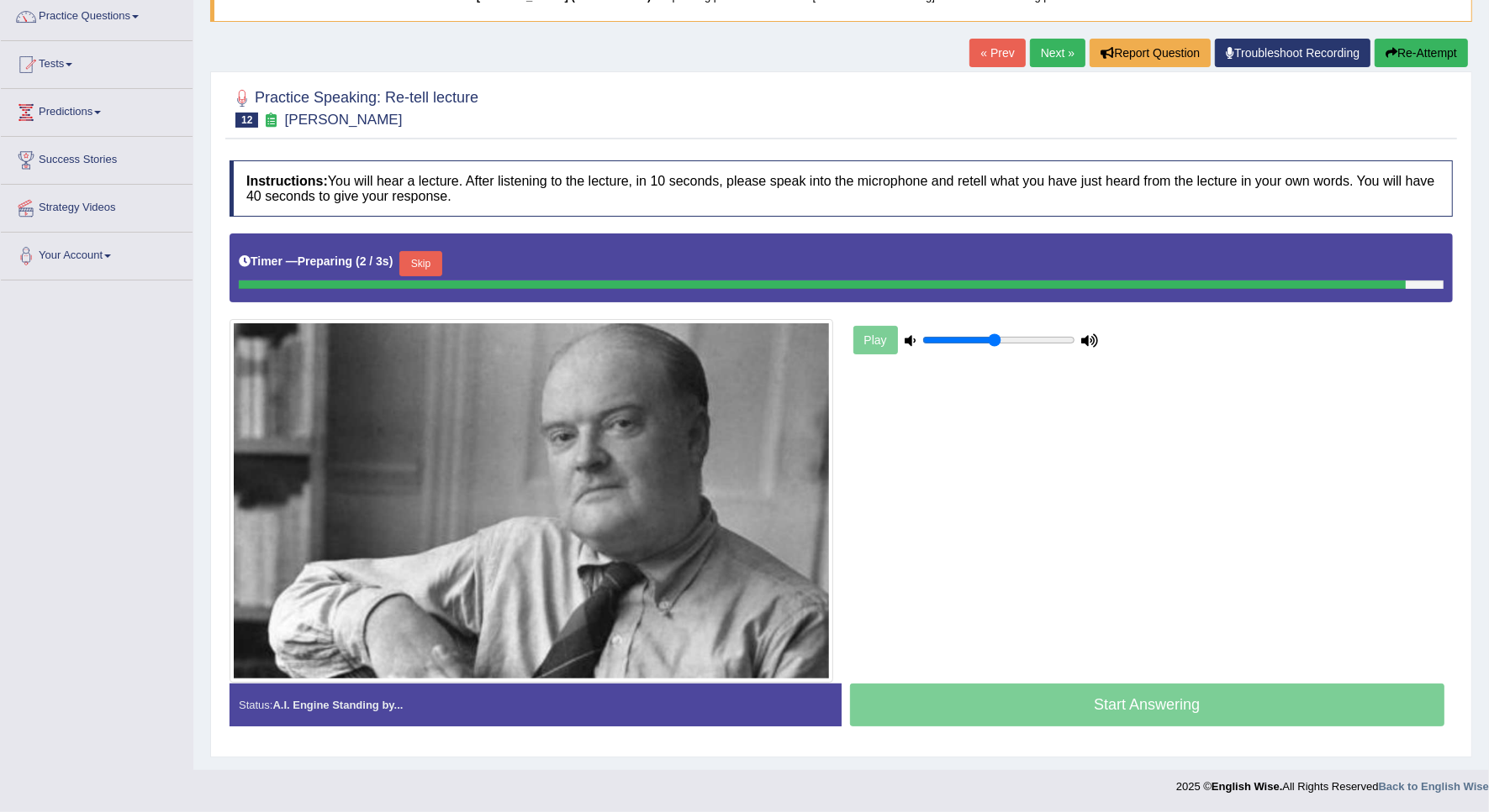
scroll to position [136, 0]
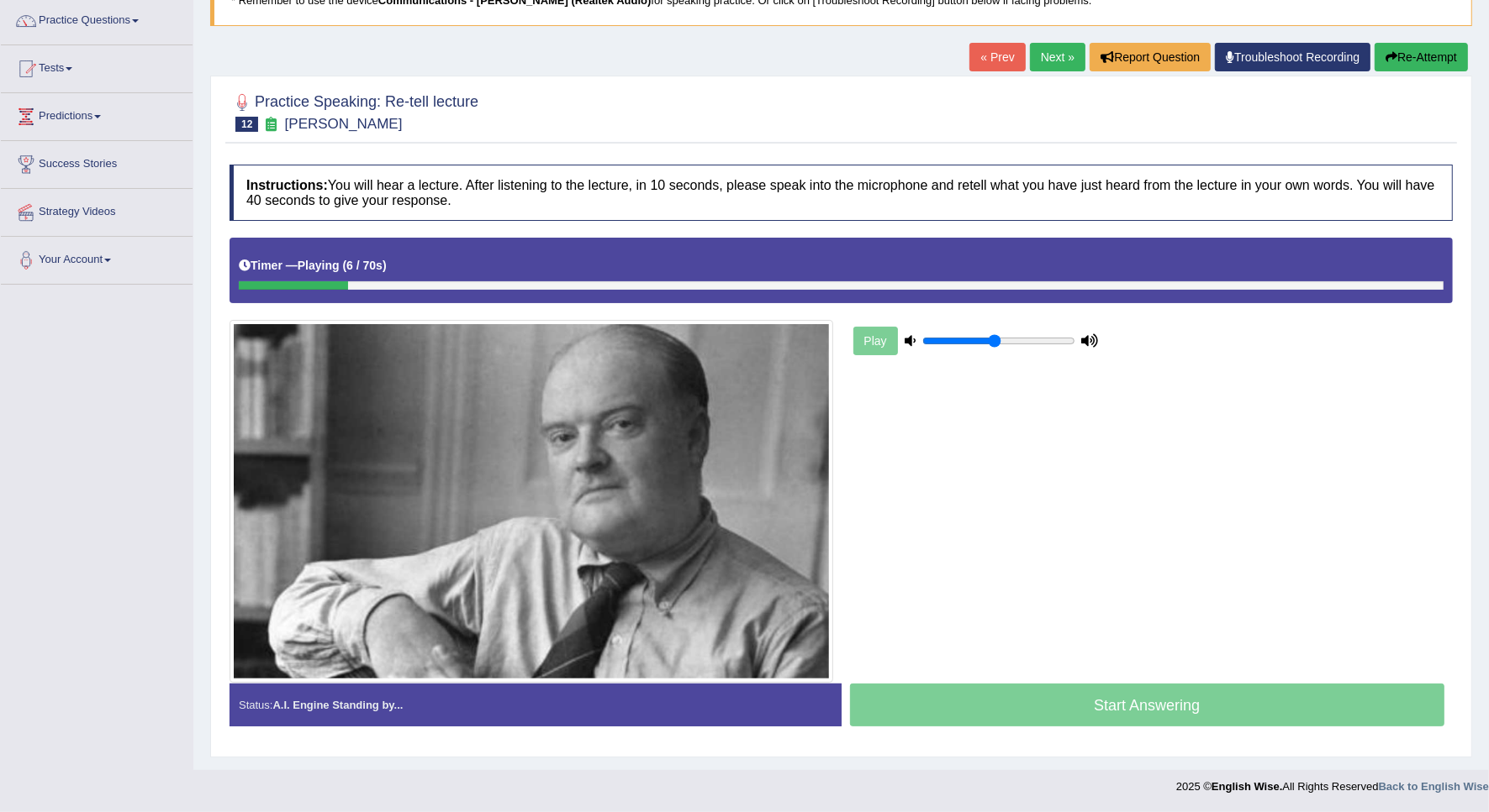
click at [1380, 56] on button "Re-Attempt" at bounding box center [1421, 56] width 93 height 28
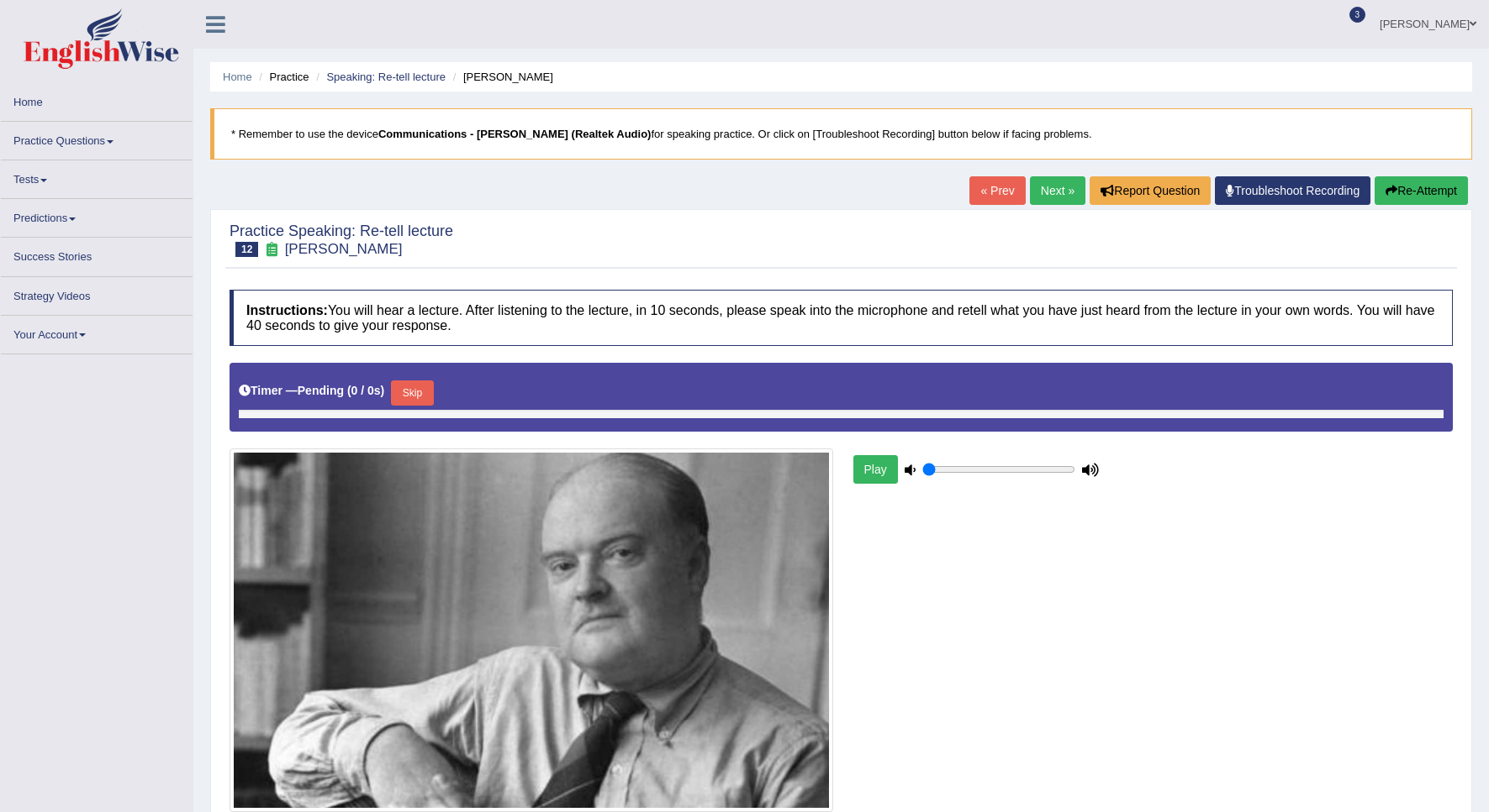
scroll to position [136, 0]
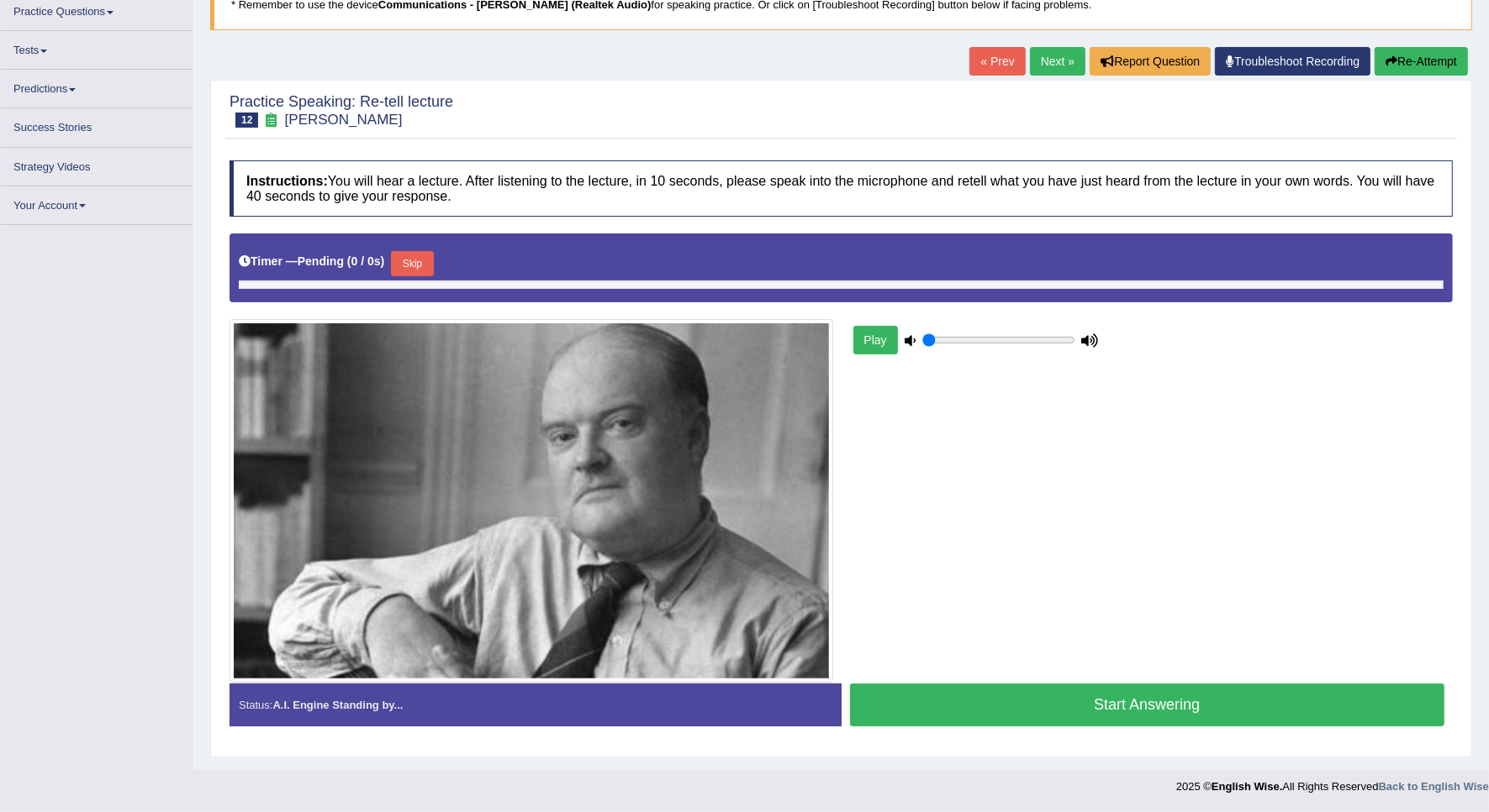
type input "0.5"
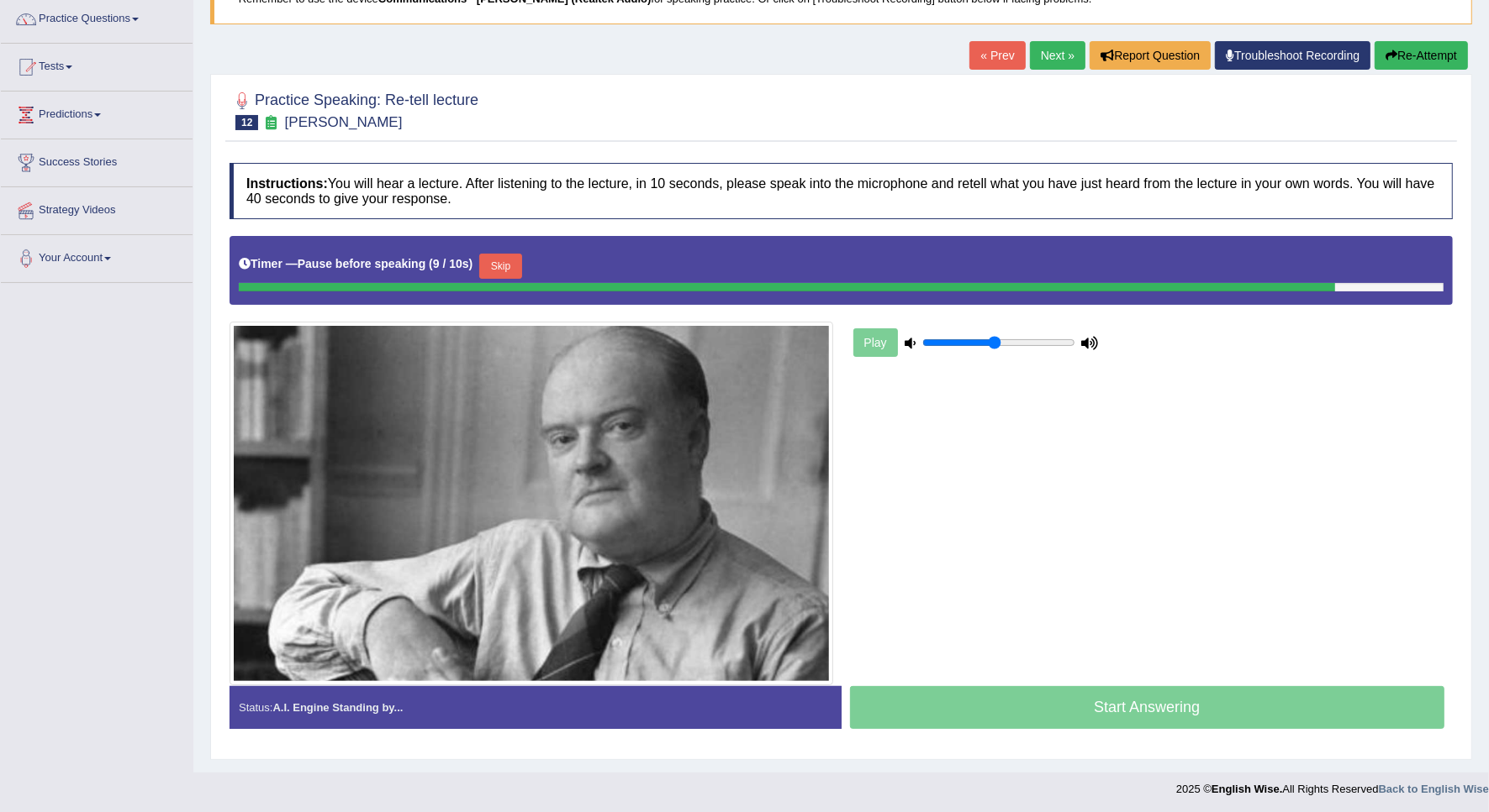
click at [1429, 50] on button "Re-Attempt" at bounding box center [1421, 54] width 93 height 28
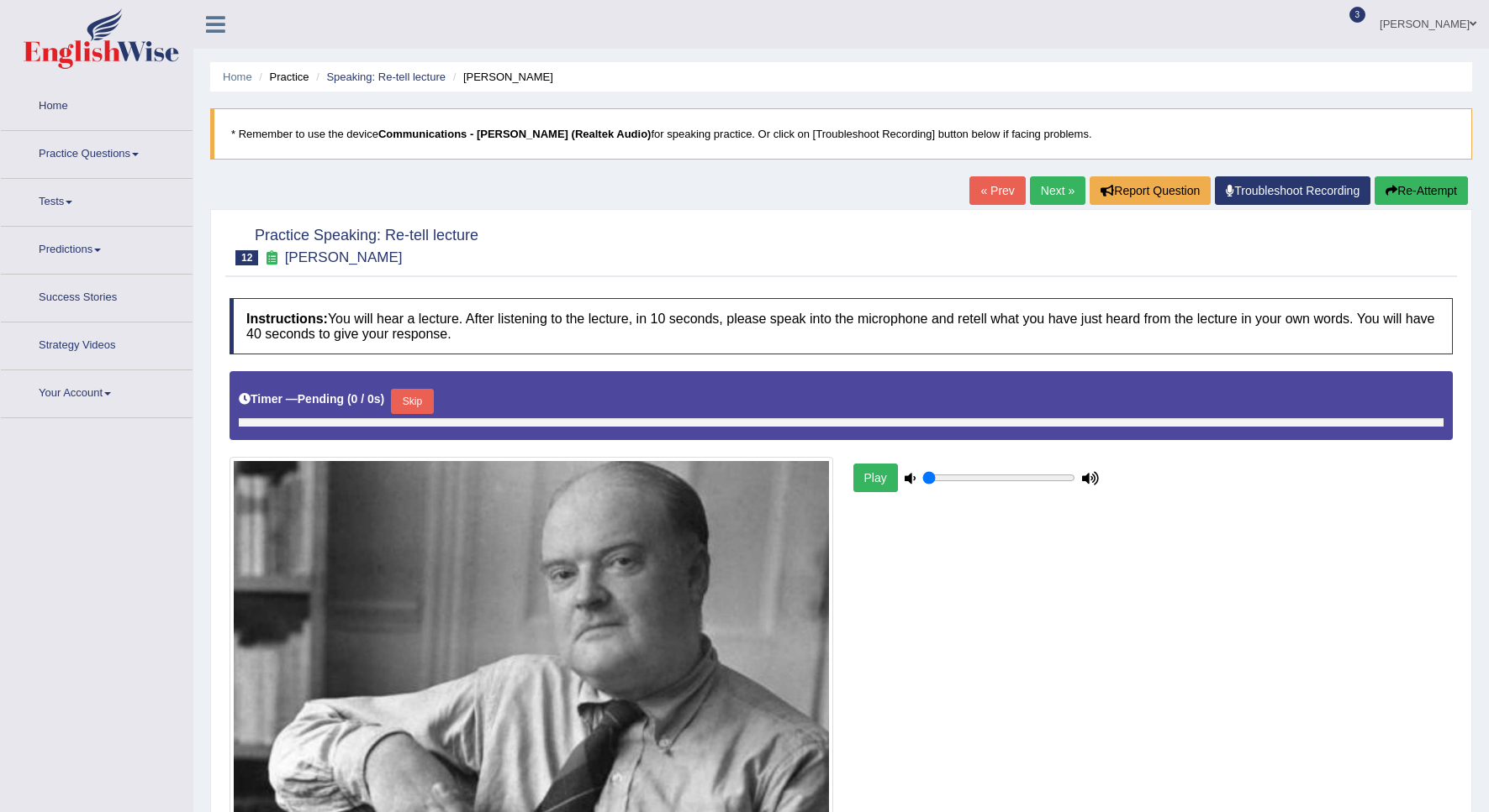
type input "0.5"
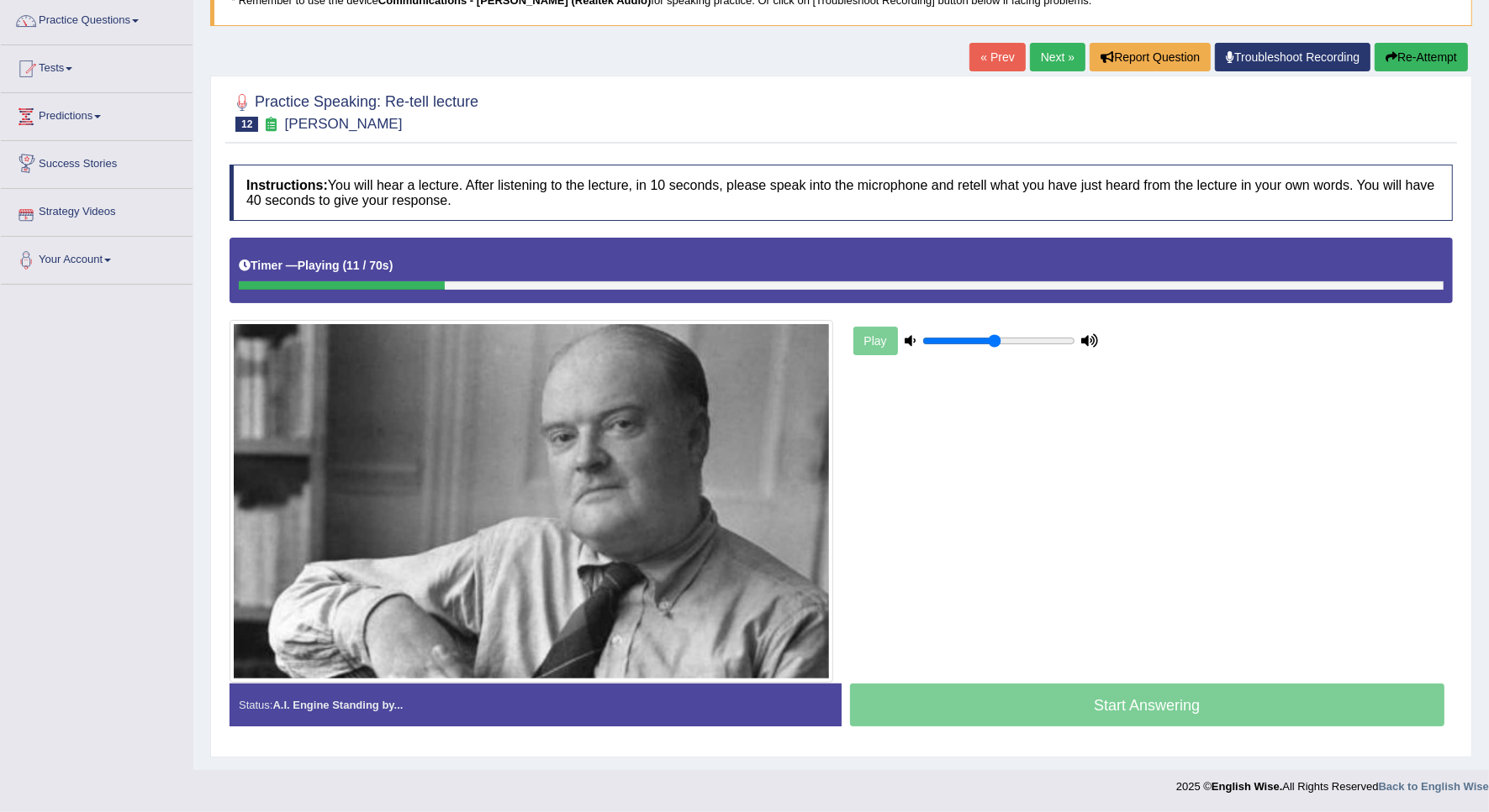
click at [364, 293] on div "Timer — Playing ( 11 / 70s ) Skip" at bounding box center [841, 269] width 1223 height 65
click at [364, 286] on div at bounding box center [347, 285] width 218 height 9
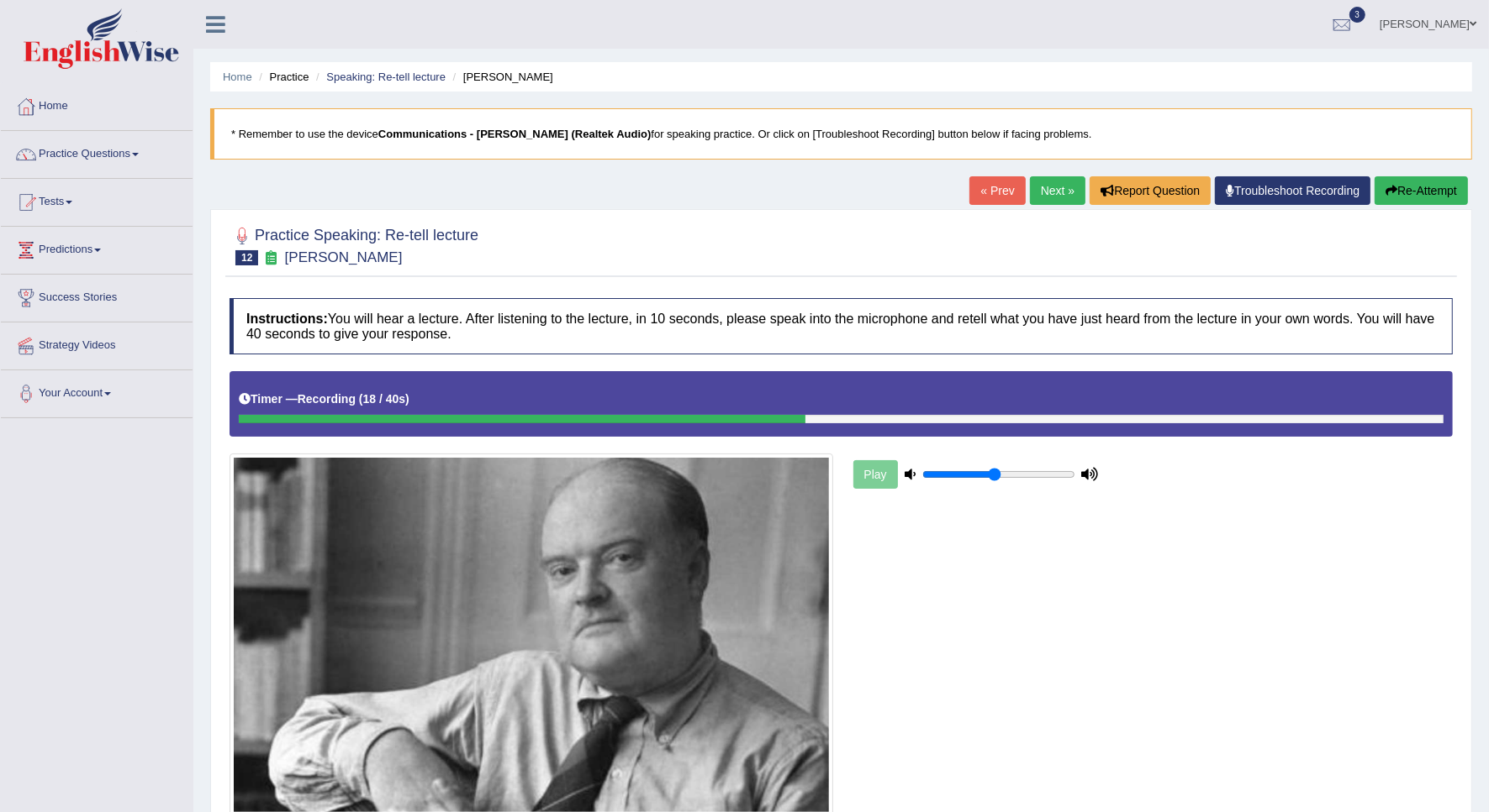
click at [1410, 179] on button "Re-Attempt" at bounding box center [1421, 190] width 93 height 28
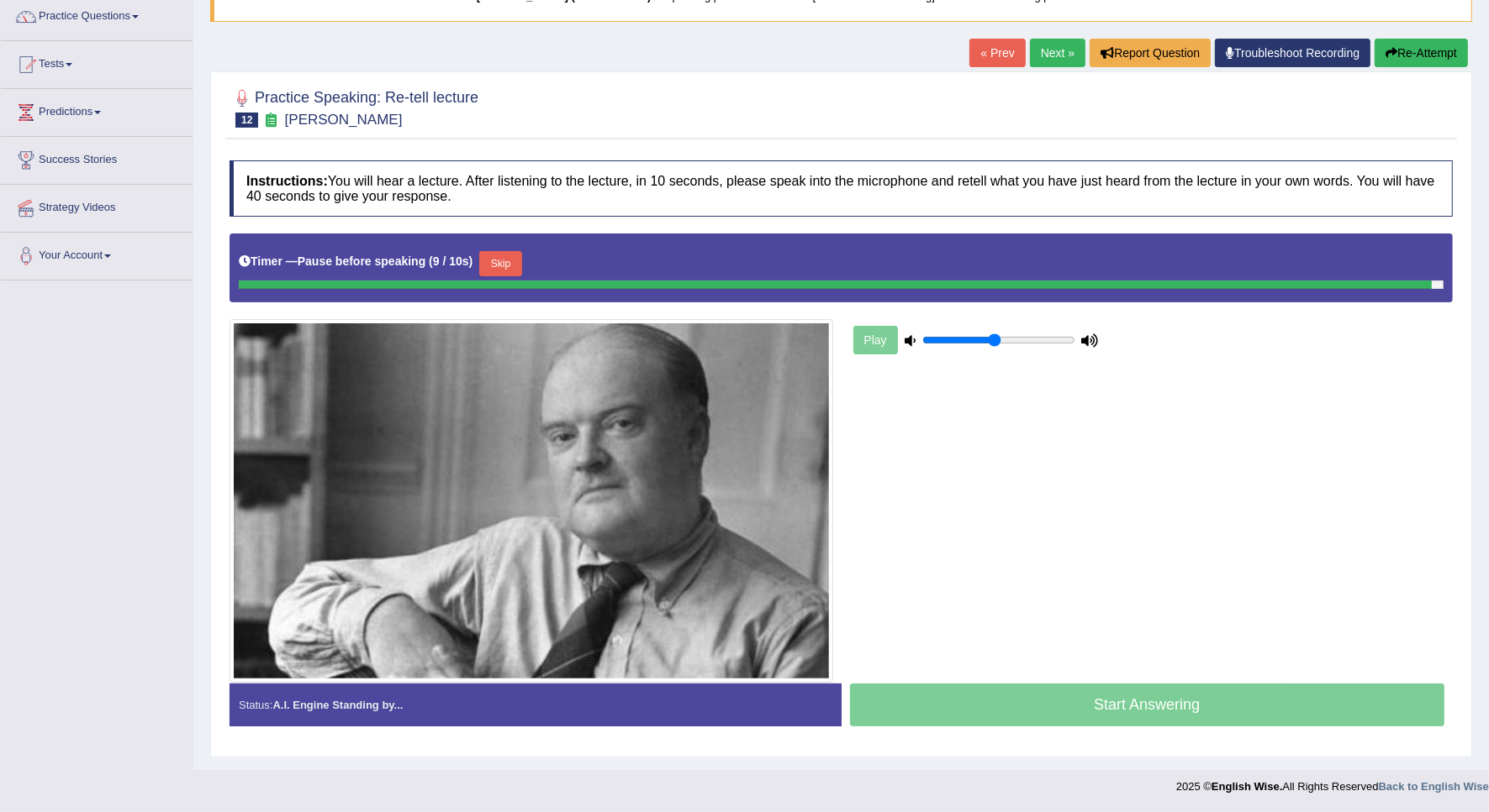
scroll to position [136, 0]
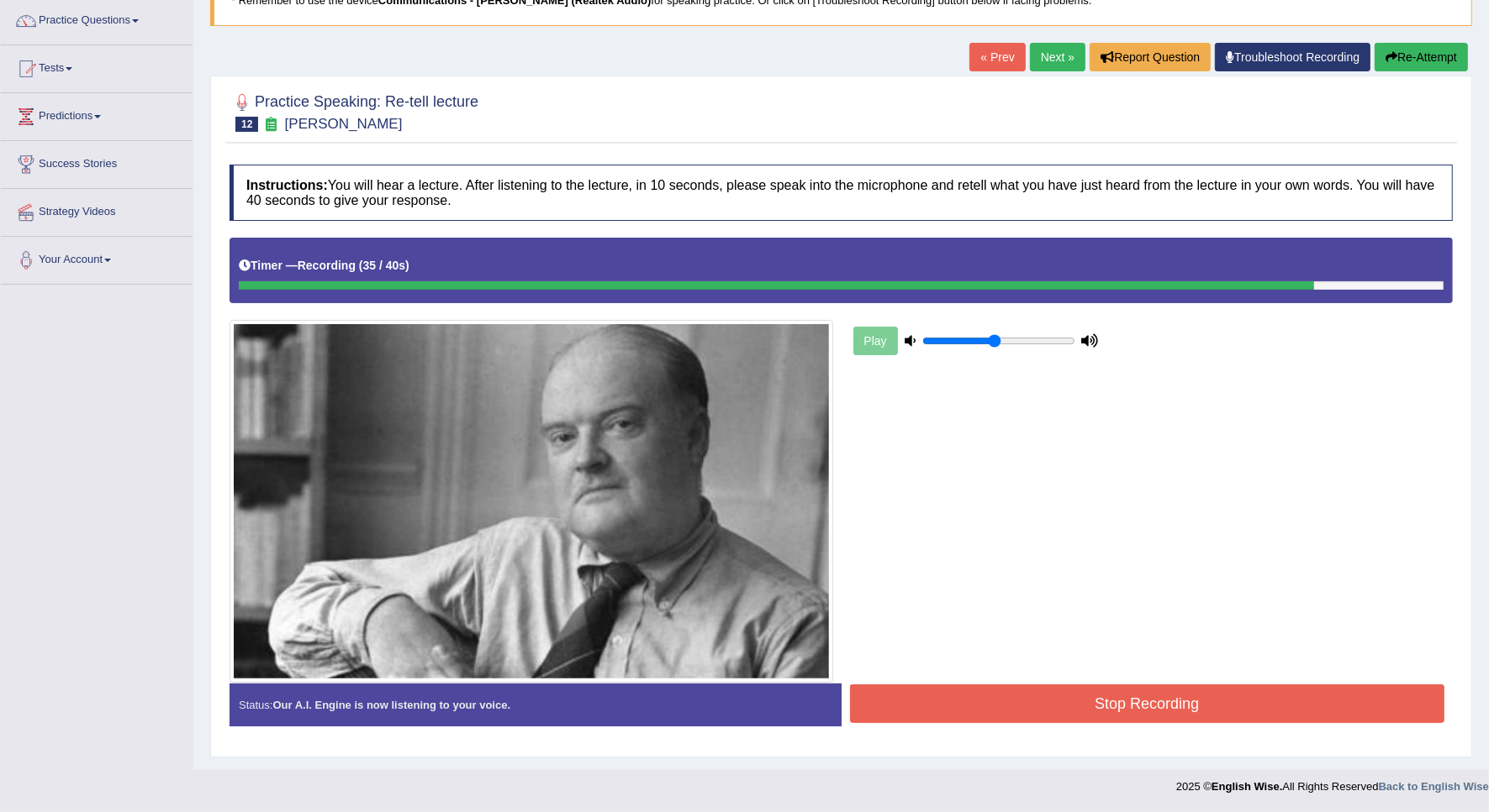
click at [1053, 711] on button "Stop Recording" at bounding box center [1148, 704] width 595 height 39
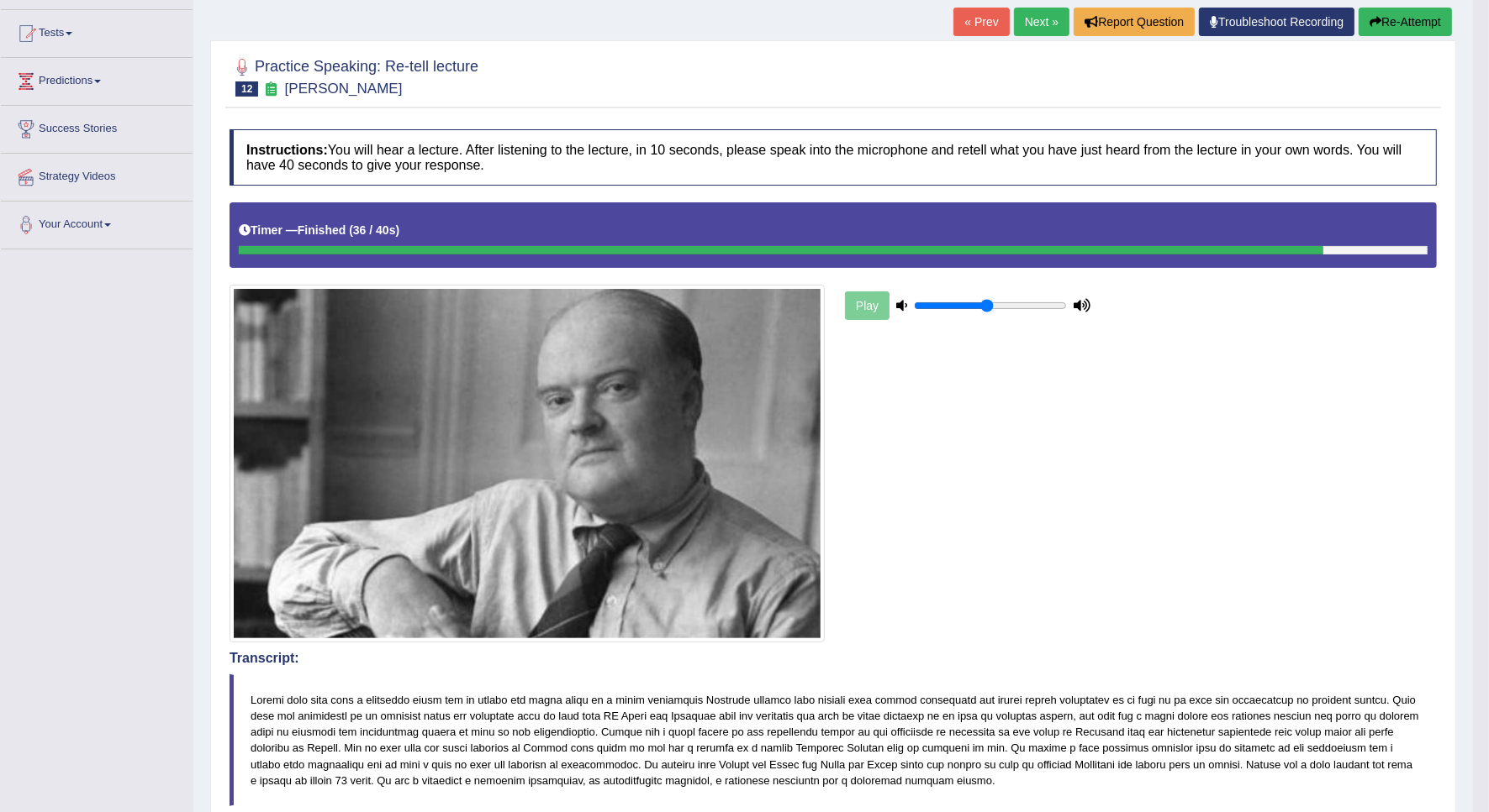
scroll to position [0, 0]
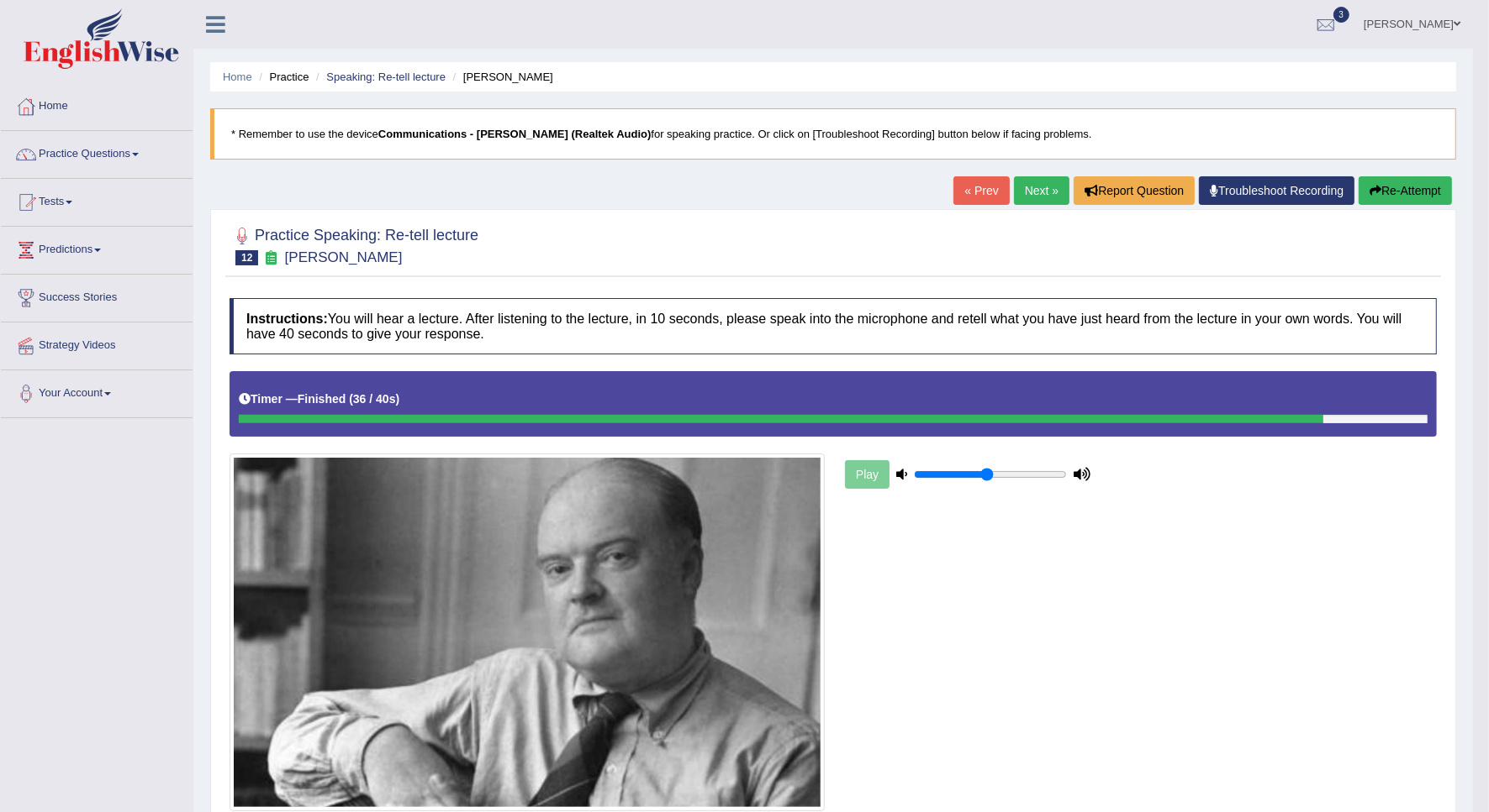
click at [1034, 199] on link "Next »" at bounding box center [1041, 190] width 55 height 28
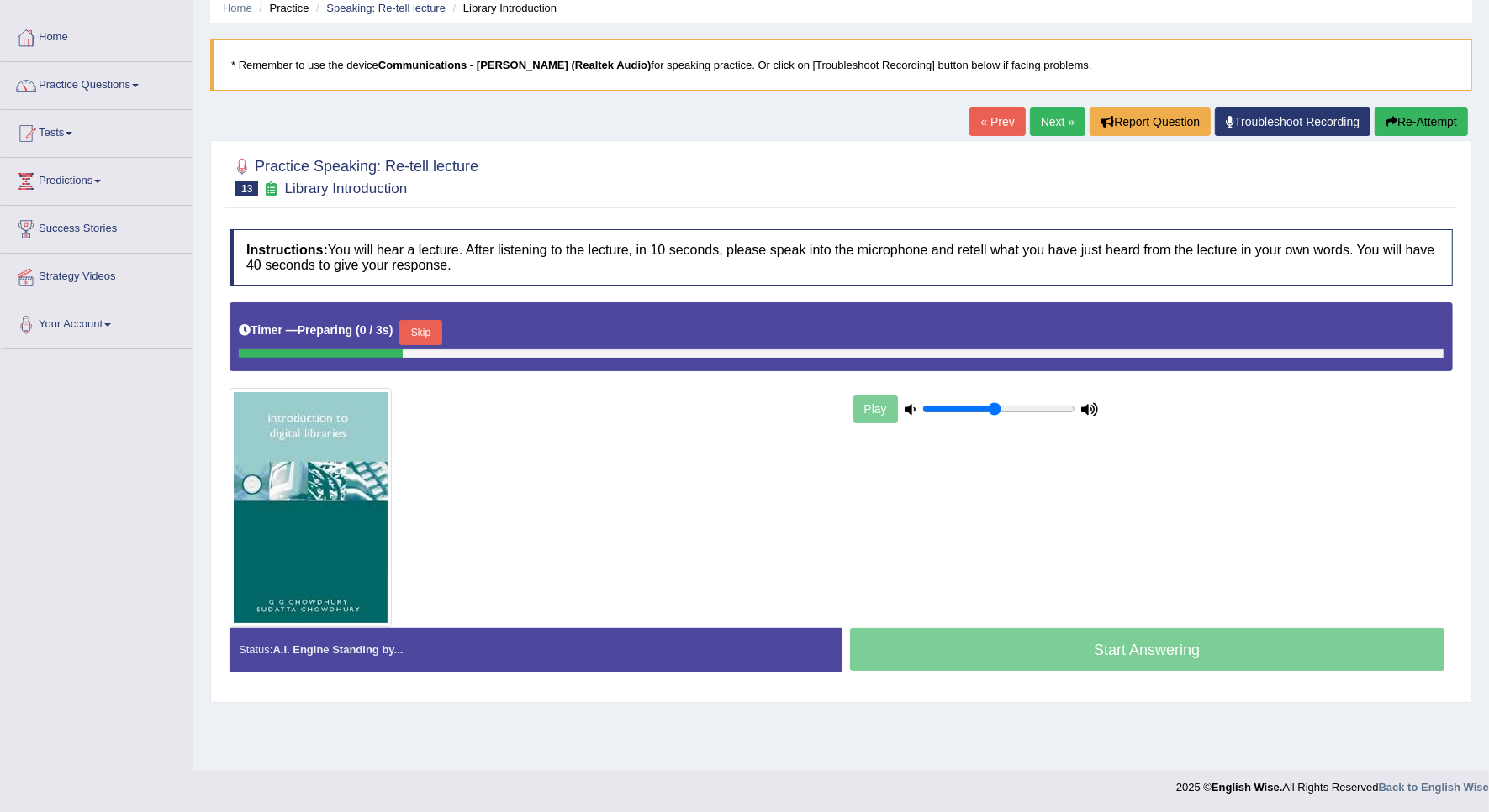
scroll to position [69, 0]
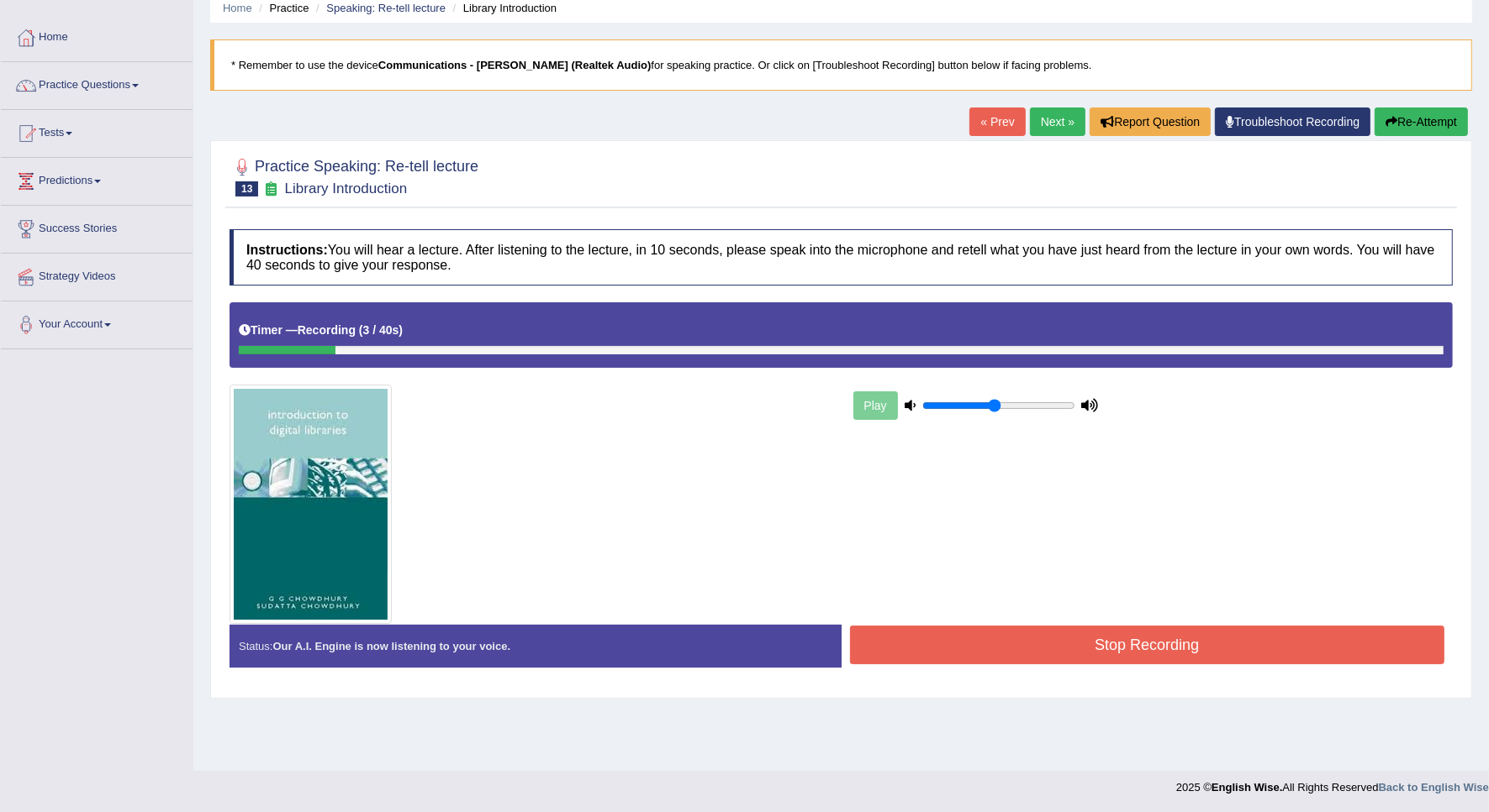
click at [1432, 124] on button "Re-Attempt" at bounding box center [1421, 121] width 93 height 28
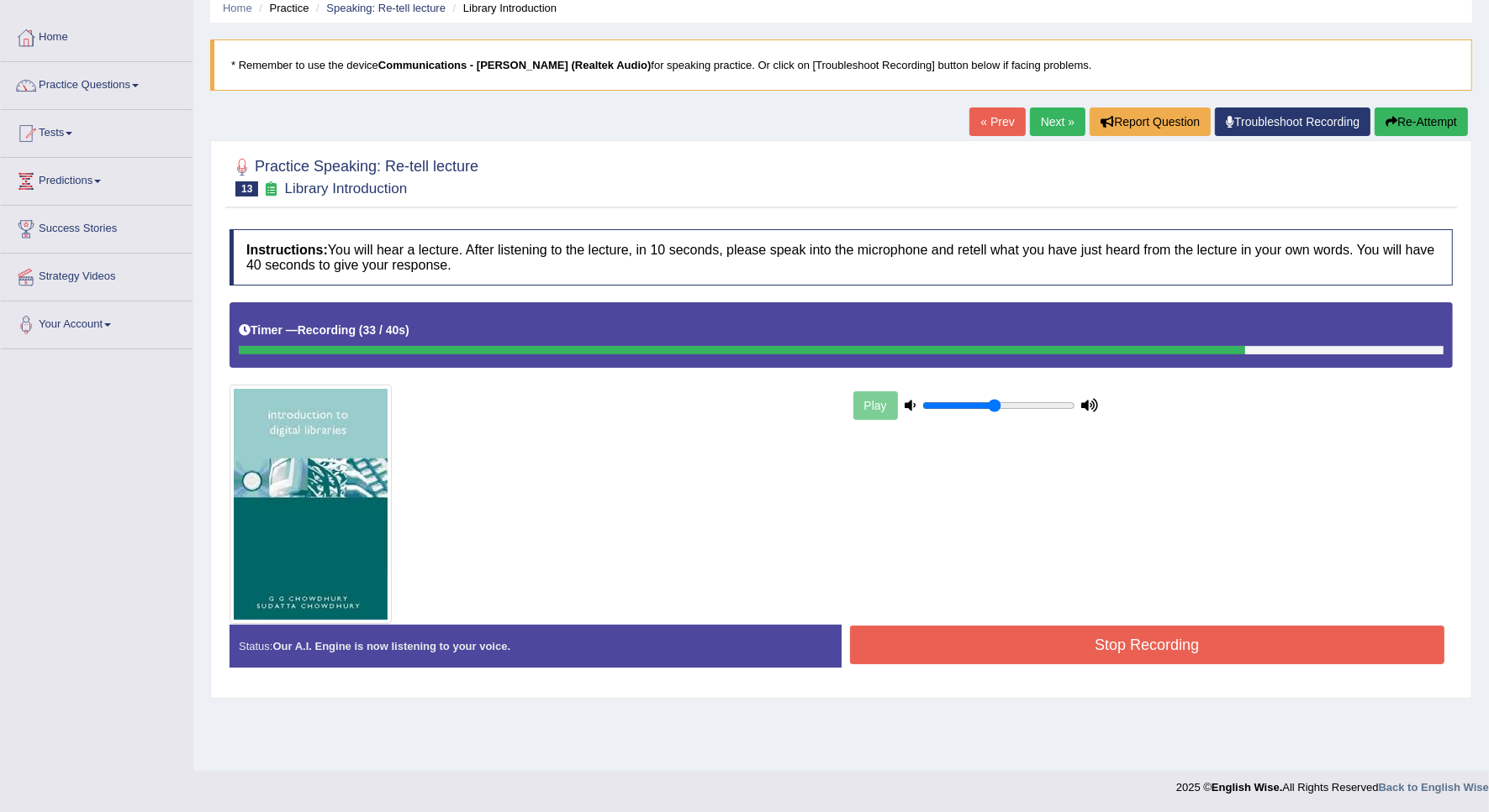
click at [1166, 645] on button "Stop Recording" at bounding box center [1148, 645] width 595 height 39
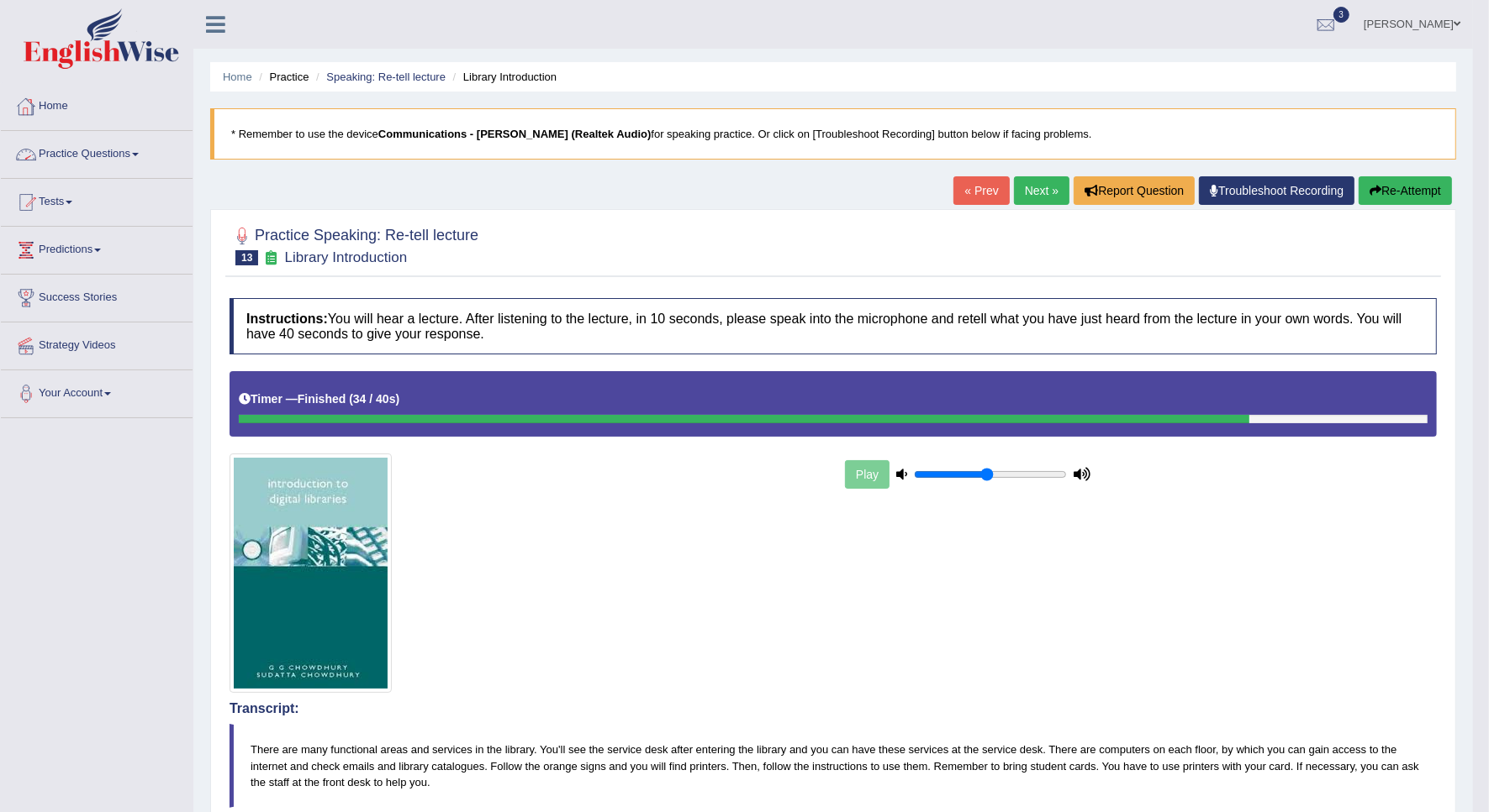
click at [60, 154] on link "Practice Questions" at bounding box center [97, 151] width 192 height 42
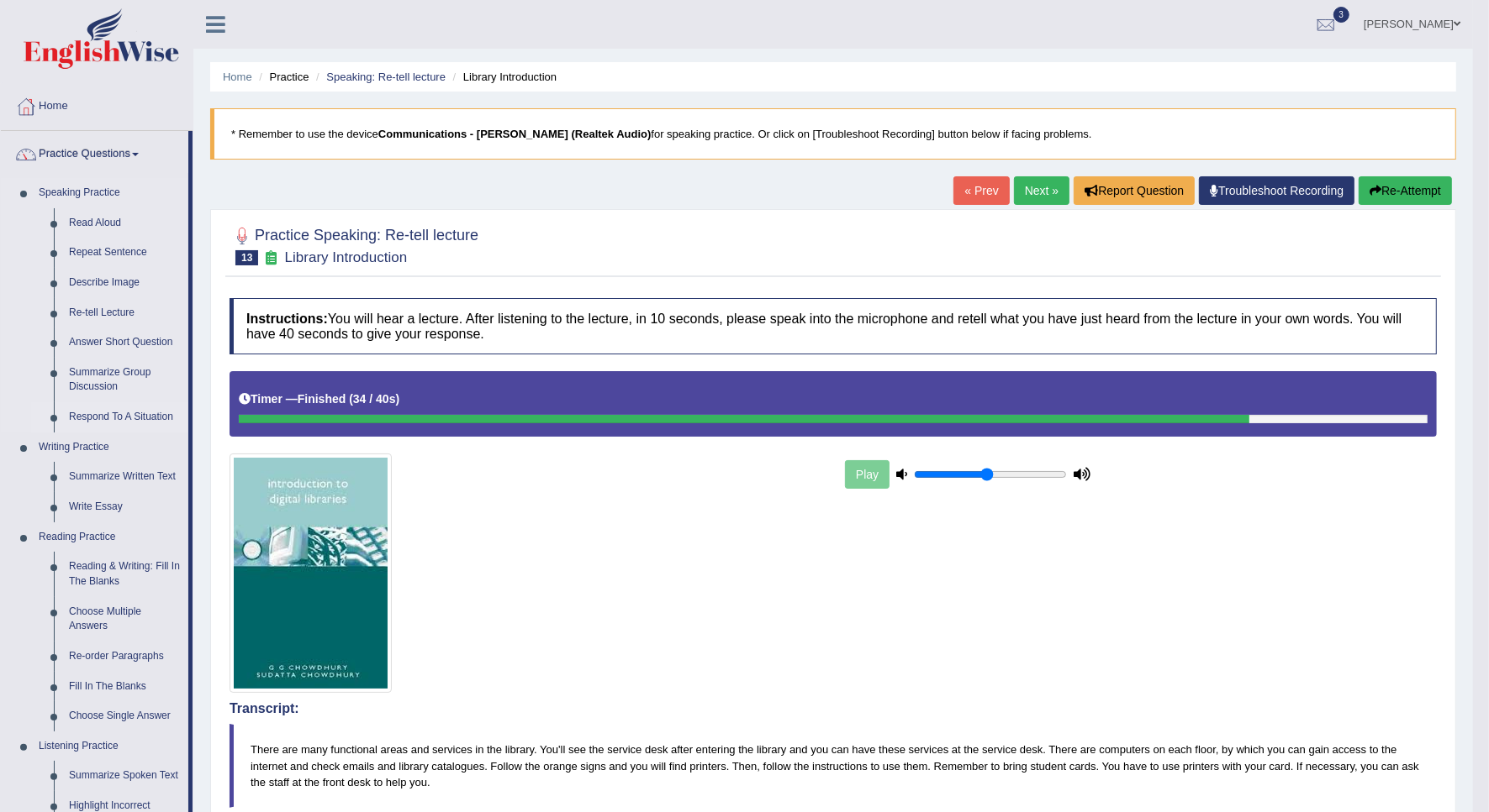
click at [117, 422] on link "Respond To A Situation" at bounding box center [124, 417] width 127 height 30
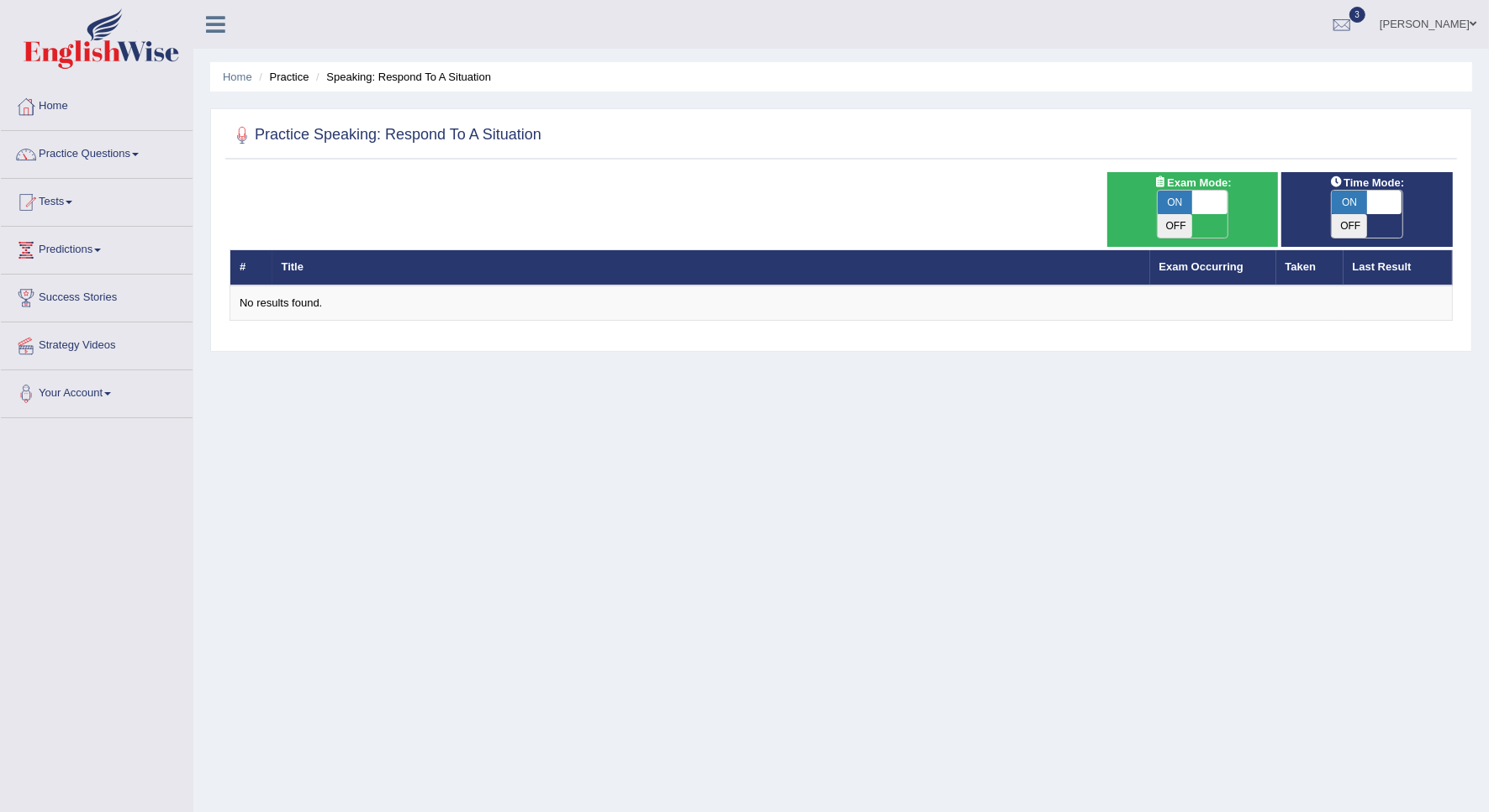
click at [1188, 206] on span "ON" at bounding box center [1175, 203] width 35 height 23
checkbox input "false"
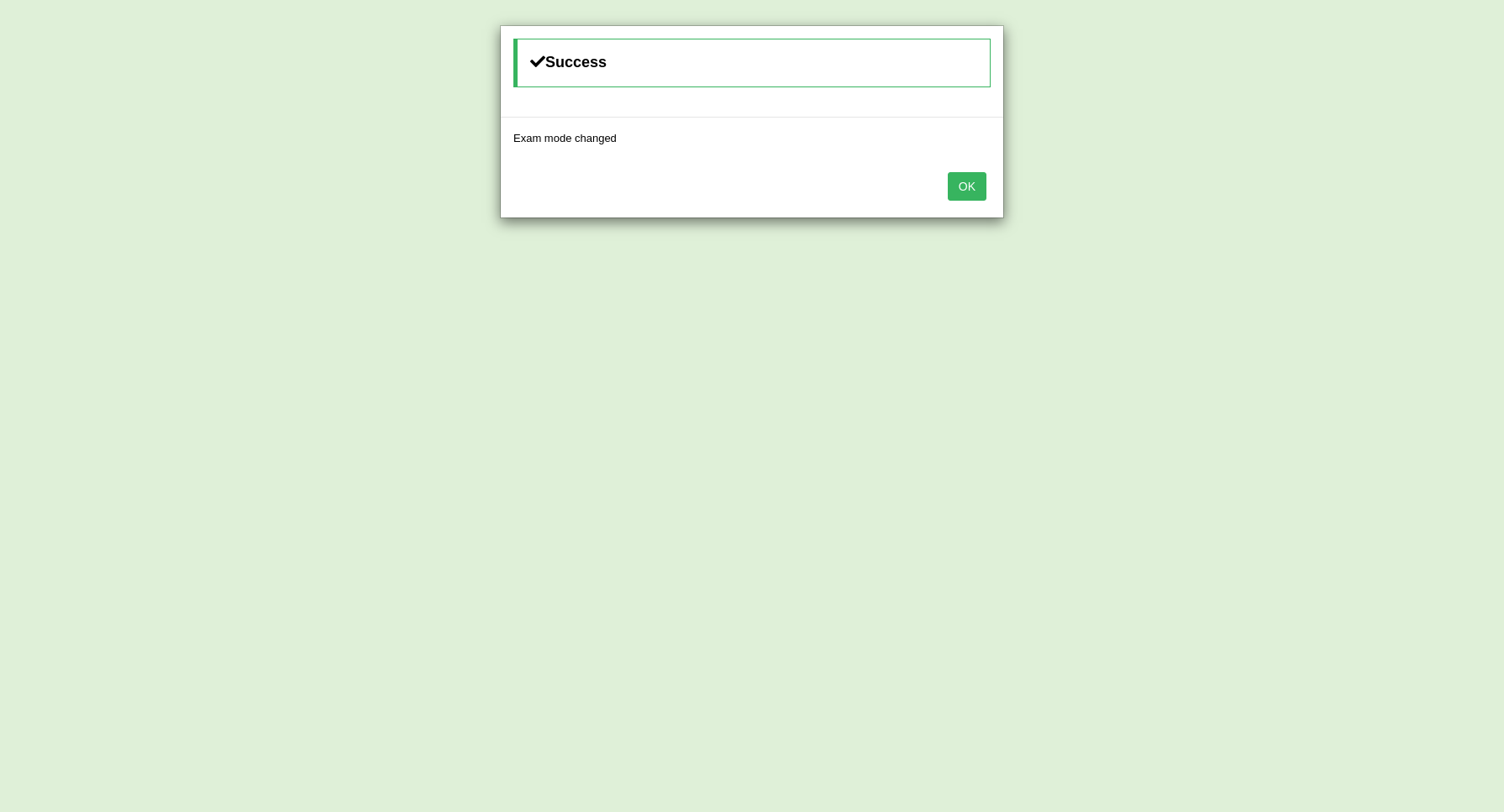
click at [958, 191] on button "OK" at bounding box center [967, 186] width 39 height 28
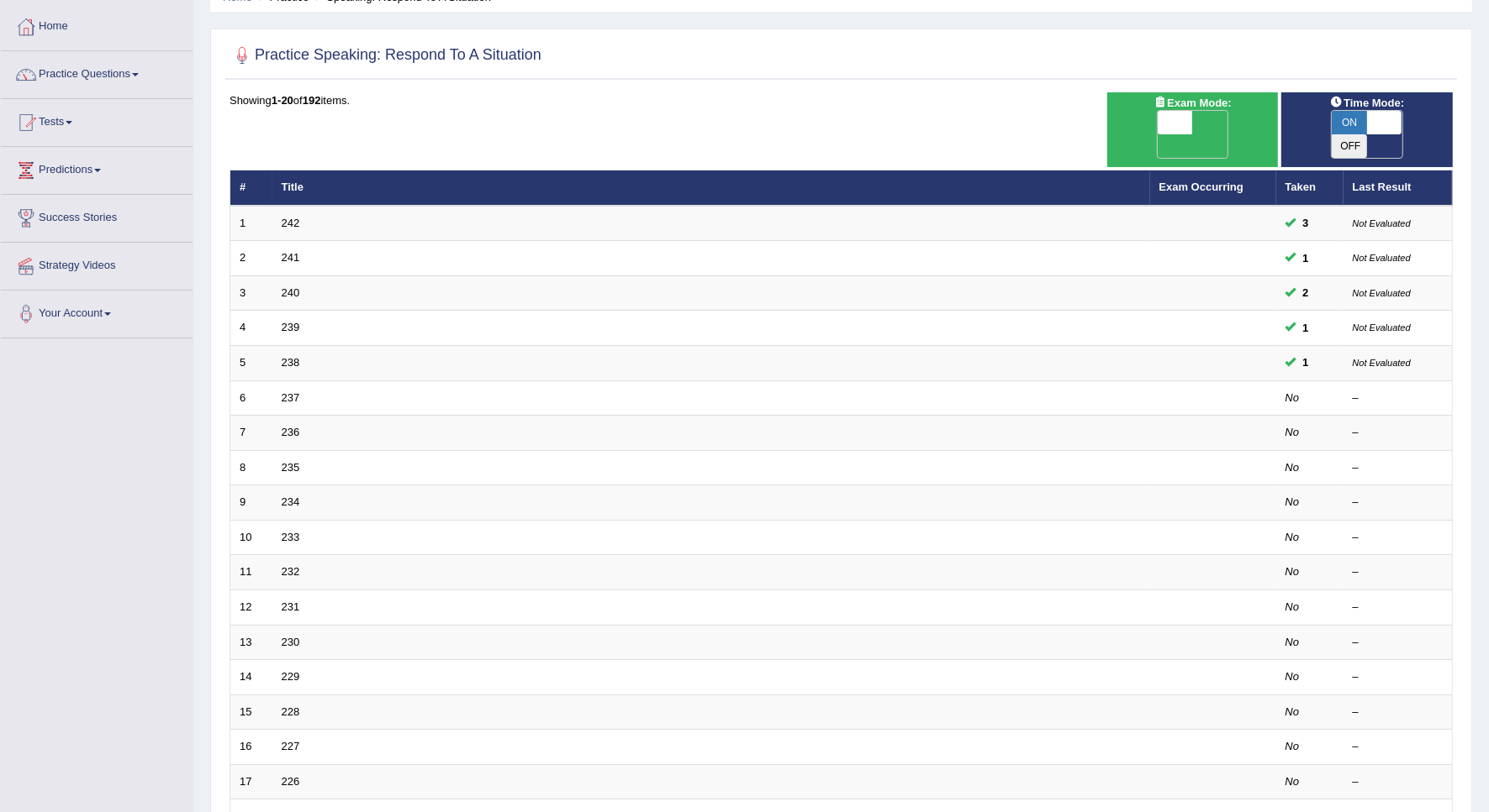
scroll to position [210, 0]
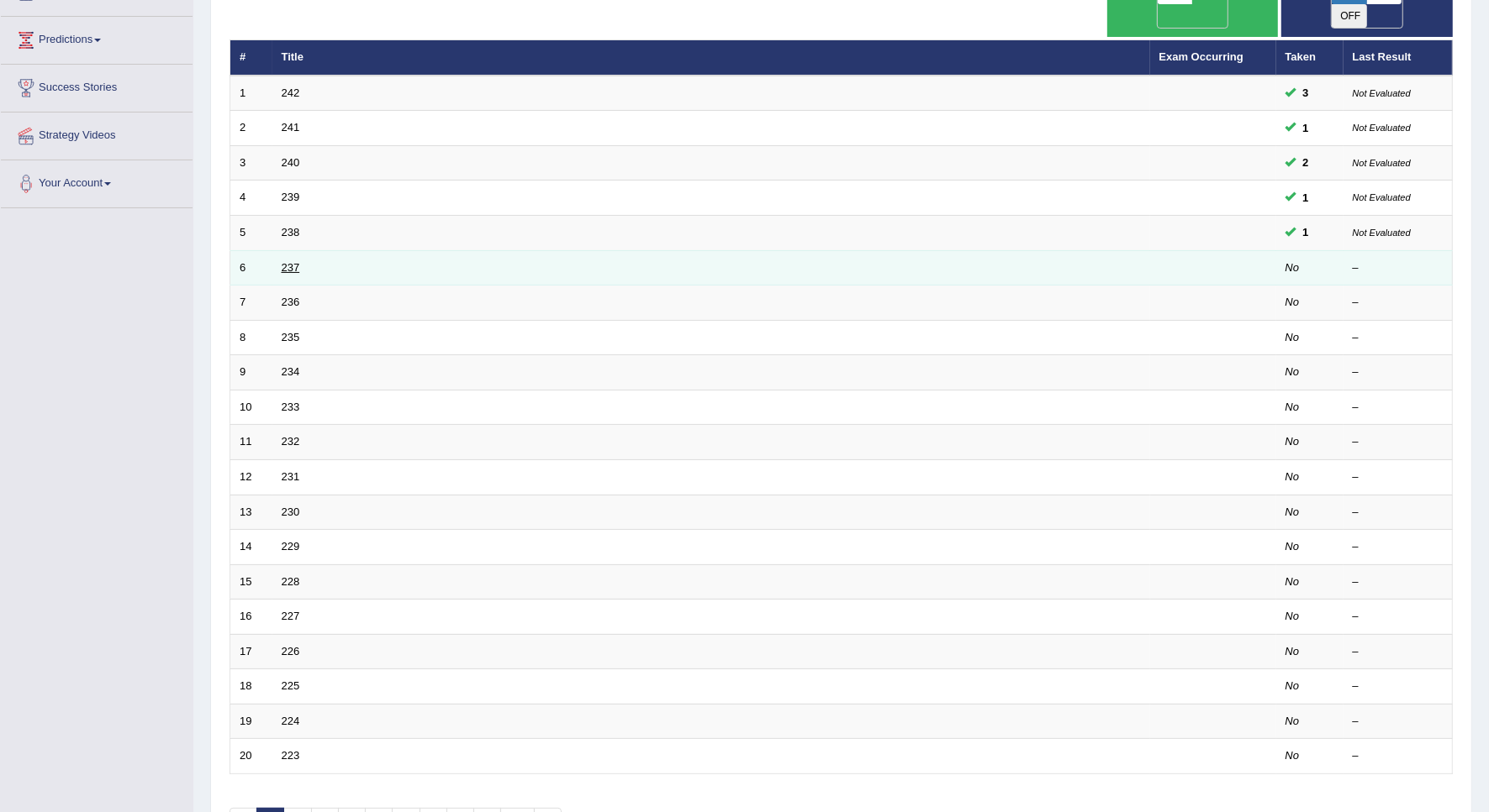
click at [295, 262] on link "237" at bounding box center [290, 267] width 18 height 13
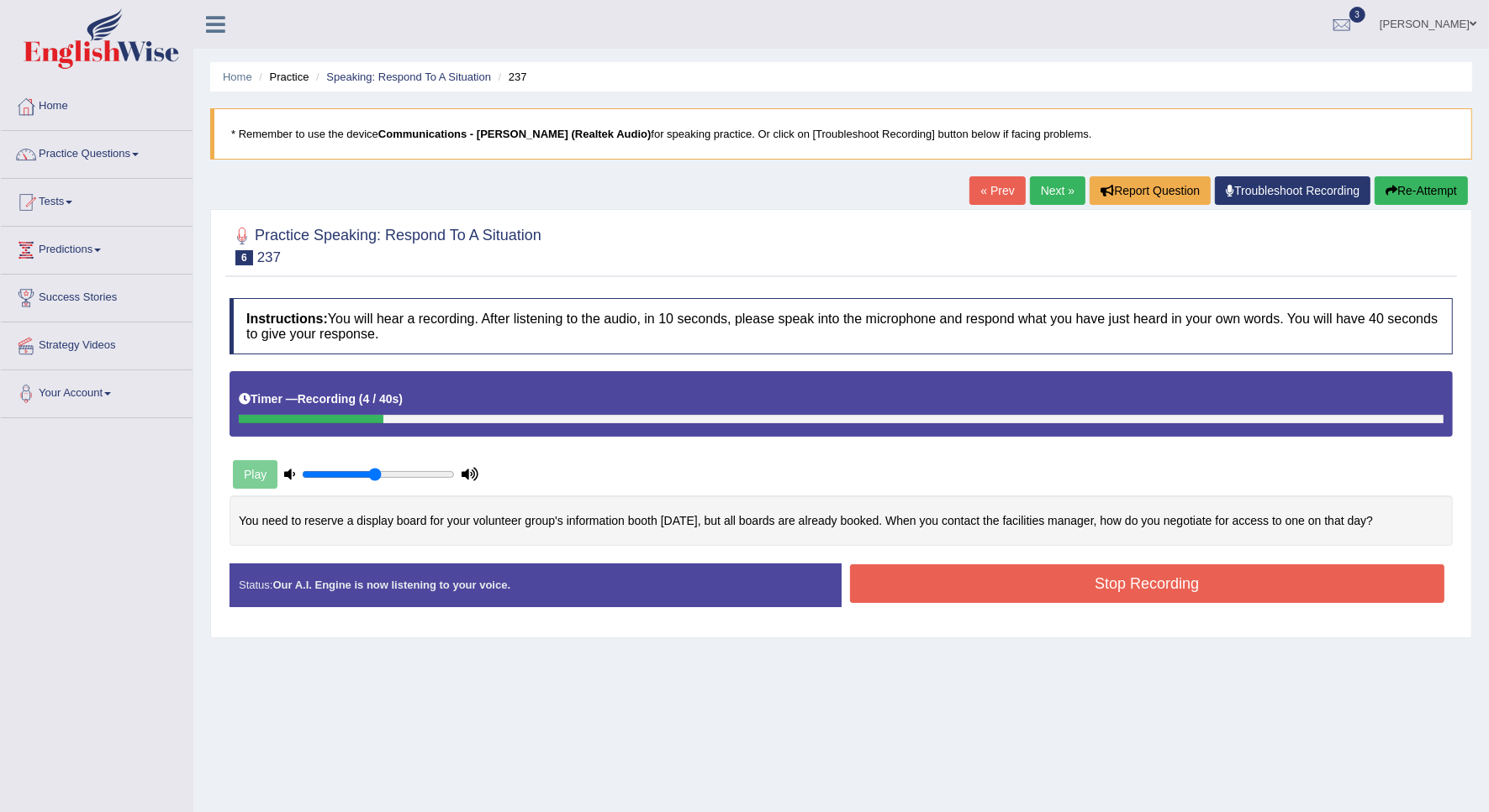
click at [1398, 199] on button "Re-Attempt" at bounding box center [1421, 190] width 93 height 28
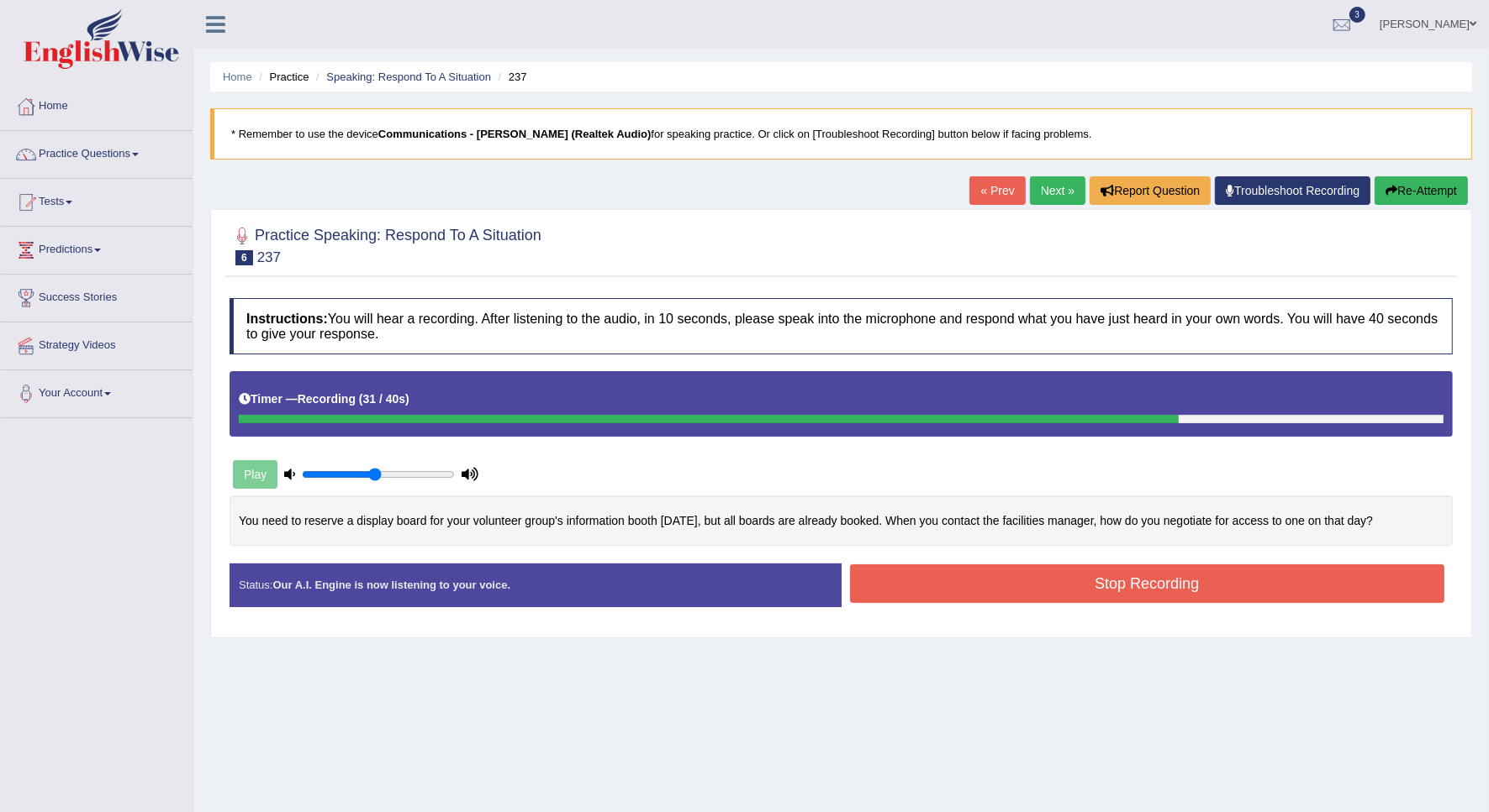
click at [1055, 595] on button "Stop Recording" at bounding box center [1148, 584] width 595 height 39
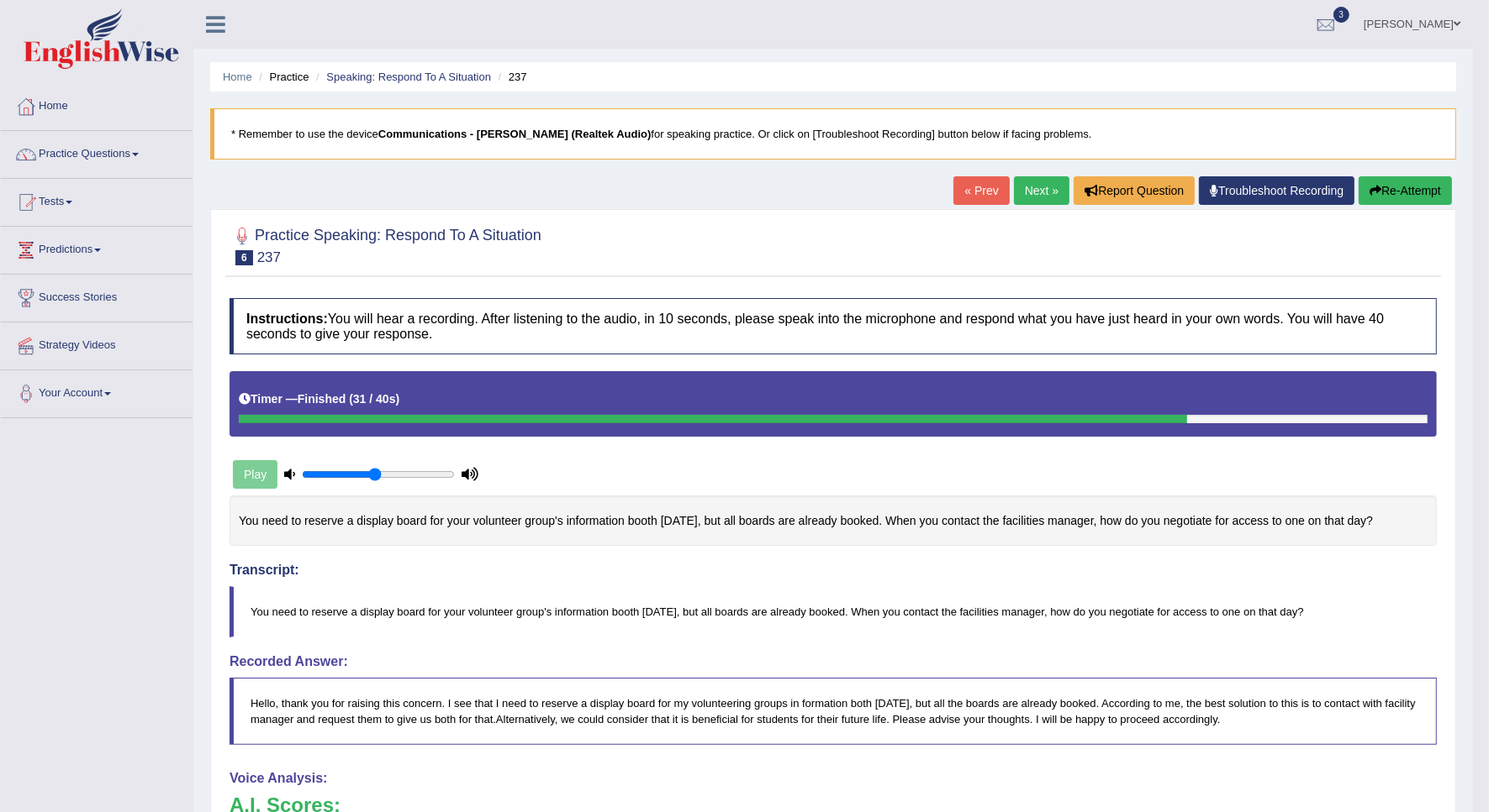
click at [1043, 190] on link "Next »" at bounding box center [1041, 190] width 55 height 28
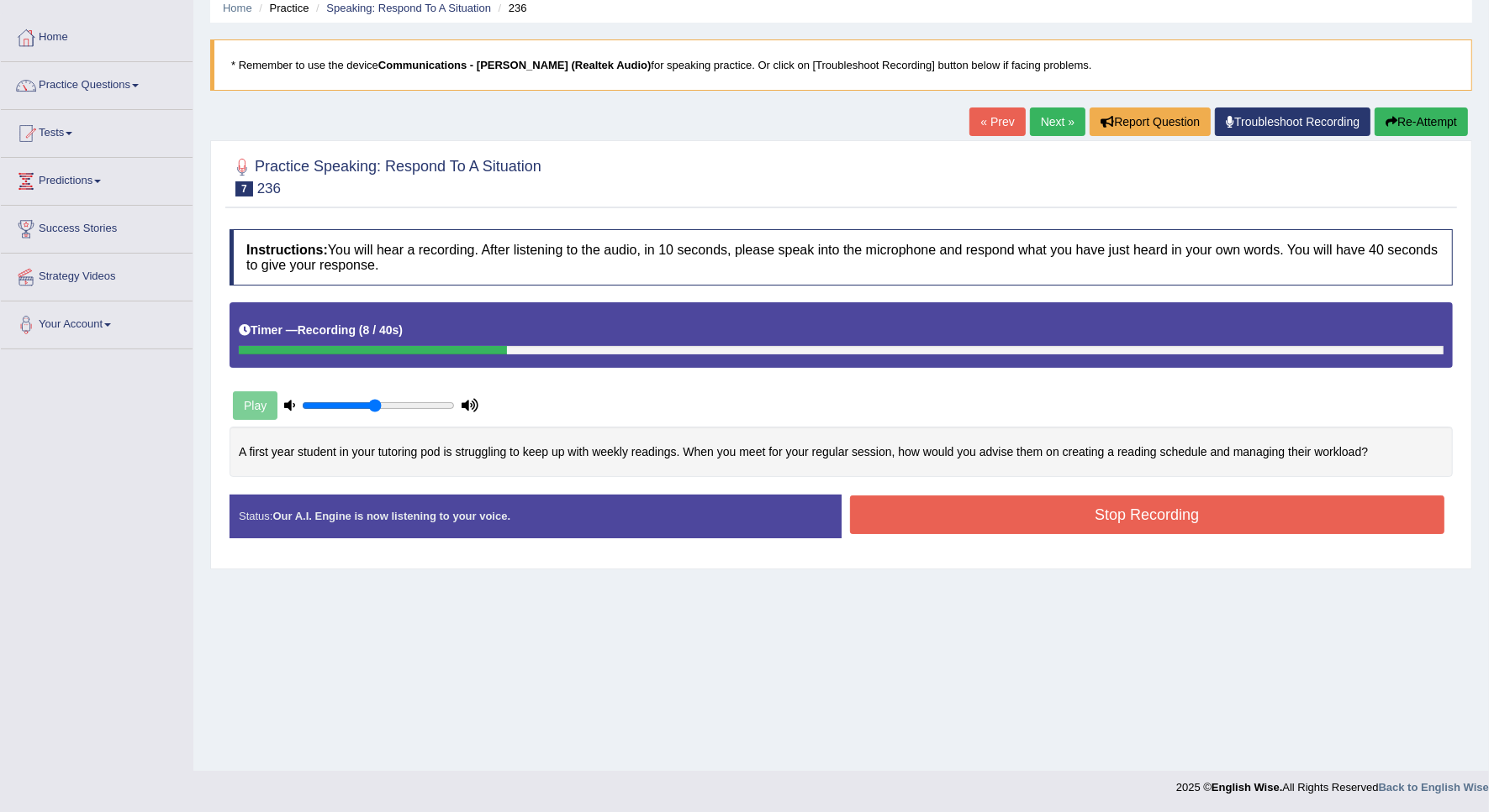
drag, startPoint x: 0, startPoint y: 0, endPoint x: 1236, endPoint y: 5, distance: 1236.0
click at [1443, 119] on button "Re-Attempt" at bounding box center [1421, 121] width 93 height 28
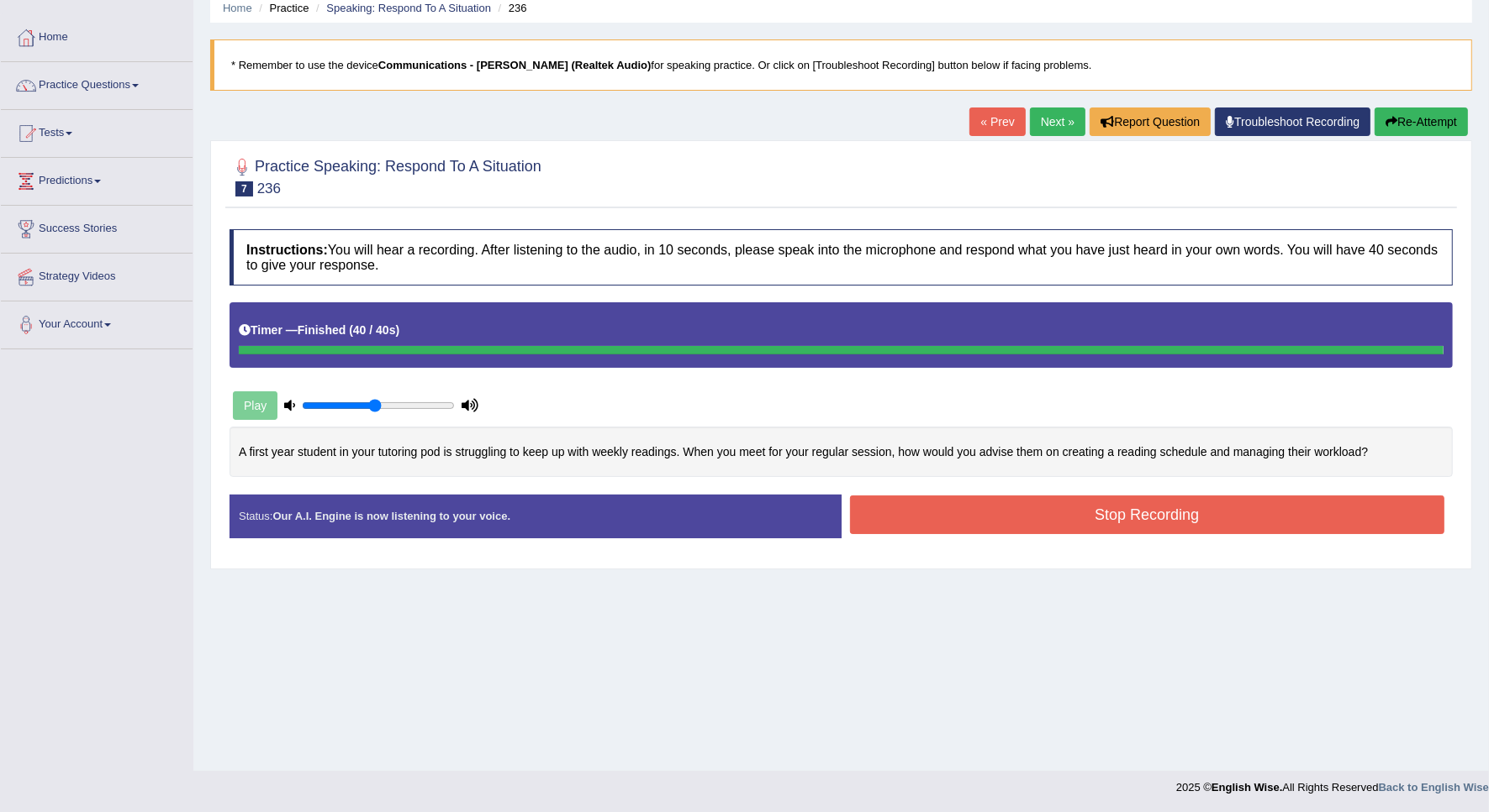
click at [1101, 521] on button "Stop Recording" at bounding box center [1148, 515] width 595 height 39
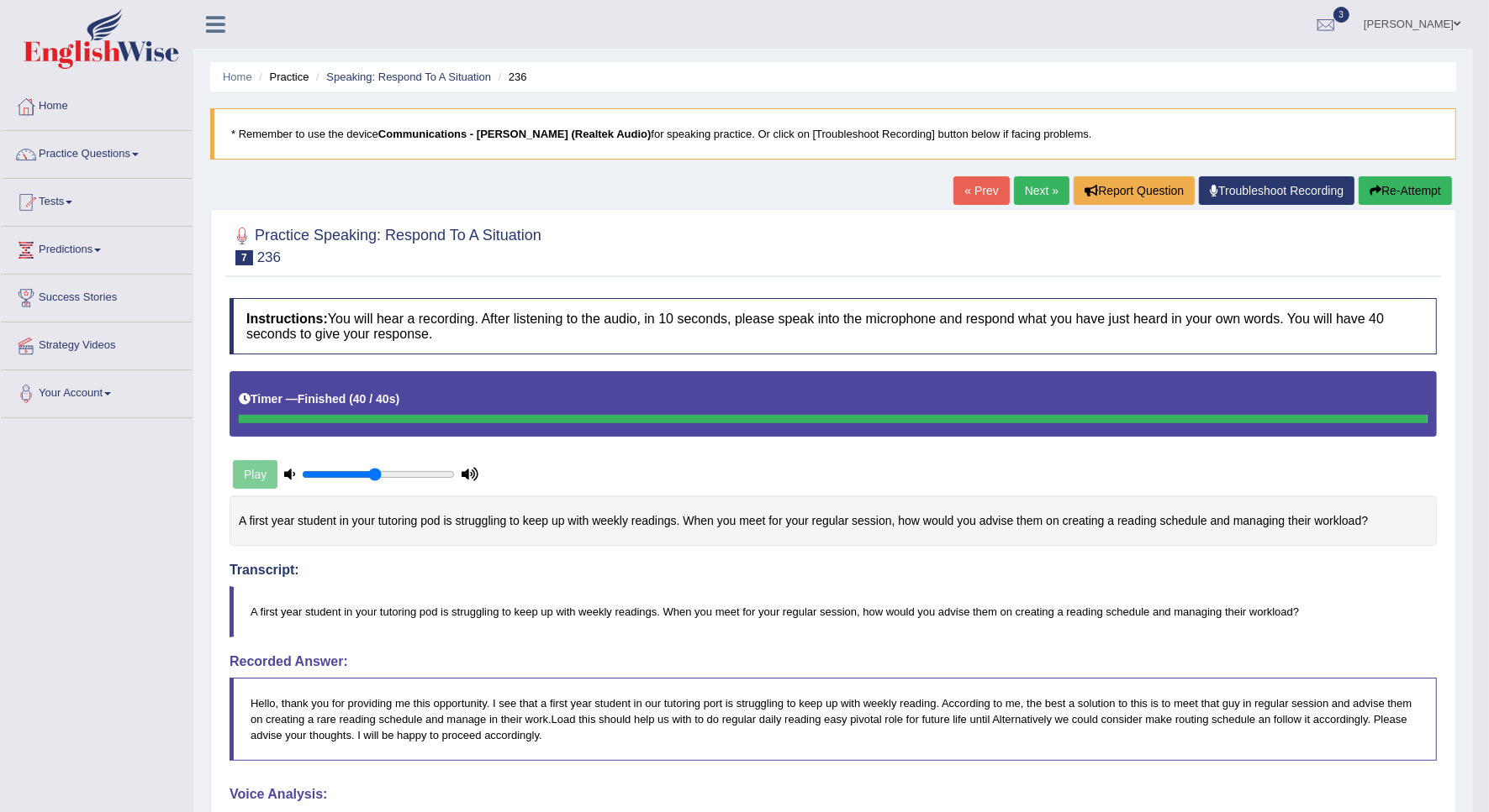
click at [1023, 494] on div "Play" at bounding box center [833, 432] width 1224 height 123
click at [1375, 225] on div "Home Practice Speaking: Respond To A Situation 236 * Remember to use the device…" at bounding box center [833, 603] width 1280 height 1205
click at [60, 198] on link "Tests" at bounding box center [97, 200] width 192 height 42
click at [81, 271] on link "Take Mock Test" at bounding box center [110, 270] width 157 height 30
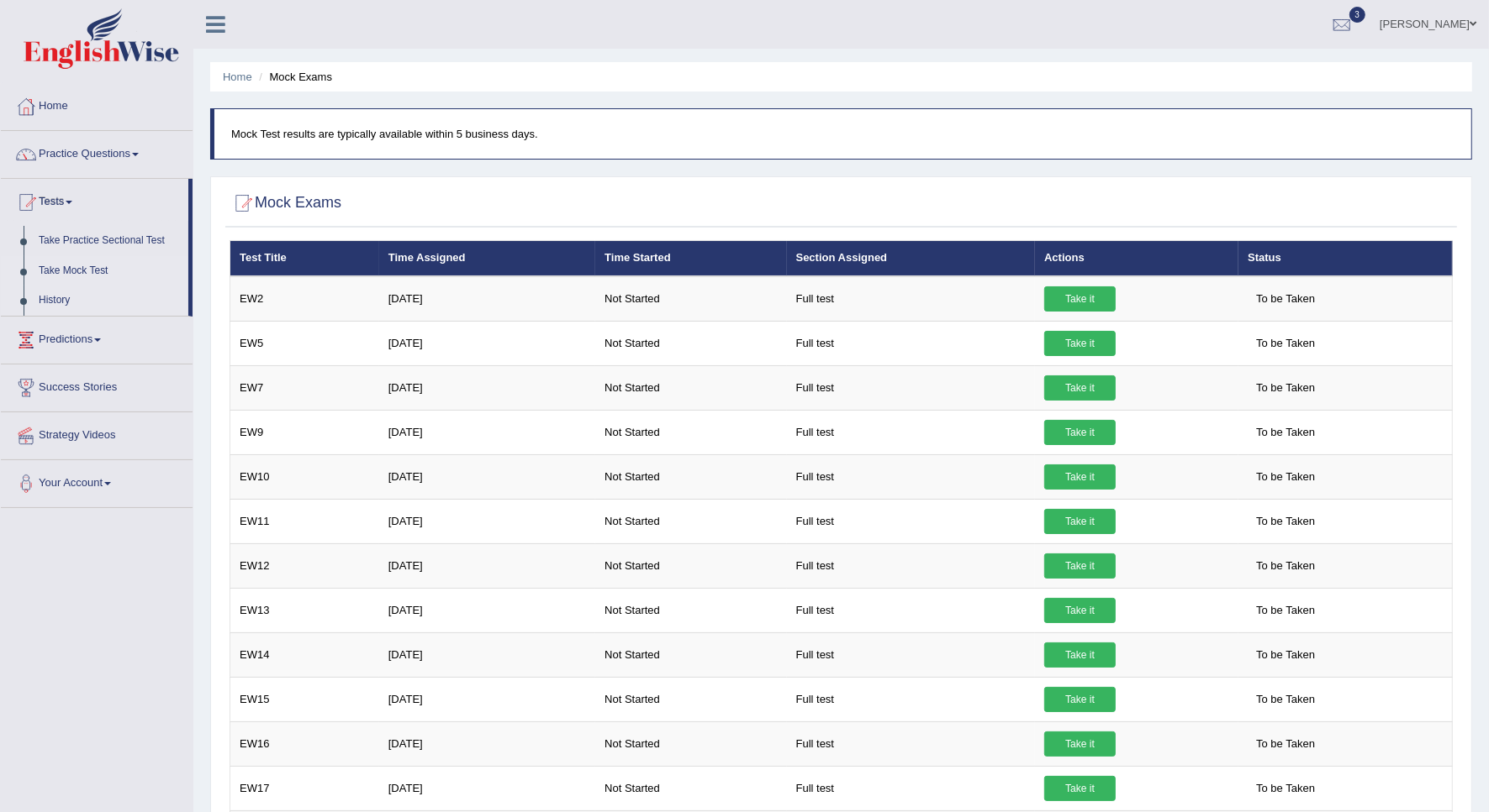
click at [61, 298] on link "History" at bounding box center [110, 300] width 157 height 30
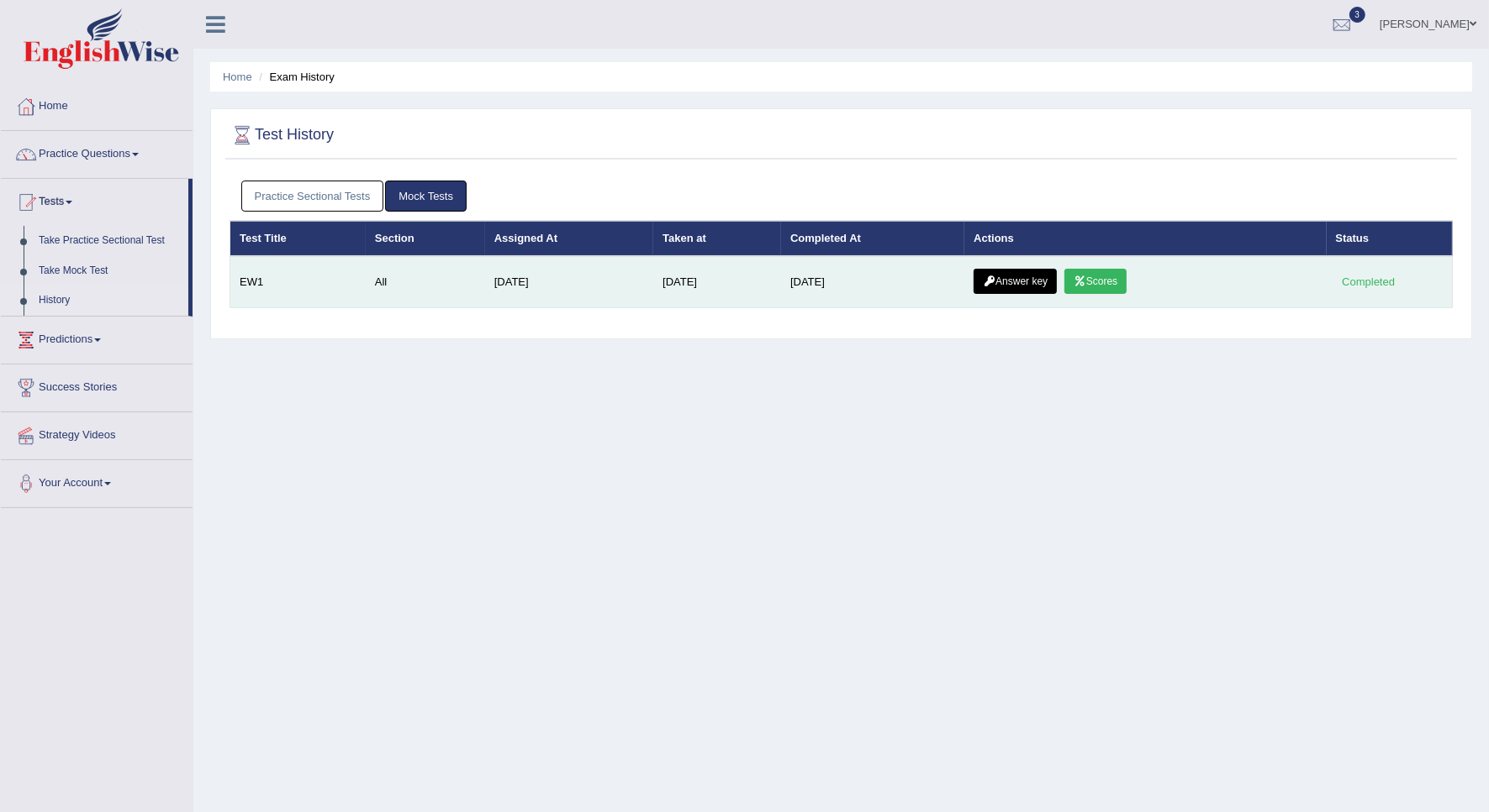
click at [1076, 283] on link "Scores" at bounding box center [1095, 281] width 62 height 25
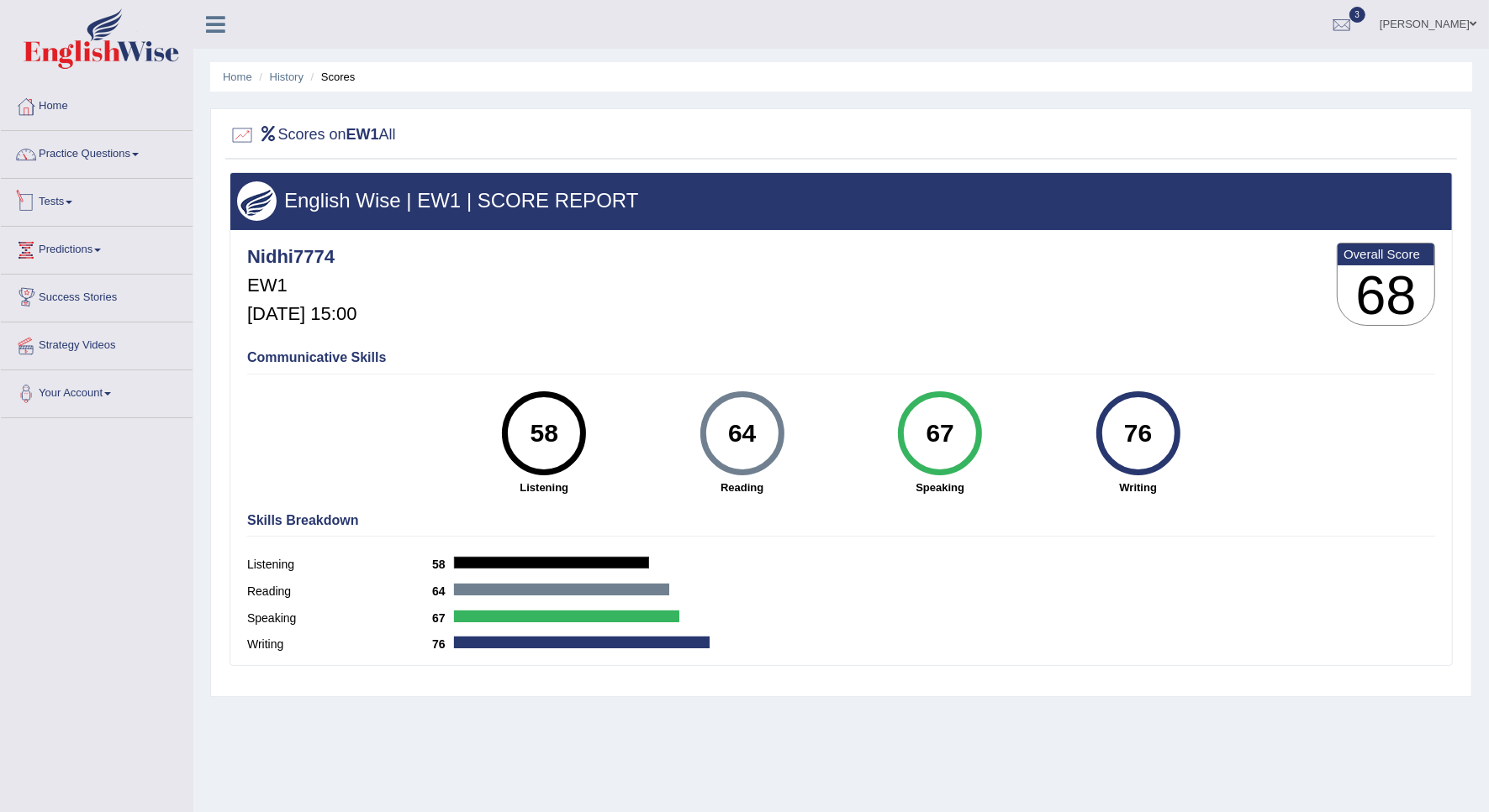
click at [72, 202] on span at bounding box center [69, 202] width 7 height 3
click at [88, 268] on link "Take Mock Test" at bounding box center [110, 270] width 157 height 30
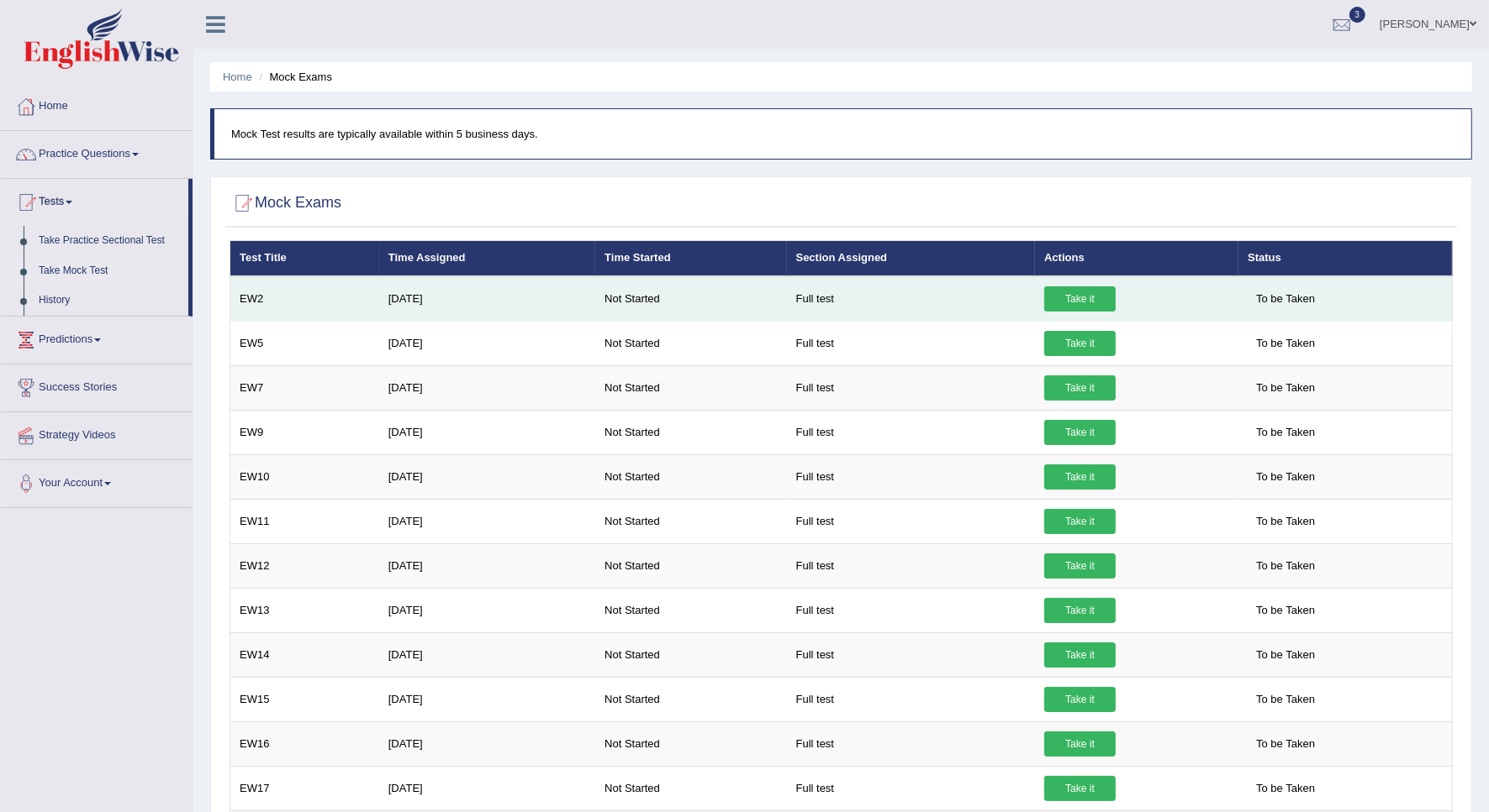
click at [1068, 300] on link "Take it" at bounding box center [1080, 299] width 72 height 25
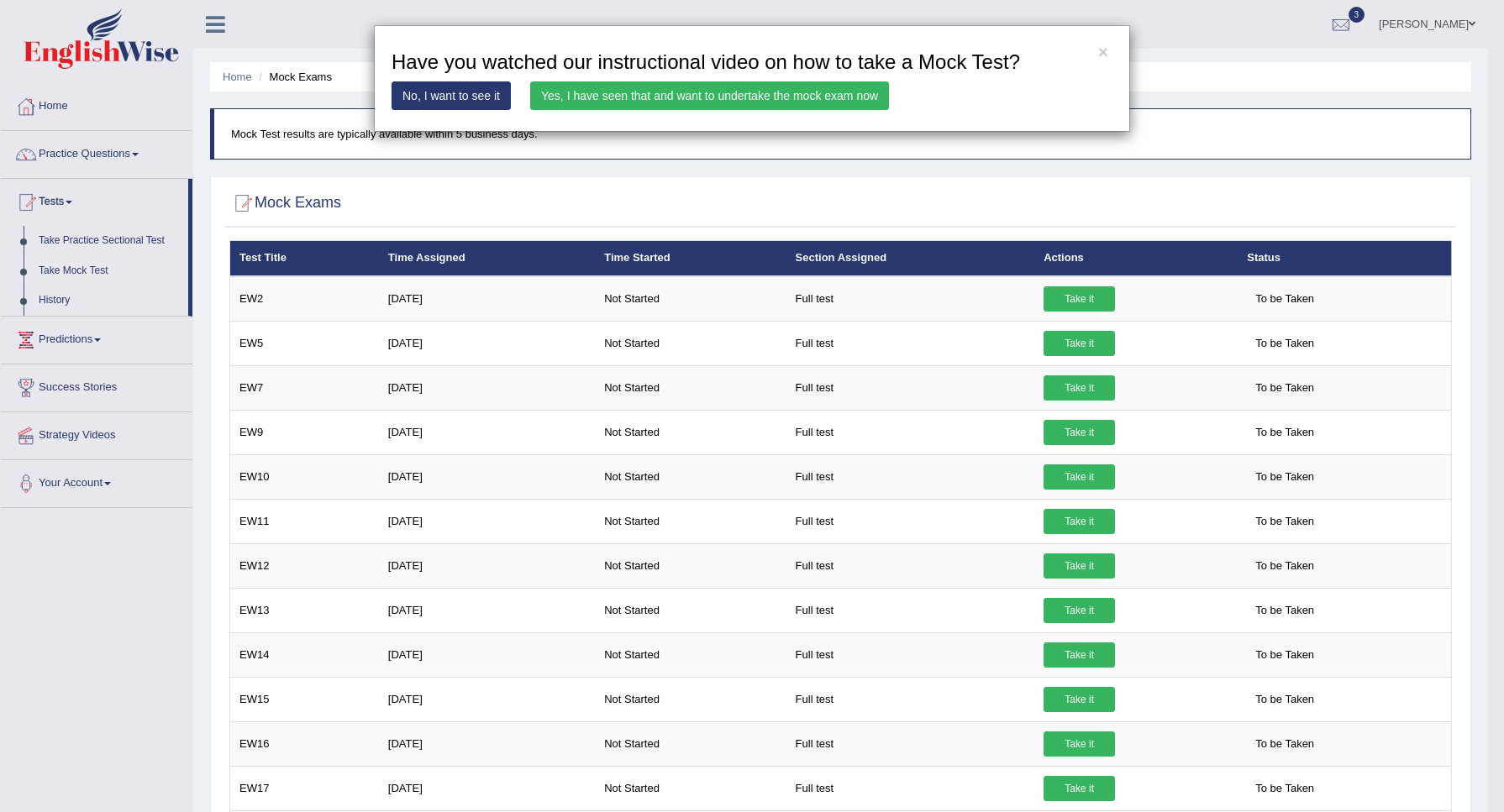
click at [642, 94] on link "Yes, I have seen that and want to undertake the mock exam now" at bounding box center [709, 95] width 359 height 28
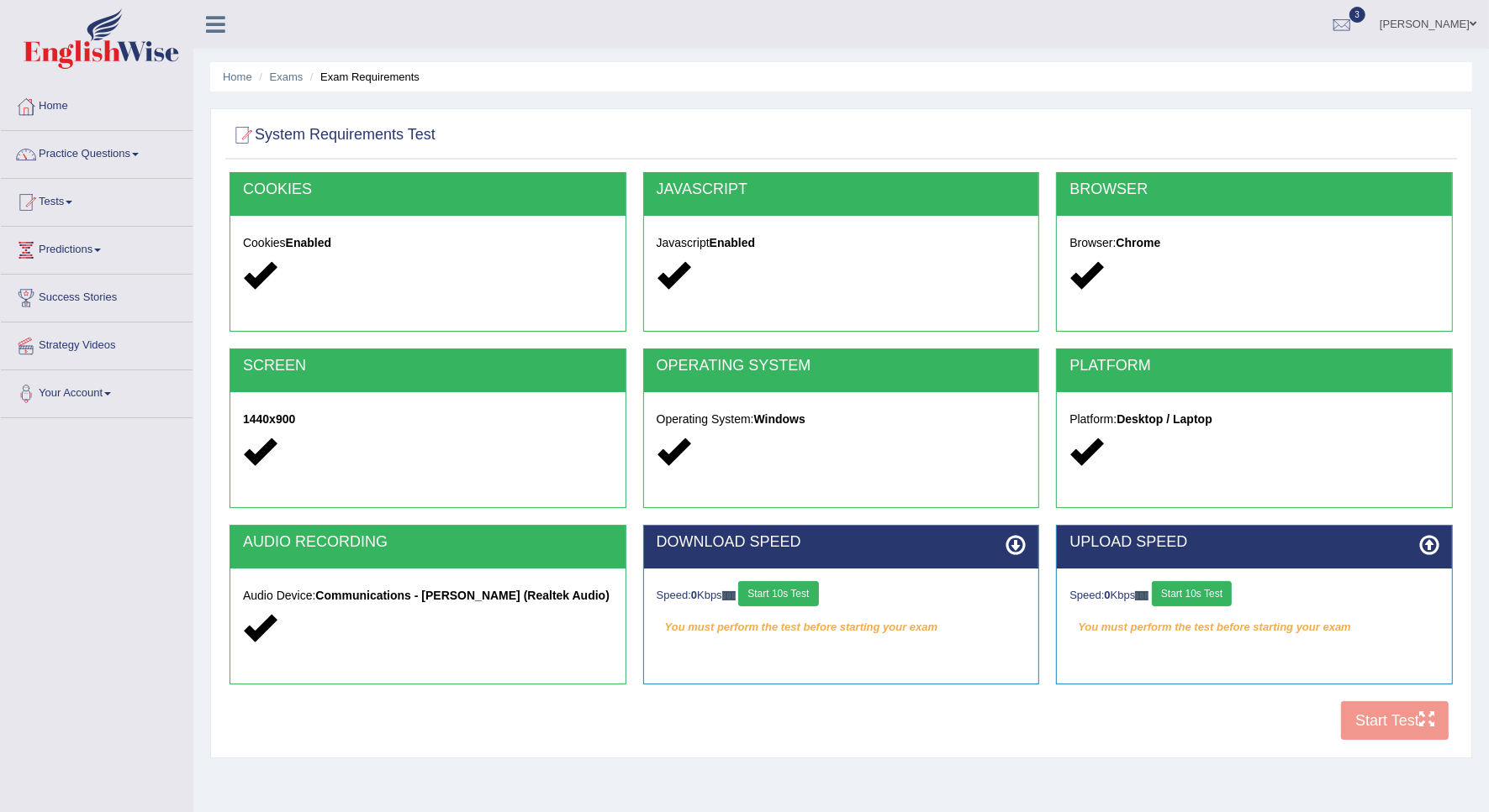
click at [777, 594] on button "Start 10s Test" at bounding box center [777, 594] width 79 height 25
click at [1191, 599] on button "Start 10s Test" at bounding box center [1191, 594] width 79 height 25
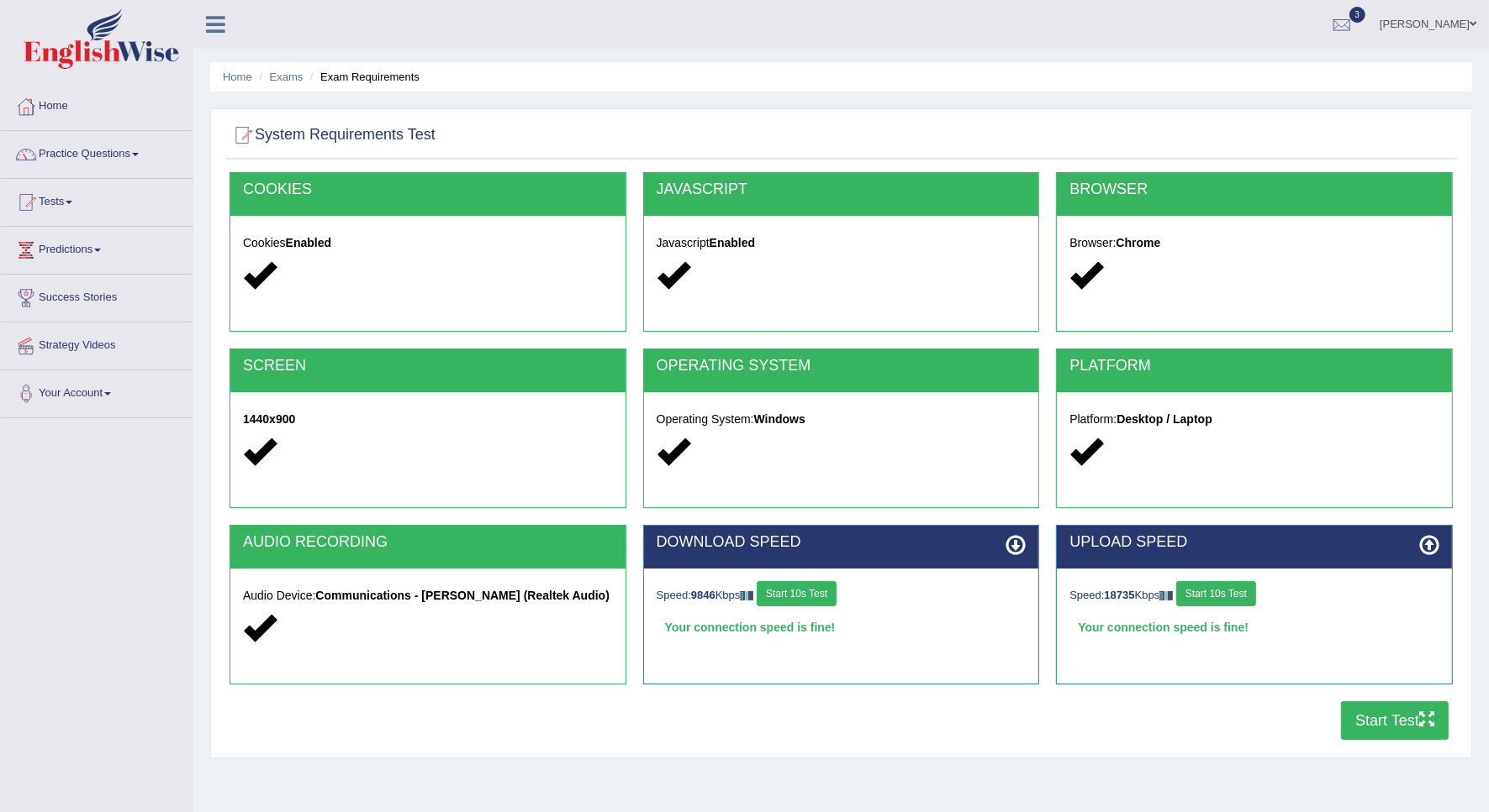
click at [1356, 731] on button "Start Test" at bounding box center [1394, 721] width 108 height 39
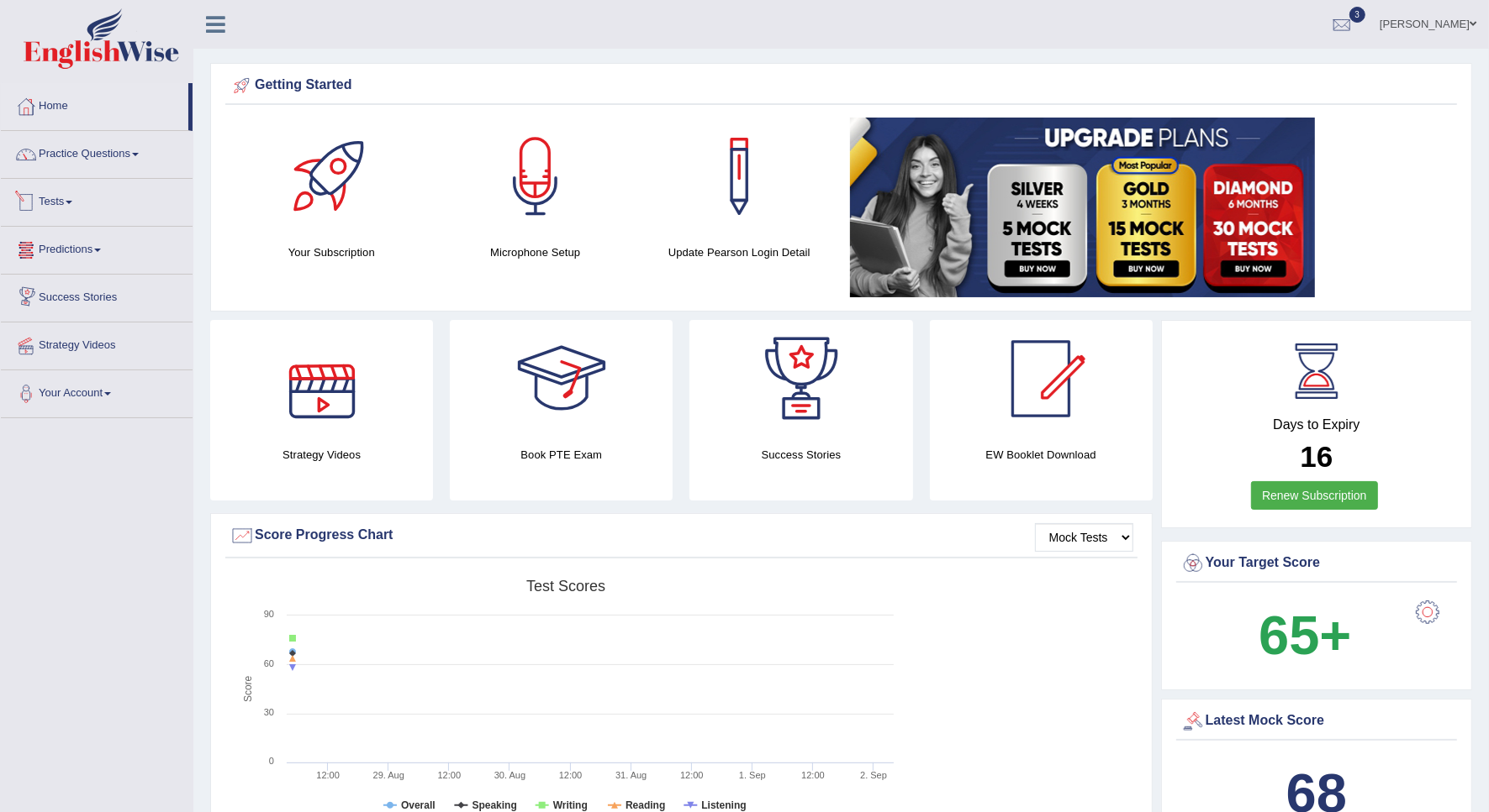
click at [47, 203] on link "Tests" at bounding box center [97, 200] width 192 height 42
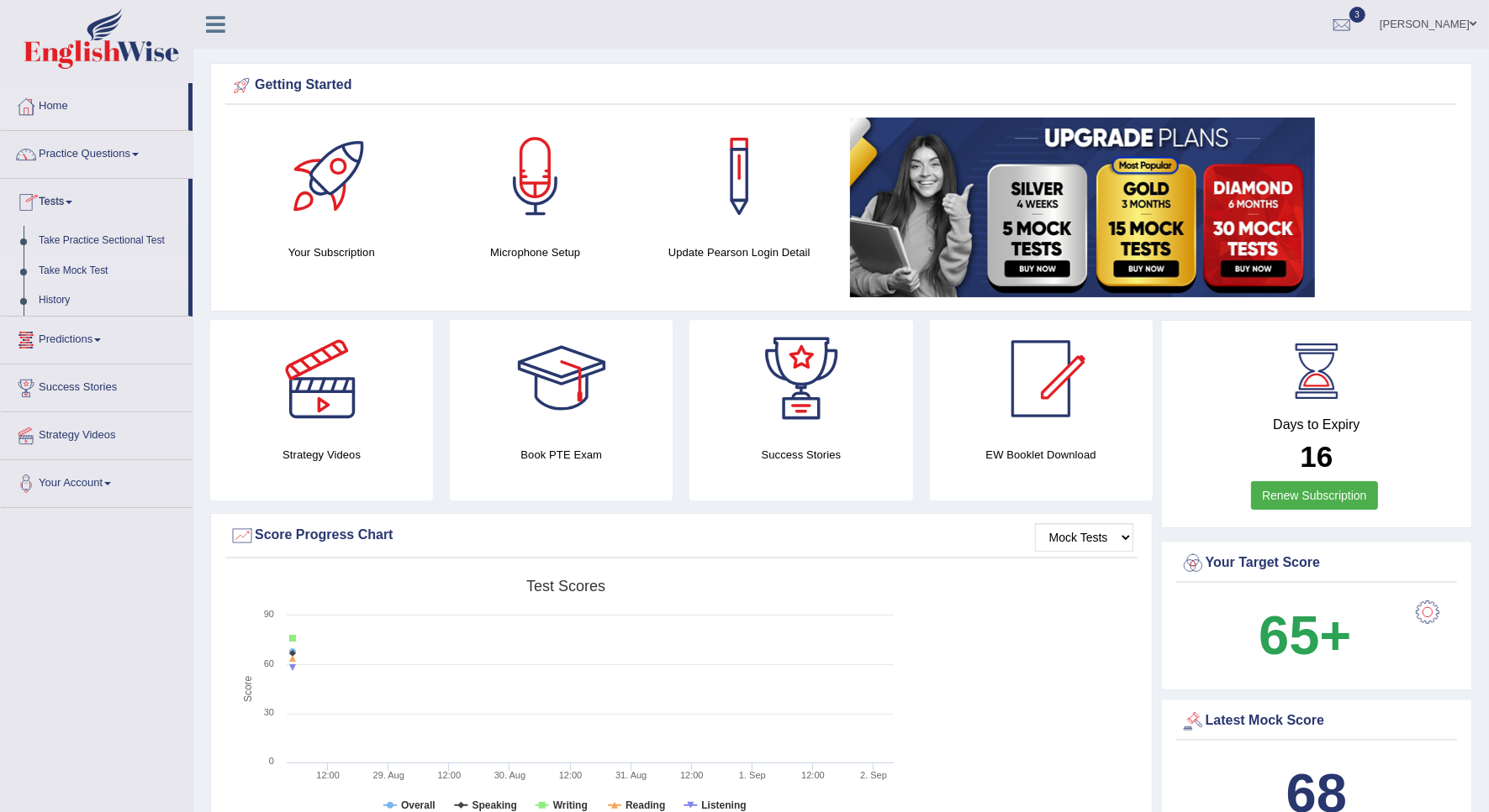
click at [94, 266] on link "Take Mock Test" at bounding box center [110, 270] width 157 height 30
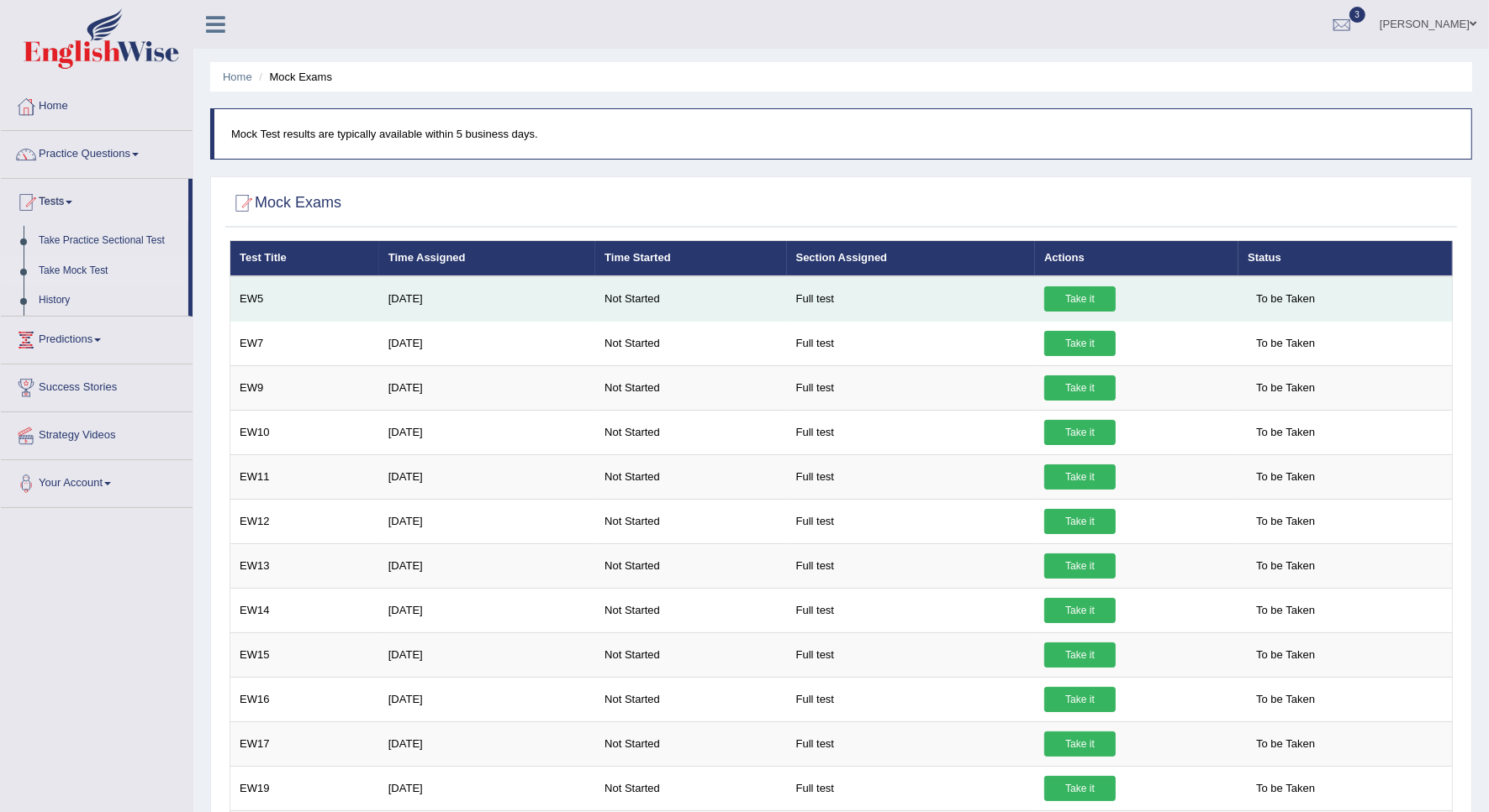
click at [1047, 304] on link "Take it" at bounding box center [1080, 299] width 72 height 25
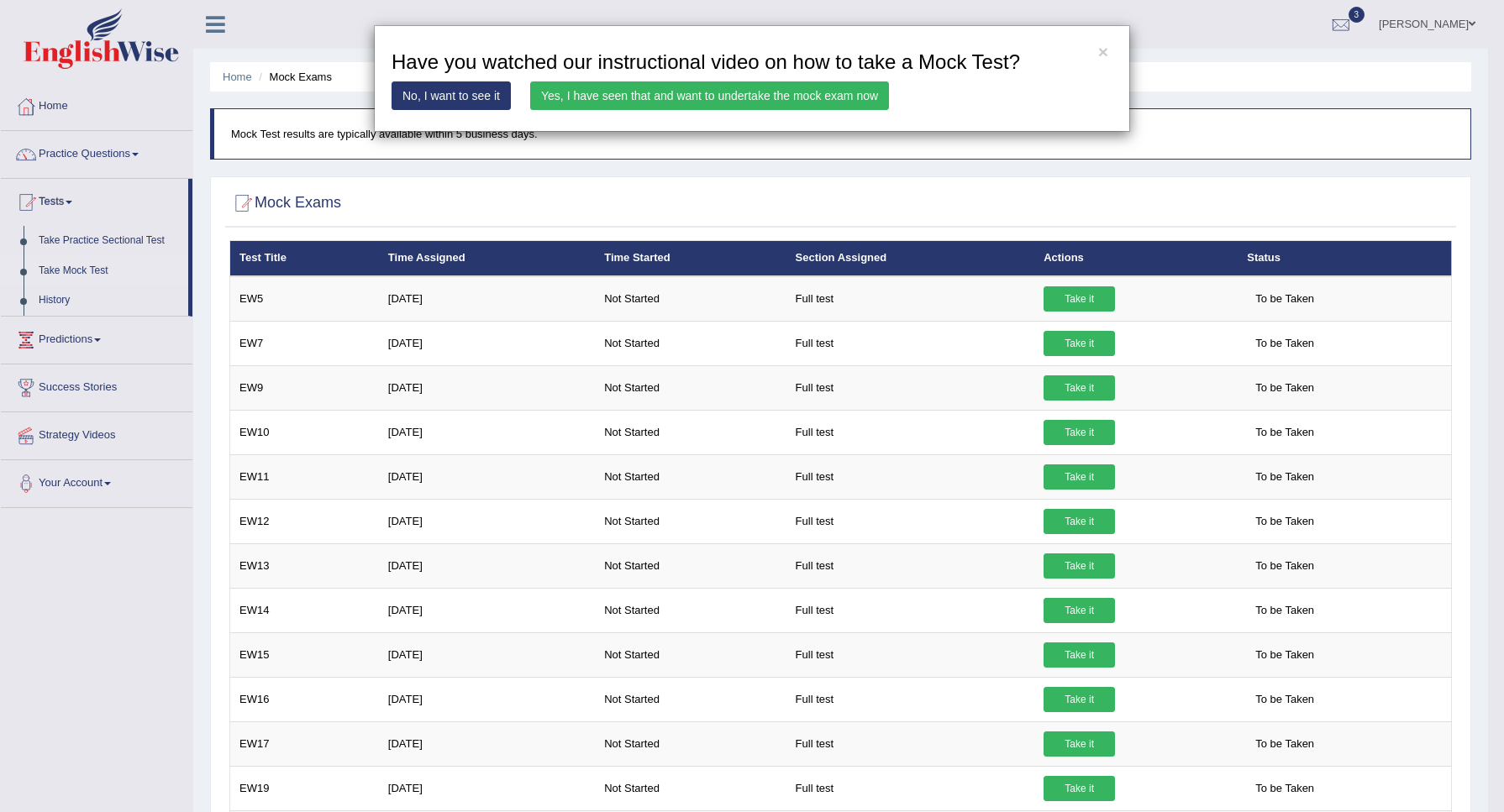
click at [871, 185] on div "× Have you watched our instructional video on how to take a Mock Test? No, I wa…" at bounding box center [752, 406] width 1504 height 812
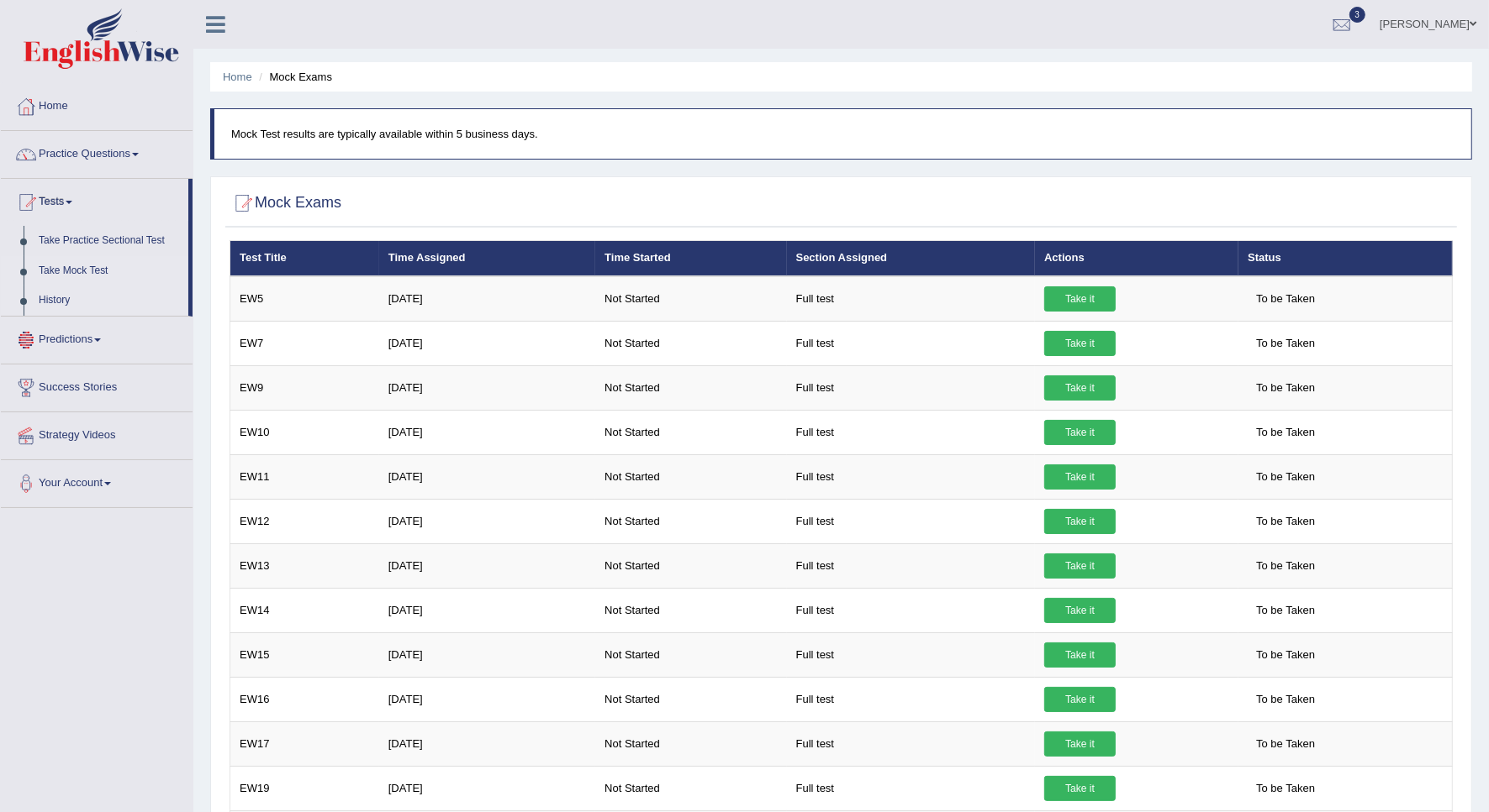
click at [65, 299] on link "History" at bounding box center [110, 300] width 157 height 30
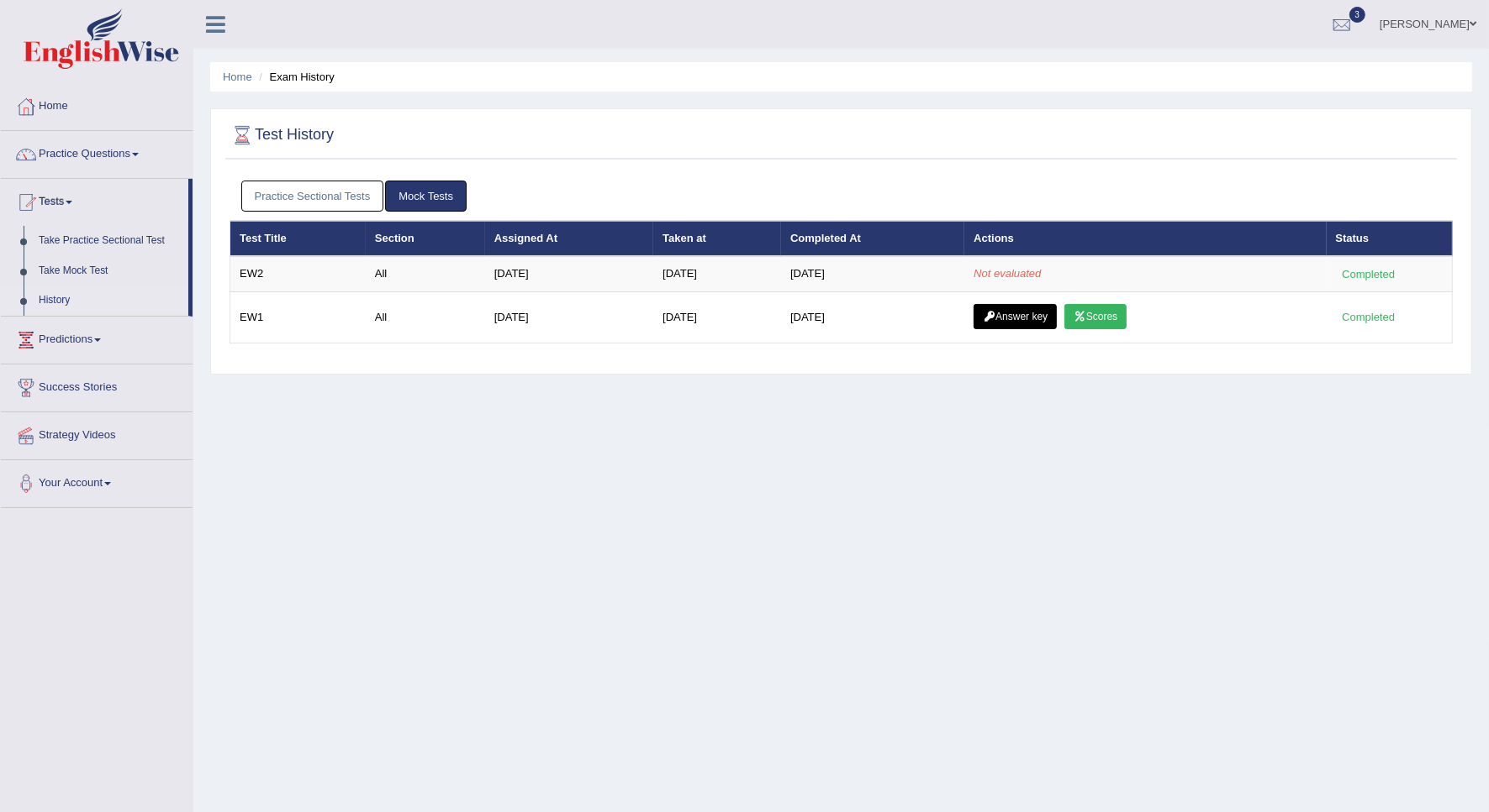
drag, startPoint x: 653, startPoint y: 278, endPoint x: 582, endPoint y: 430, distance: 167.8
click at [582, 430] on div "Home Exam History Test History Practice Sectional Tests Mock Tests Test Title S…" at bounding box center [840, 420] width 1295 height 840
click at [333, 198] on link "Practice Sectional Tests" at bounding box center [312, 196] width 143 height 31
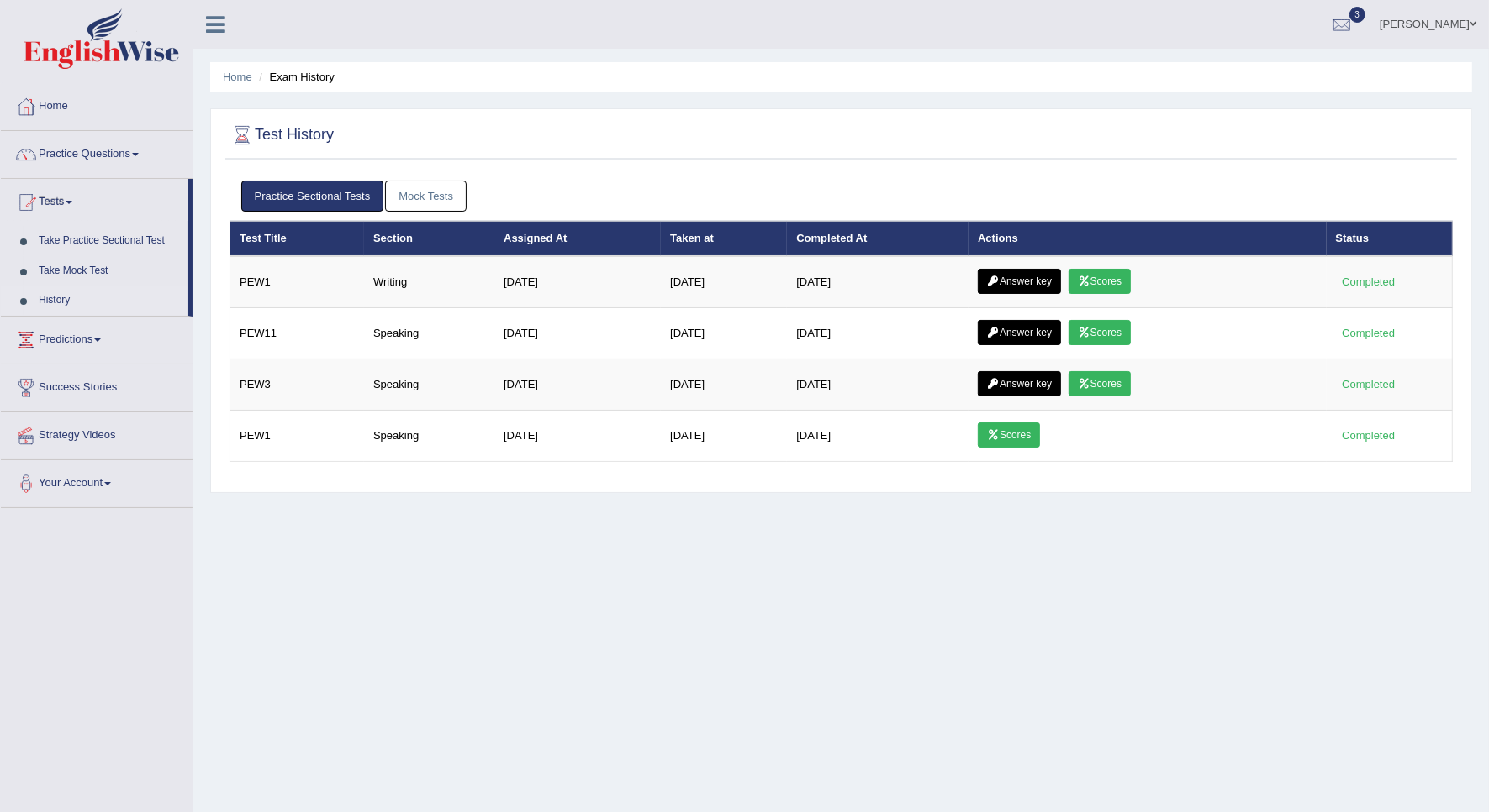
click at [447, 196] on link "Mock Tests" at bounding box center [426, 196] width 81 height 31
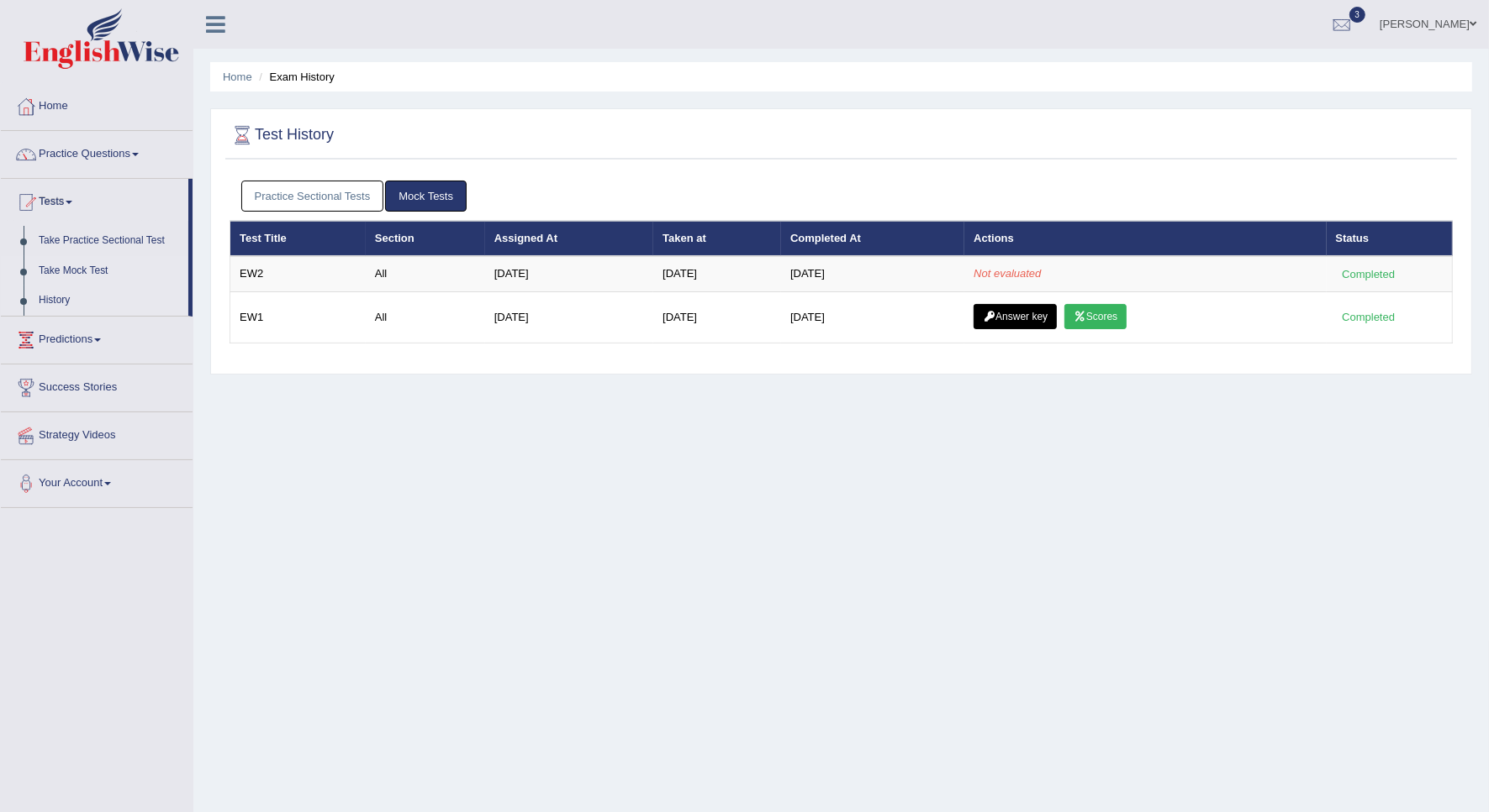
click at [69, 274] on link "Take Mock Test" at bounding box center [110, 270] width 157 height 30
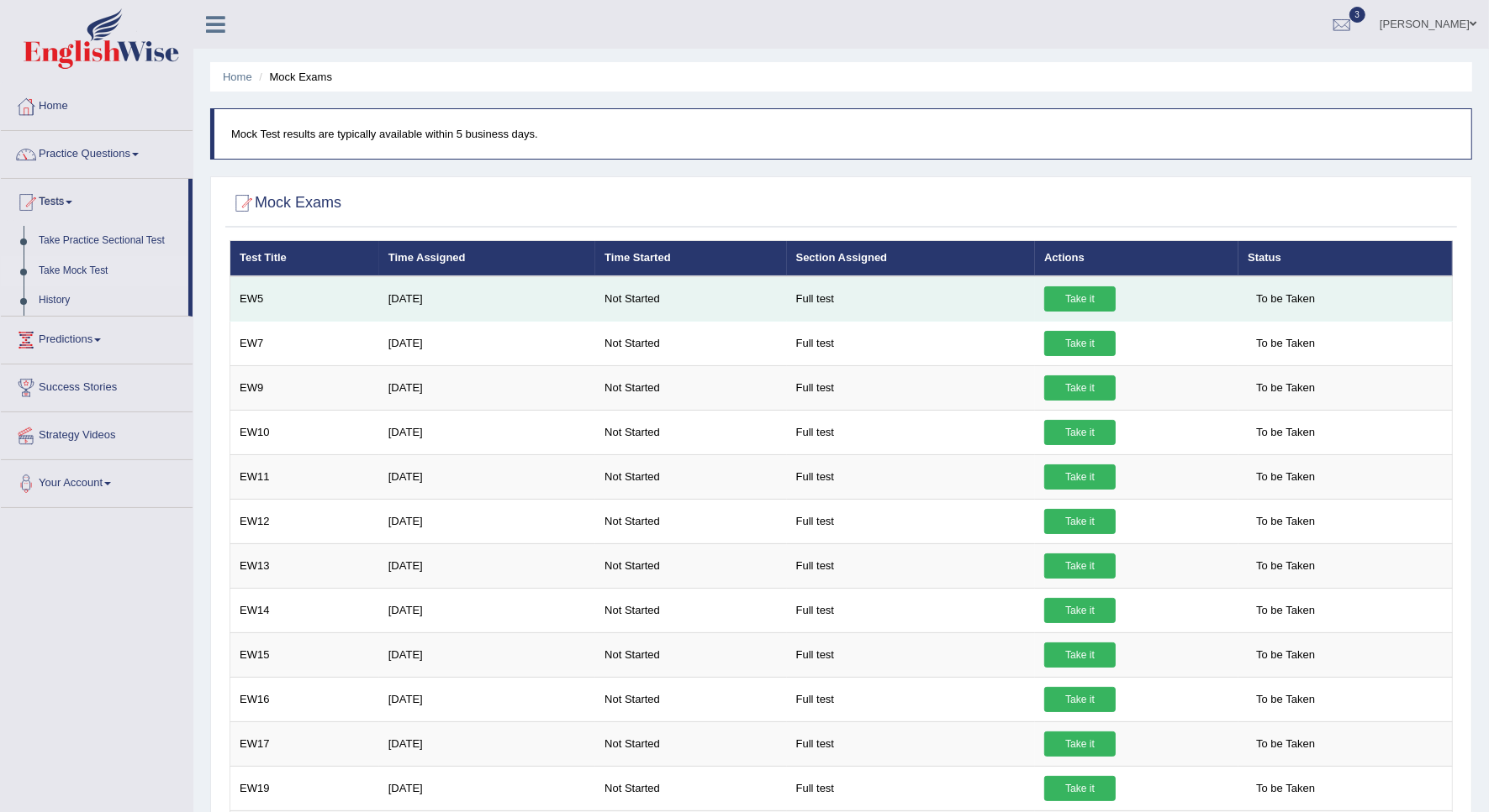
click at [1044, 297] on link "Take it" at bounding box center [1080, 299] width 72 height 25
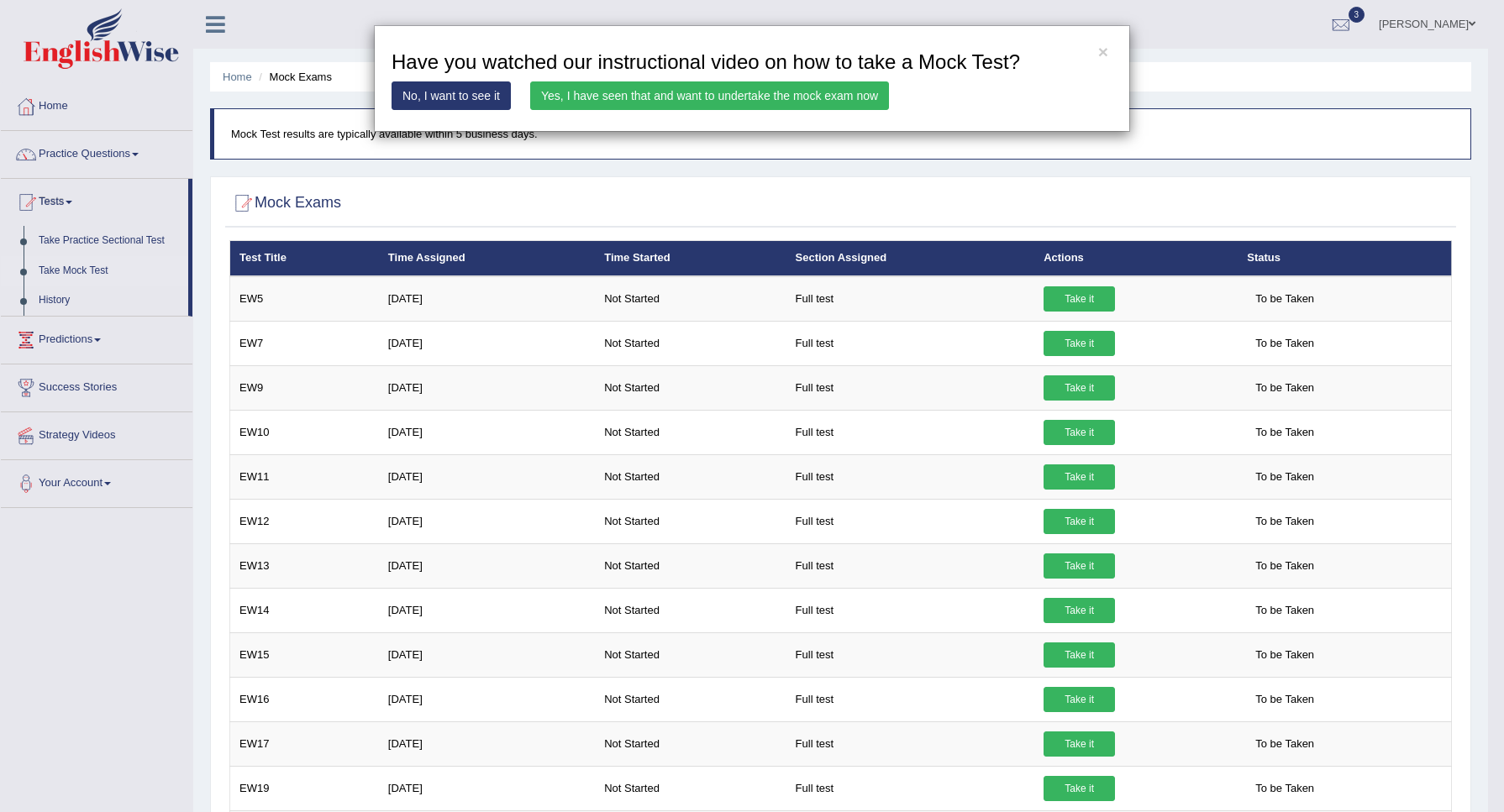
click at [433, 92] on link "No, I want to see it" at bounding box center [451, 95] width 119 height 28
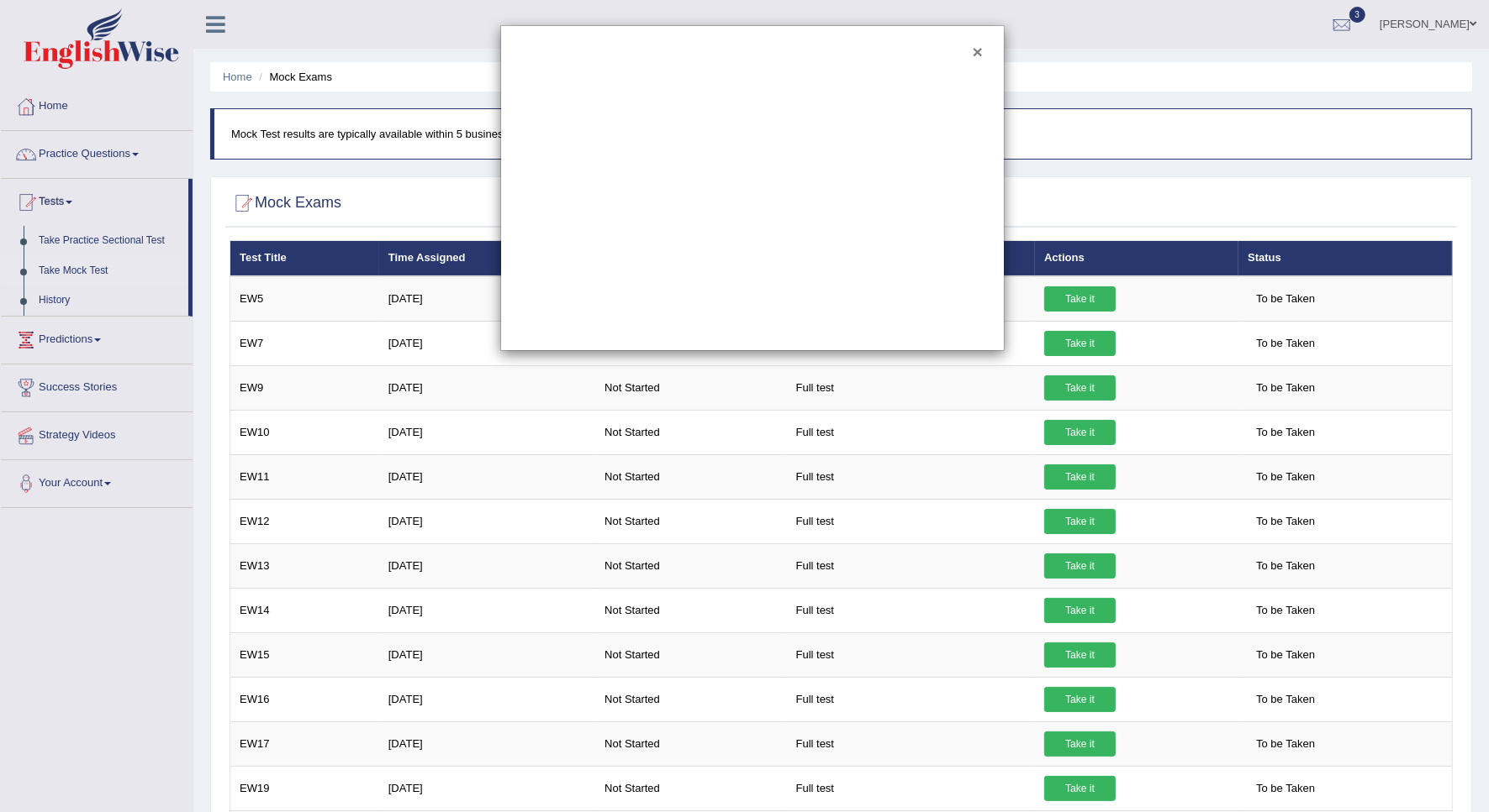
click at [977, 51] on button "×" at bounding box center [977, 51] width 10 height 17
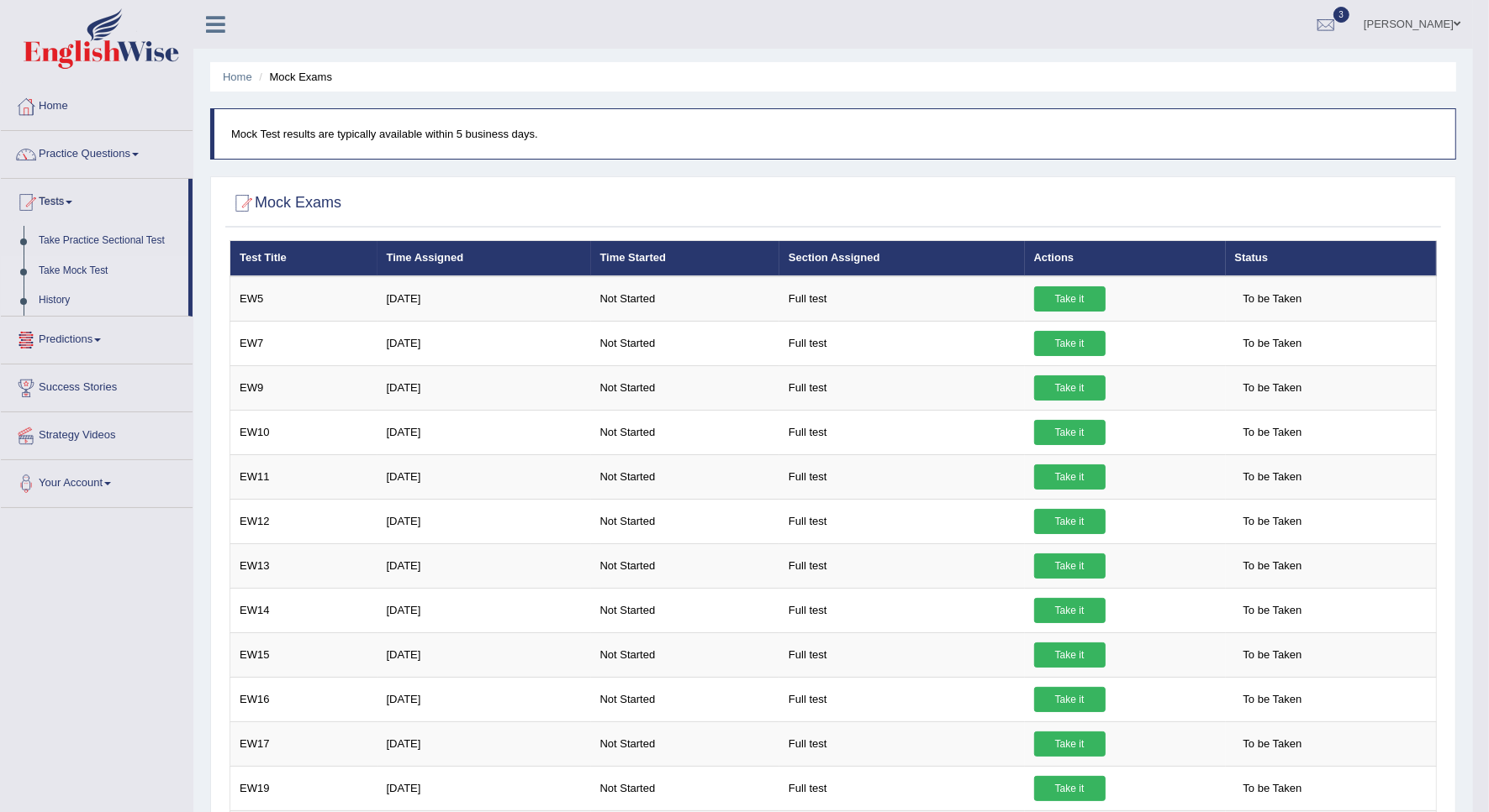
click at [60, 299] on link "History" at bounding box center [110, 300] width 157 height 30
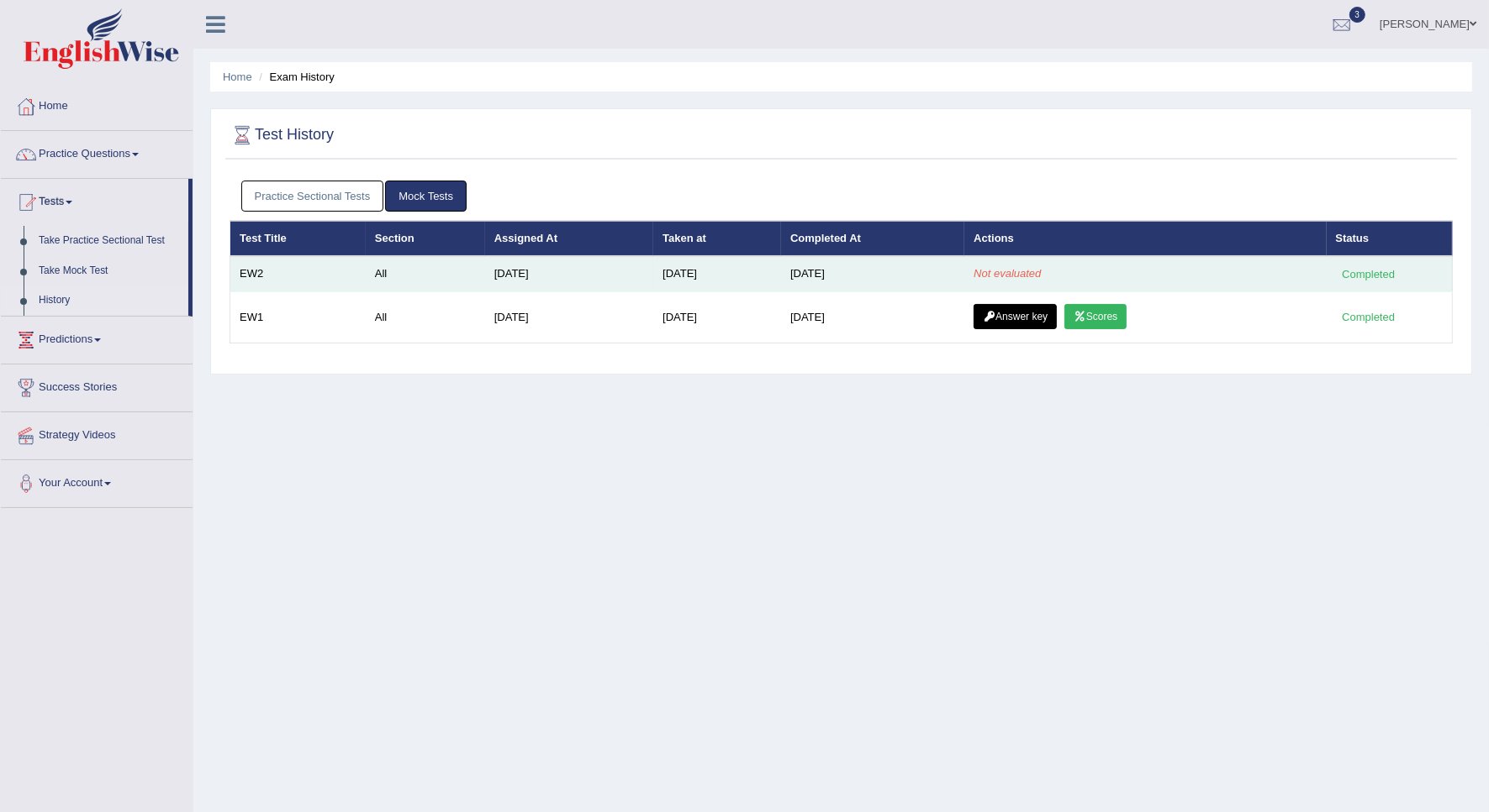
click at [982, 271] on em "Not evaluated" at bounding box center [1006, 273] width 67 height 13
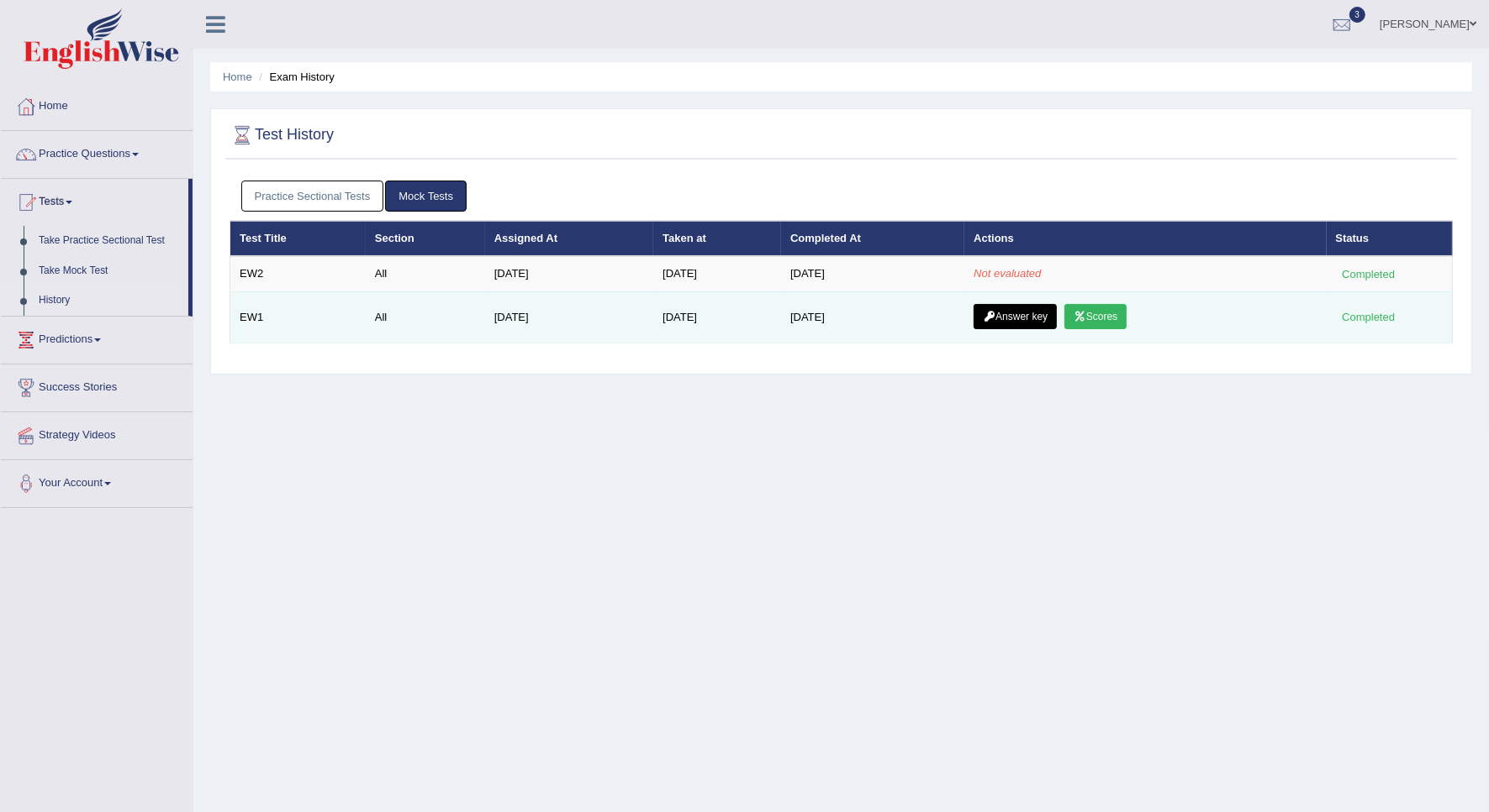
click at [1004, 317] on link "Answer key" at bounding box center [1015, 317] width 83 height 25
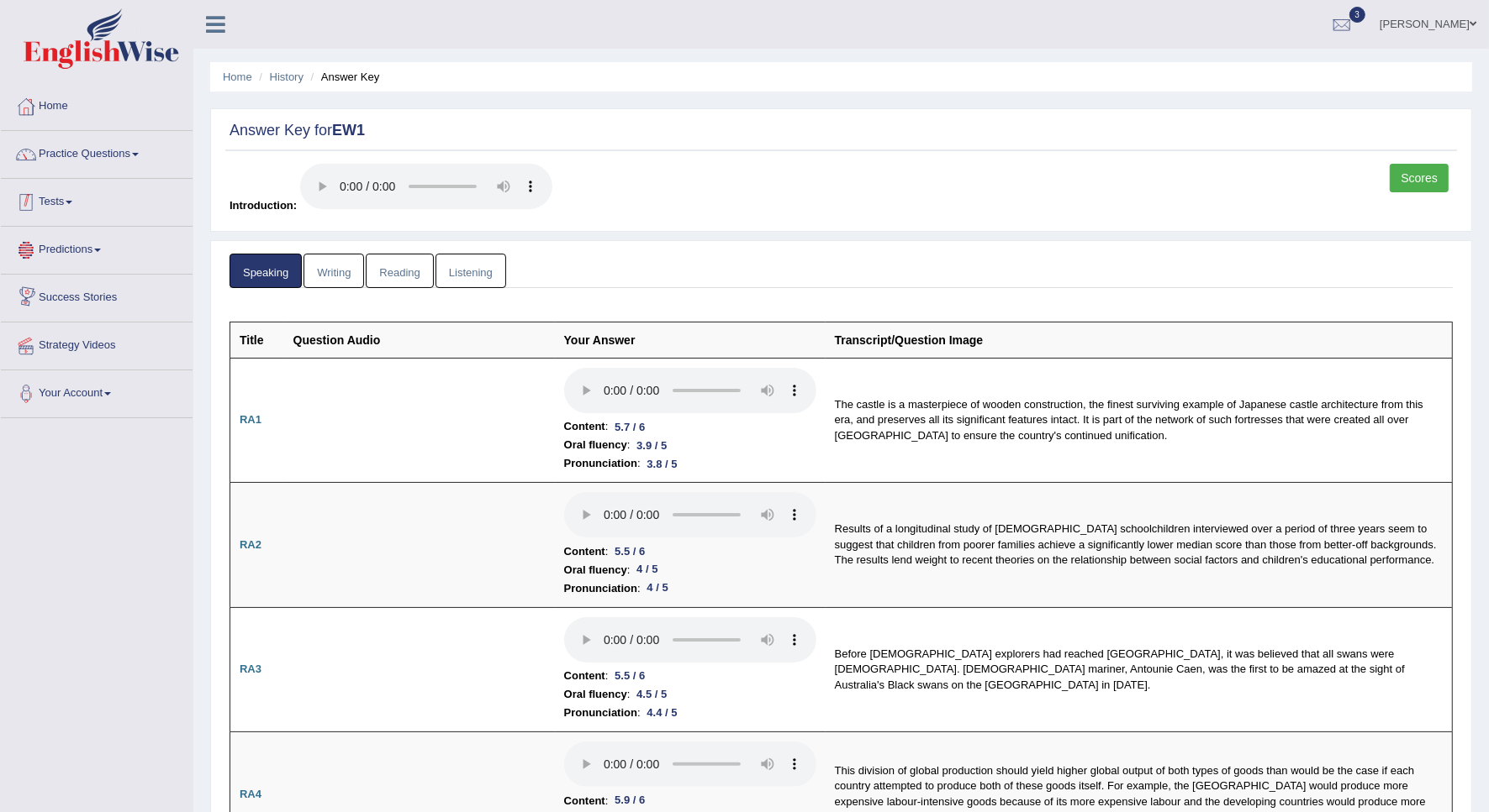
click at [60, 202] on link "Tests" at bounding box center [97, 200] width 192 height 42
click at [85, 271] on link "Take Mock Test" at bounding box center [110, 270] width 157 height 30
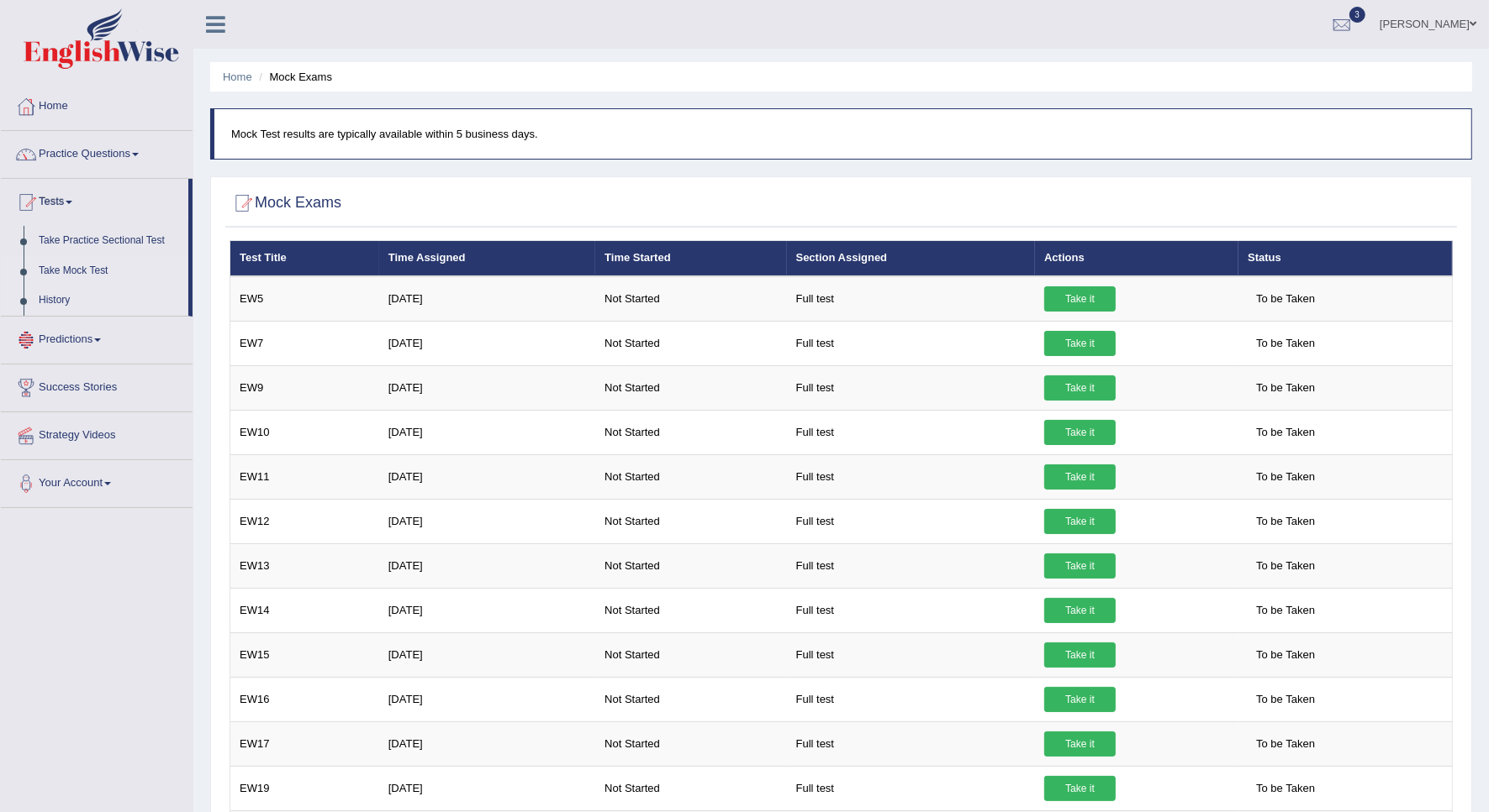
click at [65, 299] on link "History" at bounding box center [110, 300] width 157 height 30
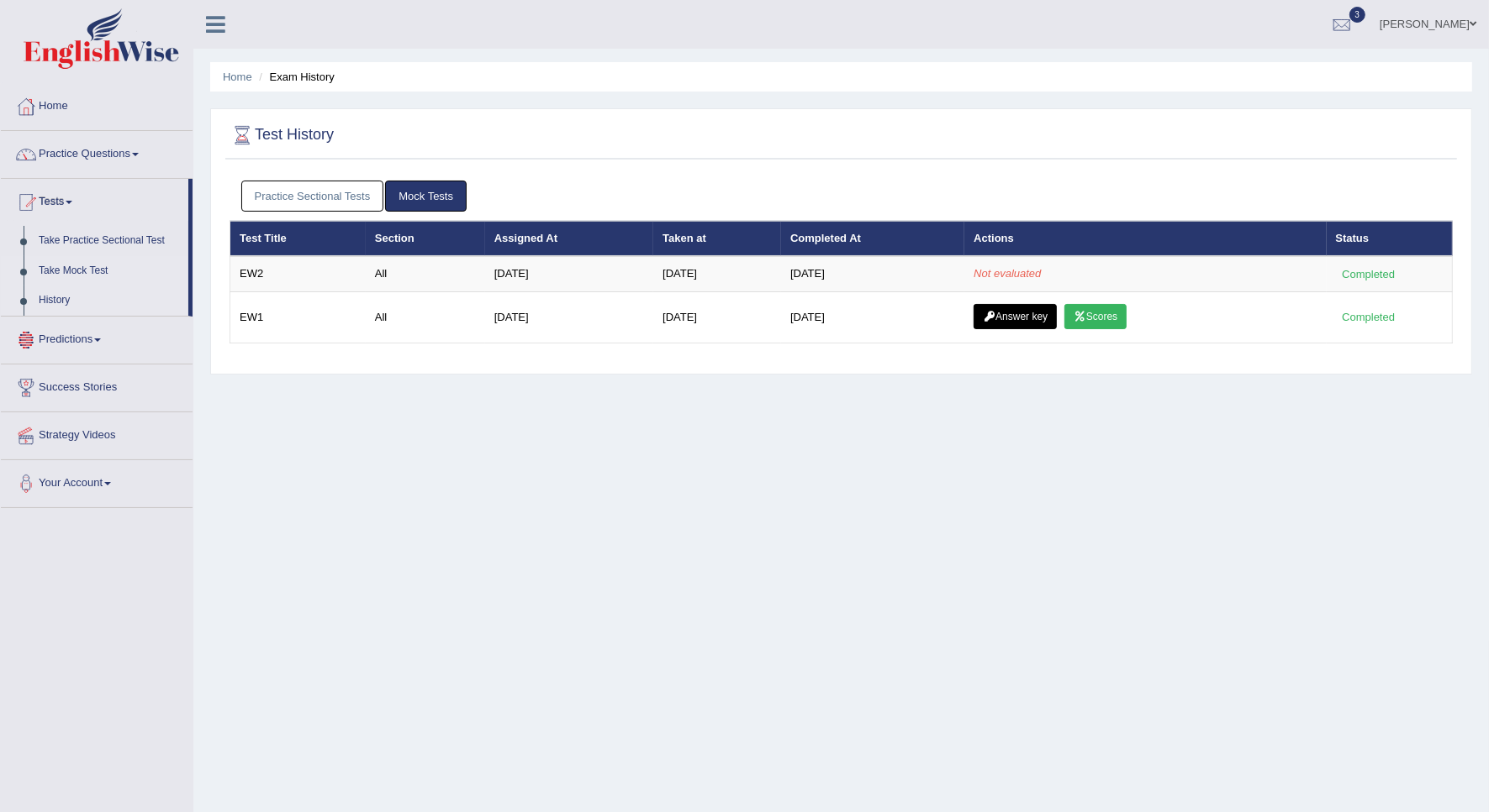
click at [73, 270] on link "Take Mock Test" at bounding box center [110, 270] width 157 height 30
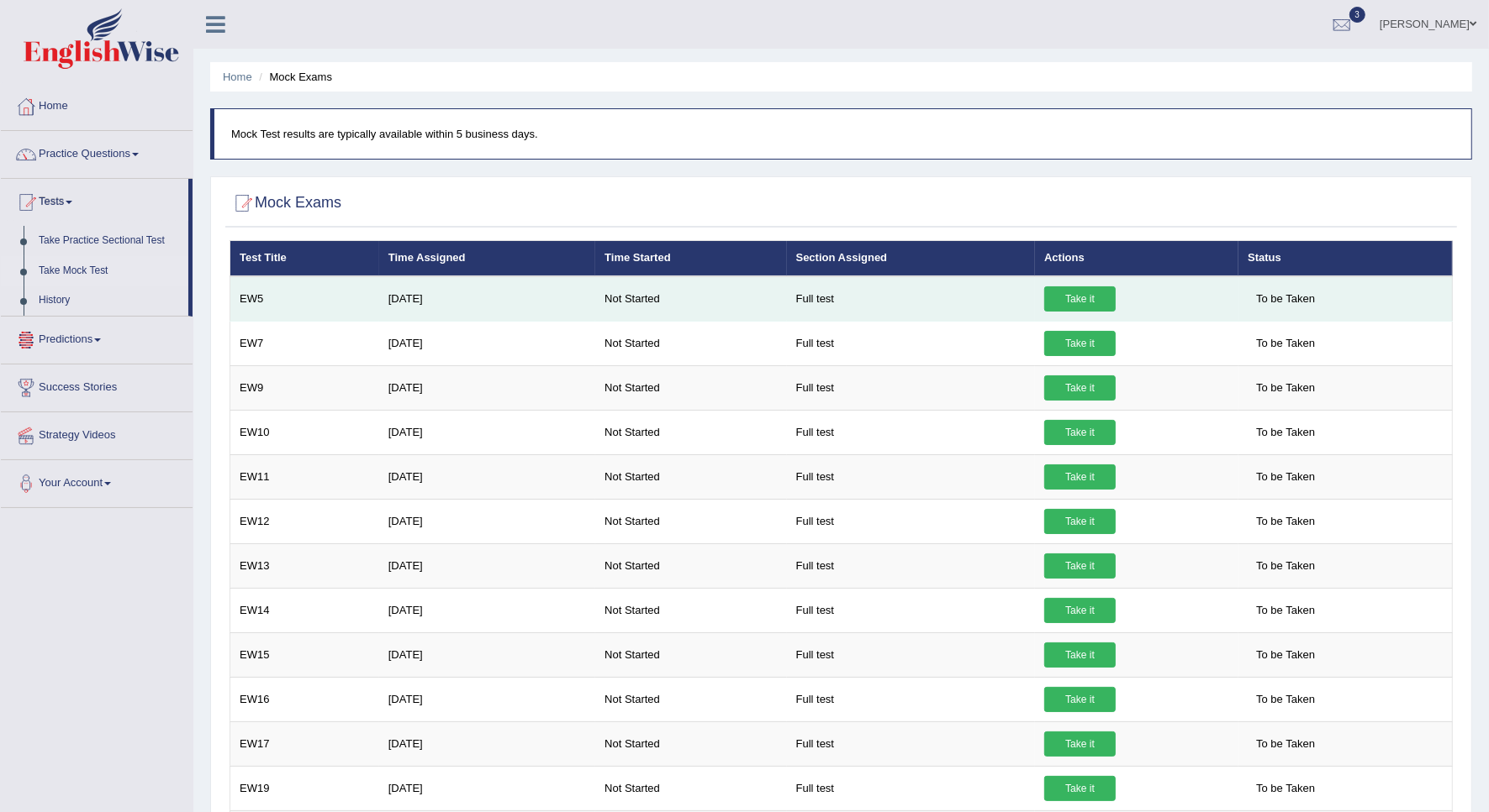
click at [1083, 297] on link "Take it" at bounding box center [1080, 299] width 72 height 25
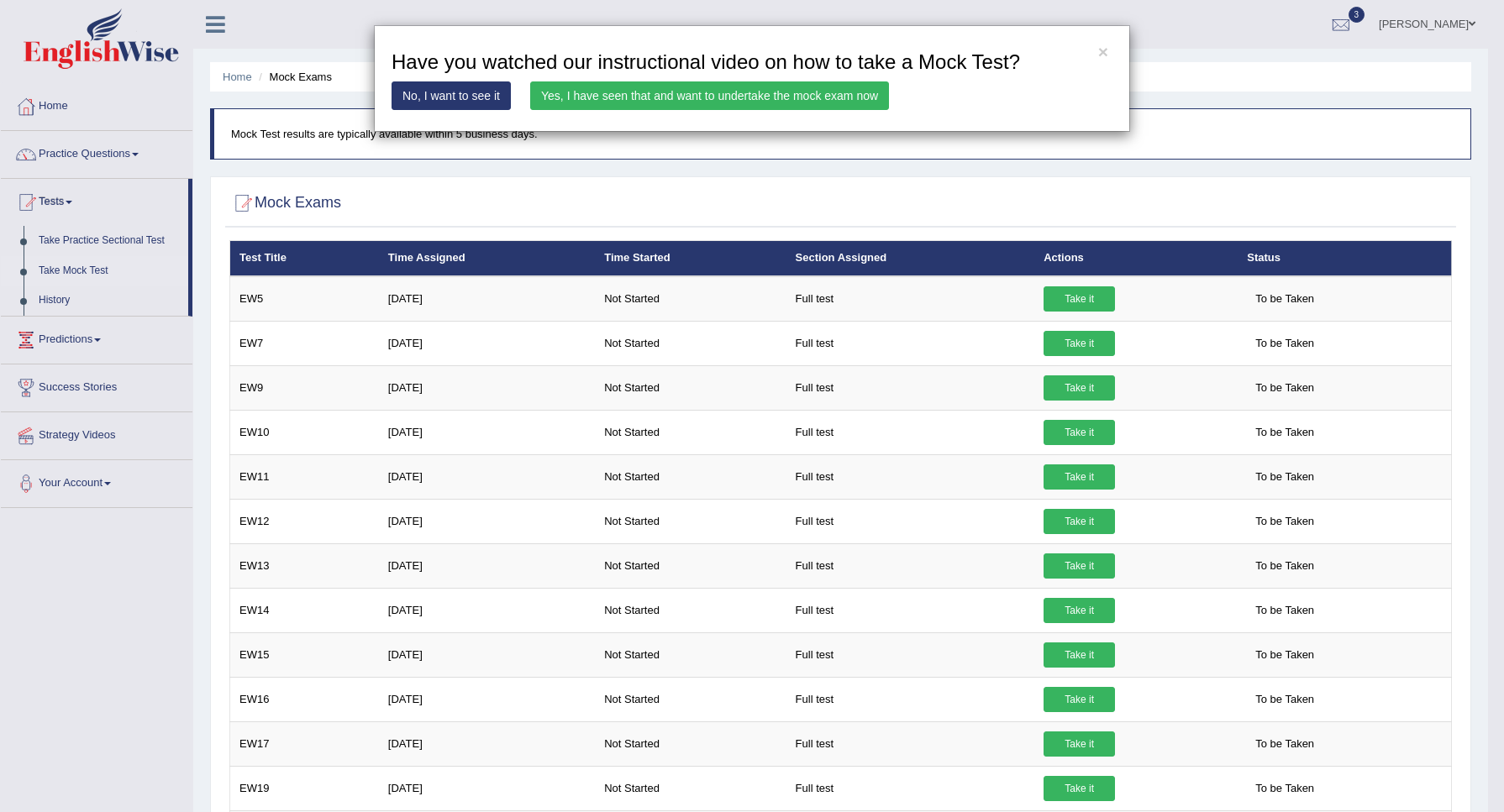
click at [803, 98] on link "Yes, I have seen that and want to undertake the mock exam now" at bounding box center [709, 95] width 359 height 28
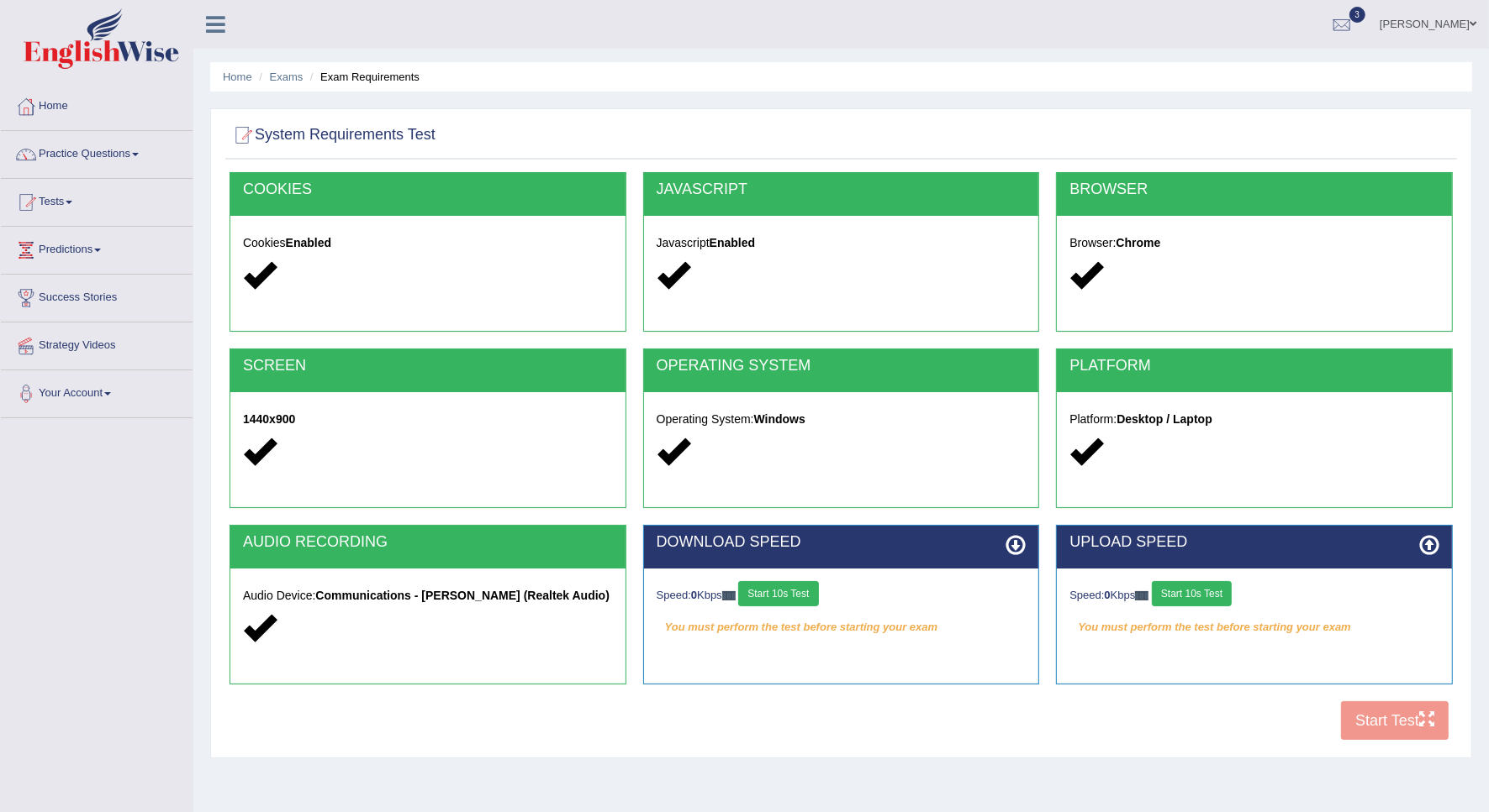
click at [780, 601] on button "Start 10s Test" at bounding box center [777, 594] width 79 height 25
click at [1198, 592] on button "Start 10s Test" at bounding box center [1191, 594] width 79 height 25
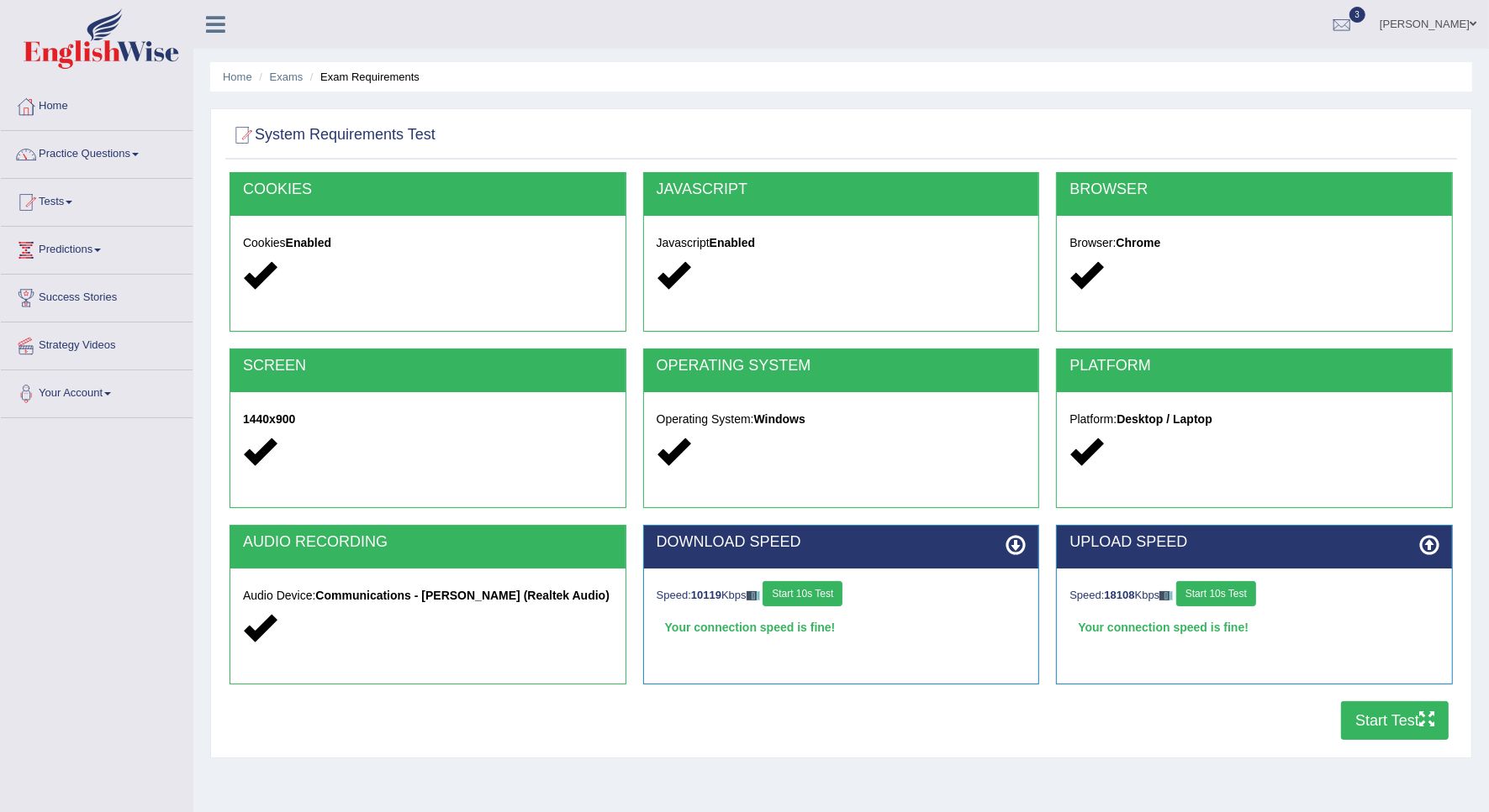
click at [1347, 718] on button "Start Test" at bounding box center [1394, 721] width 108 height 39
